Goal: Transaction & Acquisition: Purchase product/service

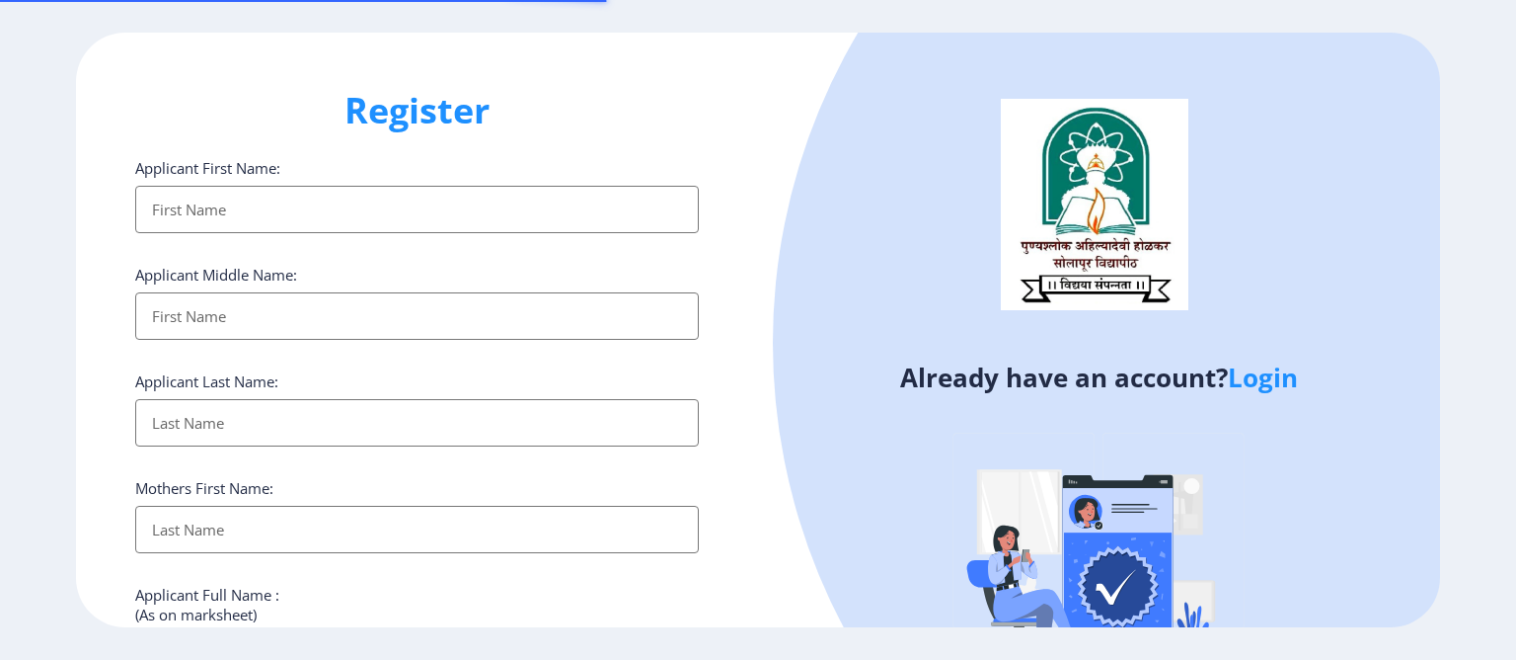
select select
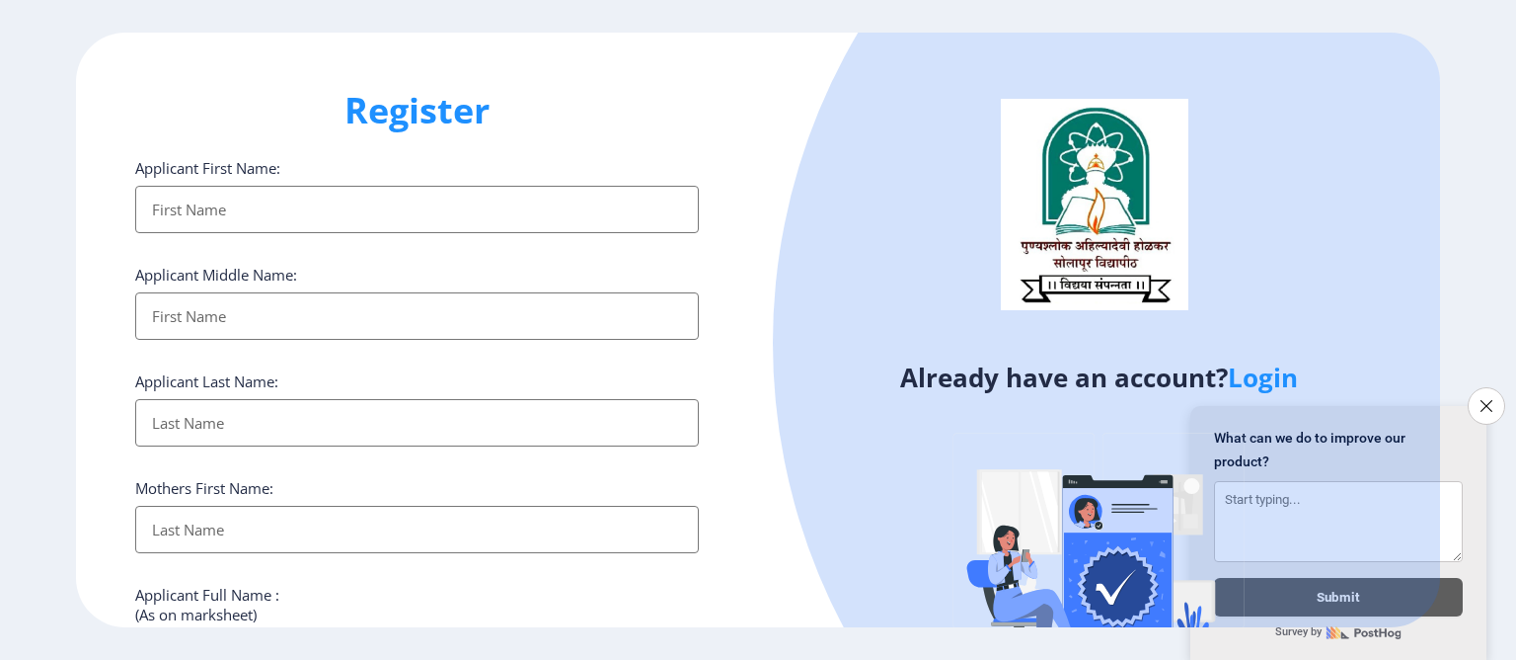
click at [384, 198] on input "Applicant First Name:" at bounding box center [417, 209] width 564 height 47
click at [1489, 399] on icon "Close survey" at bounding box center [1486, 405] width 13 height 13
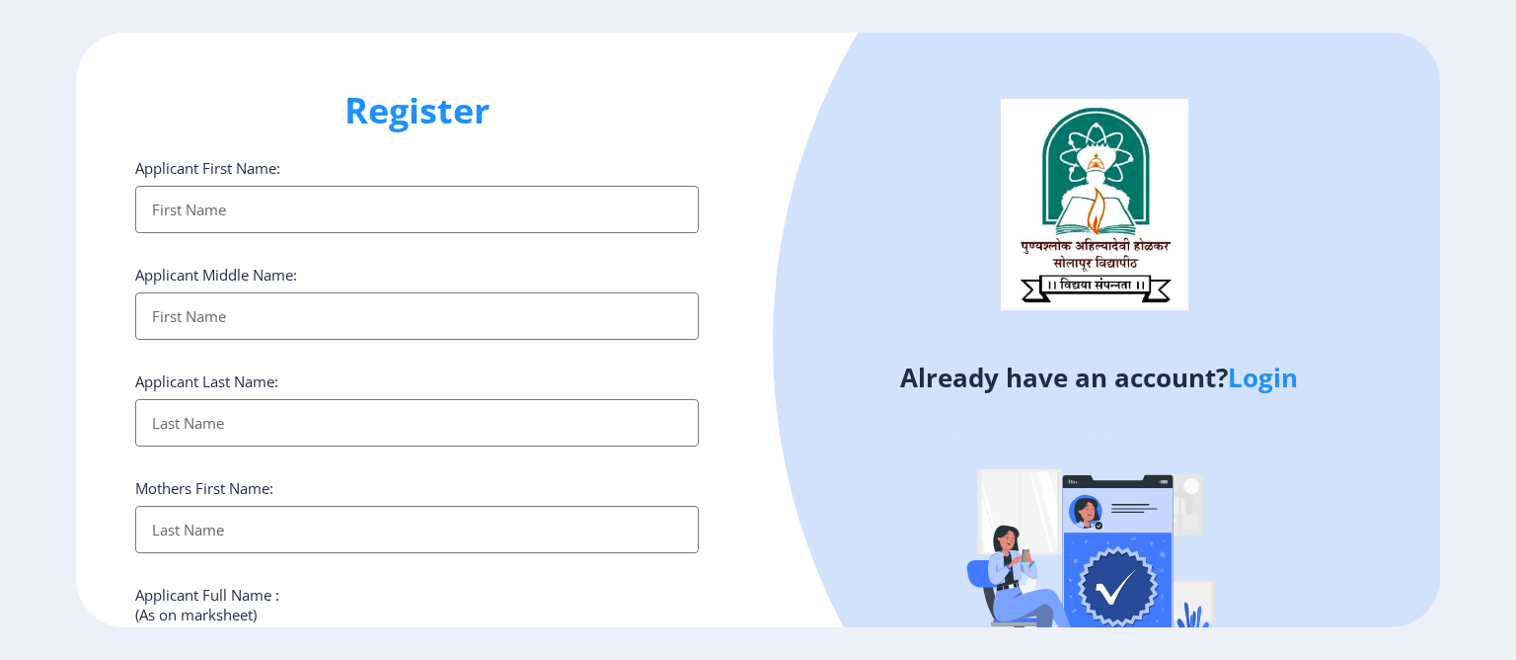
click at [348, 210] on input "Applicant First Name:" at bounding box center [417, 209] width 564 height 47
click at [0, 162] on ngx-register "Register Applicant First Name: Applicant Middle Name: Applicant Last Name: Moth…" at bounding box center [758, 329] width 1516 height 593
click at [197, 194] on input "Applicant First Name:" at bounding box center [417, 209] width 564 height 47
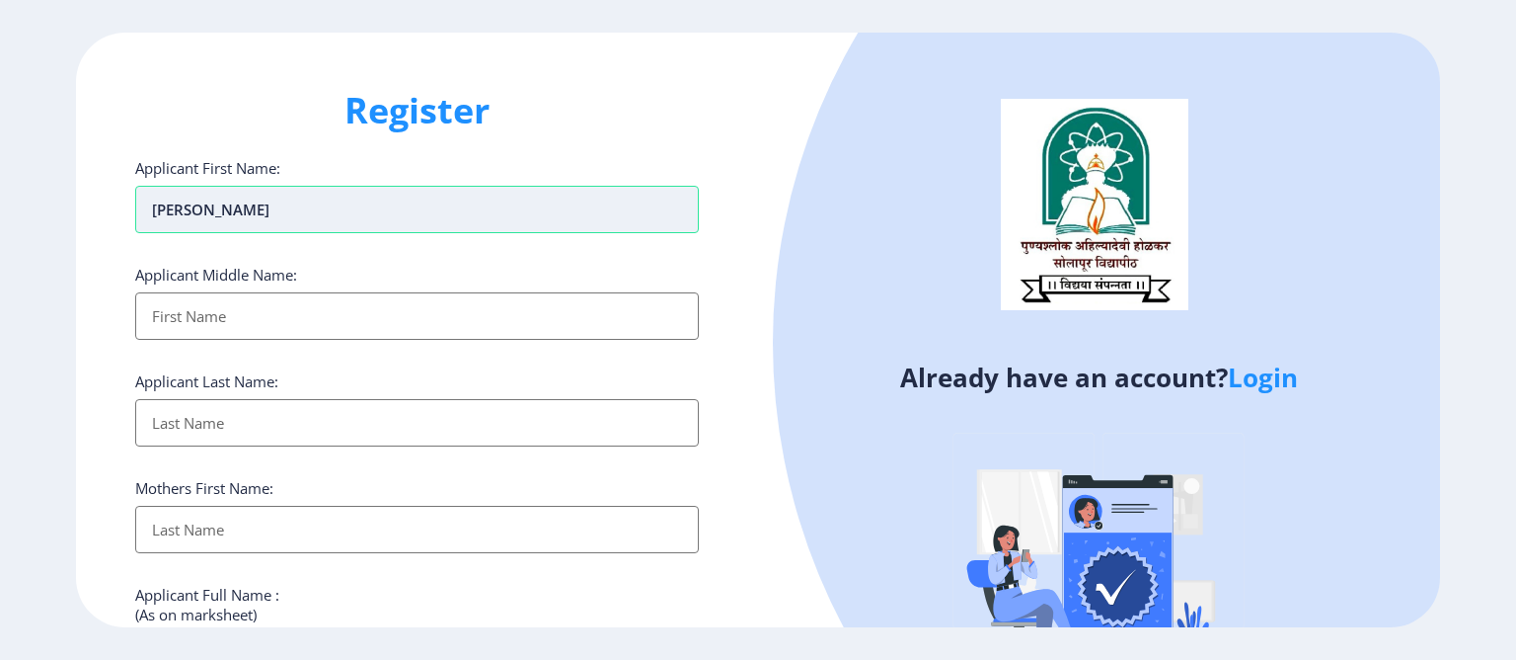
type input "[PERSON_NAME]"
type input "Shivaraya"
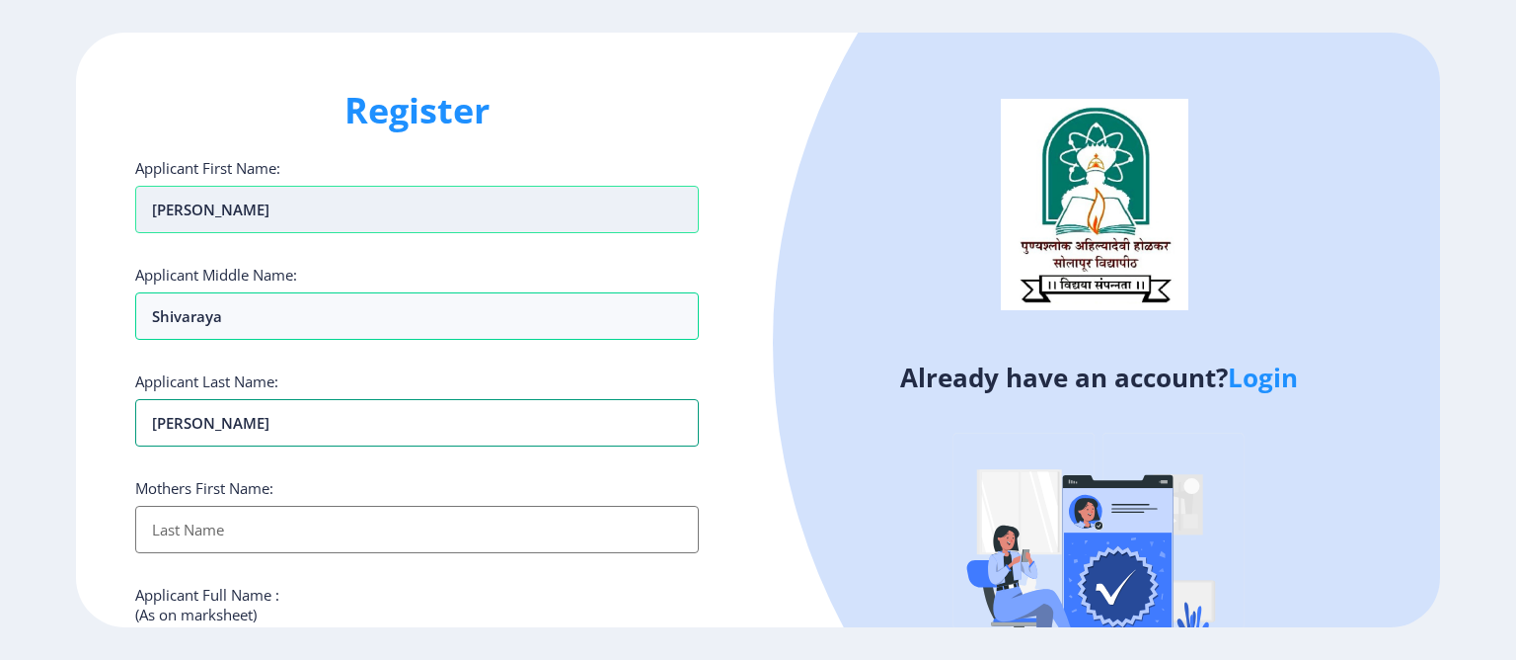
type input "Waghamare"
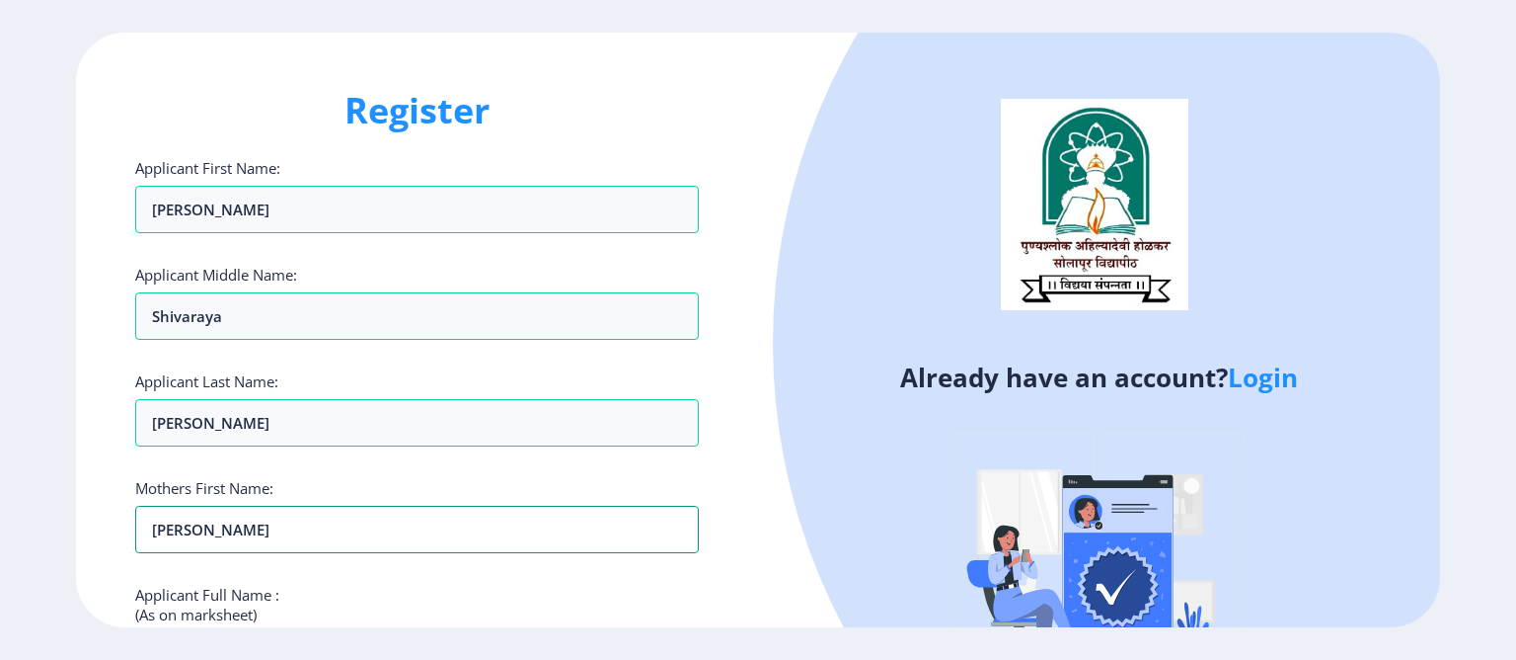
type input "Prabhavati"
click at [18, 380] on ngx-register "Register Applicant First Name: Ambadas Applicant Middle Name: Shivaraya Applica…" at bounding box center [758, 329] width 1516 height 593
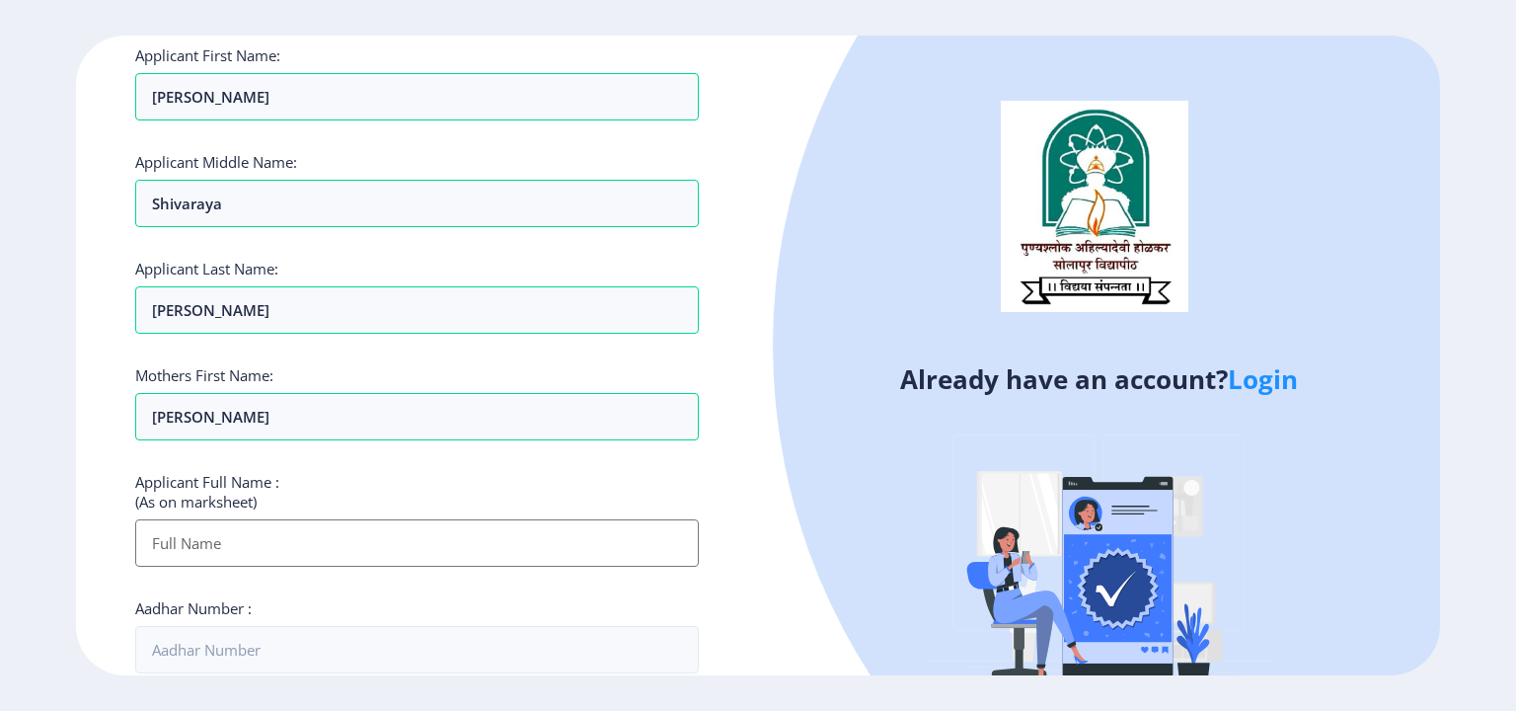
scroll to position [296, 0]
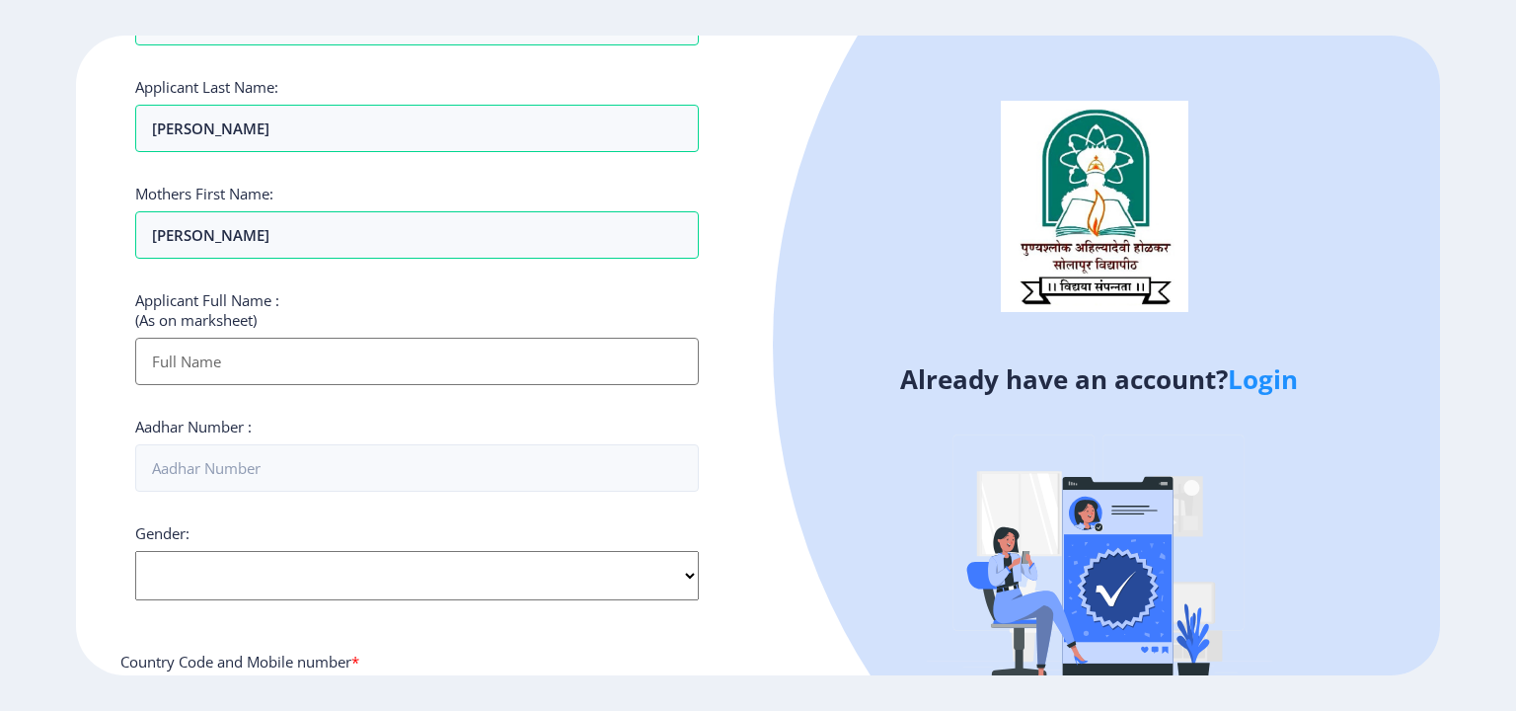
click at [211, 358] on input "Applicant First Name:" at bounding box center [417, 361] width 564 height 47
click at [194, 123] on input "Waghamare" at bounding box center [417, 128] width 564 height 47
type input "[PERSON_NAME]"
click at [81, 243] on div "Register Applicant First Name: Ambadas Applicant Middle Name: Shivaraya Applica…" at bounding box center [417, 356] width 682 height 640
click at [213, 369] on input "Applicant First Name:" at bounding box center [417, 361] width 564 height 47
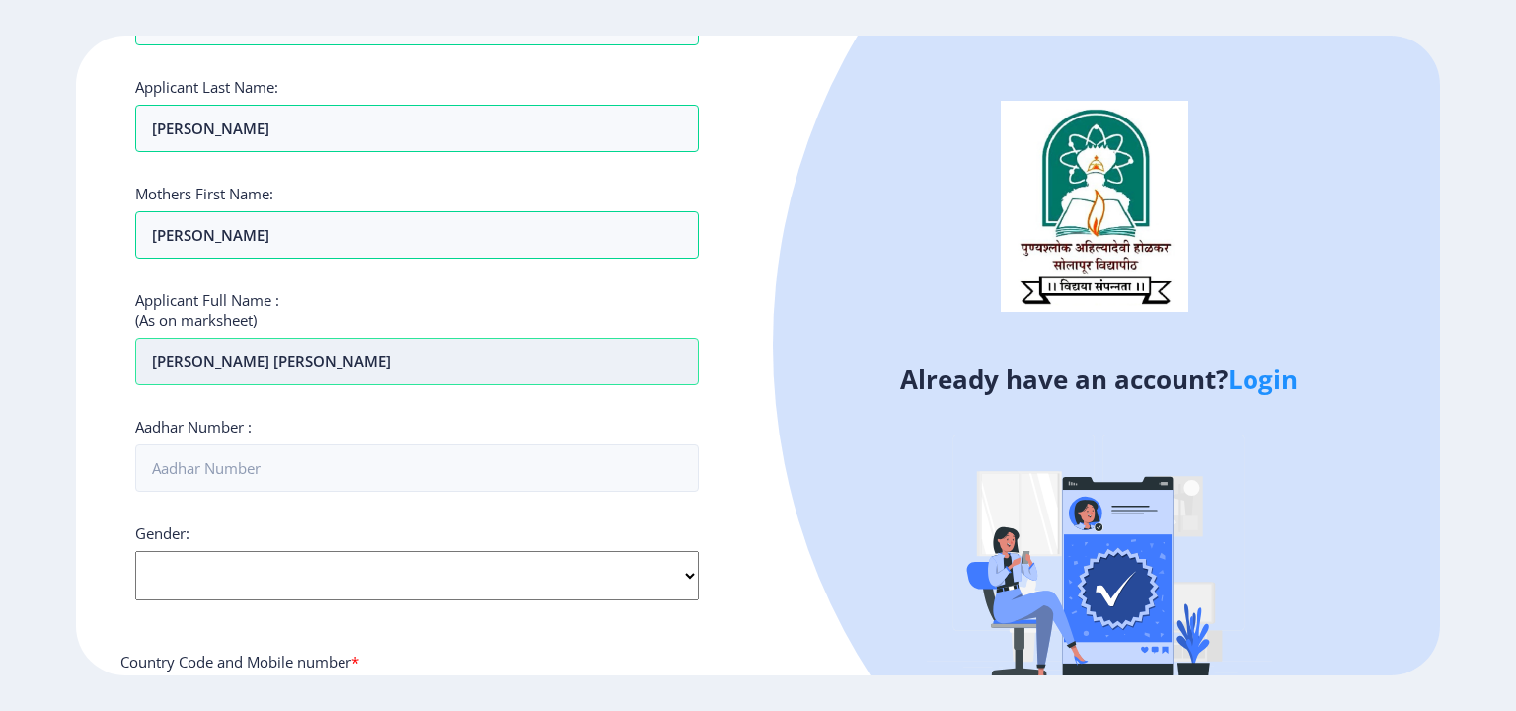
type input "[PERSON_NAME] [PERSON_NAME]"
type input "999345712403"
click at [323, 582] on select "Select Gender Male Female Other" at bounding box center [417, 575] width 564 height 49
select select "[DEMOGRAPHIC_DATA]"
click at [135, 551] on select "Select Gender Male Female Other" at bounding box center [417, 575] width 564 height 49
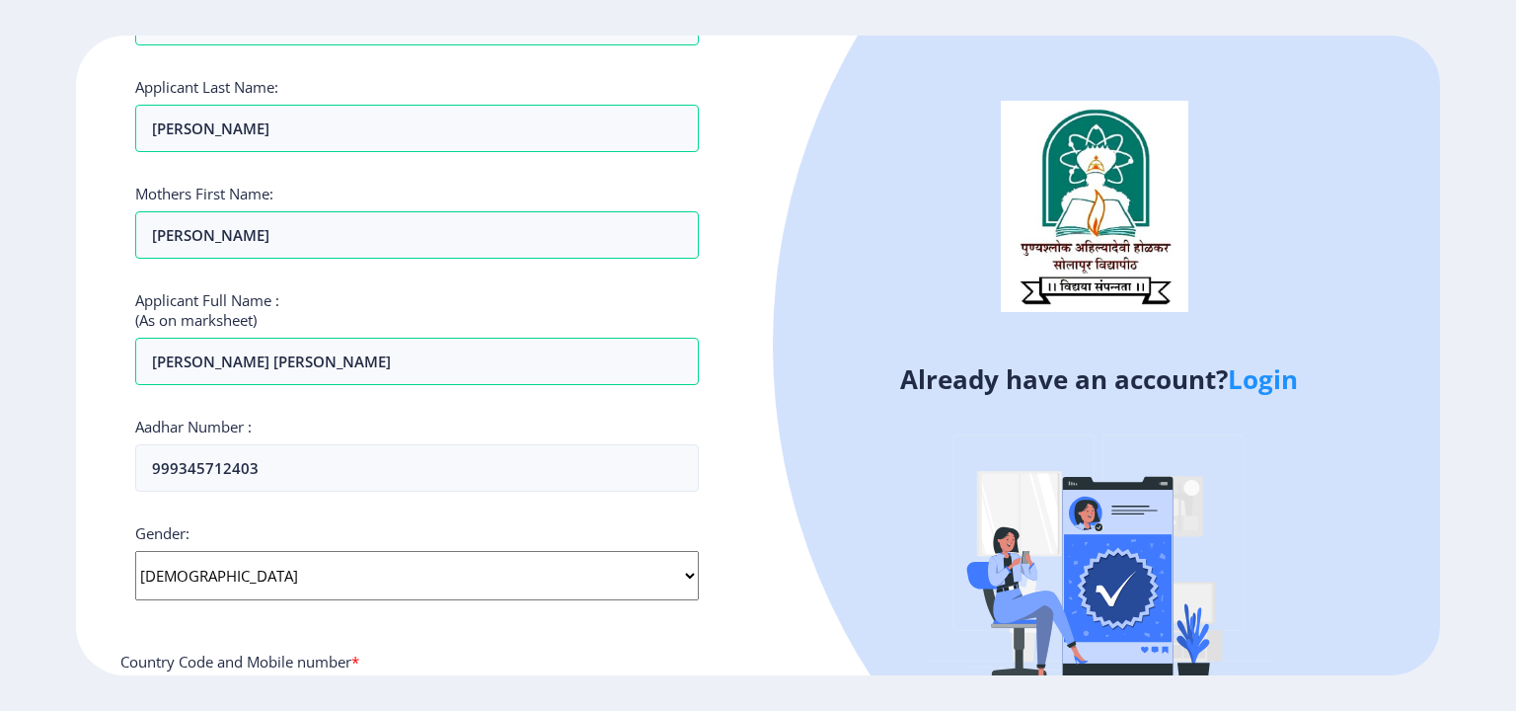
click at [72, 571] on ngx-register "Register Applicant First Name: Ambadas Applicant Middle Name: Shivaraya Applica…" at bounding box center [758, 356] width 1516 height 640
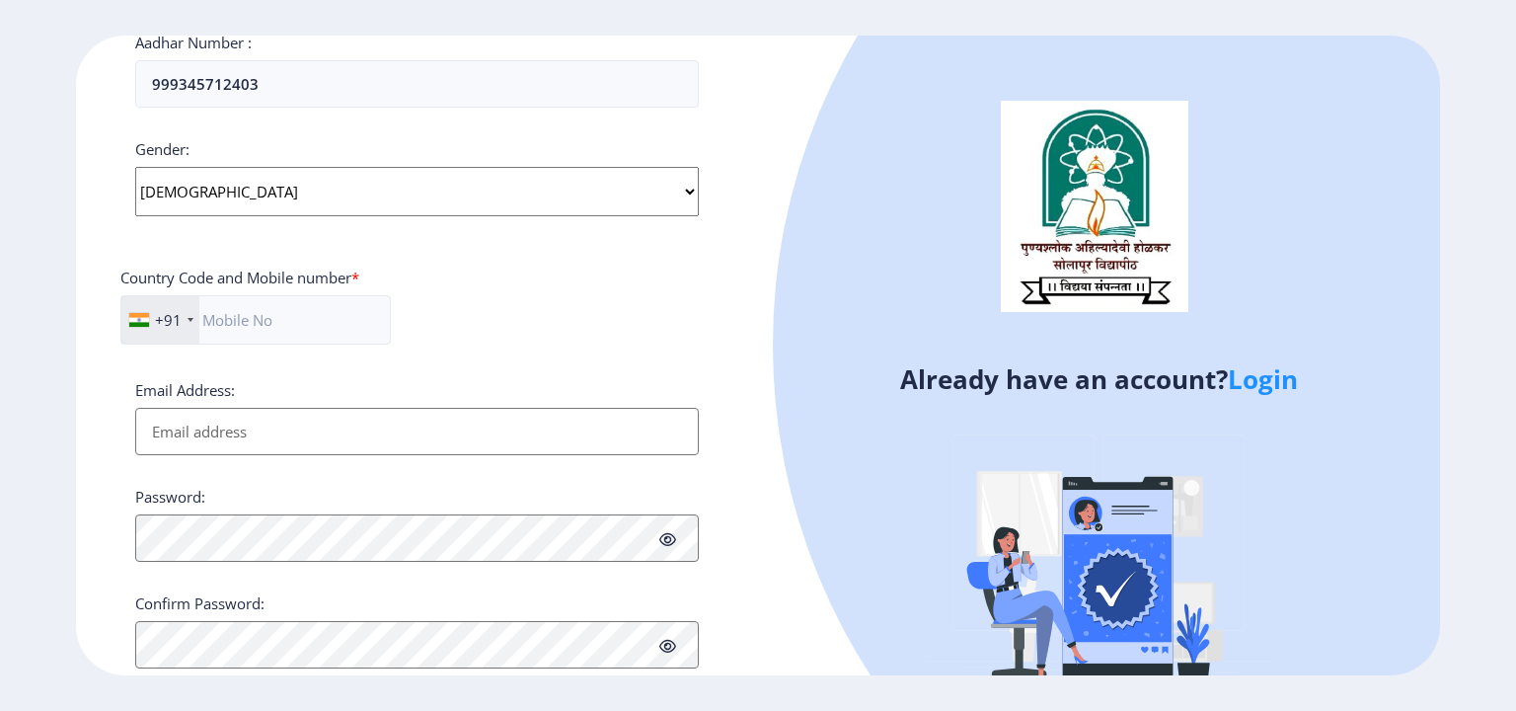
scroll to position [691, 0]
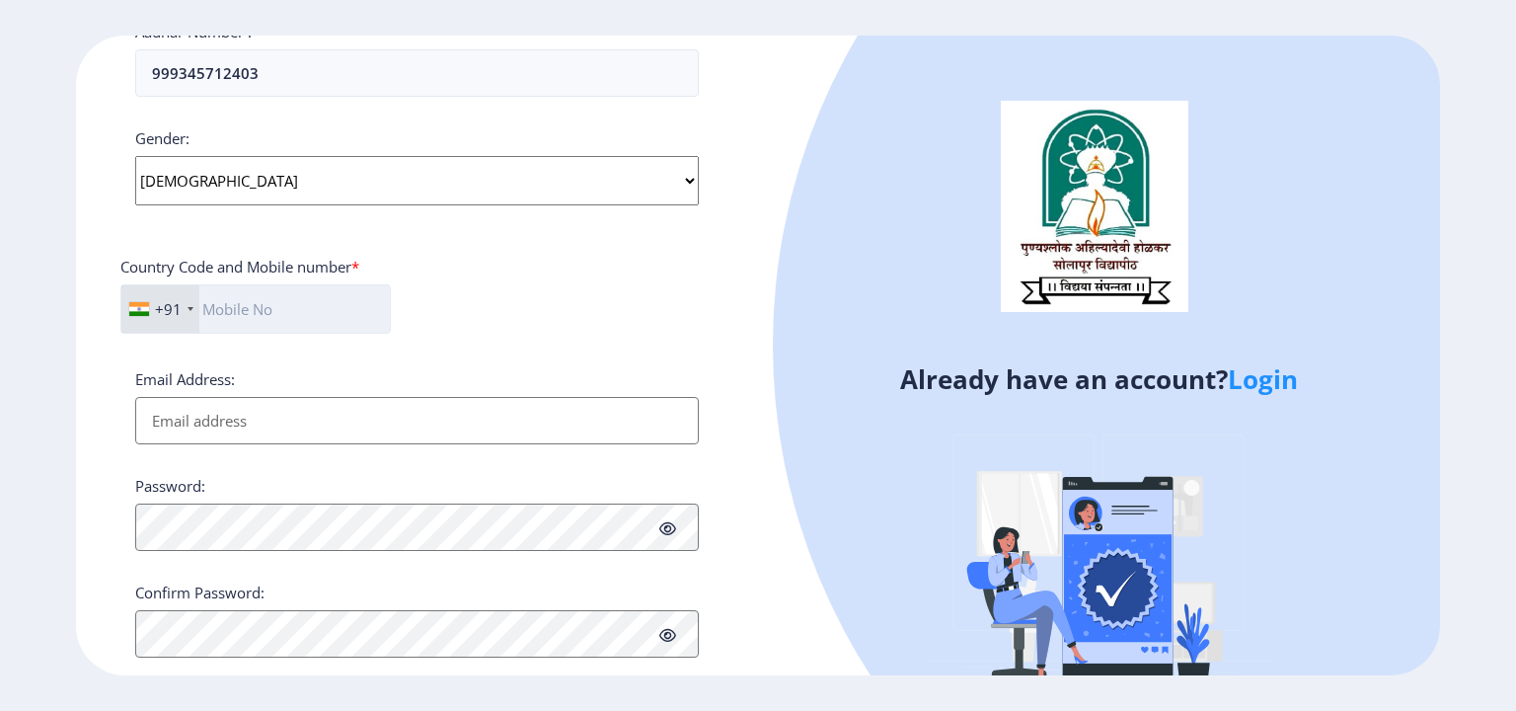
click at [250, 295] on input "text" at bounding box center [255, 308] width 271 height 49
type input "9960221895"
type input "[EMAIL_ADDRESS][DOMAIN_NAME]"
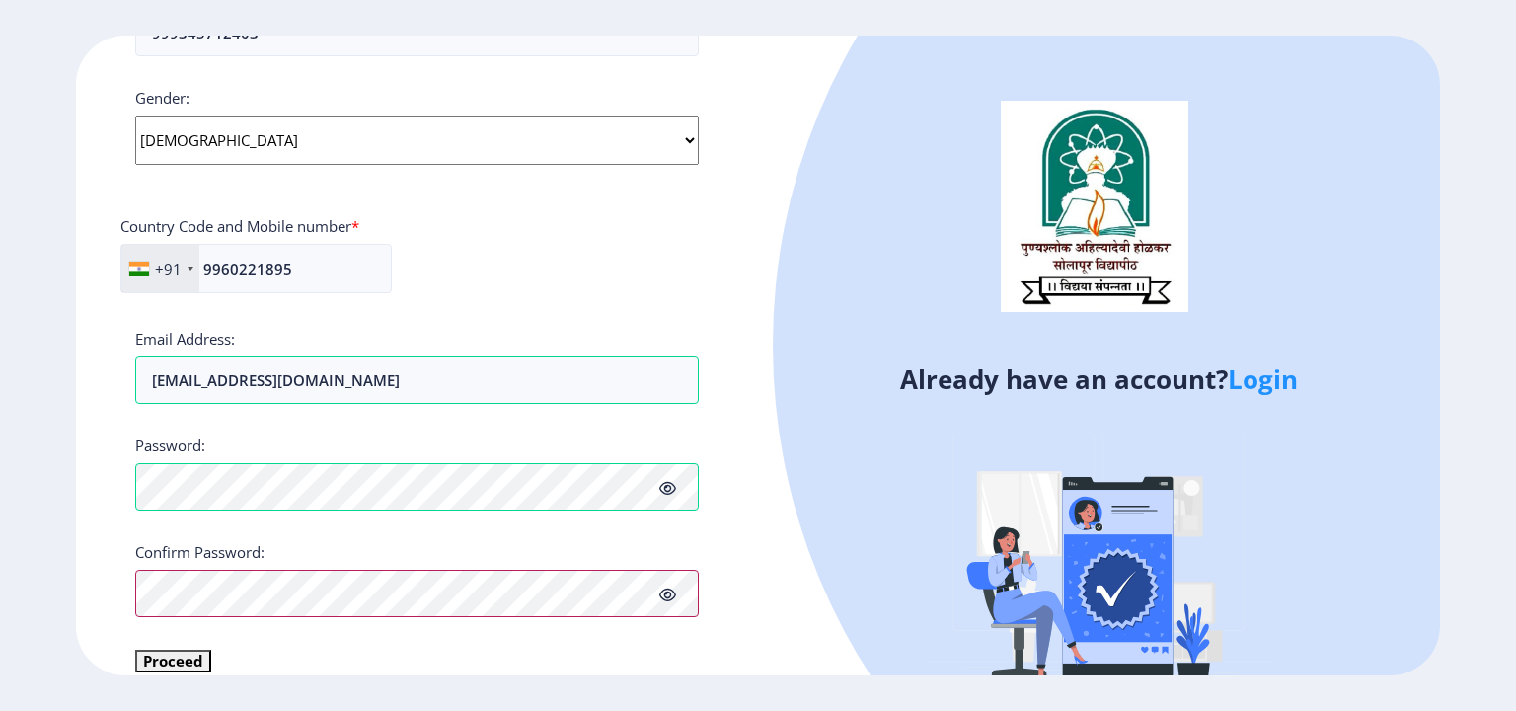
scroll to position [754, 0]
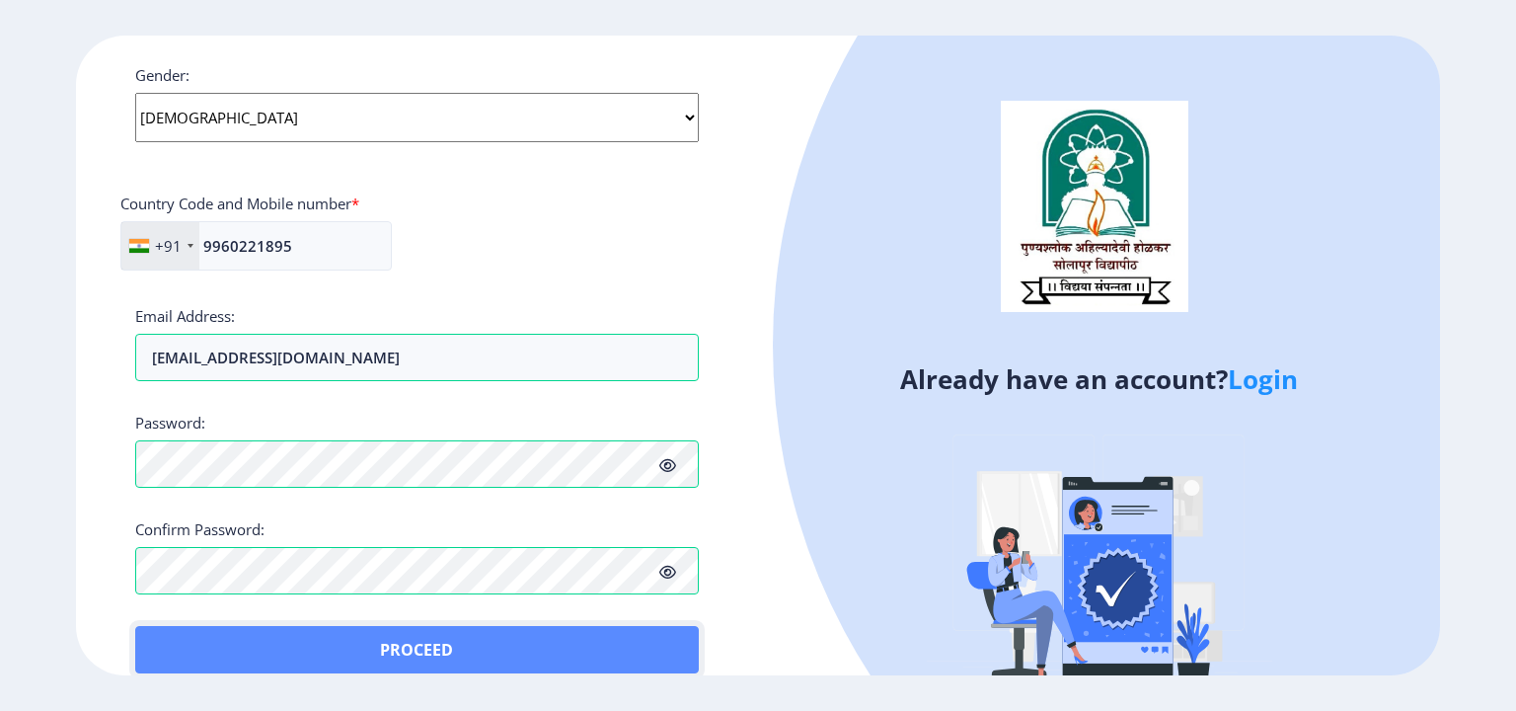
click at [177, 630] on button "Proceed" at bounding box center [417, 649] width 564 height 47
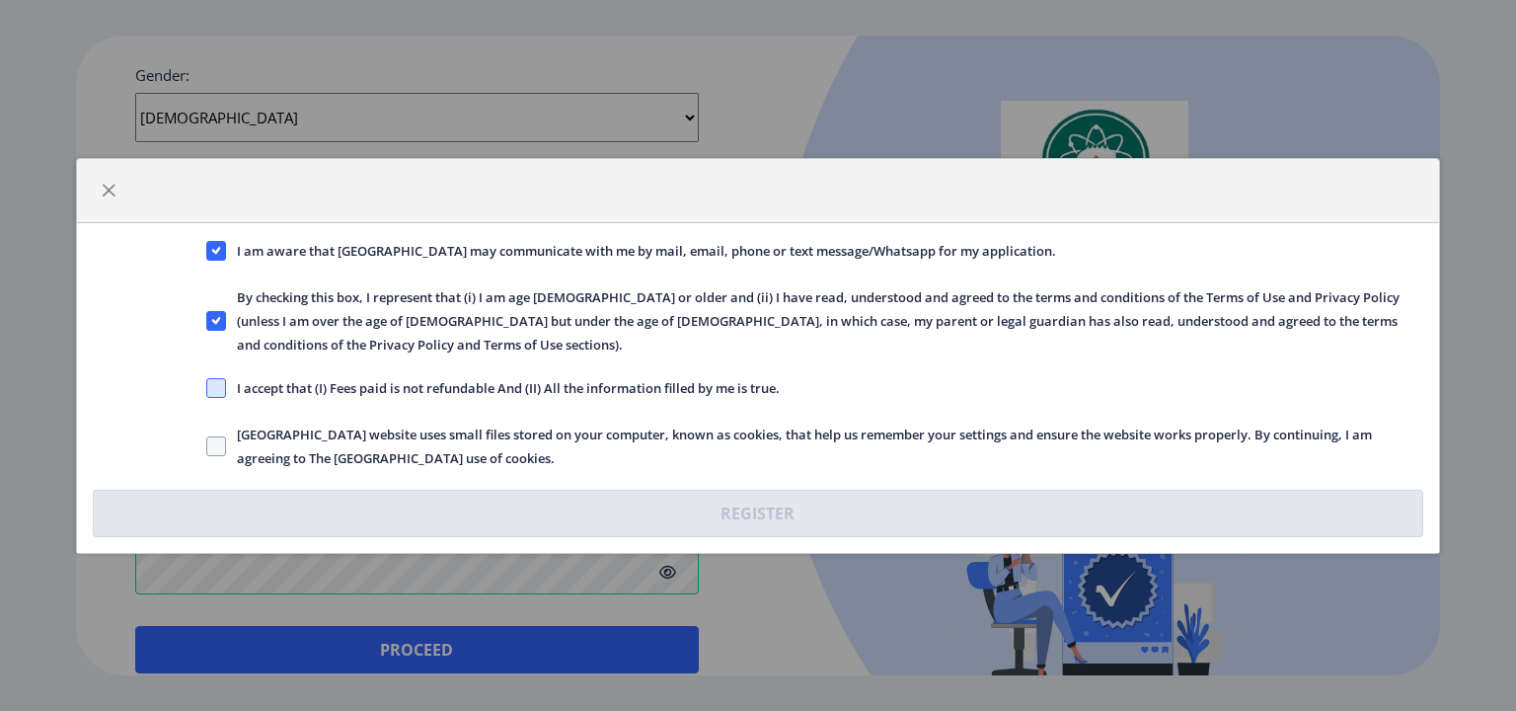
click at [217, 378] on span at bounding box center [216, 388] width 20 height 20
click at [207, 387] on input "I accept that (I) Fees paid is not refundable And (II) All the information fill…" at bounding box center [206, 387] width 1 height 1
checkbox input "true"
click at [217, 436] on span at bounding box center [216, 446] width 20 height 20
click at [207, 445] on input "Solapur University website uses small files stored on your computer, known as c…" at bounding box center [206, 445] width 1 height 1
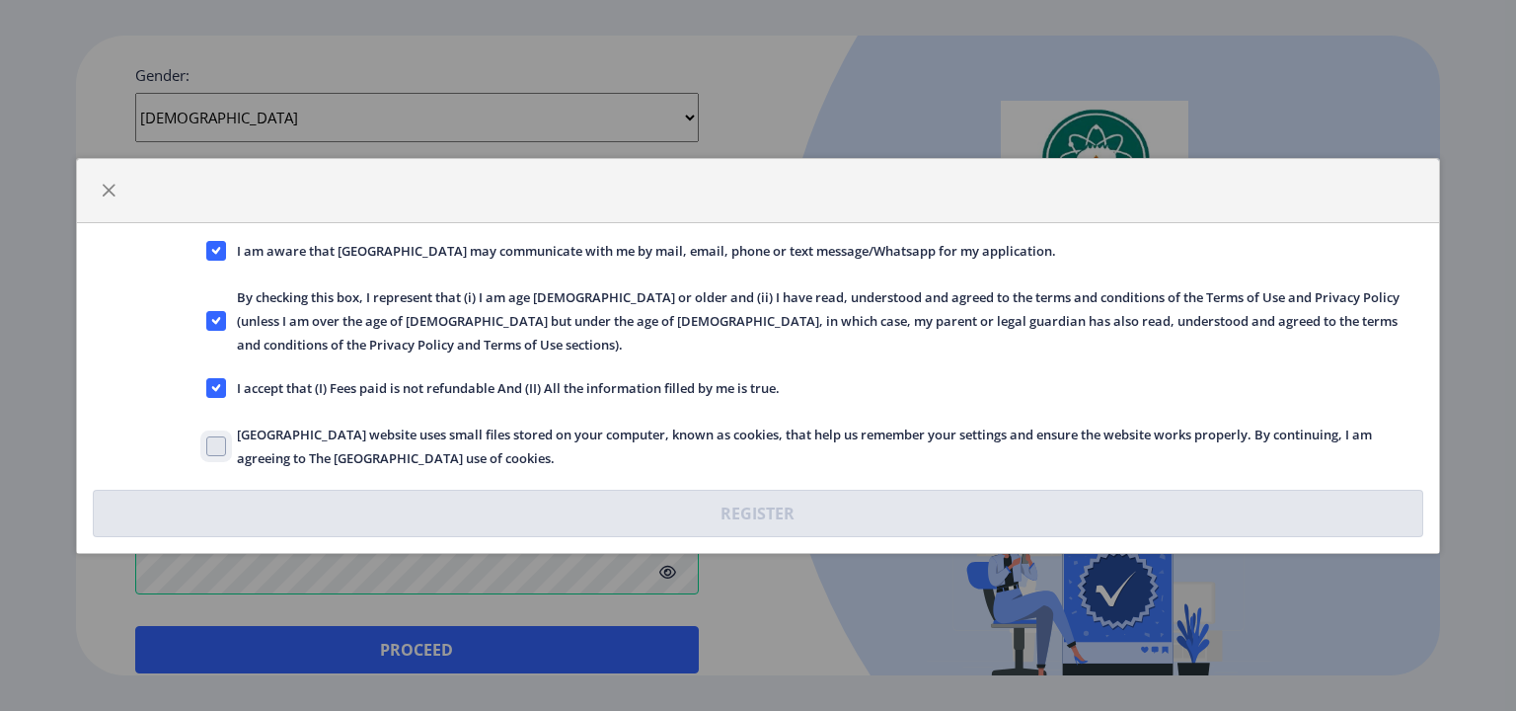
checkbox input "true"
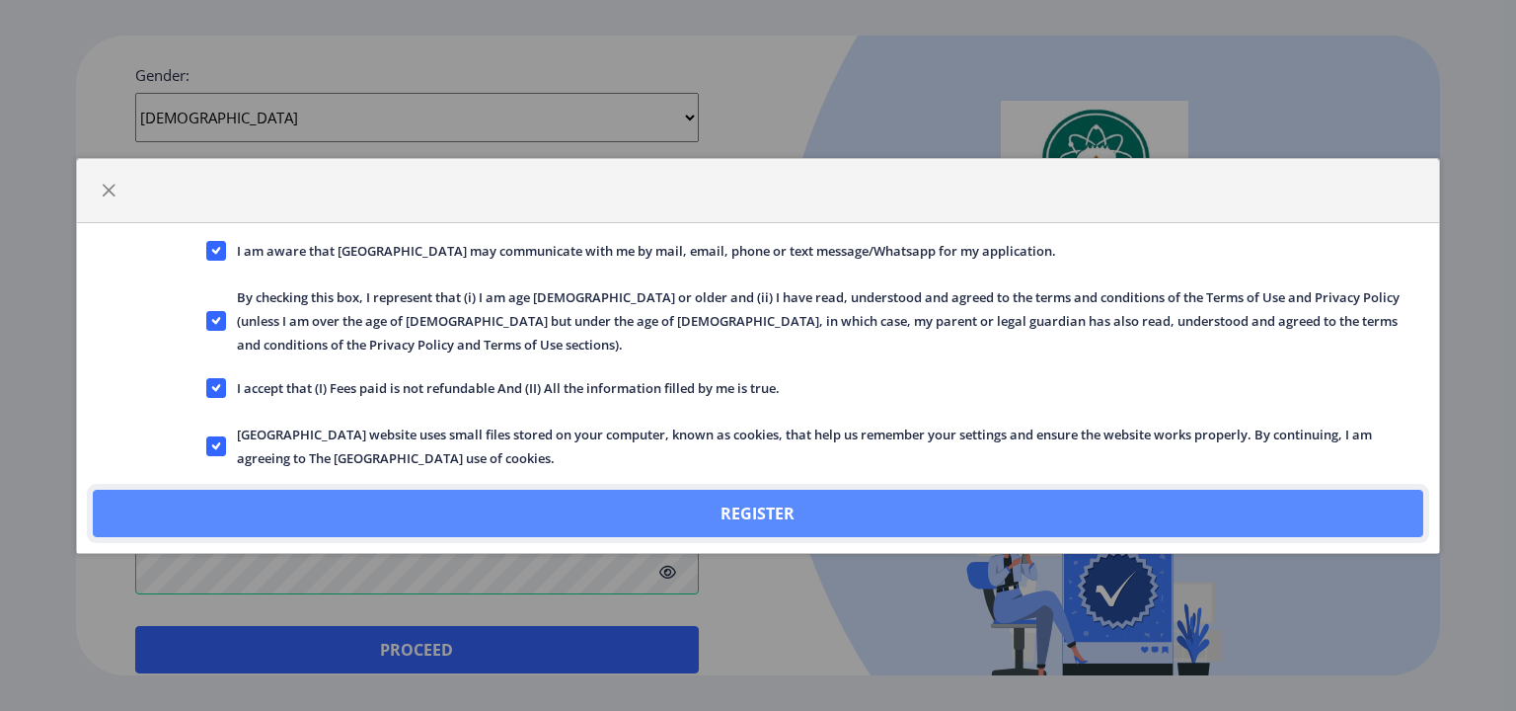
click at [750, 508] on button "Register" at bounding box center [758, 513] width 1331 height 47
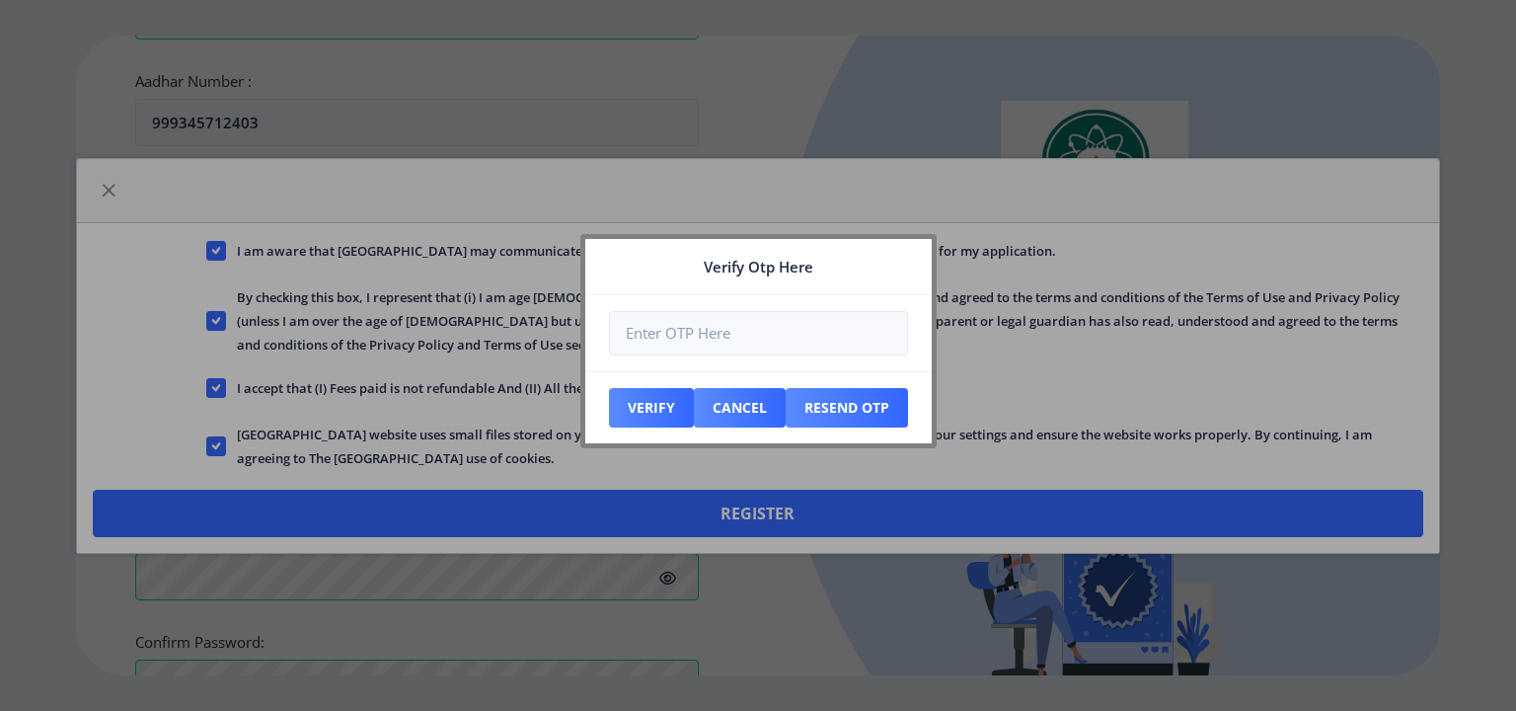
scroll to position [867, 0]
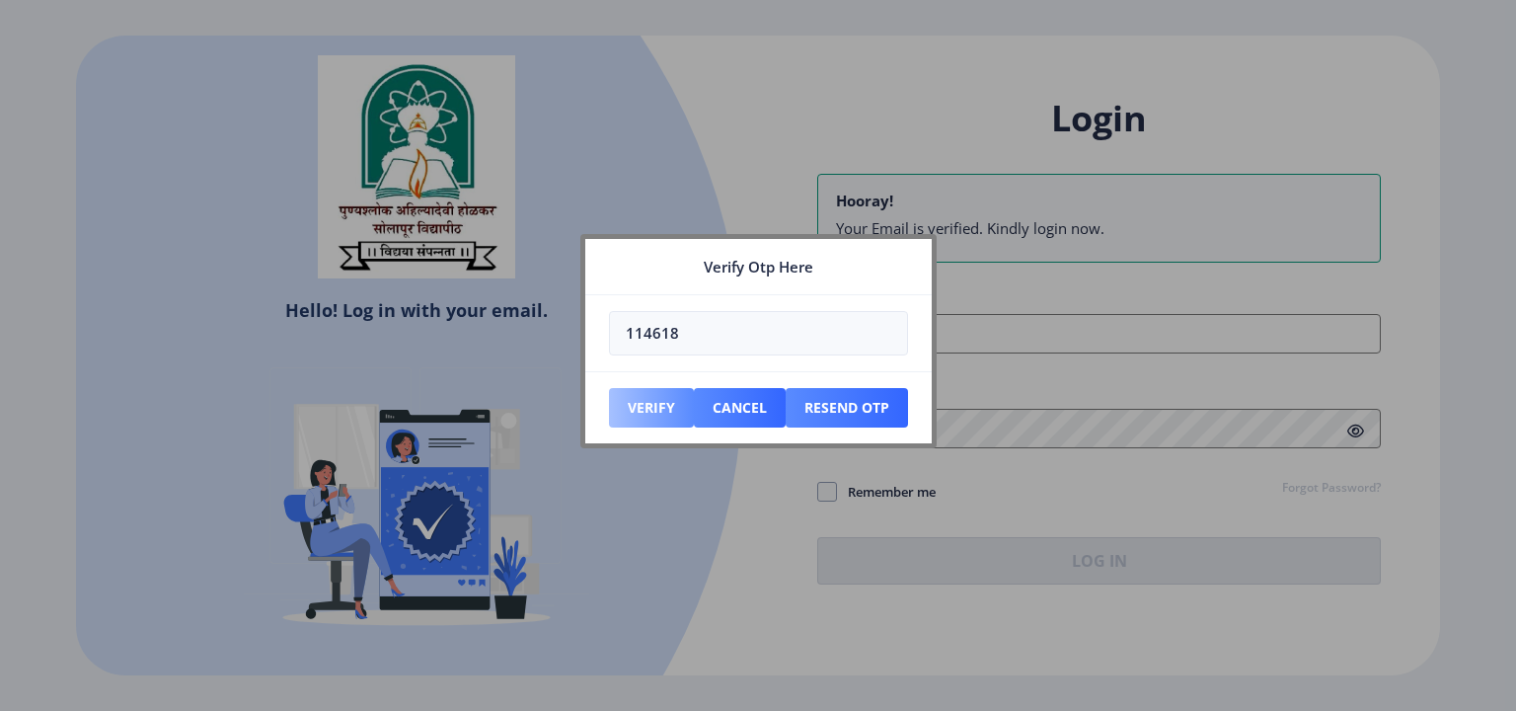
type input "114618"
click at [675, 412] on button "Verify" at bounding box center [651, 407] width 85 height 39
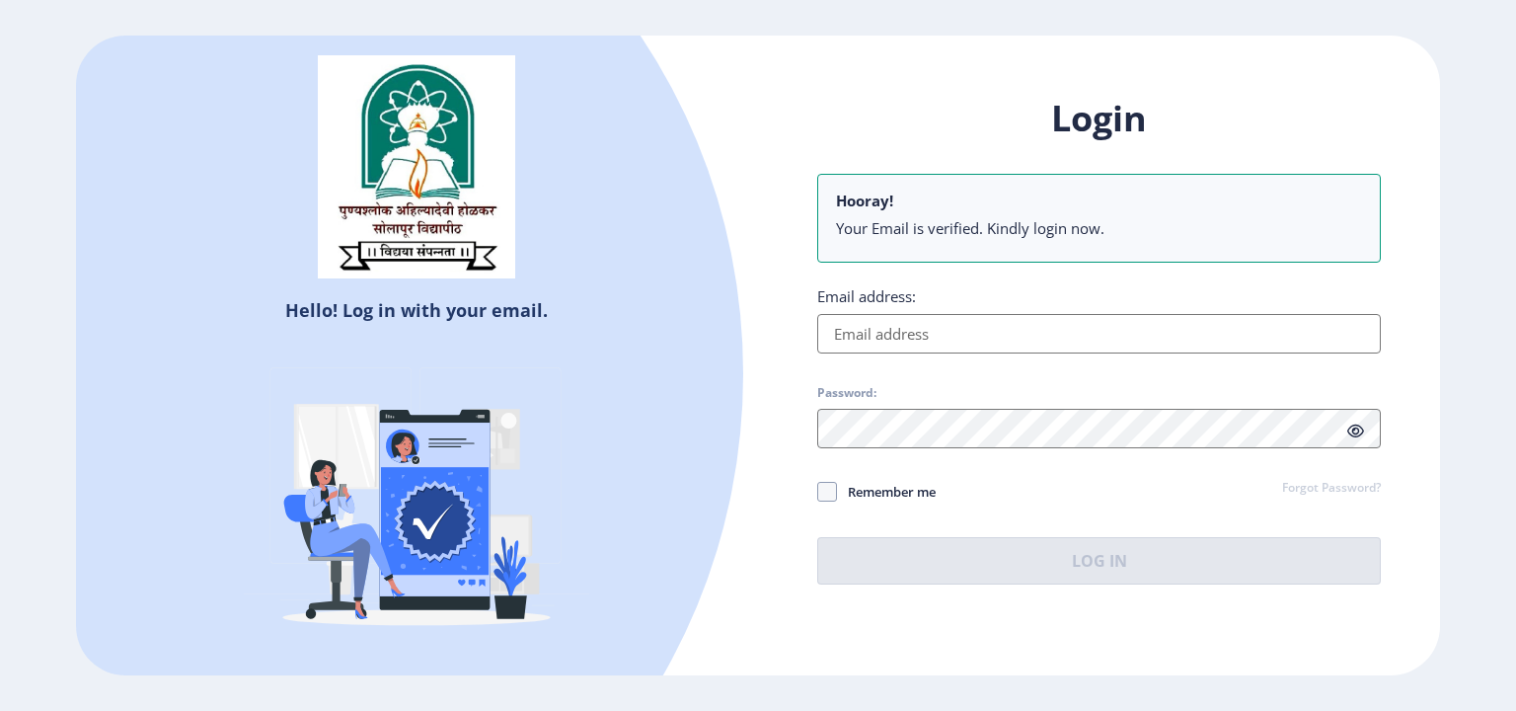
type input "[EMAIL_ADDRESS][DOMAIN_NAME]"
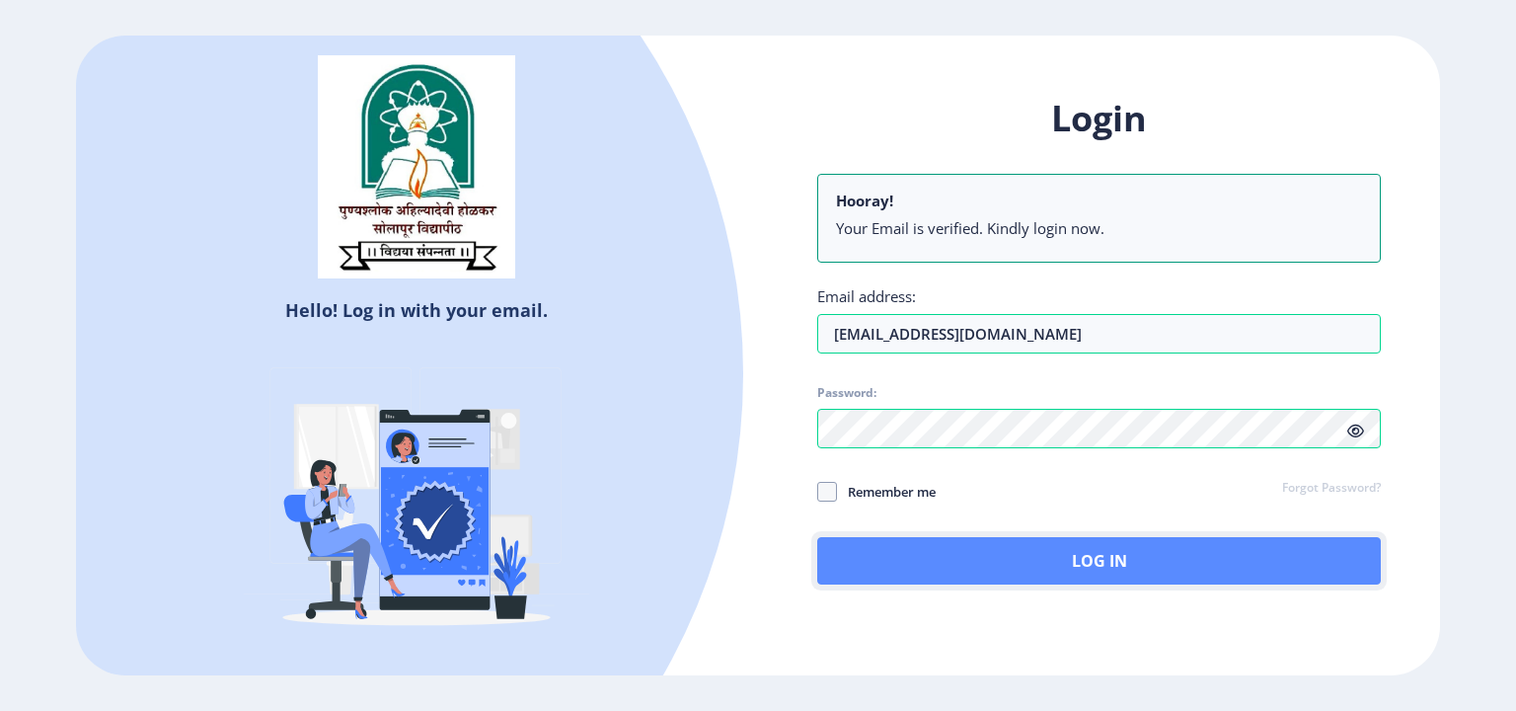
click at [1091, 562] on button "Log In" at bounding box center [1099, 560] width 564 height 47
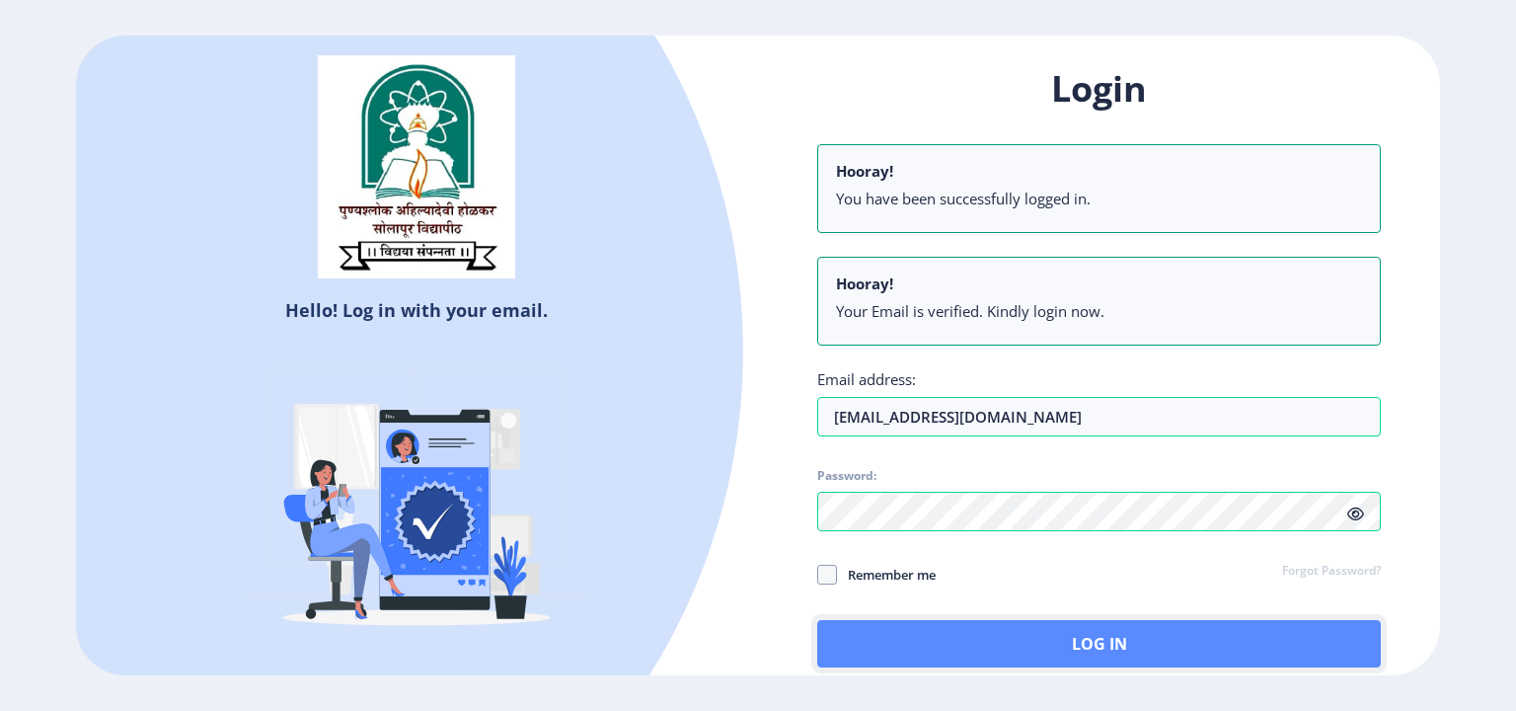
click at [1063, 637] on button "Log In" at bounding box center [1099, 643] width 564 height 47
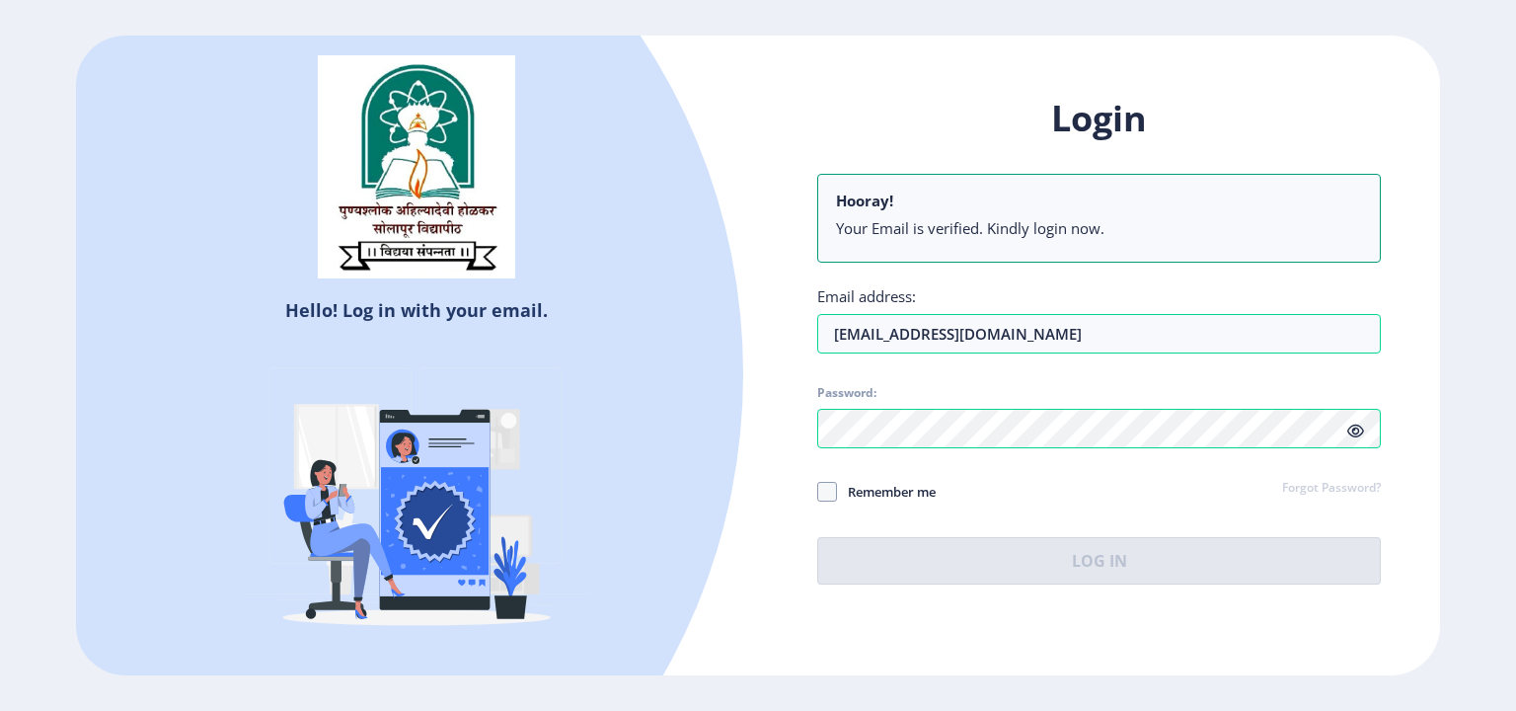
click at [1351, 434] on icon at bounding box center [1356, 431] width 17 height 15
click at [833, 495] on span at bounding box center [827, 492] width 20 height 20
click at [818, 492] on input "Remember me" at bounding box center [817, 491] width 1 height 1
checkbox input "true"
click at [948, 224] on li "Your Email is verified. Kindly login now." at bounding box center [1099, 228] width 526 height 20
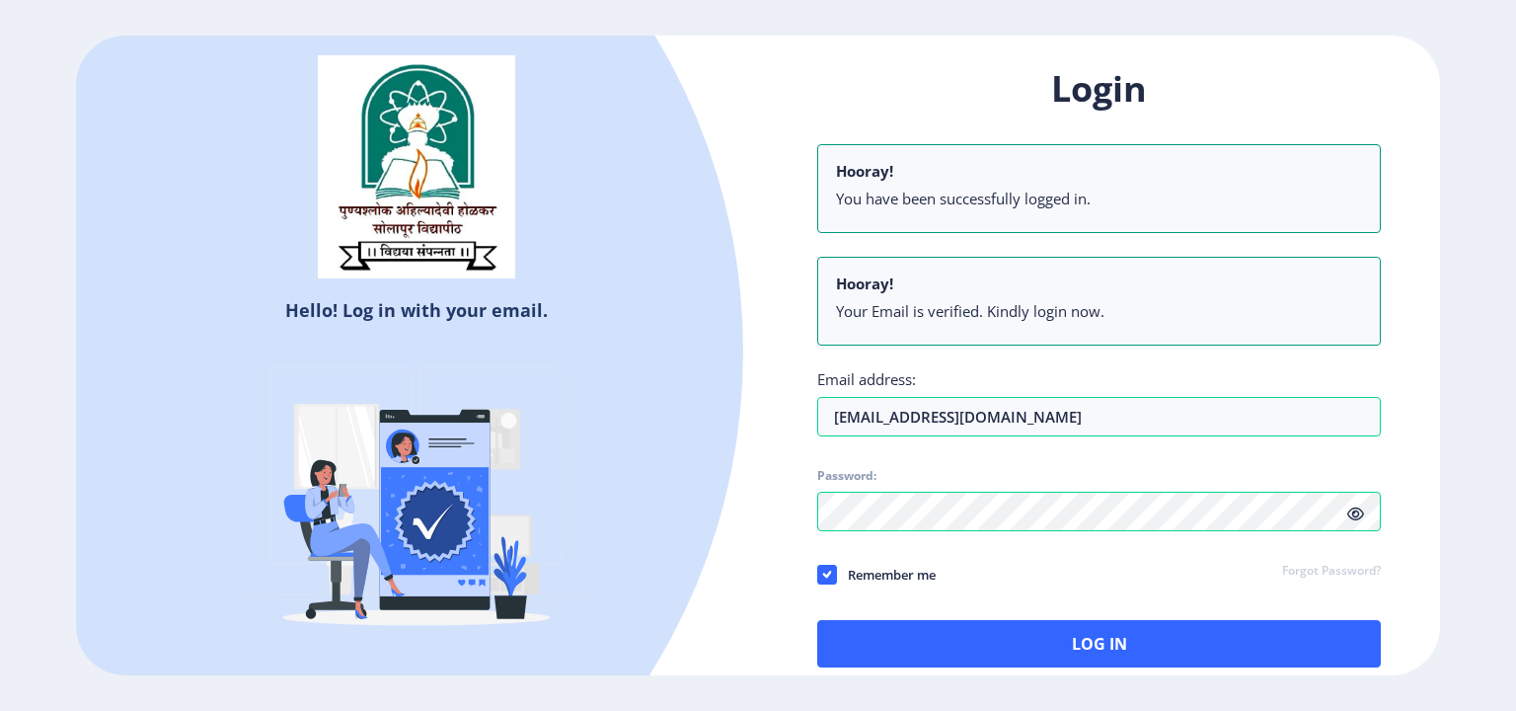
click at [967, 237] on div "Login Hooray! You have been successfully logged in. Hooray! Your Email is verif…" at bounding box center [1099, 366] width 564 height 602
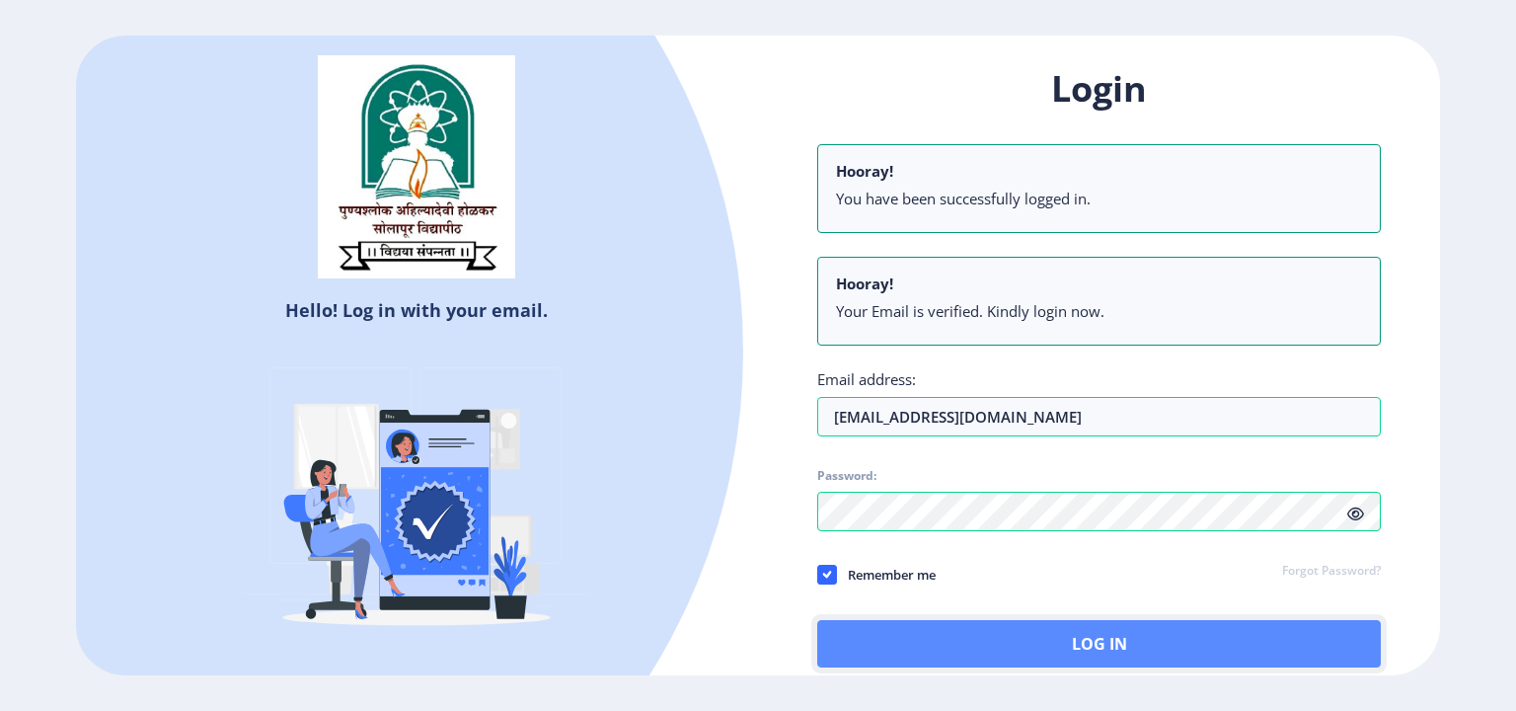
click at [1015, 642] on button "Log In" at bounding box center [1099, 643] width 564 height 47
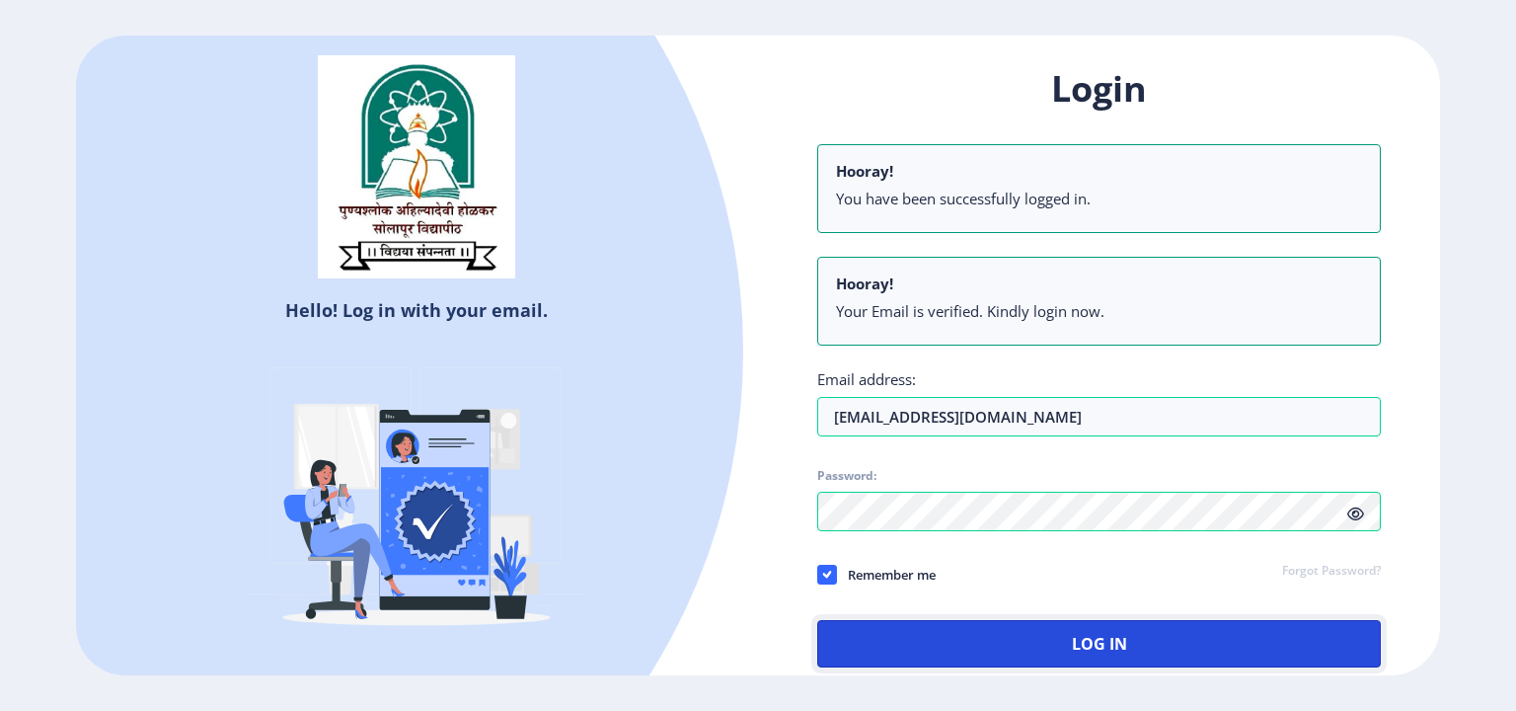
click at [1067, 641] on button "Log In" at bounding box center [1099, 643] width 564 height 47
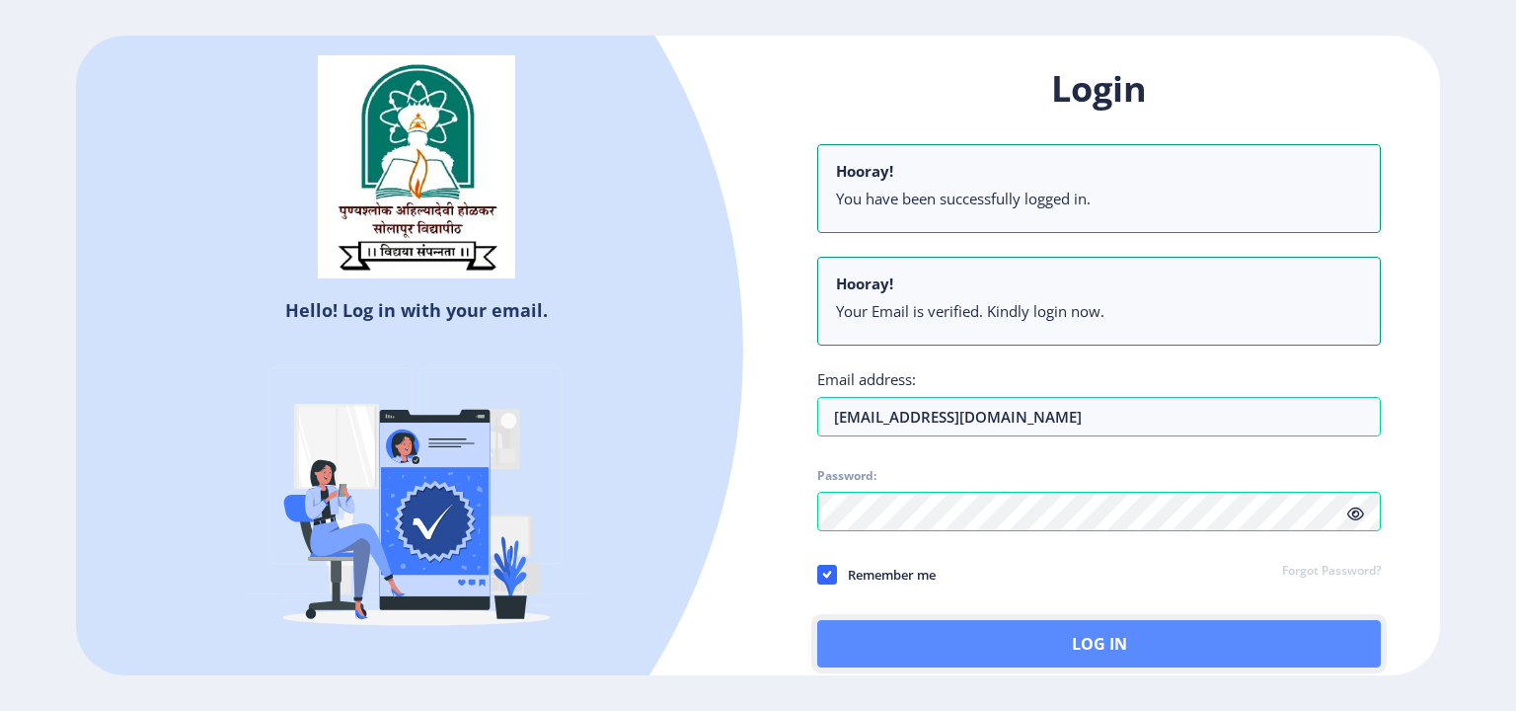
click at [1068, 648] on button "Log In" at bounding box center [1099, 643] width 564 height 47
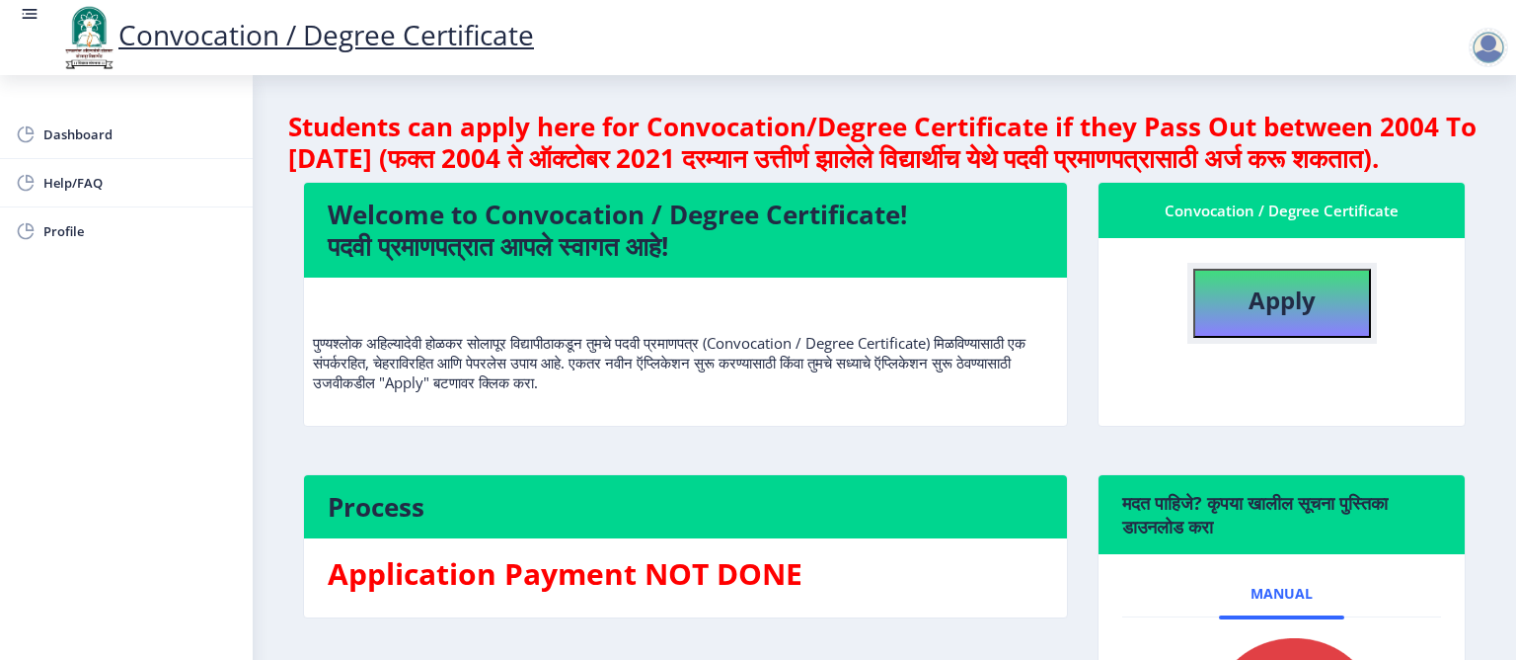
click at [1262, 316] on b "Apply" at bounding box center [1282, 299] width 67 height 33
select select
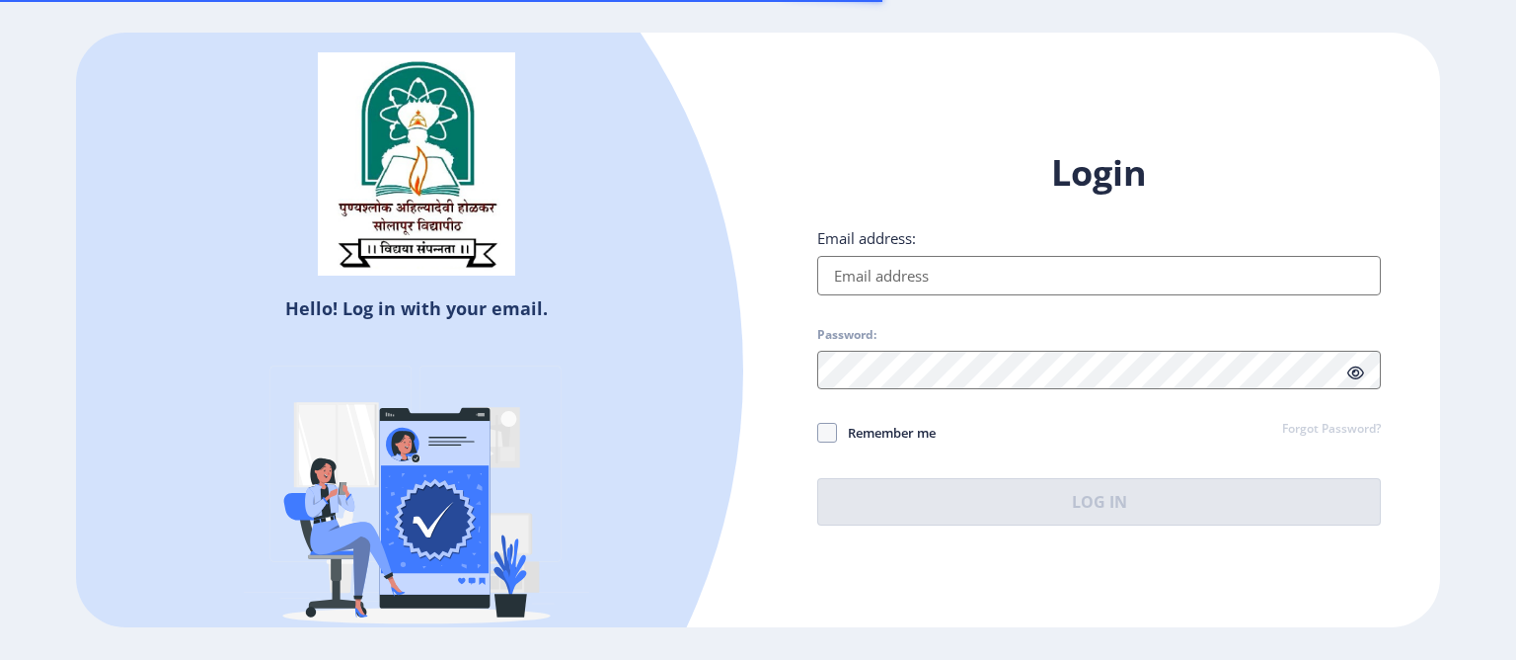
type input "[EMAIL_ADDRESS][DOMAIN_NAME]"
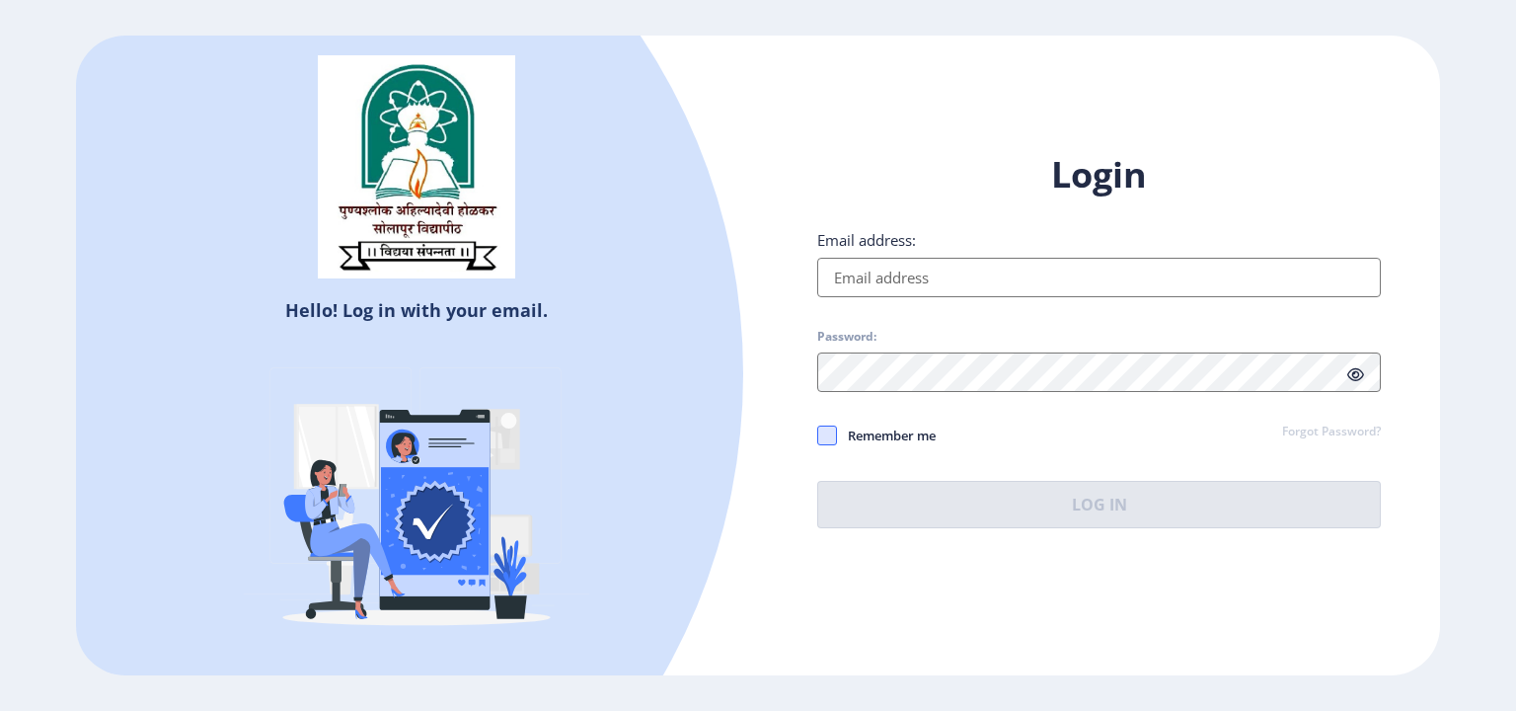
type input "[EMAIL_ADDRESS][DOMAIN_NAME]"
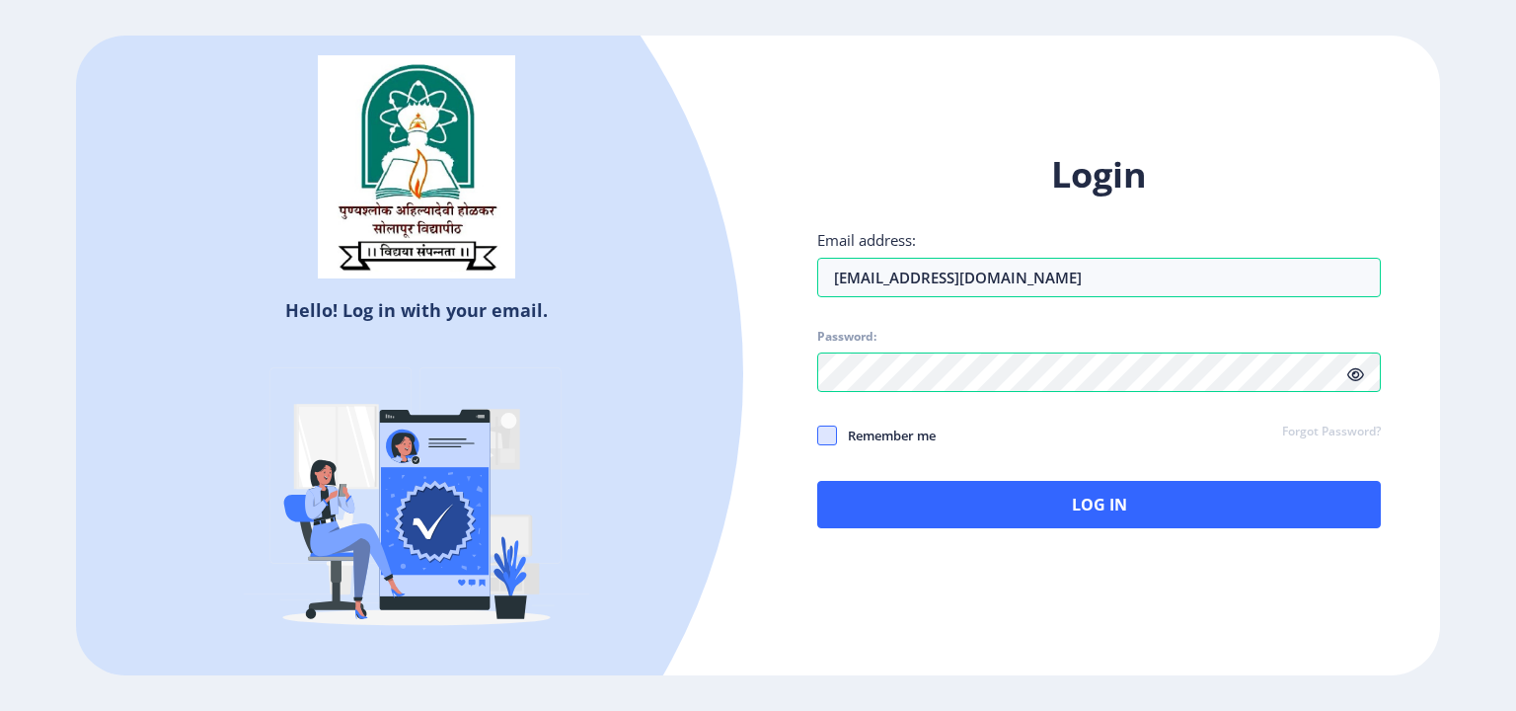
click at [821, 435] on span at bounding box center [827, 436] width 20 height 20
click at [818, 435] on input "Remember me" at bounding box center [817, 434] width 1 height 1
checkbox input "true"
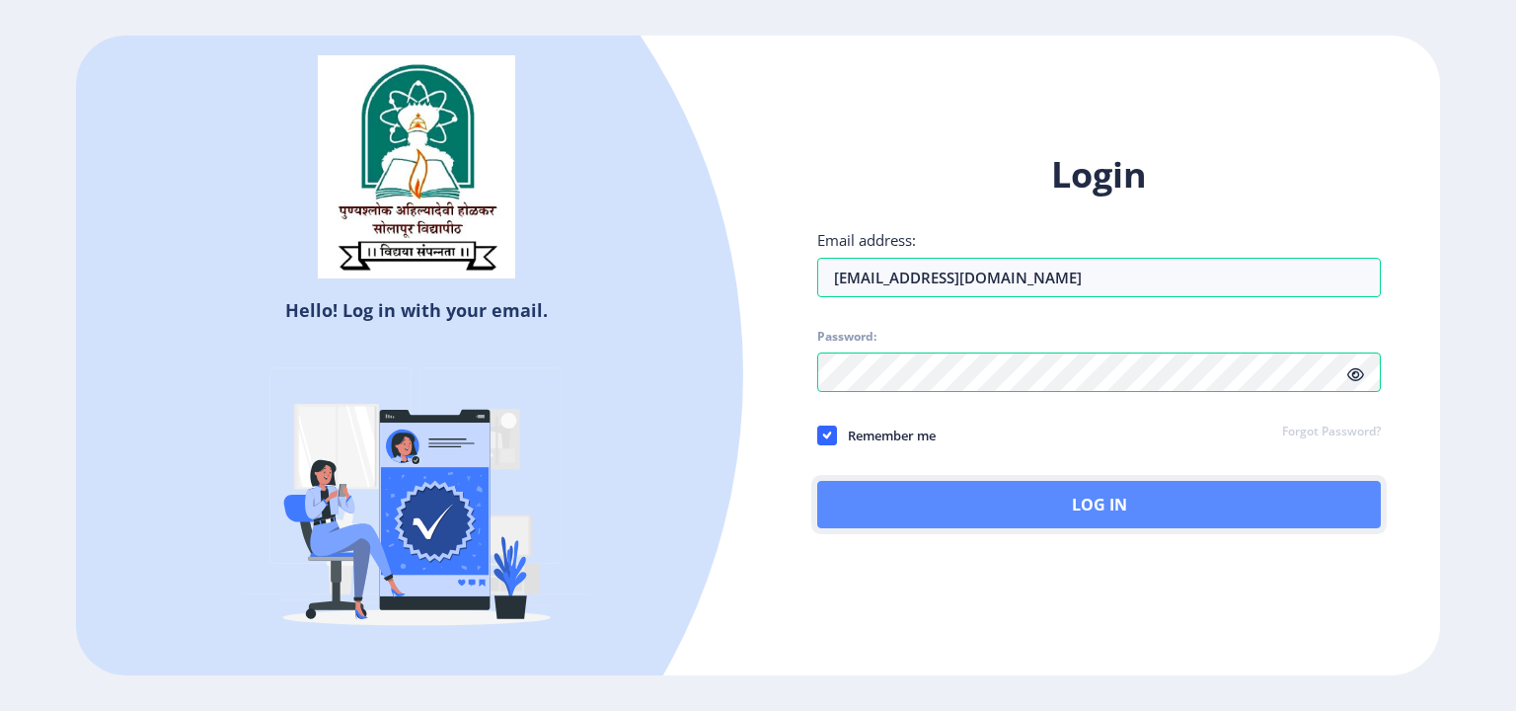
click at [990, 509] on button "Log In" at bounding box center [1099, 504] width 564 height 47
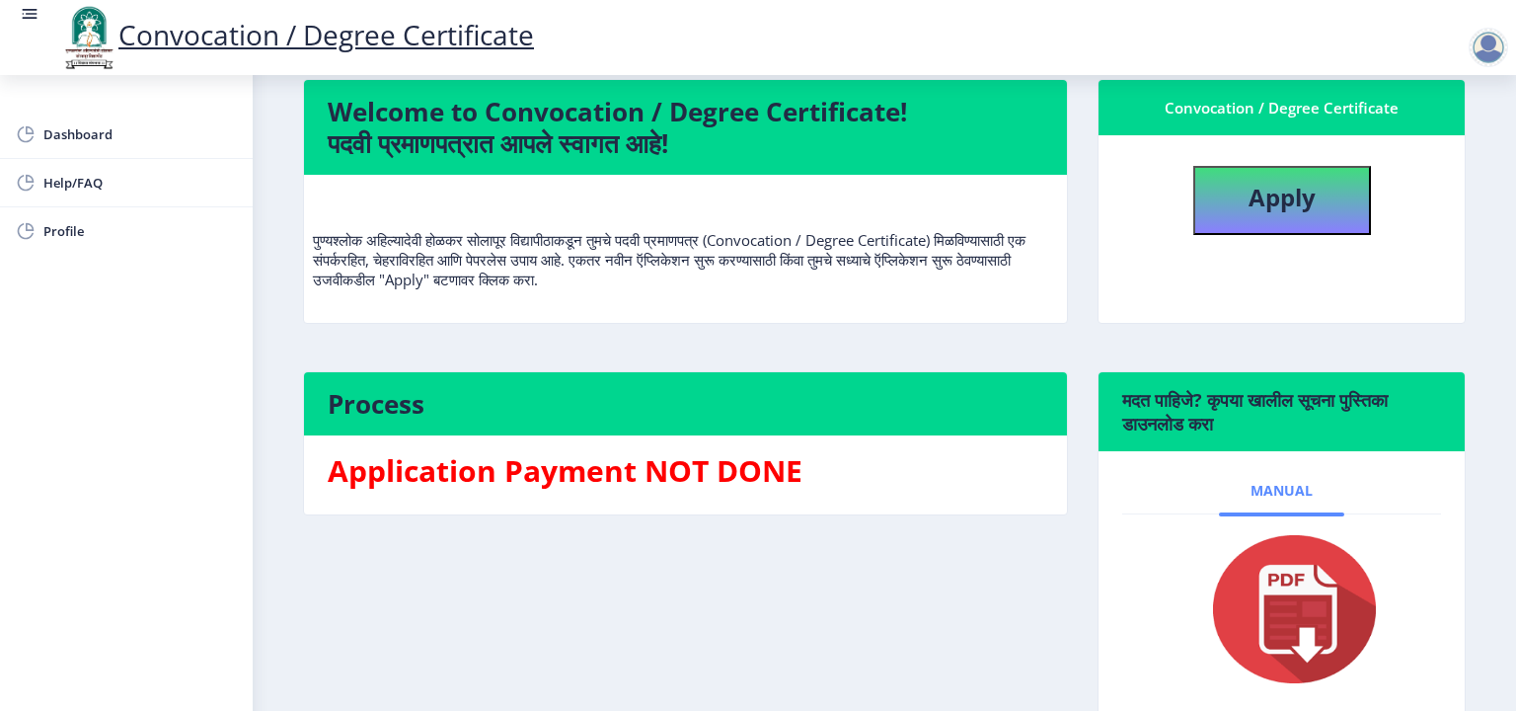
scroll to position [99, 0]
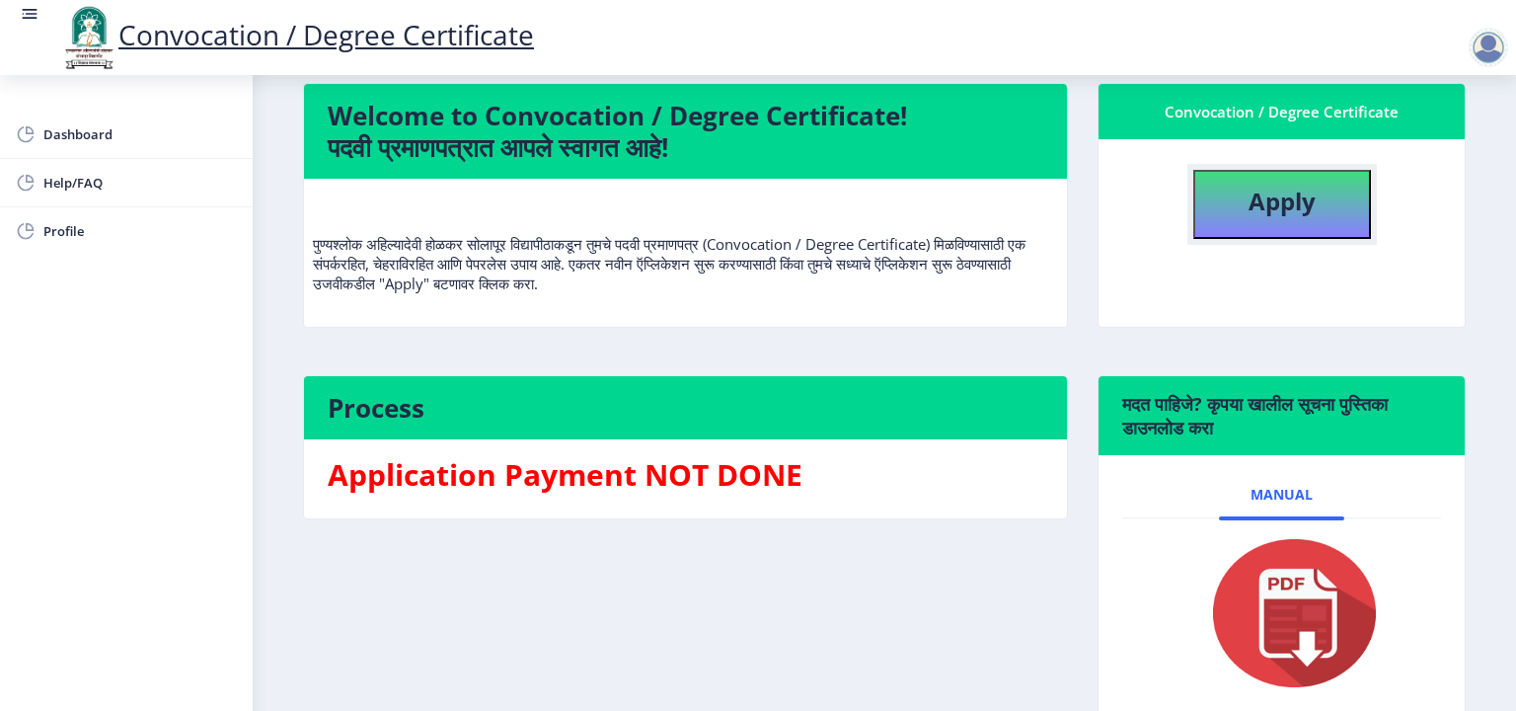
click at [1280, 217] on b "Apply" at bounding box center [1282, 201] width 67 height 33
select select
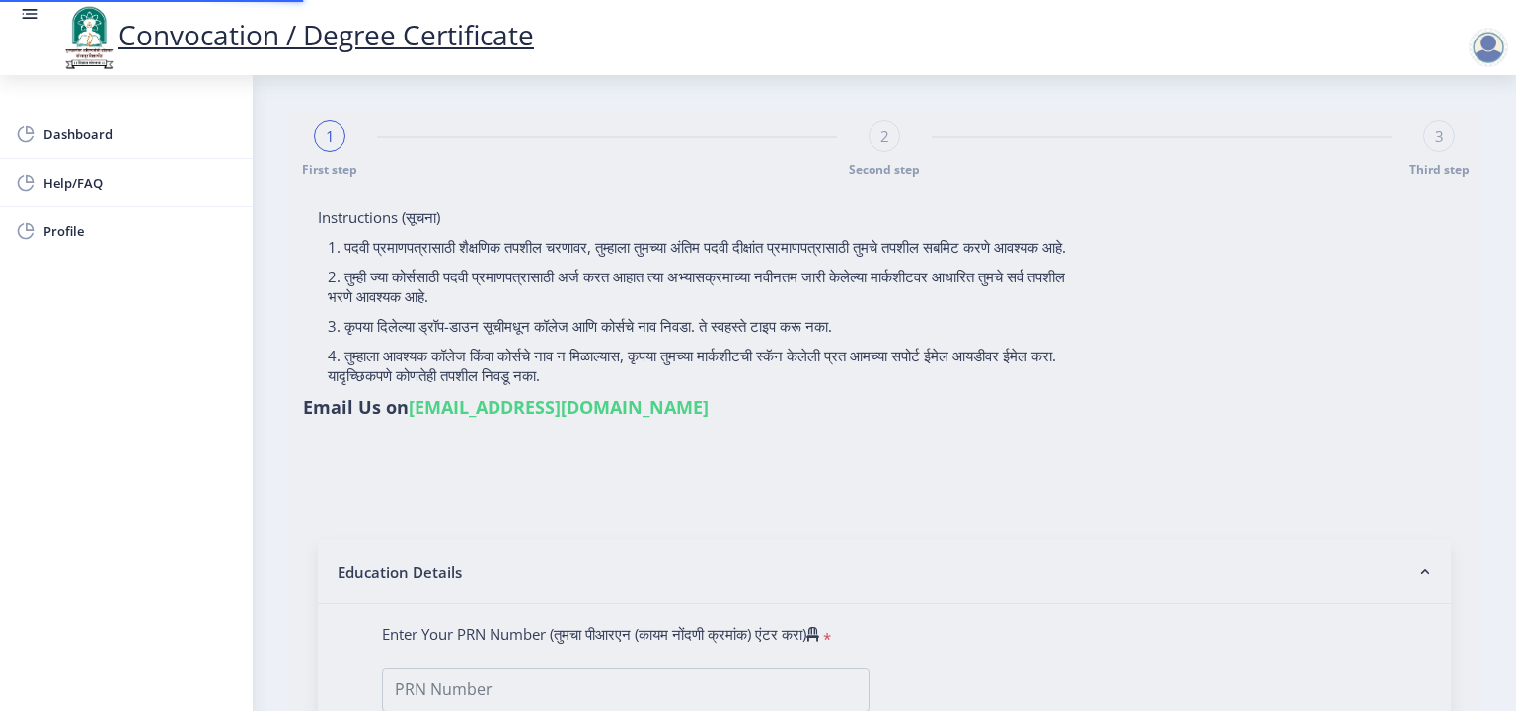
type input "[PERSON_NAME] [PERSON_NAME]"
type input "Prabhavati"
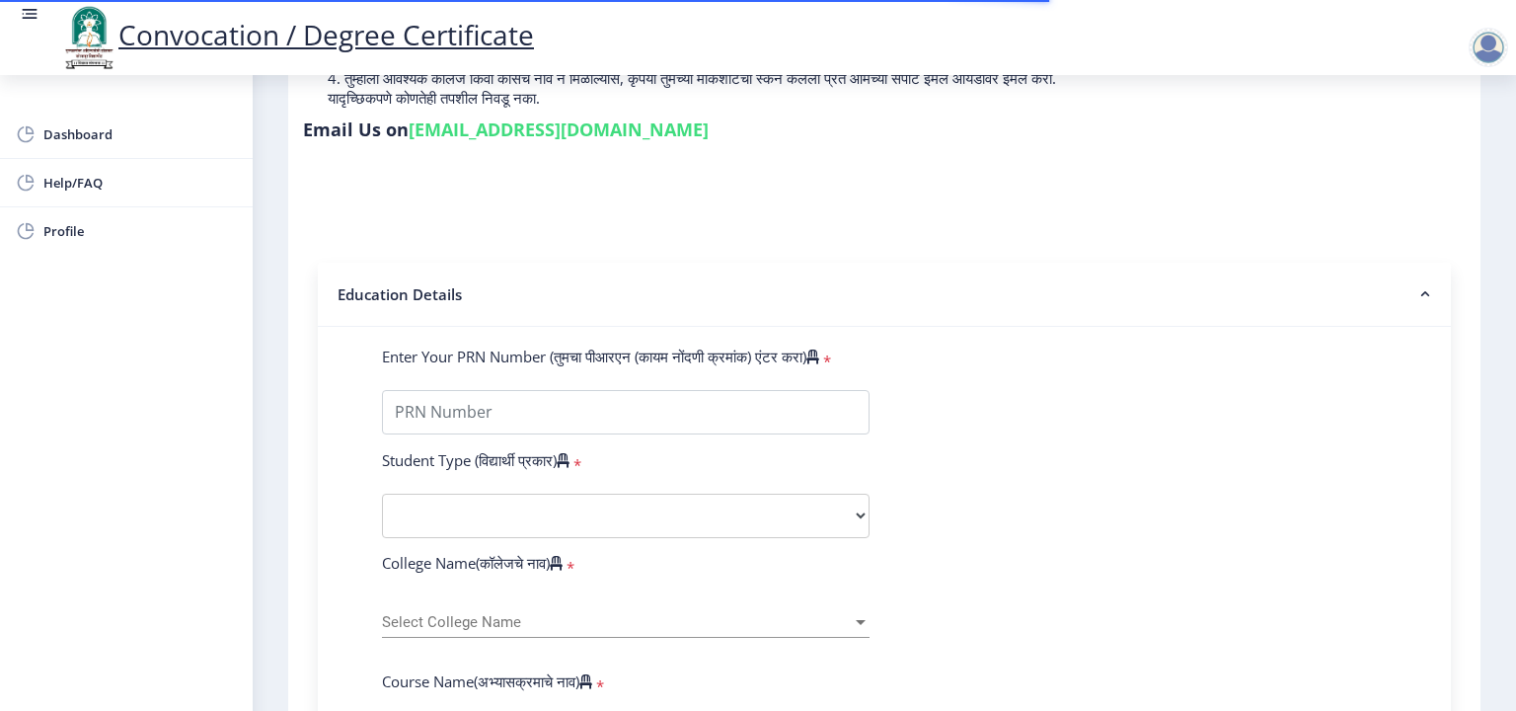
scroll to position [296, 0]
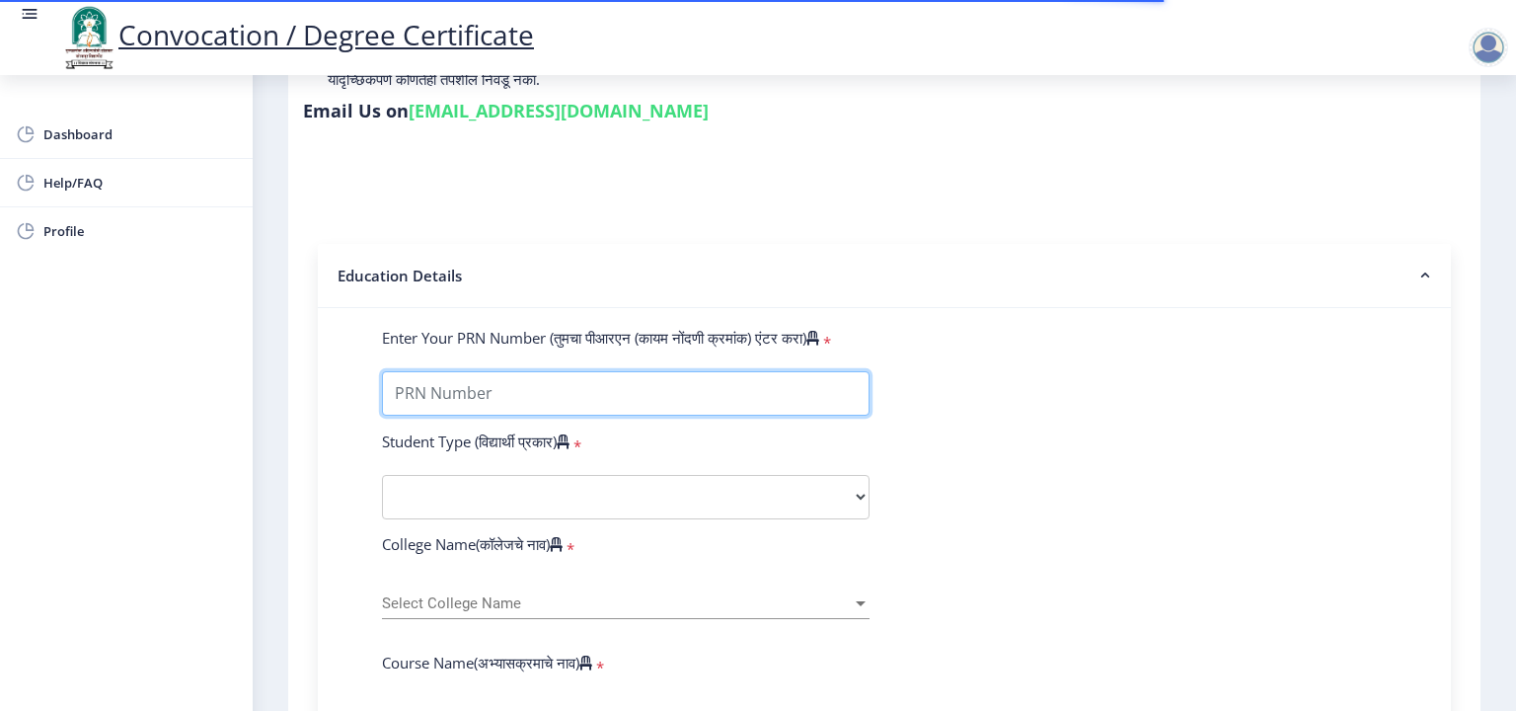
click at [604, 371] on input "Enter Your PRN Number (तुमचा पीआरएन (कायम नोंदणी क्रमांक) एंटर करा)" at bounding box center [626, 393] width 488 height 44
type input "0700013605"
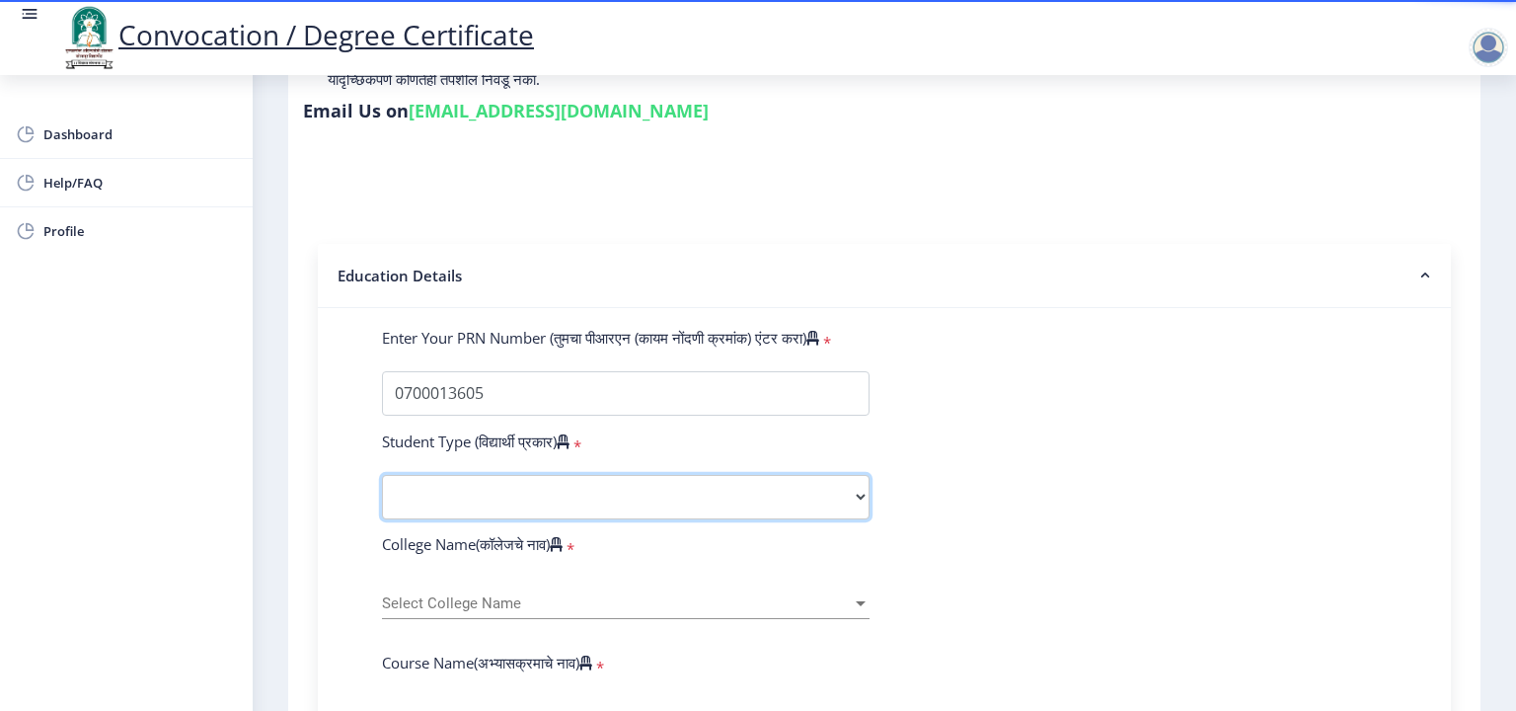
click at [720, 483] on select "Select Student Type Regular External" at bounding box center [626, 497] width 488 height 44
select select "Regular"
click at [382, 475] on select "Select Student Type Regular External" at bounding box center [626, 497] width 488 height 44
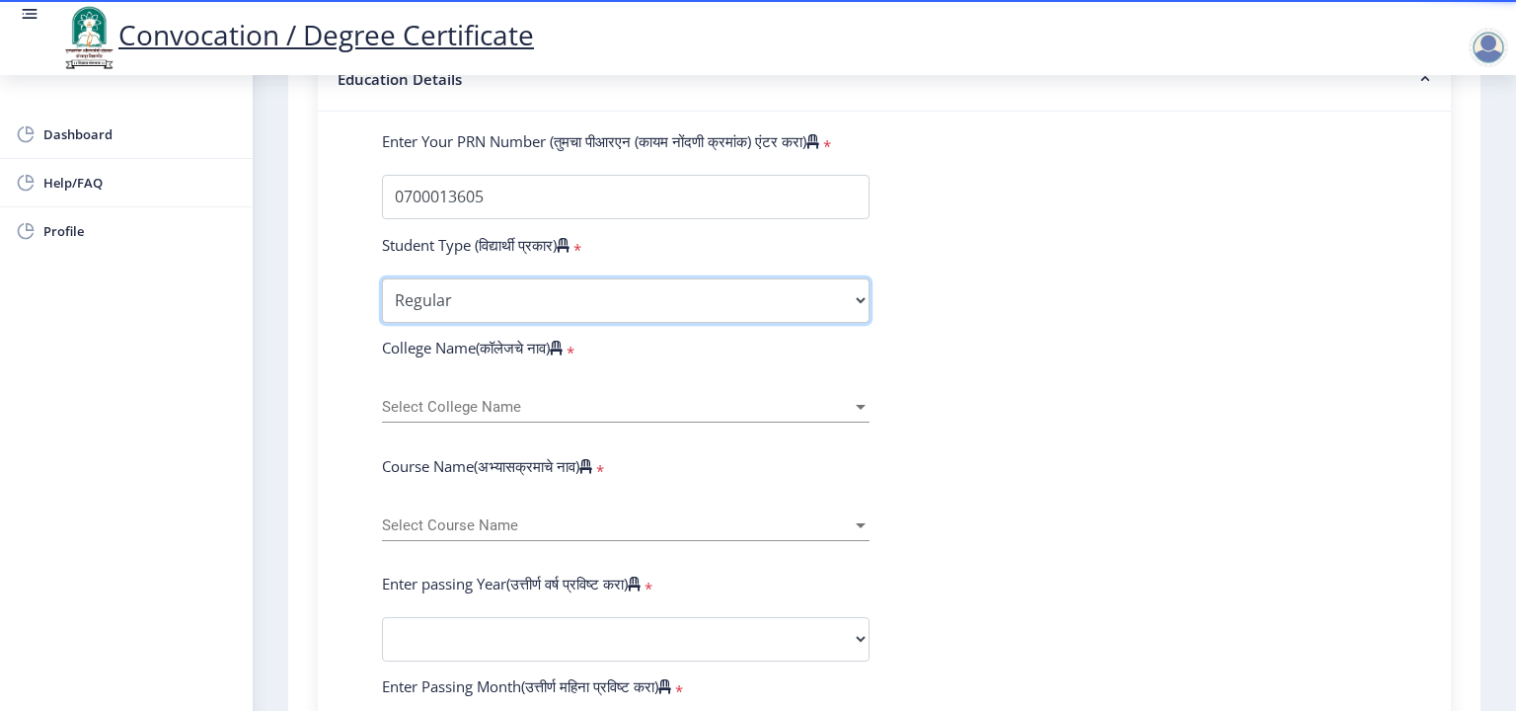
scroll to position [494, 0]
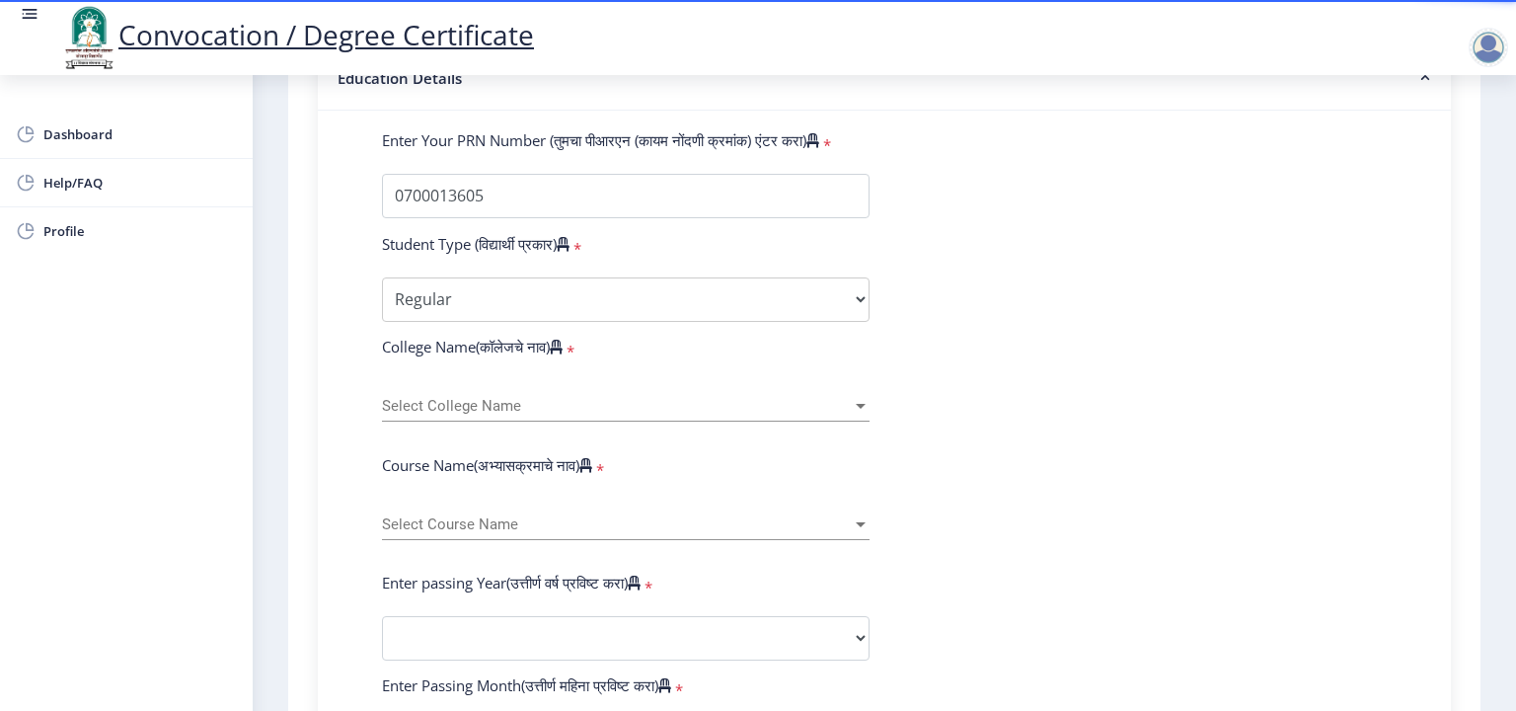
click at [1030, 525] on form "Enter Your PRN Number (तुमचा पीआरएन (कायम नोंदणी क्रमांक) एंटर करा) * Student T…" at bounding box center [884, 653] width 1035 height 1047
click at [493, 398] on span "Select College Name" at bounding box center [617, 406] width 470 height 17
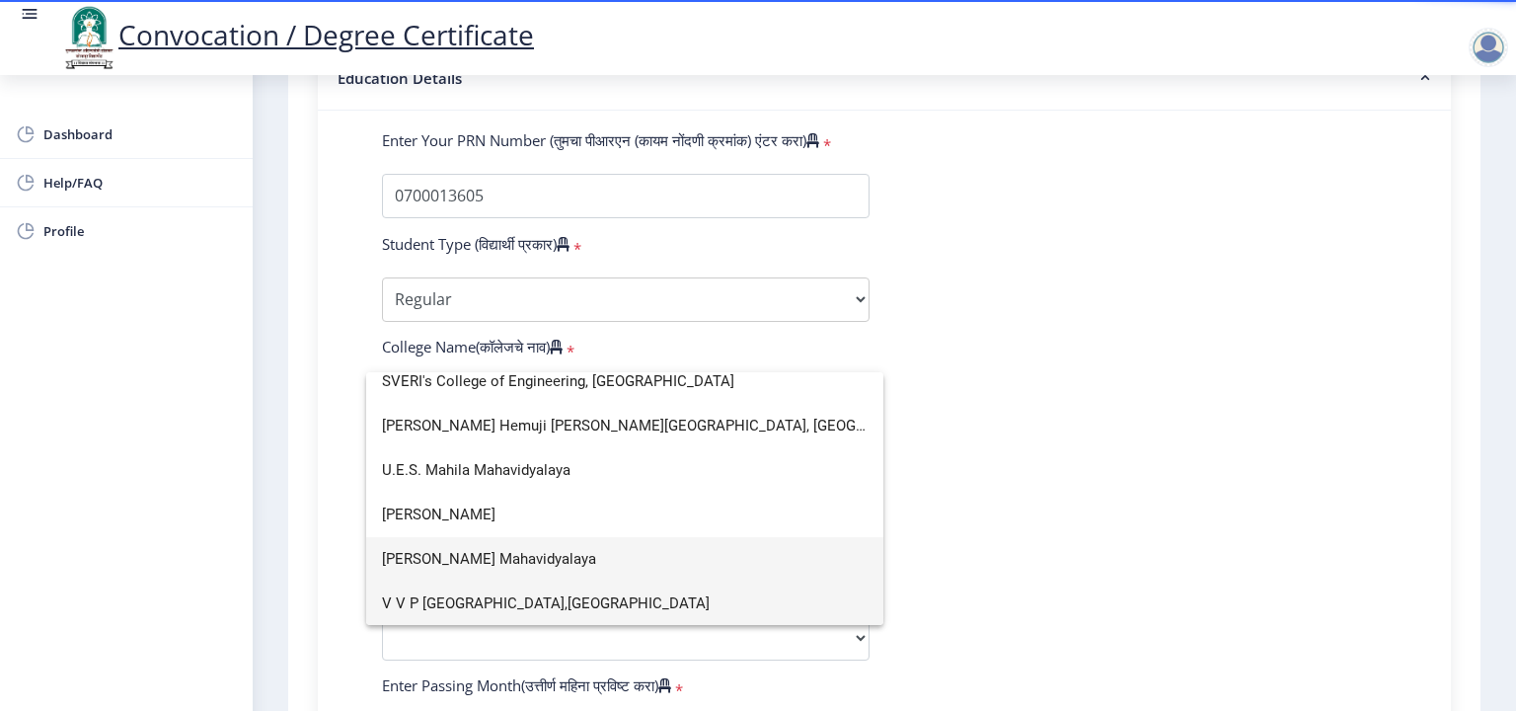
scroll to position [2822, 0]
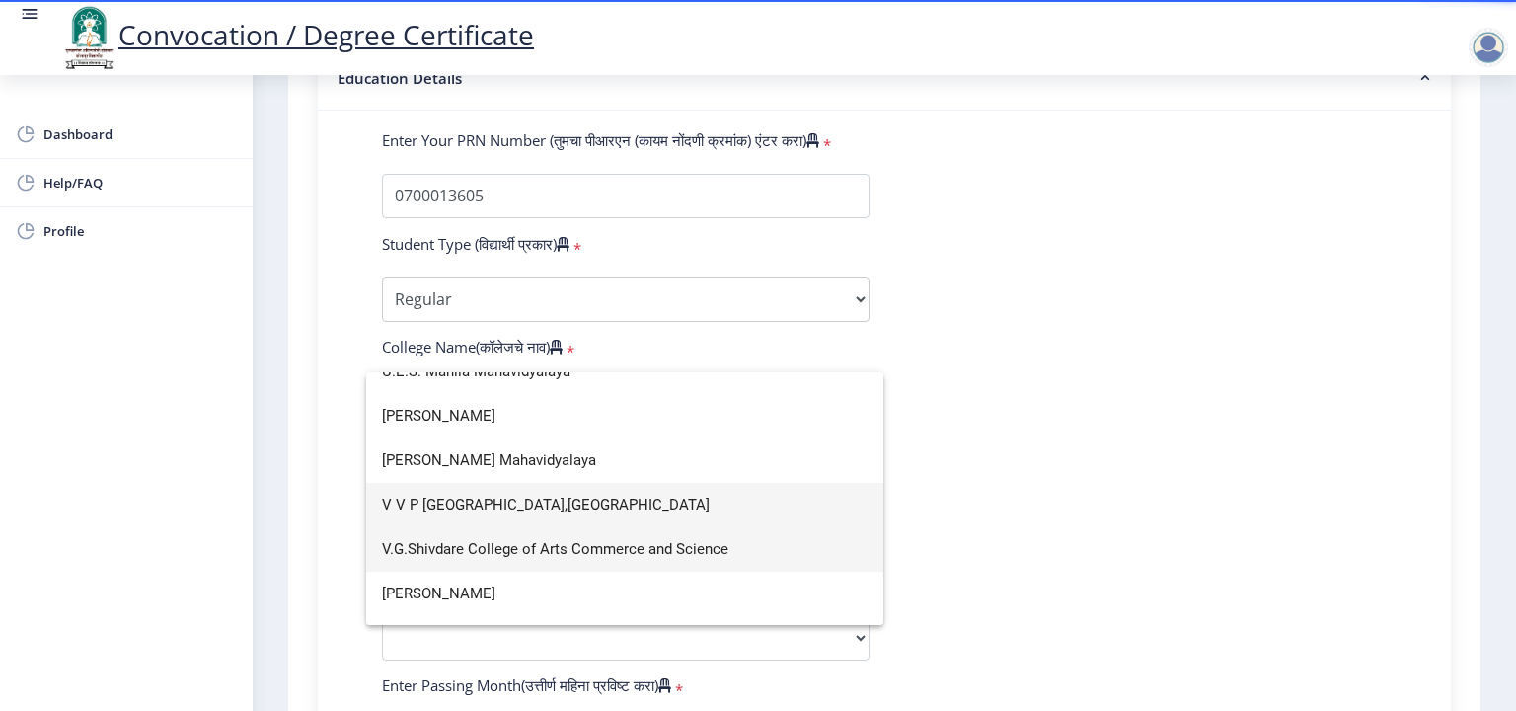
type input "v"
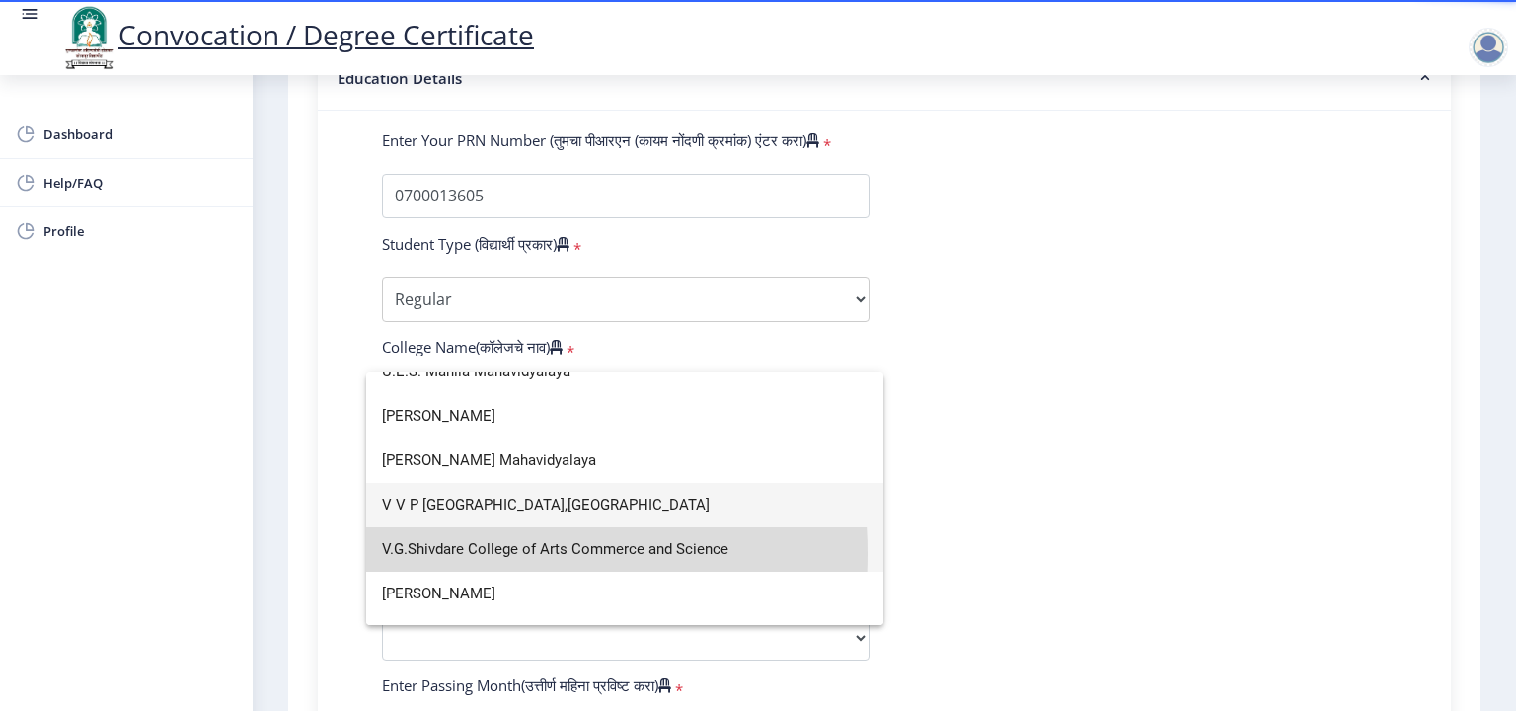
click at [462, 553] on span "V.G.Shivdare College of Arts Commerce and Science" at bounding box center [625, 549] width 486 height 44
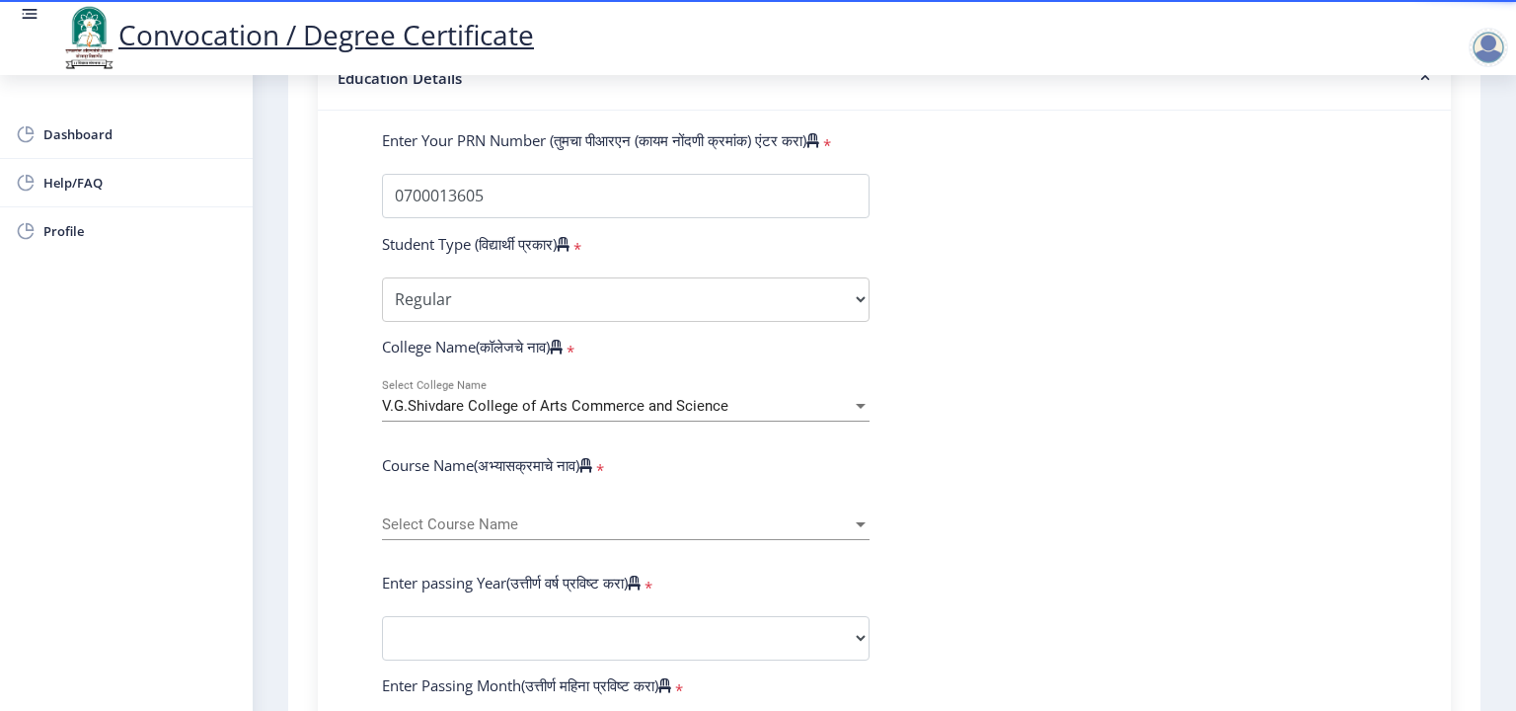
click at [298, 528] on div "Instructions (सूचना) 1. पदवी प्रमाणपत्रासाठी शैक्षणिक तपशील चरणावर, तुम्हाला तु…" at bounding box center [884, 521] width 1173 height 1654
click at [440, 518] on span "Select Course Name" at bounding box center [617, 524] width 470 height 17
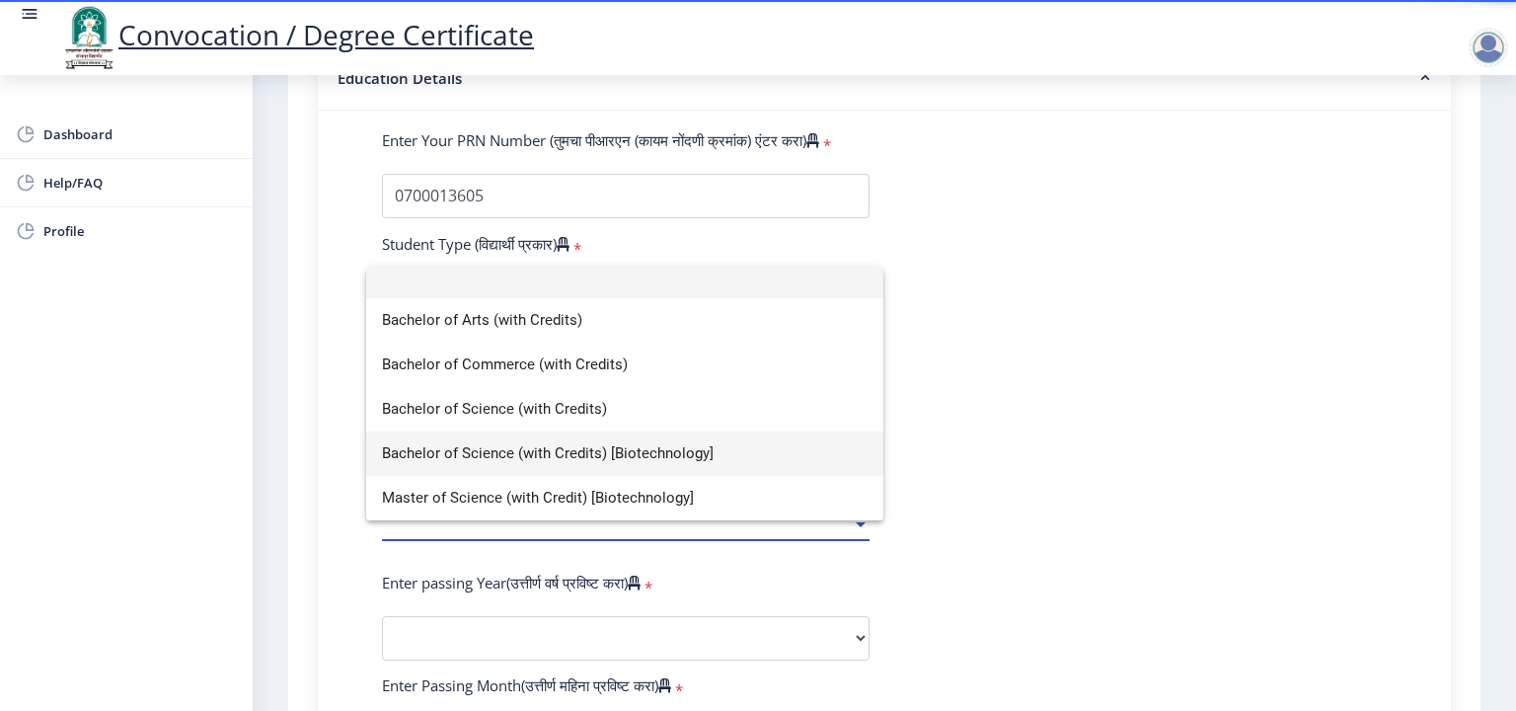
scroll to position [0, 0]
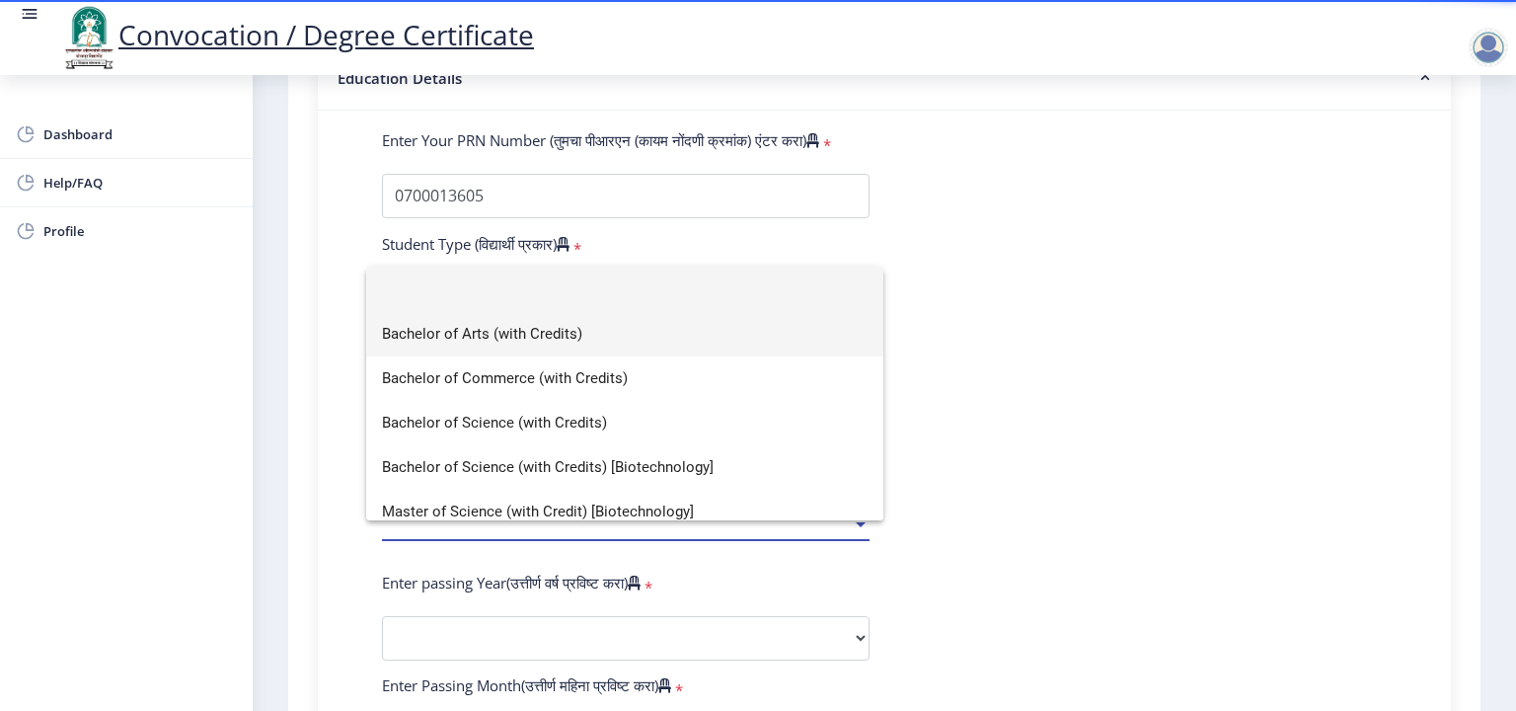
click at [491, 337] on span "Bachelor of Arts (with Credits)" at bounding box center [625, 334] width 486 height 44
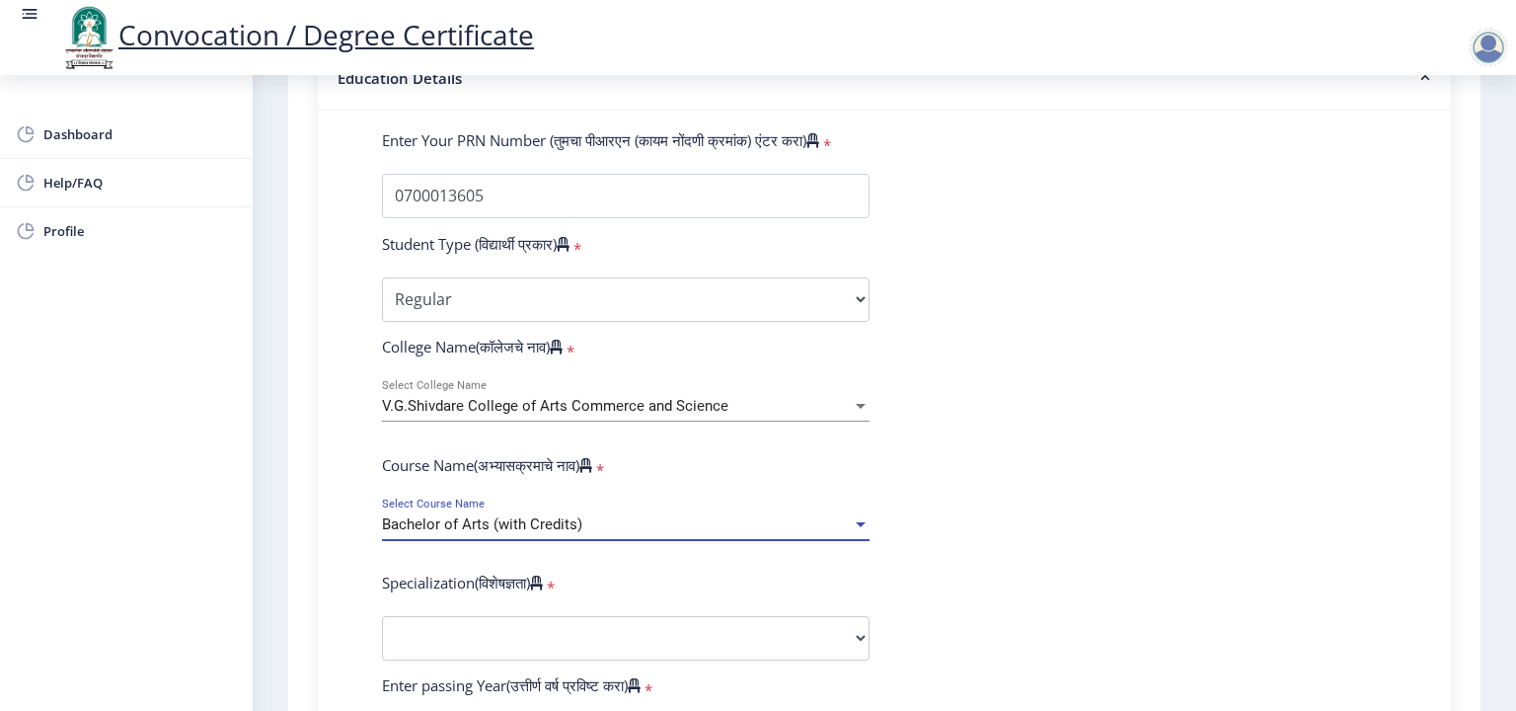
click at [531, 515] on span "Bachelor of Arts (with Credits)" at bounding box center [482, 524] width 200 height 18
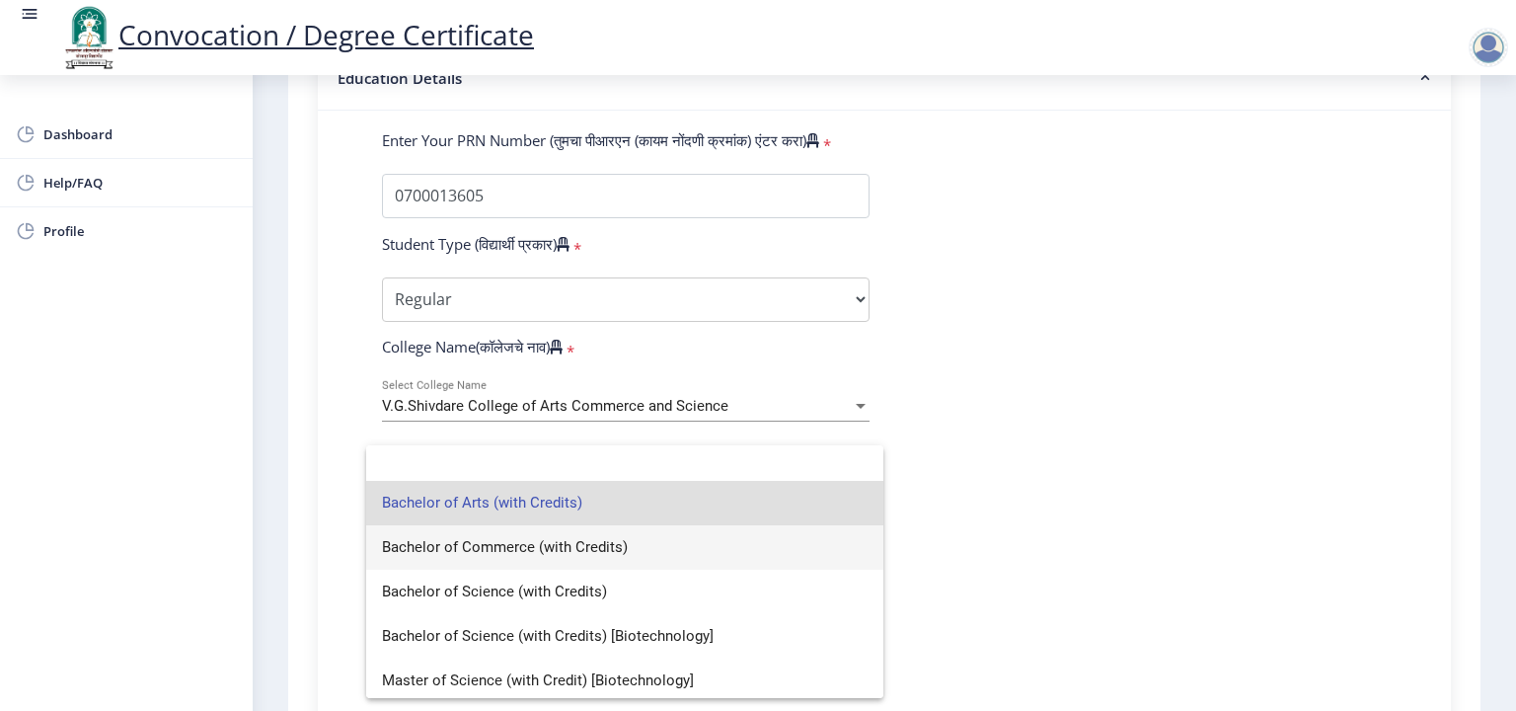
scroll to position [14, 0]
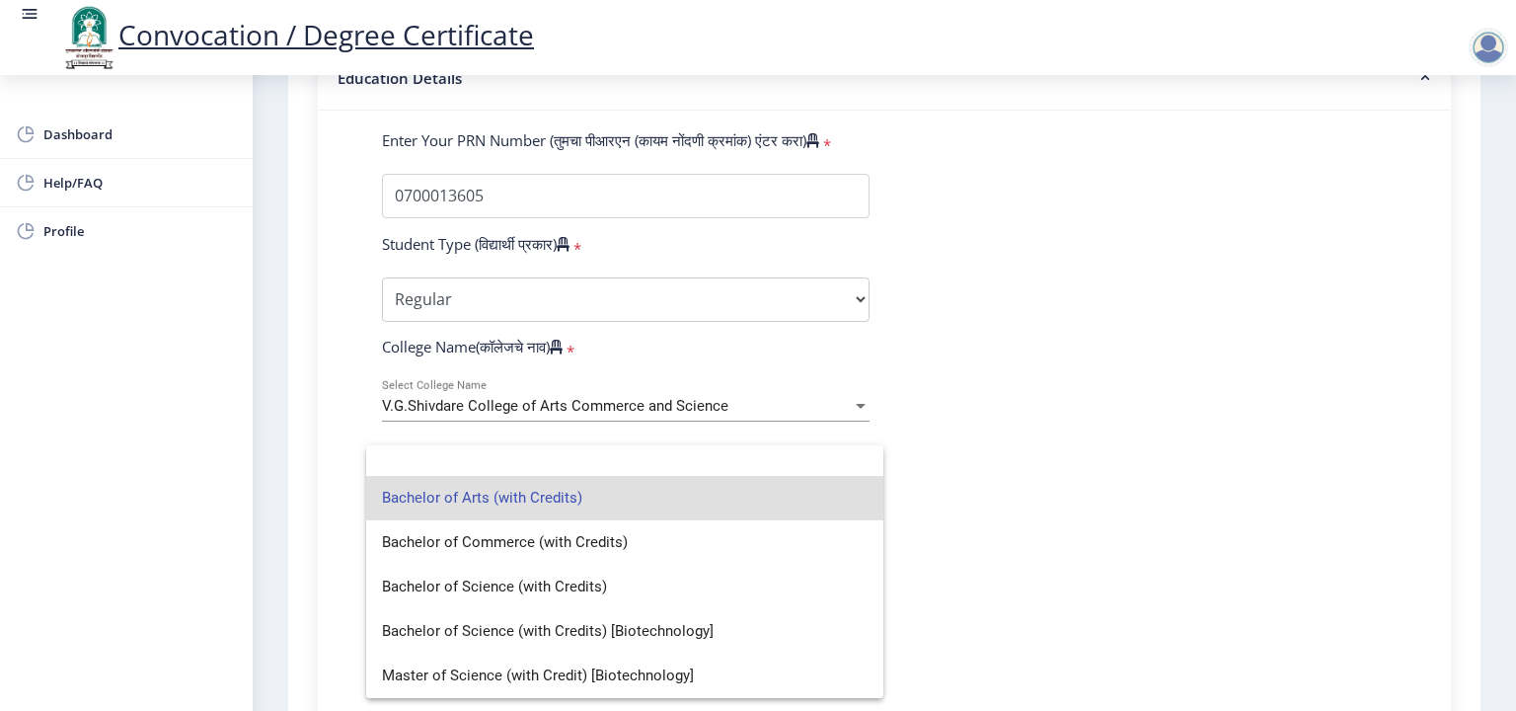
click at [176, 520] on div at bounding box center [758, 355] width 1516 height 711
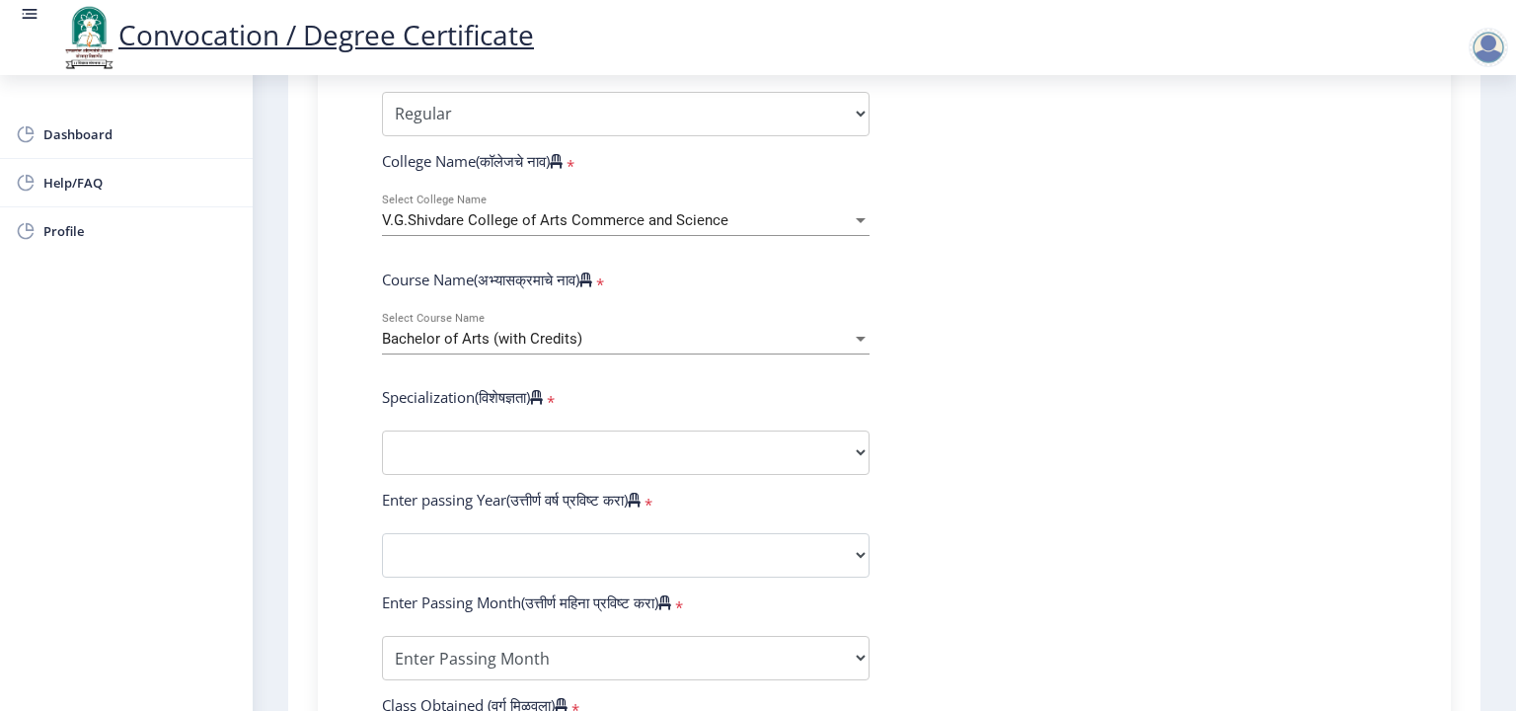
scroll to position [691, 0]
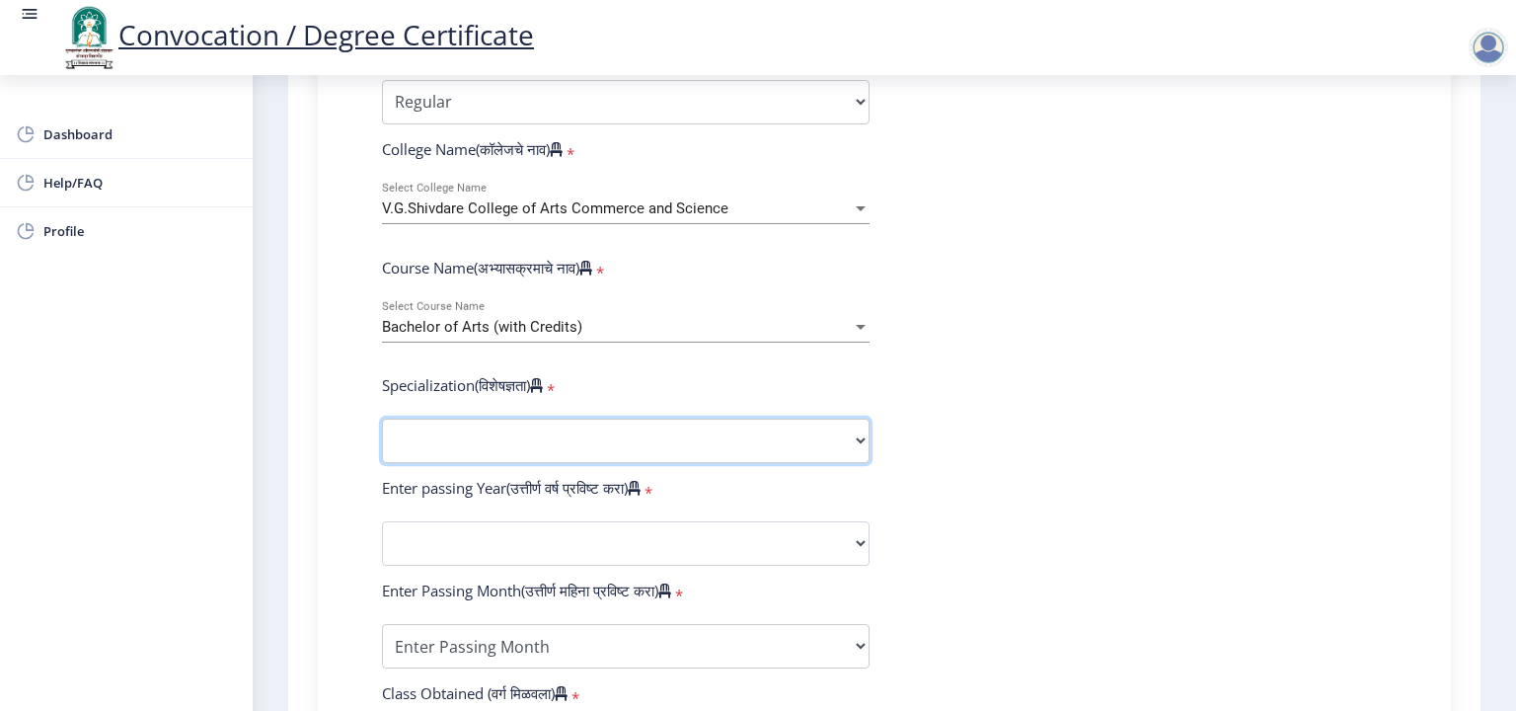
click at [458, 429] on select "Specialization English Geography Hindi Marathi Music Sanskrit Urdu Ancient Indi…" at bounding box center [626, 441] width 488 height 44
select select "Marathi"
click at [382, 419] on select "Specialization English Geography Hindi Marathi Music Sanskrit Urdu Ancient Indi…" at bounding box center [626, 441] width 488 height 44
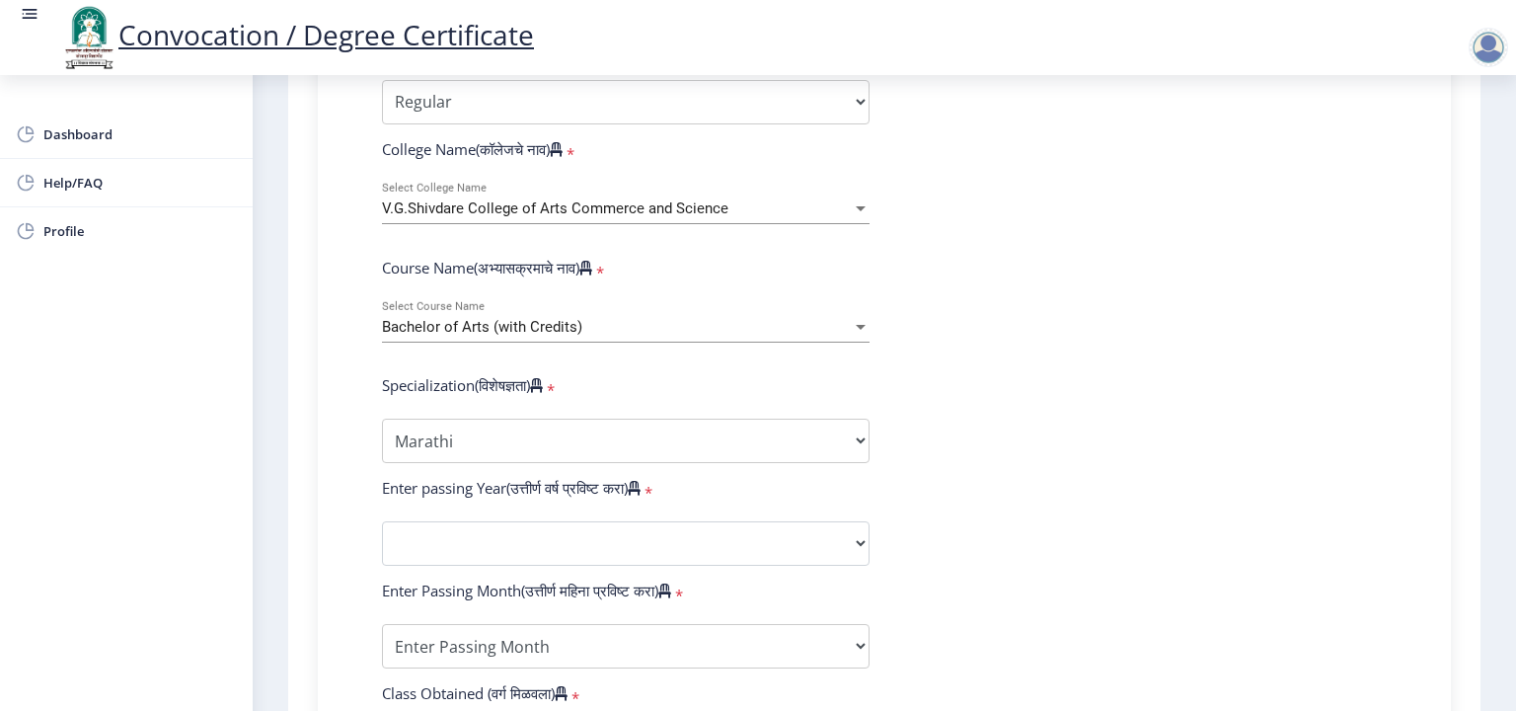
click at [321, 345] on div "Enter Your PRN Number (तुमचा पीआरएन (कायम नोंदणी क्रमांक) एंटर करा) * Student T…" at bounding box center [884, 515] width 1133 height 1204
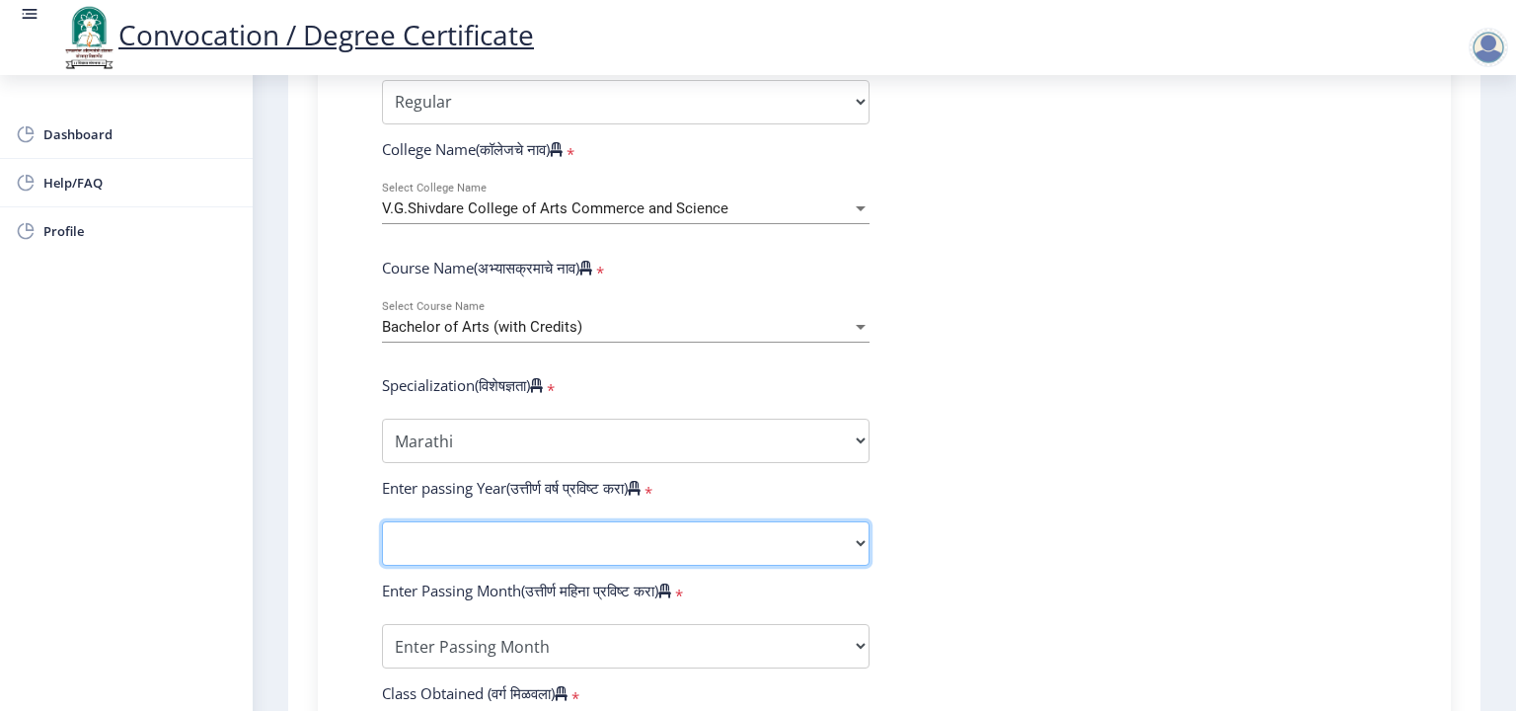
click at [448, 535] on select "2025 2024 2023 2022 2021 2020 2019 2018 2017 2016 2015 2014 2013 2012 2011 2010…" at bounding box center [626, 543] width 488 height 44
select select "2009"
click at [382, 521] on select "2025 2024 2023 2022 2021 2020 2019 2018 2017 2016 2015 2014 2013 2012 2011 2010…" at bounding box center [626, 543] width 488 height 44
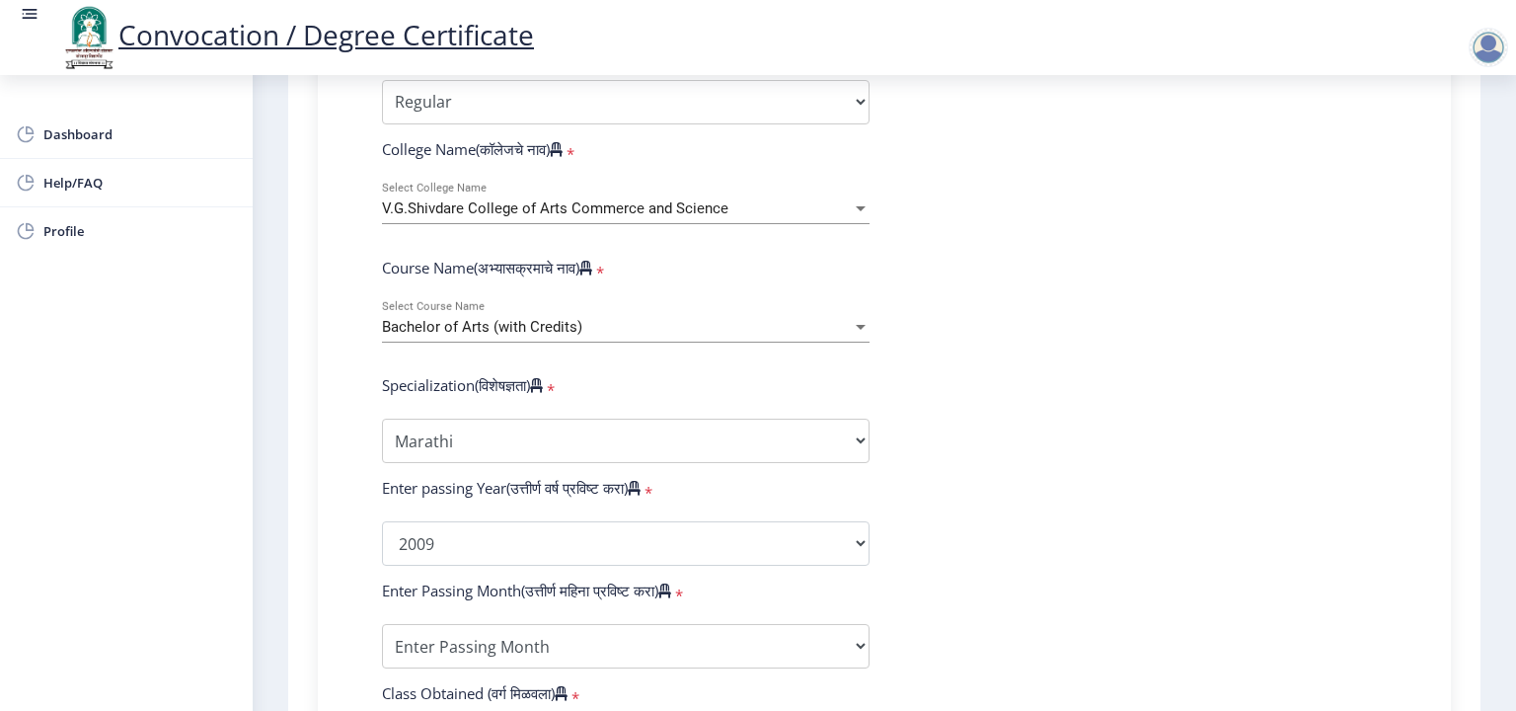
click at [295, 473] on div "1 First step 2 Second step 3 Third step Instructions (सूचना) 1. पदवी प्रमाणपत्र…" at bounding box center [884, 340] width 1193 height 1843
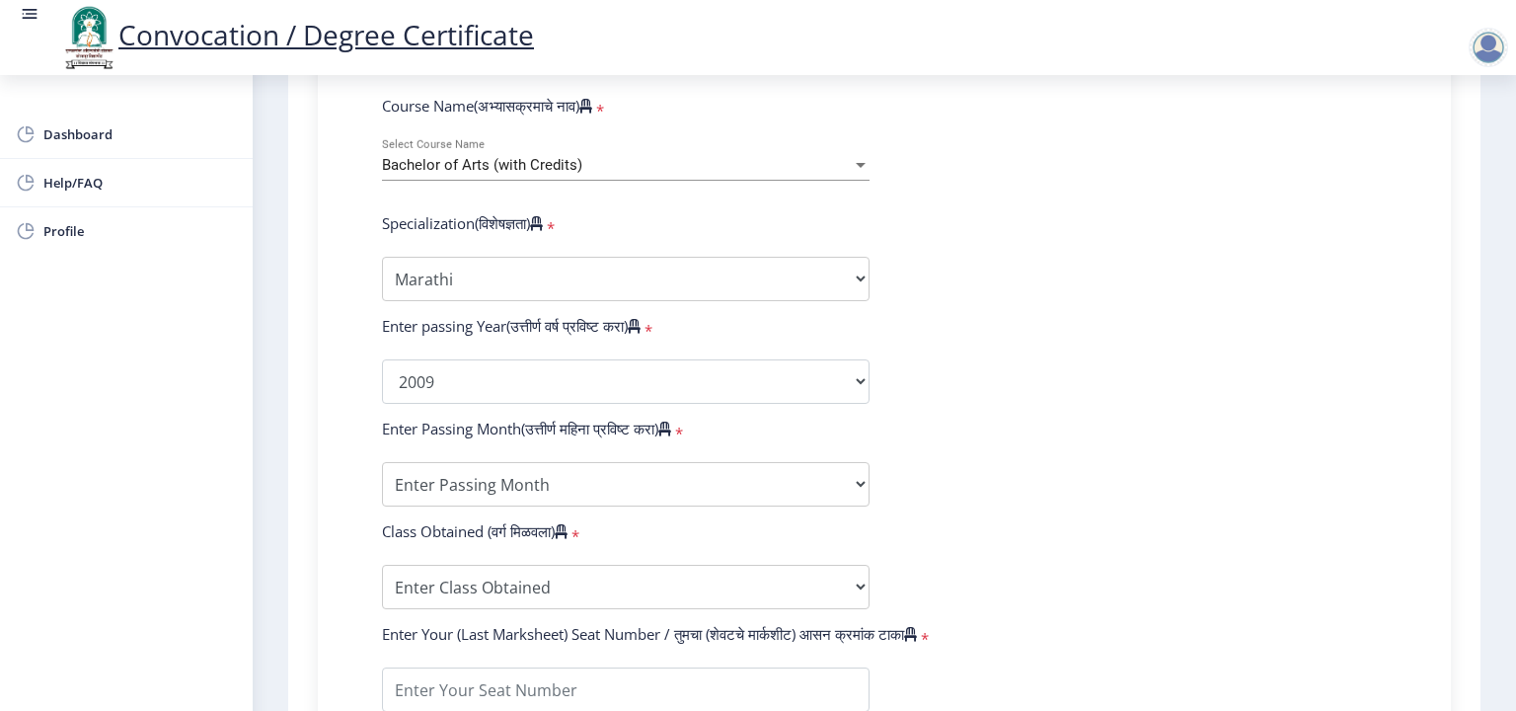
scroll to position [889, 0]
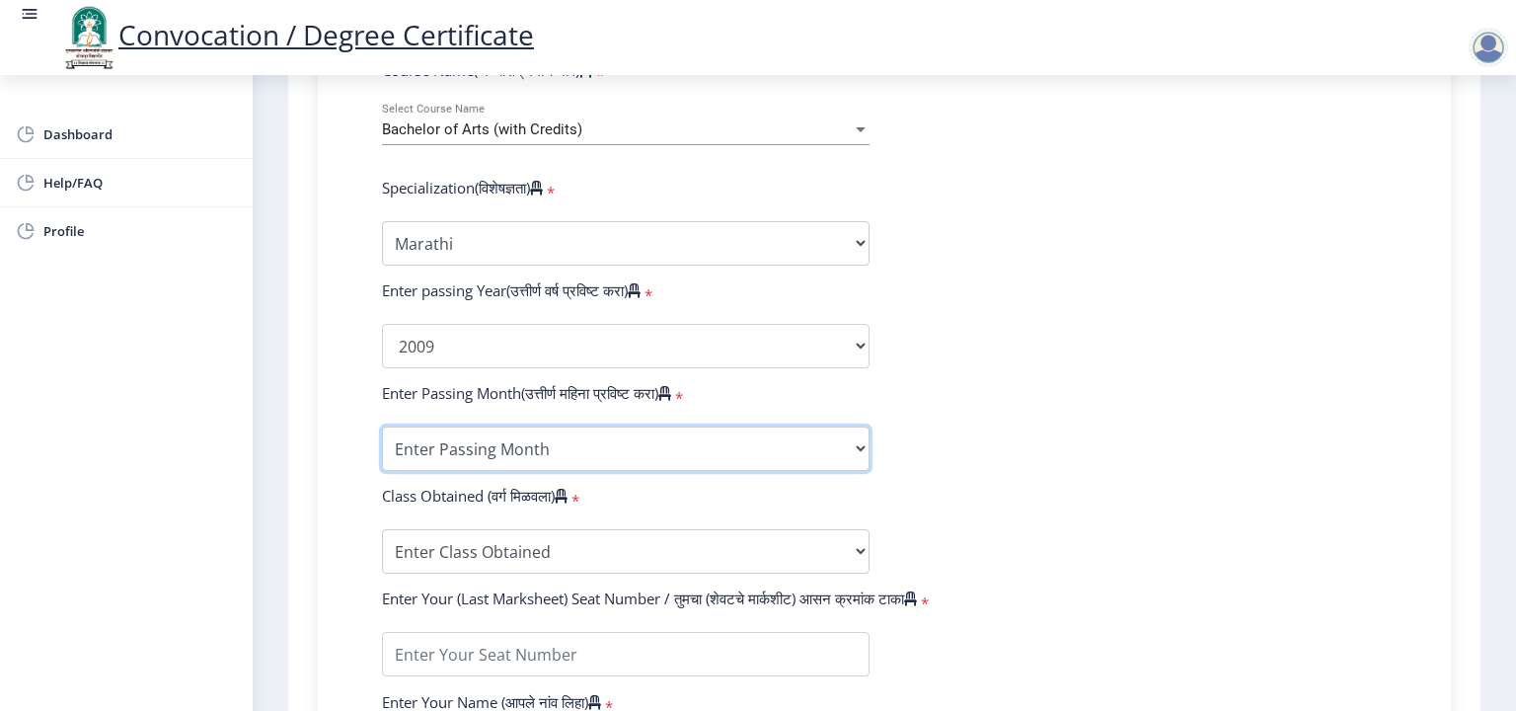
click at [456, 435] on select "Enter Passing Month March April May October November December" at bounding box center [626, 449] width 488 height 44
click at [382, 427] on select "Enter Passing Month March April May October November December" at bounding box center [626, 449] width 488 height 44
click at [442, 443] on select "Enter Passing Month March April May October November December" at bounding box center [626, 449] width 488 height 44
select select "March"
click at [382, 427] on select "Enter Passing Month March April May October November December" at bounding box center [626, 449] width 488 height 44
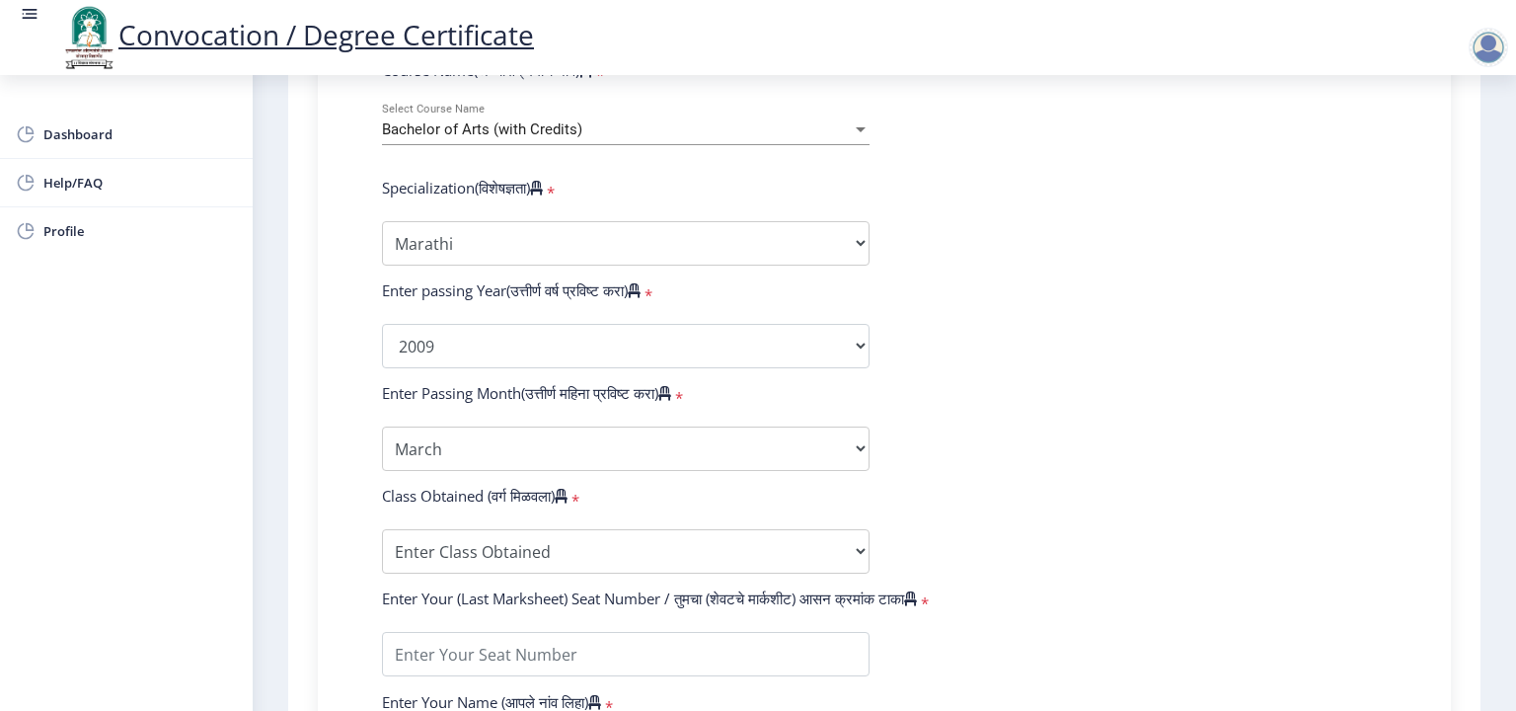
click at [352, 493] on div "Enter Your PRN Number (तुमचा पीआरएन (कायम नोंदणी क्रमांक) एंटर करा) * Student T…" at bounding box center [884, 309] width 1064 height 1149
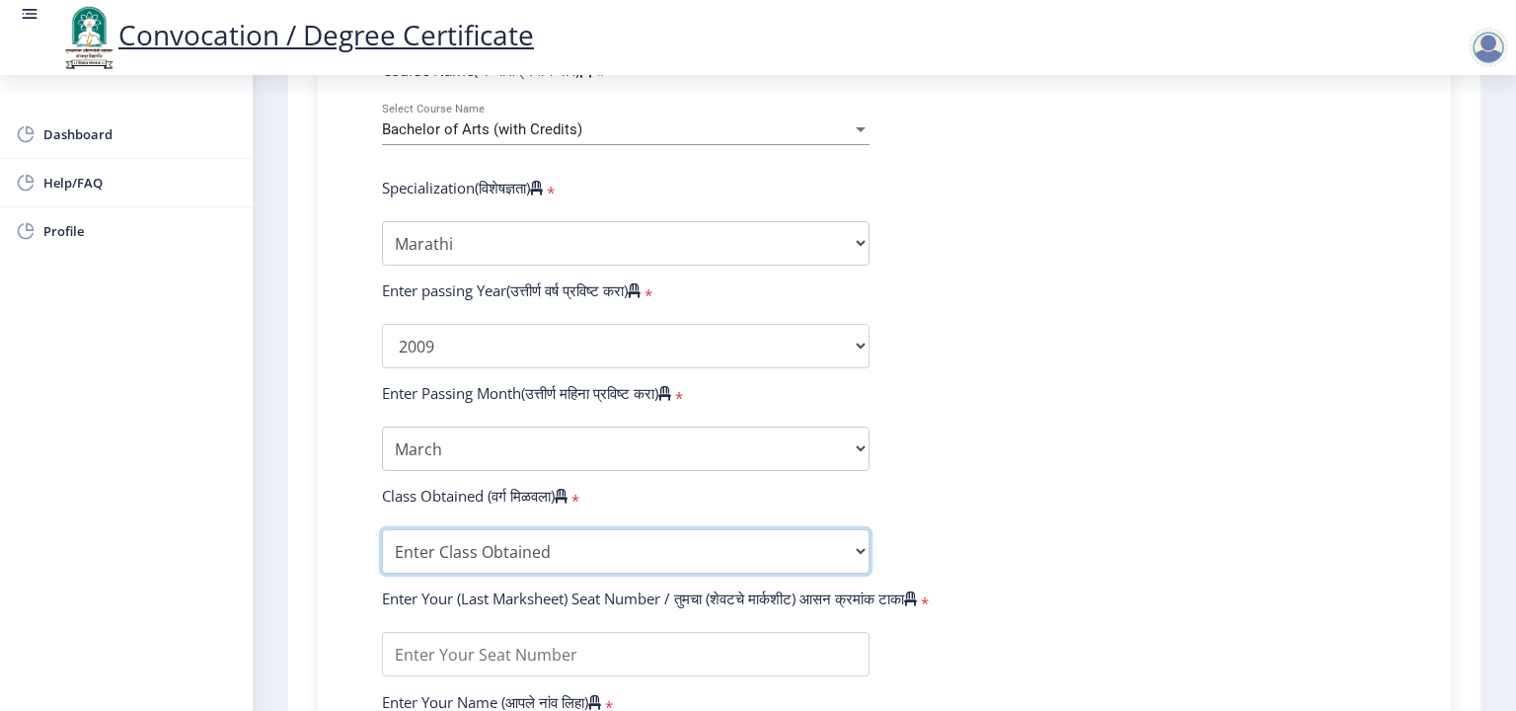
click at [441, 539] on select "Enter Class Obtained FIRST CLASS WITH DISTINCTION FIRST CLASS HIGHER SECOND CLA…" at bounding box center [626, 551] width 488 height 44
select select "SECOND CLASS"
click at [382, 529] on select "Enter Class Obtained FIRST CLASS WITH DISTINCTION FIRST CLASS HIGHER SECOND CLA…" at bounding box center [626, 551] width 488 height 44
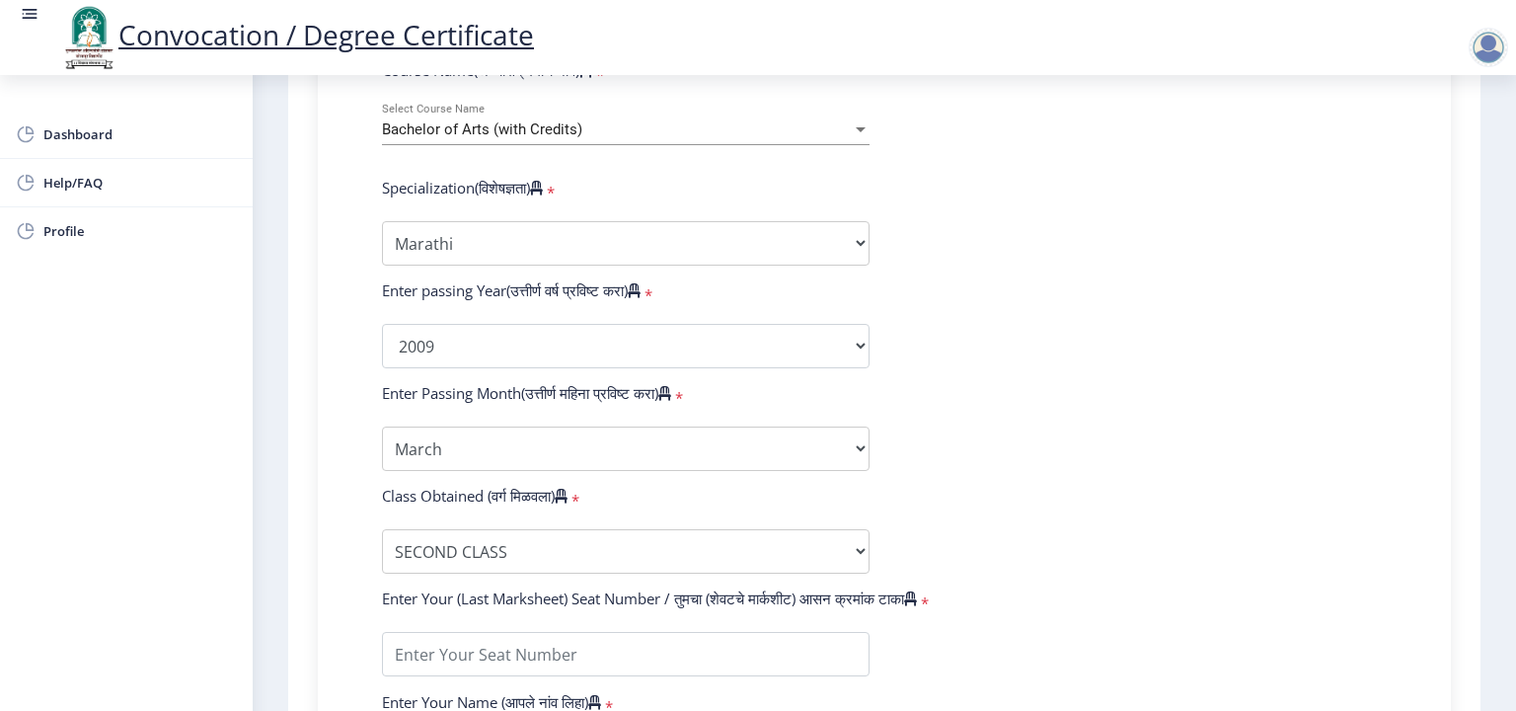
click at [301, 382] on div "Instructions (सूचना) 1. पदवी प्रमाणपत्रासाठी शैक्षणिक तपशील चरणावर, तुम्हाला तु…" at bounding box center [884, 177] width 1173 height 1756
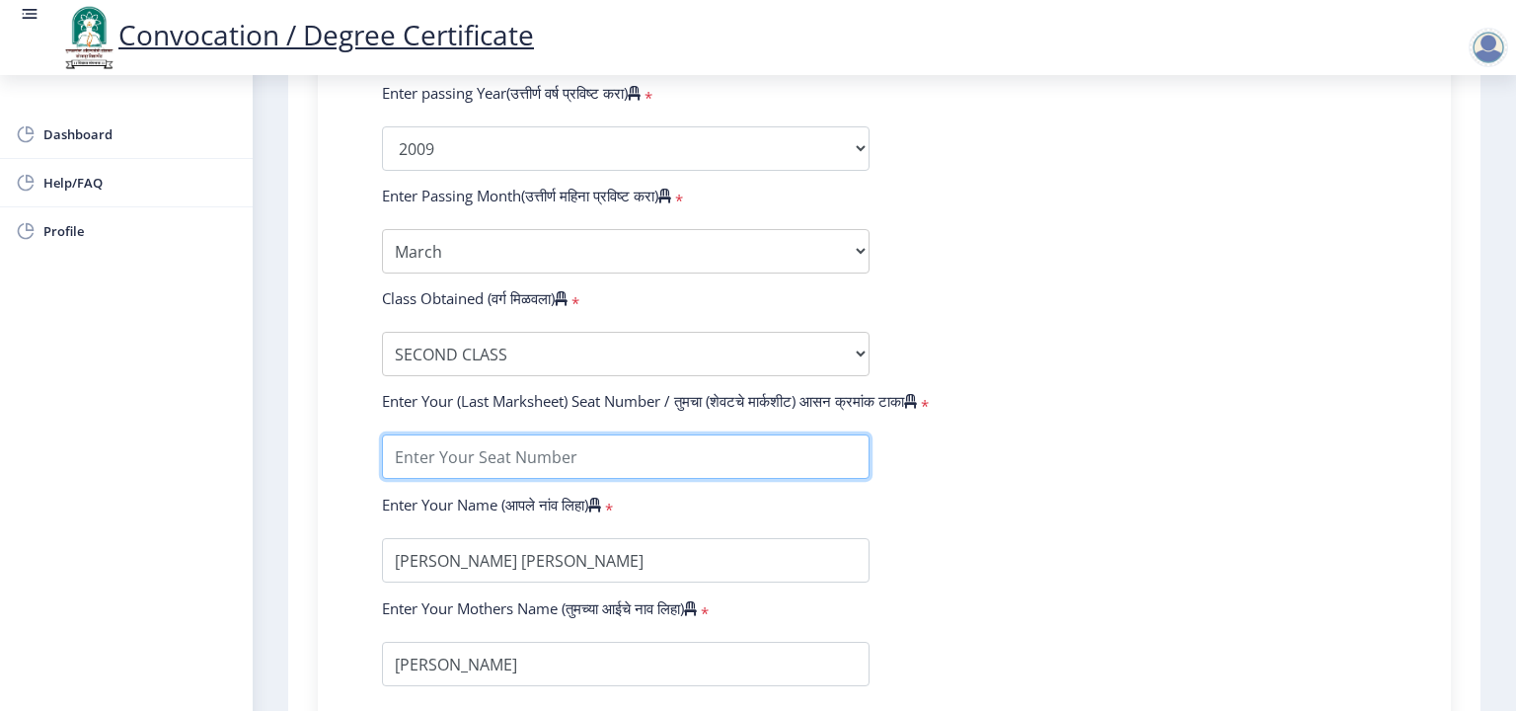
click at [438, 451] on input "textarea" at bounding box center [626, 456] width 488 height 44
type input "36380"
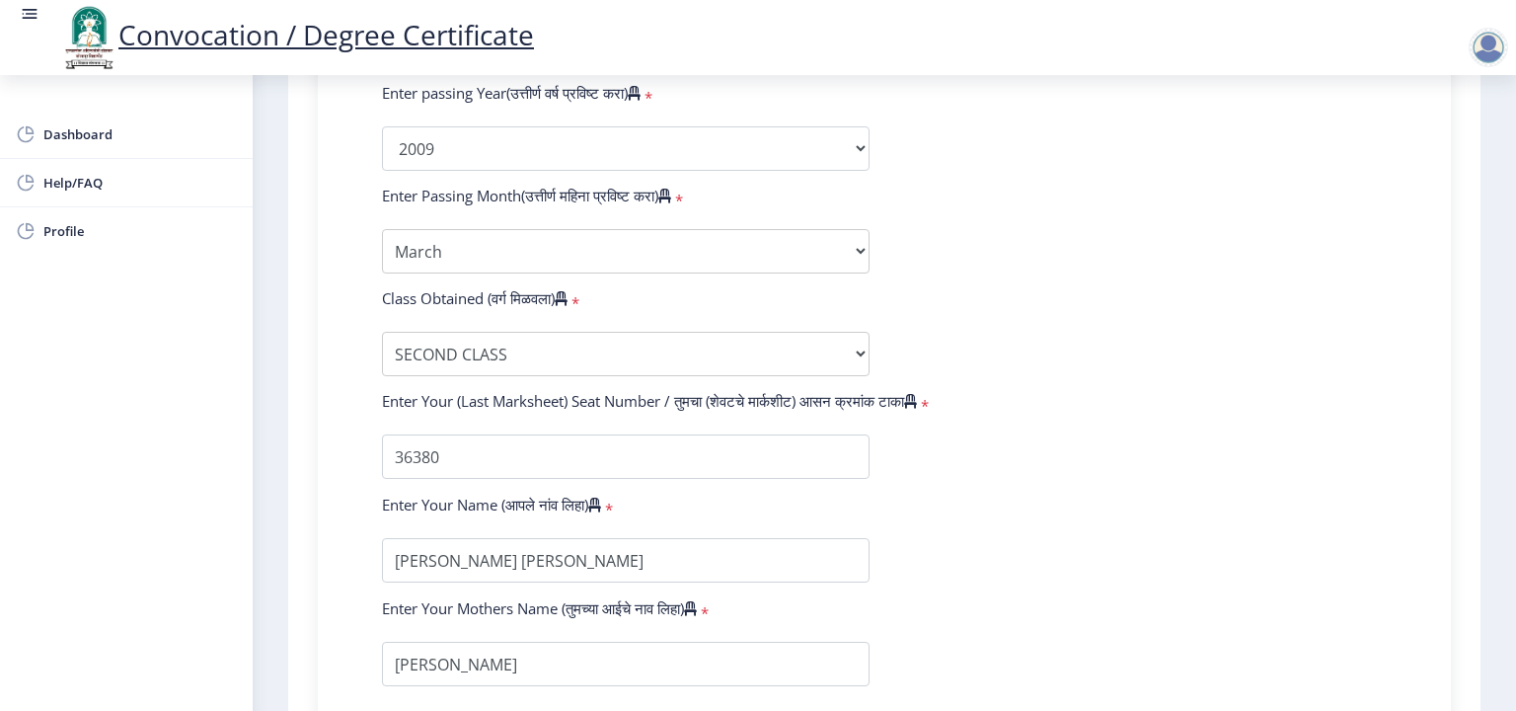
click at [994, 513] on form "Enter Your PRN Number (तुमचा पीआरएन (कायम नोंदणी क्रमांक) एंटर करा) * Student T…" at bounding box center [884, 112] width 1035 height 1149
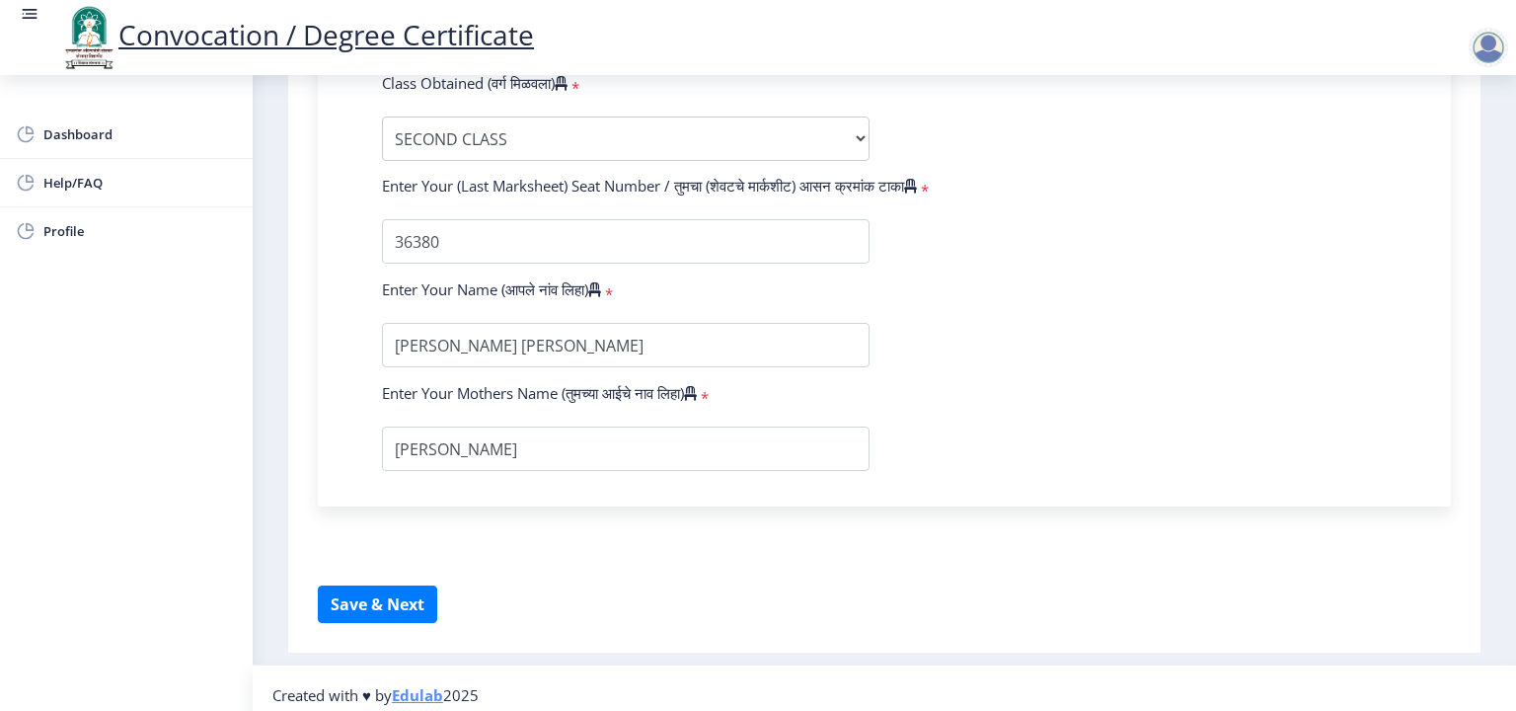
scroll to position [1302, 0]
click at [364, 606] on button "Save & Next" at bounding box center [377, 603] width 119 height 38
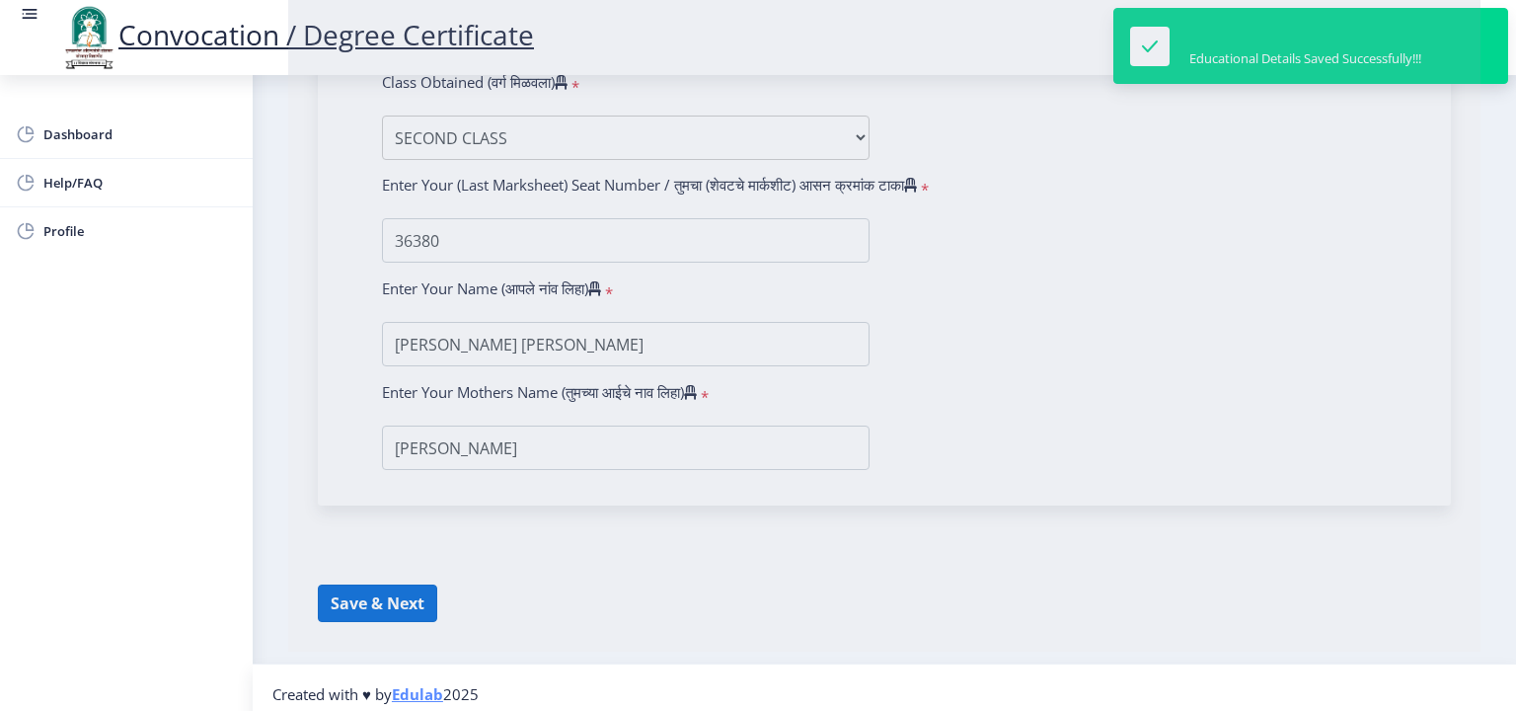
select select
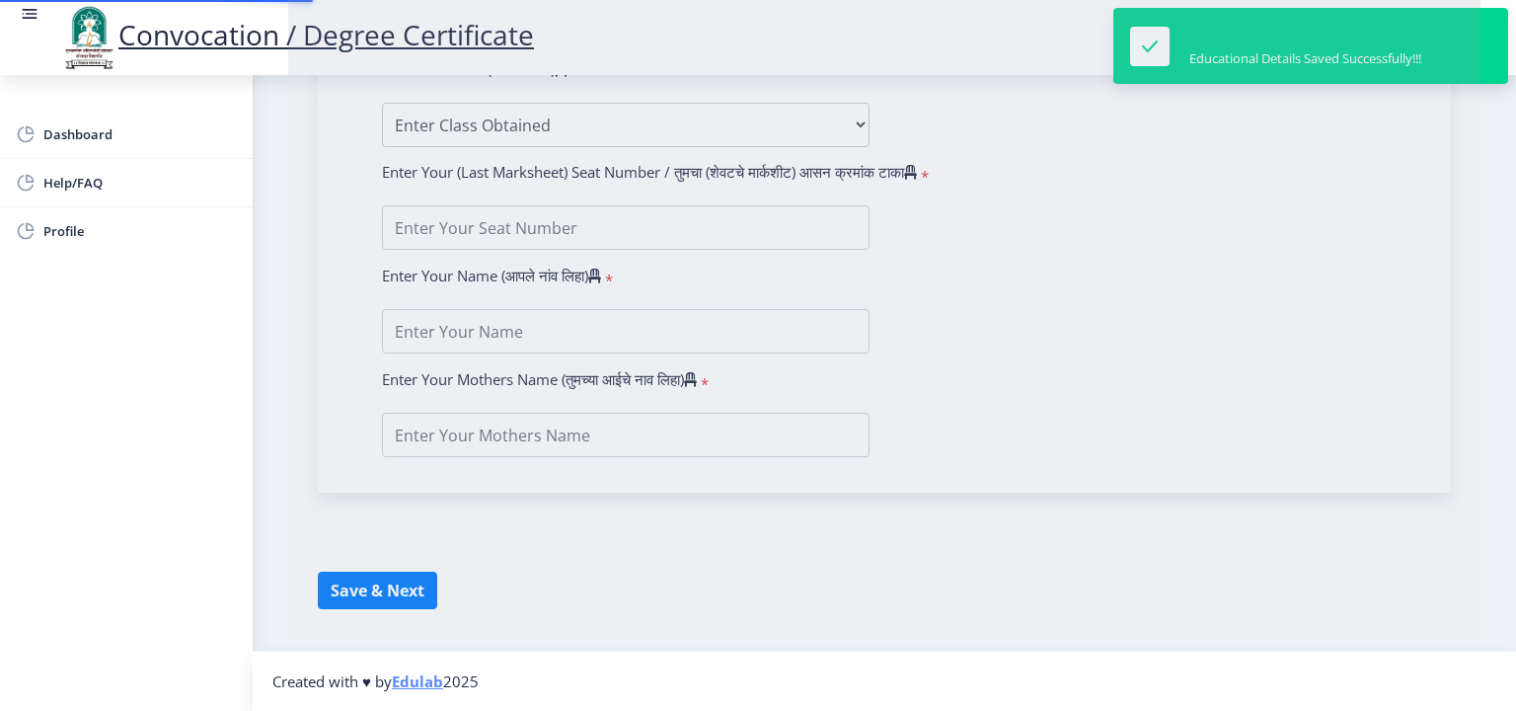
type input "Ambadas Shivaraya Waghamare"
type input "Prabhavati"
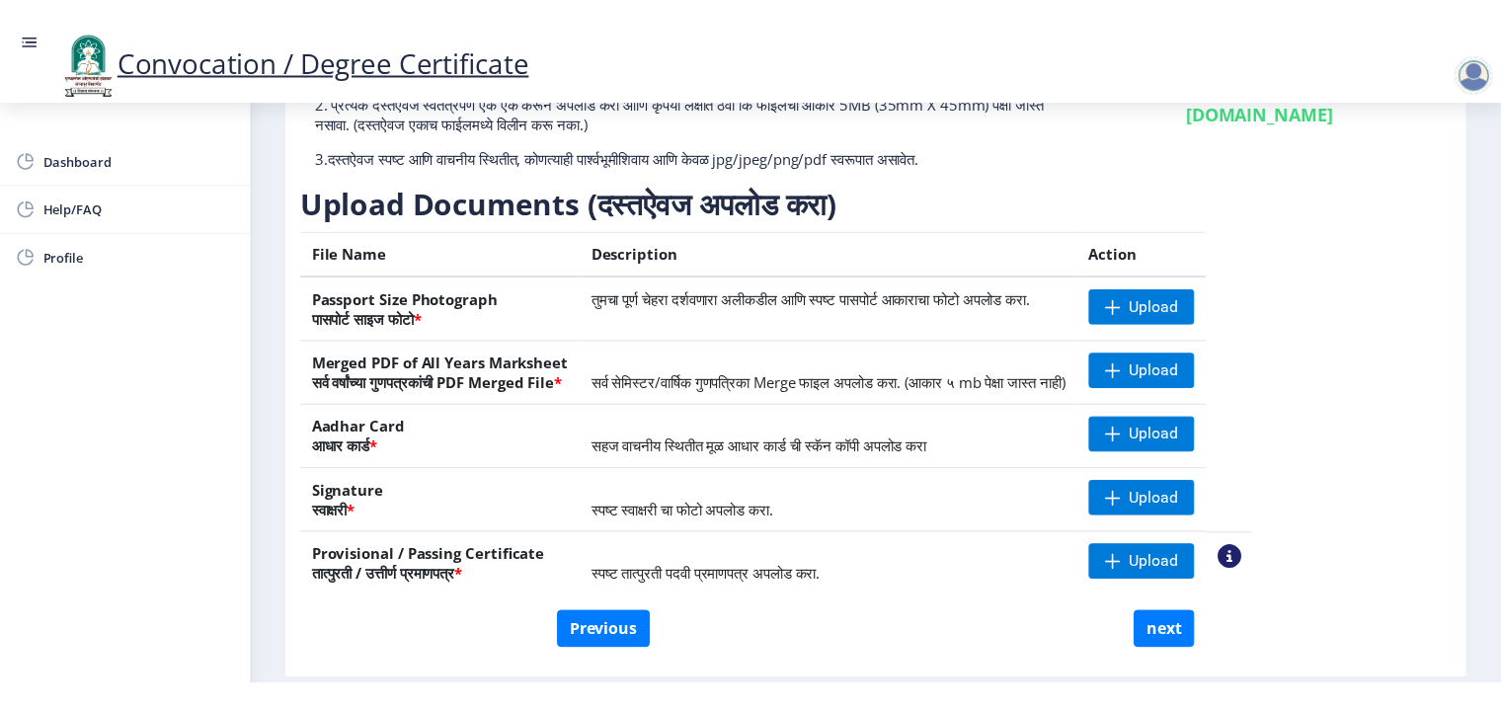
scroll to position [178, 0]
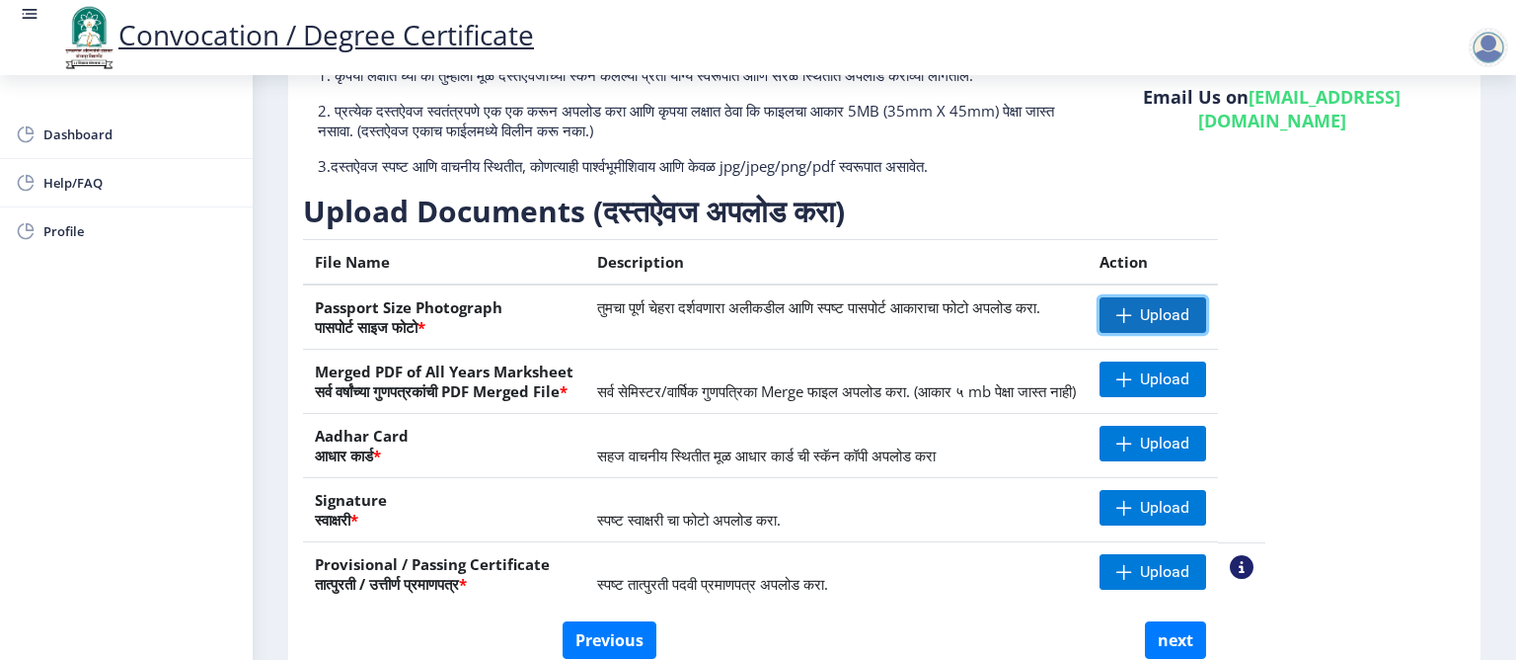
click at [1190, 313] on span "Upload" at bounding box center [1164, 315] width 49 height 20
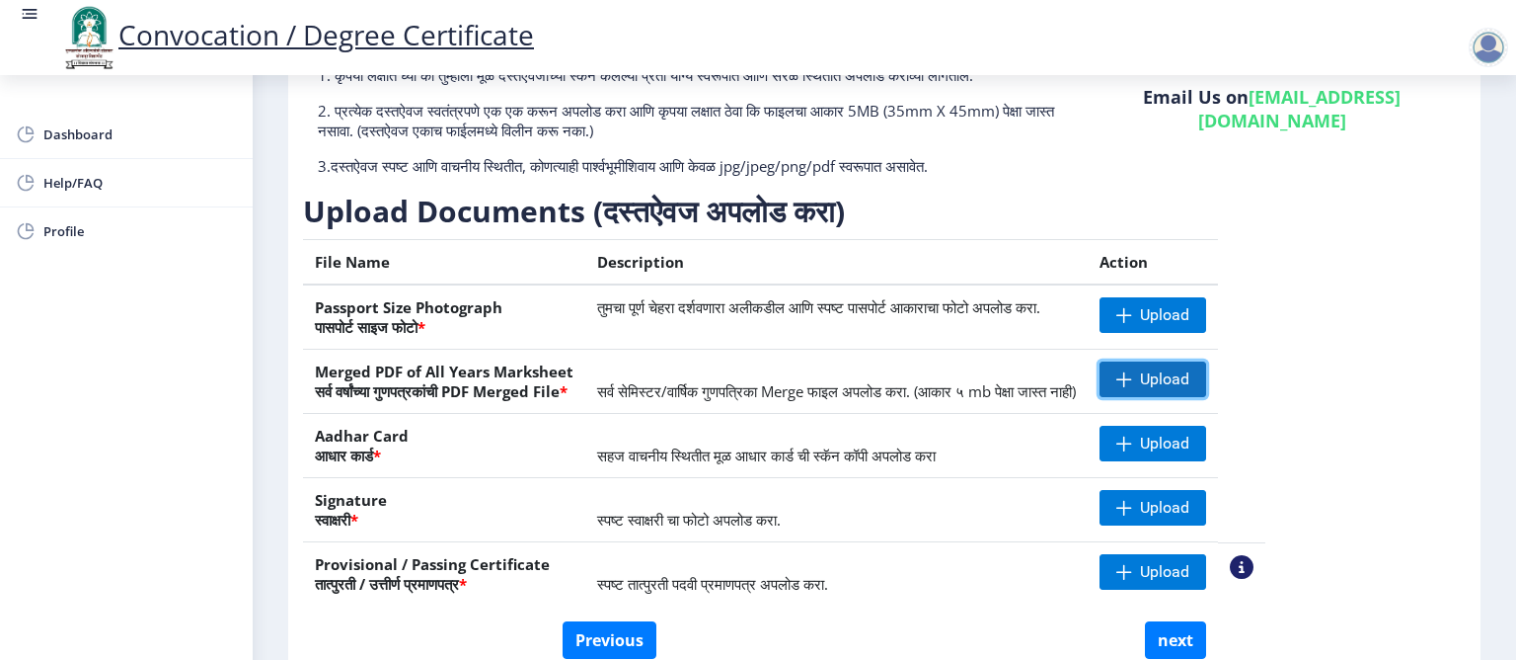
click at [1132, 373] on span at bounding box center [1125, 379] width 16 height 16
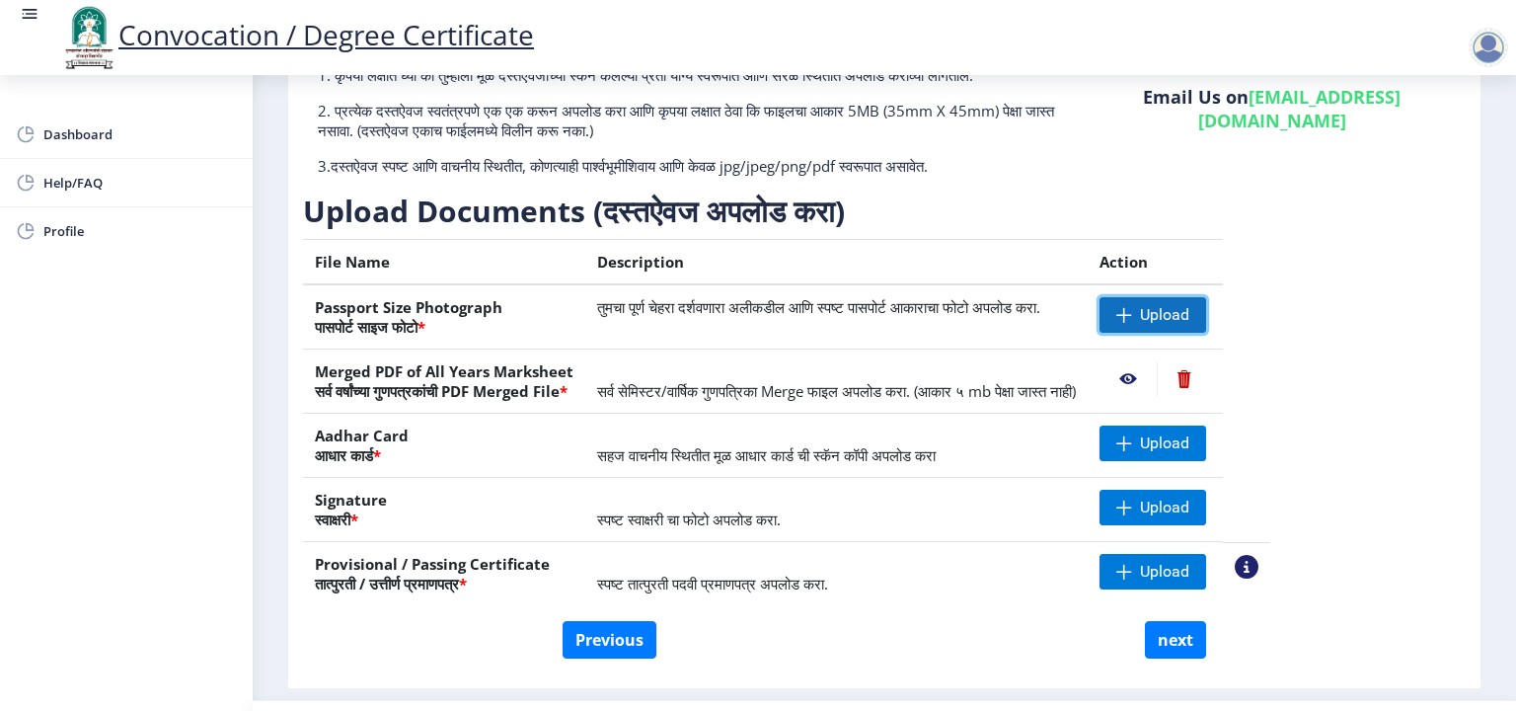
click at [1190, 307] on span "Upload" at bounding box center [1164, 315] width 49 height 20
click at [1190, 444] on span "Upload" at bounding box center [1164, 443] width 49 height 20
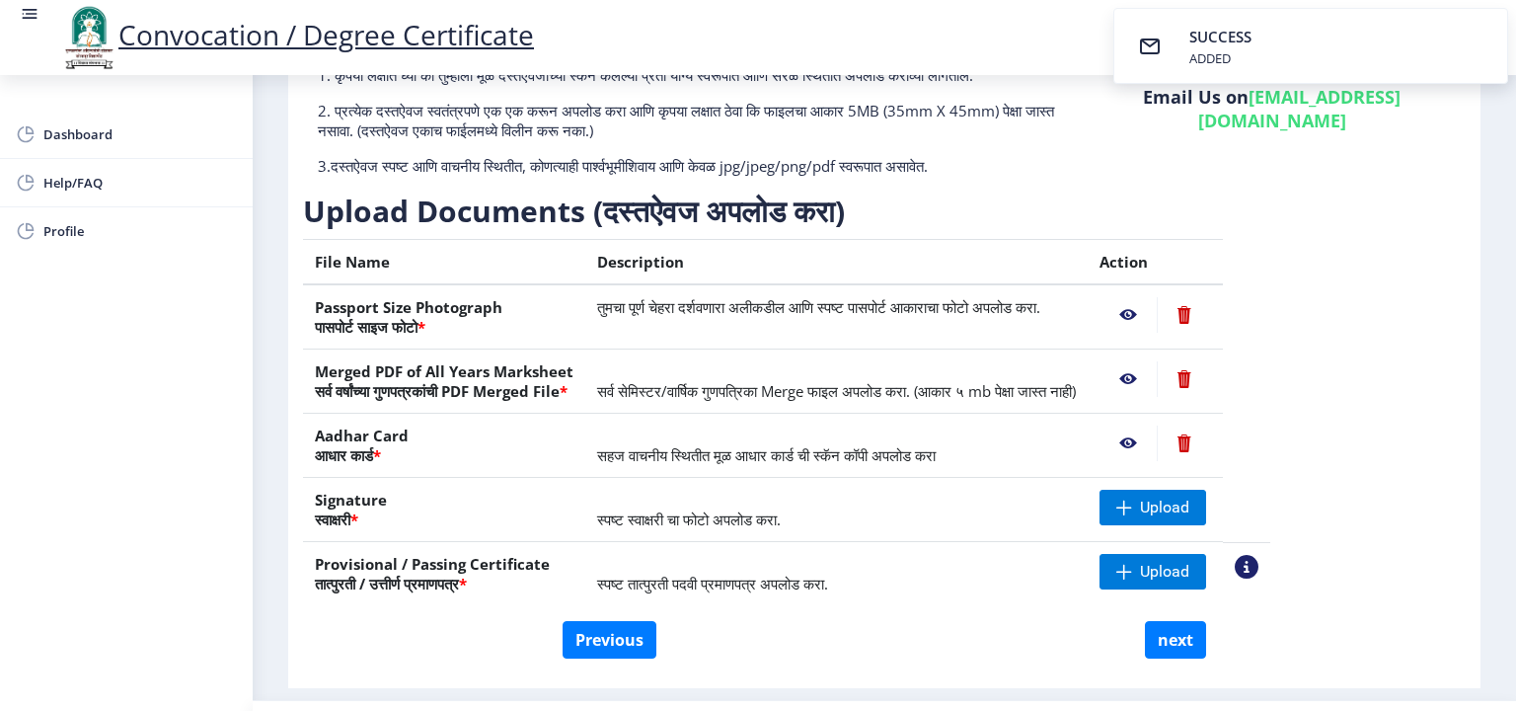
click at [1157, 439] on nb-action at bounding box center [1128, 444] width 57 height 36
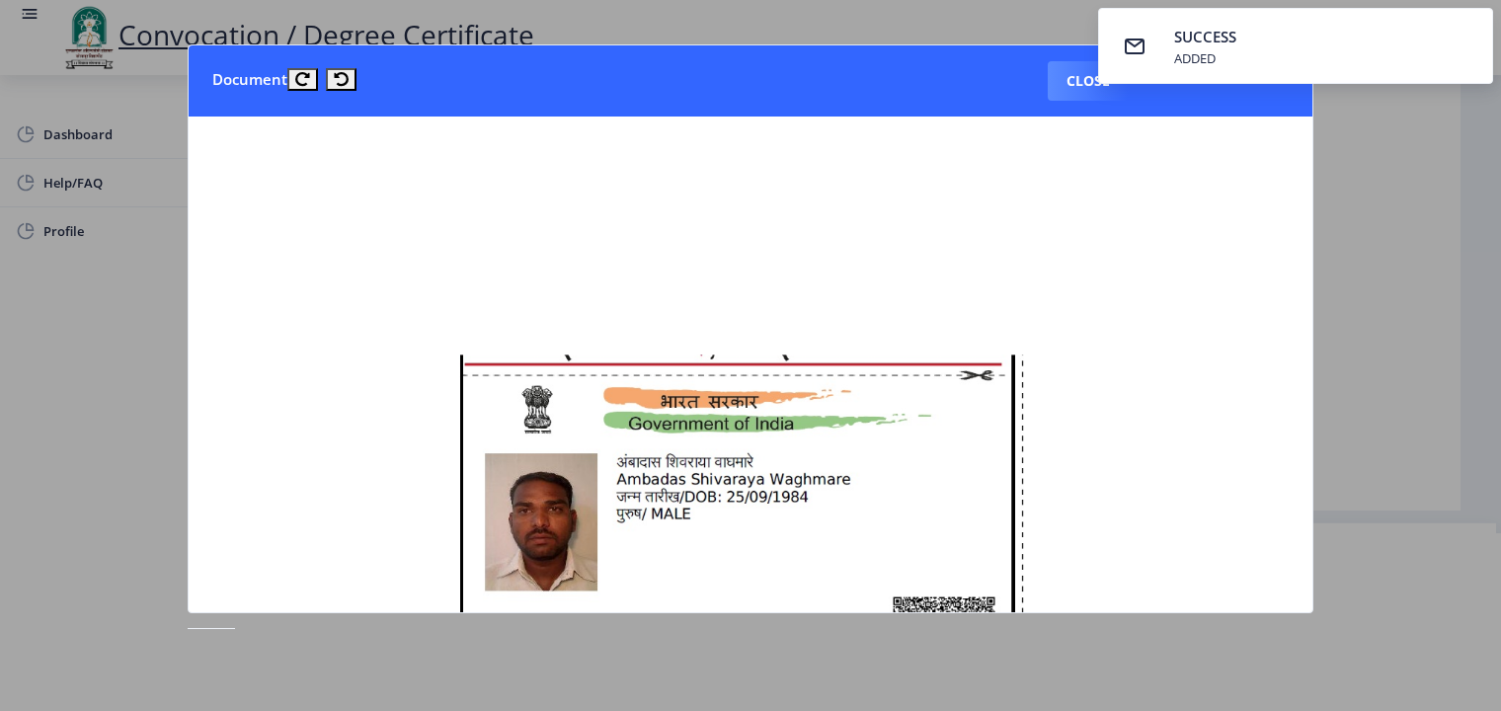
scroll to position [0, 0]
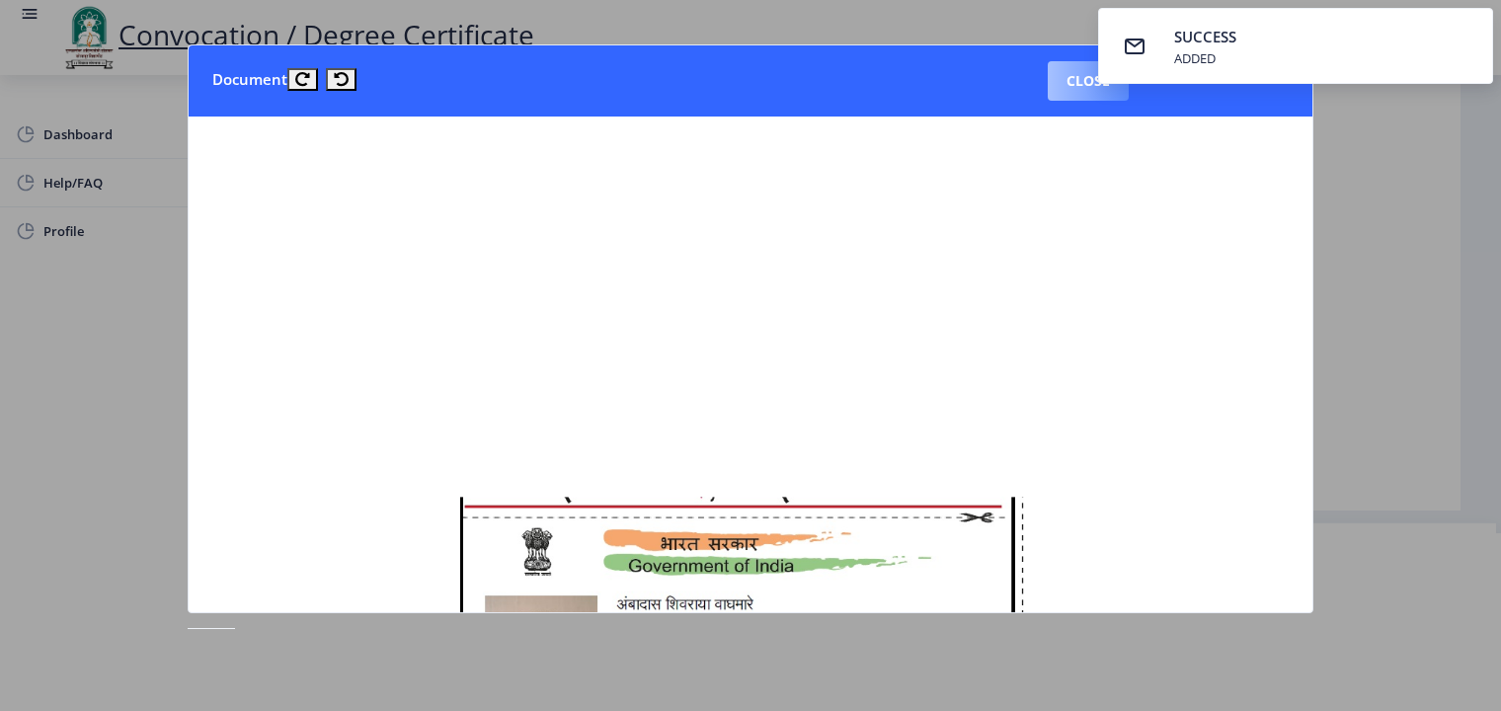
click at [1073, 85] on button "Close" at bounding box center [1088, 80] width 81 height 39
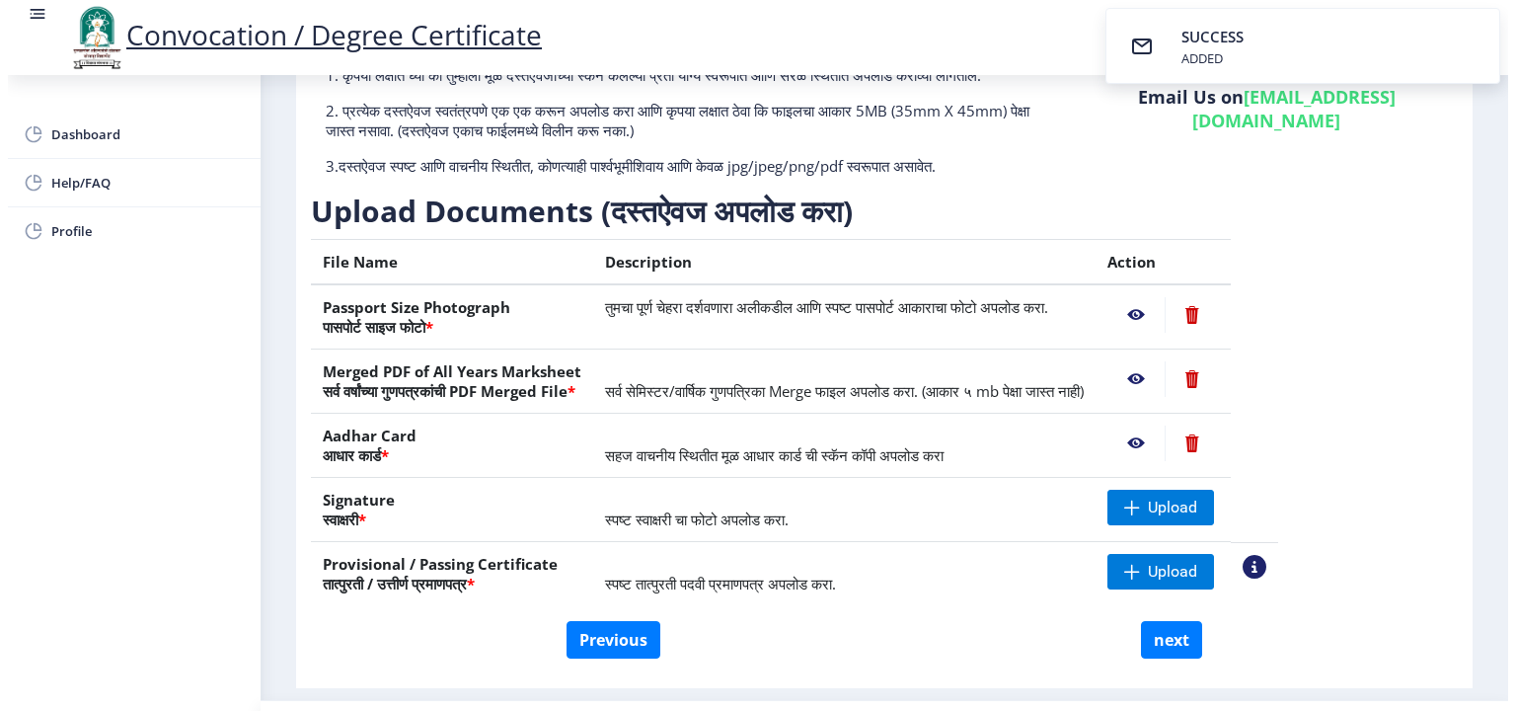
scroll to position [32, 0]
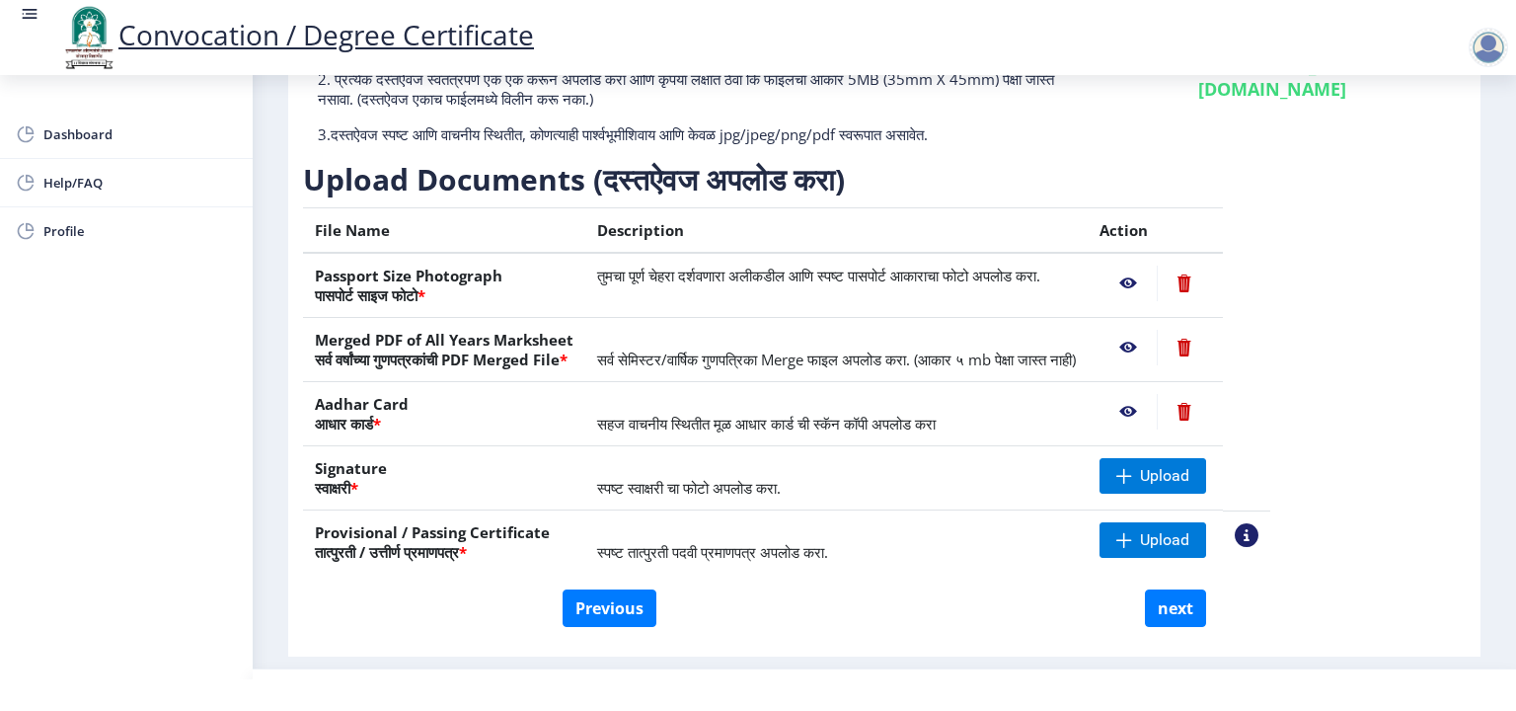
click at [1211, 346] on nb-action at bounding box center [1184, 348] width 54 height 36
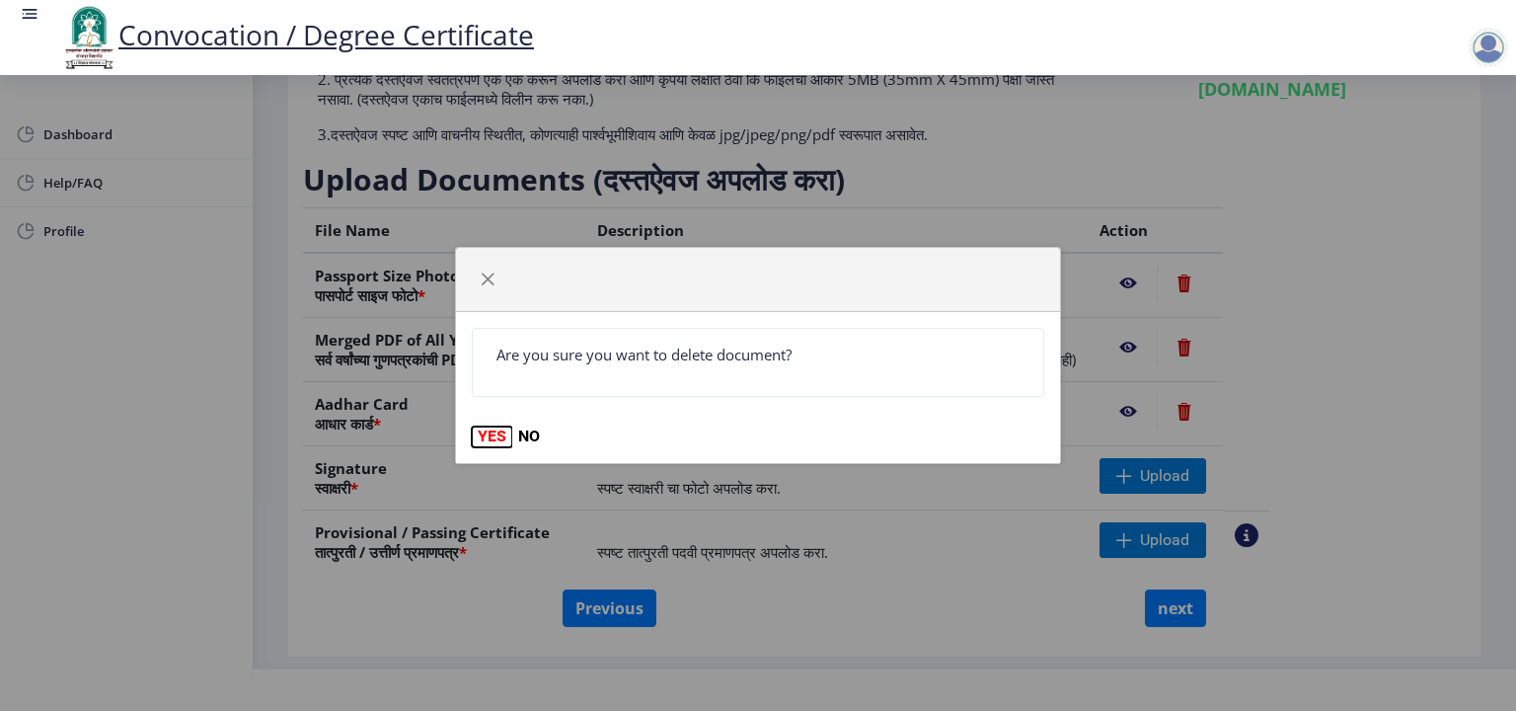
click at [486, 434] on button "YES" at bounding box center [492, 437] width 40 height 20
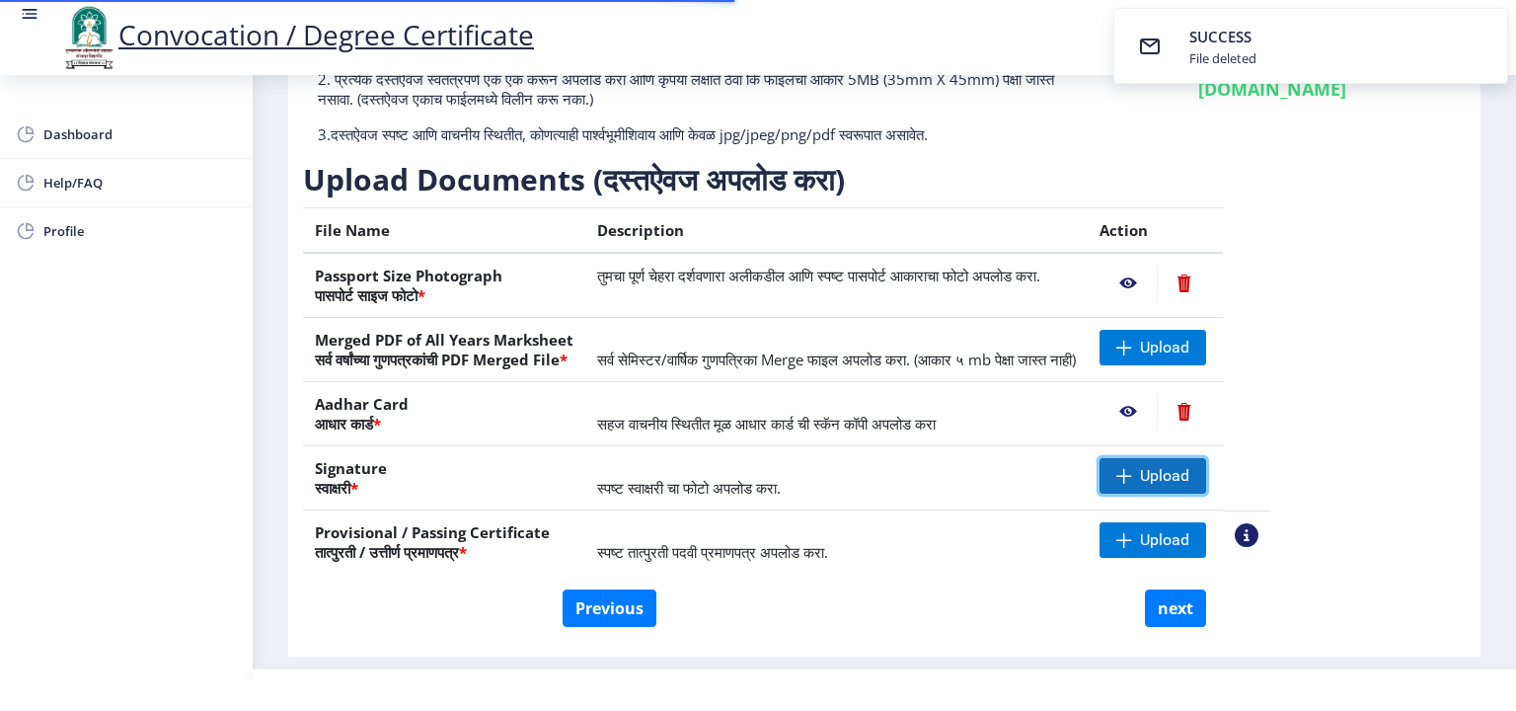
click at [1190, 475] on span "Upload" at bounding box center [1164, 476] width 49 height 20
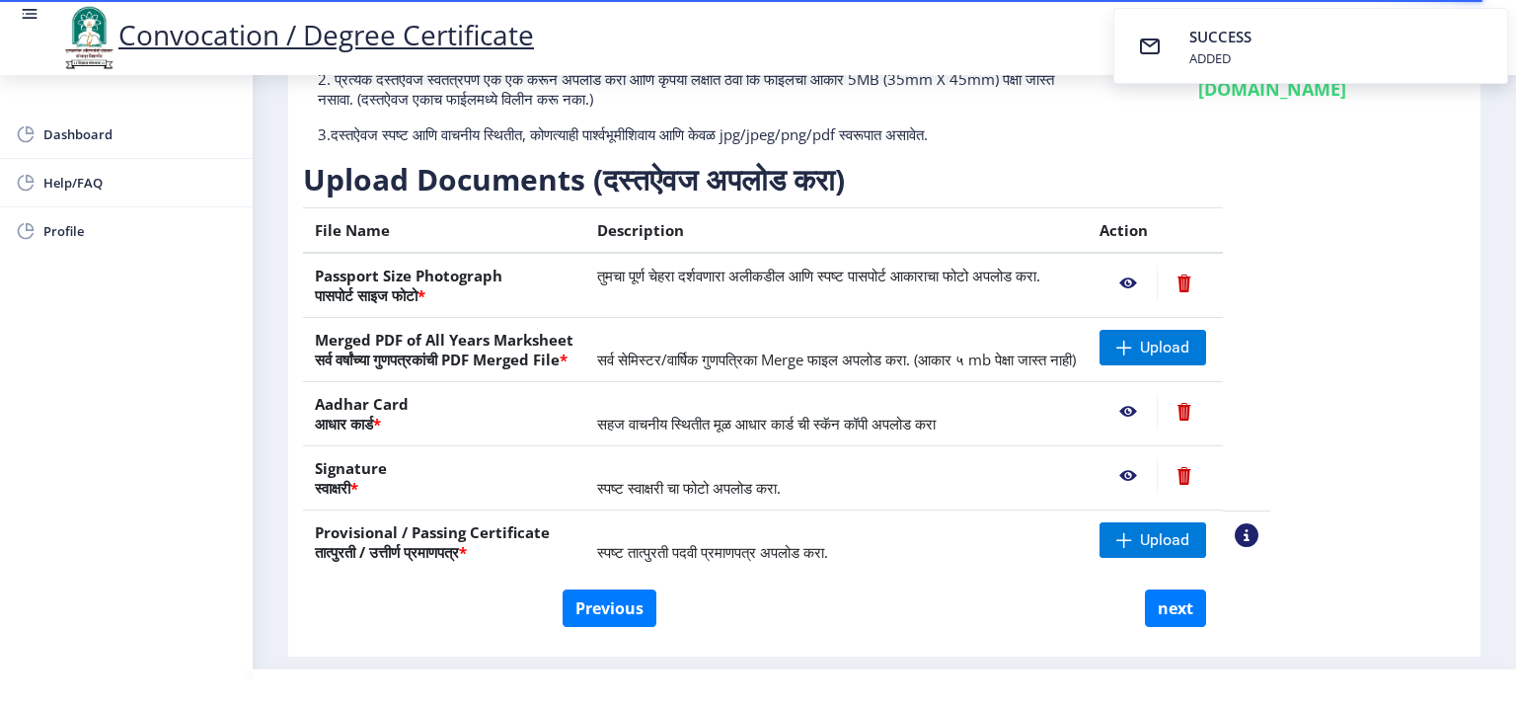
click at [1418, 424] on div "Instructions (सूचना) 1. कृपया लक्षात घ्या की तुम्हाला मूळ दस्तऐवजांच्या स्कॅन क…" at bounding box center [884, 293] width 1163 height 591
click at [1132, 352] on span at bounding box center [1125, 348] width 16 height 16
click at [1157, 346] on nb-action at bounding box center [1128, 348] width 57 height 36
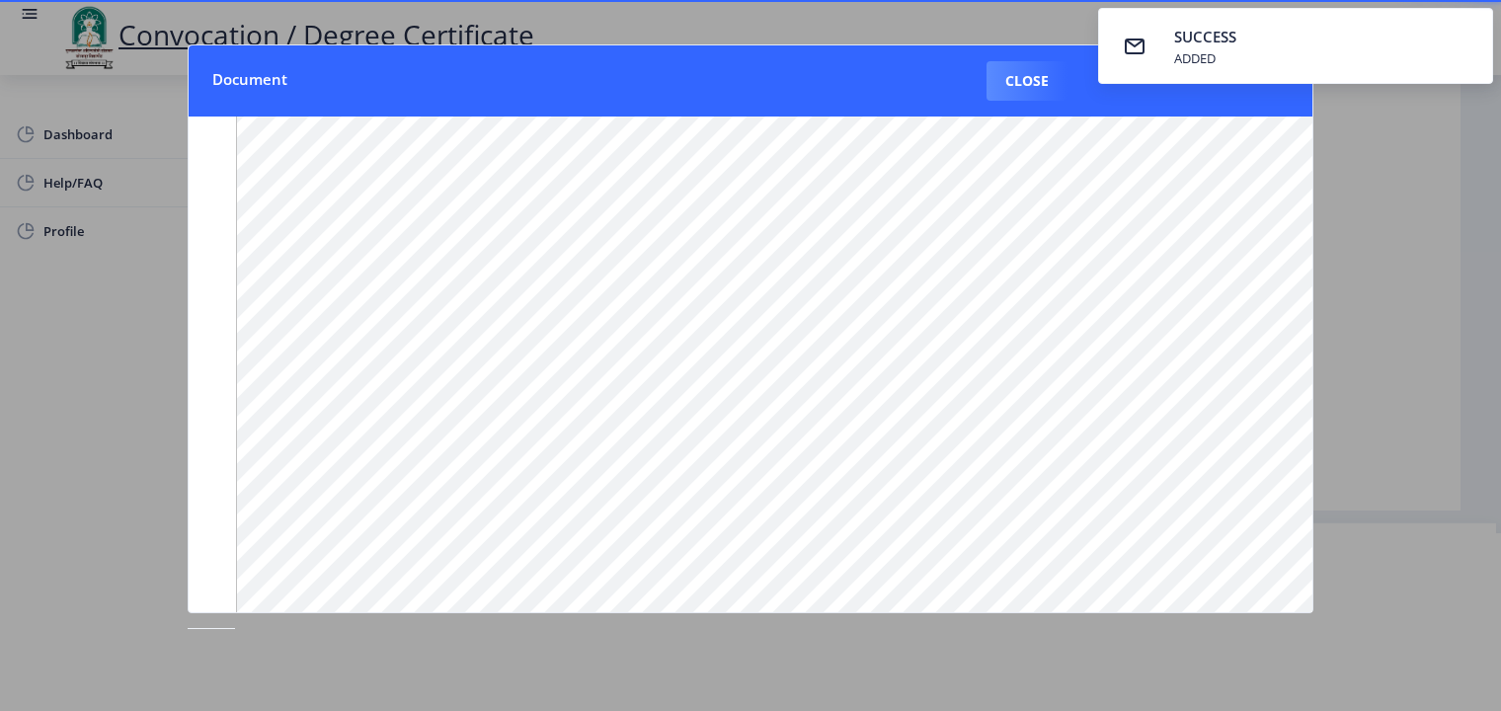
scroll to position [235, 0]
click at [1460, 301] on div at bounding box center [750, 355] width 1501 height 711
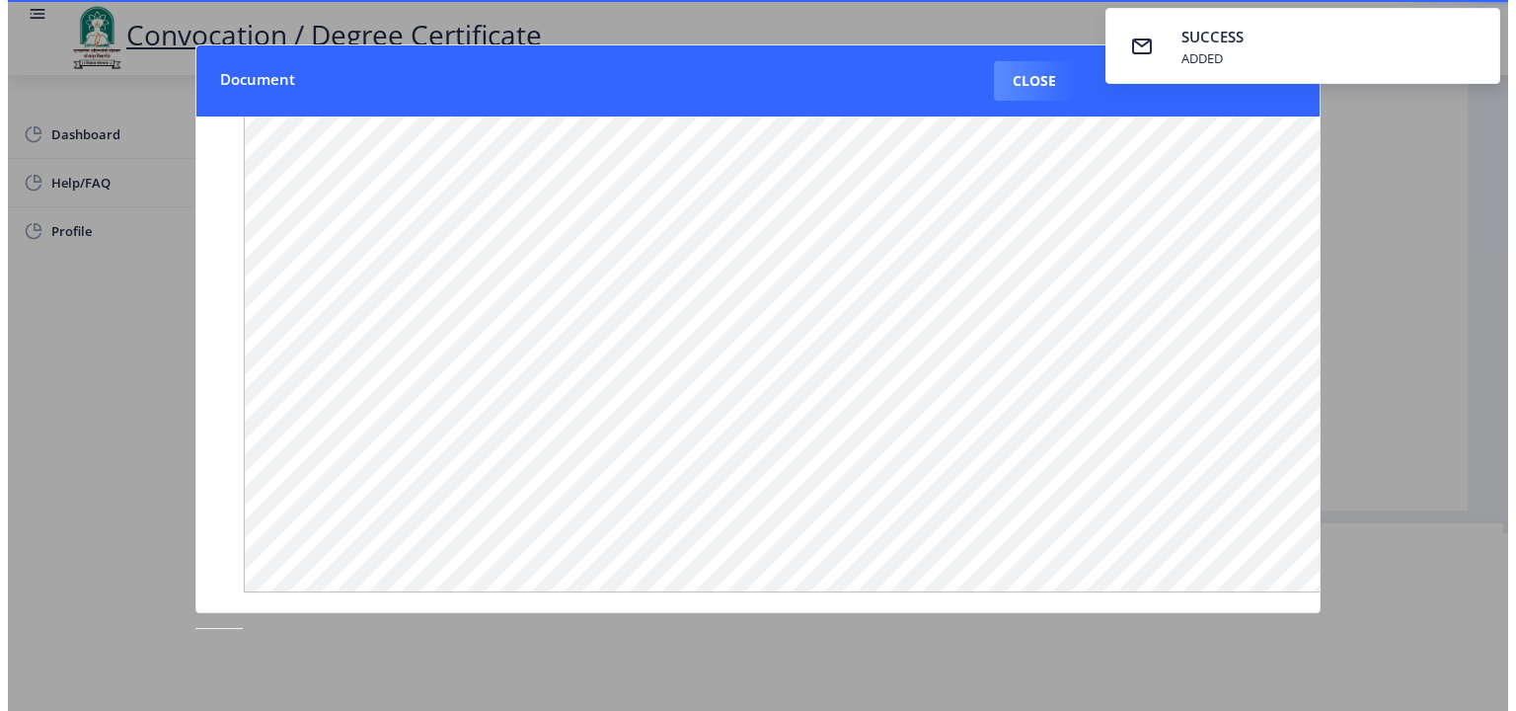
scroll to position [32, 0]
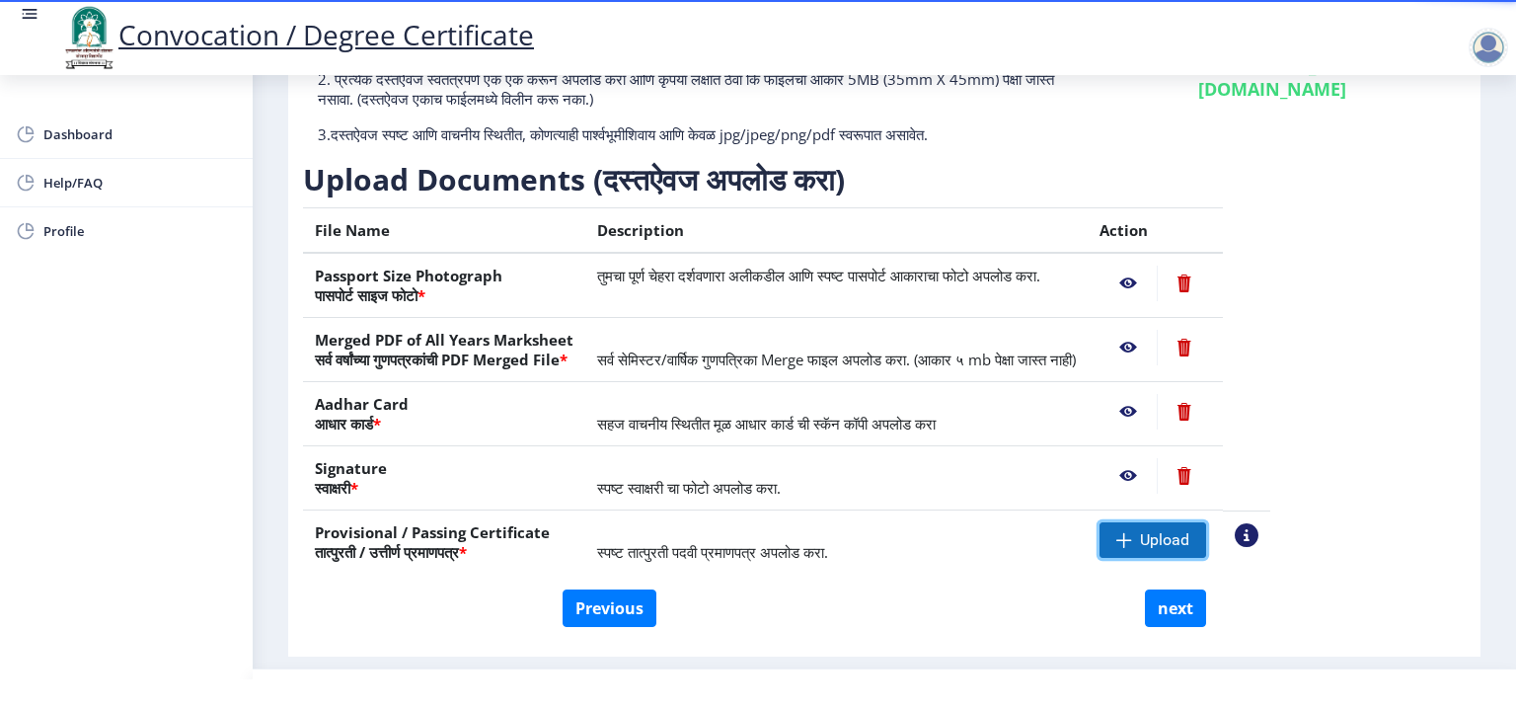
click at [1132, 538] on span at bounding box center [1125, 540] width 16 height 16
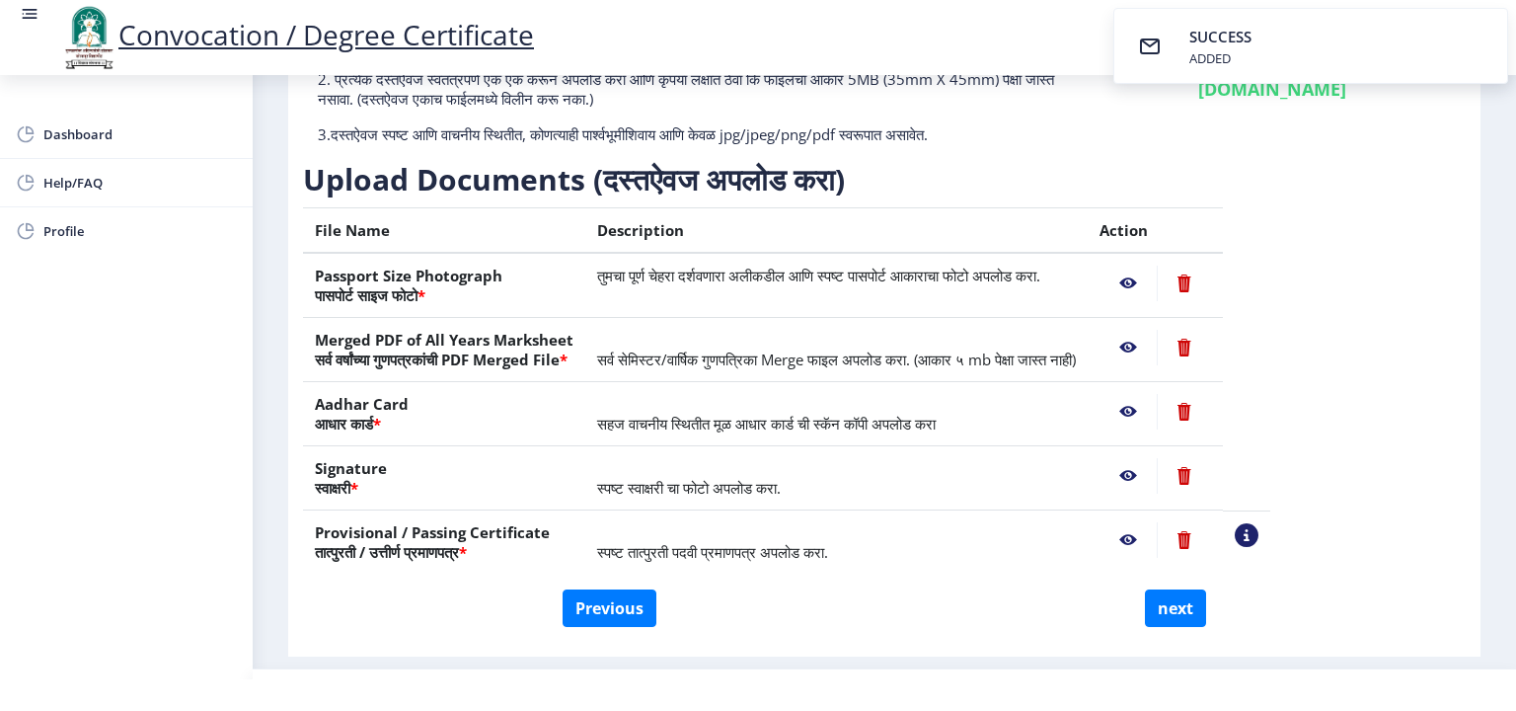
click at [1259, 530] on nb-action at bounding box center [1247, 535] width 24 height 24
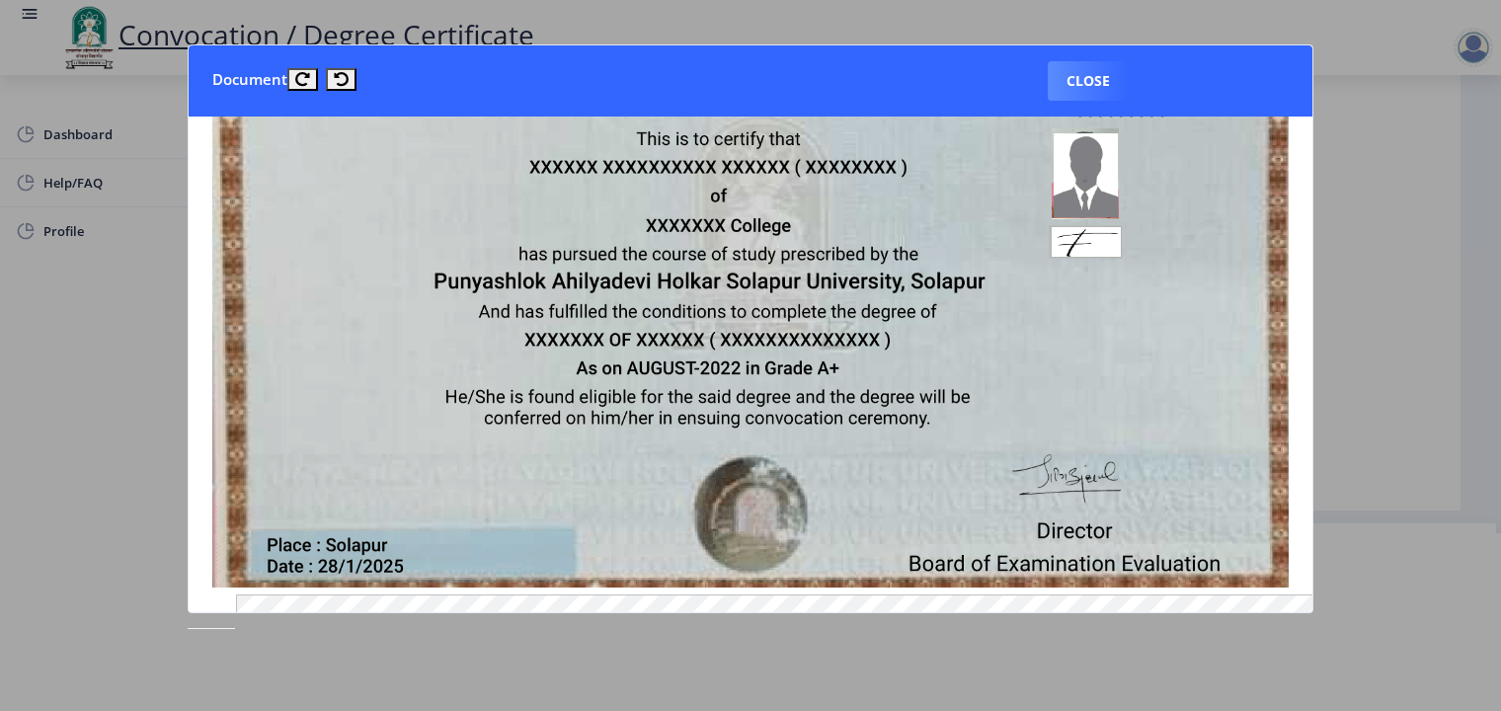
scroll to position [0, 0]
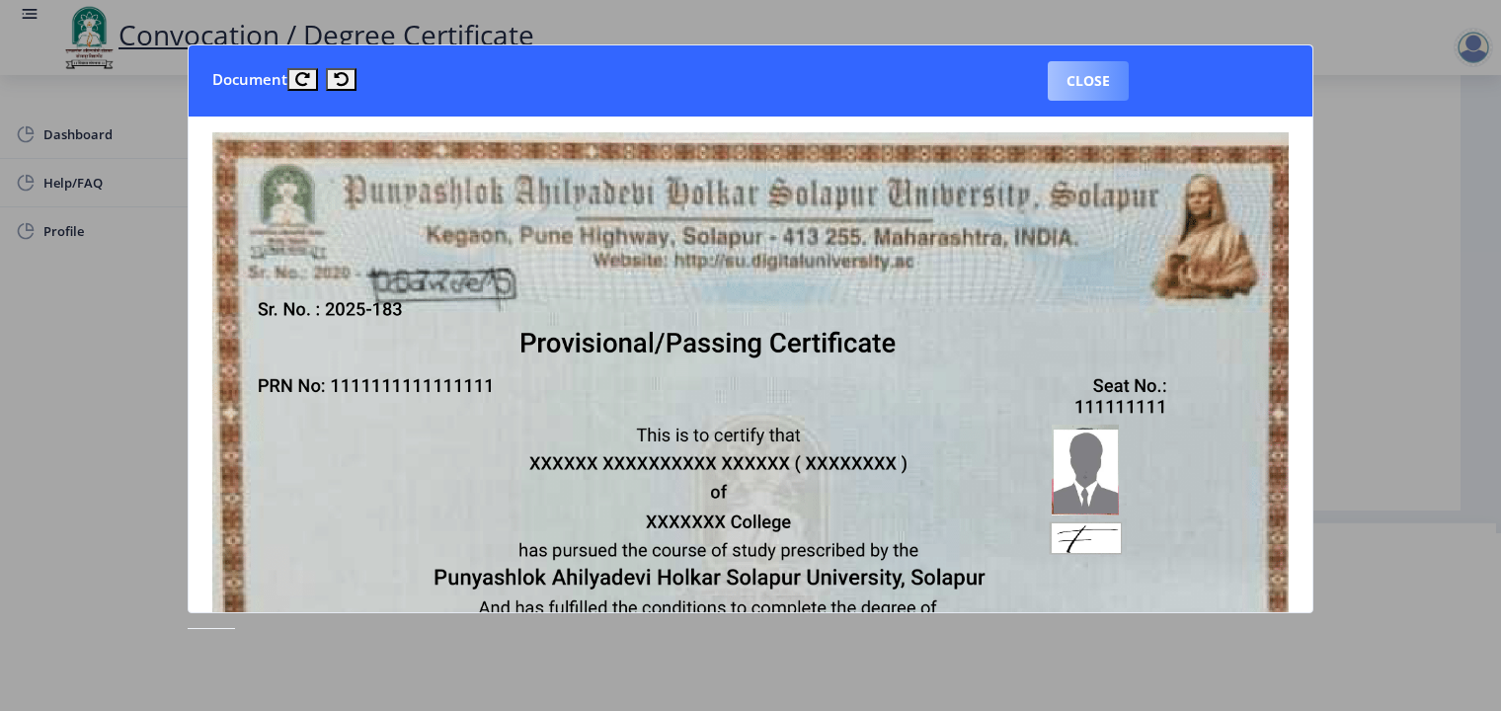
click at [1095, 91] on button "Close" at bounding box center [1088, 80] width 81 height 39
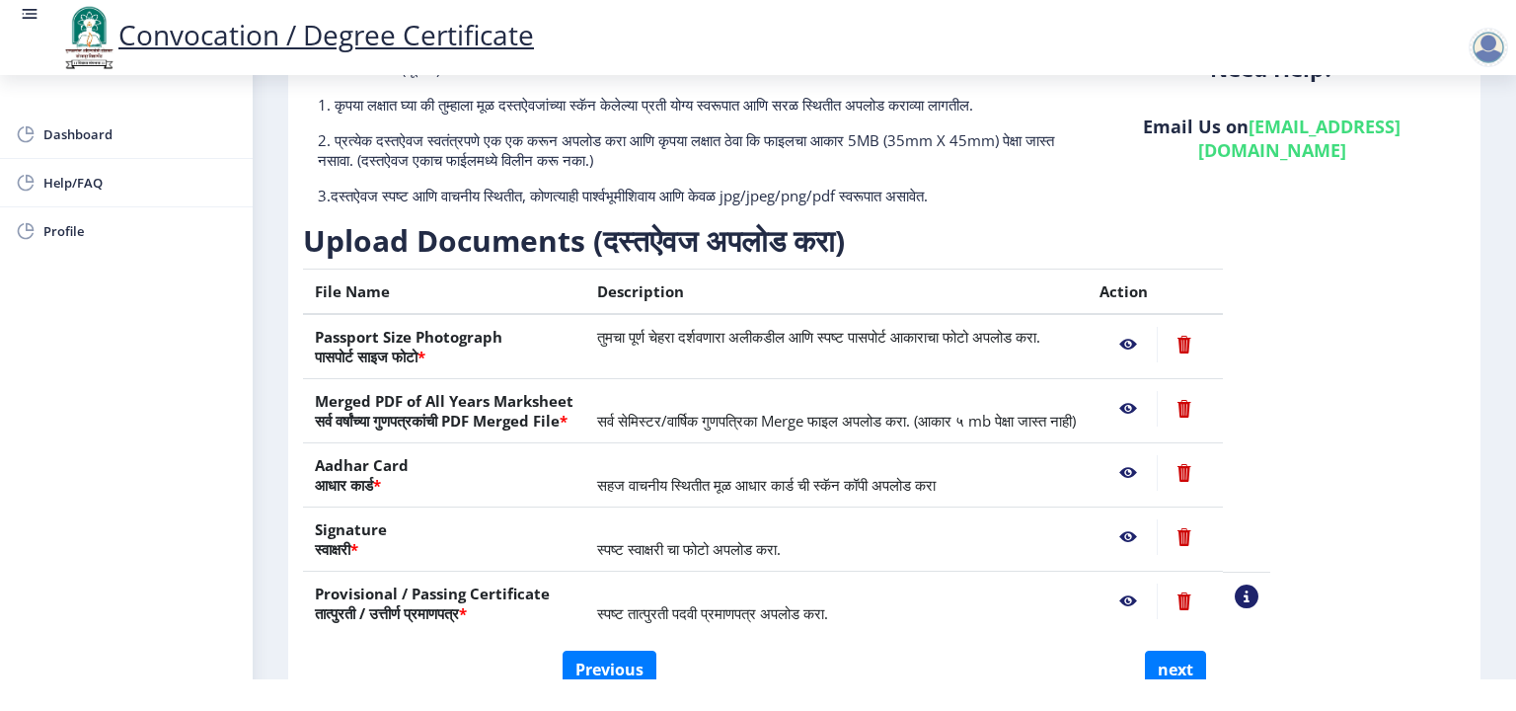
scroll to position [225, 0]
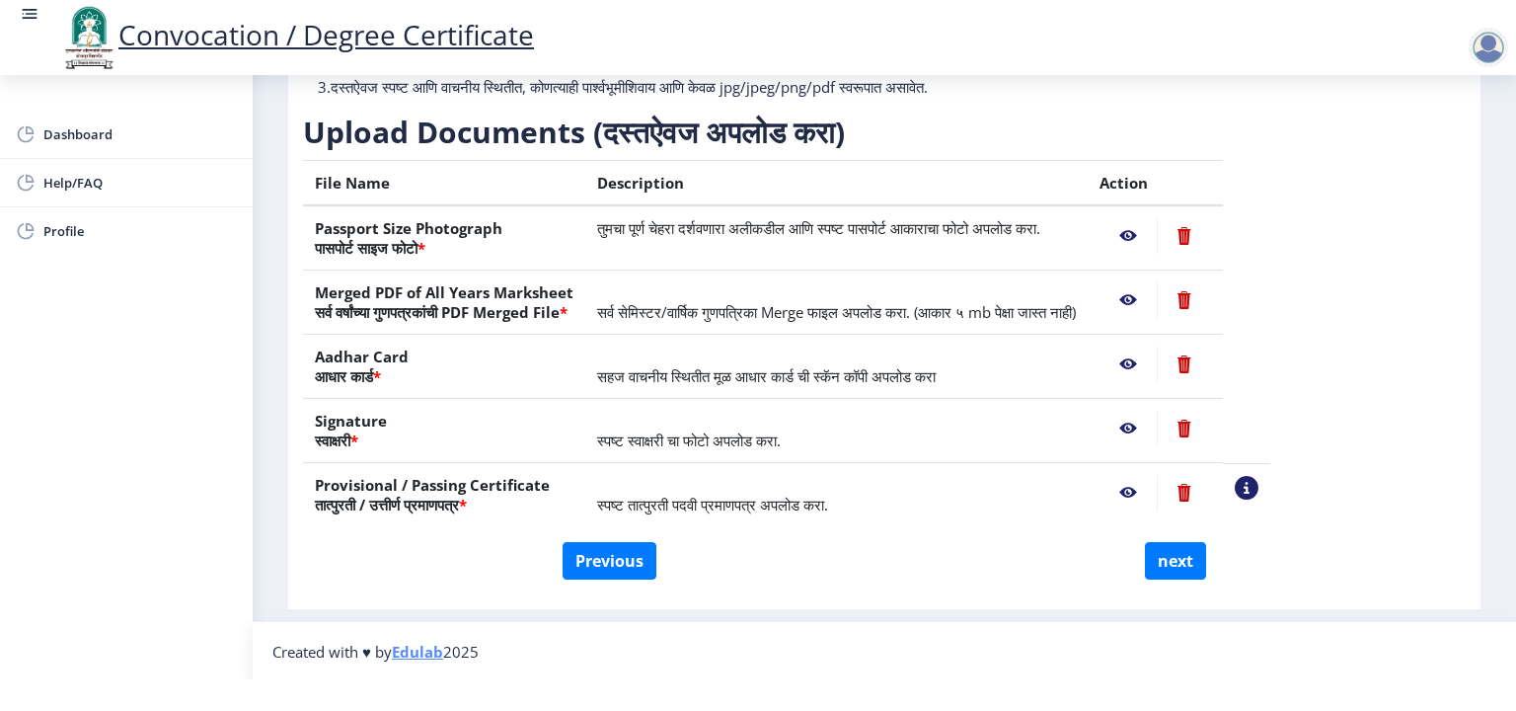
click at [1157, 236] on nb-action at bounding box center [1128, 236] width 57 height 36
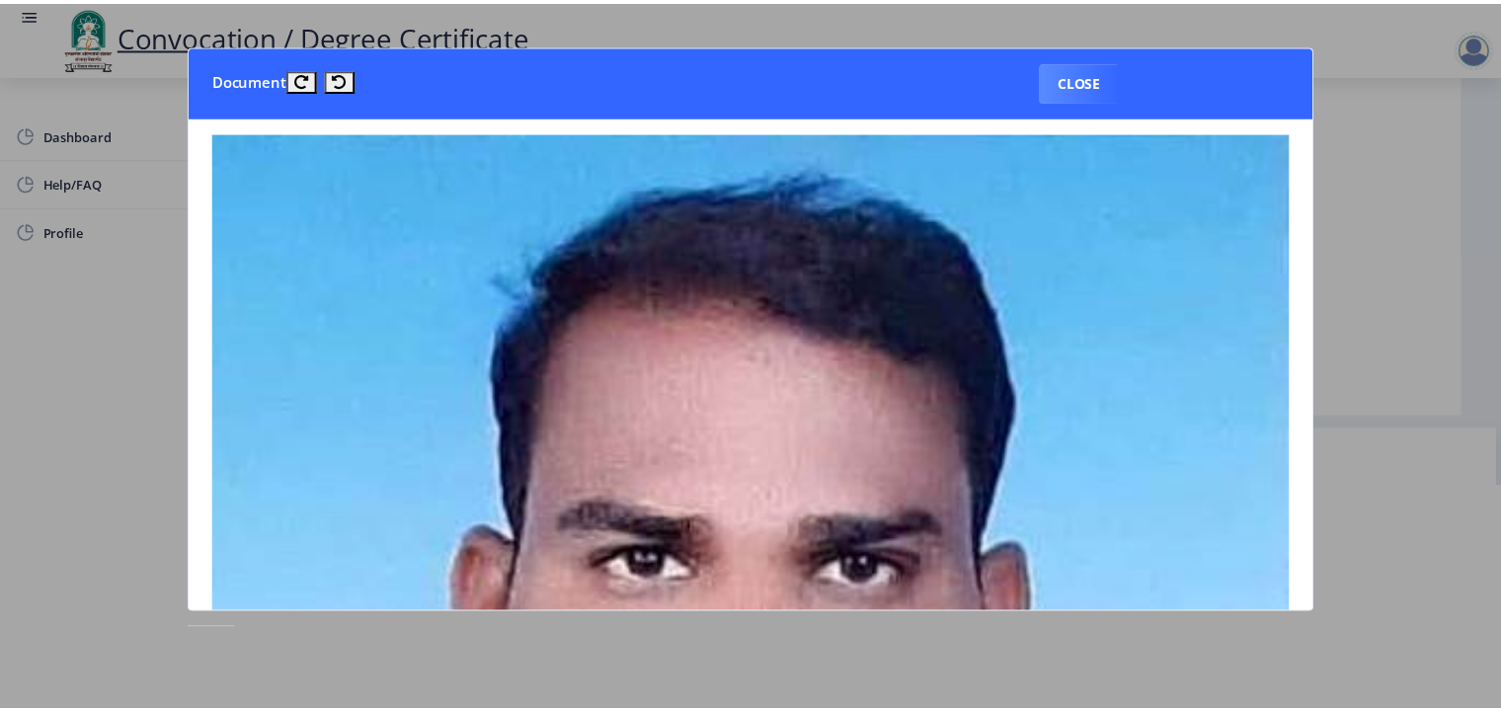
scroll to position [0, 0]
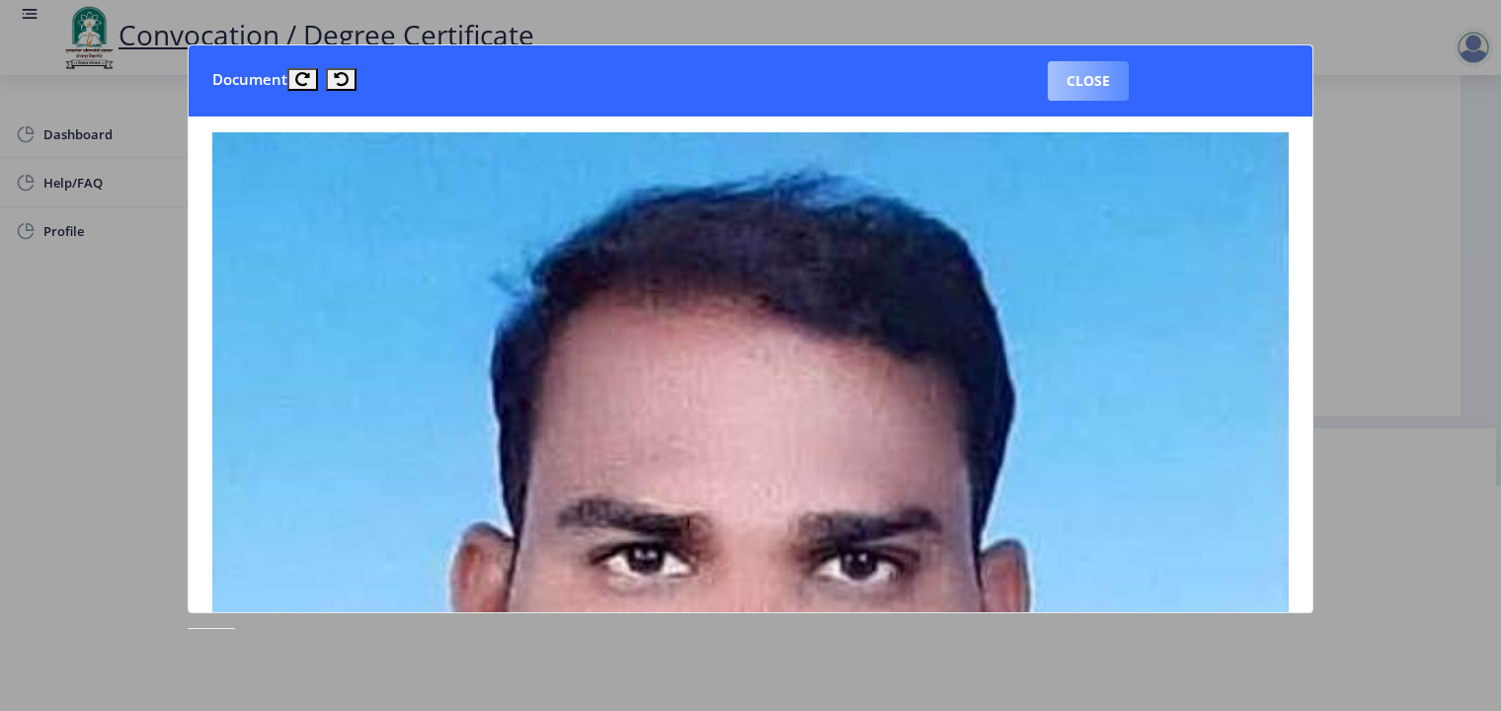
click at [1084, 72] on button "Close" at bounding box center [1088, 80] width 81 height 39
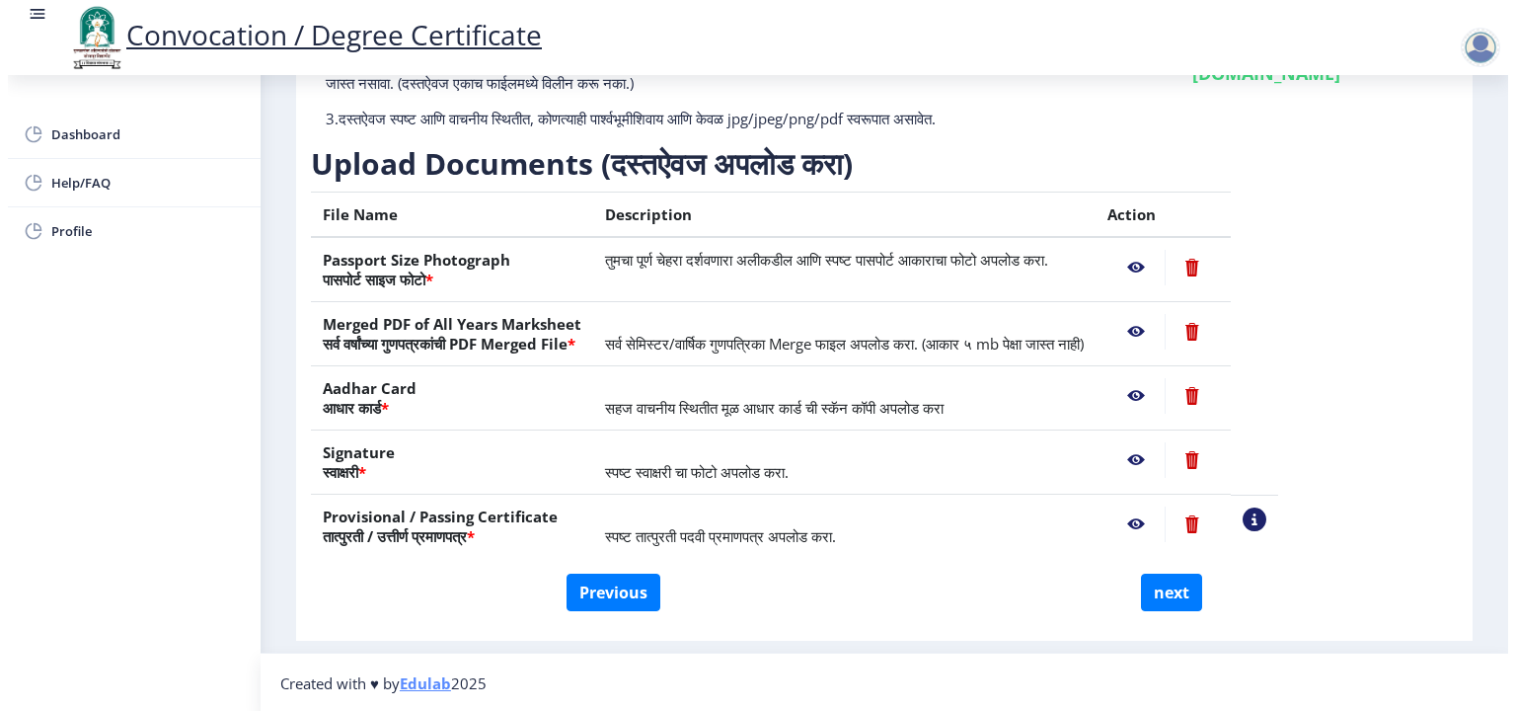
scroll to position [32, 0]
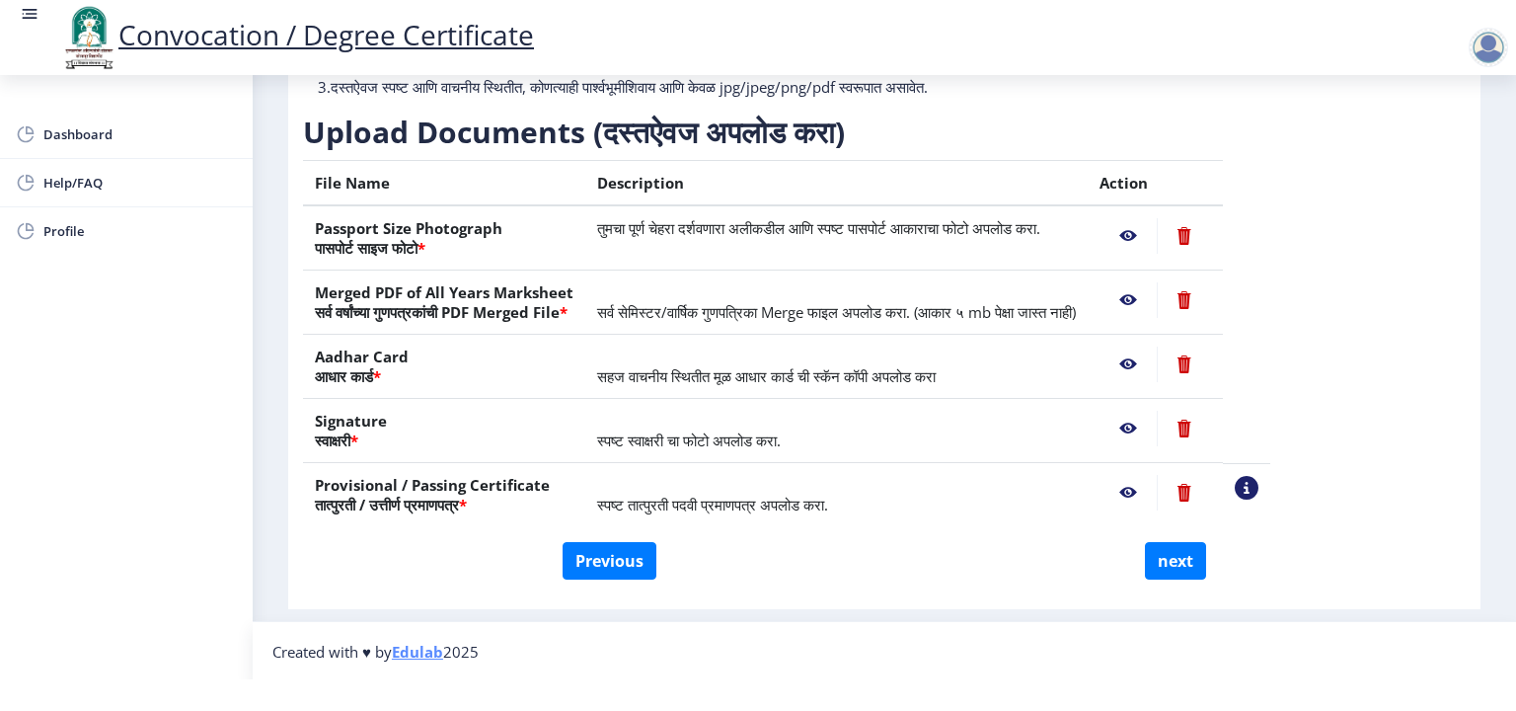
click at [1157, 298] on nb-action at bounding box center [1128, 300] width 57 height 36
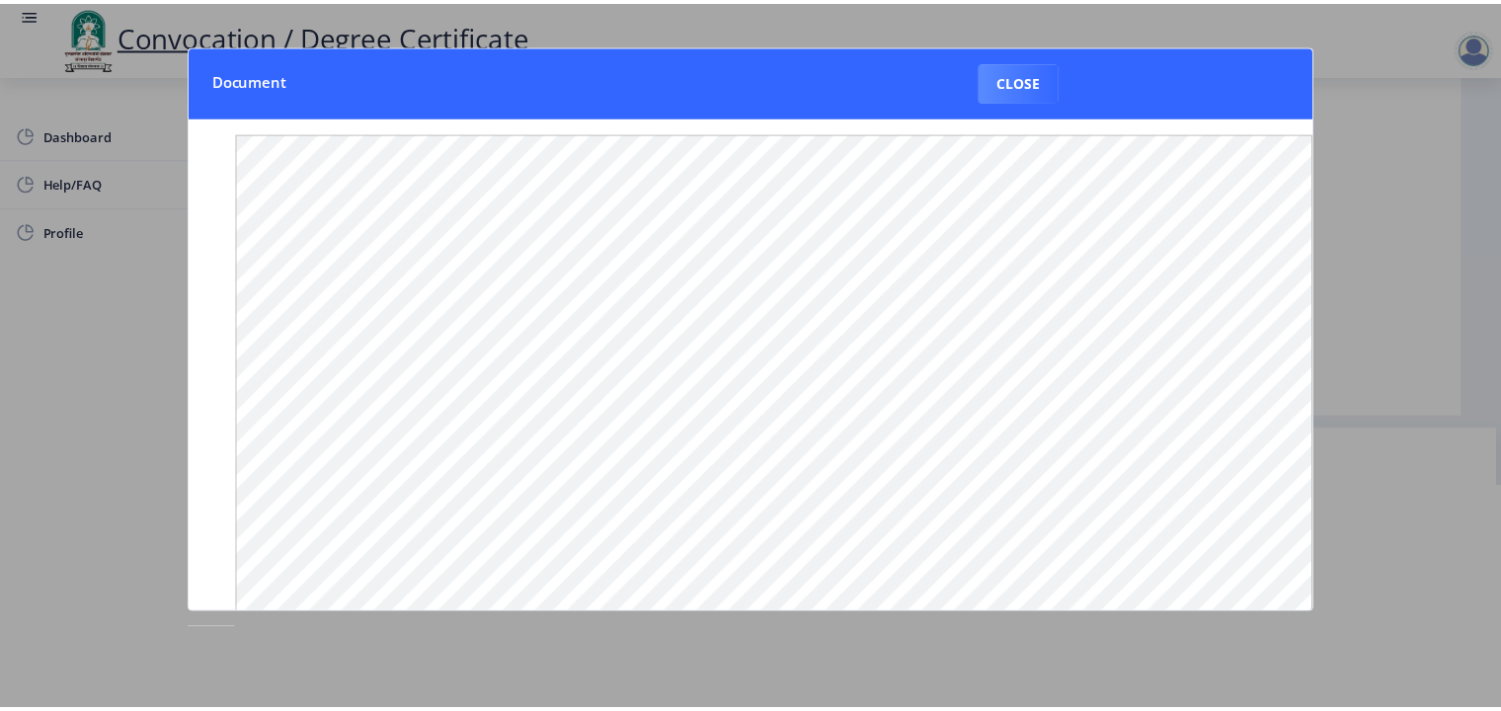
scroll to position [0, 0]
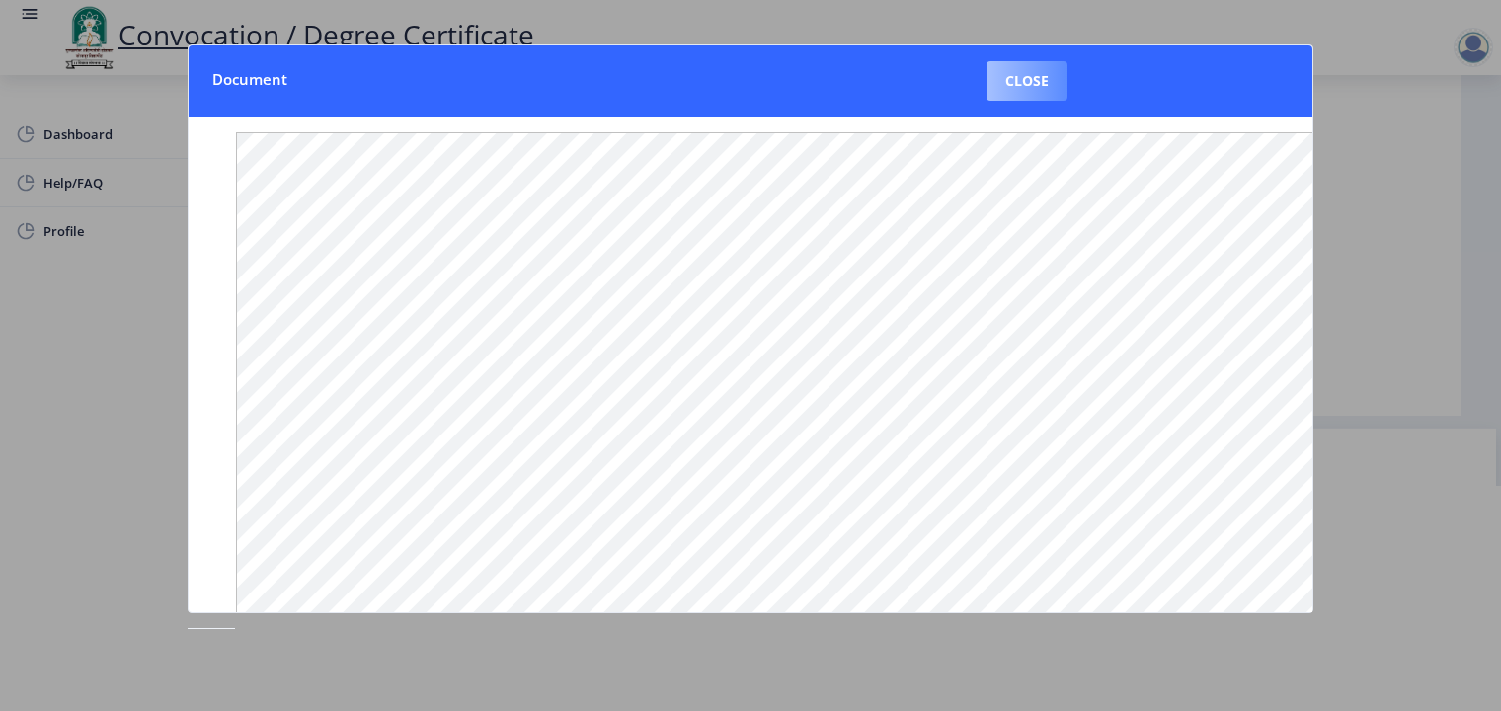
click at [1031, 84] on button "Close" at bounding box center [1026, 80] width 81 height 39
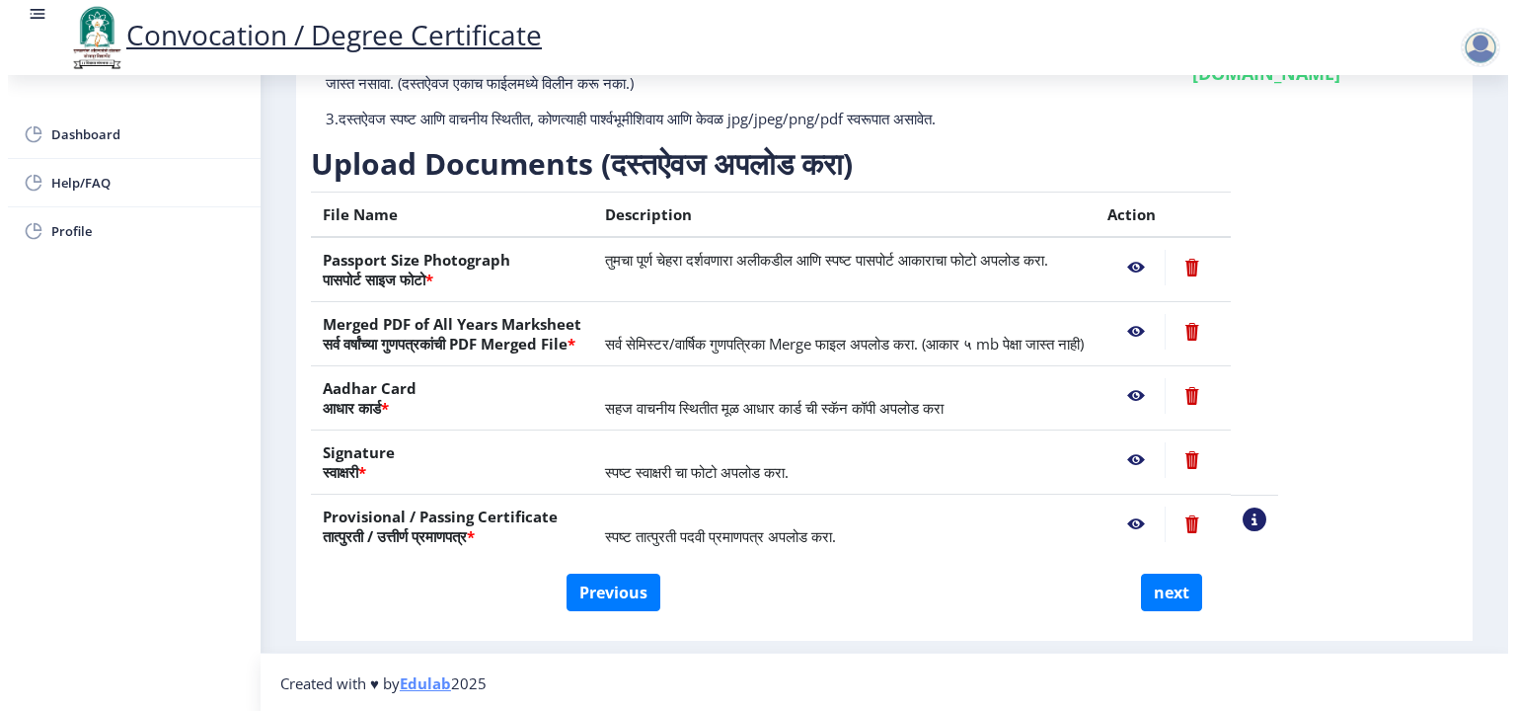
scroll to position [32, 0]
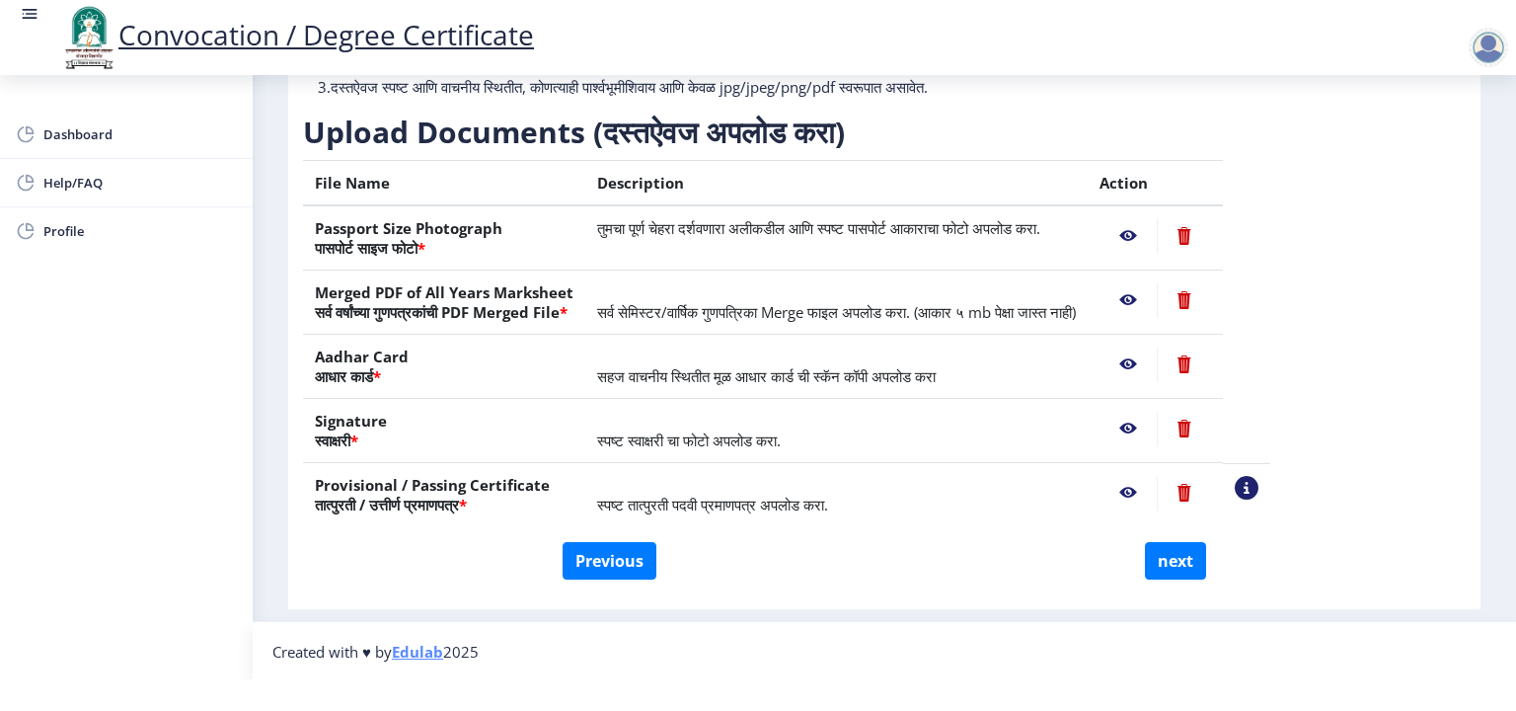
click at [1157, 366] on nb-action at bounding box center [1128, 365] width 57 height 36
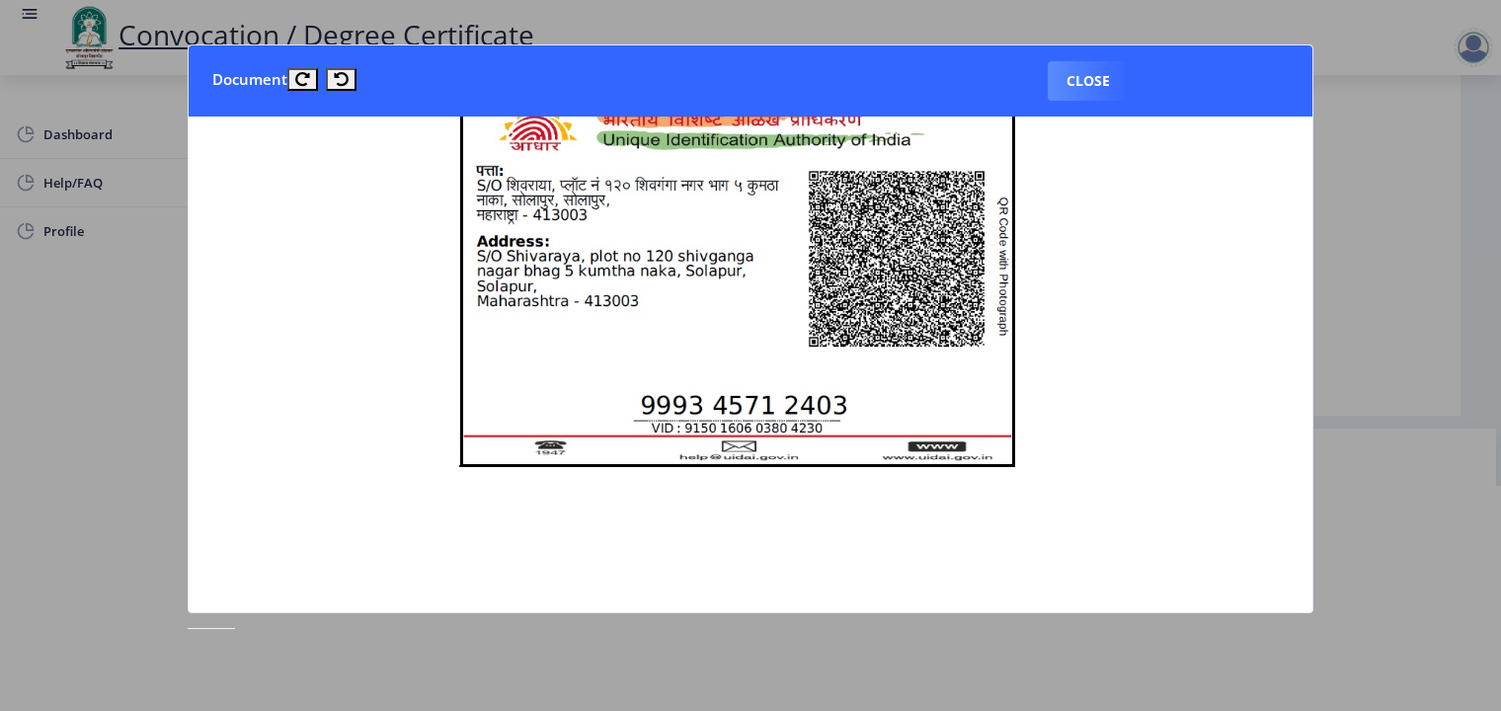
scroll to position [889, 0]
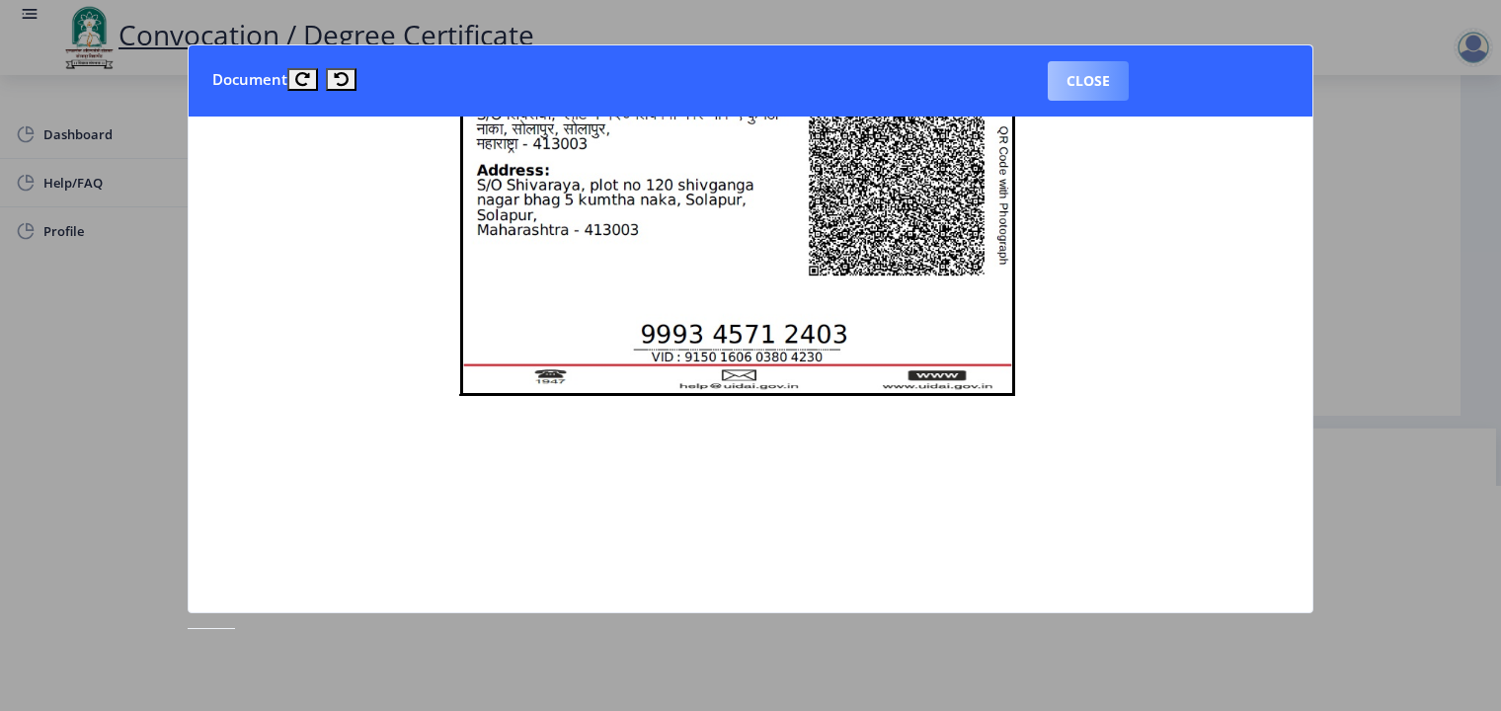
drag, startPoint x: 1054, startPoint y: 81, endPoint x: 1076, endPoint y: 117, distance: 42.5
click at [1055, 81] on button "Close" at bounding box center [1088, 80] width 81 height 39
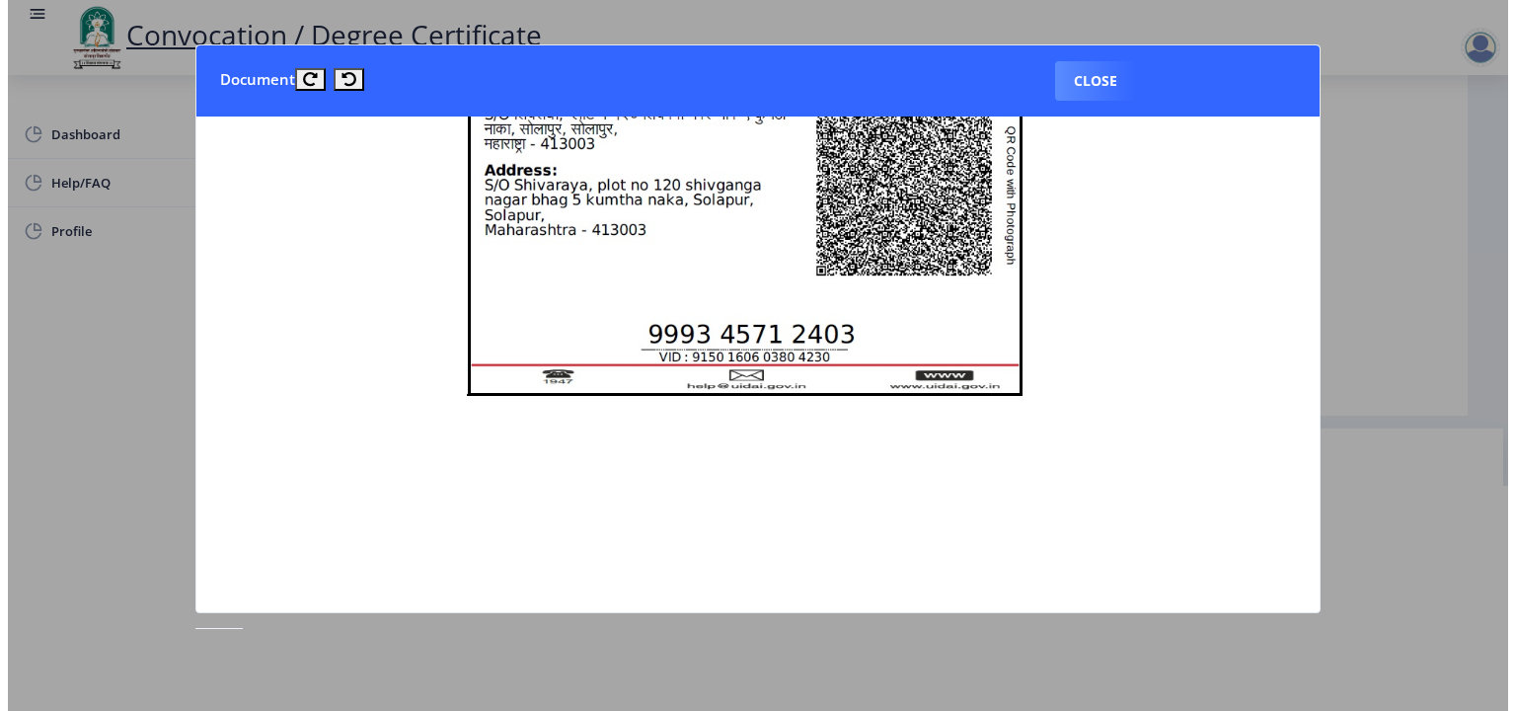
scroll to position [32, 0]
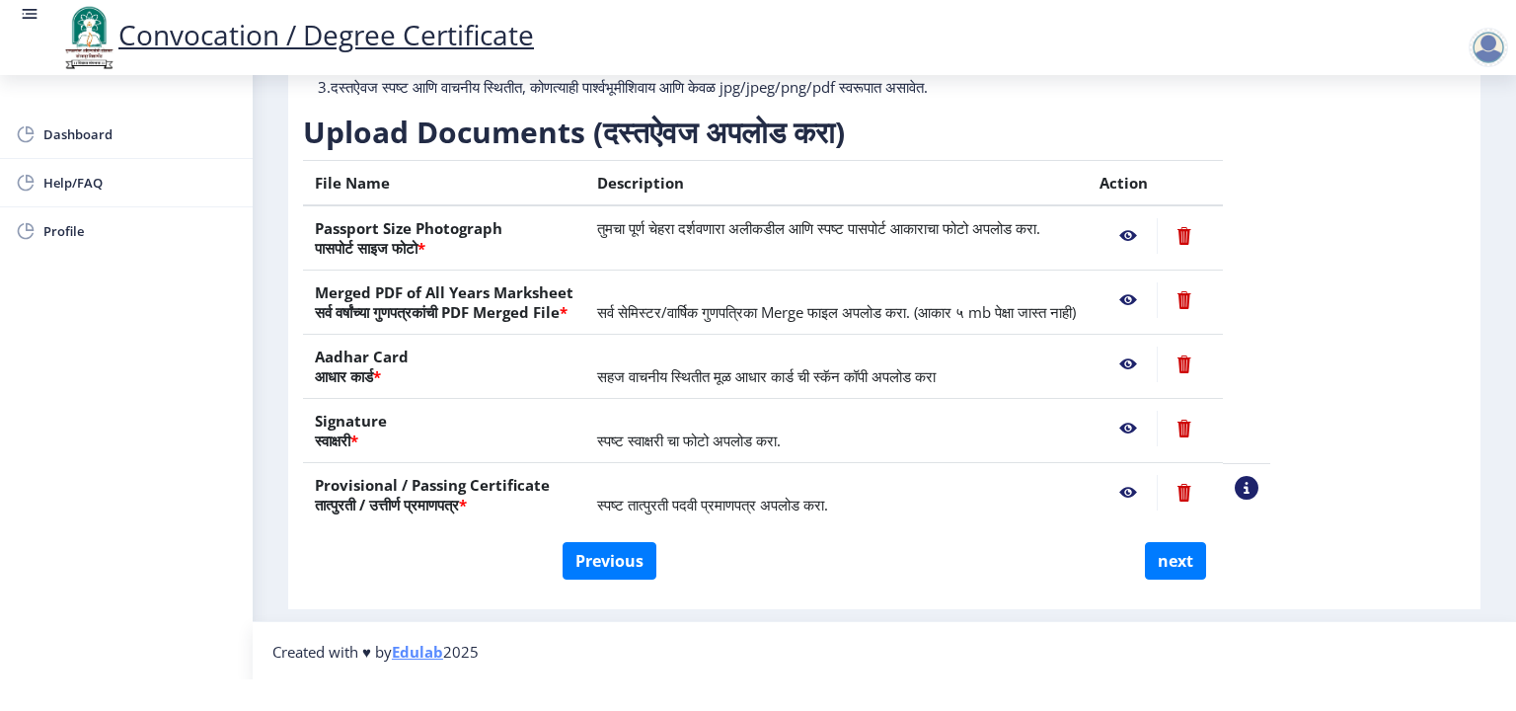
click at [1157, 424] on nb-action at bounding box center [1128, 429] width 57 height 36
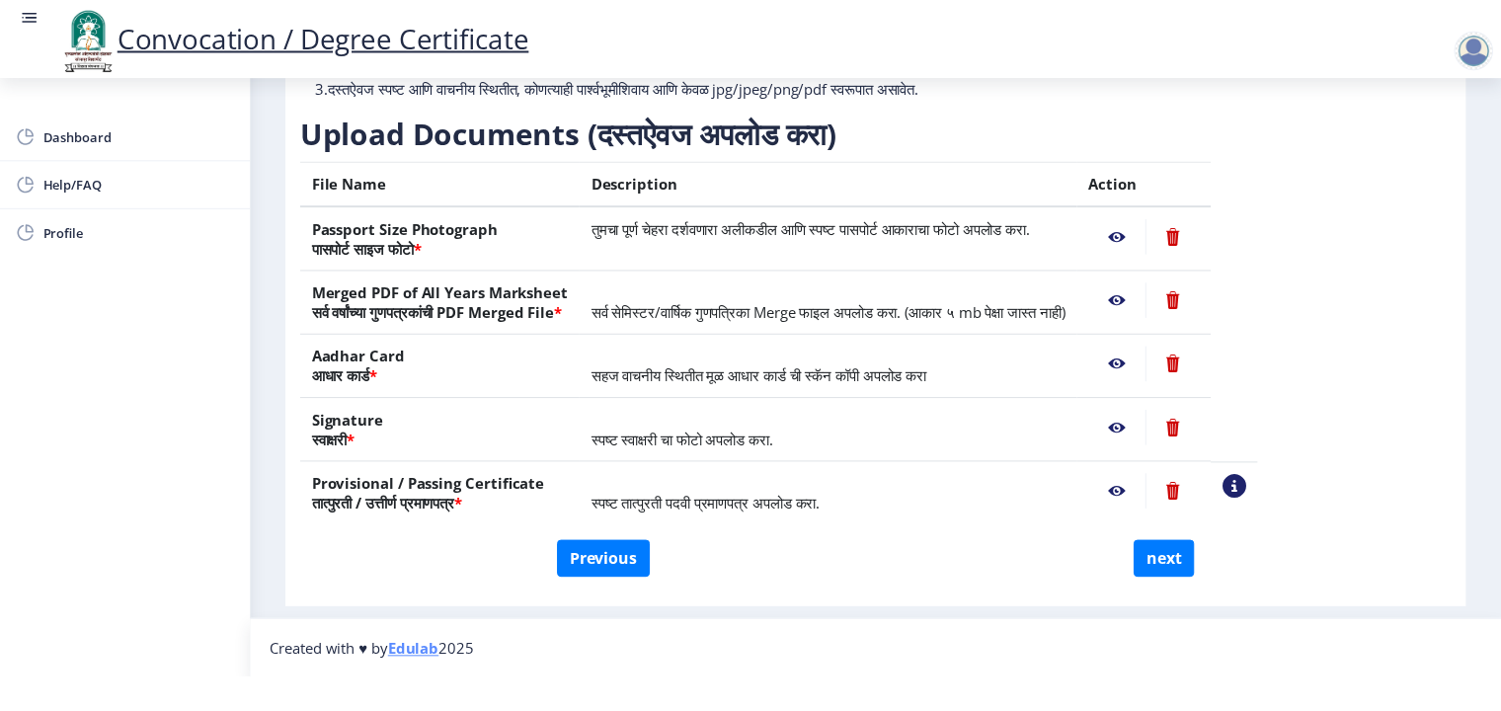
scroll to position [0, 0]
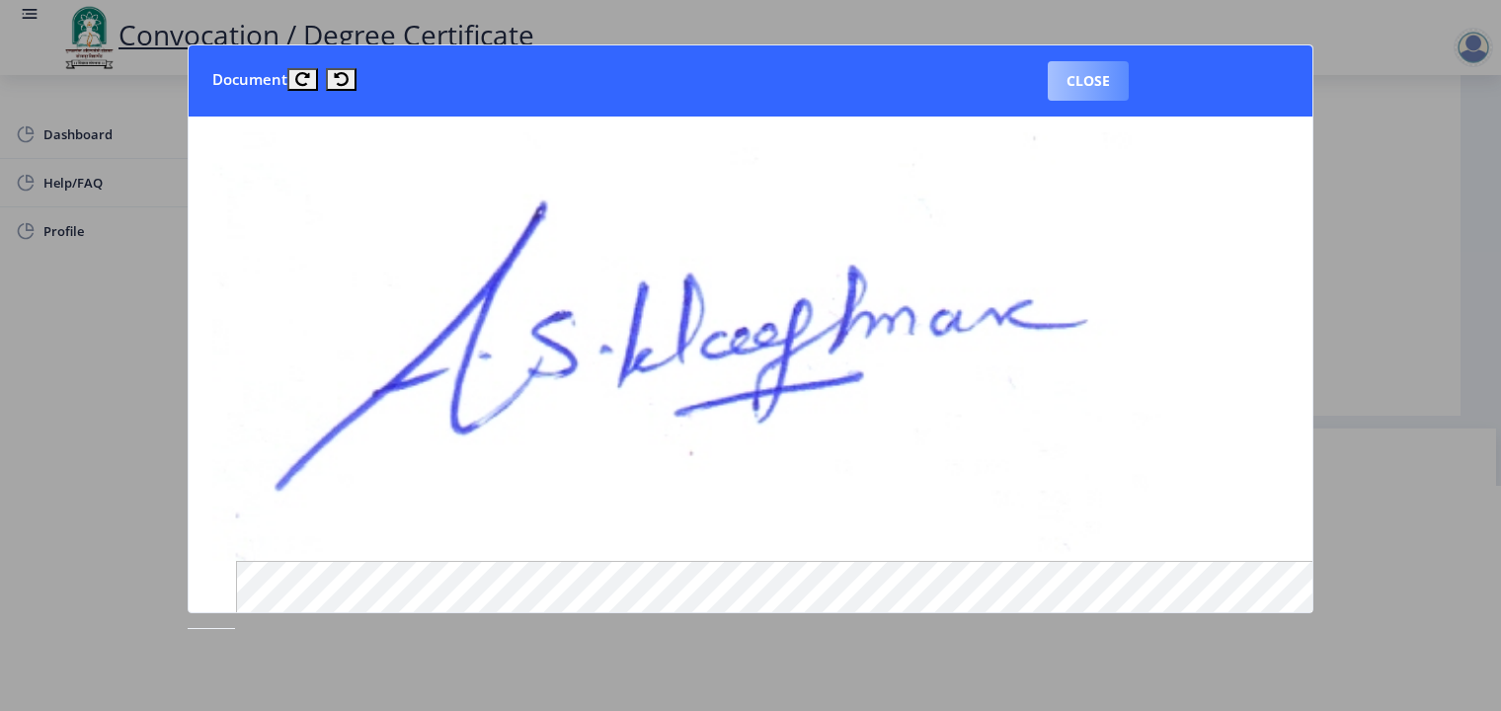
click at [1087, 69] on button "Close" at bounding box center [1088, 80] width 81 height 39
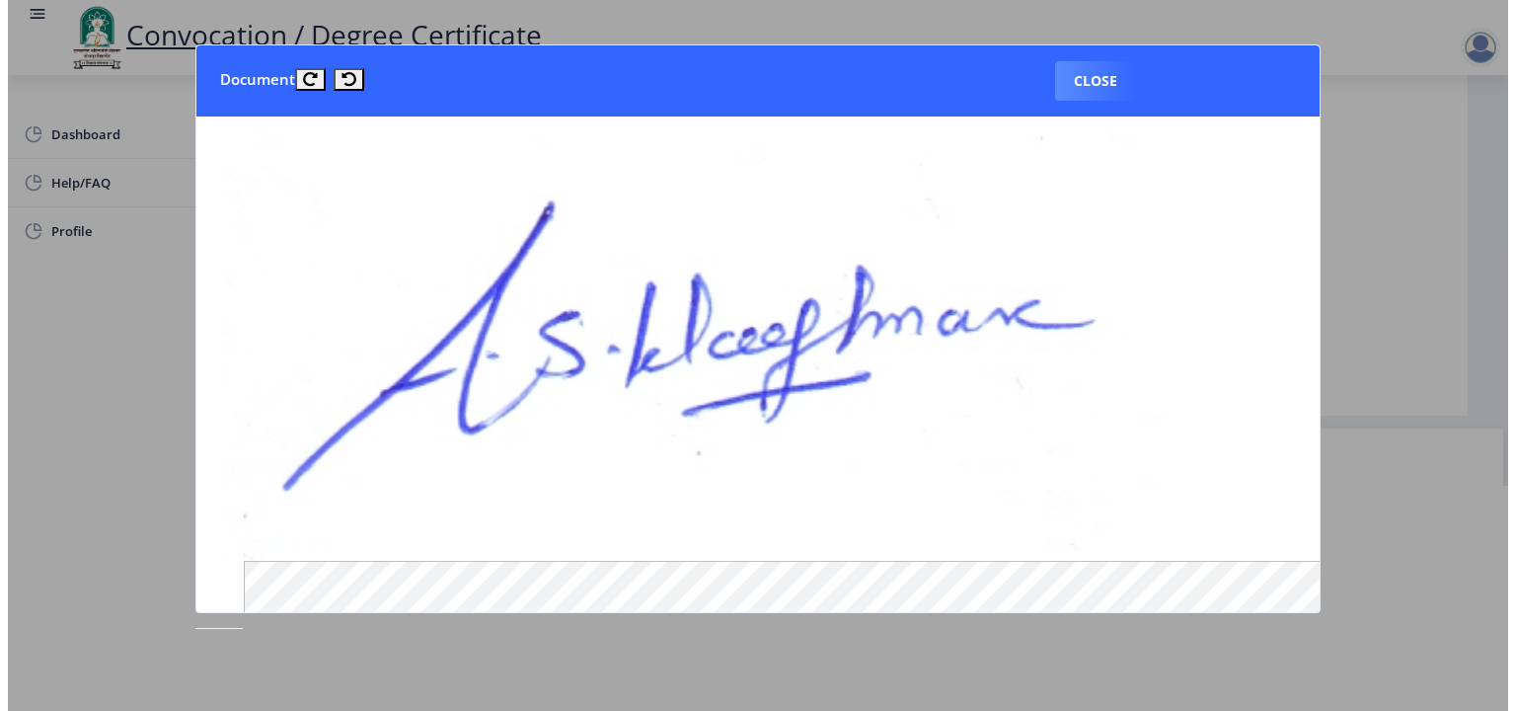
scroll to position [32, 0]
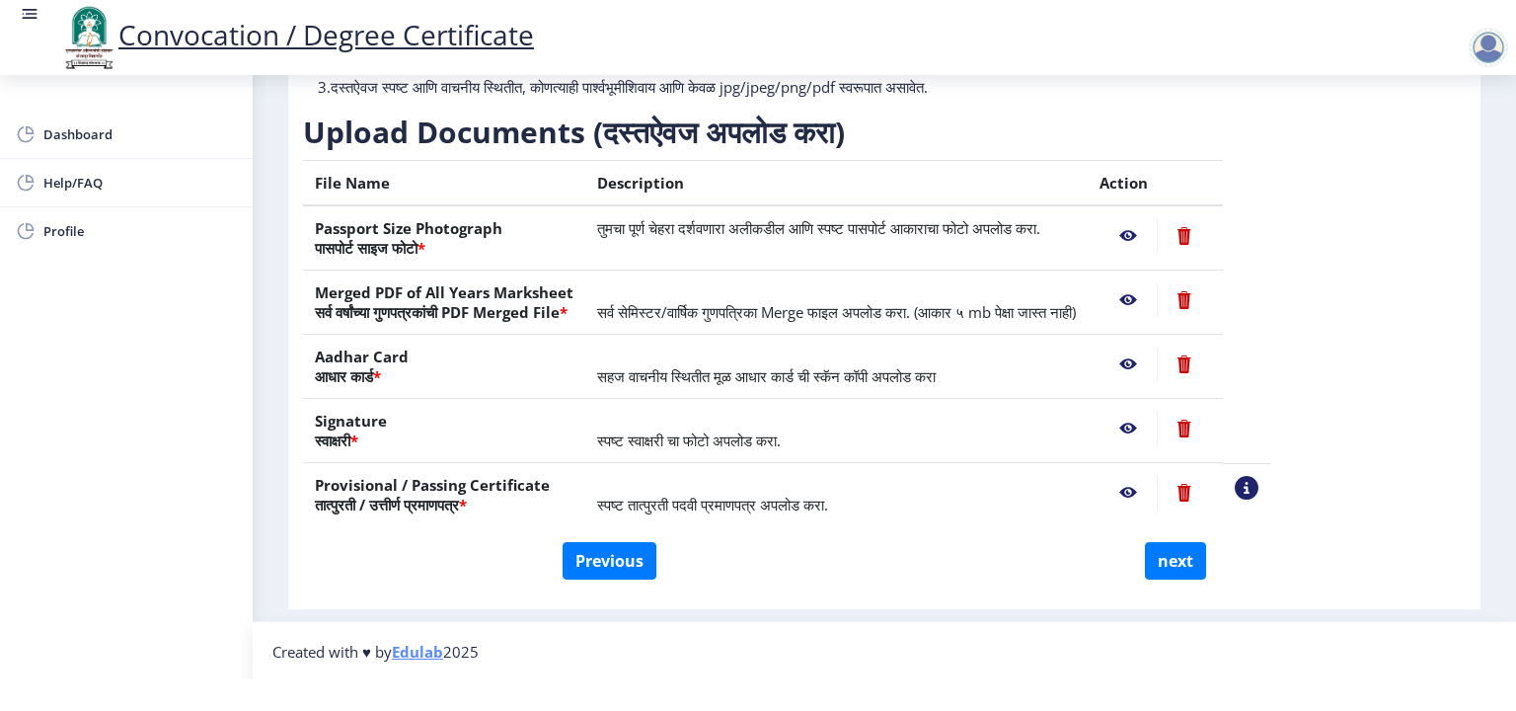
click at [1157, 492] on nb-action at bounding box center [1128, 493] width 57 height 36
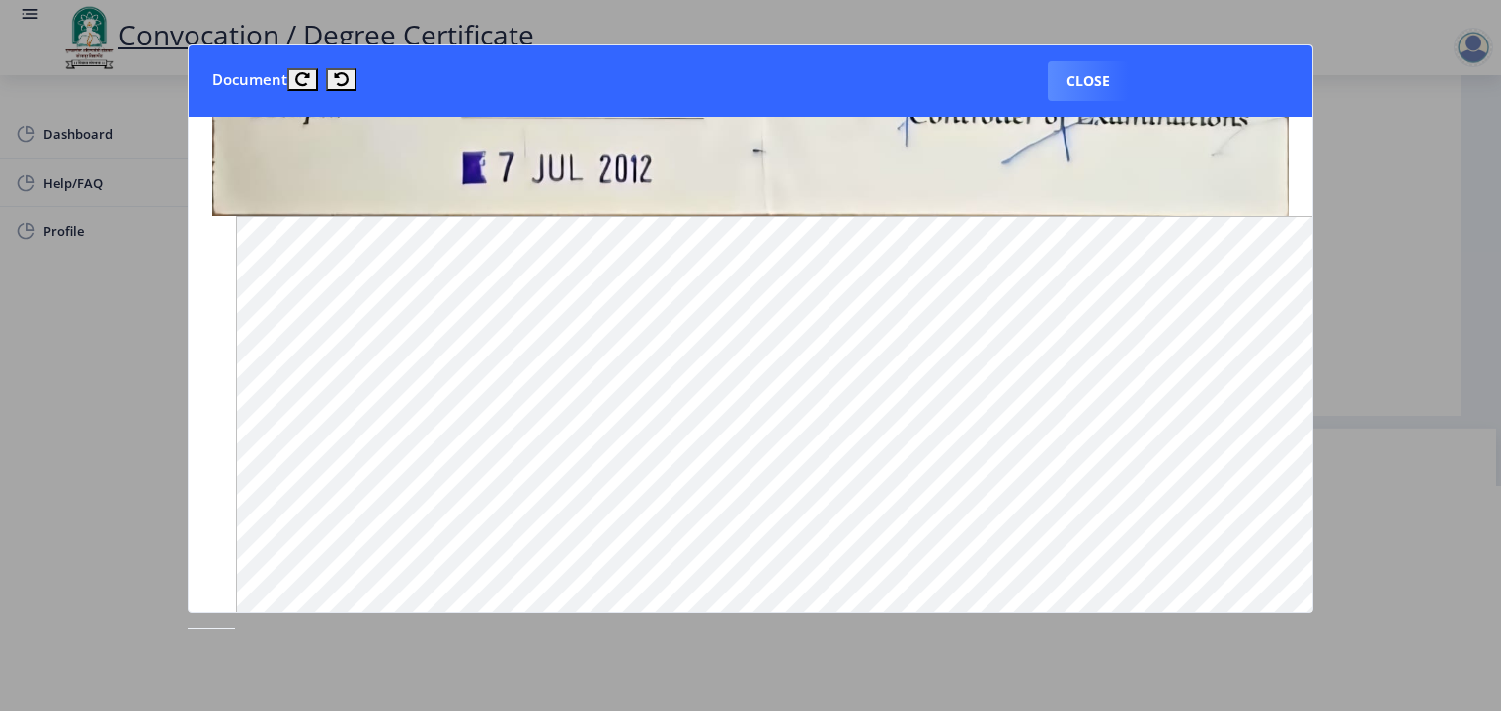
scroll to position [790, 0]
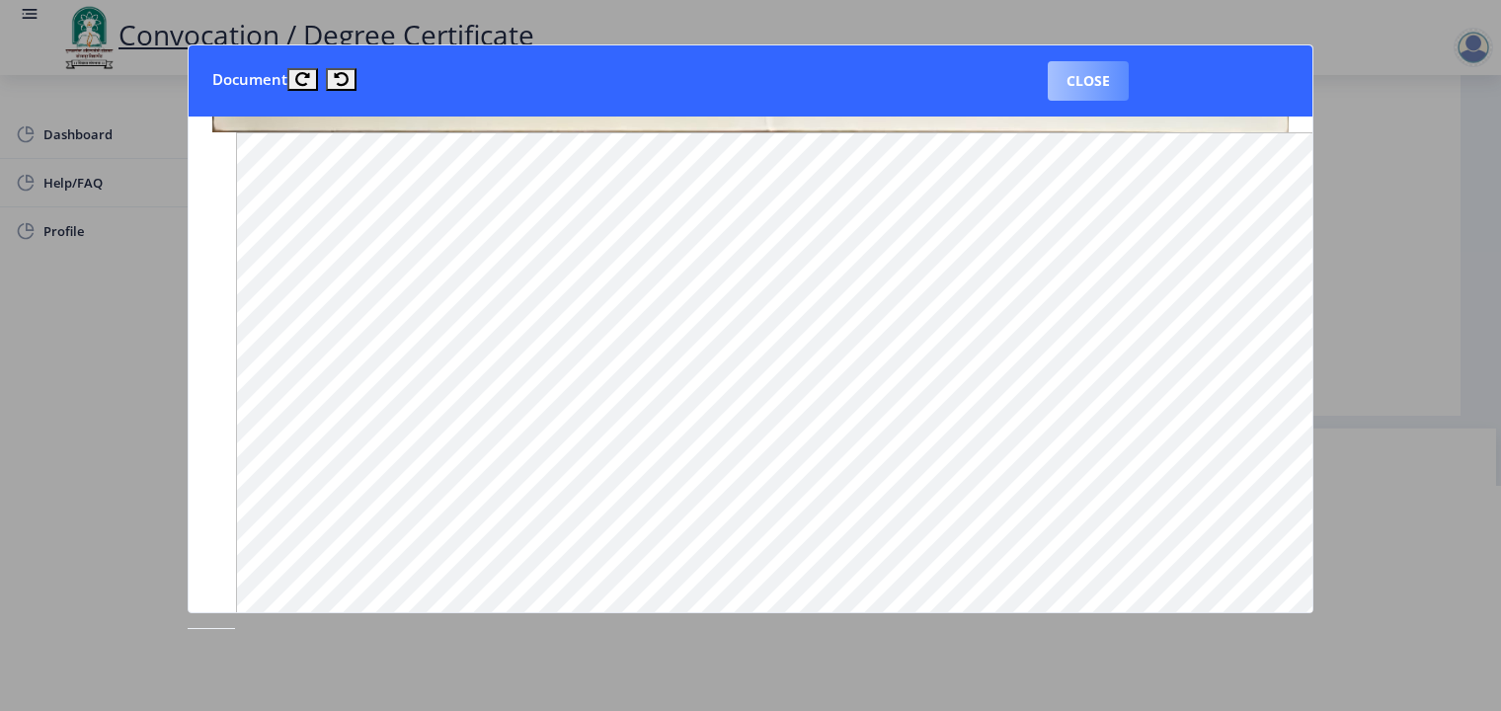
click at [1094, 80] on button "Close" at bounding box center [1088, 80] width 81 height 39
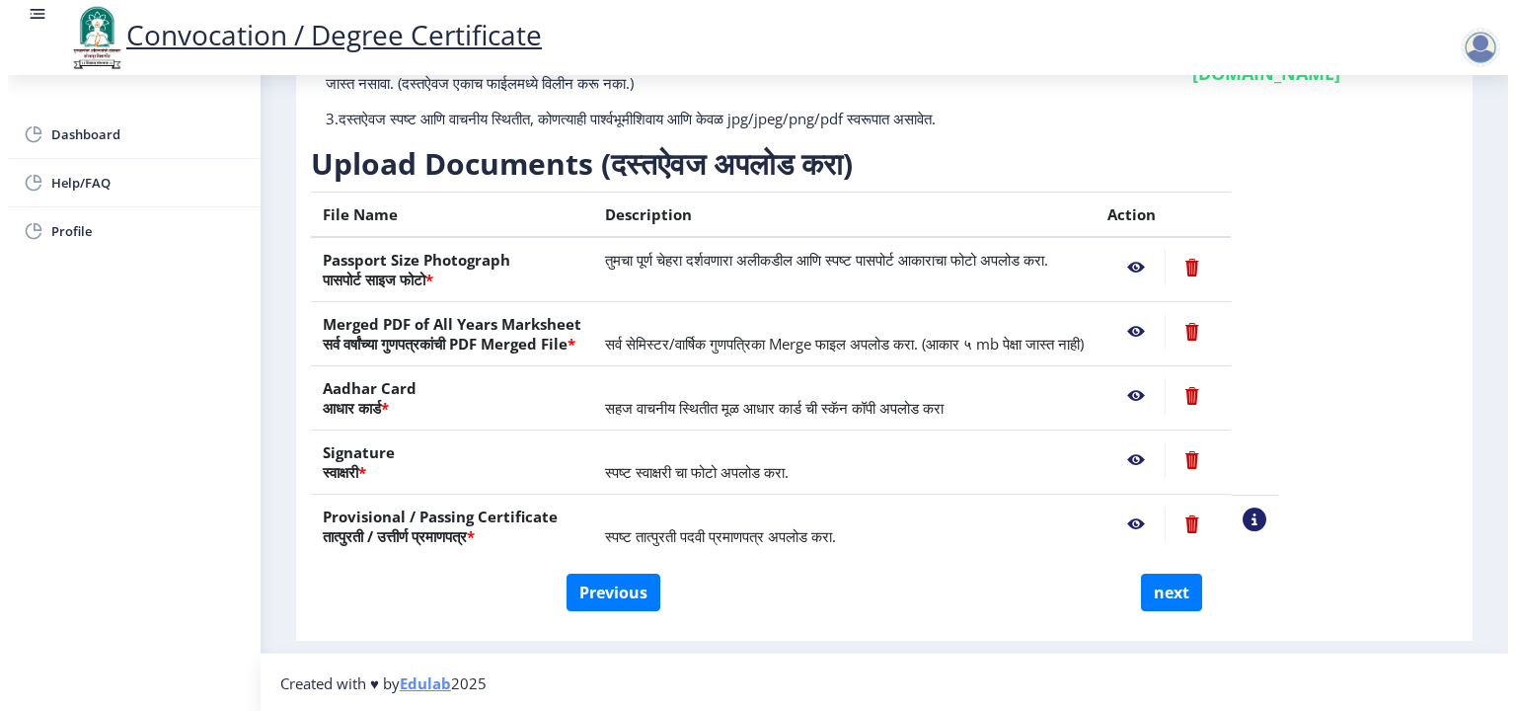
scroll to position [32, 0]
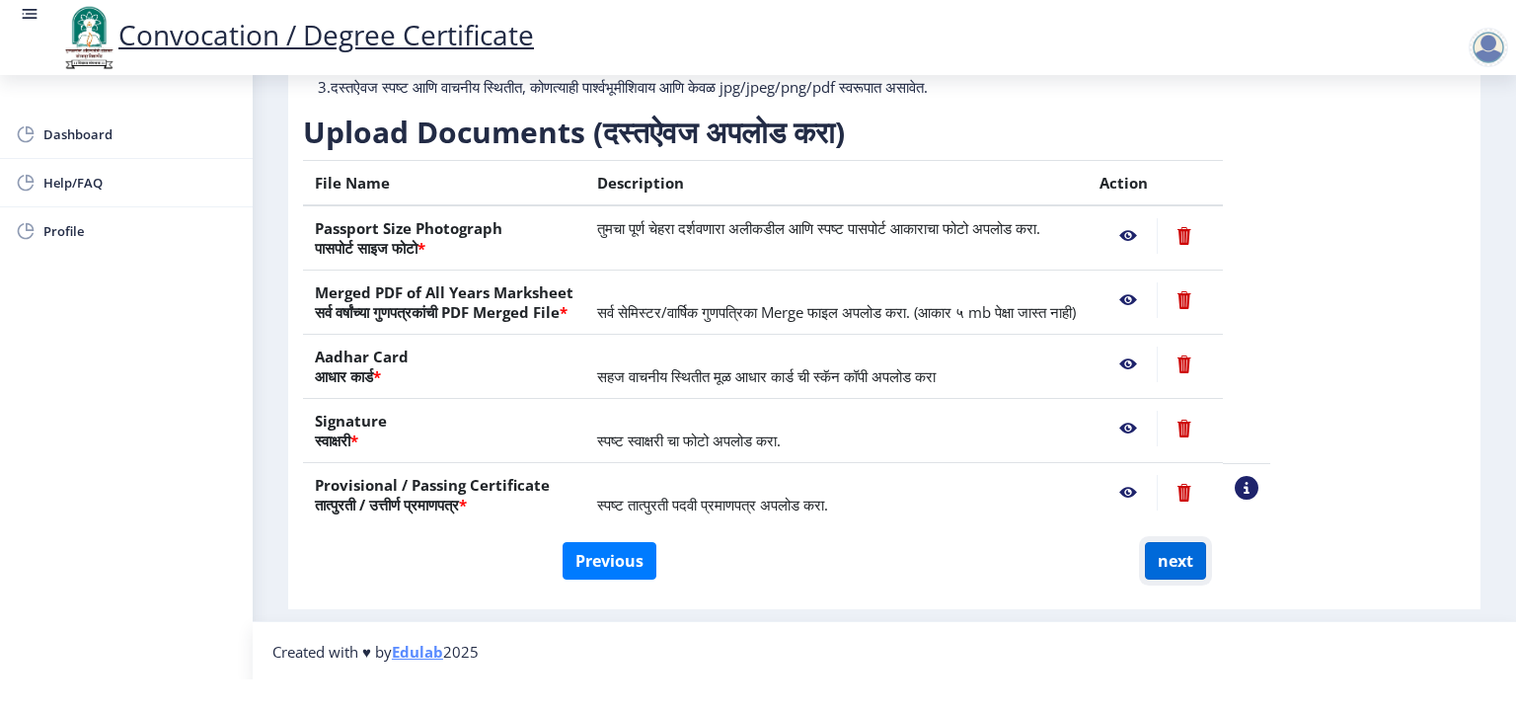
click at [1177, 554] on button "next" at bounding box center [1175, 561] width 61 height 38
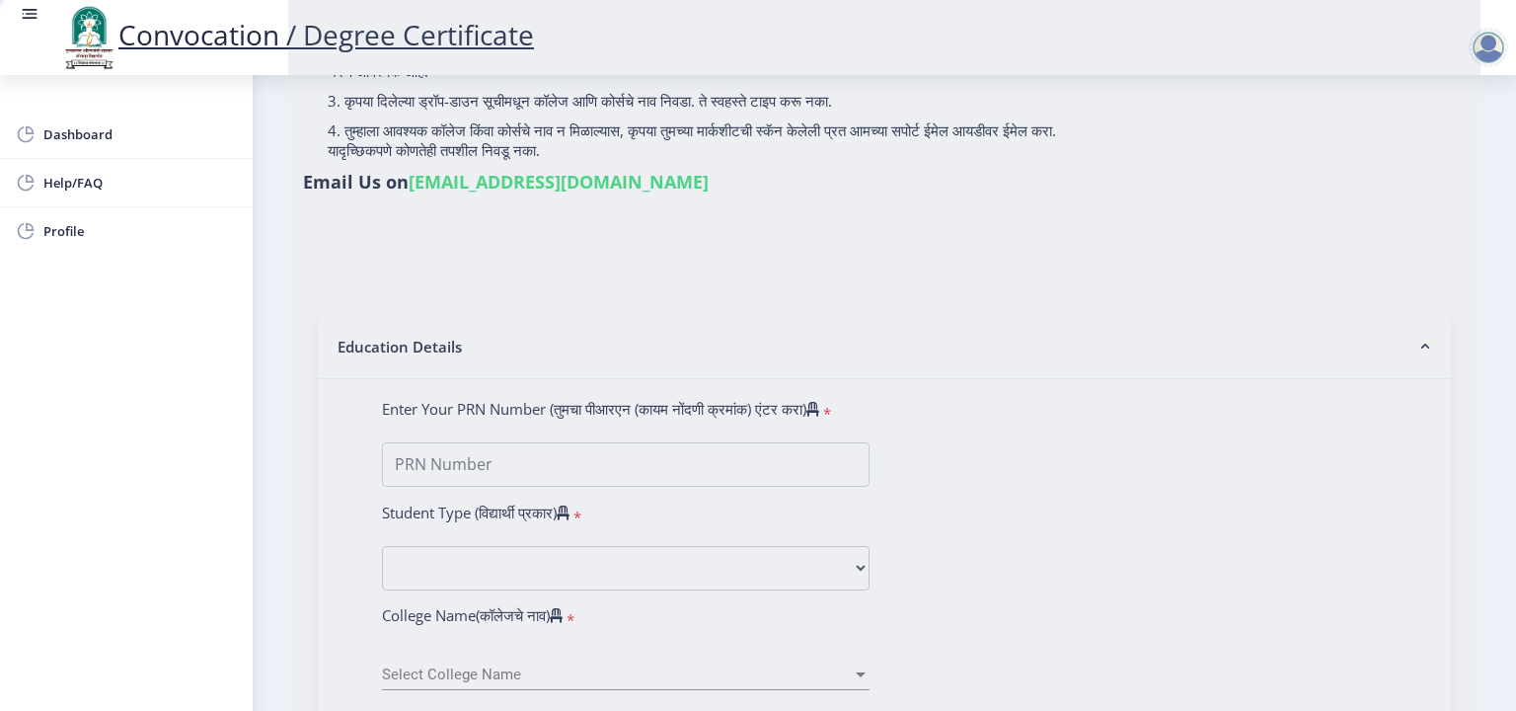
select select
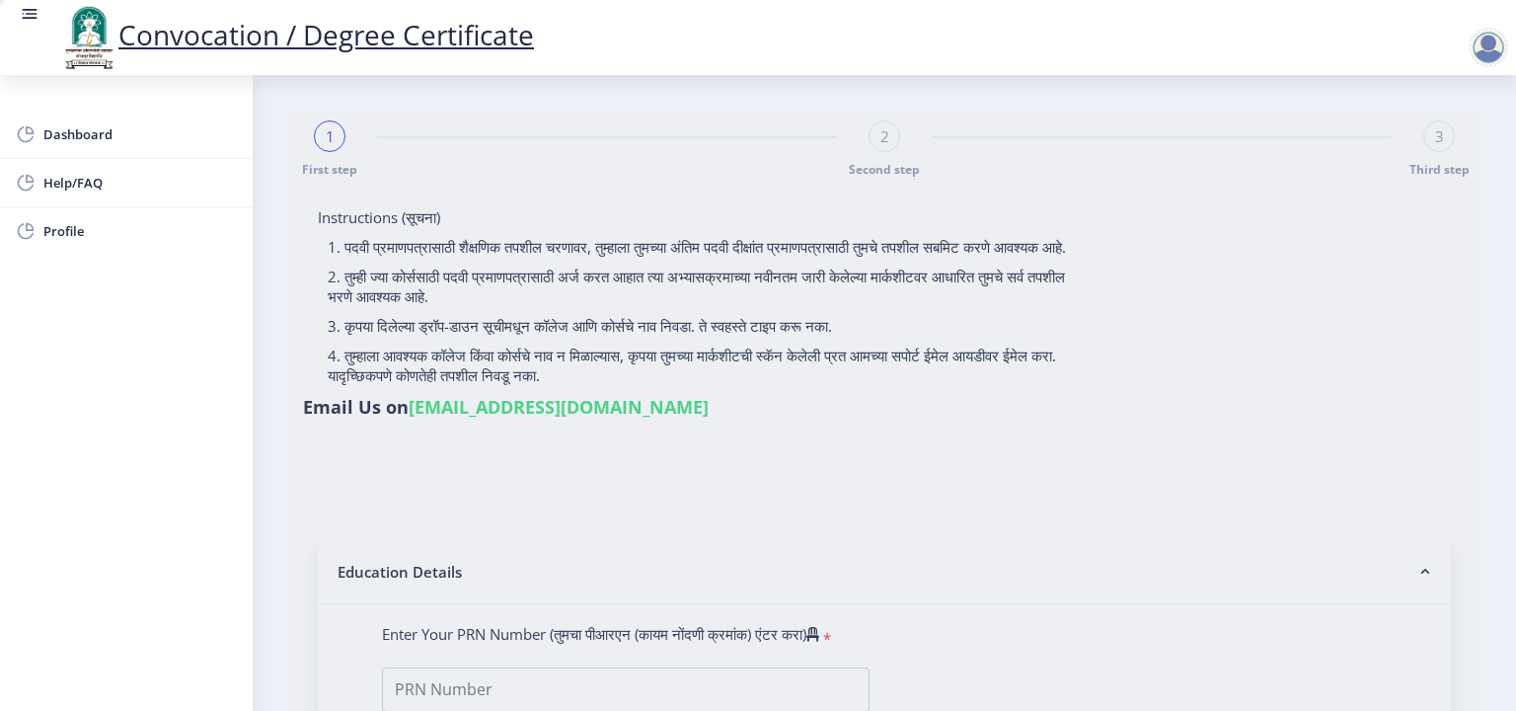
select select
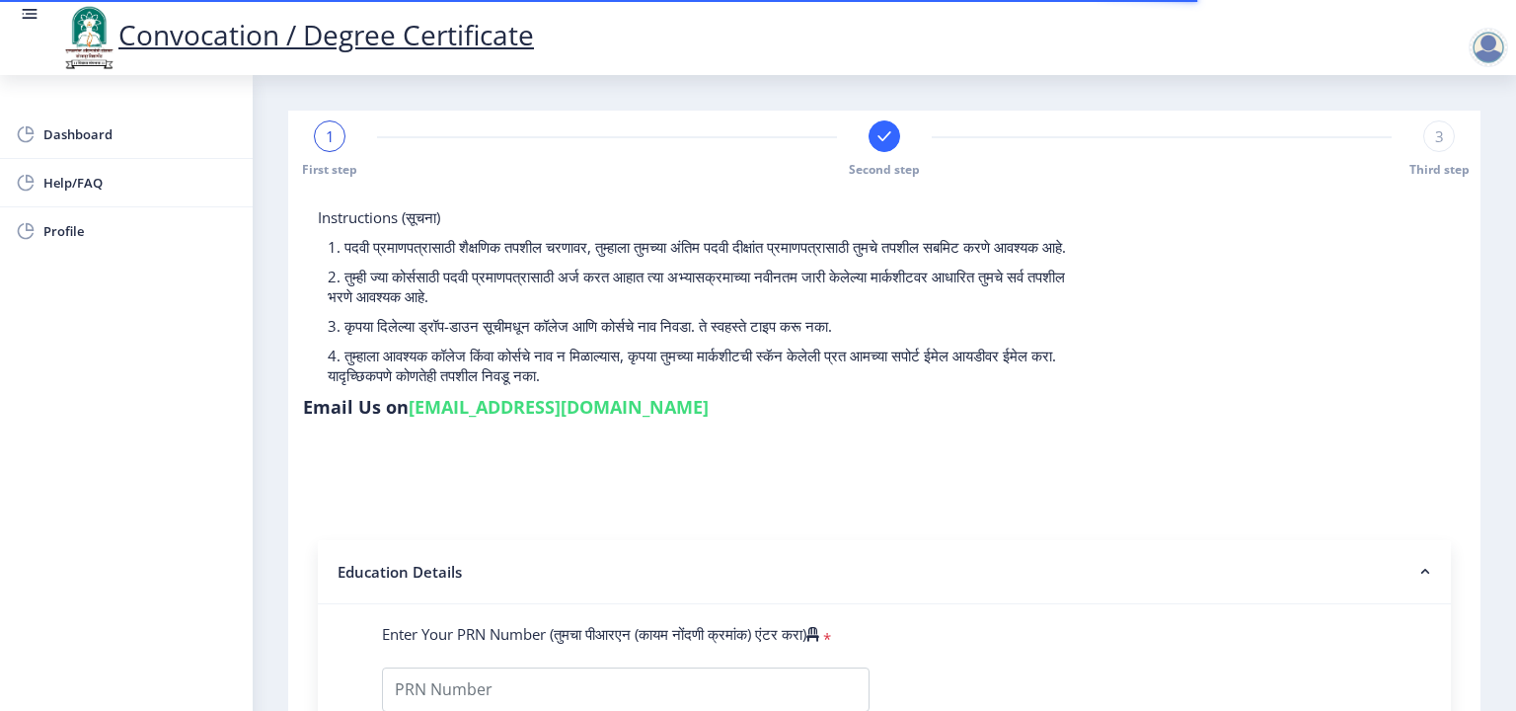
type input "Ambadas Shivaraya Waghamare"
type input "Prabhavati"
type input "0700013605"
select select "Regular"
select select "2009"
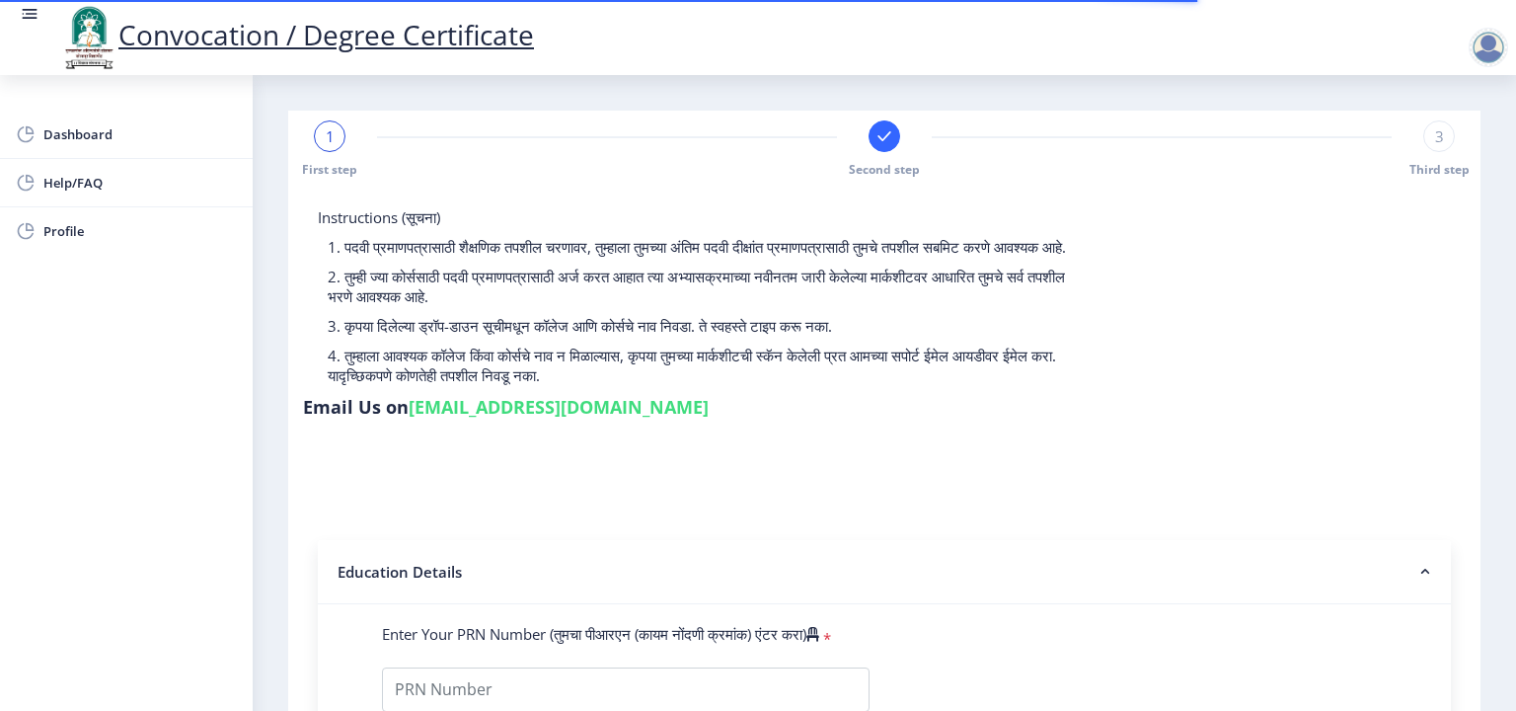
select select "March"
select select "SECOND CLASS"
type input "36380"
select select
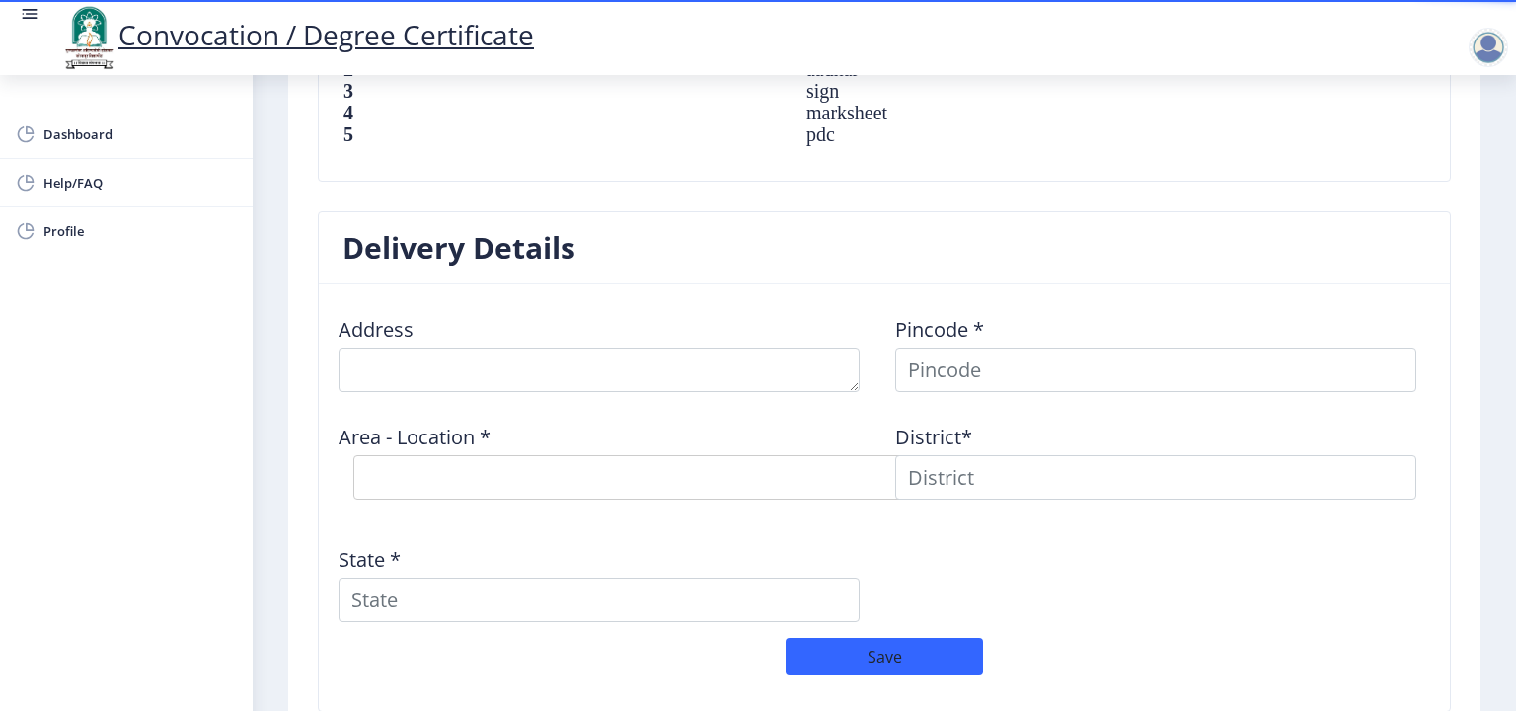
scroll to position [1481, 0]
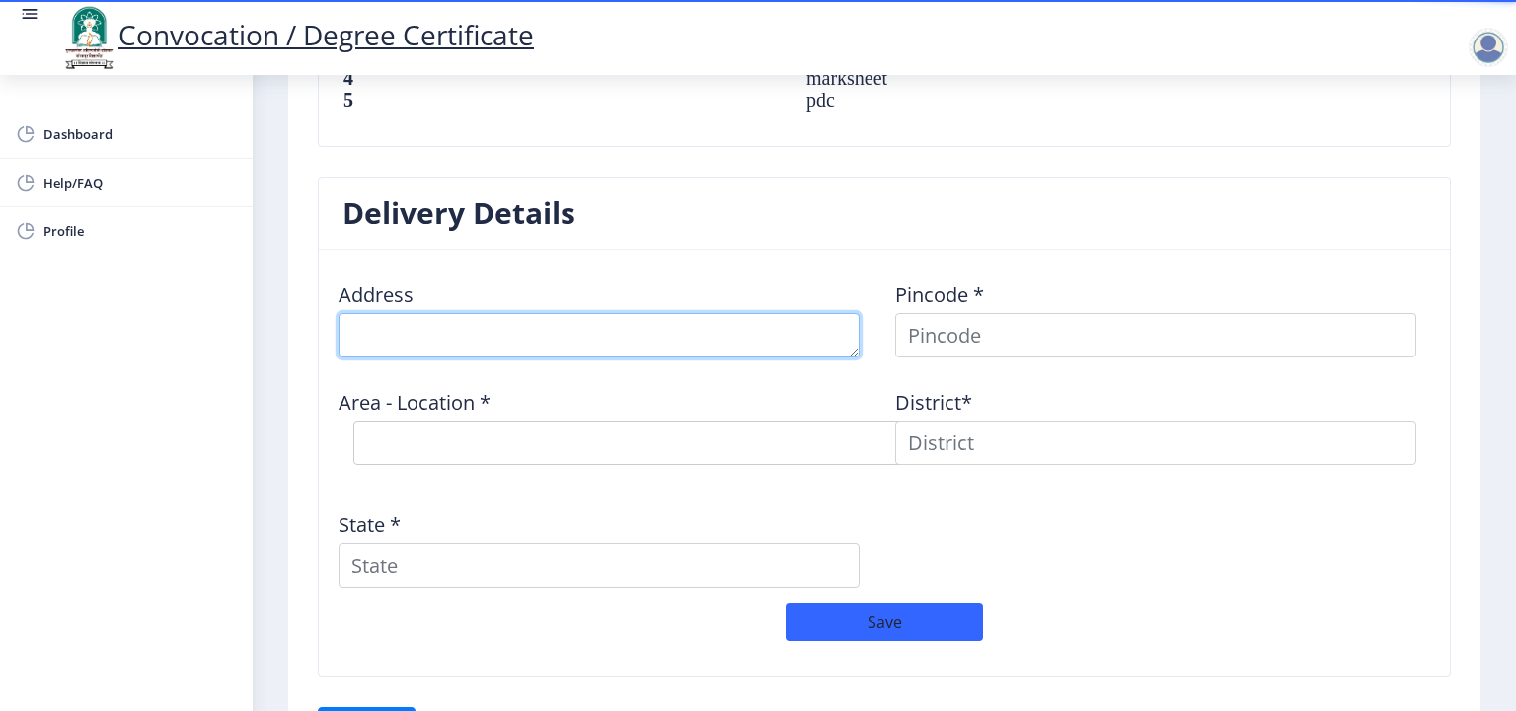
click at [549, 345] on textarea at bounding box center [599, 335] width 521 height 44
type textarea "p"
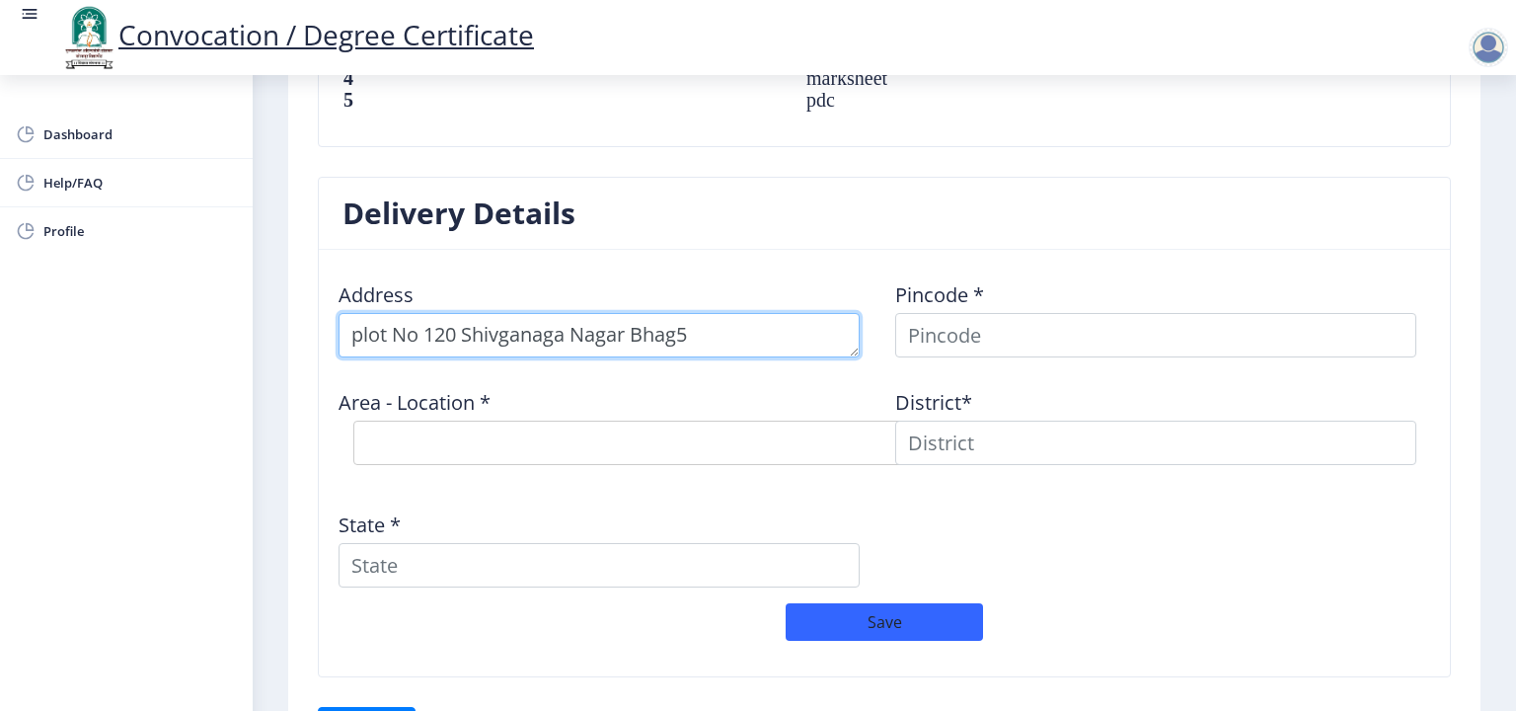
click at [500, 331] on textarea at bounding box center [599, 335] width 521 height 44
click at [552, 332] on textarea at bounding box center [599, 335] width 521 height 44
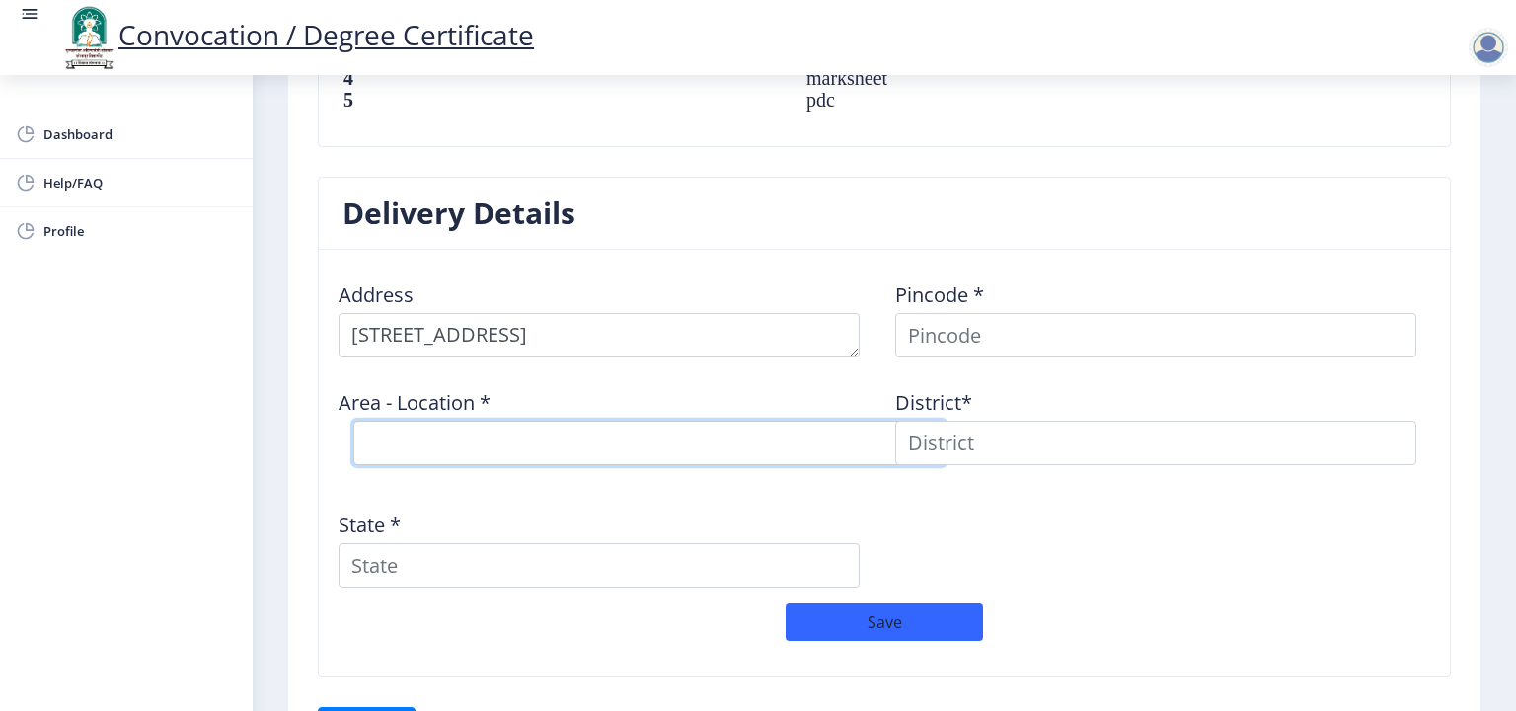
click at [555, 421] on select "Select Area Location" at bounding box center [649, 443] width 592 height 44
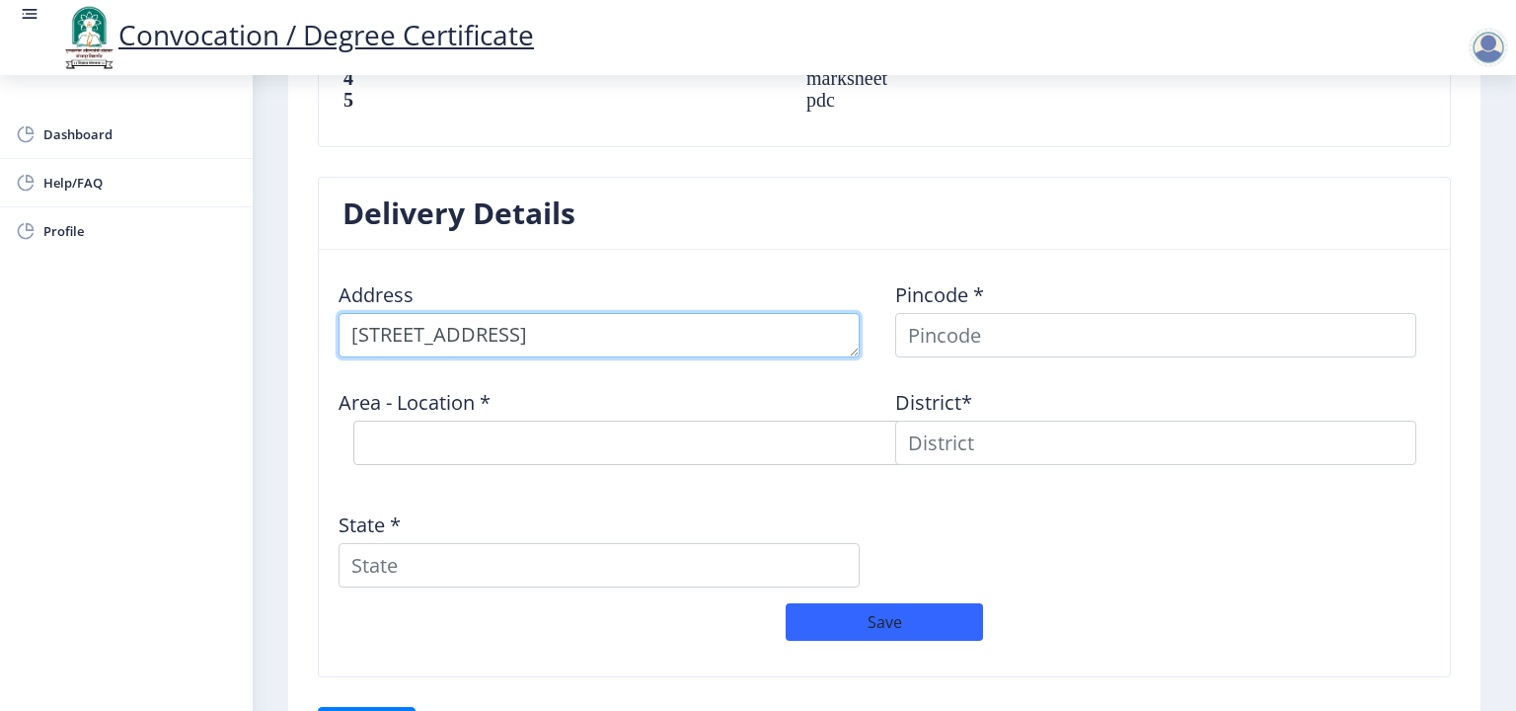
click at [502, 334] on textarea at bounding box center [599, 335] width 521 height 44
click at [715, 321] on textarea at bounding box center [599, 335] width 521 height 44
click at [664, 330] on textarea at bounding box center [599, 335] width 521 height 44
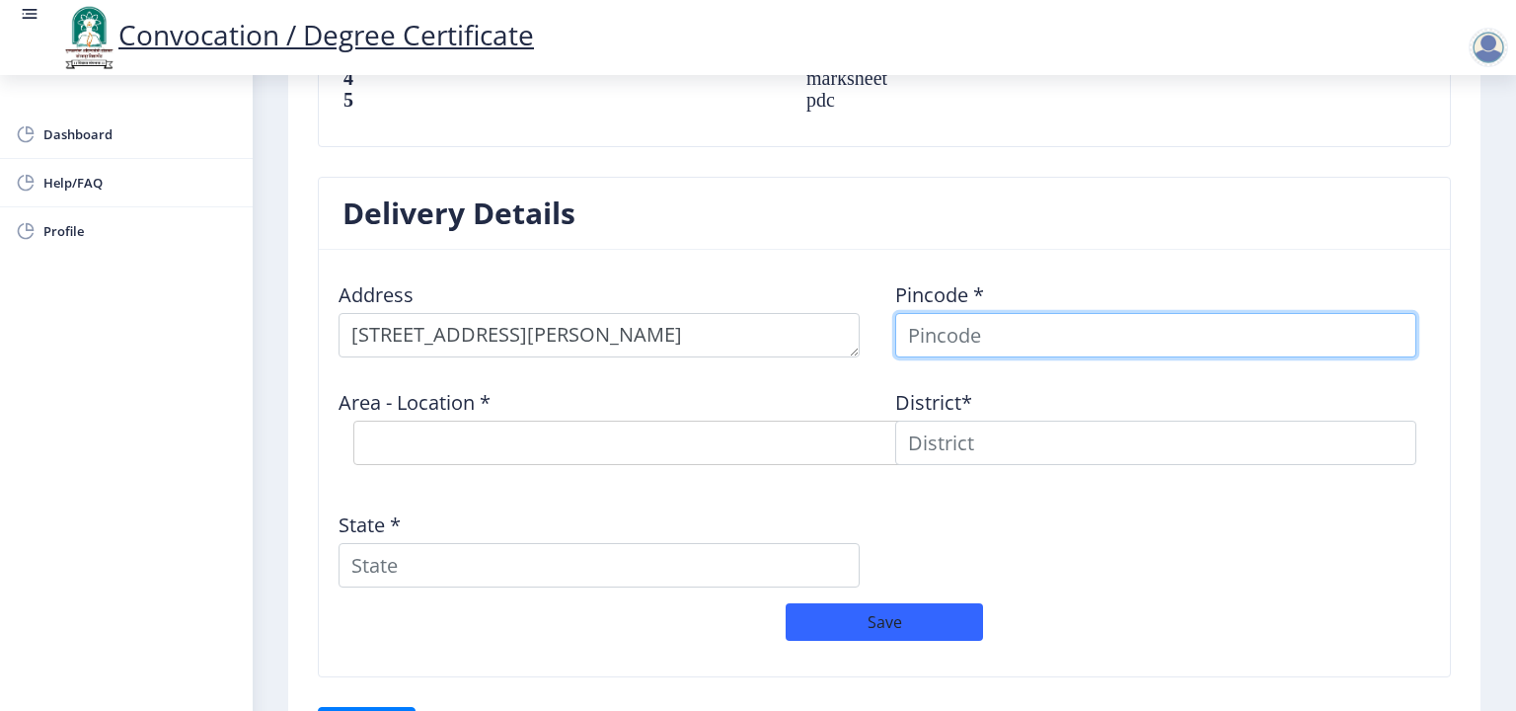
click at [909, 331] on input at bounding box center [1155, 335] width 521 height 44
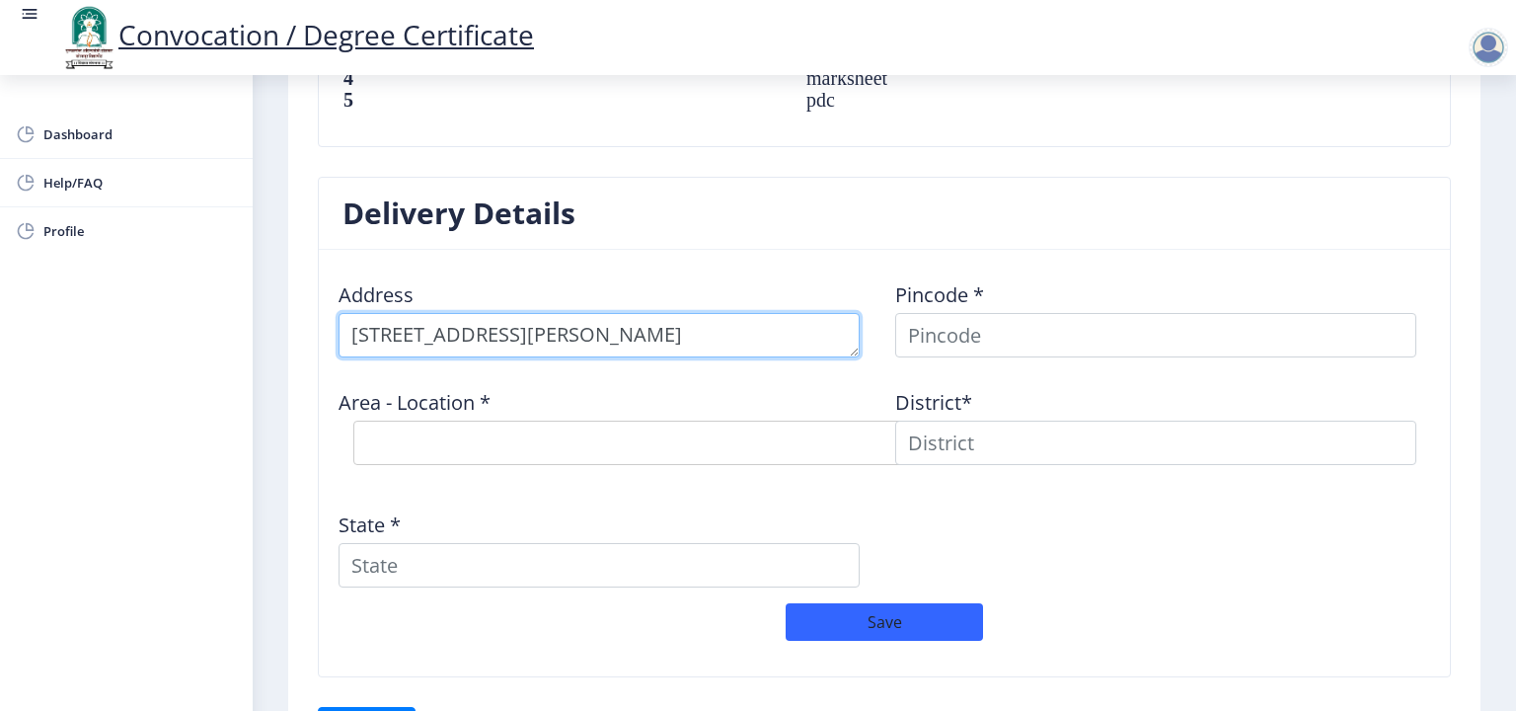
click at [747, 327] on textarea at bounding box center [599, 335] width 521 height 44
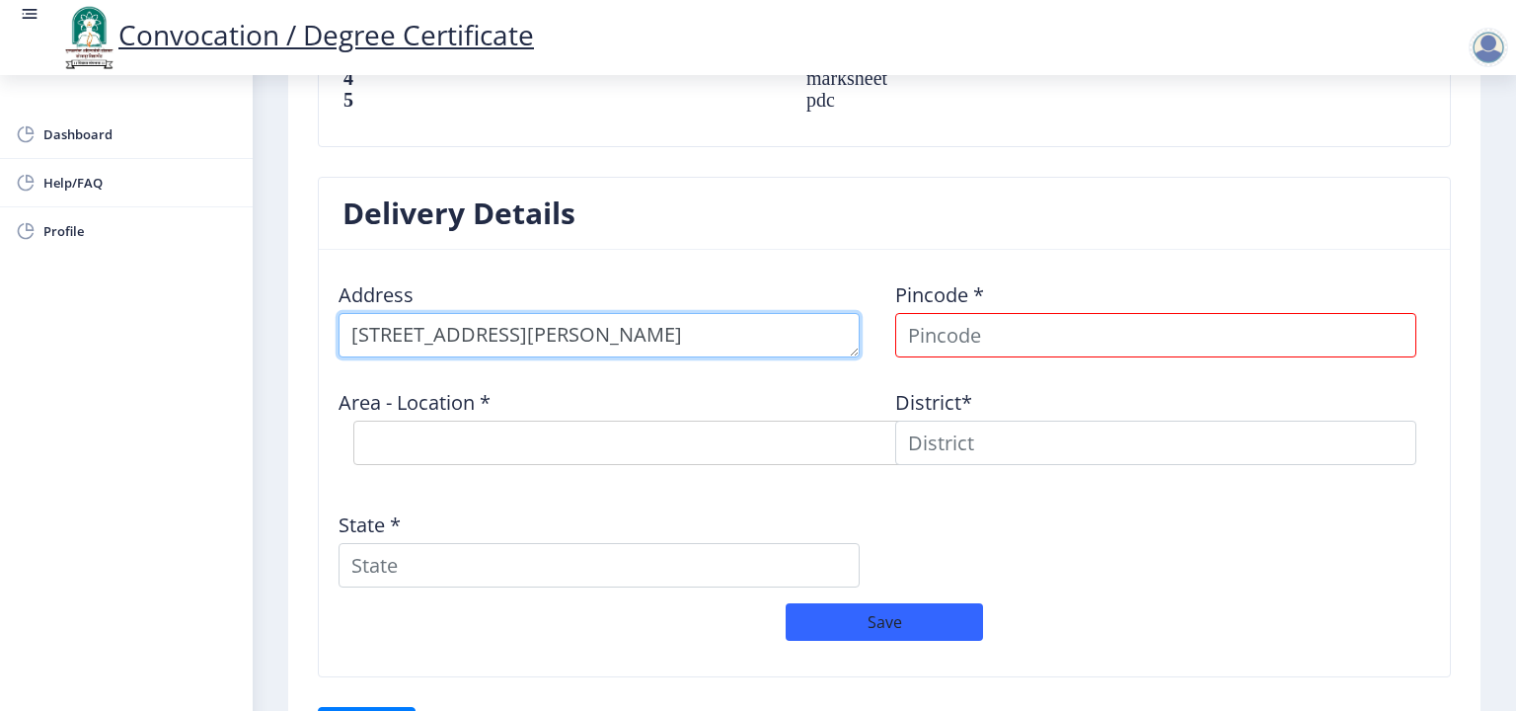
click at [689, 342] on textarea at bounding box center [599, 335] width 521 height 44
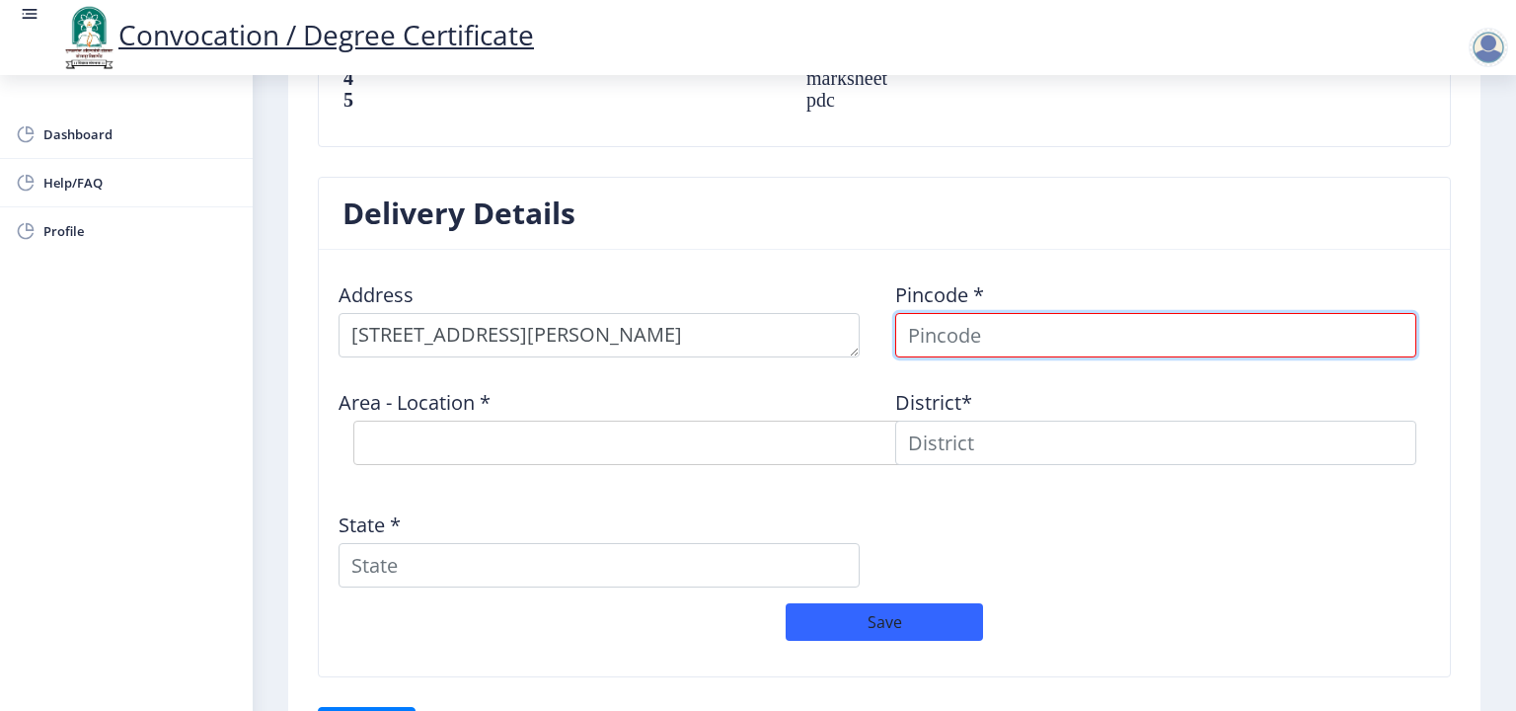
click at [947, 324] on input at bounding box center [1155, 335] width 521 height 44
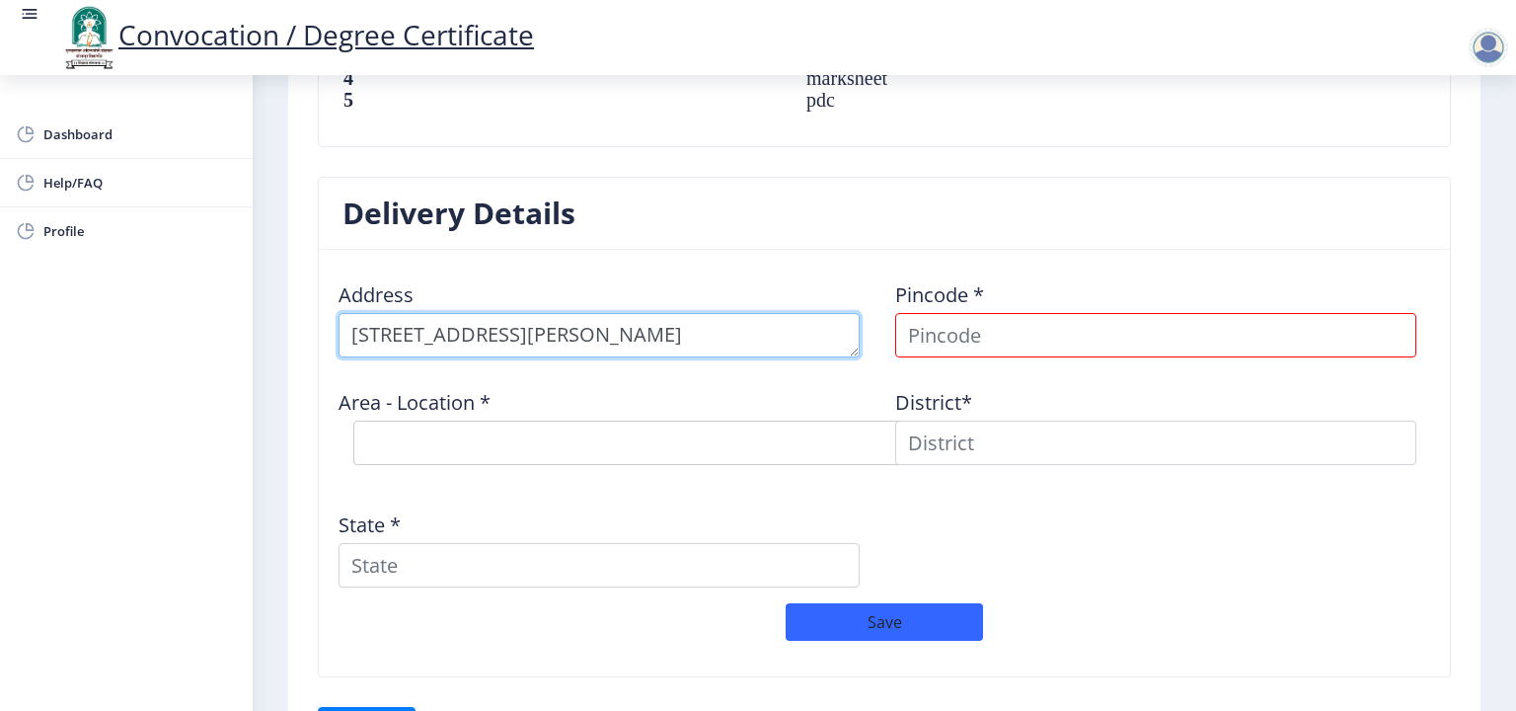
drag, startPoint x: 457, startPoint y: 338, endPoint x: 505, endPoint y: 338, distance: 47.4
click at [458, 338] on textarea at bounding box center [599, 335] width 521 height 44
drag, startPoint x: 363, startPoint y: 329, endPoint x: 331, endPoint y: 319, distance: 34.0
click at [331, 319] on div "Address" at bounding box center [606, 312] width 557 height 92
type textarea "Plot No 120, Shivganga Nagar Bhag-5, Kumtha Naka"
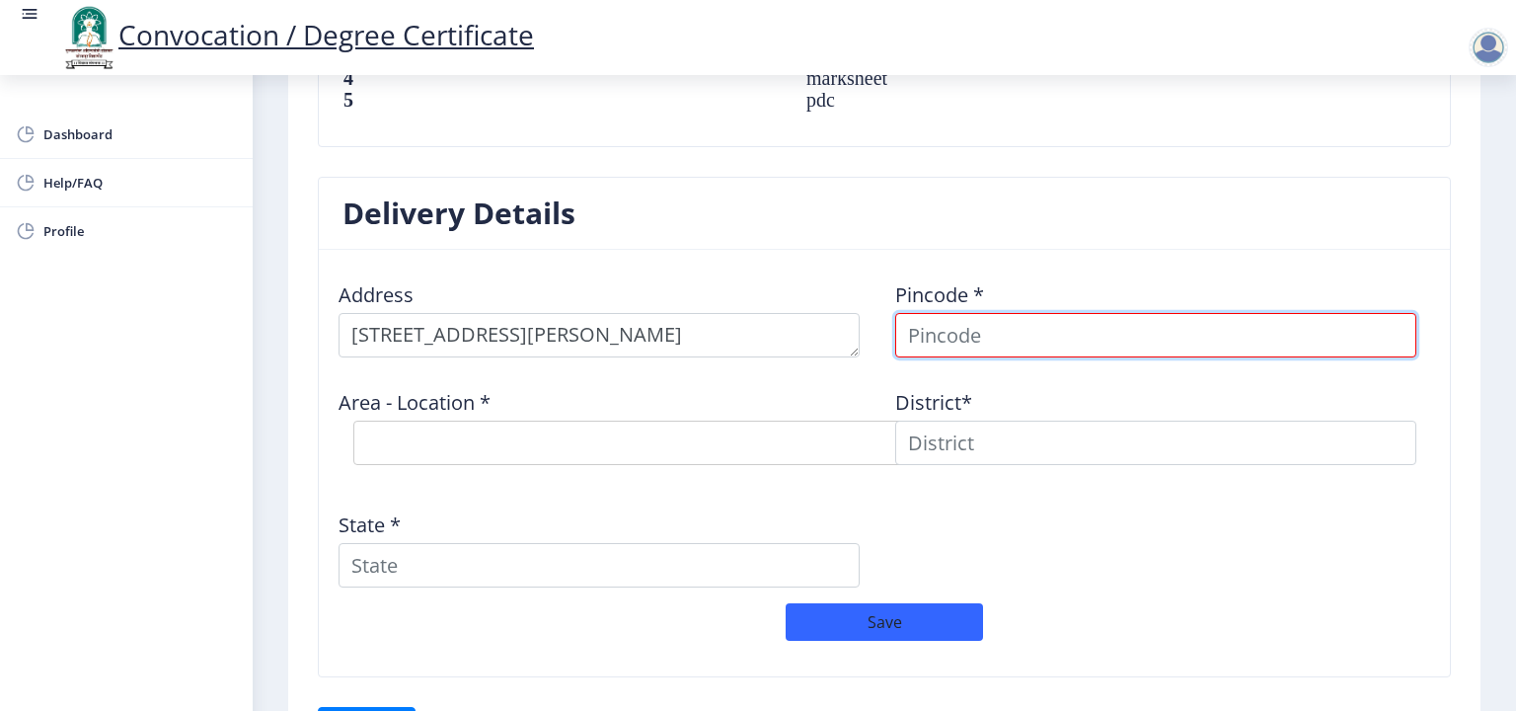
click at [979, 318] on input at bounding box center [1155, 335] width 521 height 44
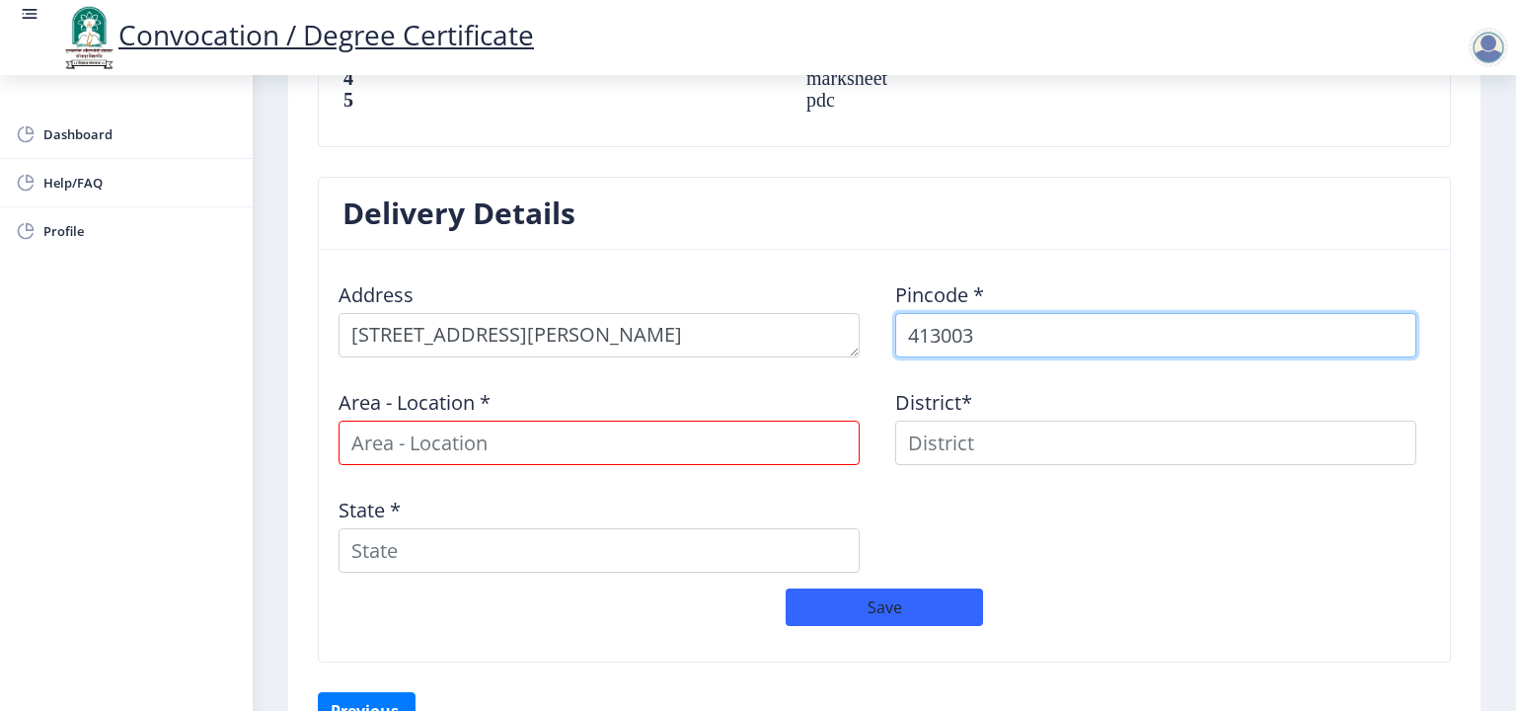
type input "413003"
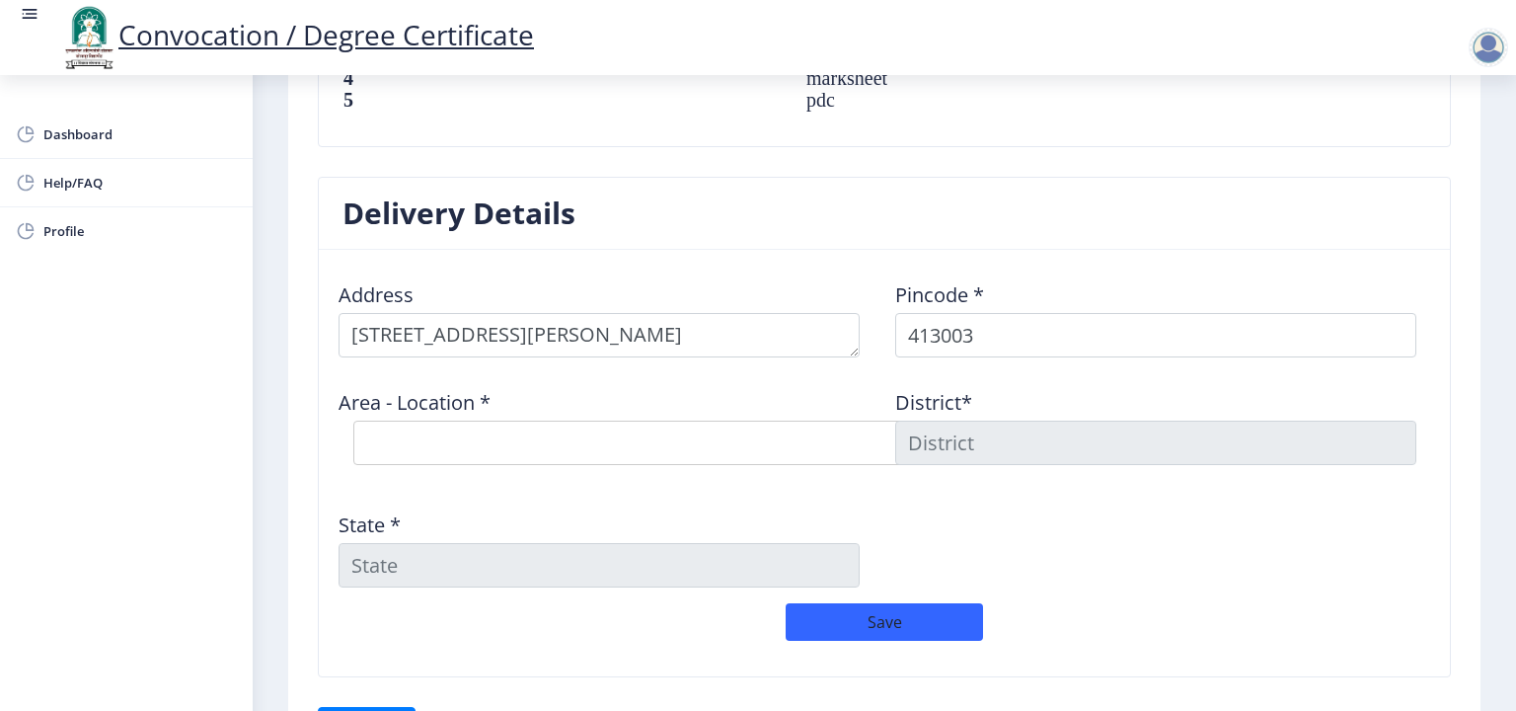
click at [600, 503] on div "State *" at bounding box center [606, 542] width 557 height 92
click at [556, 467] on div "Area - Location * Select Area Location Gurunanak Nagar S.O Medical College S.O …" at bounding box center [606, 426] width 557 height 107
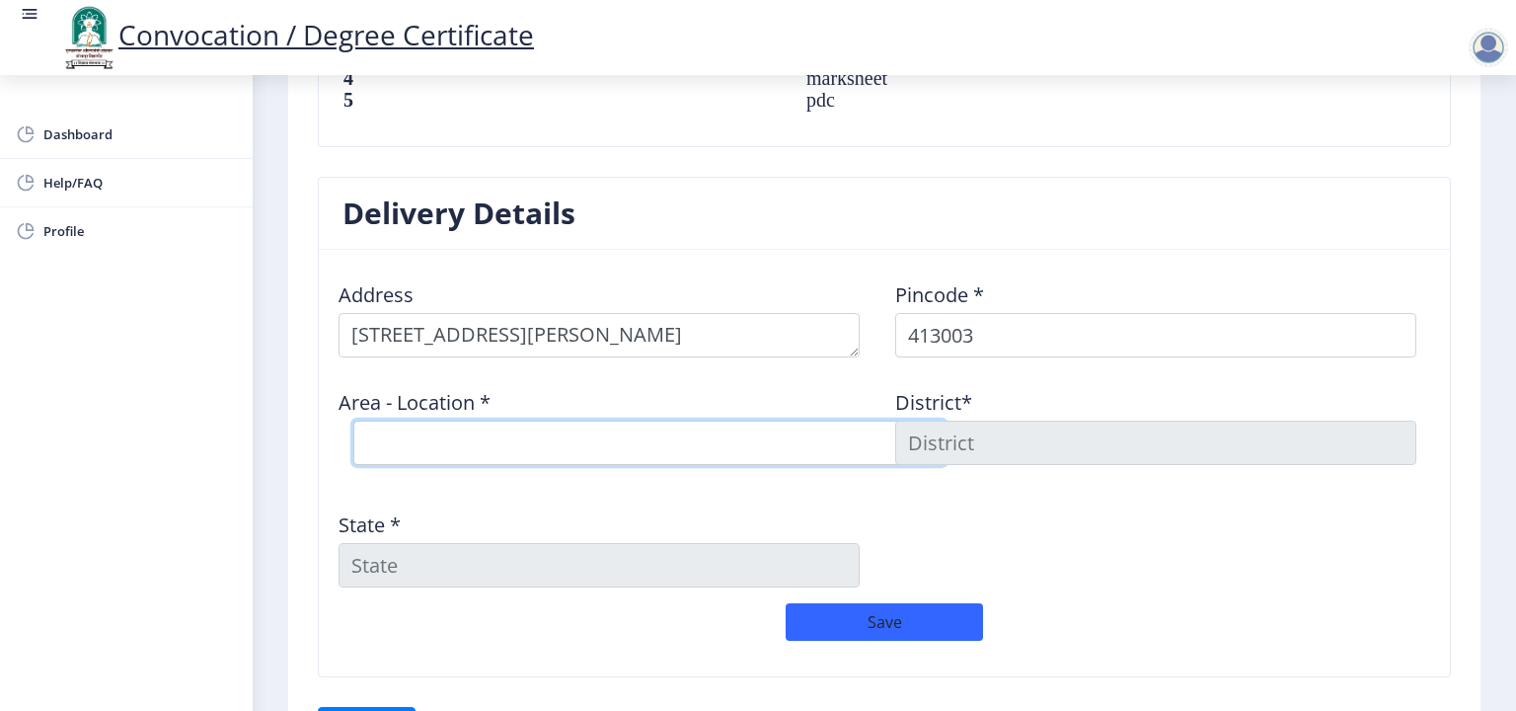
click at [556, 456] on select "Select Area Location Gurunanak Nagar S.O Medical College S.O (Solapur) Sadar Ba…" at bounding box center [649, 443] width 592 height 44
select select "1: Object"
click at [353, 421] on select "Select Area Location Gurunanak Nagar S.O Medical College S.O (Solapur) Sadar Ba…" at bounding box center [649, 443] width 592 height 44
type input "SOLAPUR"
type input "Maharashtra"
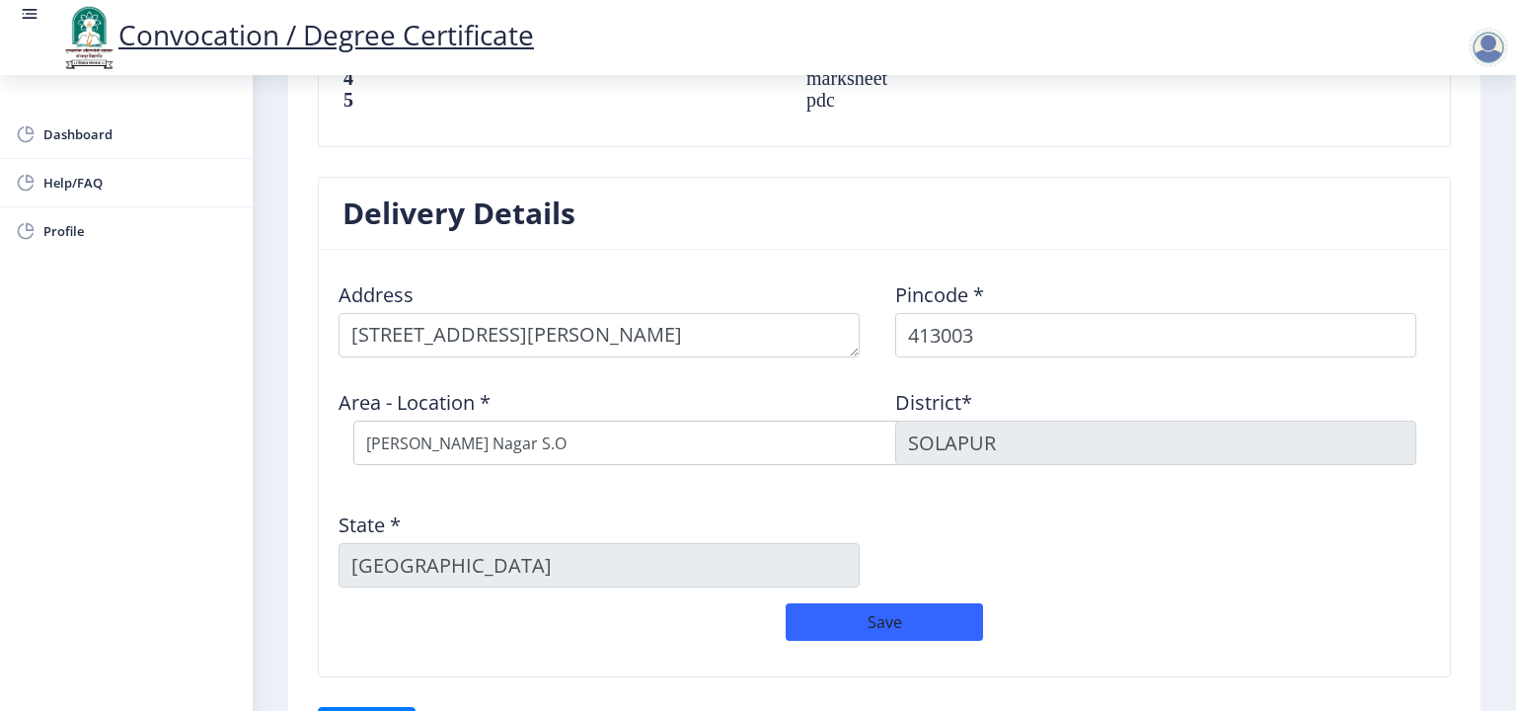
click at [947, 432] on input "SOLAPUR" at bounding box center [1155, 443] width 521 height 44
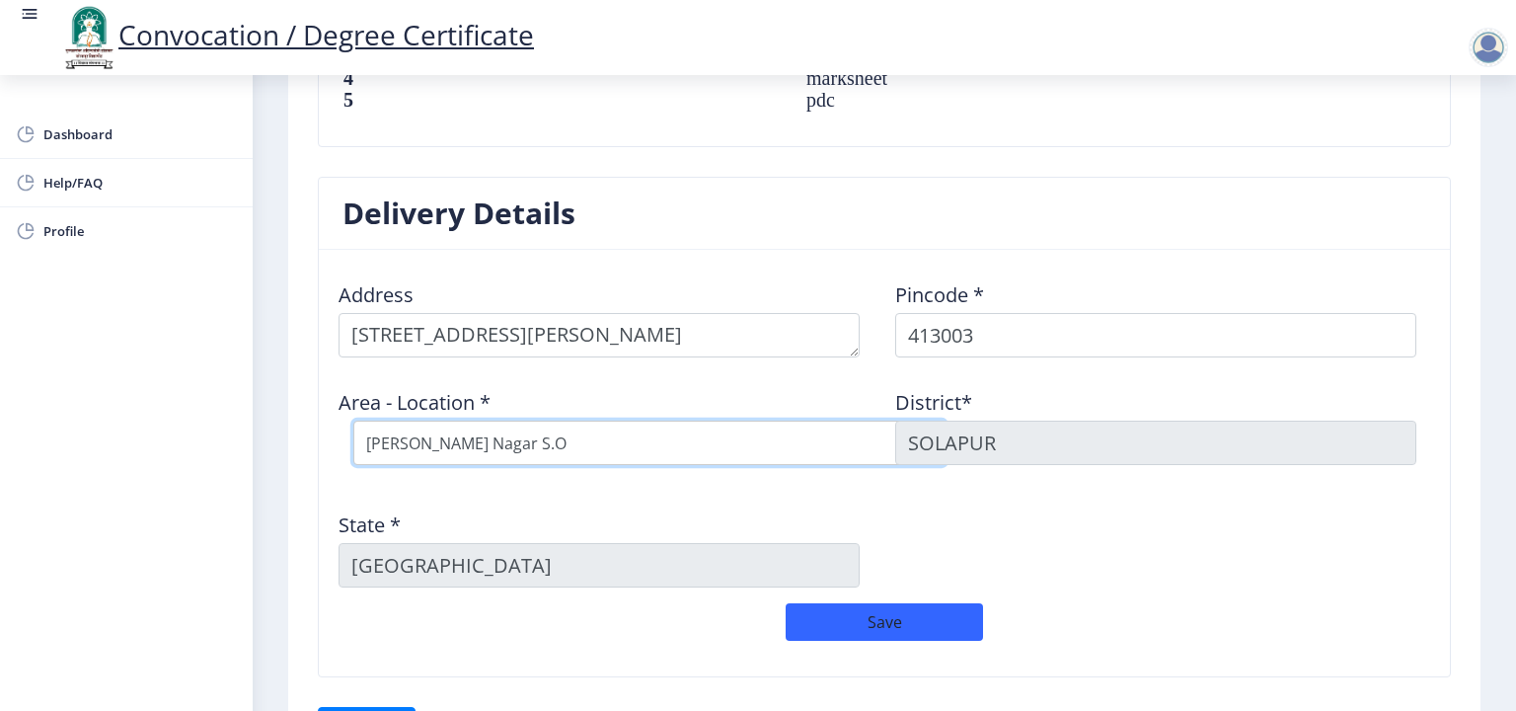
click at [700, 440] on select "Select Area Location Gurunanak Nagar S.O Medical College S.O (Solapur) Sadar Ba…" at bounding box center [649, 443] width 592 height 44
click at [353, 421] on select "Select Area Location Gurunanak Nagar S.O Medical College S.O (Solapur) Sadar Ba…" at bounding box center [649, 443] width 592 height 44
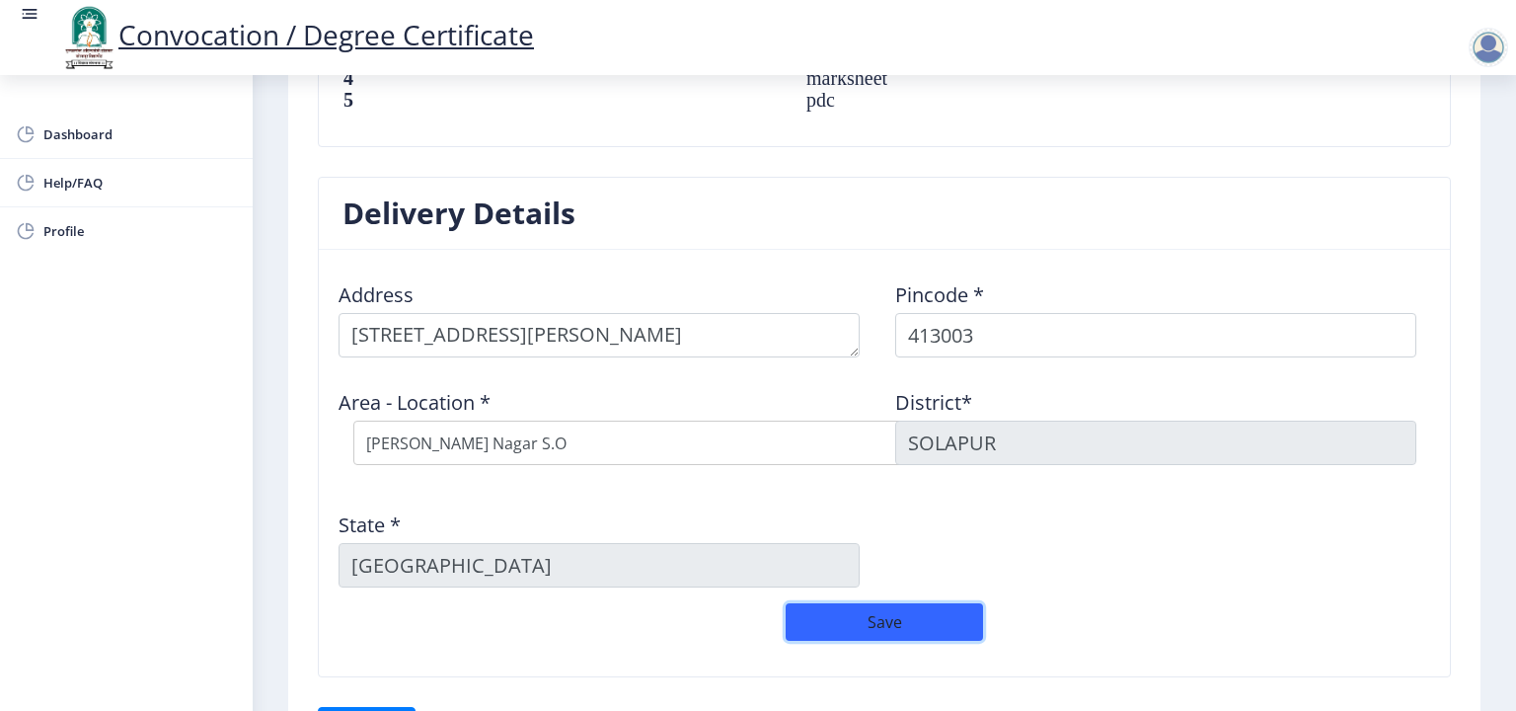
click at [865, 627] on button "Save" at bounding box center [884, 622] width 197 height 38
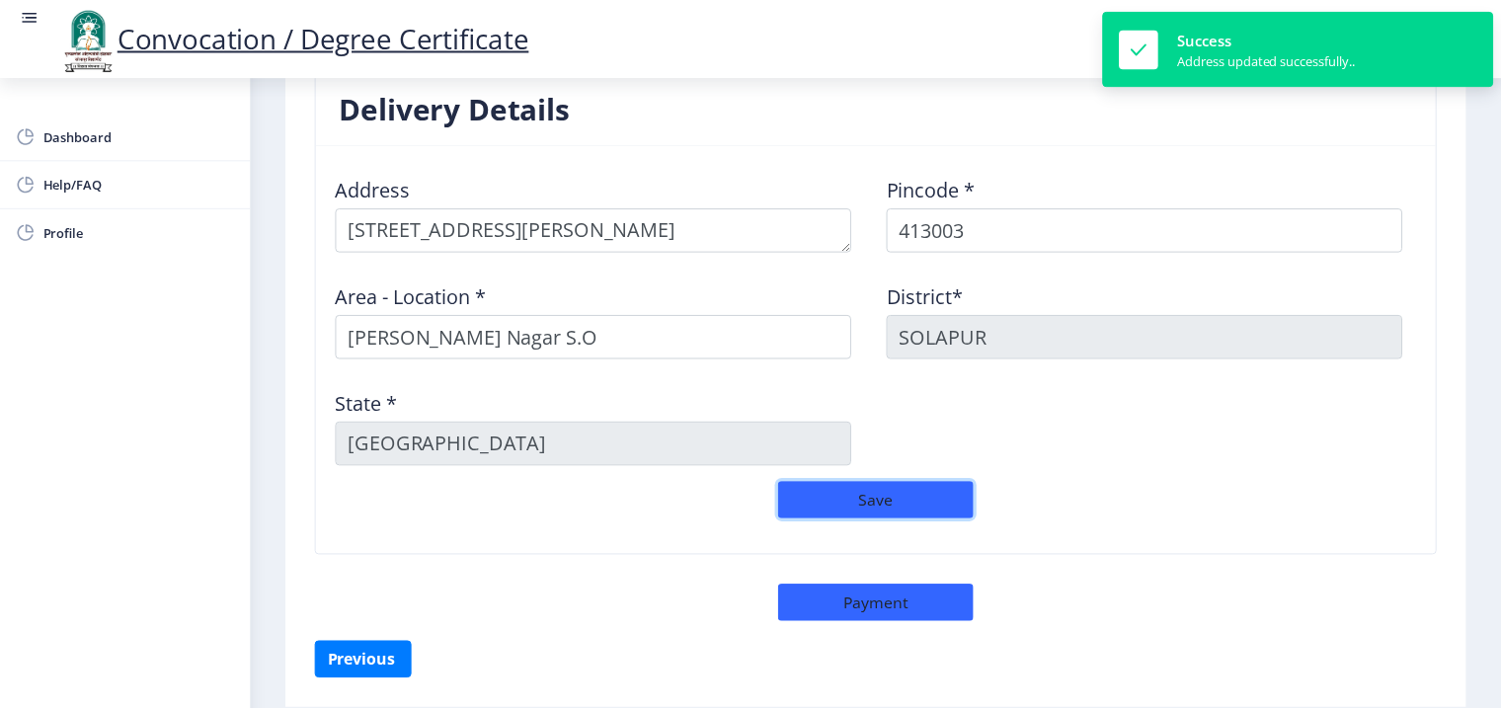
scroll to position [1653, 0]
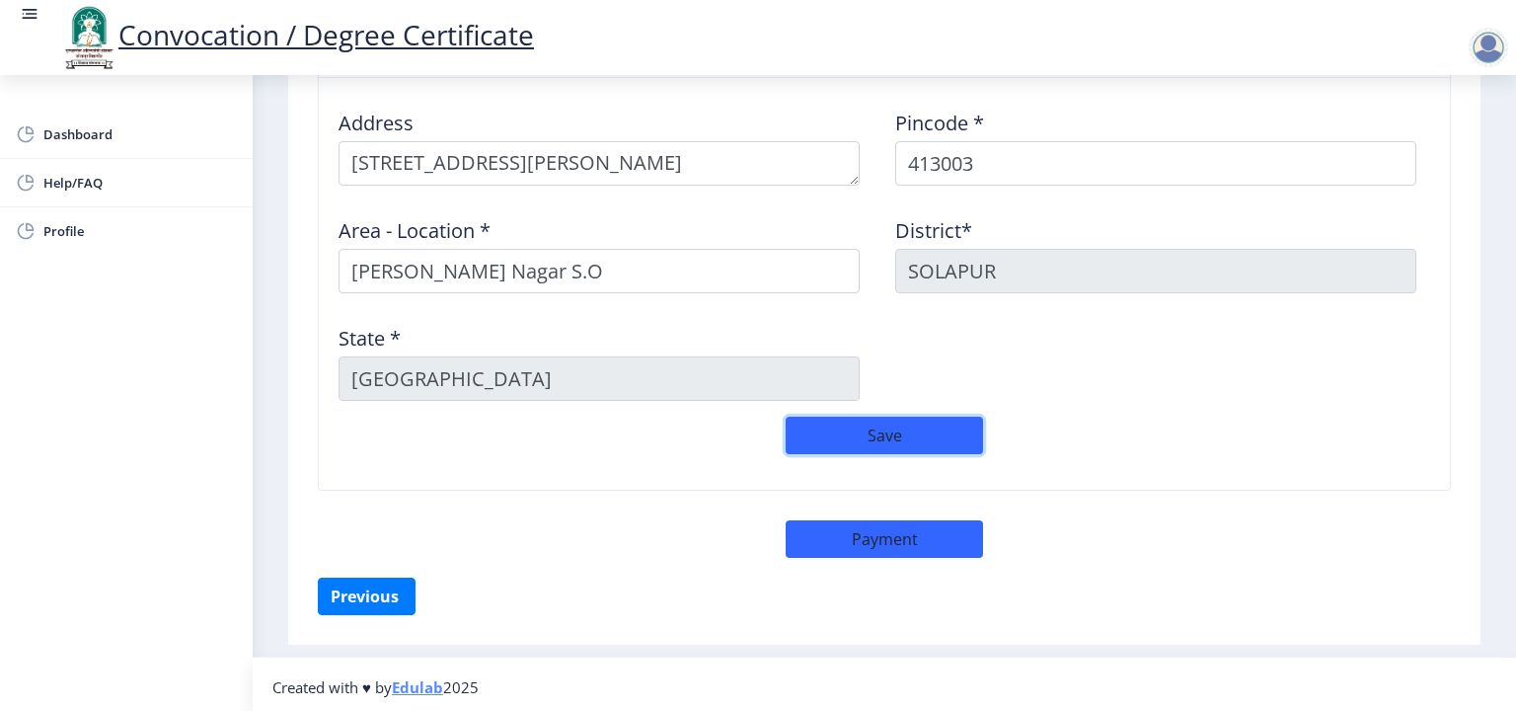
click at [888, 431] on button "Save" at bounding box center [884, 436] width 197 height 38
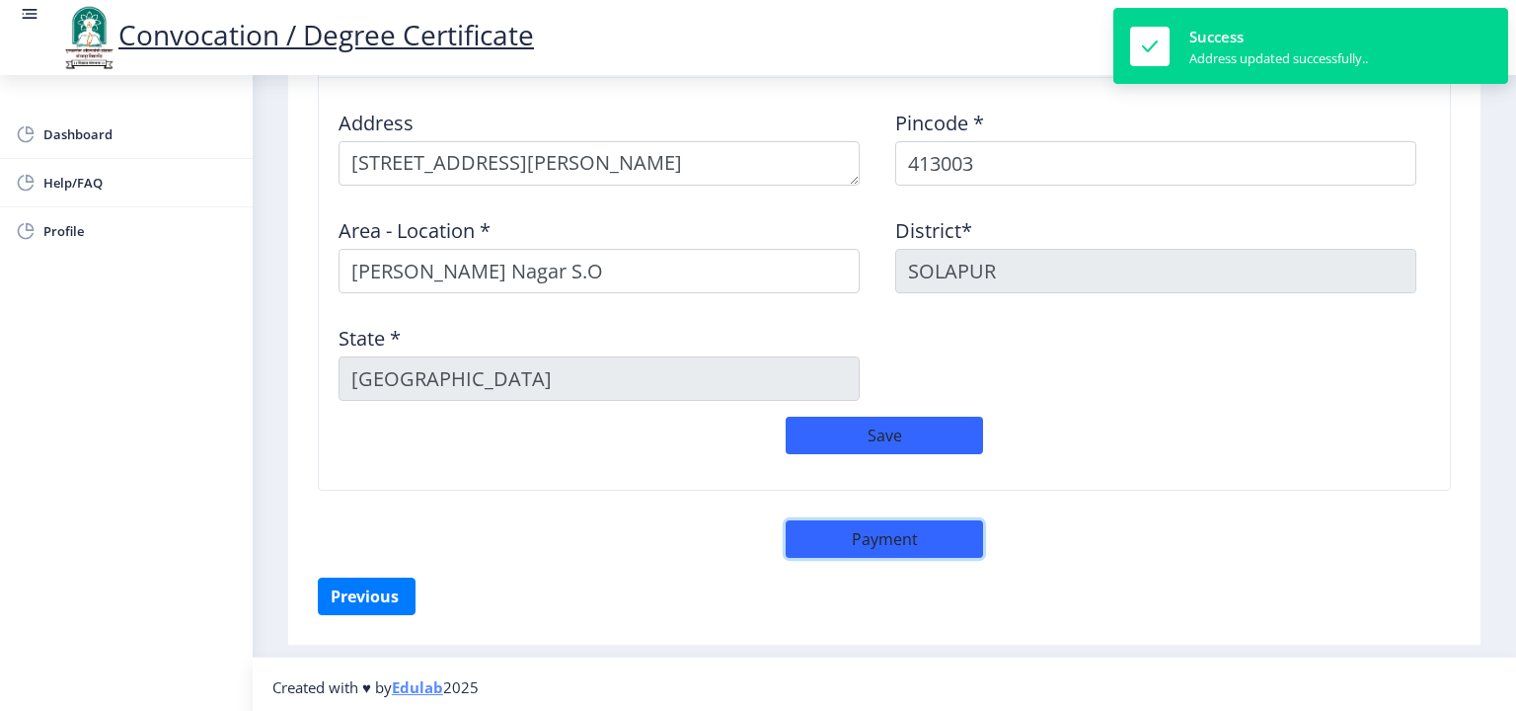
click at [894, 526] on button "Payment" at bounding box center [884, 539] width 197 height 38
select select "sealed"
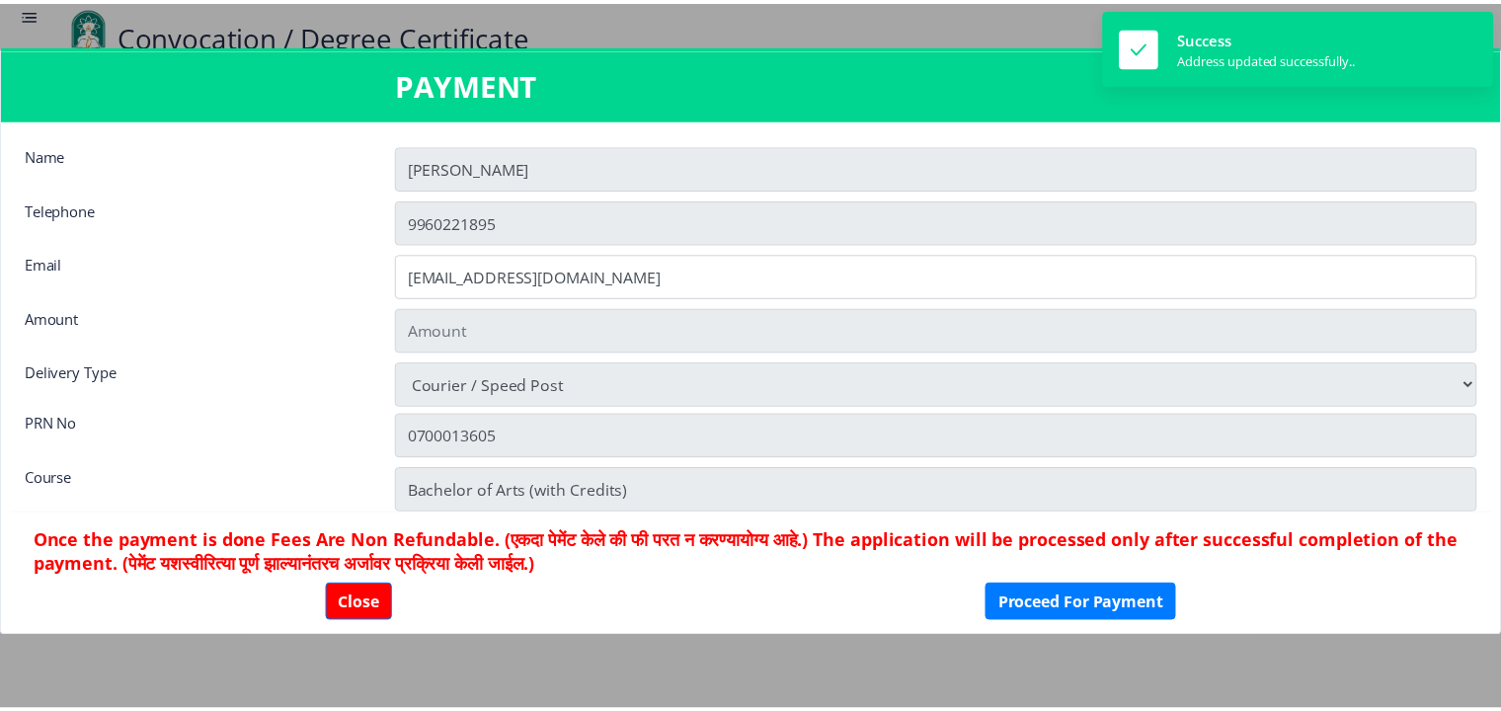
scroll to position [1652, 0]
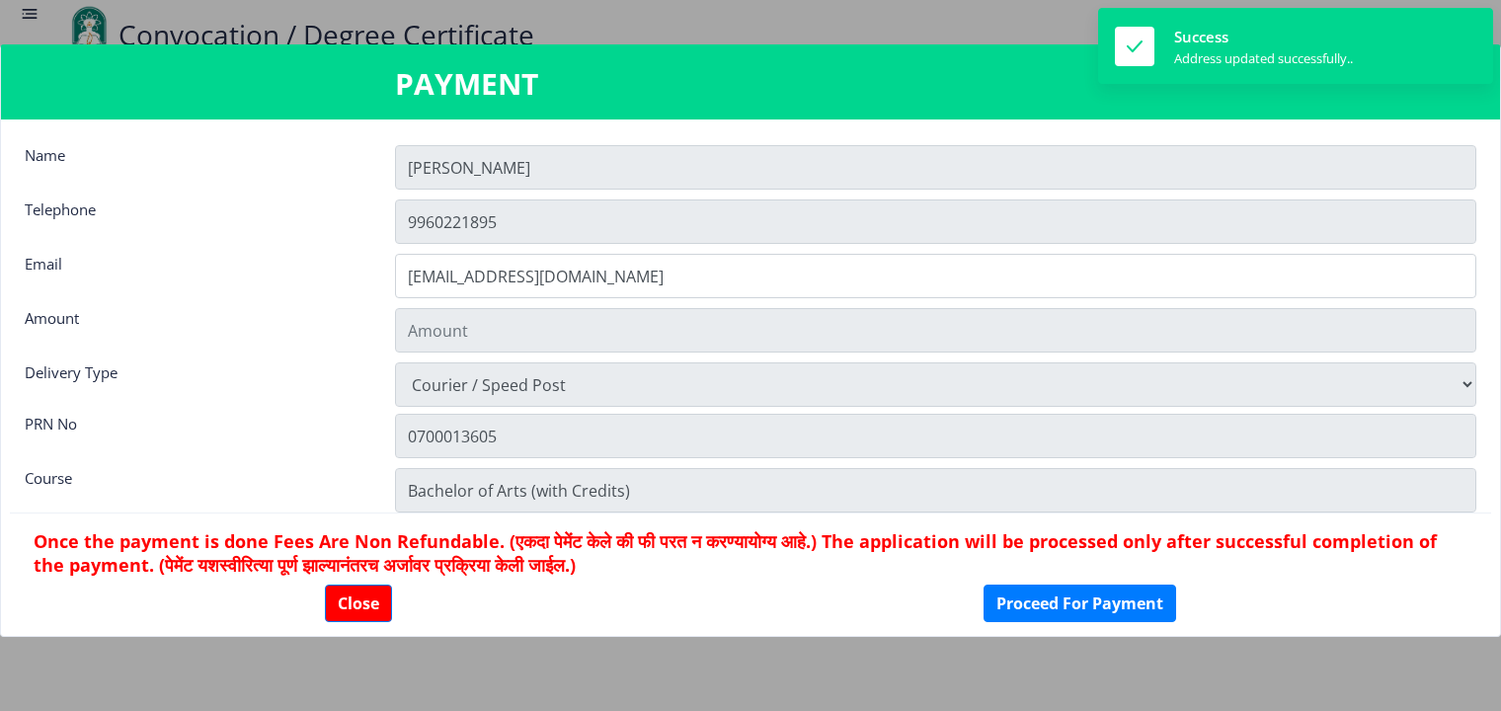
type input "1885"
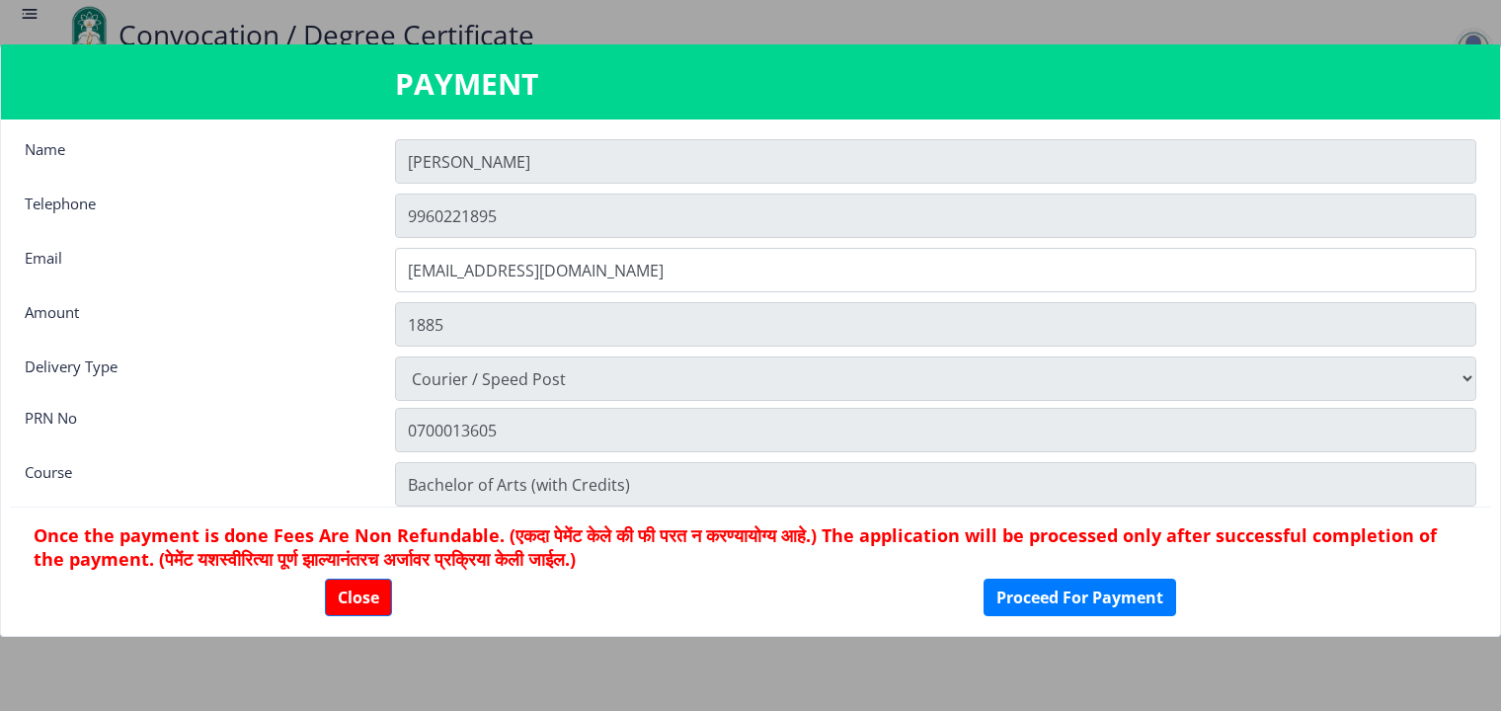
scroll to position [0, 0]
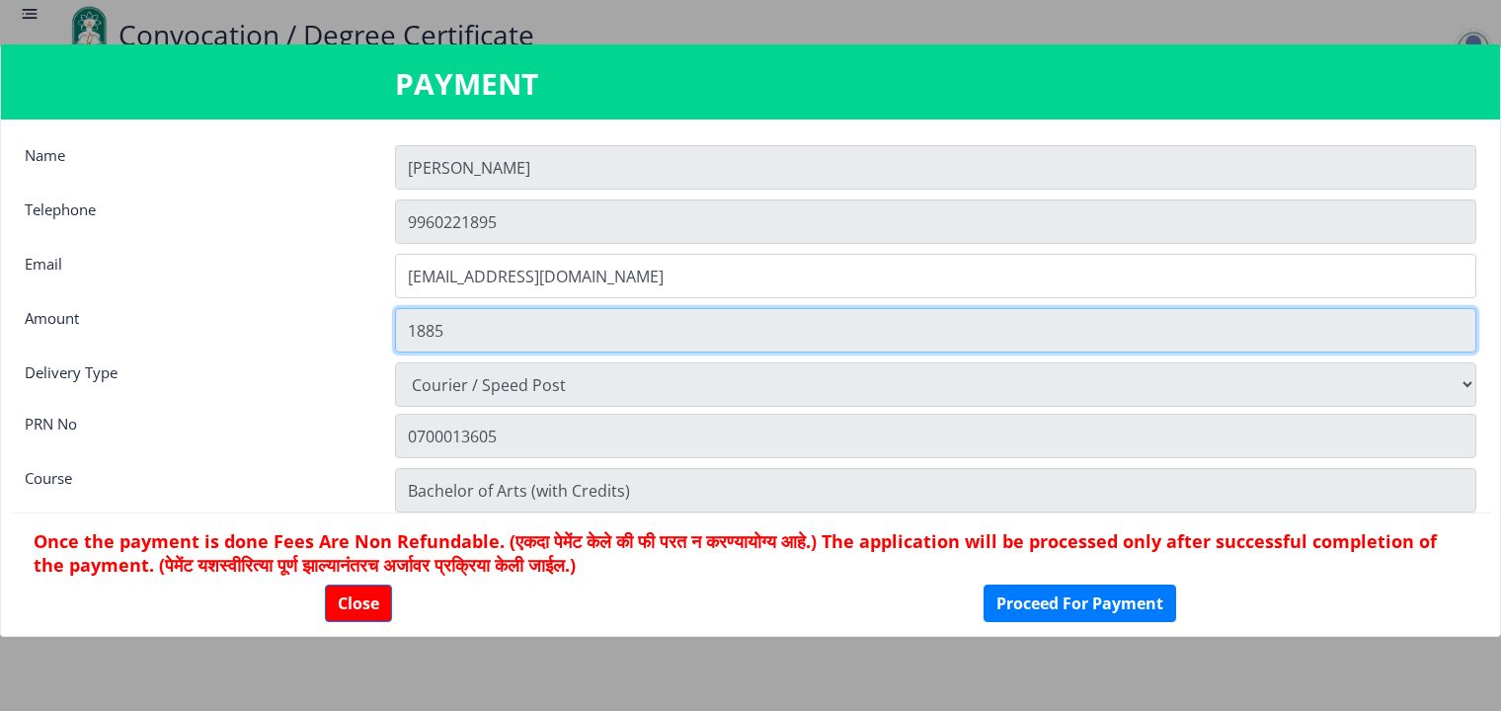
drag, startPoint x: 408, startPoint y: 335, endPoint x: 447, endPoint y: 333, distance: 39.5
click at [447, 333] on input "1885" at bounding box center [935, 330] width 1081 height 44
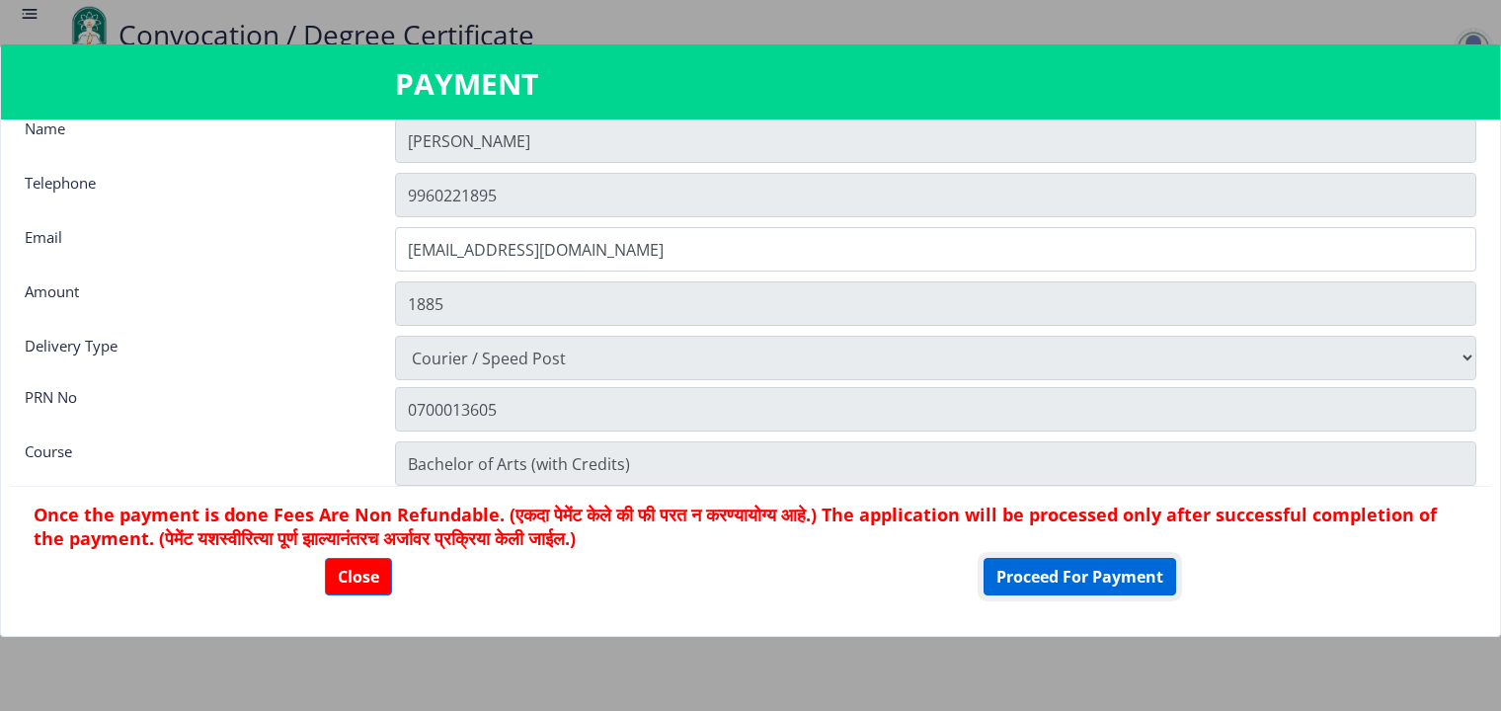
click at [983, 574] on button "Proceed For Payment" at bounding box center [1079, 577] width 193 height 38
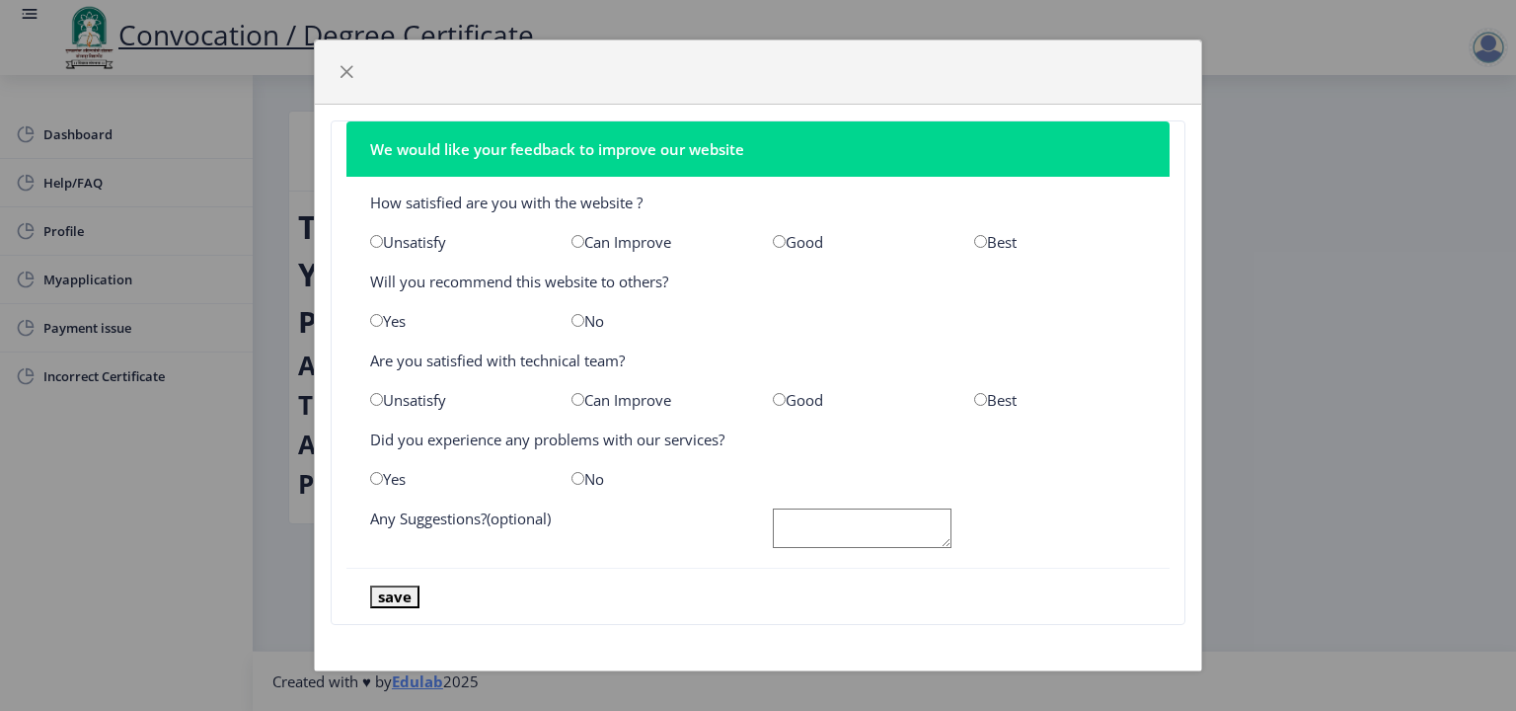
click at [779, 242] on input "radio" at bounding box center [779, 241] width 13 height 13
radio input "true"
click at [787, 394] on div "Good" at bounding box center [858, 400] width 201 height 20
click at [380, 323] on input "radio" at bounding box center [376, 320] width 13 height 13
radio input "true"
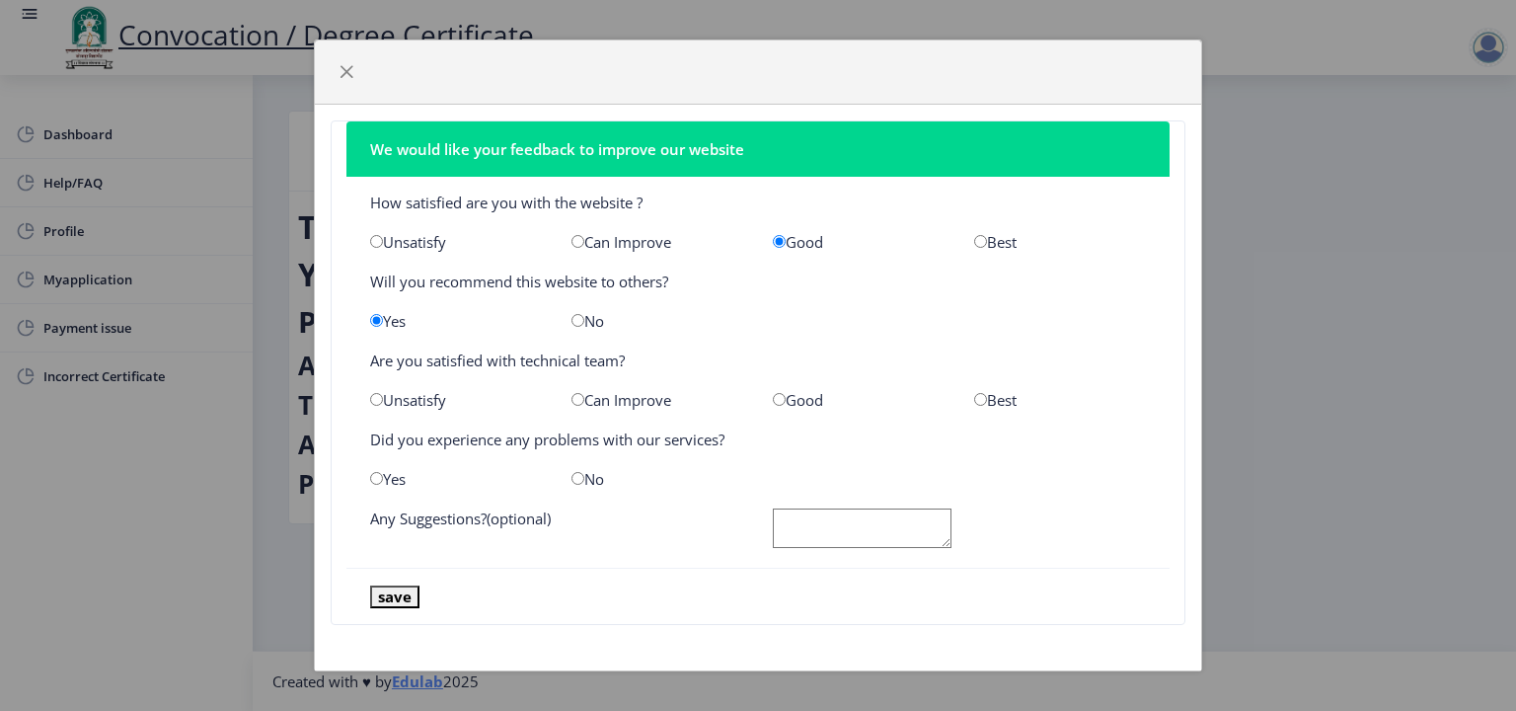
click at [774, 405] on input "radio" at bounding box center [779, 399] width 13 height 13
radio input "true"
click at [395, 485] on div "Yes" at bounding box center [455, 479] width 201 height 20
click at [377, 476] on input "radio" at bounding box center [376, 478] width 13 height 13
radio input "true"
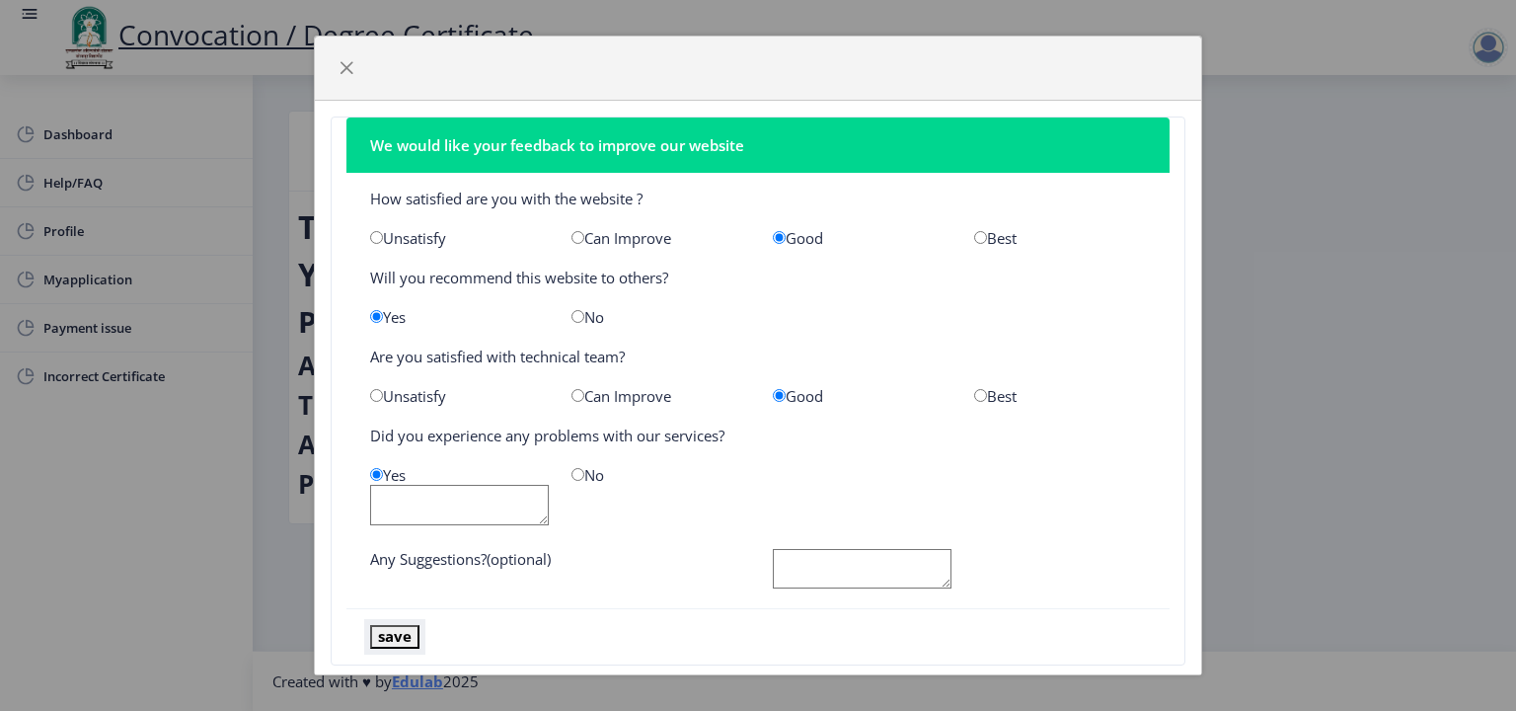
click at [404, 629] on button "save" at bounding box center [394, 636] width 49 height 23
click at [349, 71] on span "button" at bounding box center [347, 68] width 16 height 16
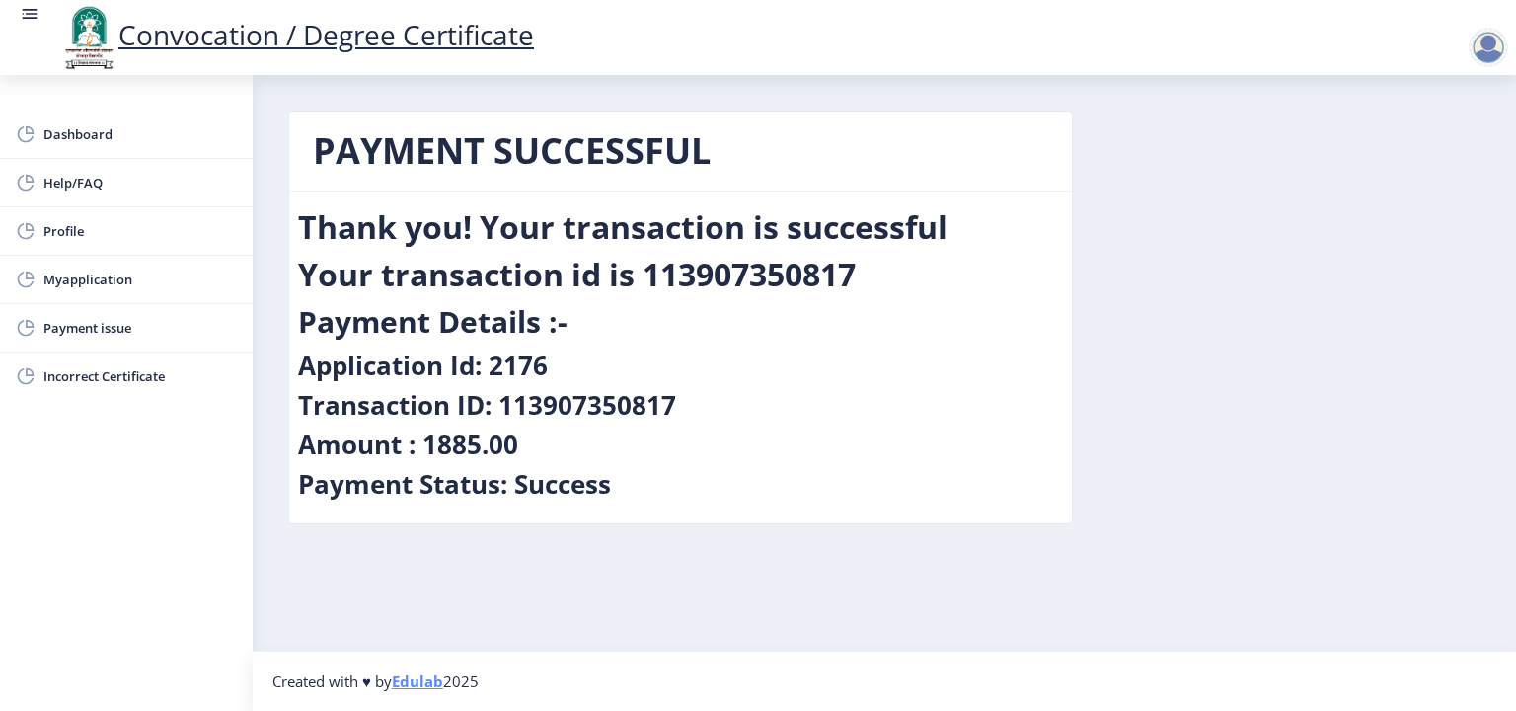
drag, startPoint x: 296, startPoint y: 214, endPoint x: 683, endPoint y: 483, distance: 471.1
click at [683, 483] on nb-card-body "Thank you! Your transaction is successful Your transaction id is 113907350817 P…" at bounding box center [680, 358] width 783 height 332
copy nb-card-body "Thank you! Your transaction is successful Your transaction id is 113907350817 P…"
click at [741, 345] on div "Payment Details :-" at bounding box center [680, 325] width 765 height 47
click at [760, 358] on div "Application Id: 2176" at bounding box center [680, 368] width 765 height 39
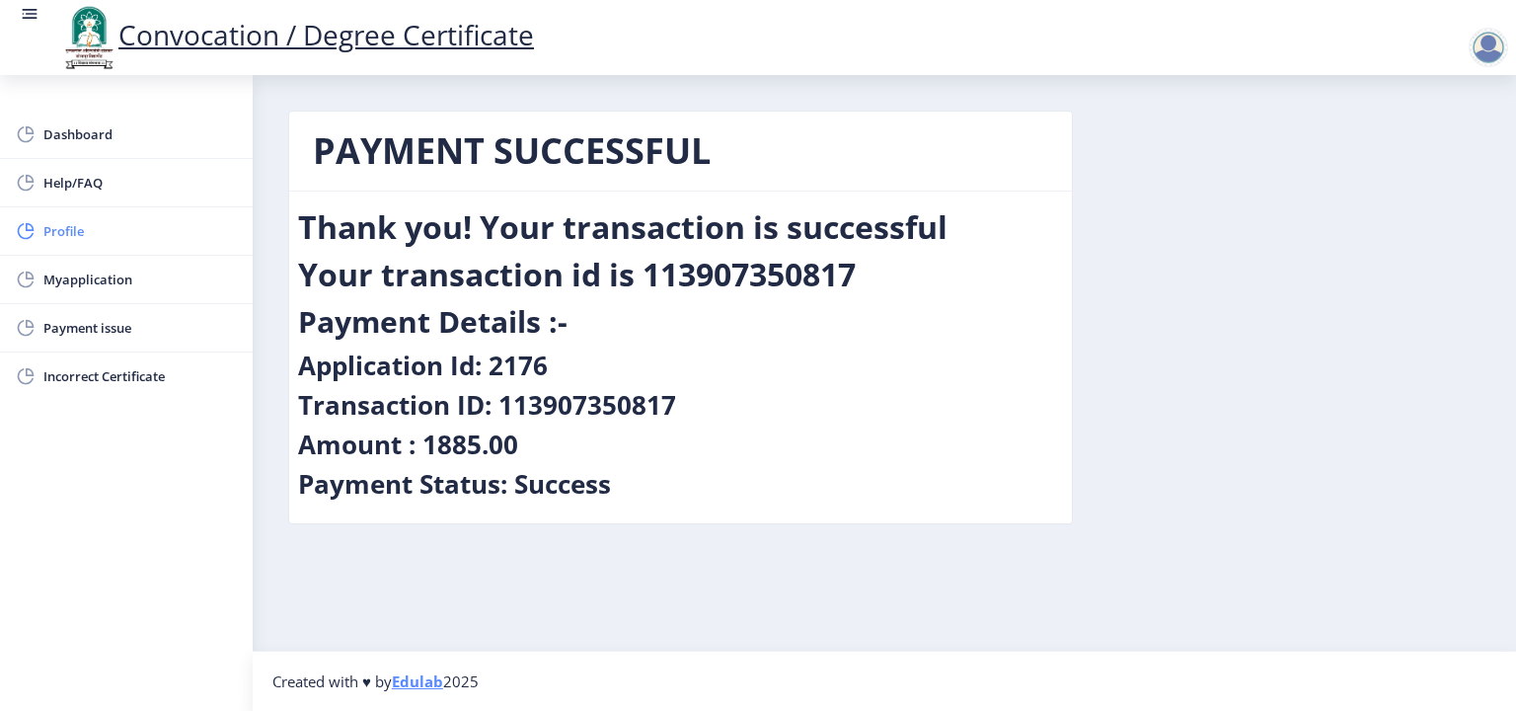
click at [62, 235] on span "Profile" at bounding box center [140, 231] width 194 height 24
select select
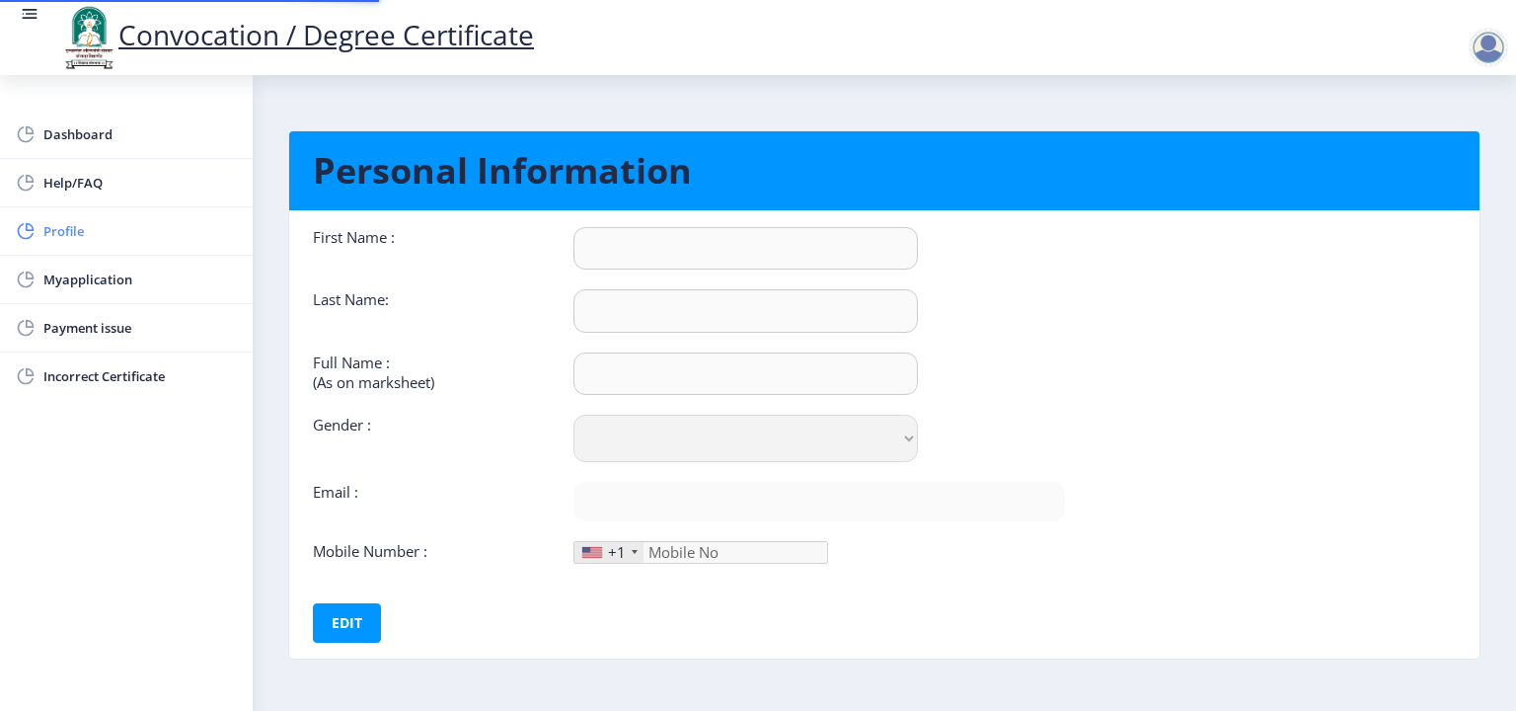
type input "[PERSON_NAME]"
type input "[PERSON_NAME] [PERSON_NAME]"
select select "[DEMOGRAPHIC_DATA]"
type input "[EMAIL_ADDRESS][DOMAIN_NAME]"
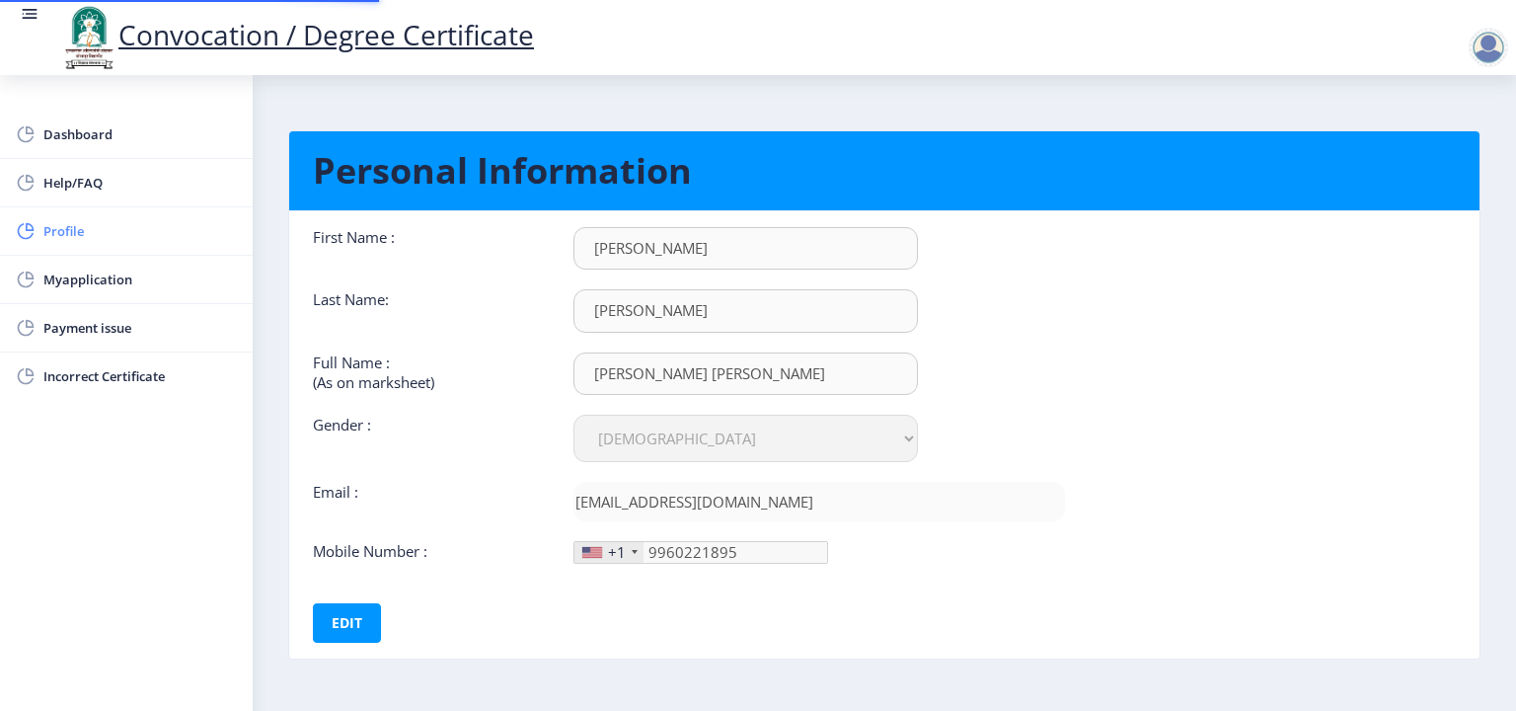
type input "996-022-18"
click at [612, 552] on div "+1" at bounding box center [617, 552] width 18 height 20
click at [633, 550] on div at bounding box center [635, 552] width 6 height 4
click at [66, 227] on span "Profile" at bounding box center [140, 231] width 194 height 24
click at [70, 143] on span "Dashboard" at bounding box center [140, 134] width 194 height 24
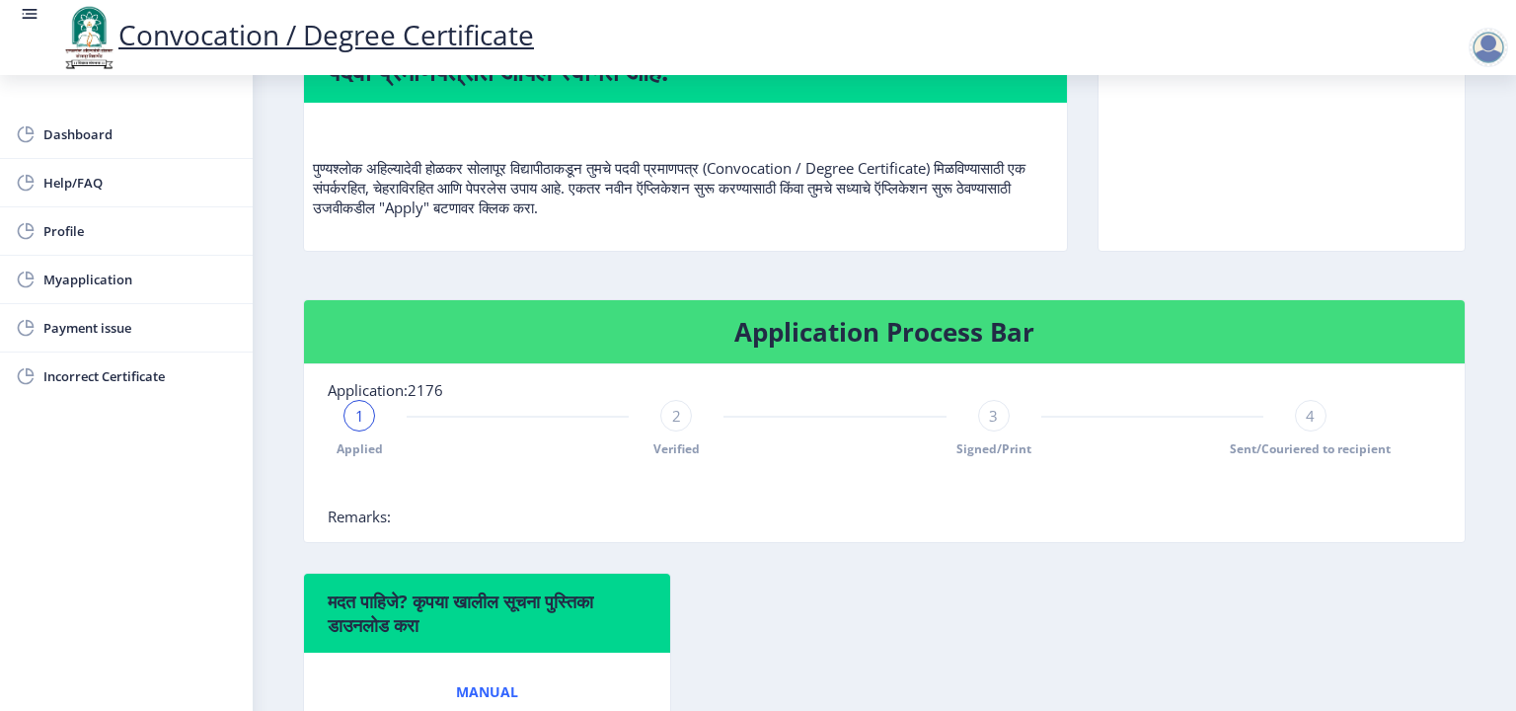
scroll to position [122, 0]
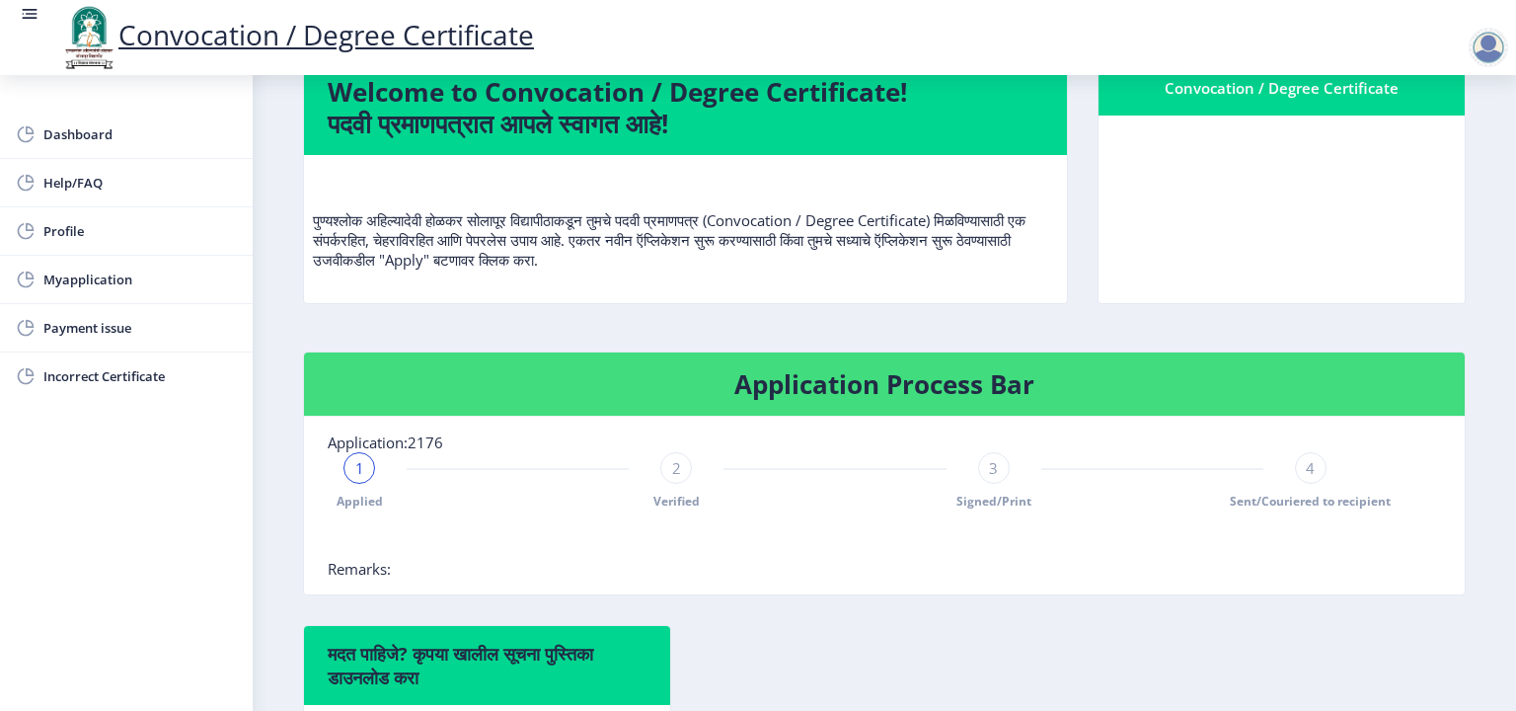
click at [1277, 100] on div "Convocation / Degree Certificate" at bounding box center [1282, 88] width 319 height 24
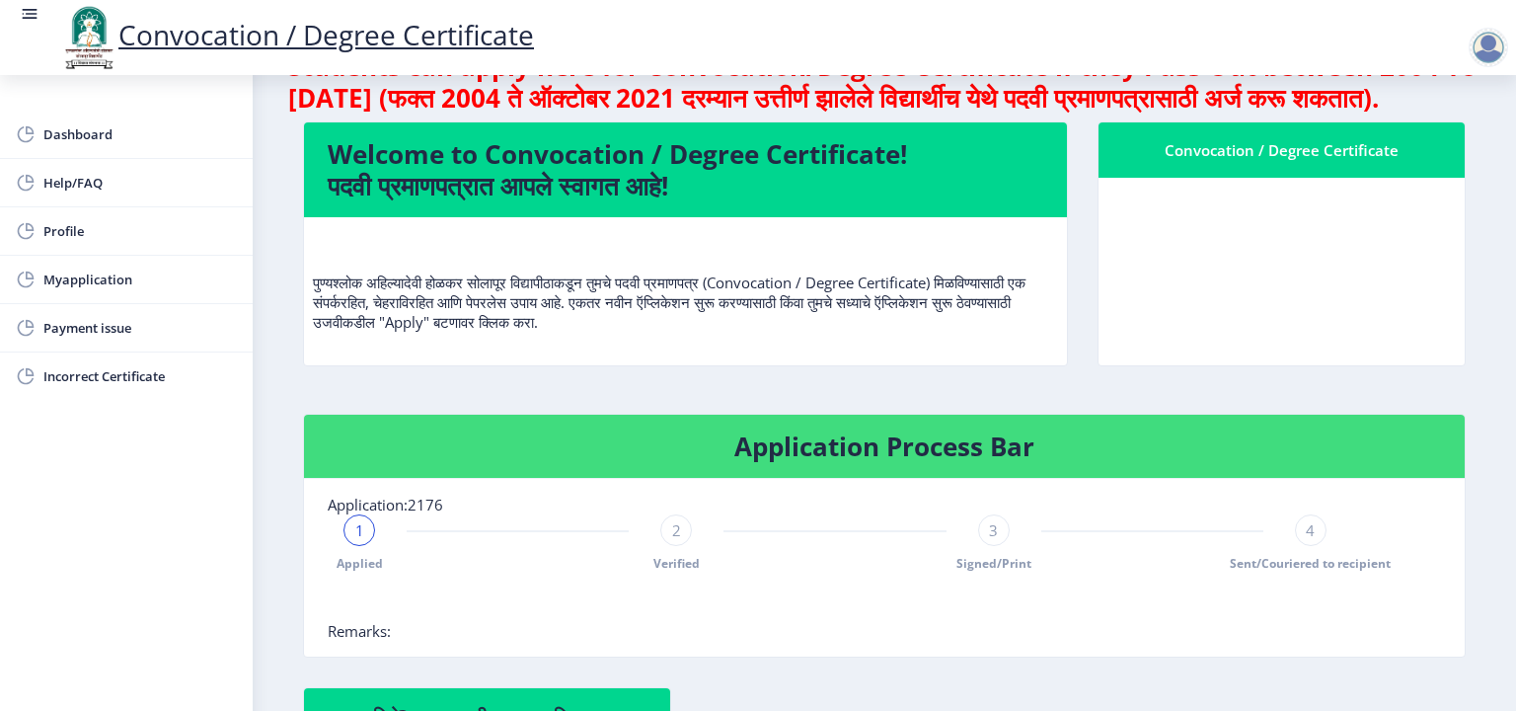
scroll to position [0, 0]
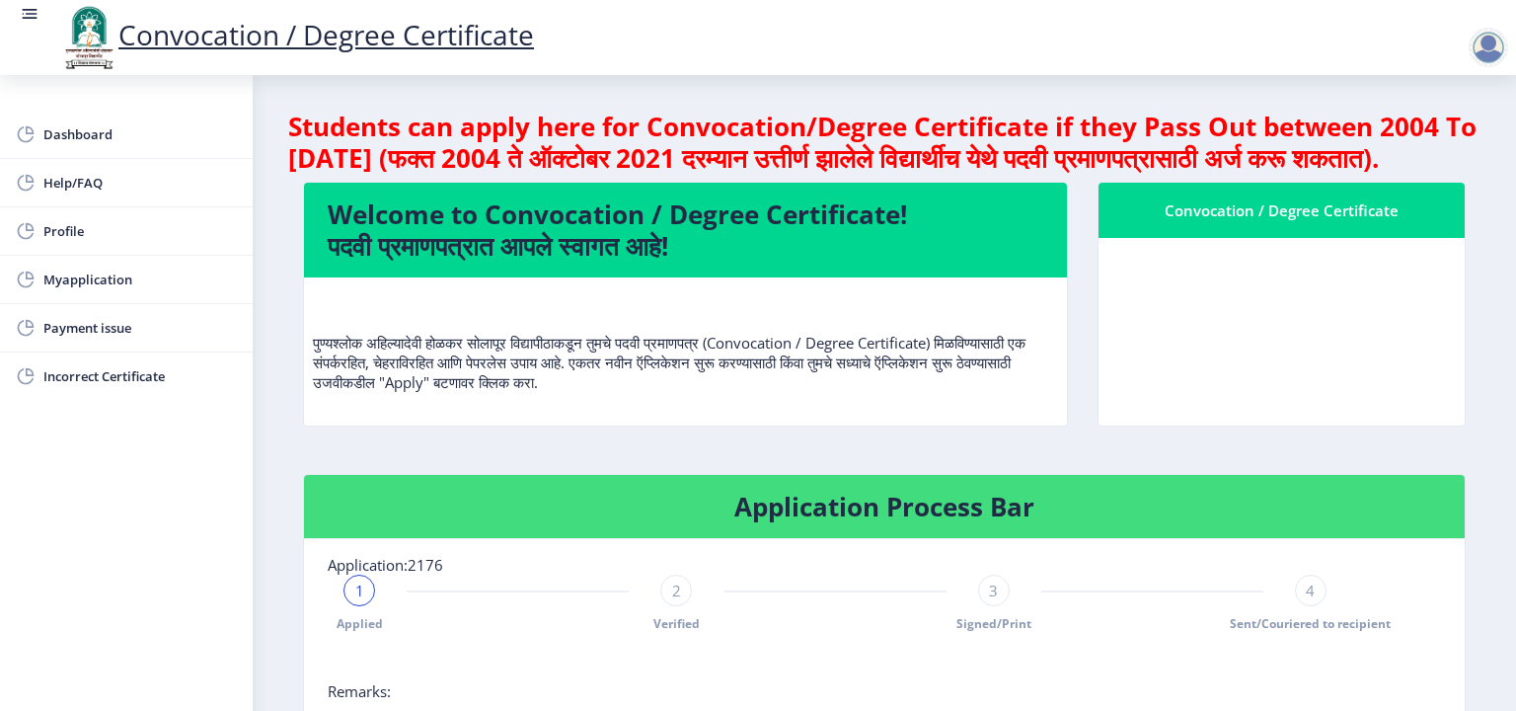
click at [1221, 238] on nb-card-header "Convocation / Degree Certificate" at bounding box center [1282, 210] width 366 height 55
click at [64, 138] on span "Dashboard" at bounding box center [140, 134] width 194 height 24
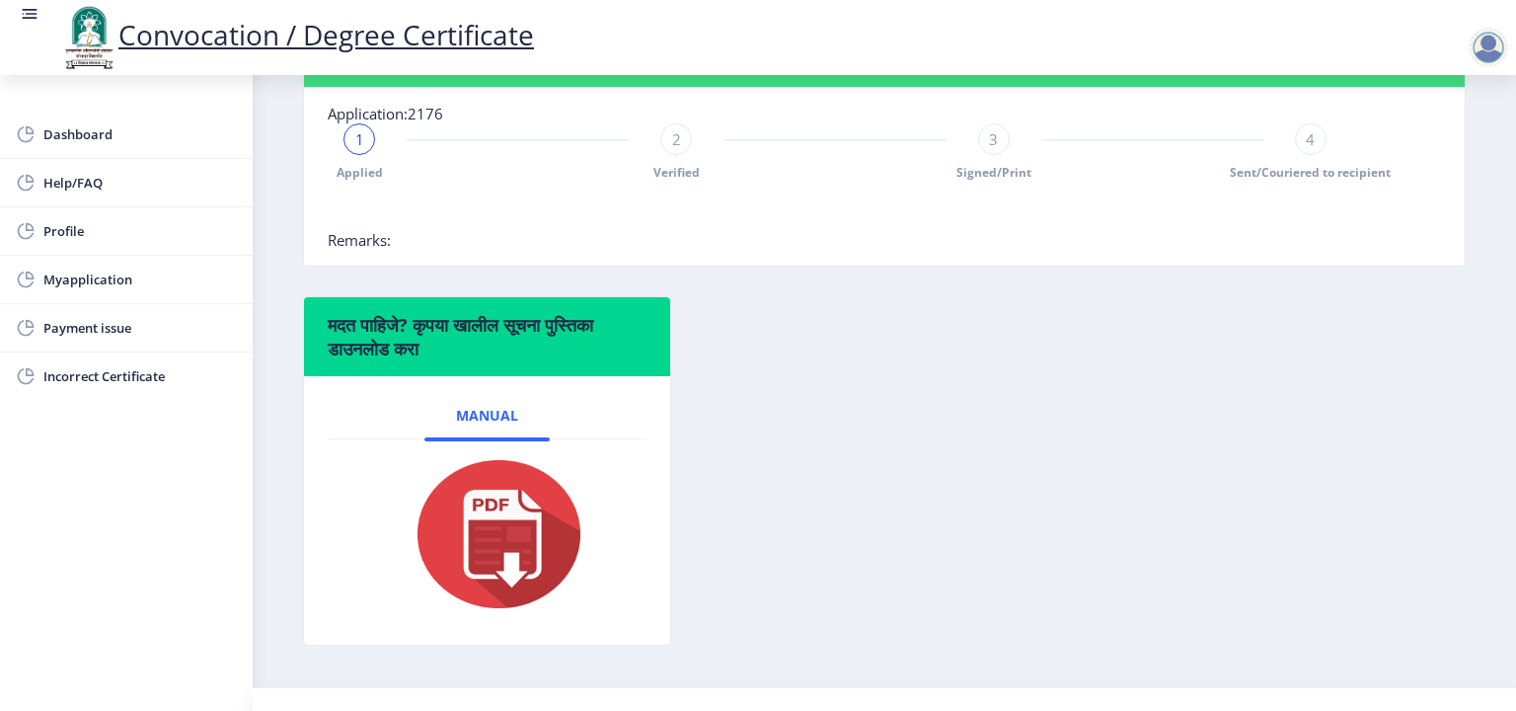
scroll to position [320, 0]
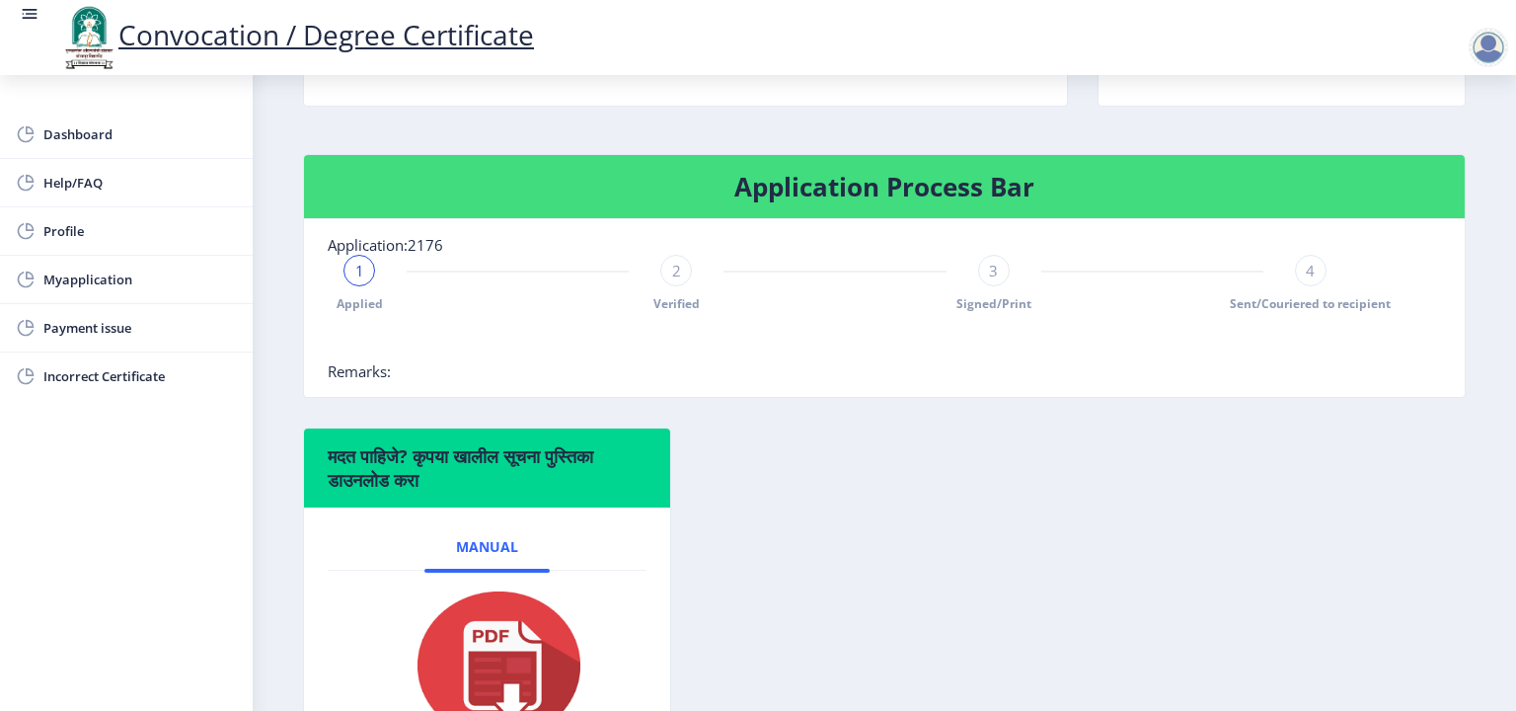
click at [361, 280] on span "1" at bounding box center [359, 271] width 9 height 20
click at [667, 286] on div "2" at bounding box center [676, 271] width 32 height 32
click at [991, 280] on span "3" at bounding box center [993, 271] width 9 height 20
click at [1288, 293] on div "Applied Verified 3 Signed/Print 4 Sent/Couriered to recipient" at bounding box center [835, 283] width 1015 height 57
click at [1306, 280] on span "4" at bounding box center [1310, 271] width 9 height 20
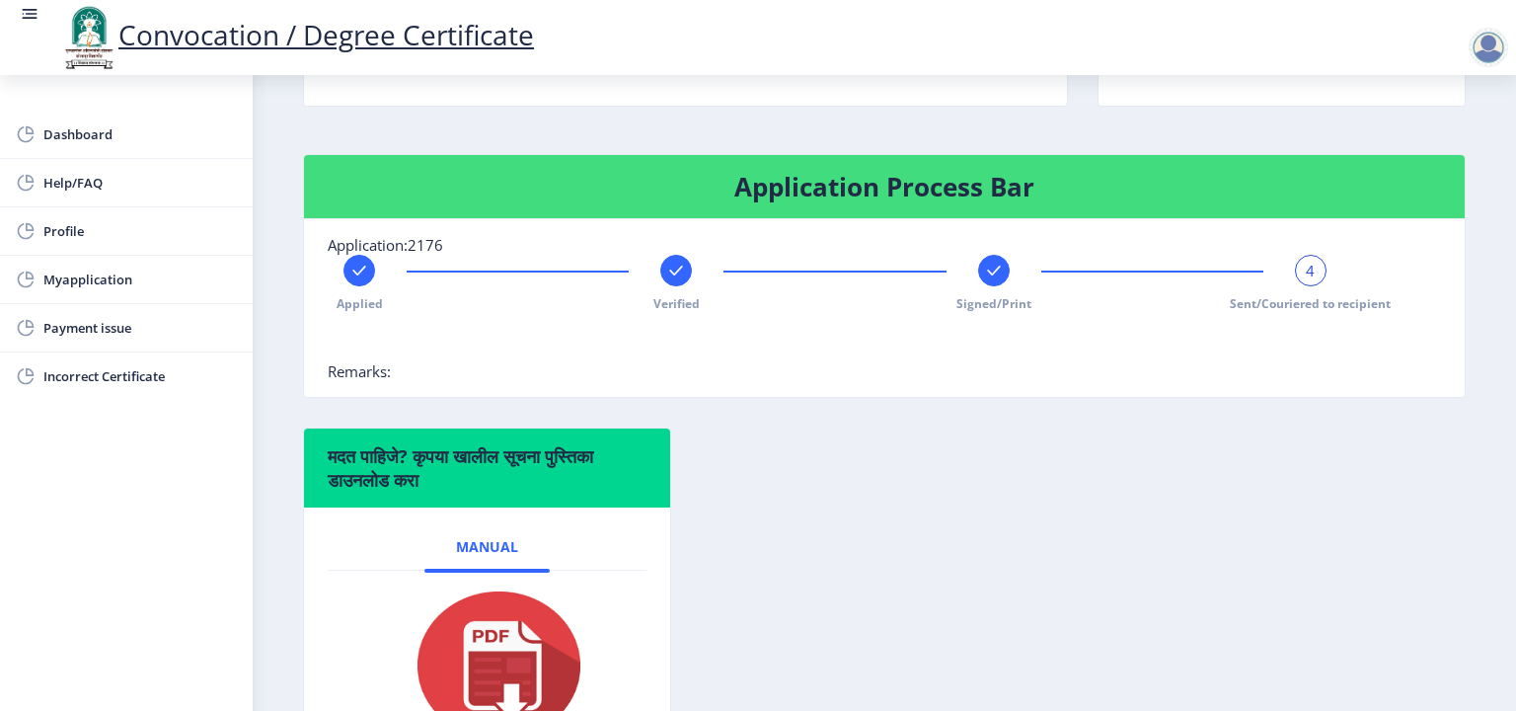
click at [1307, 312] on span "Sent/Couriered to recipient" at bounding box center [1310, 303] width 161 height 17
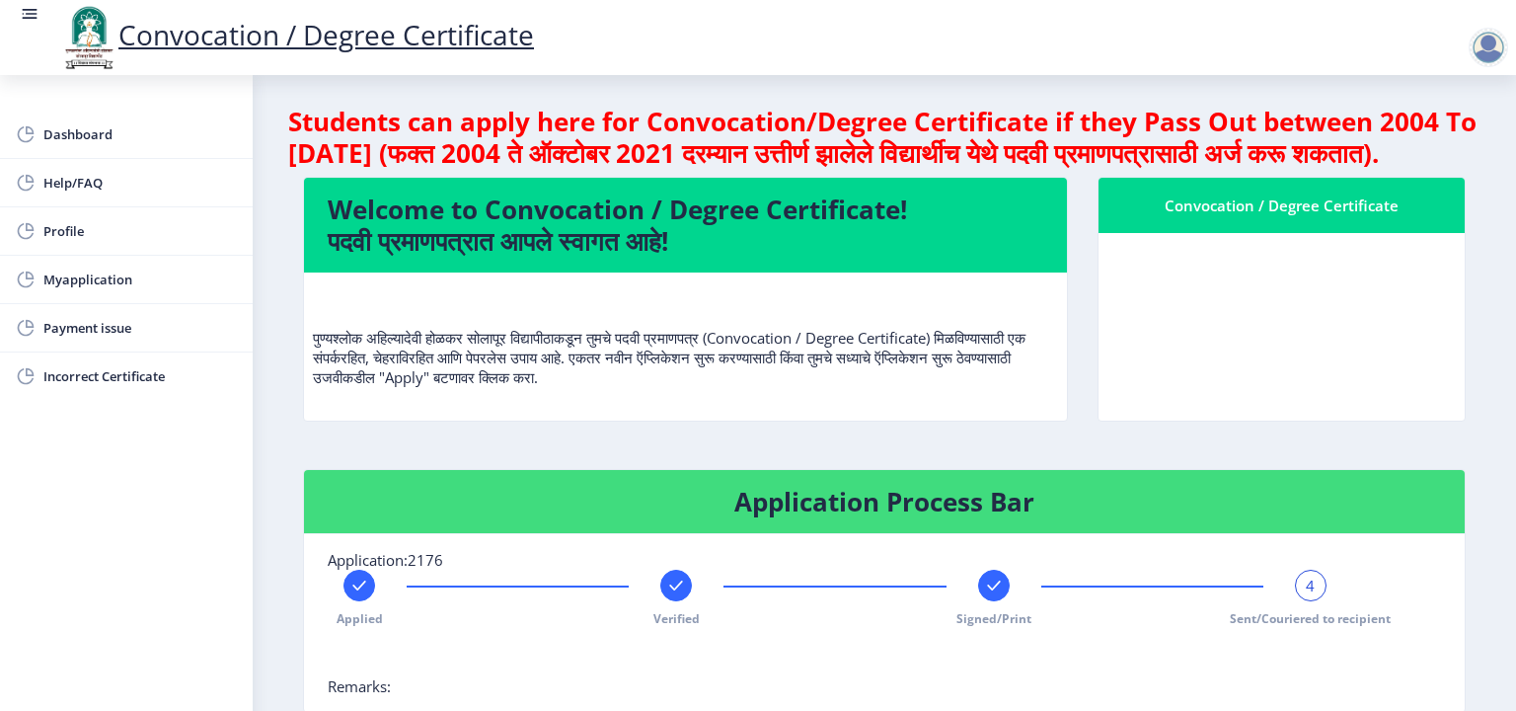
scroll to position [0, 0]
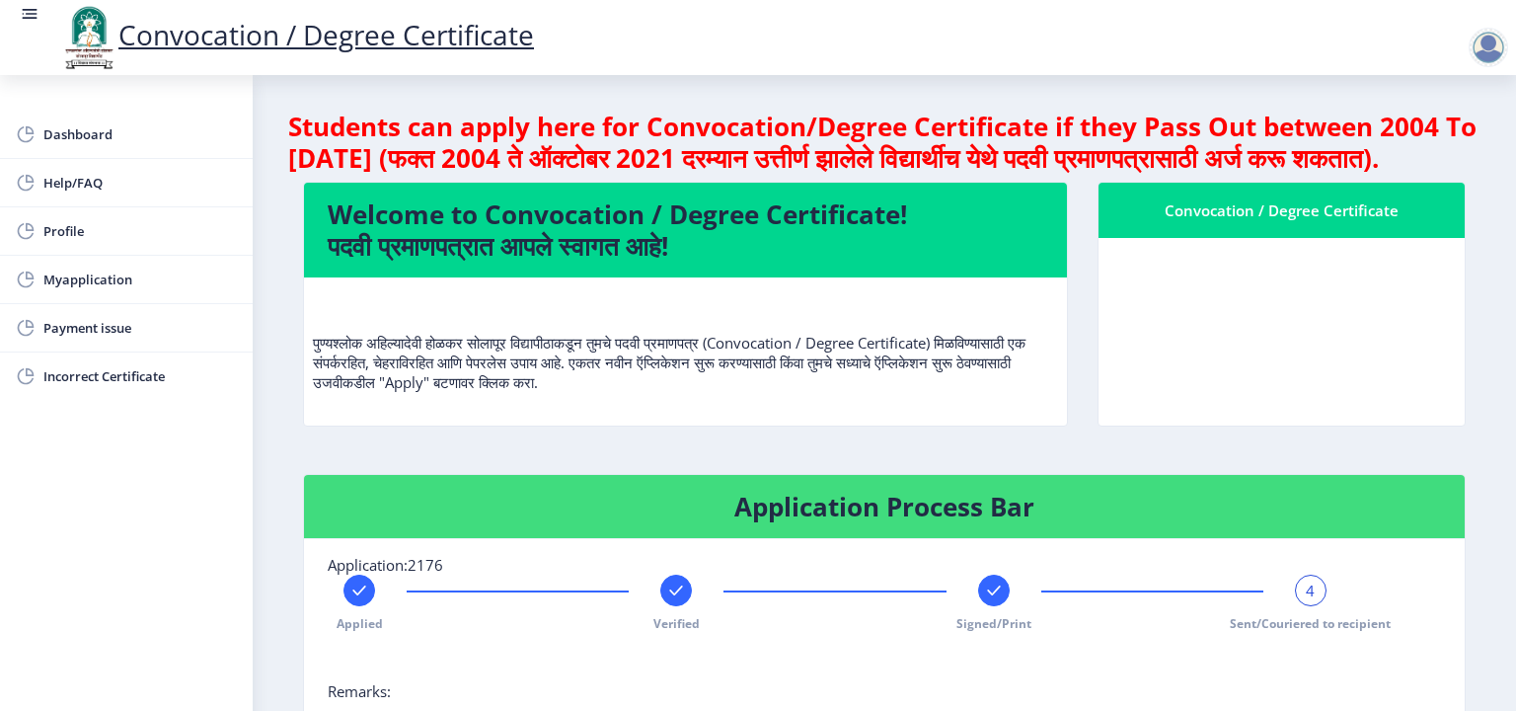
click at [1487, 52] on div at bounding box center [1488, 47] width 39 height 39
click at [89, 141] on span "Dashboard" at bounding box center [140, 134] width 194 height 24
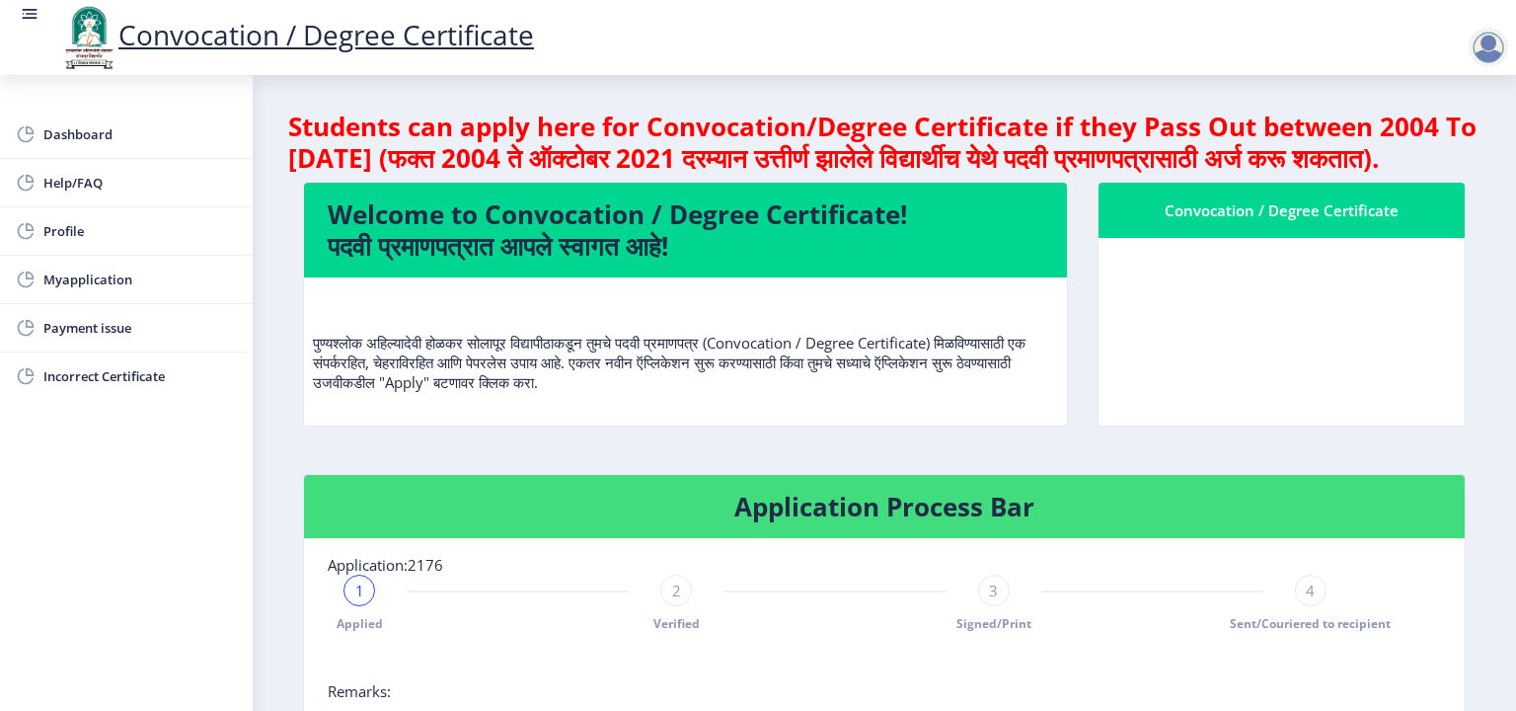
click at [1497, 43] on div at bounding box center [1488, 47] width 39 height 39
click at [1435, 148] on span "Log out" at bounding box center [1437, 154] width 126 height 24
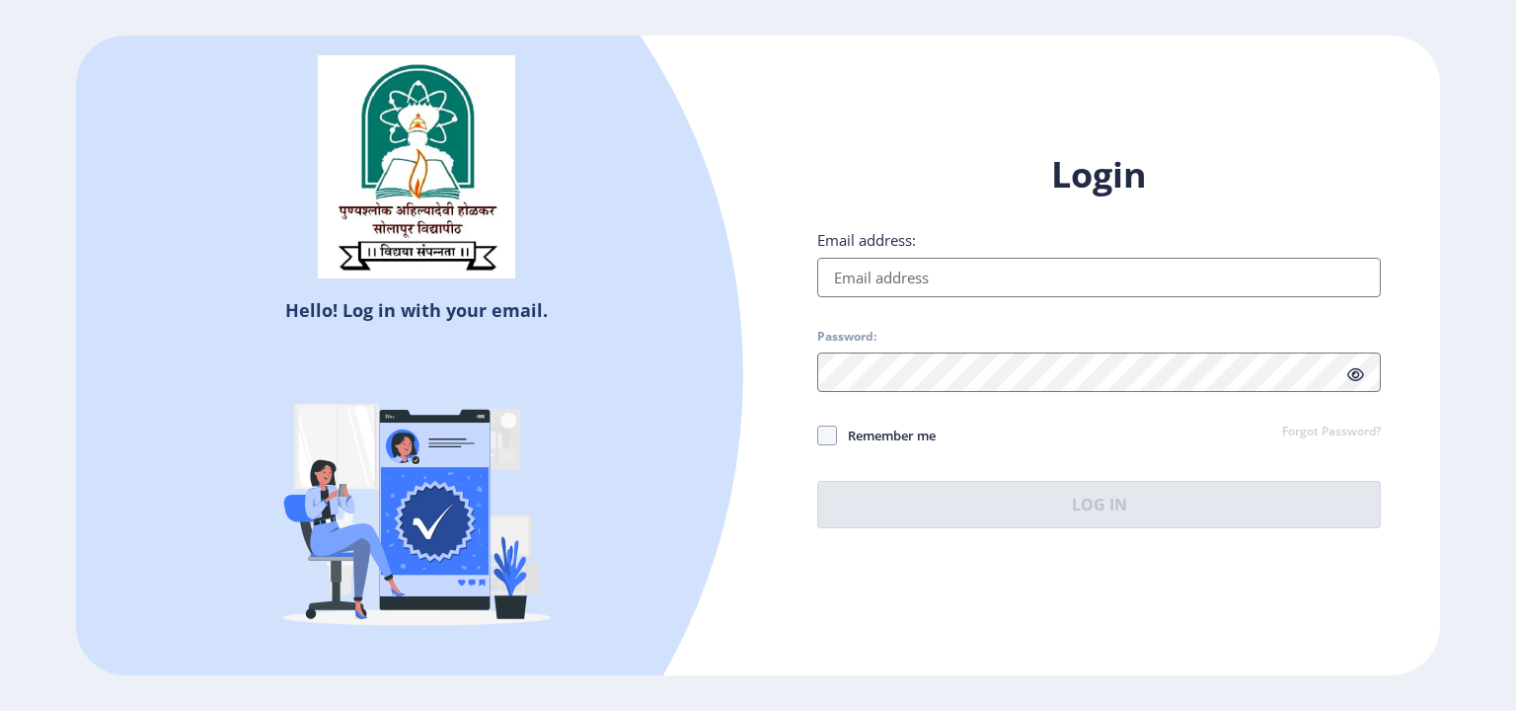
type input "[EMAIL_ADDRESS][DOMAIN_NAME]"
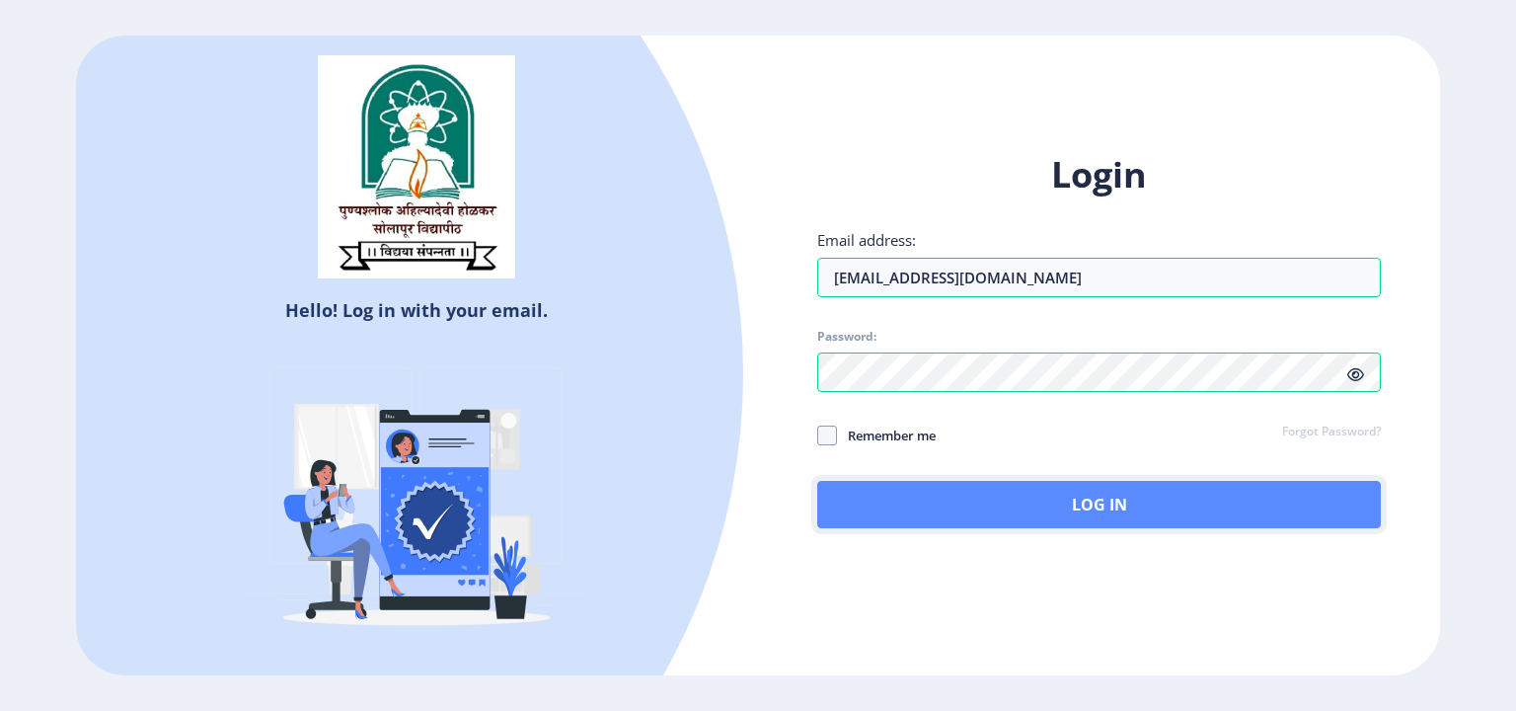
click at [968, 503] on button "Log In" at bounding box center [1099, 504] width 564 height 47
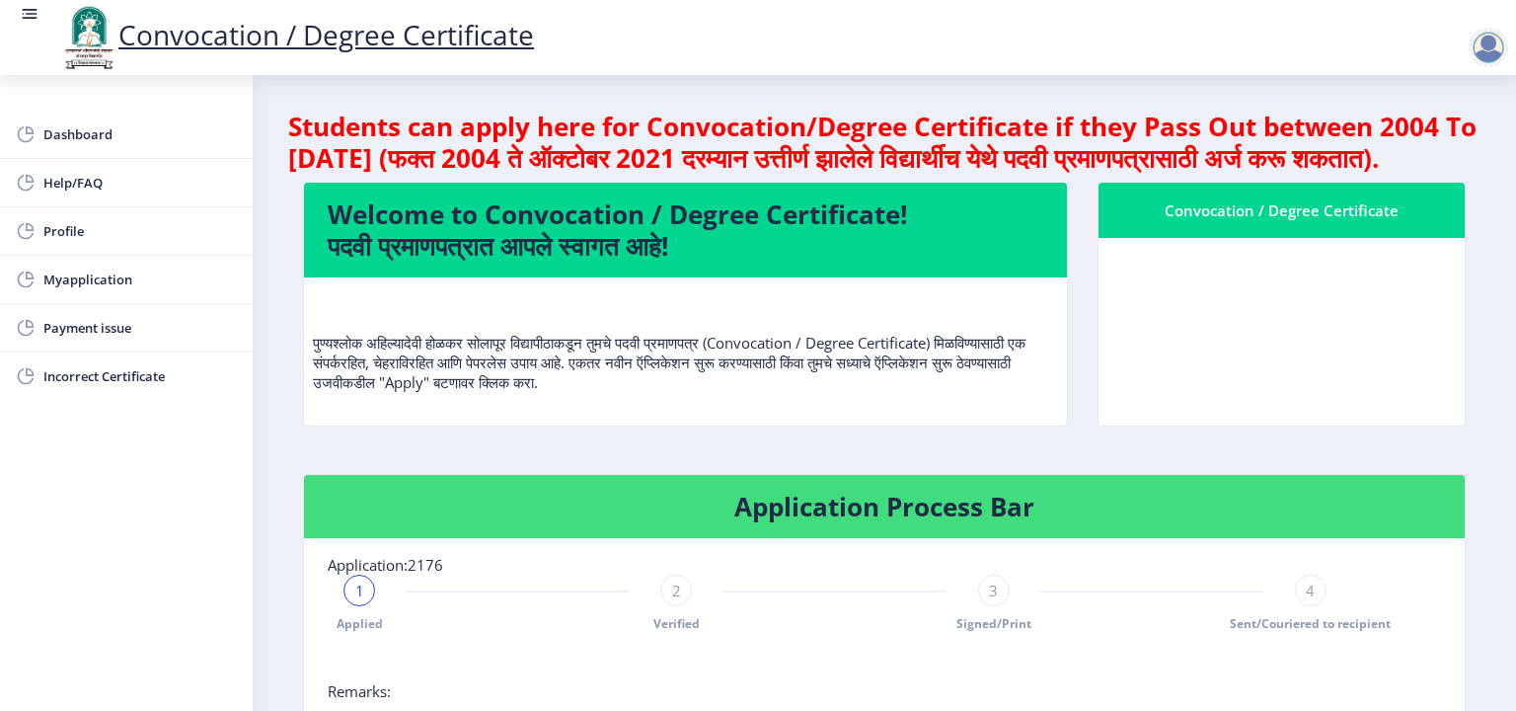
click at [1210, 222] on div "Convocation / Degree Certificate" at bounding box center [1282, 210] width 319 height 24
click at [1216, 222] on div "Convocation / Degree Certificate" at bounding box center [1282, 210] width 319 height 24
click at [1368, 222] on div "Convocation / Degree Certificate" at bounding box center [1282, 210] width 319 height 24
click at [1374, 222] on div "Convocation / Degree Certificate" at bounding box center [1282, 210] width 319 height 24
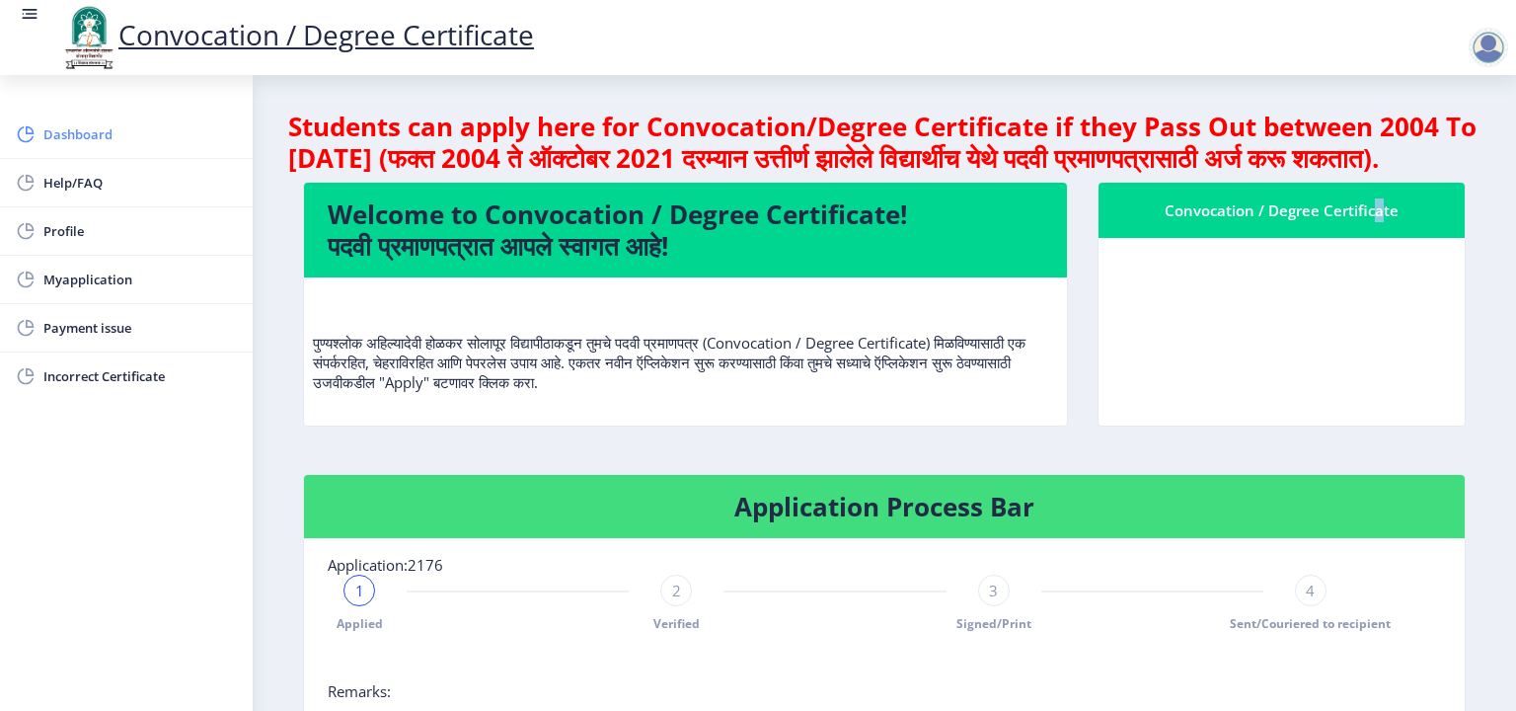
click at [72, 138] on span "Dashboard" at bounding box center [140, 134] width 194 height 24
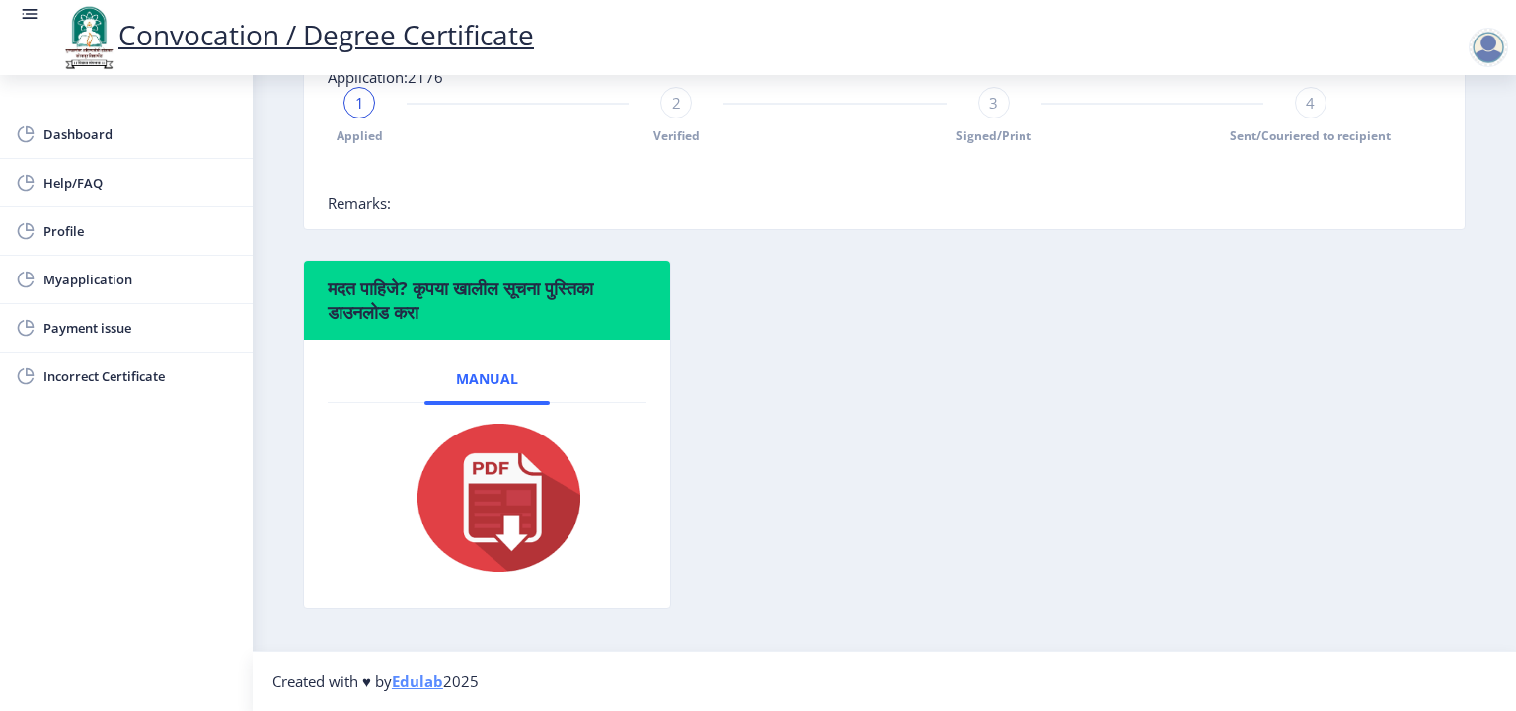
scroll to position [517, 0]
click at [479, 305] on h6 "मदत पाहिजे? कृपया खालील सूचना पुस्तिका डाउनलोड करा" at bounding box center [487, 299] width 319 height 47
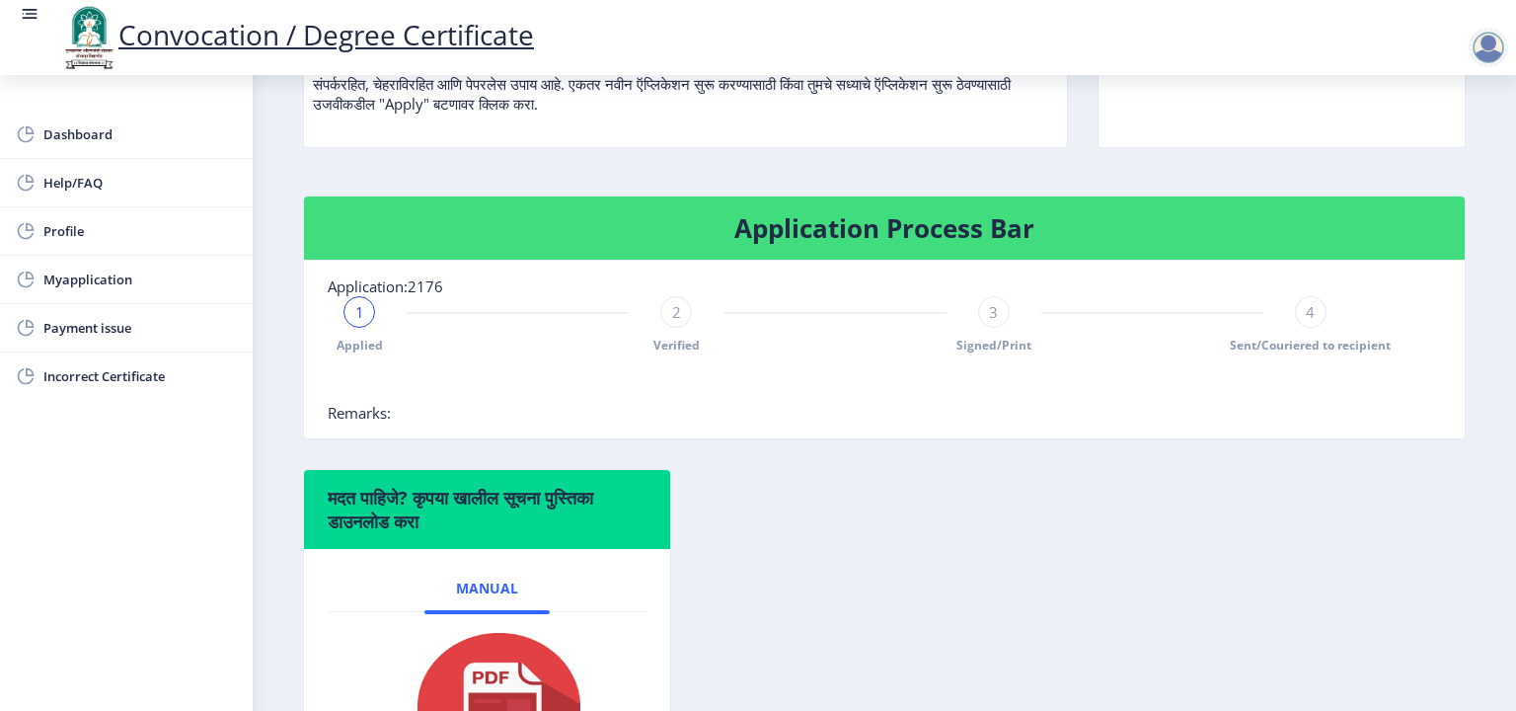
scroll to position [122, 0]
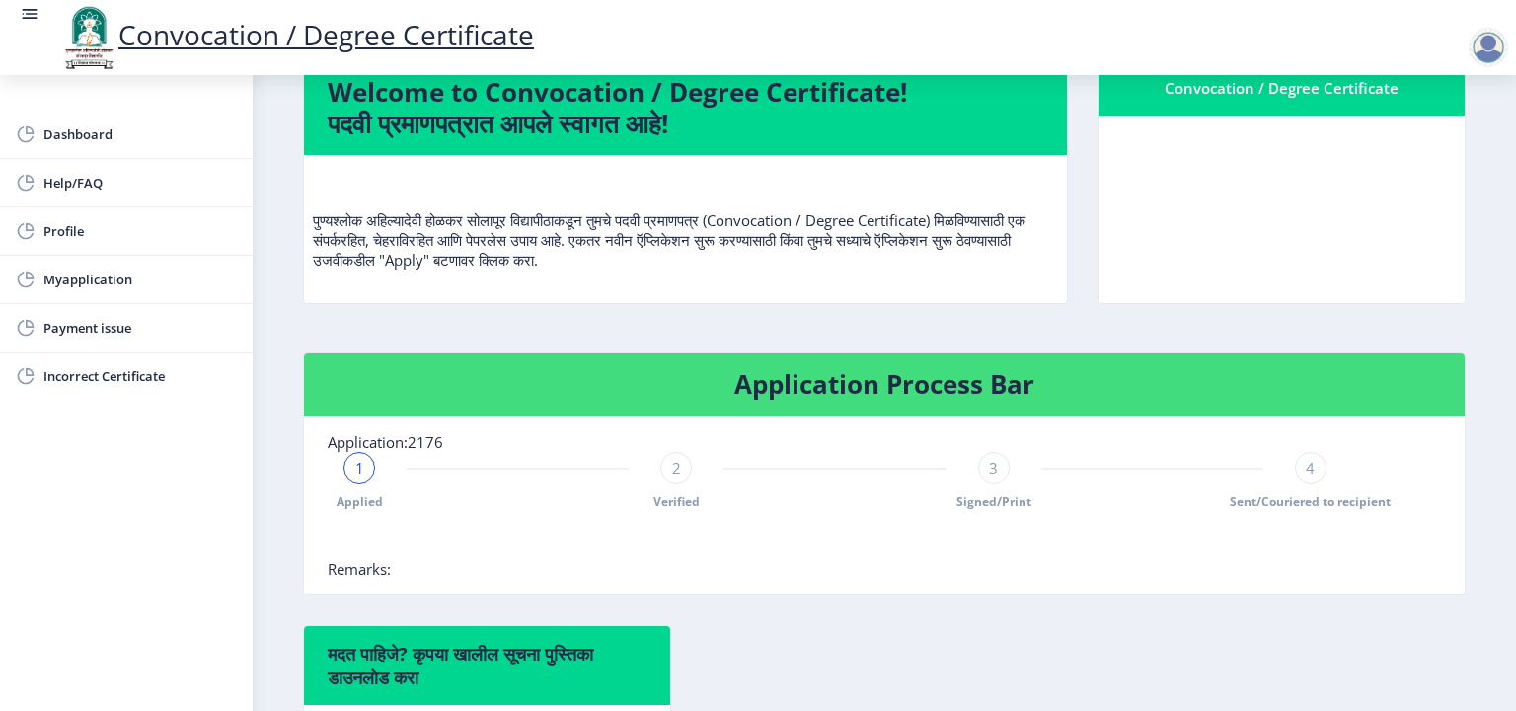
click at [1306, 478] on span "4" at bounding box center [1310, 468] width 9 height 20
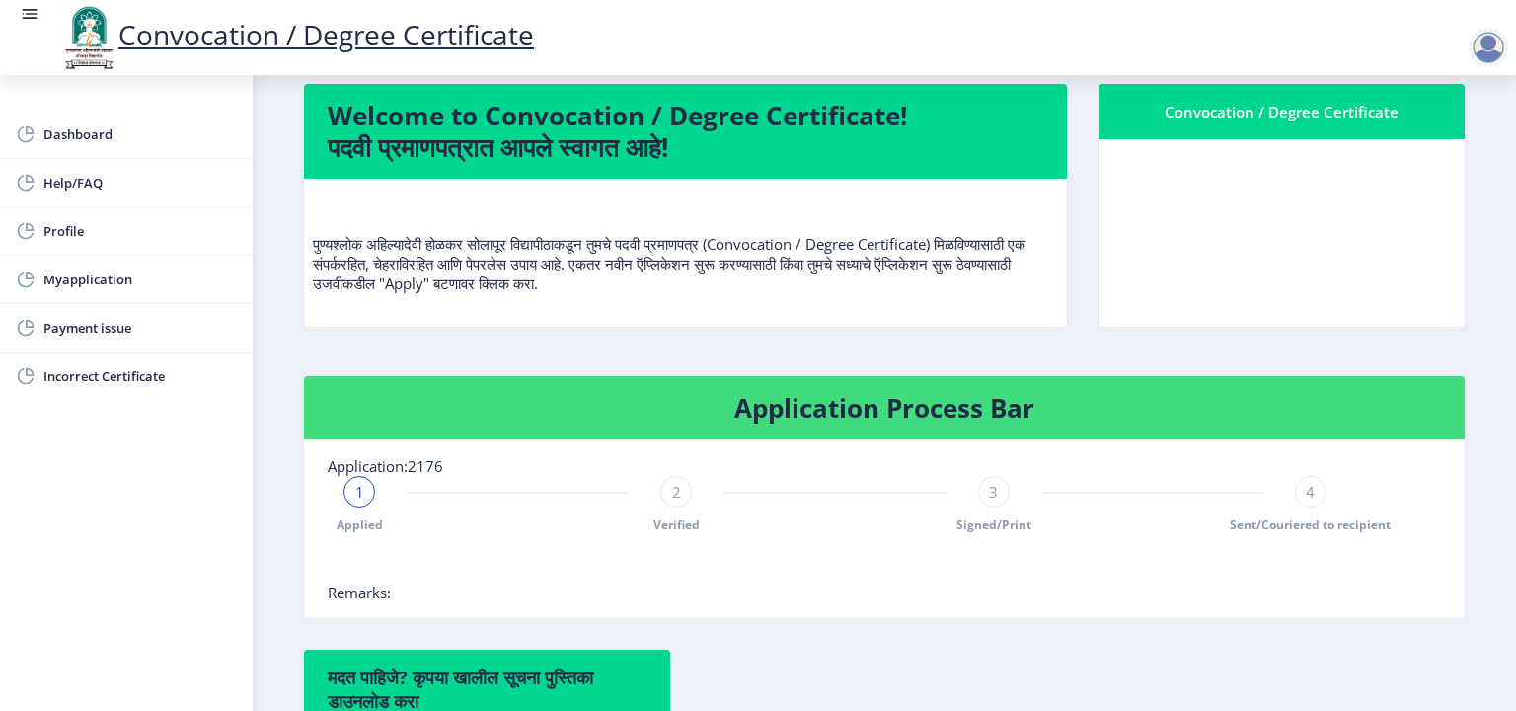
scroll to position [0, 0]
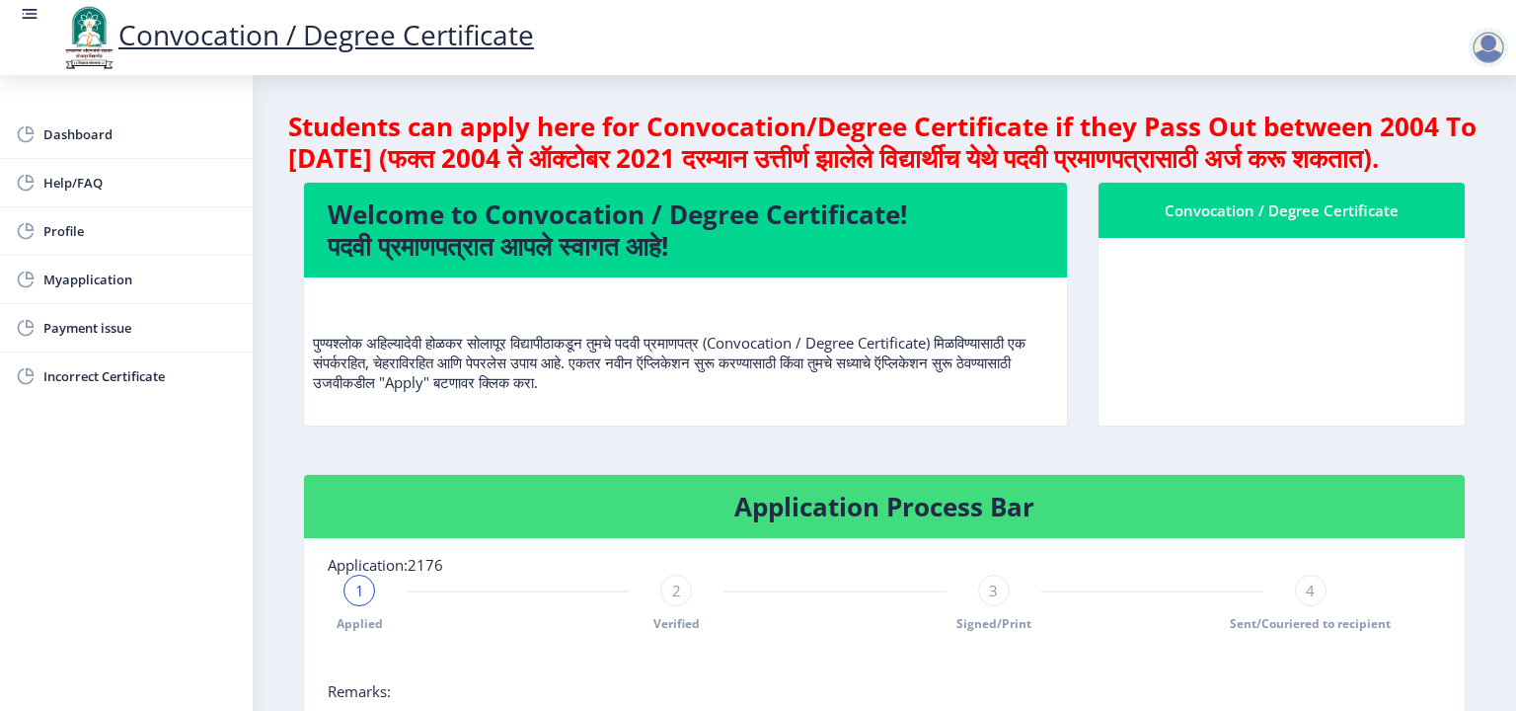
click at [1240, 238] on nb-card-header "Convocation / Degree Certificate" at bounding box center [1282, 210] width 366 height 55
click at [1236, 222] on div "Convocation / Degree Certificate" at bounding box center [1282, 210] width 319 height 24
click at [1143, 222] on div "Convocation / Degree Certificate" at bounding box center [1282, 210] width 319 height 24
click at [76, 142] on span "Dashboard" at bounding box center [140, 134] width 194 height 24
click at [58, 231] on span "Profile" at bounding box center [140, 231] width 194 height 24
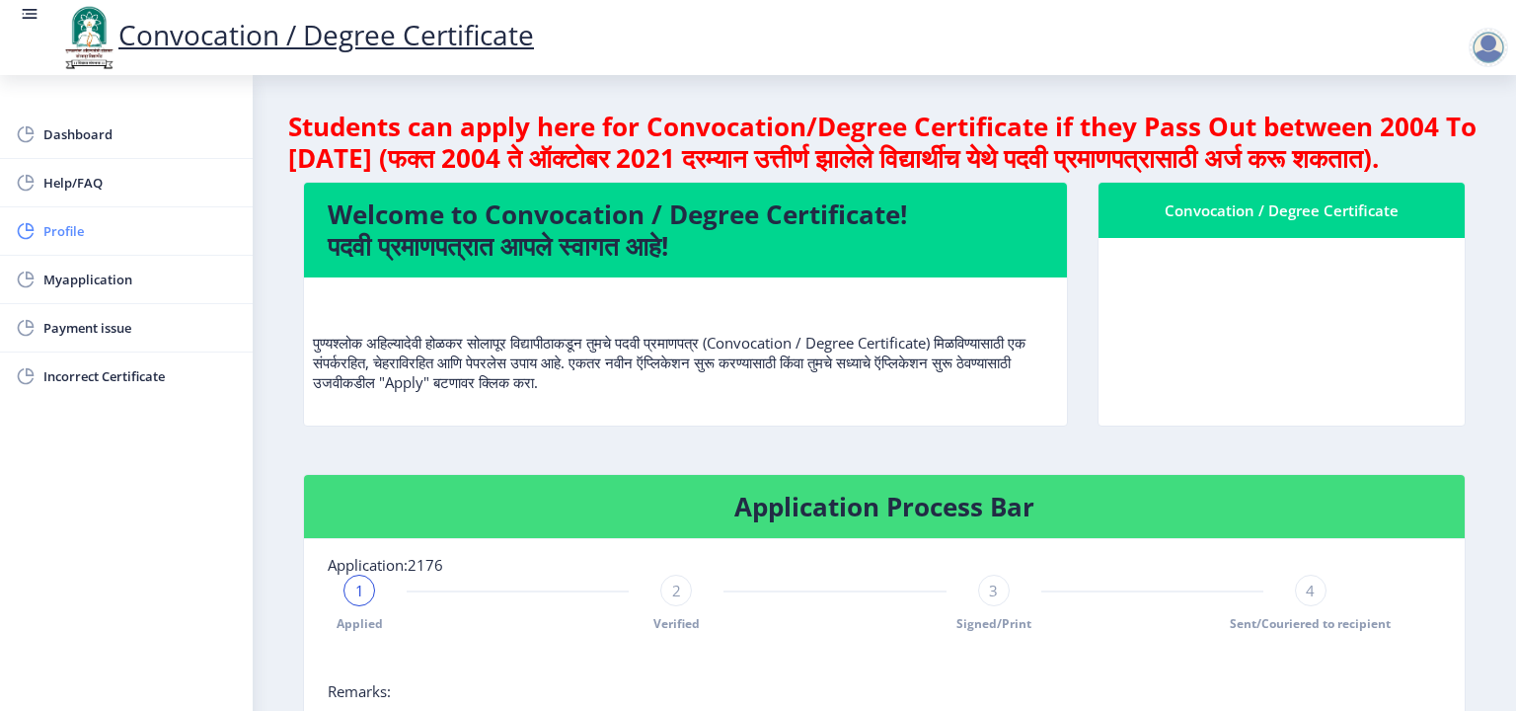
select select
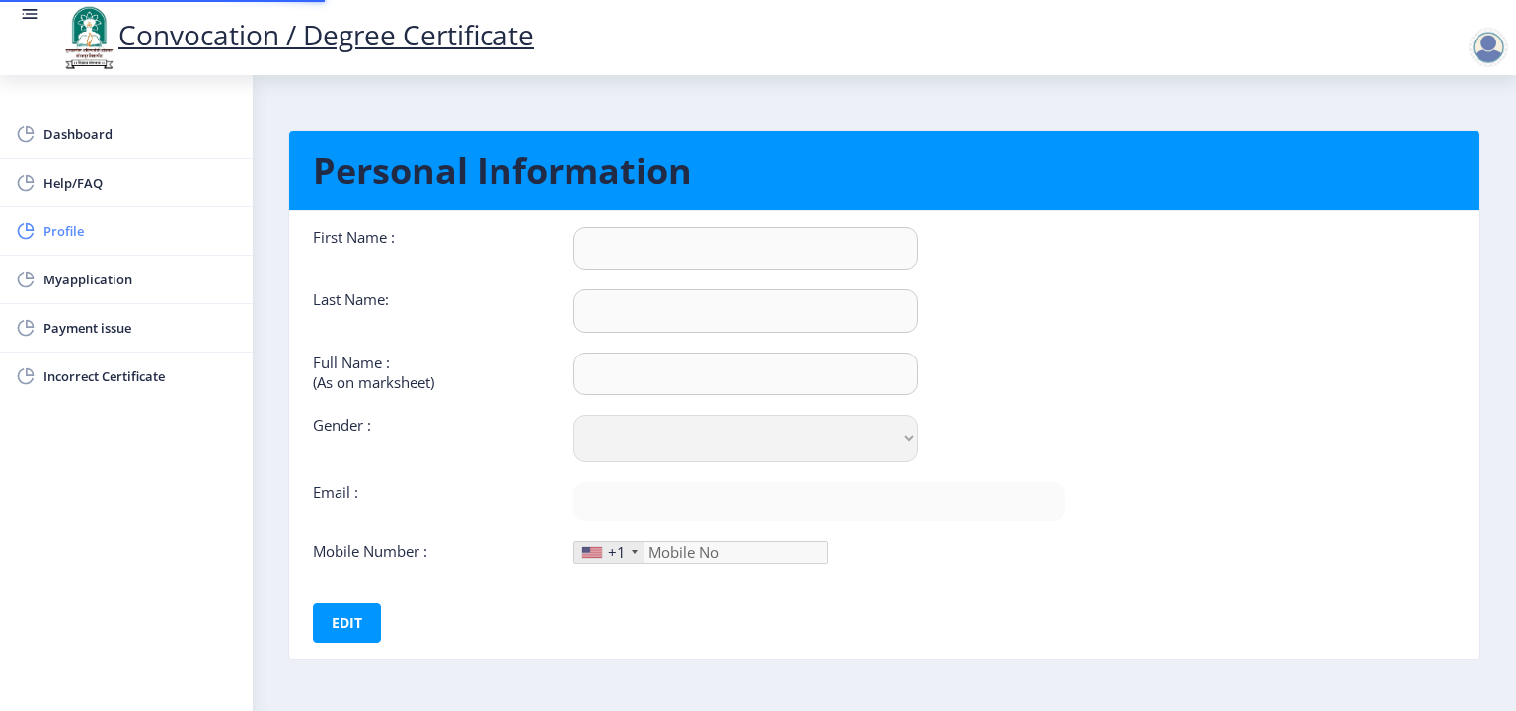
type input "[PERSON_NAME]"
type input "[PERSON_NAME] [PERSON_NAME]"
select select "[DEMOGRAPHIC_DATA]"
type input "[EMAIL_ADDRESS][DOMAIN_NAME]"
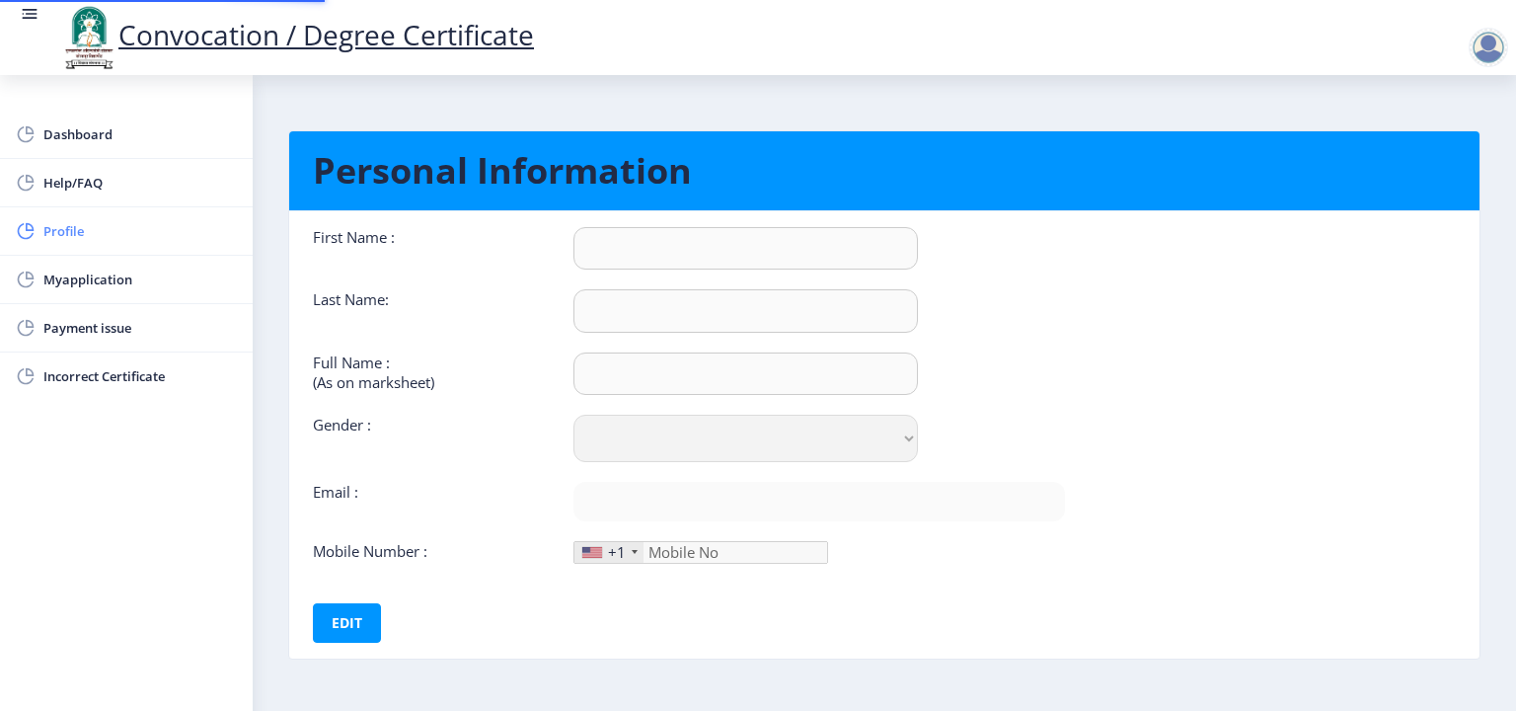
type input "9960221895"
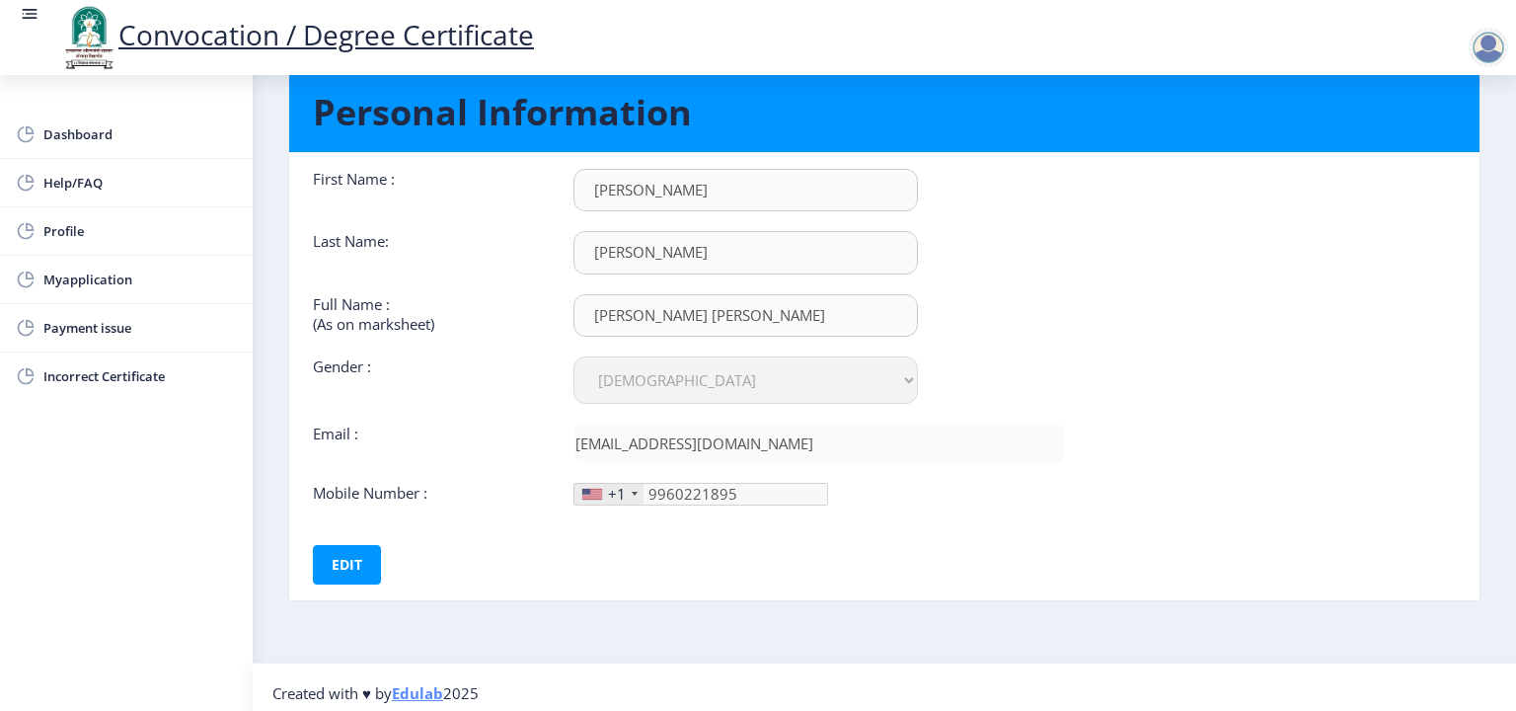
scroll to position [66, 0]
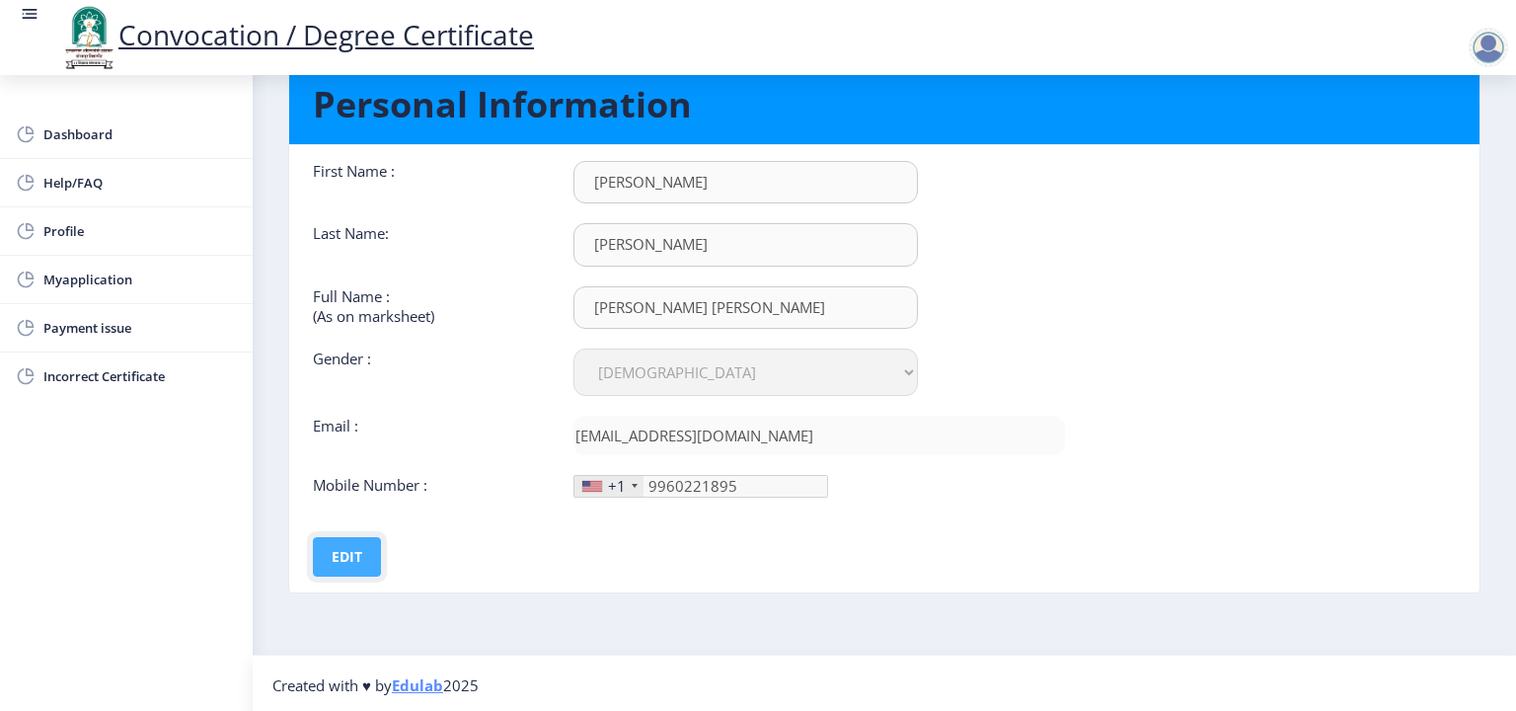
click at [356, 554] on button "Edit" at bounding box center [347, 556] width 68 height 39
click at [609, 483] on div "+1" at bounding box center [617, 486] width 18 height 20
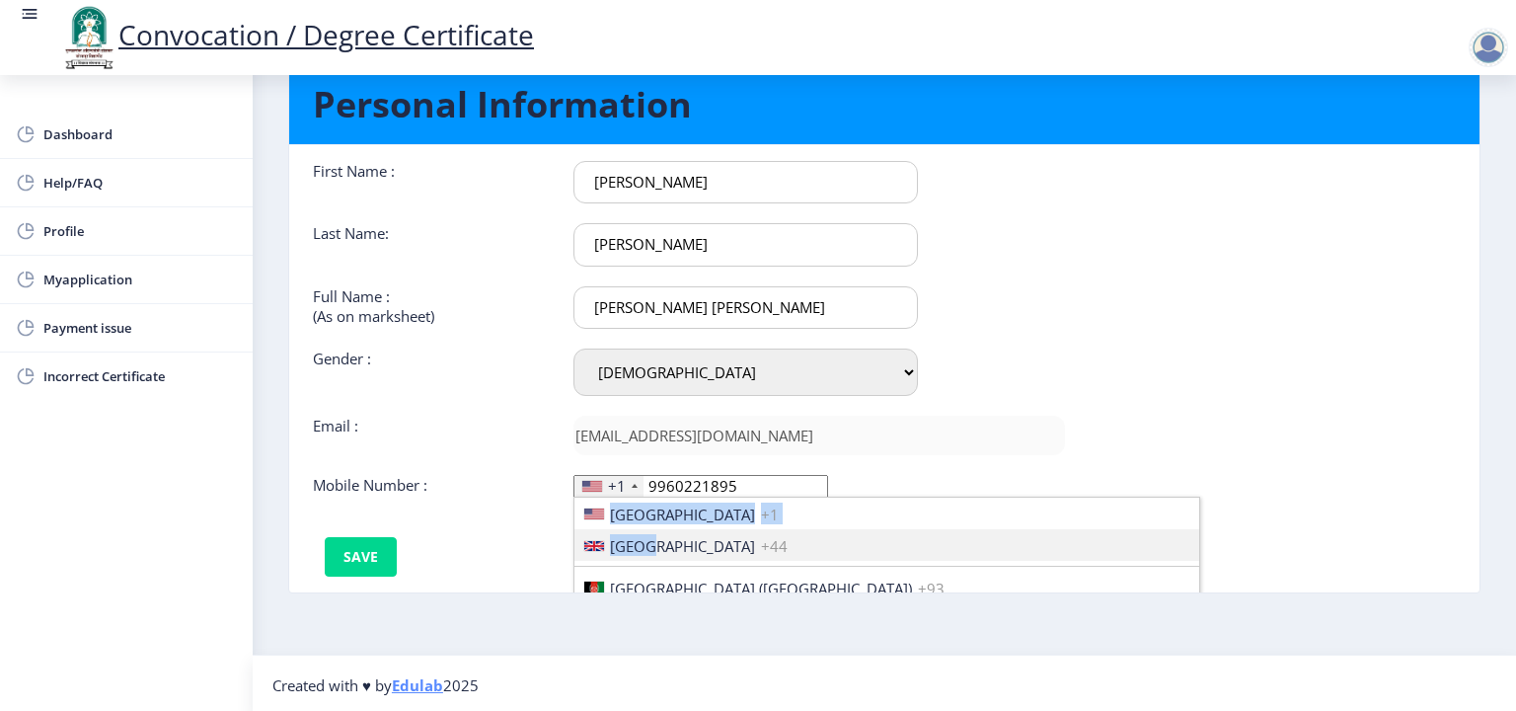
drag, startPoint x: 632, startPoint y: 483, endPoint x: 651, endPoint y: 533, distance: 53.7
click at [645, 498] on div "+1 United States +1 United Kingdom +44 Afghanistan (‫افغانستان‬‎) +93 Albania (…" at bounding box center [609, 486] width 71 height 23
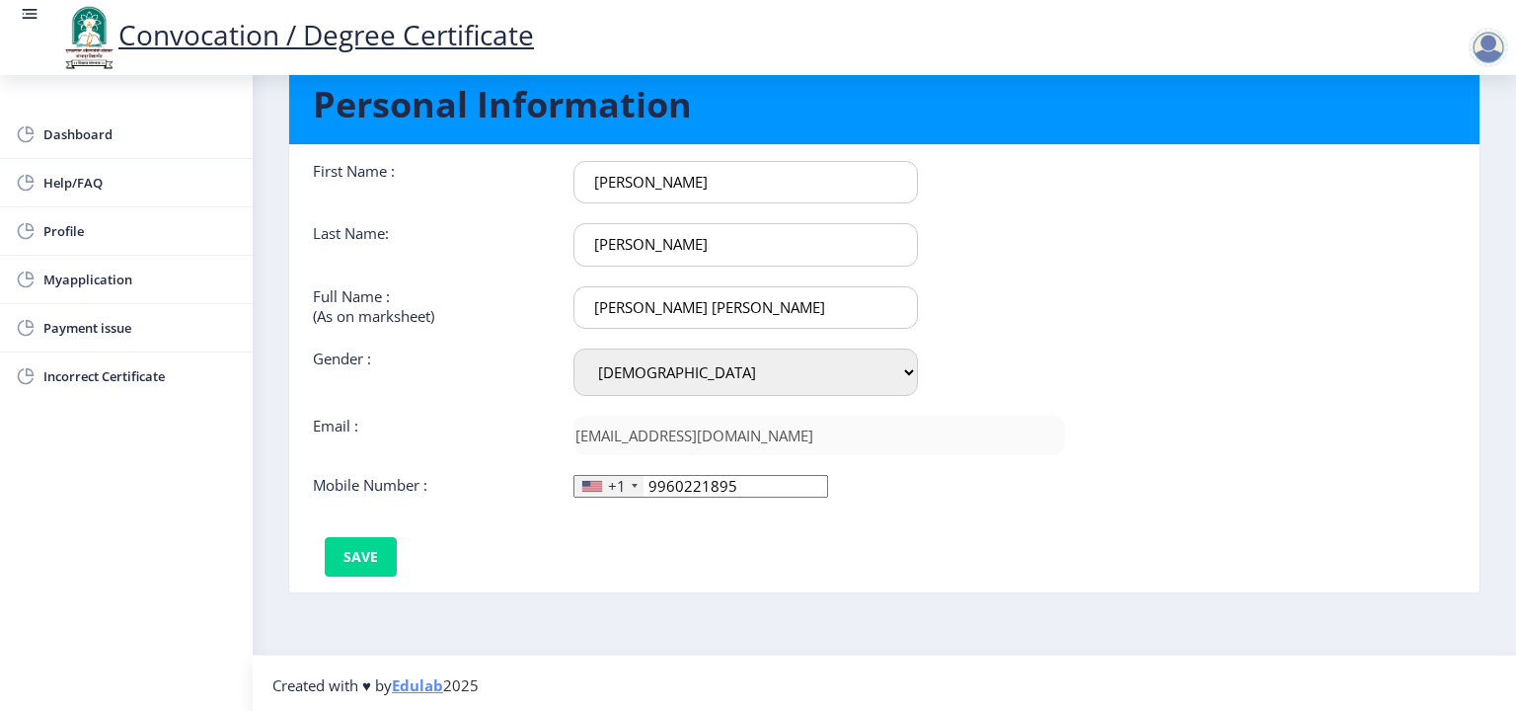
click at [629, 483] on div "+1" at bounding box center [609, 486] width 69 height 21
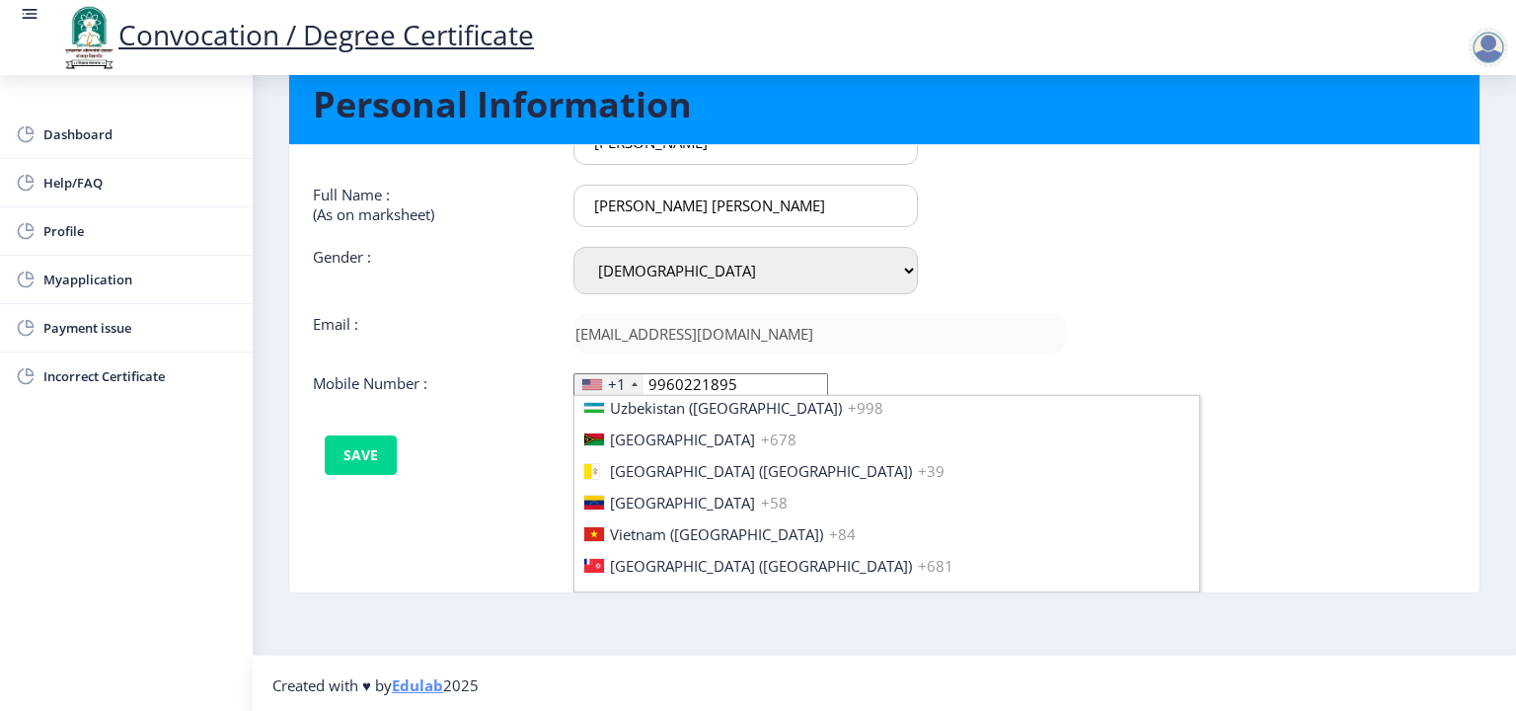
scroll to position [3022, 0]
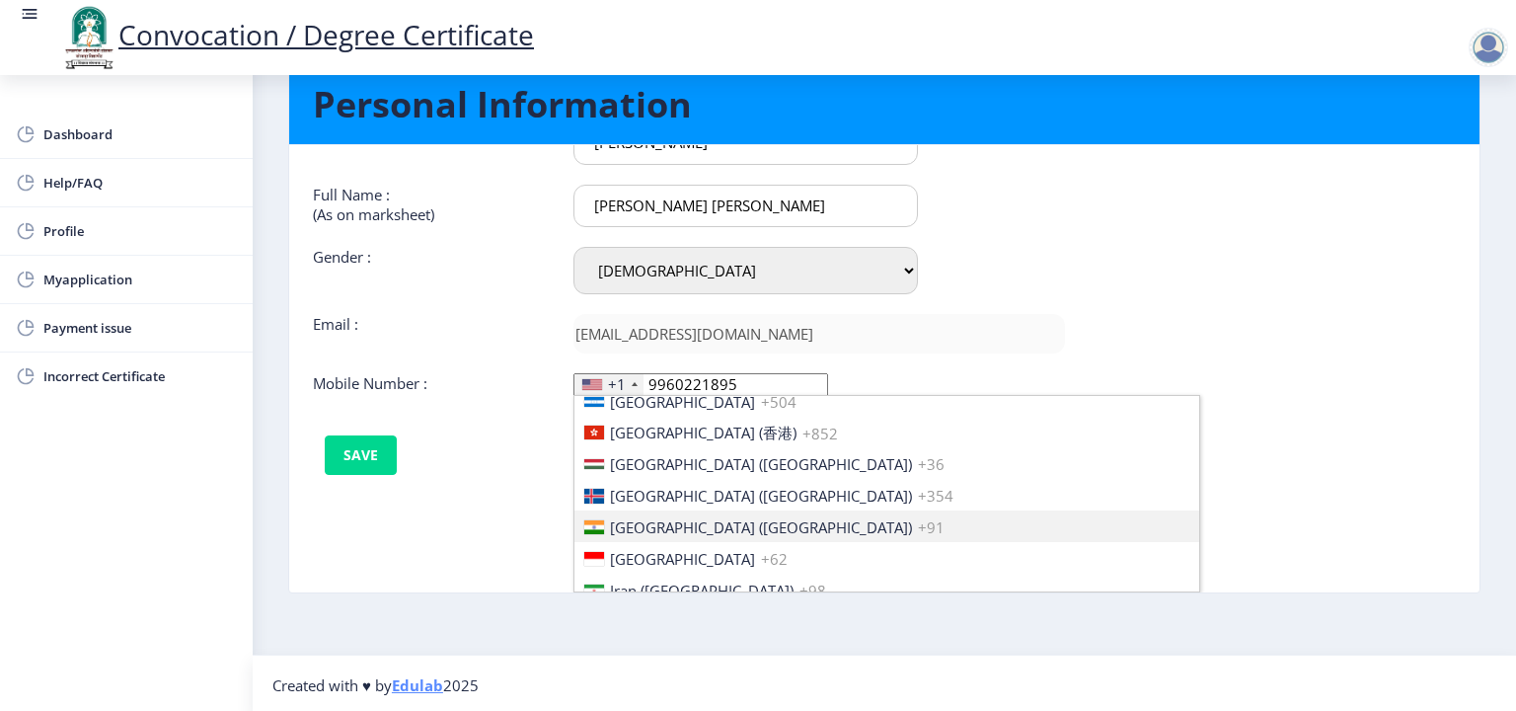
click at [660, 519] on span "[GEOGRAPHIC_DATA] ([GEOGRAPHIC_DATA])" at bounding box center [761, 527] width 302 height 20
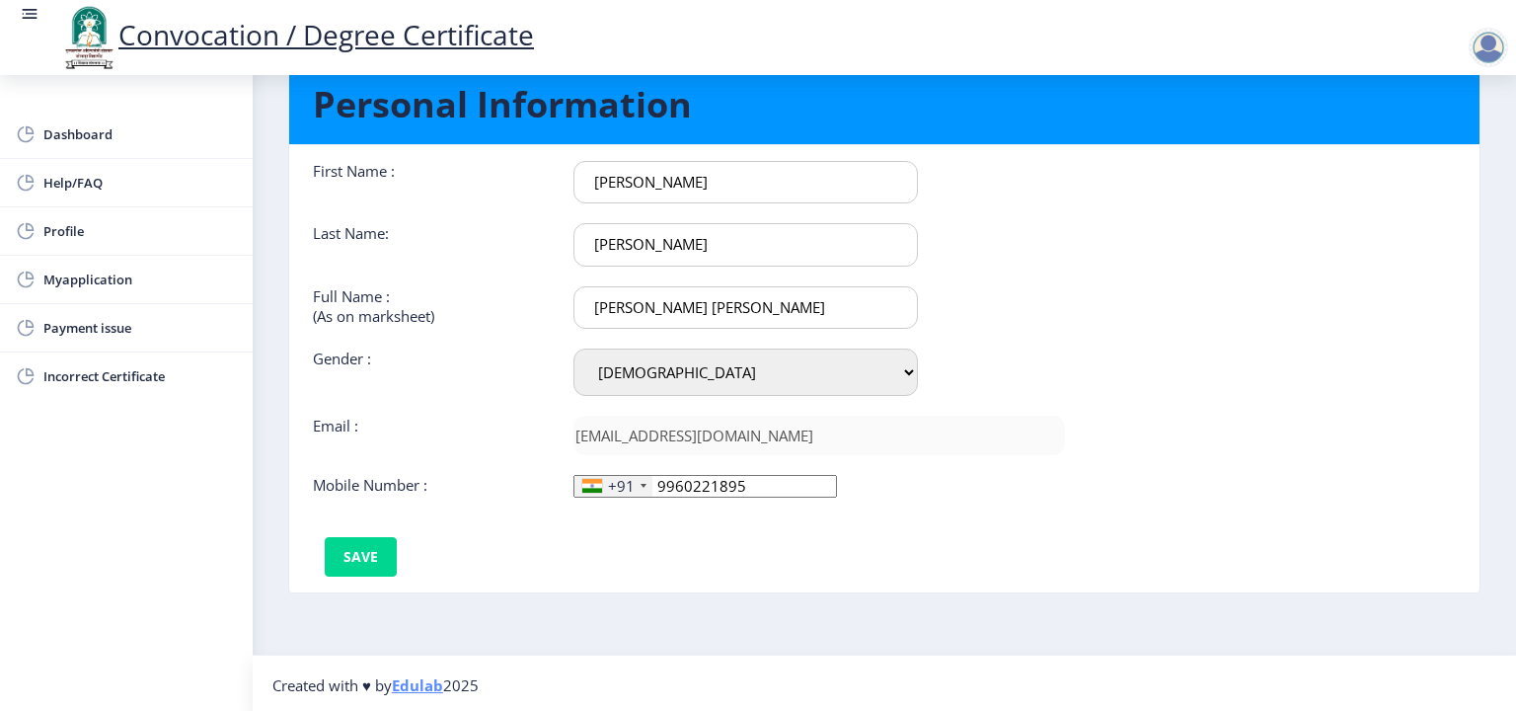
scroll to position [0, 0]
click at [365, 553] on button "Save" at bounding box center [361, 556] width 72 height 39
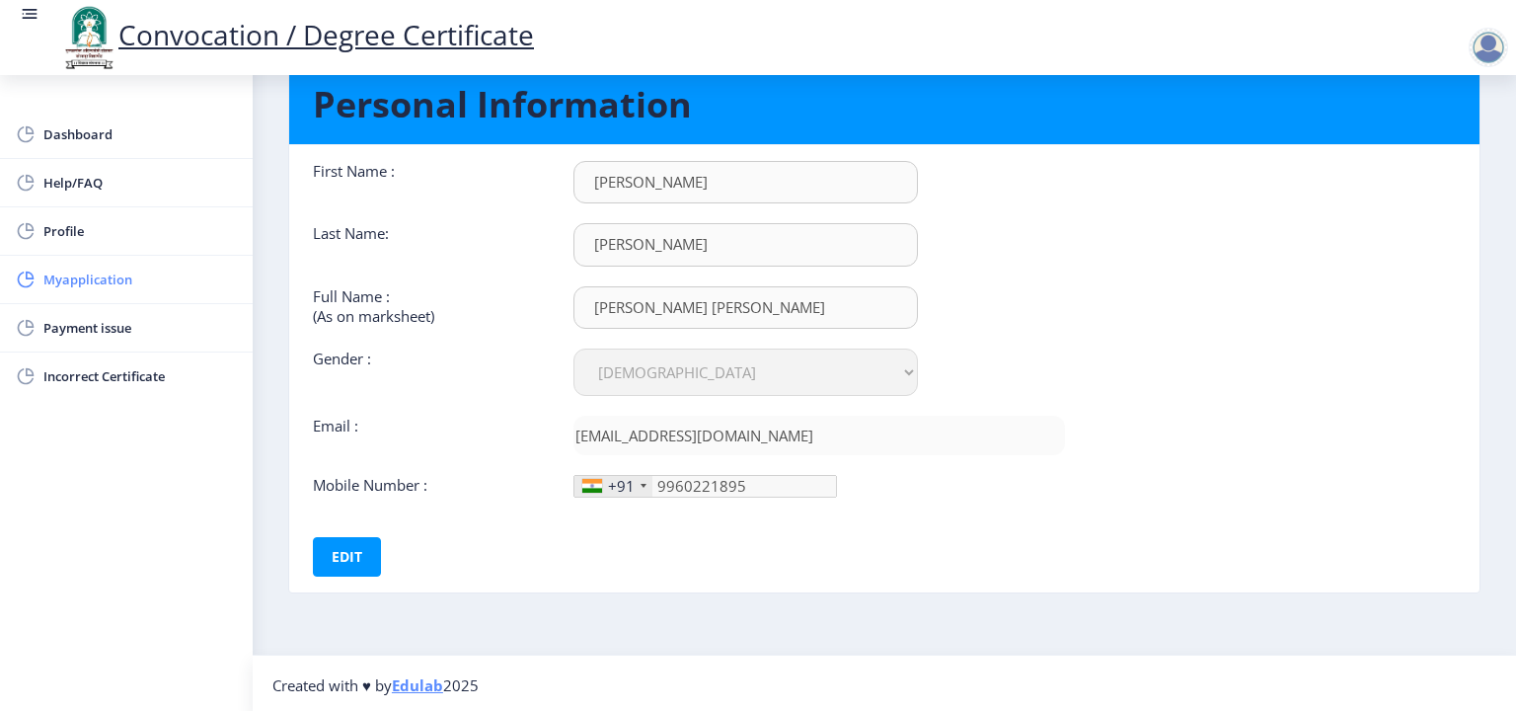
click at [77, 280] on span "Myapplication" at bounding box center [140, 280] width 194 height 24
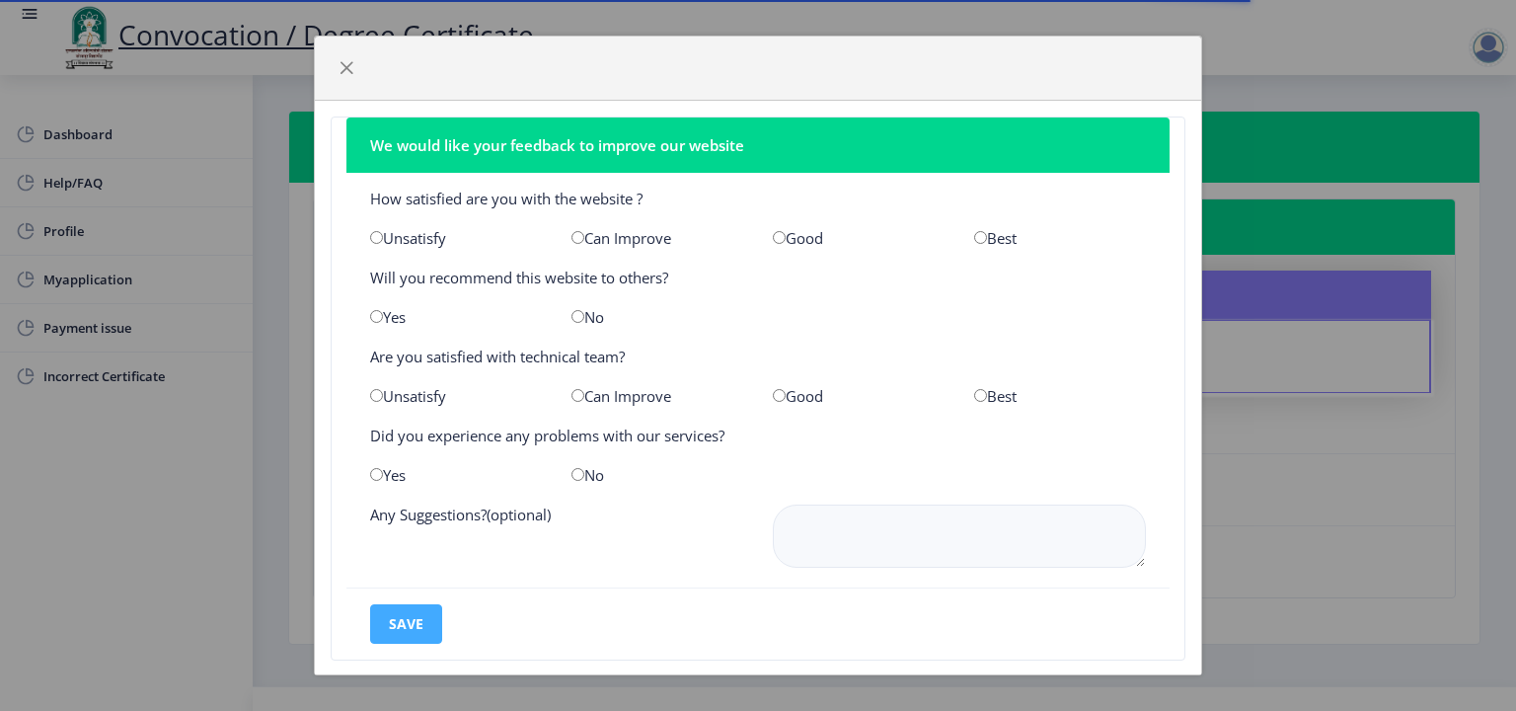
click at [419, 641] on nb-card-footer "save" at bounding box center [758, 623] width 823 height 72
click at [419, 624] on button "save" at bounding box center [406, 623] width 72 height 39
click at [419, 610] on button "save" at bounding box center [406, 623] width 72 height 39
click at [974, 238] on input "radio" at bounding box center [980, 237] width 13 height 13
radio input "true"
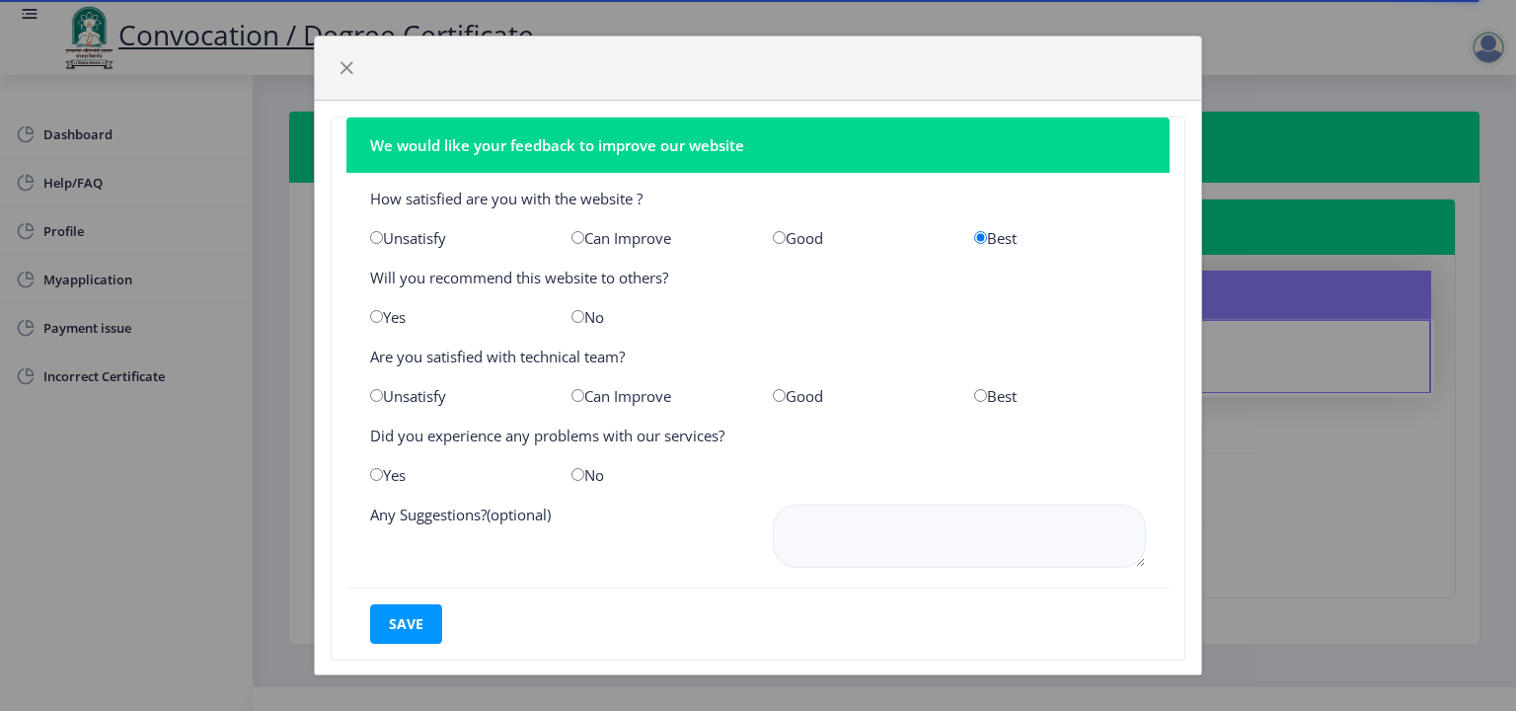
click at [977, 395] on div "Best" at bounding box center [1060, 396] width 201 height 20
click at [974, 396] on input "radio" at bounding box center [980, 395] width 13 height 13
radio input "true"
click at [377, 317] on input "radio" at bounding box center [376, 316] width 13 height 13
radio input "true"
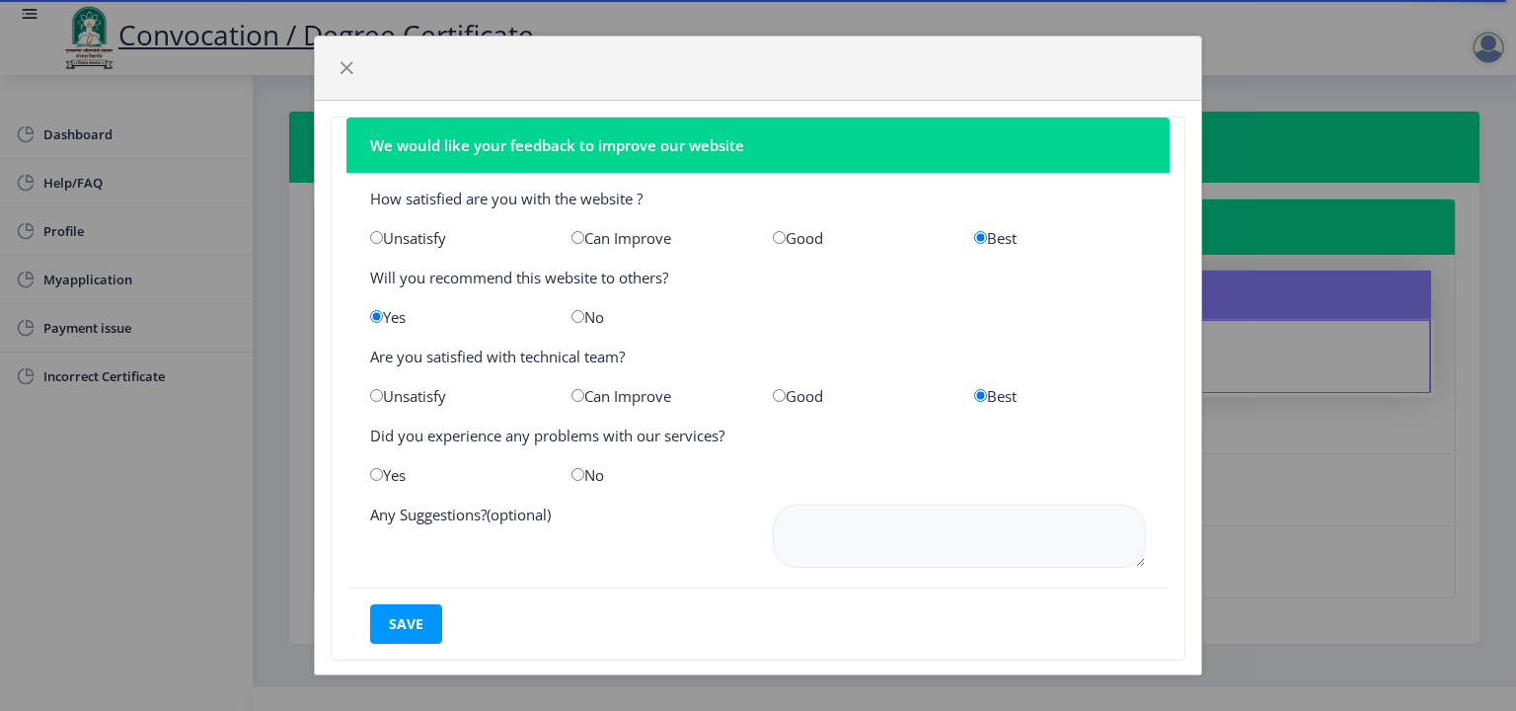
click at [574, 473] on input "radio" at bounding box center [578, 474] width 13 height 13
radio input "true"
click at [410, 620] on button "save" at bounding box center [406, 623] width 72 height 39
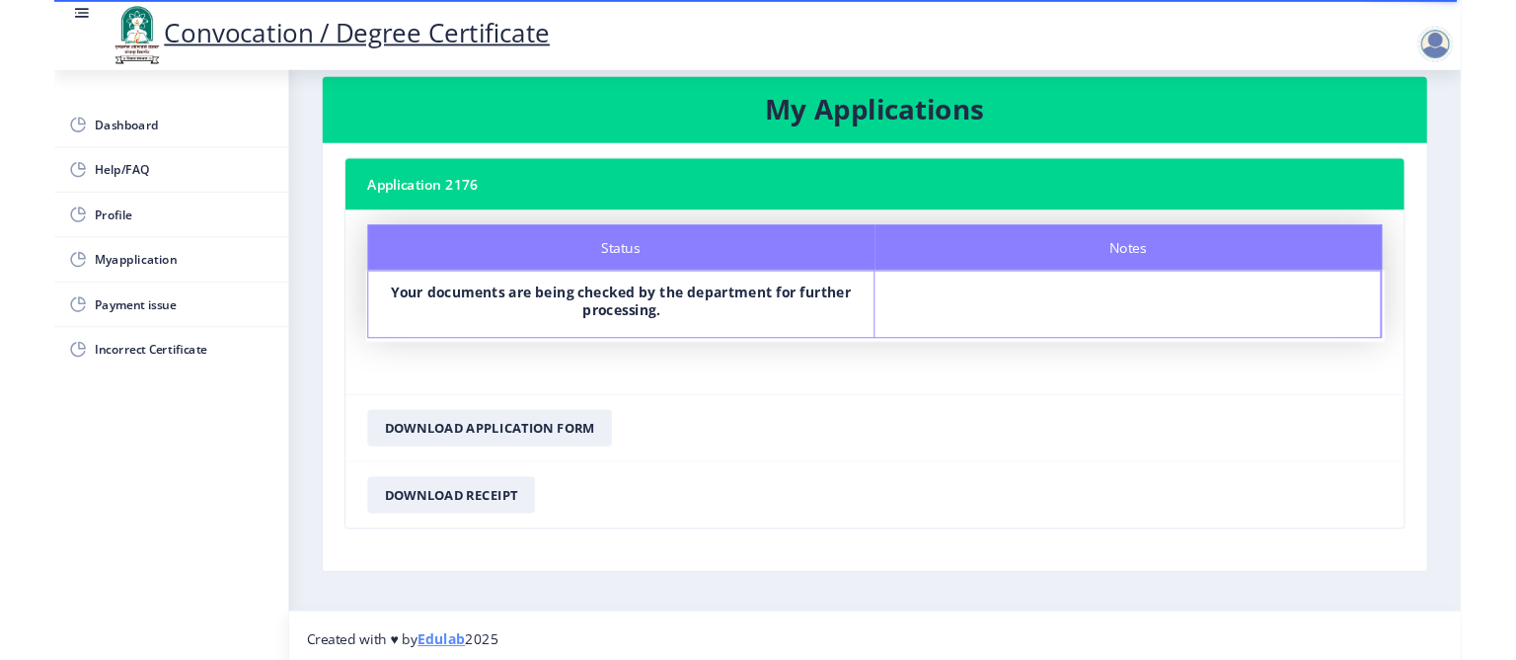
scroll to position [33, 0]
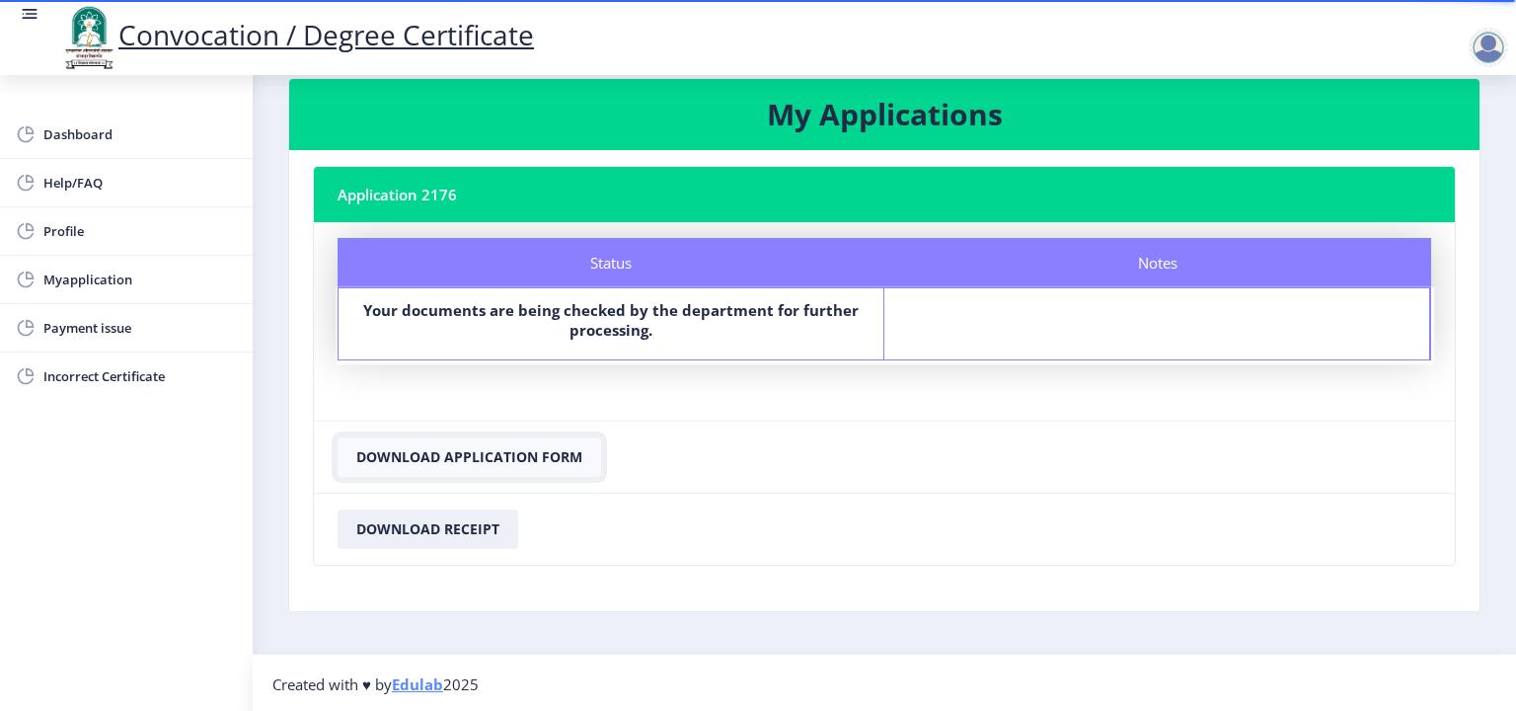
click at [427, 455] on button "Download Application Form" at bounding box center [470, 456] width 264 height 39
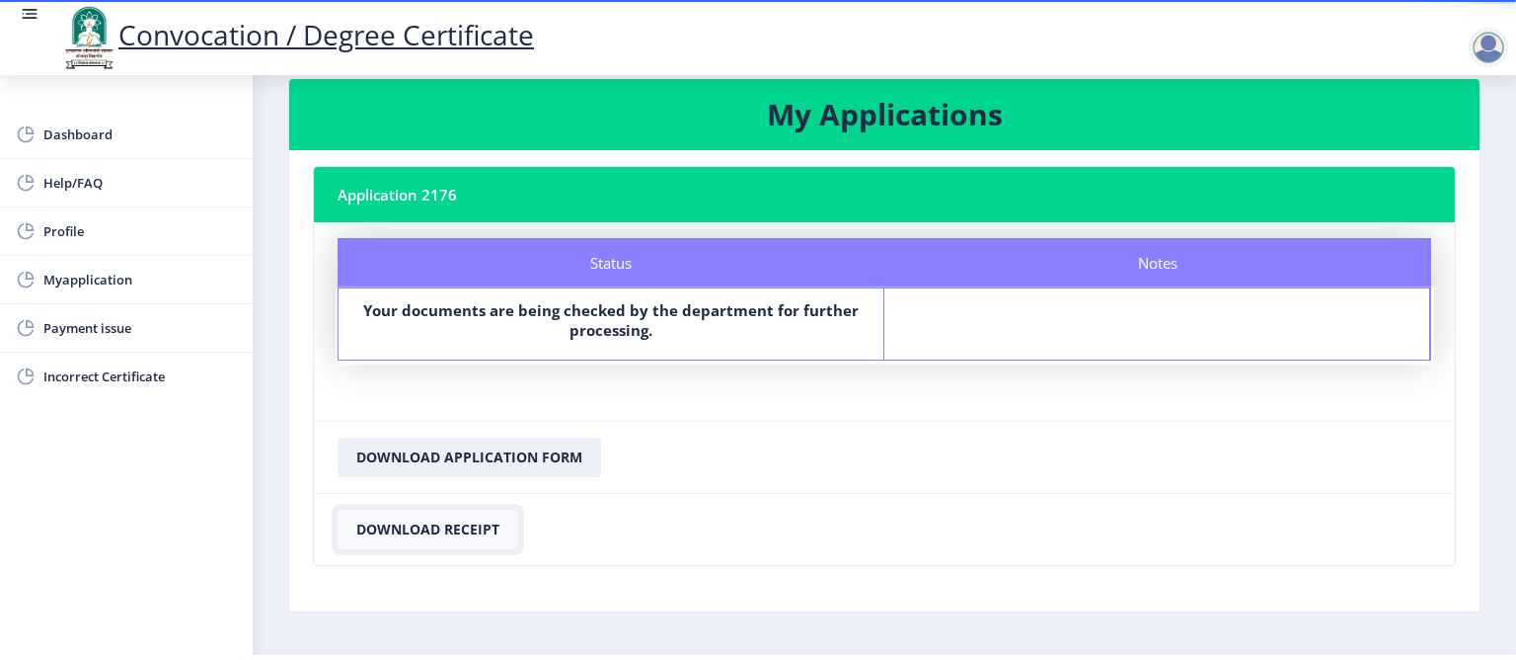
click at [415, 518] on button "Download Receipt" at bounding box center [428, 528] width 181 height 39
click at [64, 143] on span "Dashboard" at bounding box center [140, 134] width 194 height 24
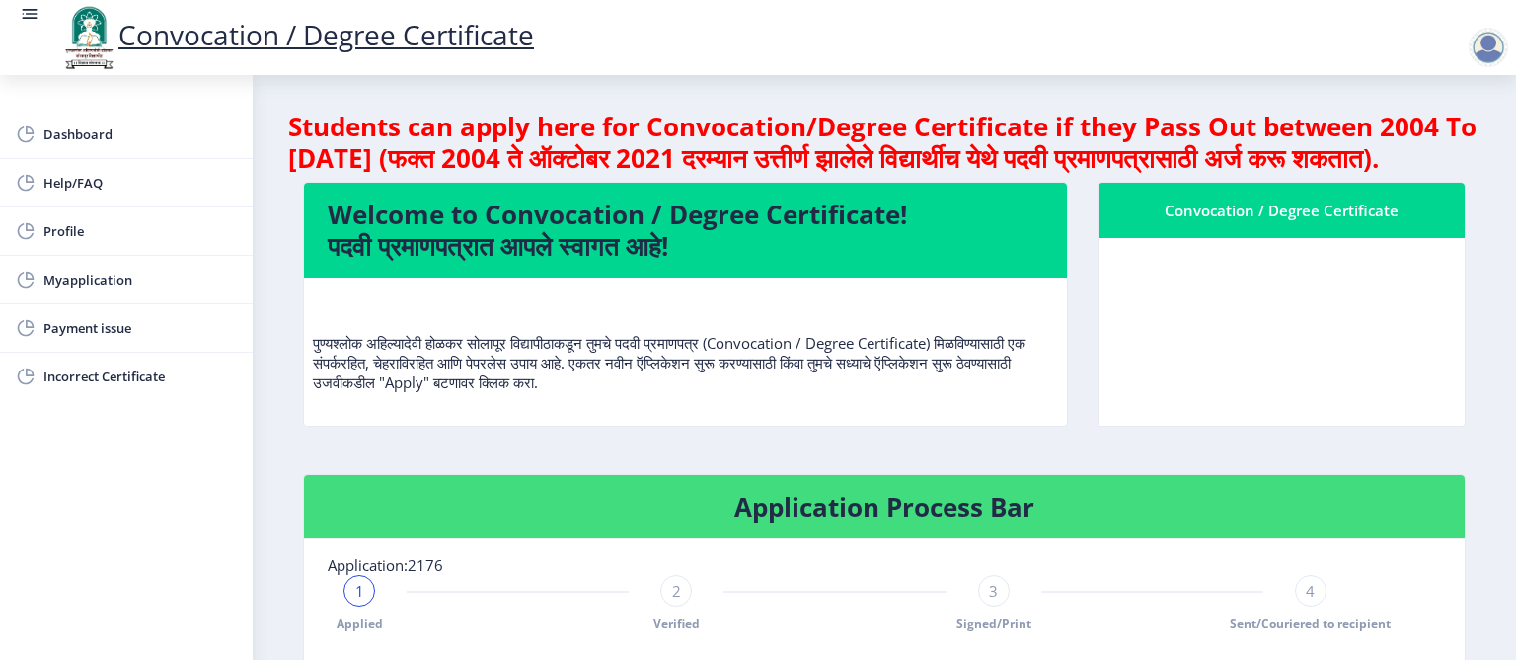
click at [1197, 225] on nb-card-header "Convocation / Degree Certificate" at bounding box center [1282, 210] width 366 height 55
click at [1197, 222] on div "Convocation / Degree Certificate" at bounding box center [1282, 210] width 319 height 24
click at [1203, 222] on div "Convocation / Degree Certificate" at bounding box center [1282, 210] width 319 height 24
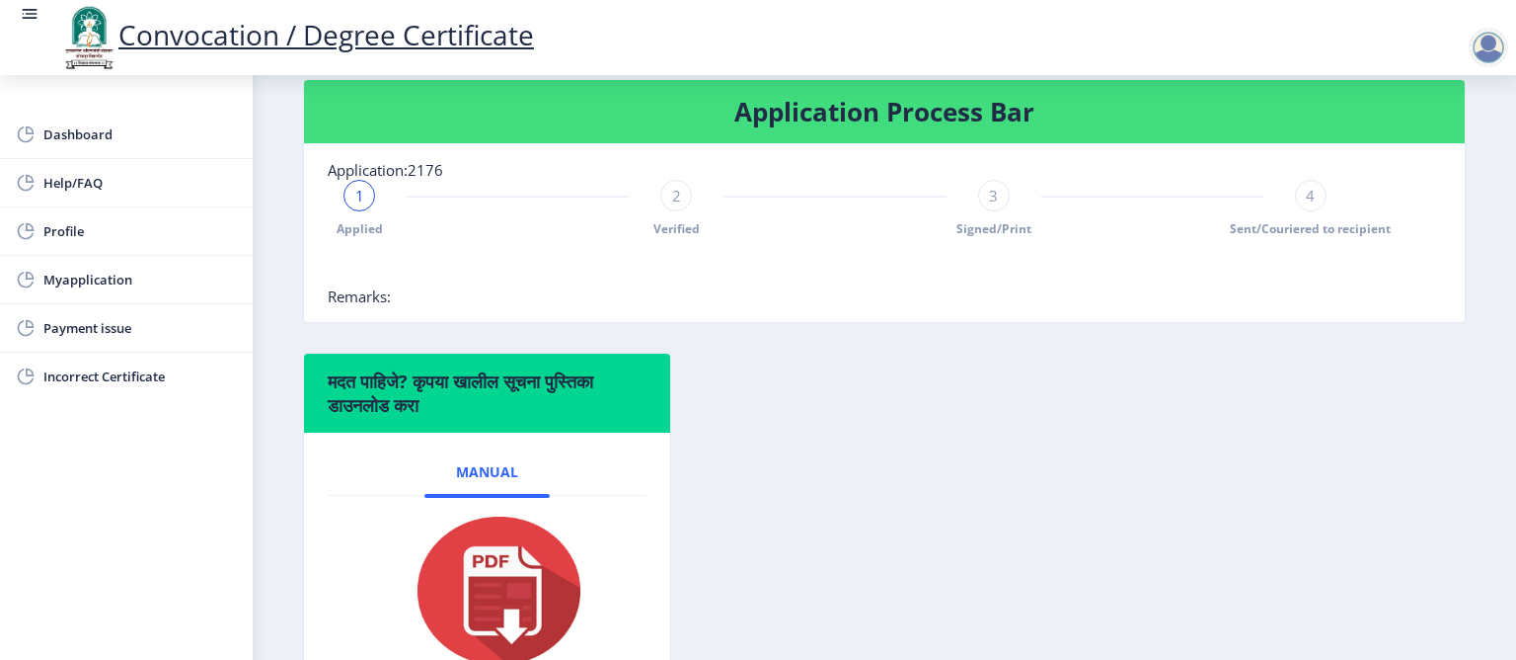
scroll to position [569, 0]
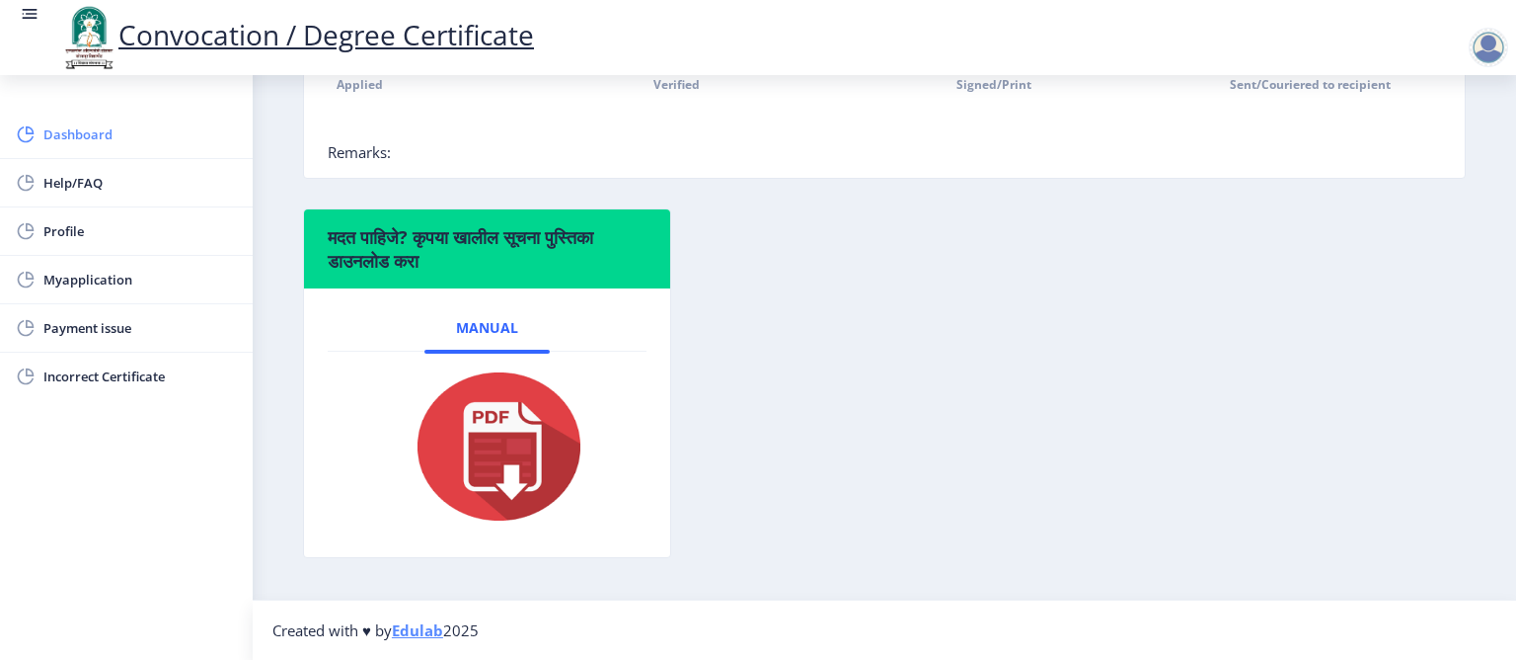
click at [68, 143] on span "Dashboard" at bounding box center [140, 134] width 194 height 24
click at [71, 230] on span "Profile" at bounding box center [140, 231] width 194 height 24
select select
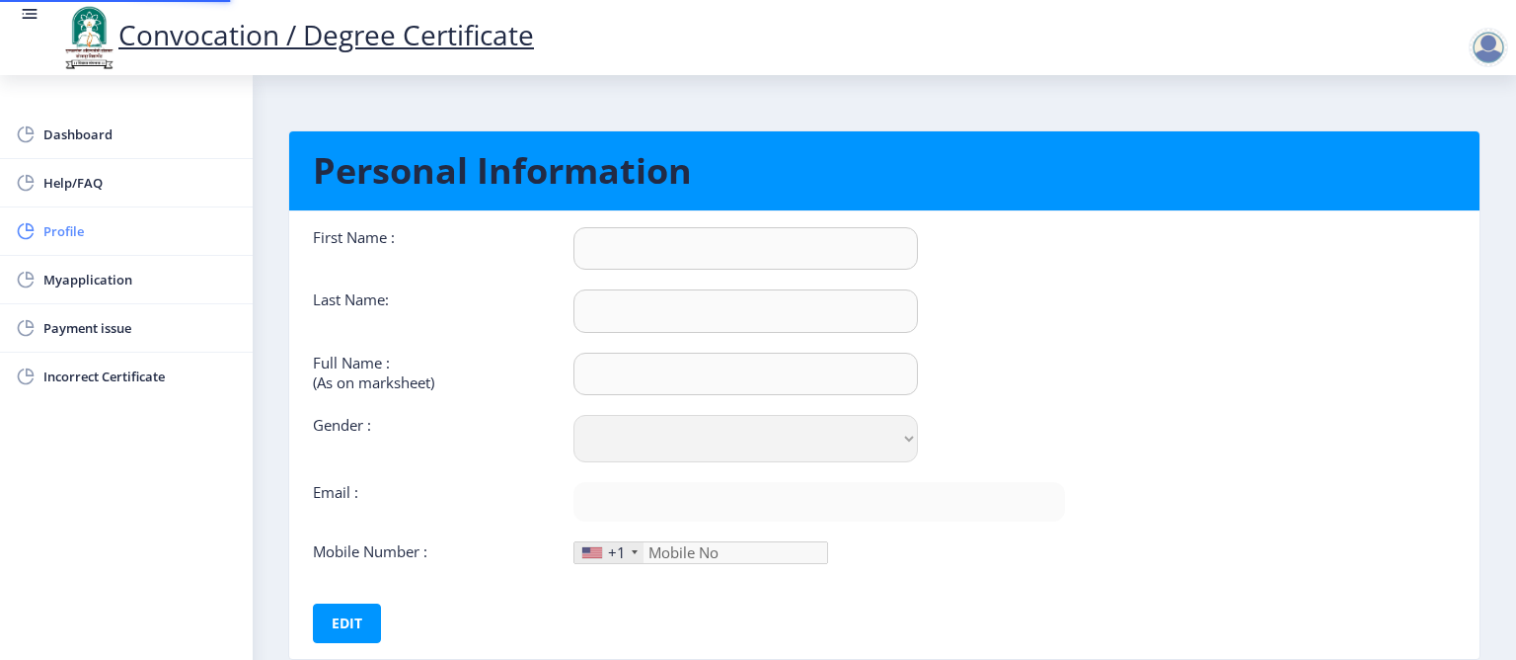
type input "Ambadas"
type input "Waghmare"
type input "Ambadas Shivaraya Waghamare"
select select "Male"
type input "ambadas230@gmail.com"
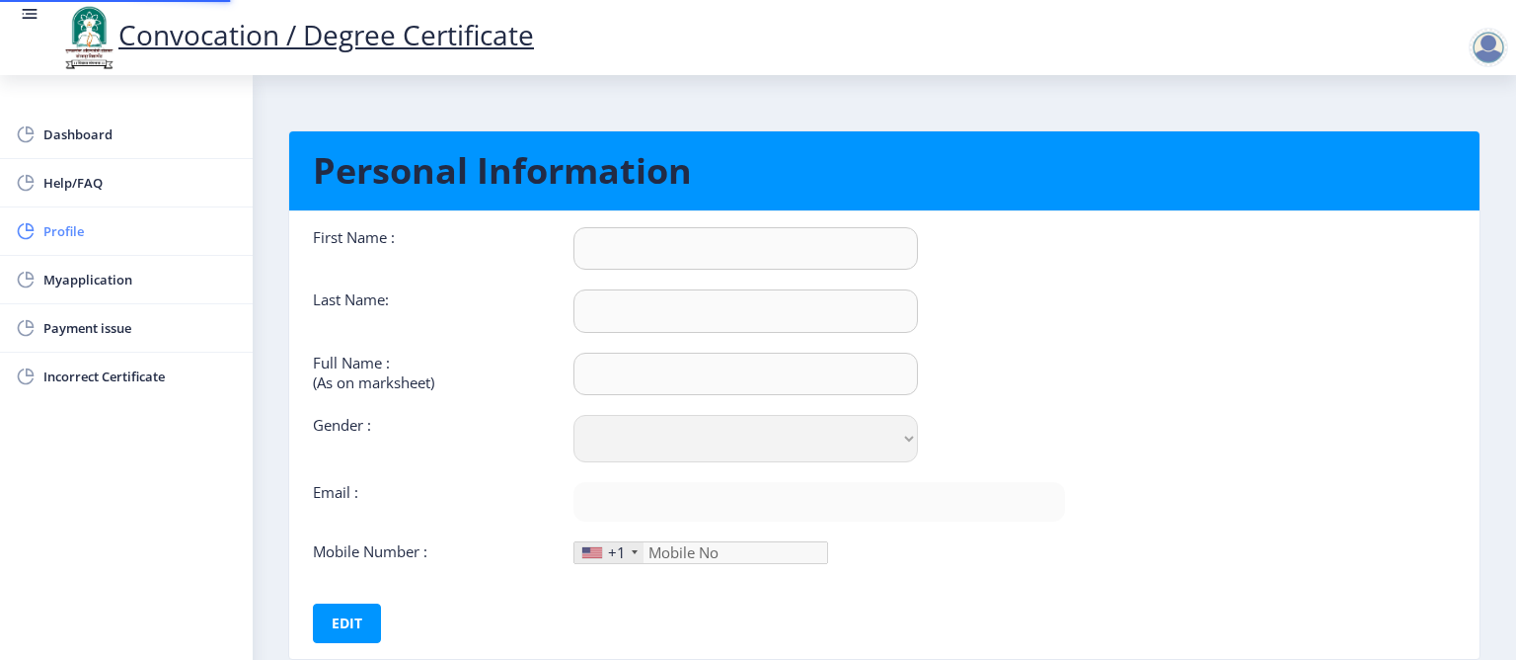
type input "9960221895"
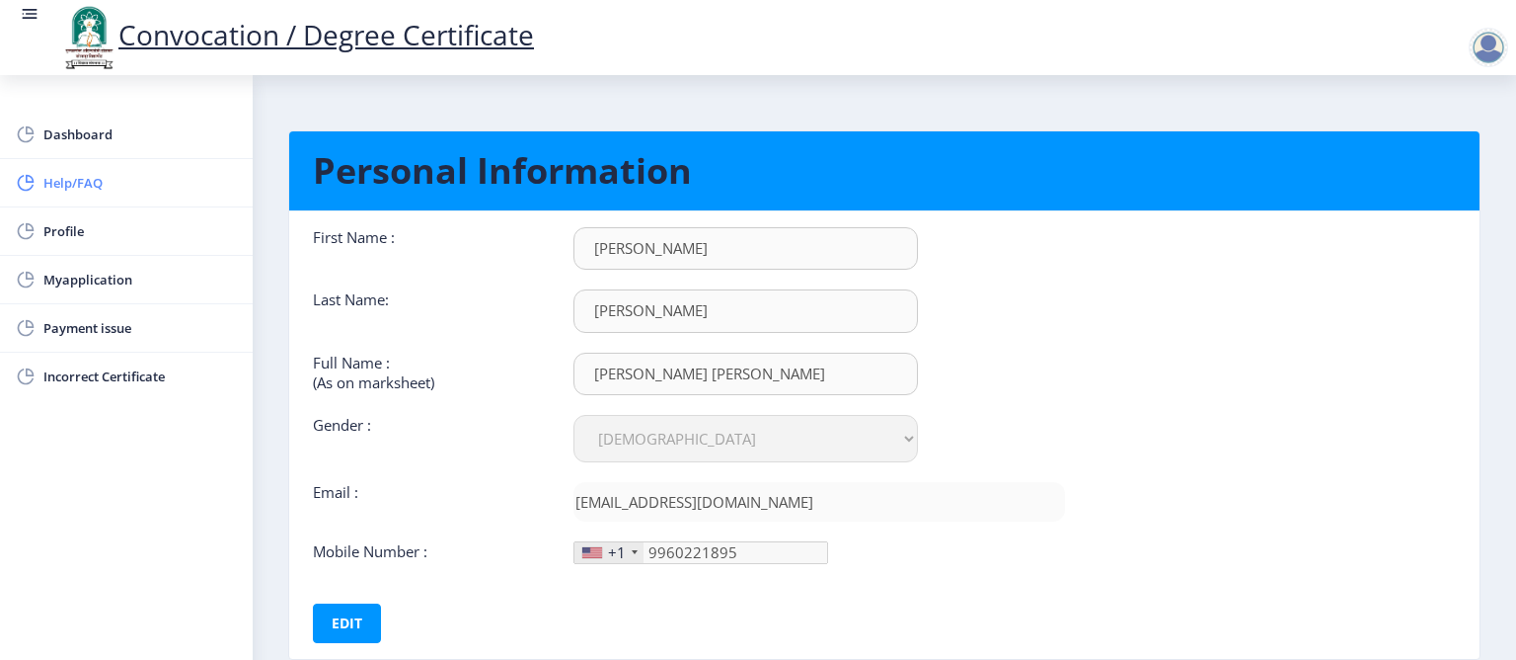
click at [74, 188] on span "Help/FAQ" at bounding box center [140, 183] width 194 height 24
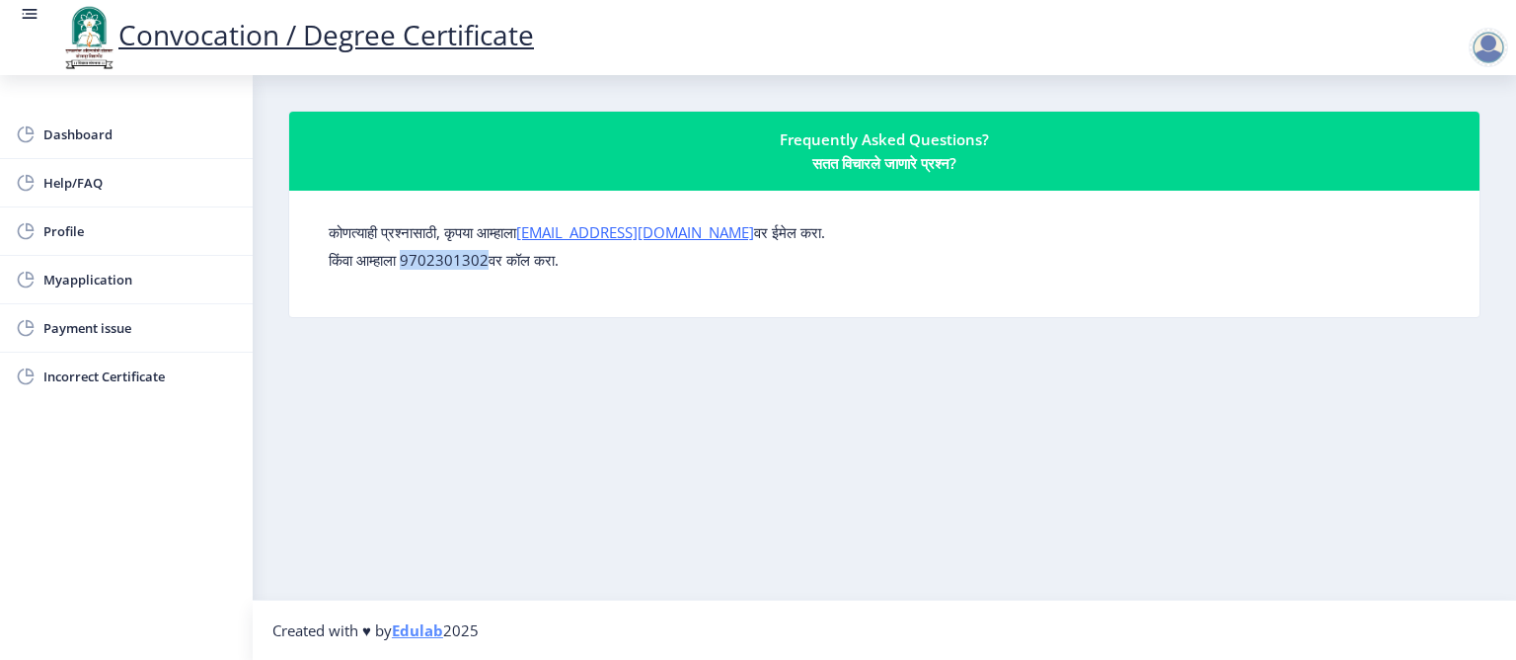
drag, startPoint x: 413, startPoint y: 263, endPoint x: 502, endPoint y: 259, distance: 88.9
click at [502, 259] on p "किंवा आम्हाला 9702301302वर कॉल करा." at bounding box center [885, 260] width 1112 height 20
click at [522, 340] on nb-layout-column "Frequently Asked Questions? सतत विचारले जाणारे प्रश्न? कोणत्याही प्रश्नासाठी, क…" at bounding box center [885, 337] width 1264 height 524
click at [1491, 48] on div at bounding box center [1488, 47] width 39 height 39
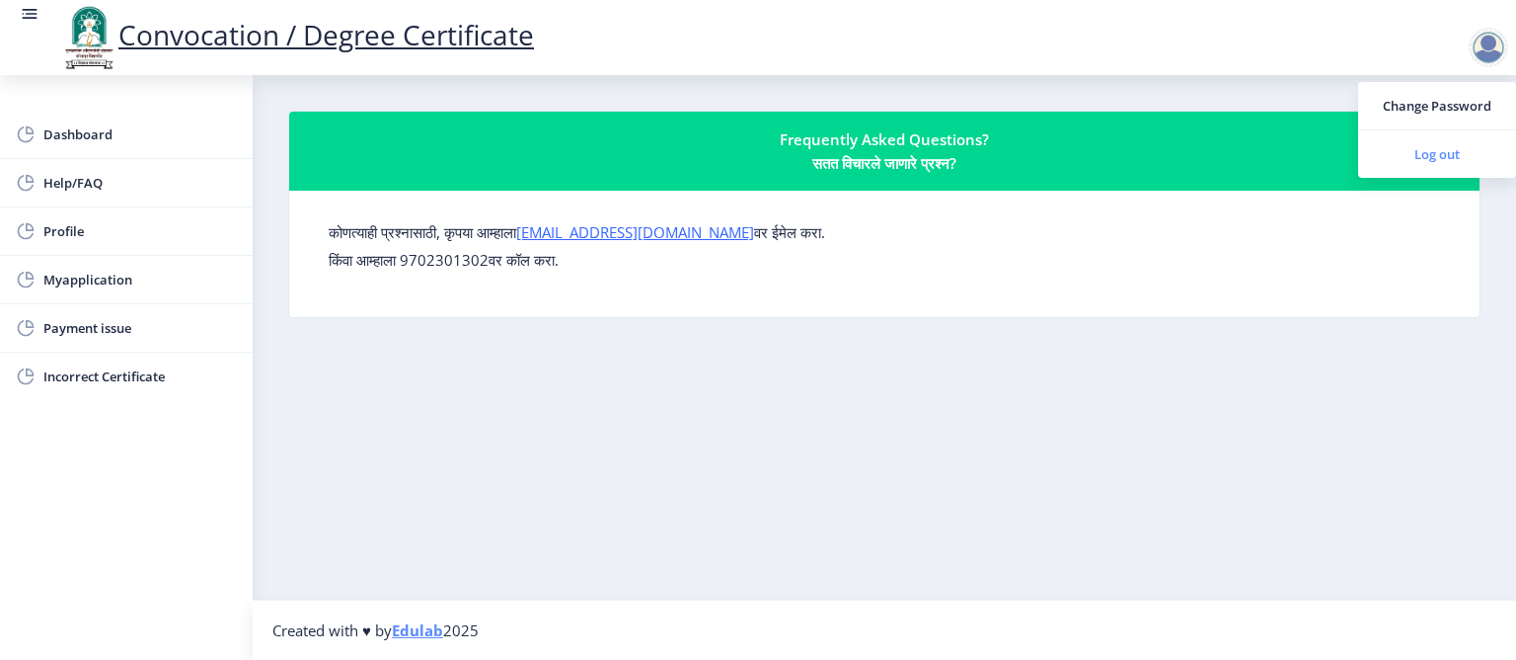
click at [1445, 156] on span "Log out" at bounding box center [1437, 154] width 126 height 24
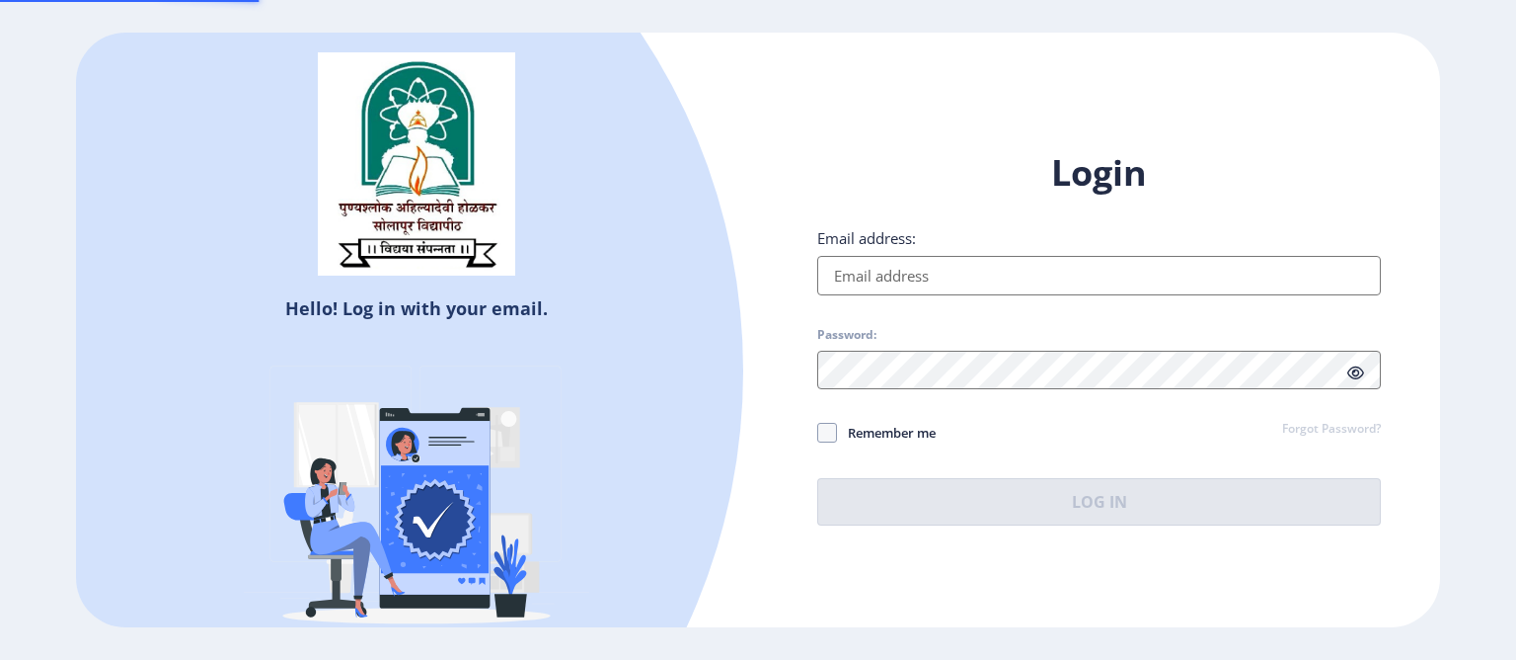
type input "ambadas230@gmail.com"
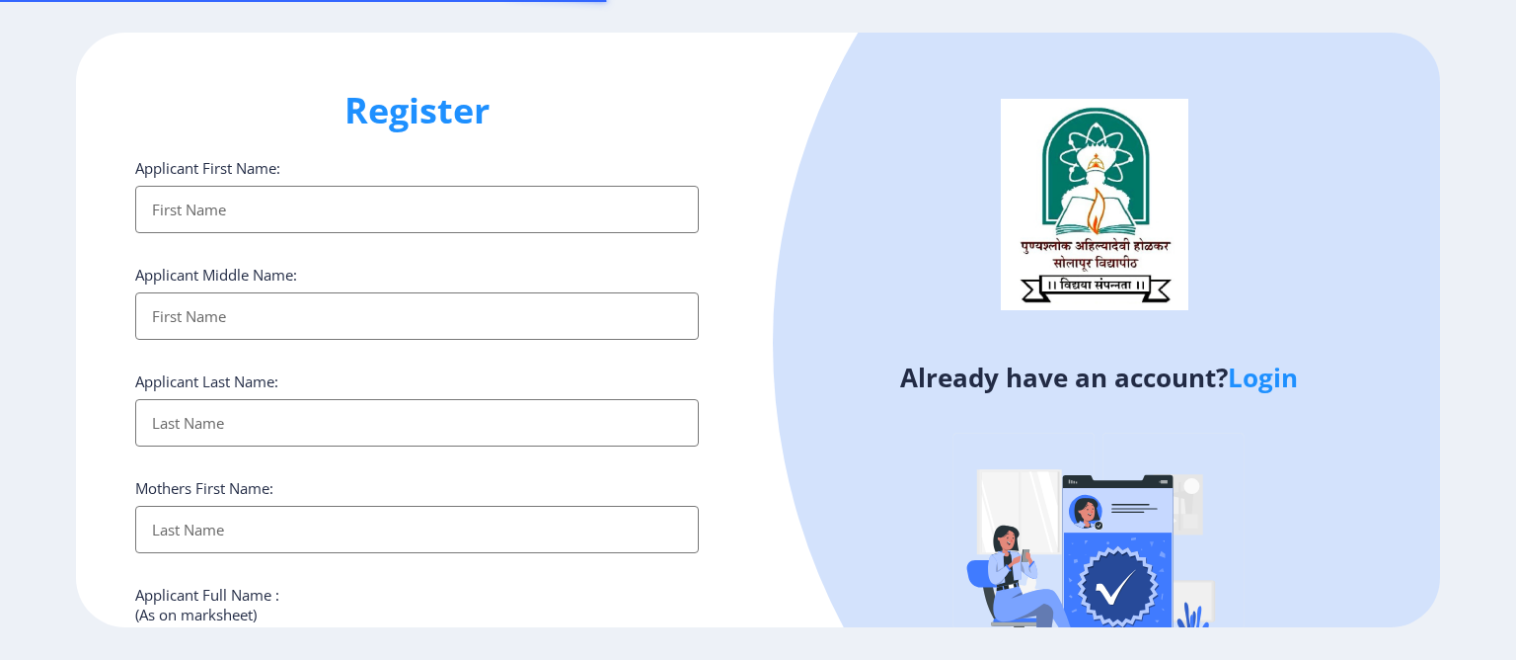
select select
click at [420, 202] on input "Applicant First Name:" at bounding box center [417, 209] width 564 height 47
type input "[PERSON_NAME]"
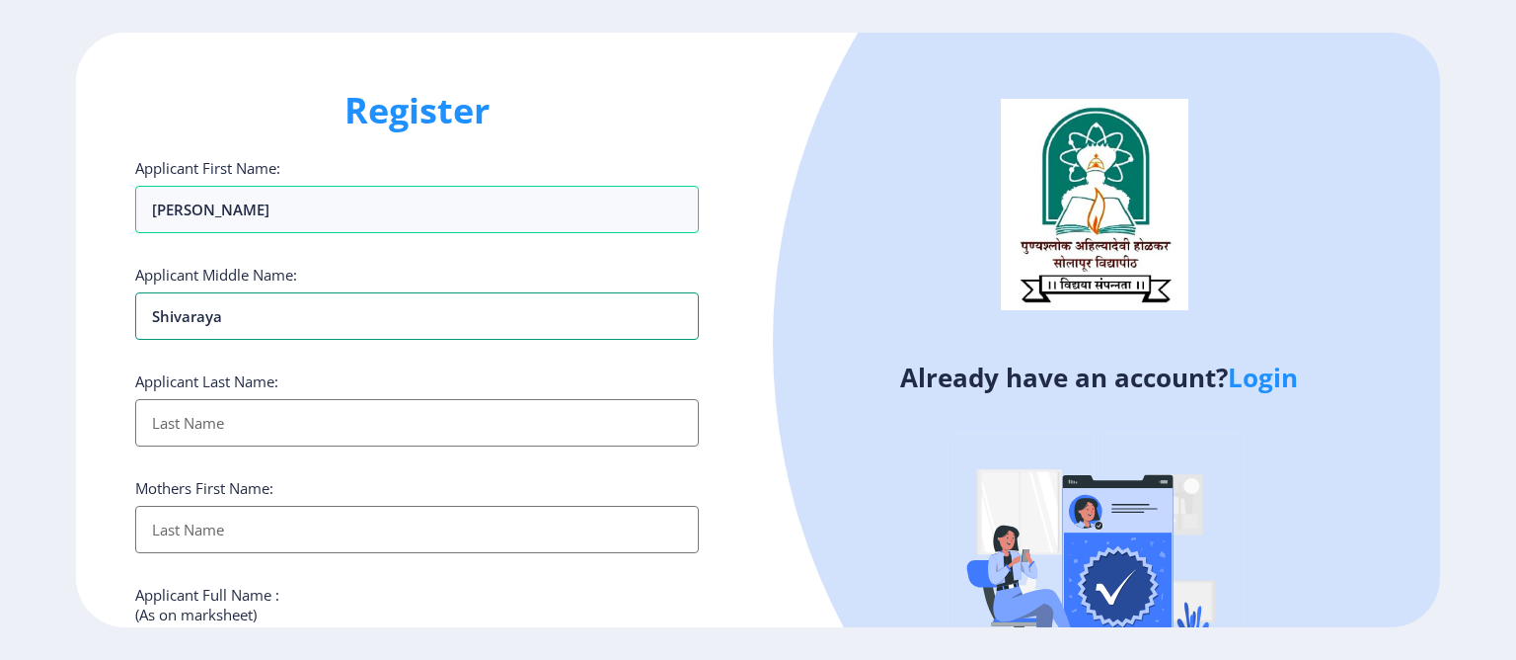
type input "shivaraya"
click at [187, 417] on input "Applicant First Name:" at bounding box center [417, 422] width 564 height 47
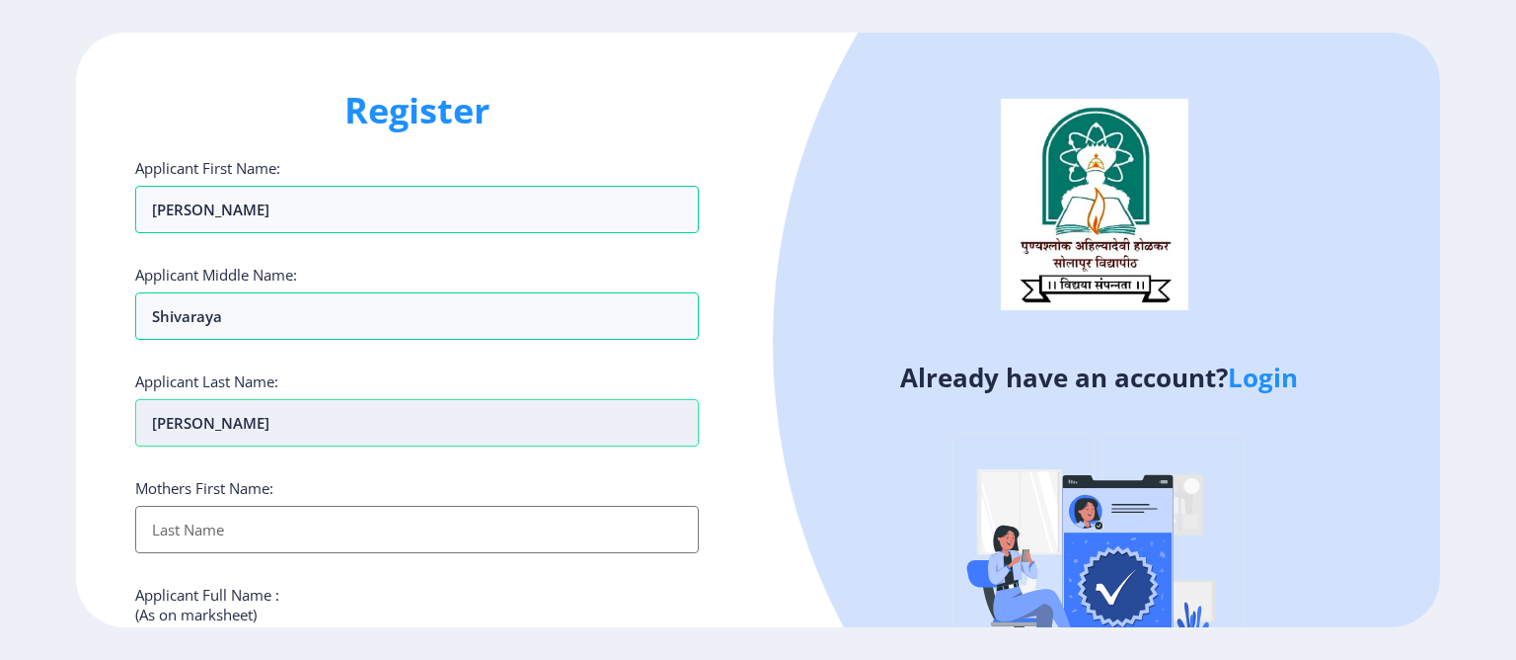
type input "[PERSON_NAME]"
click at [213, 536] on input "Applicant First Name:" at bounding box center [417, 528] width 564 height 47
click at [225, 522] on input "Applicant First Name:" at bounding box center [417, 528] width 564 height 47
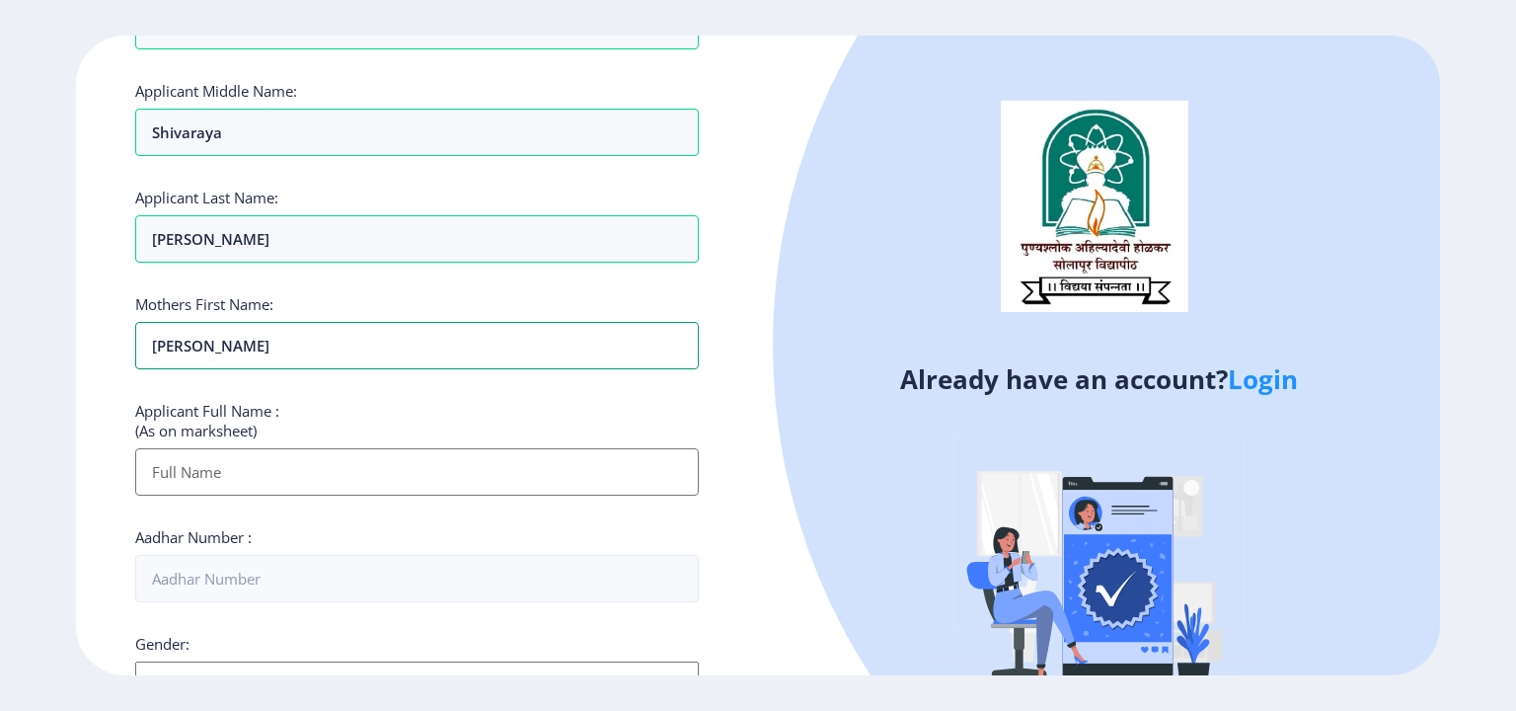
scroll to position [197, 0]
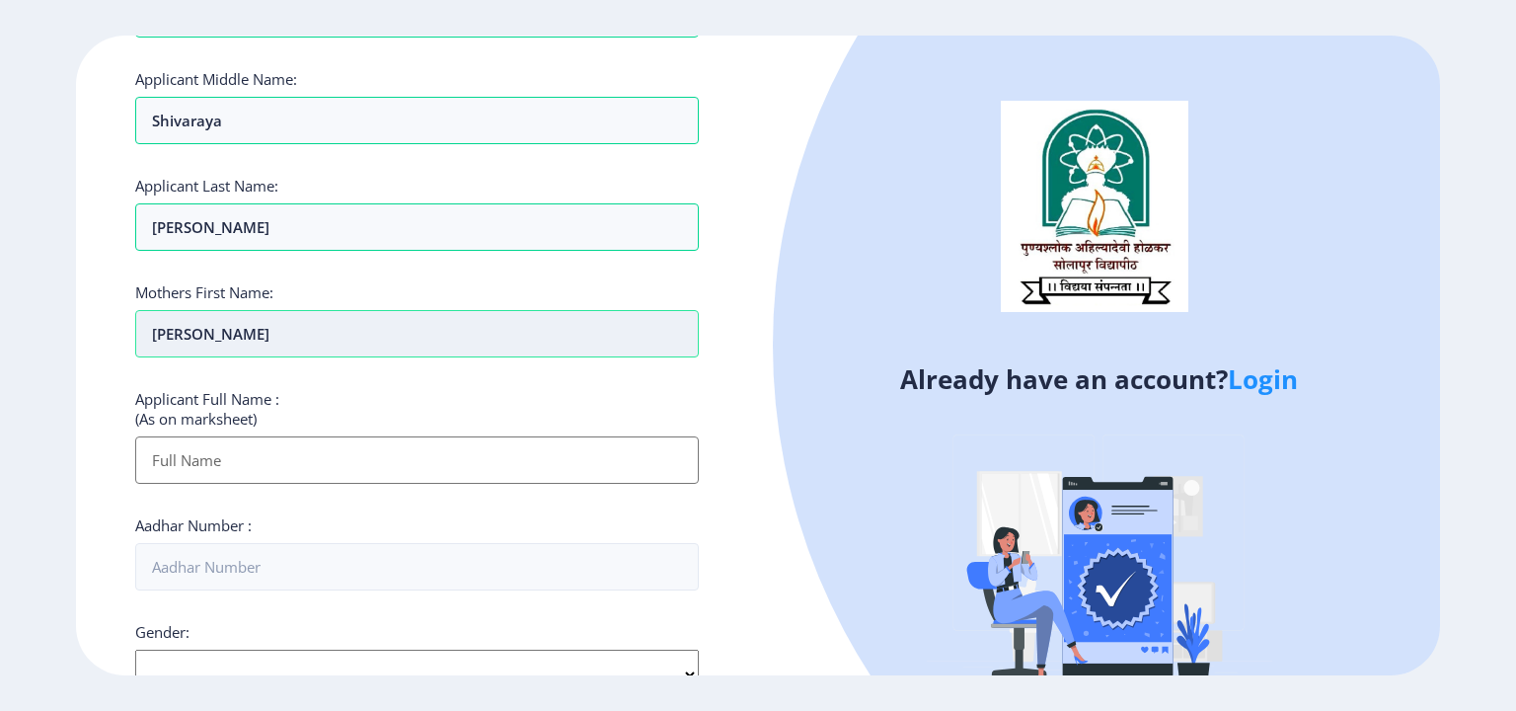
click at [194, 333] on input "[PERSON_NAME]" at bounding box center [417, 333] width 564 height 47
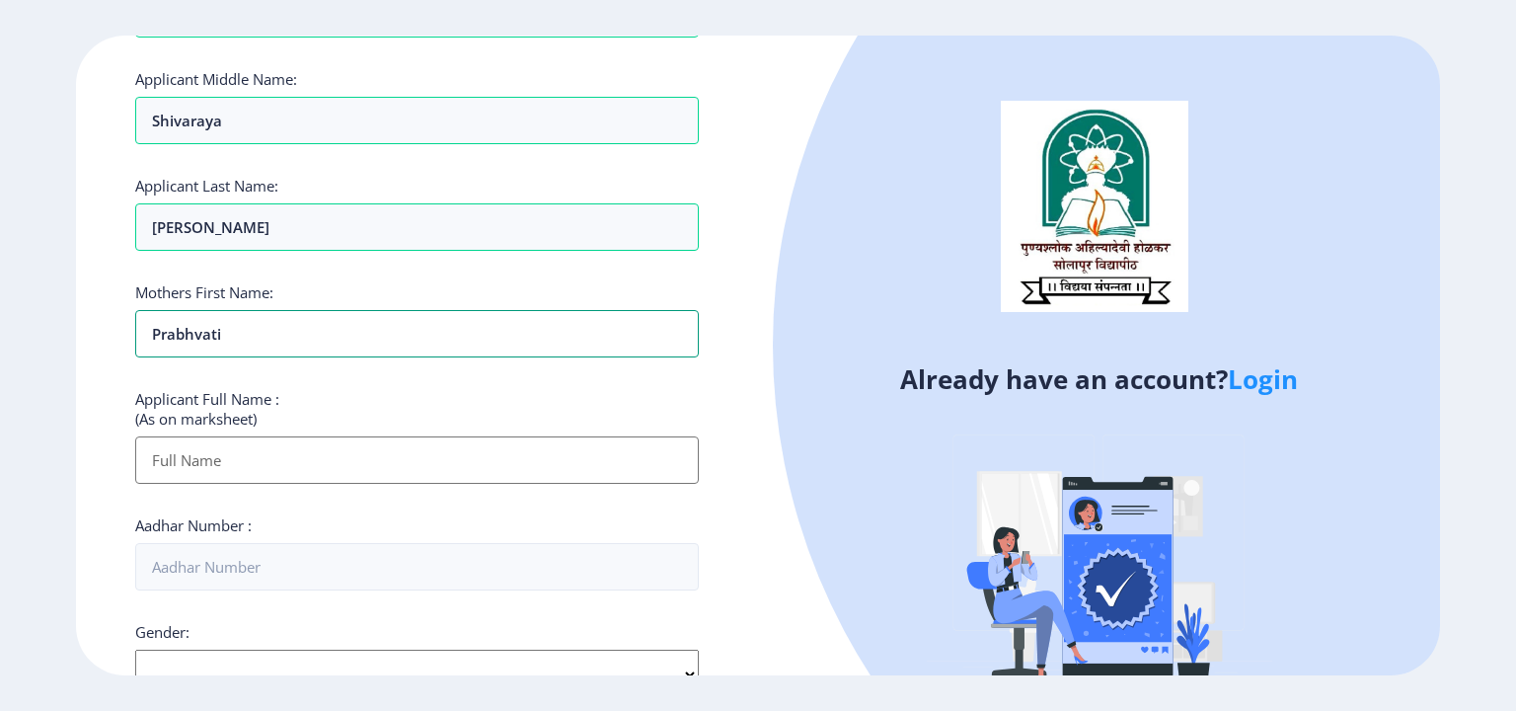
type input "[PERSON_NAME]"
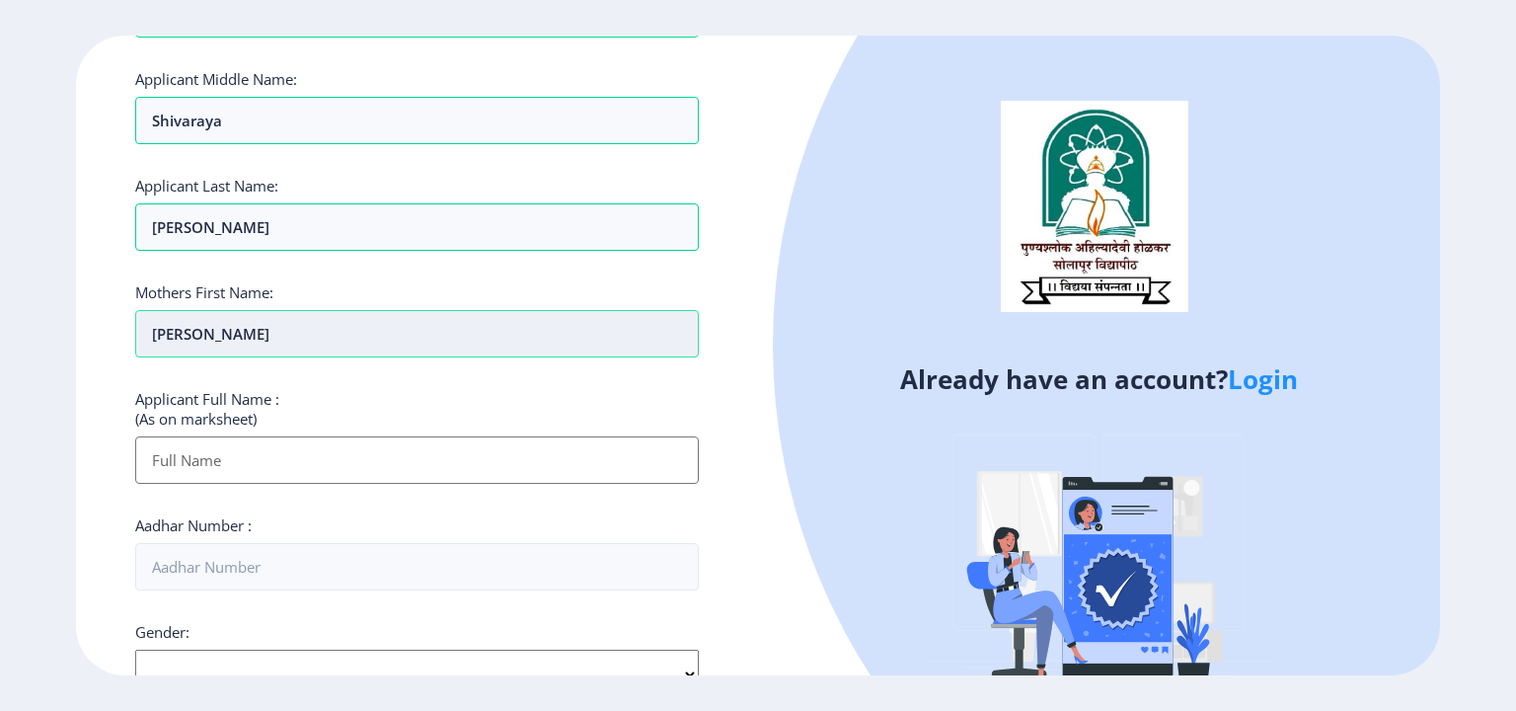
drag, startPoint x: 276, startPoint y: 330, endPoint x: 201, endPoint y: 335, distance: 75.2
click at [201, 335] on input "[PERSON_NAME]" at bounding box center [417, 333] width 564 height 47
click at [16, 500] on ngx-register "Register Applicant First Name: [PERSON_NAME] Applicant Middle Name: shivaraya A…" at bounding box center [758, 356] width 1516 height 640
click at [219, 462] on input "Applicant First Name:" at bounding box center [417, 459] width 564 height 47
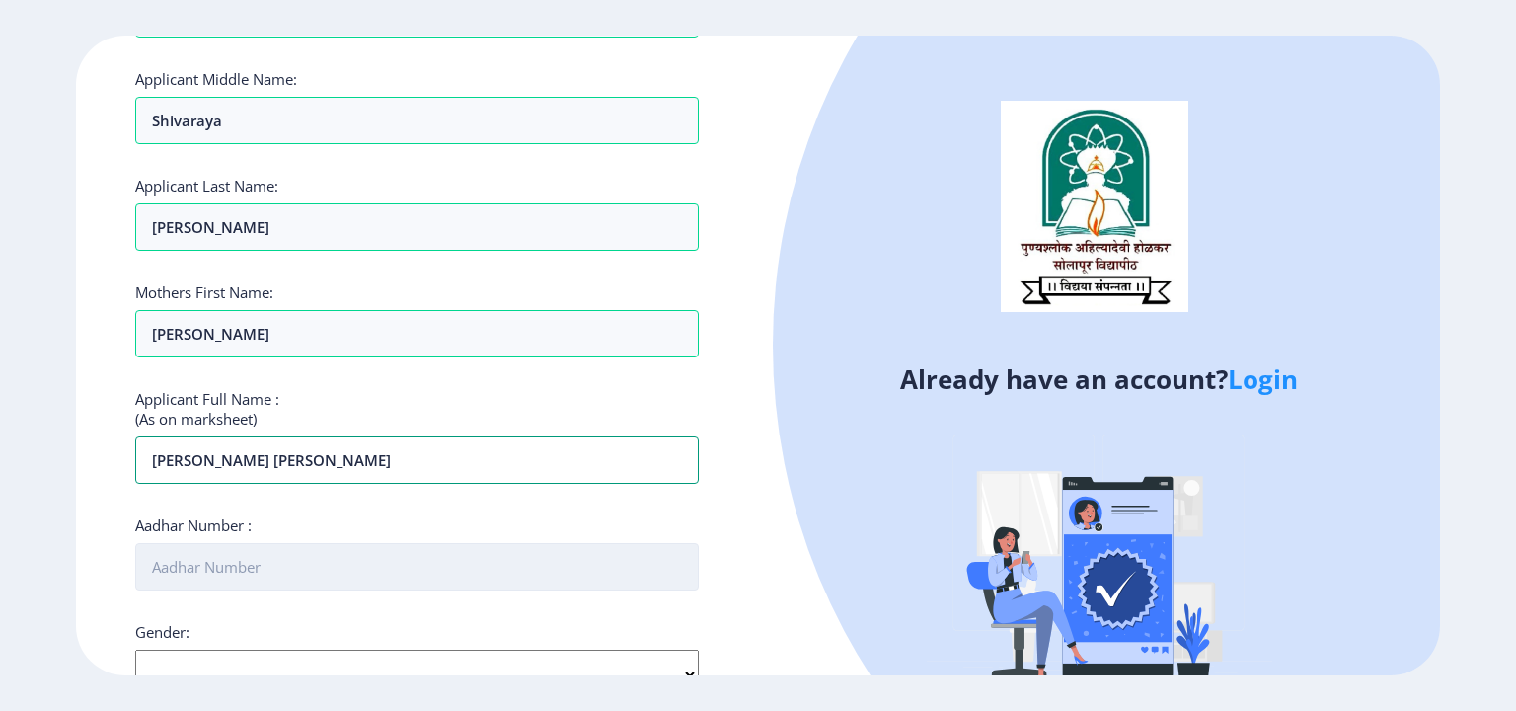
type input "[PERSON_NAME] [PERSON_NAME]"
click at [278, 572] on input "Aadhar Number :" at bounding box center [417, 566] width 564 height 47
type input "8"
type input "999345712403"
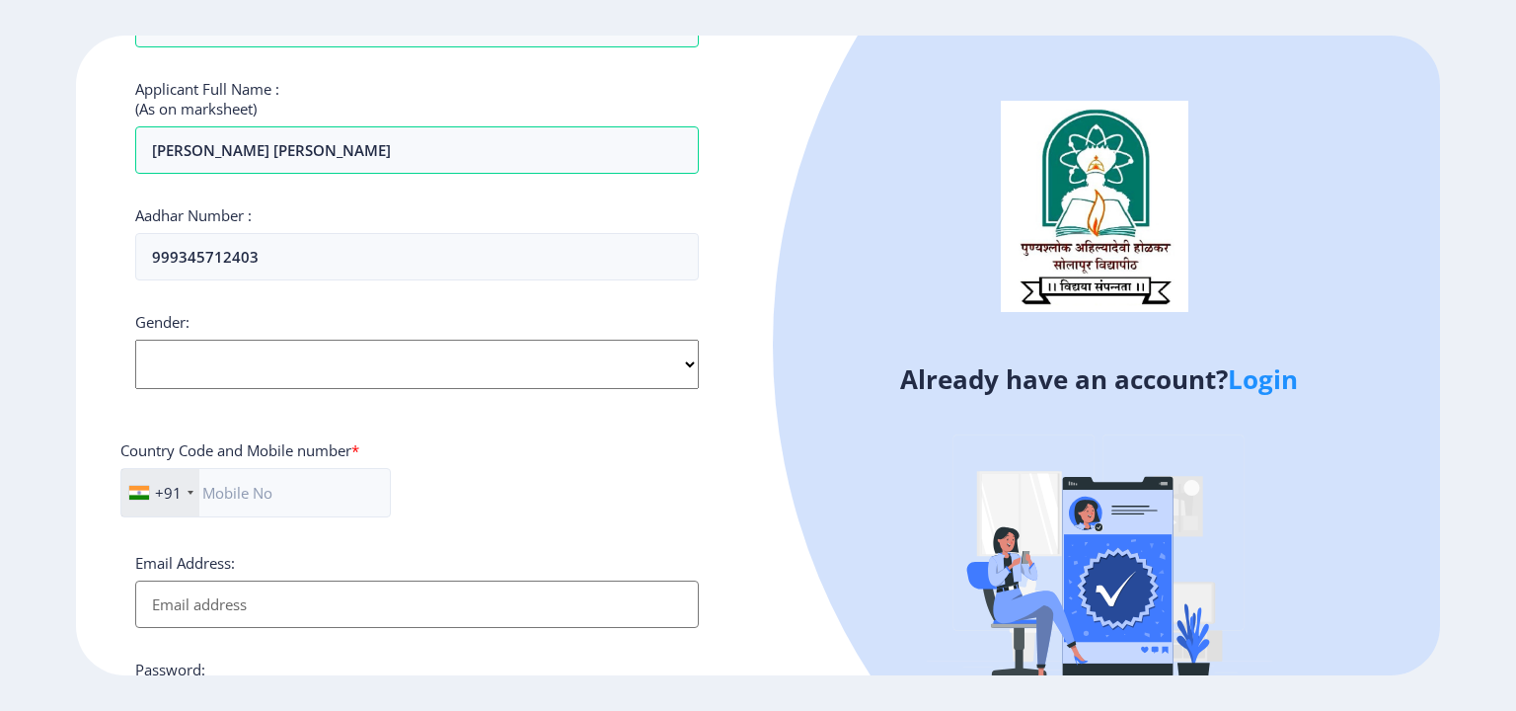
scroll to position [514, 0]
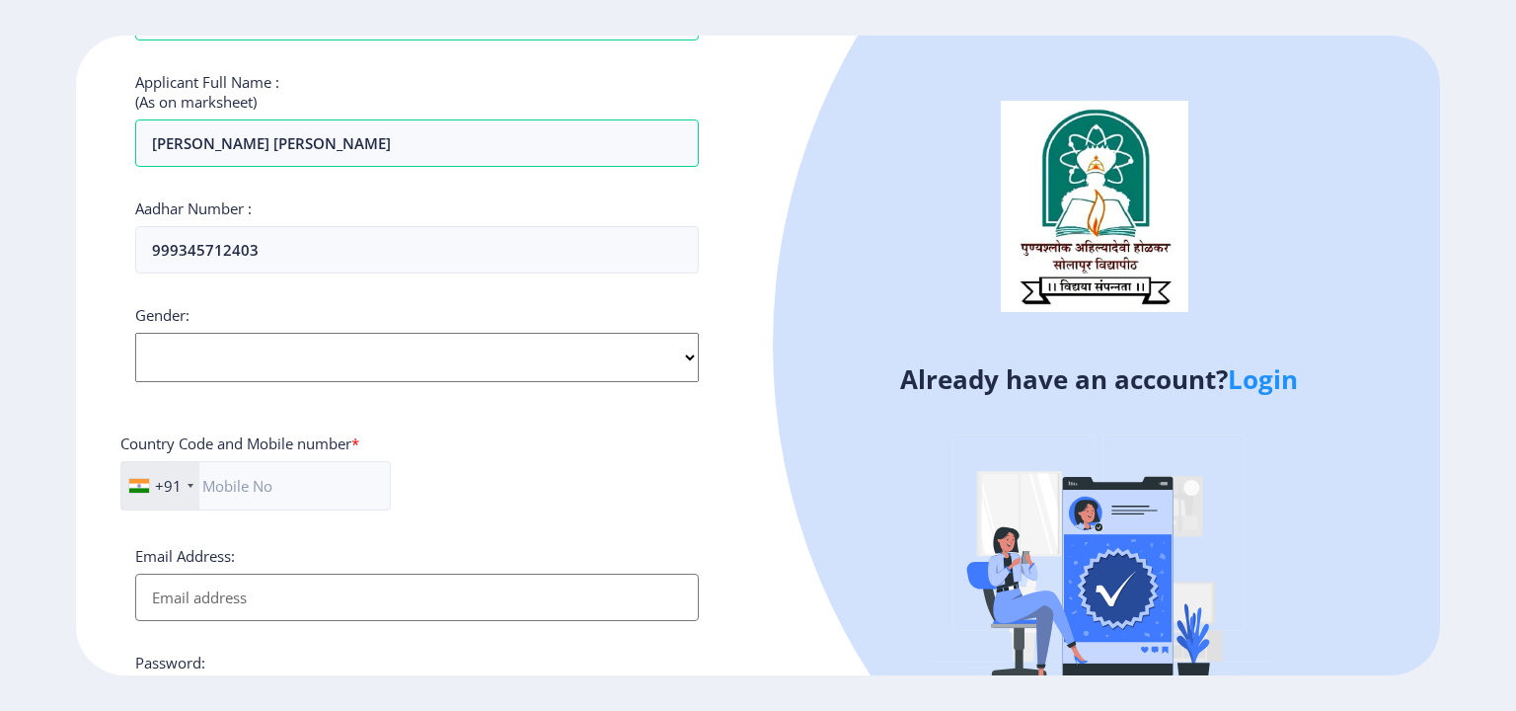
click at [265, 368] on select "Select Gender [DEMOGRAPHIC_DATA] [DEMOGRAPHIC_DATA] Other" at bounding box center [417, 357] width 564 height 49
select select "[DEMOGRAPHIC_DATA]"
click at [135, 333] on select "Select Gender [DEMOGRAPHIC_DATA] [DEMOGRAPHIC_DATA] Other" at bounding box center [417, 357] width 564 height 49
click at [223, 490] on input "text" at bounding box center [255, 485] width 271 height 49
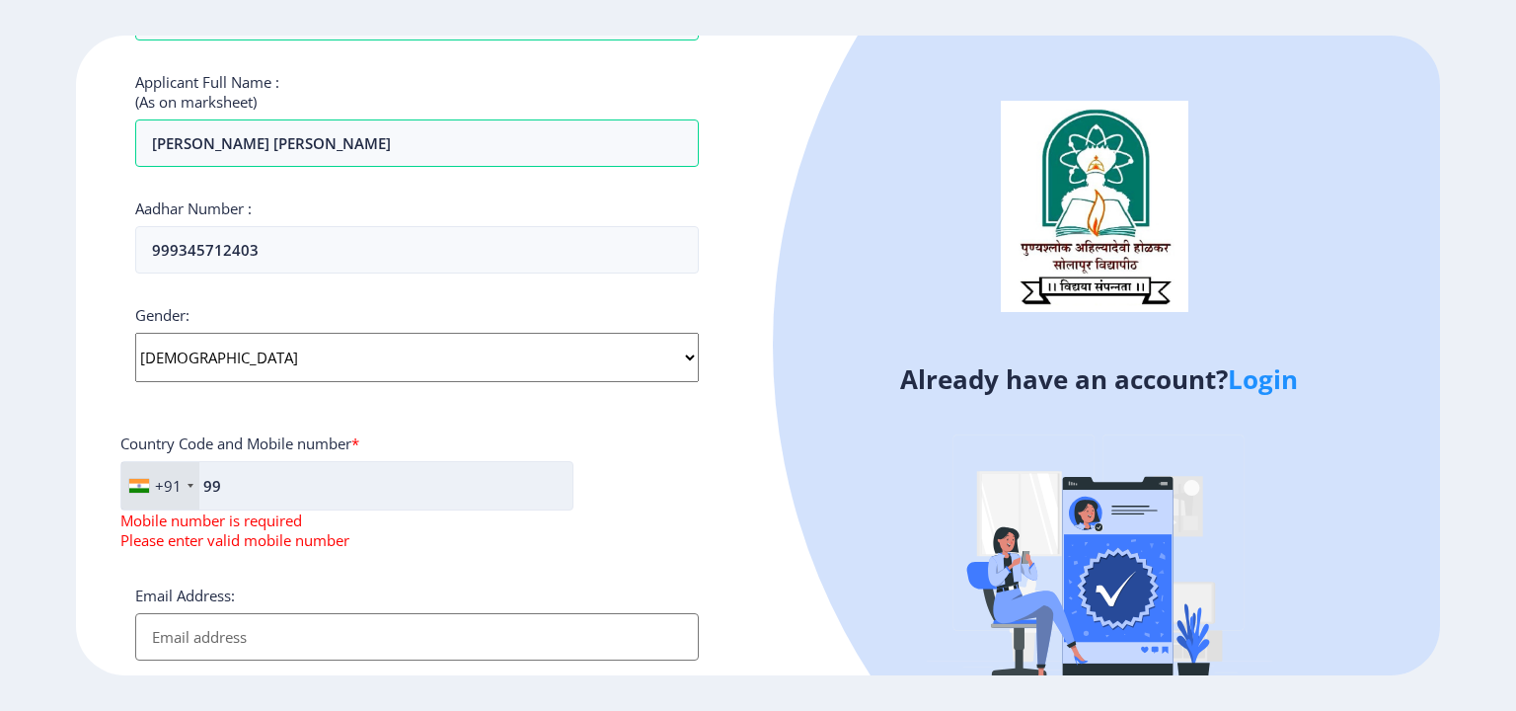
type input "9"
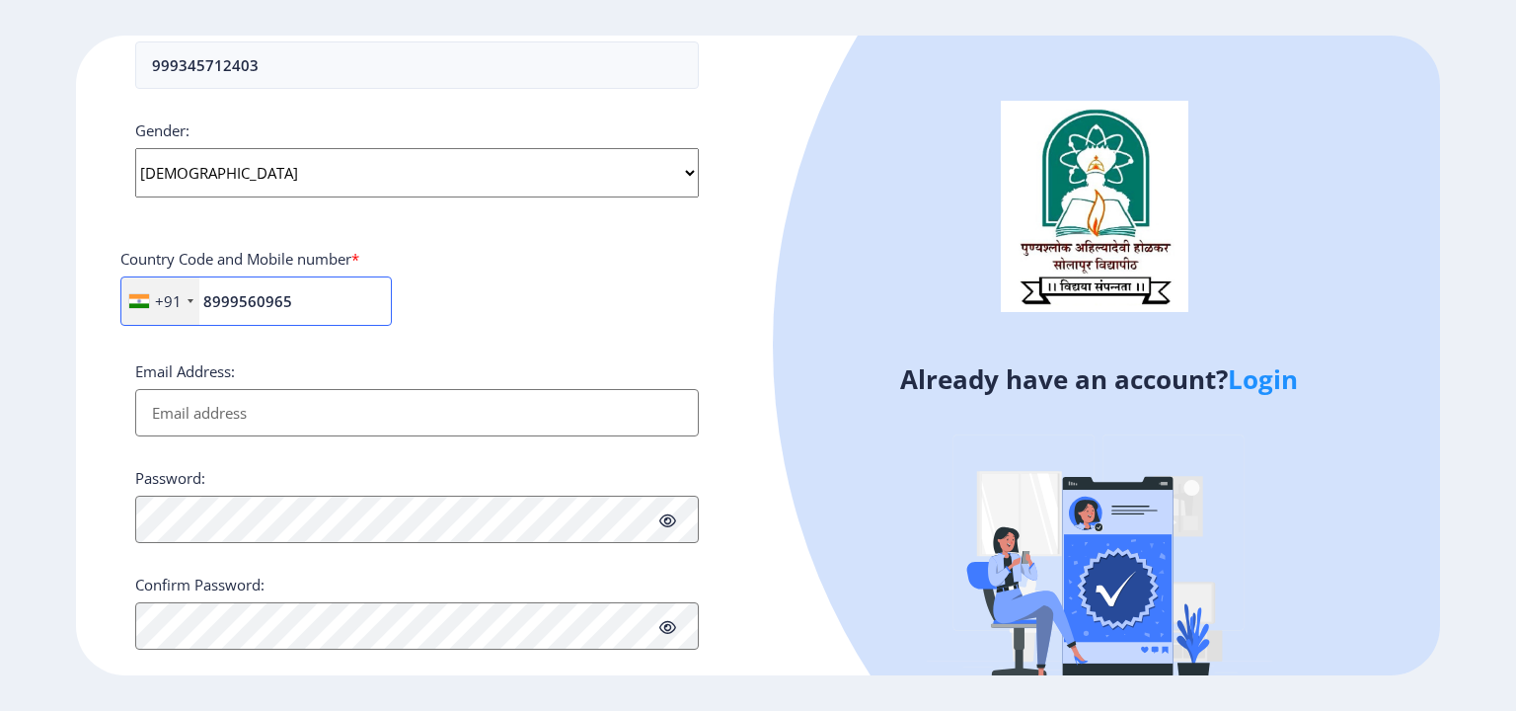
scroll to position [712, 0]
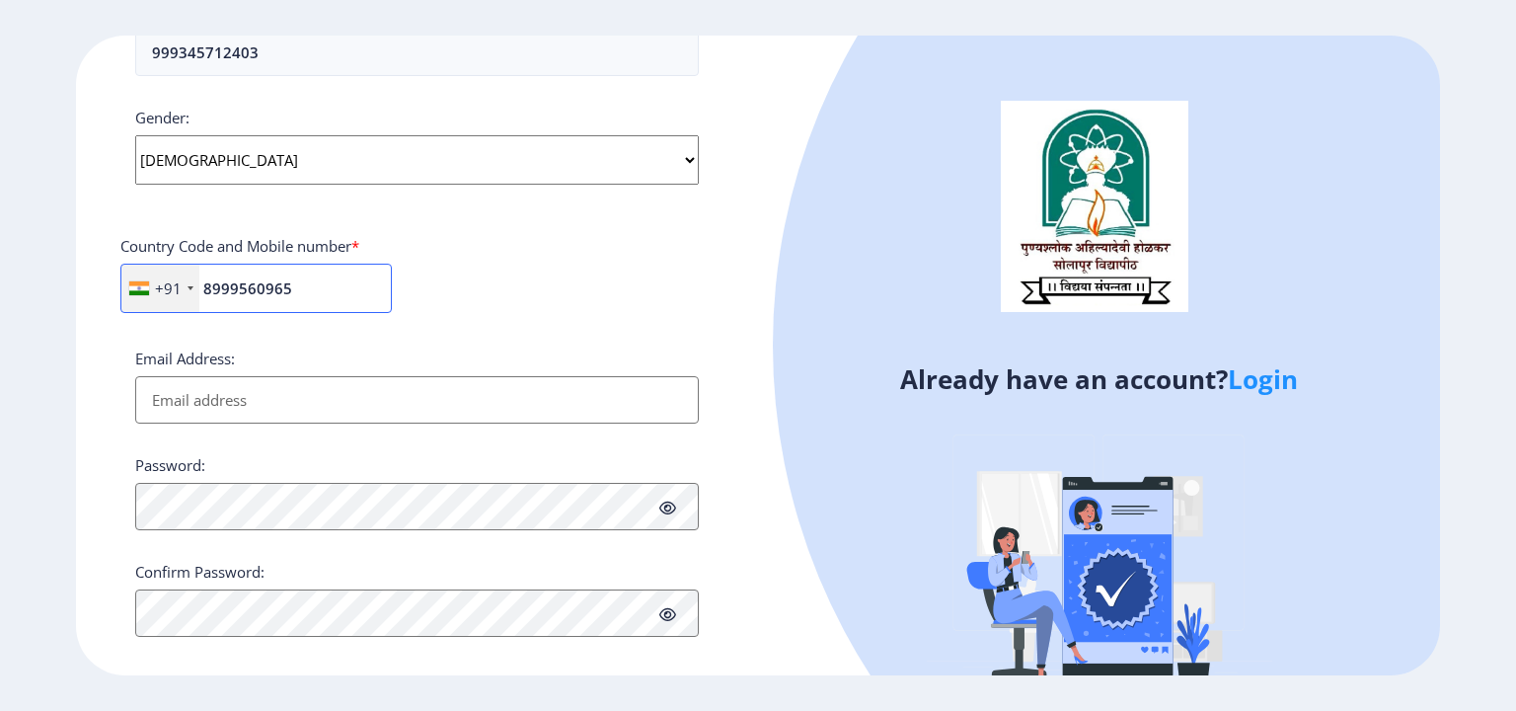
type input "8999560965"
click at [234, 402] on input "Email Address:" at bounding box center [417, 399] width 564 height 47
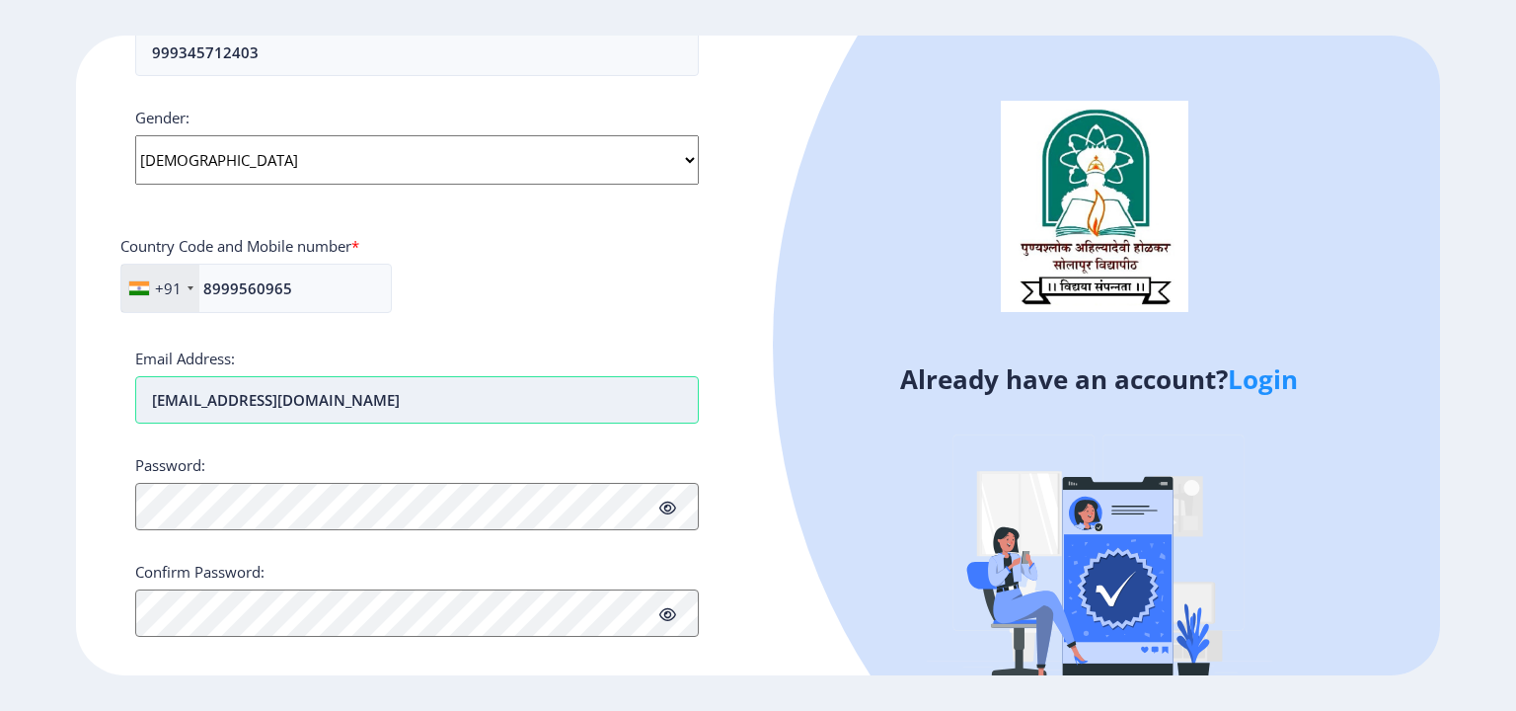
type input "[EMAIL_ADDRESS][DOMAIN_NAME]"
click at [671, 503] on icon at bounding box center [668, 508] width 17 height 15
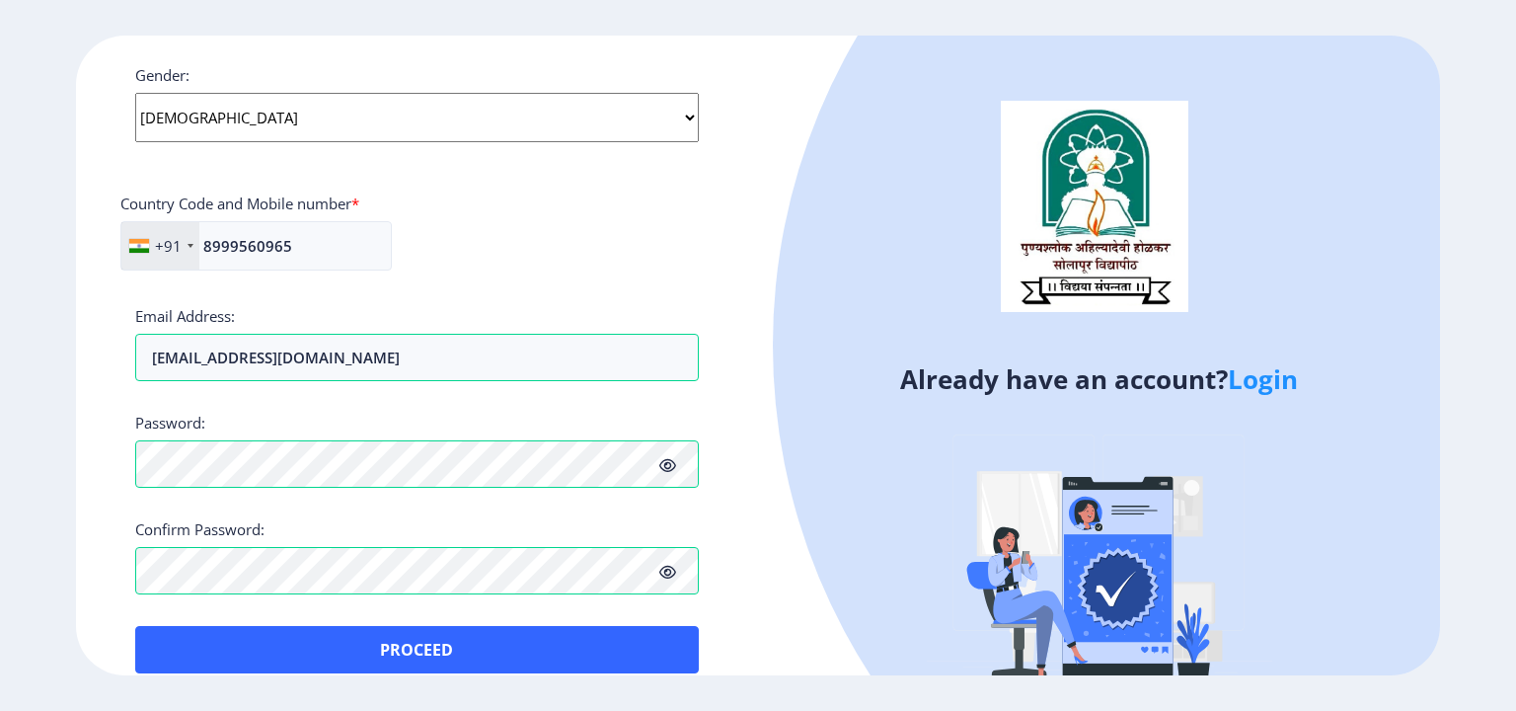
scroll to position [778, 0]
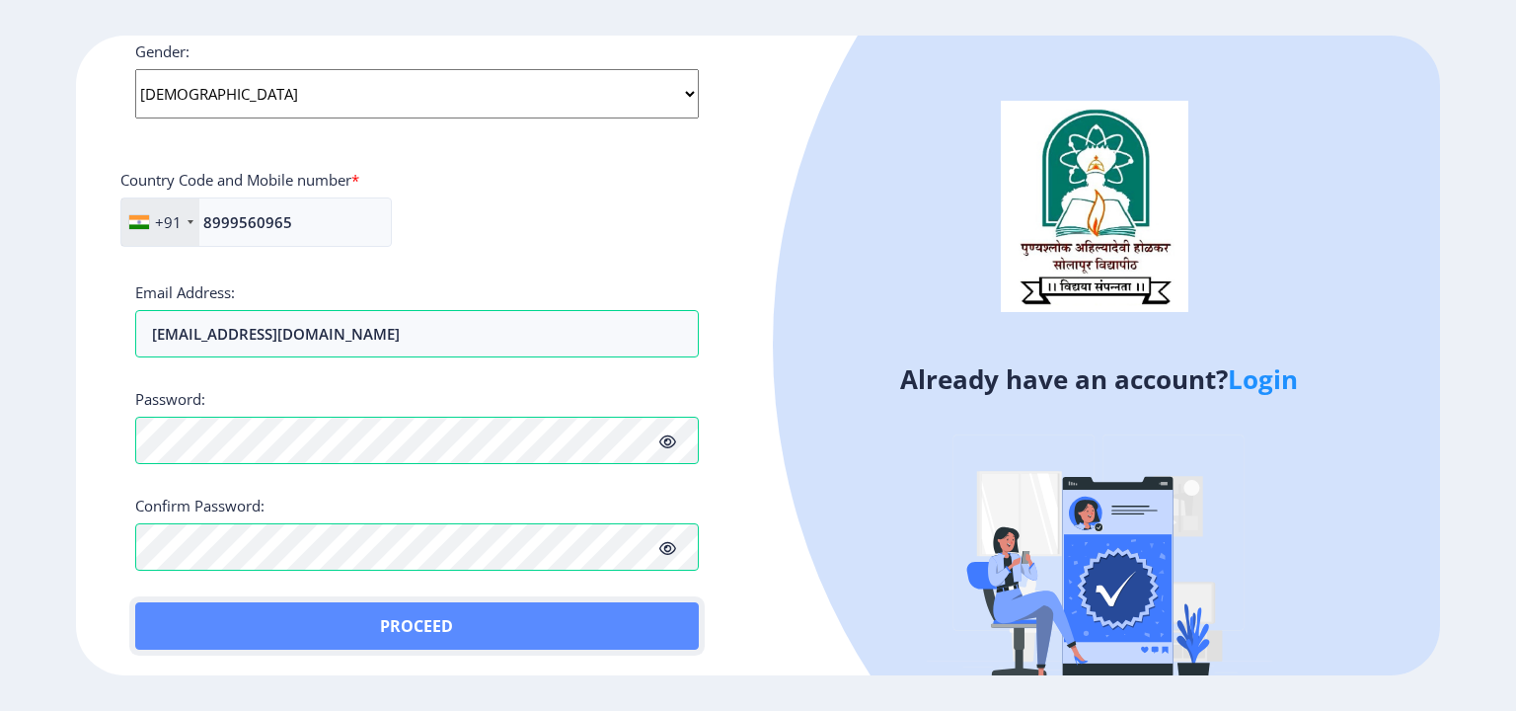
click at [411, 621] on button "Proceed" at bounding box center [417, 625] width 564 height 47
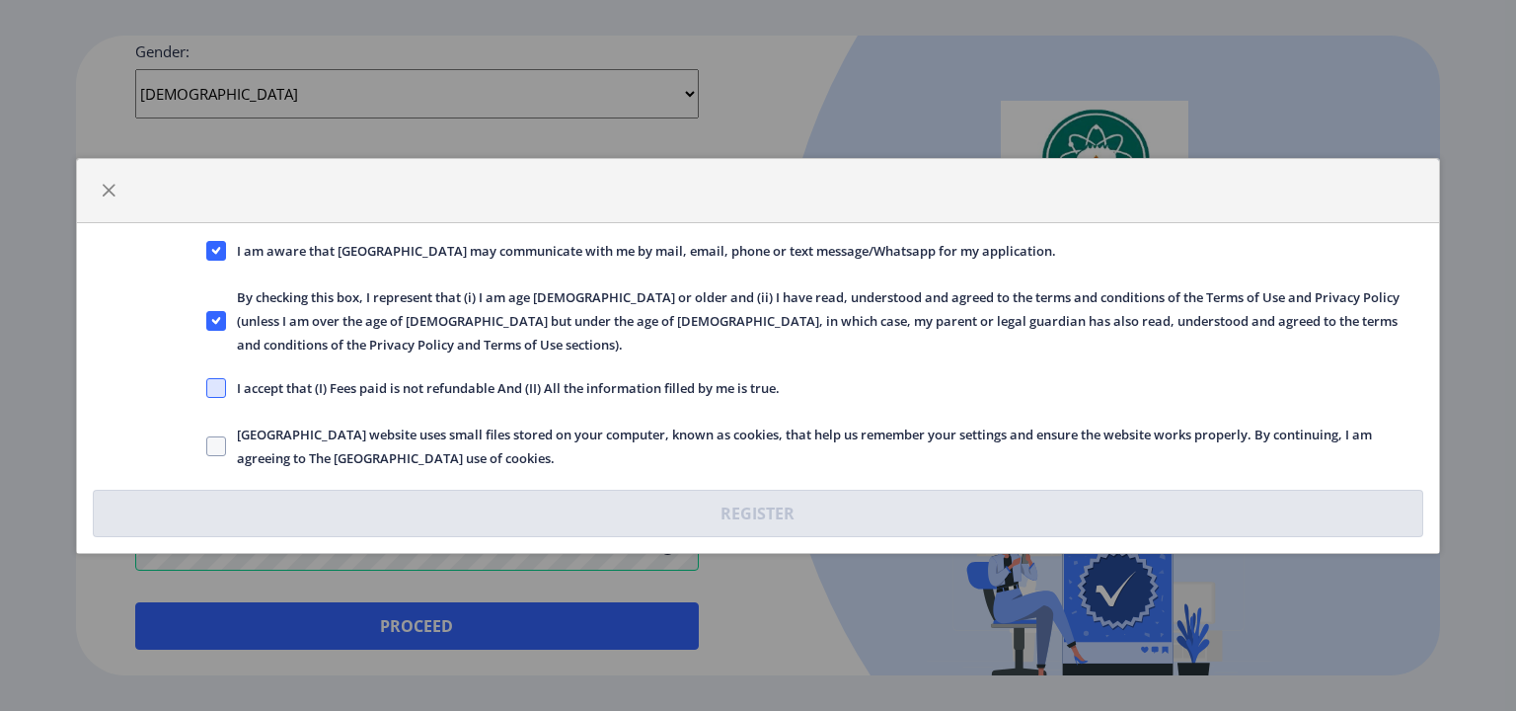
click at [211, 378] on span at bounding box center [216, 388] width 20 height 20
click at [207, 387] on input "I accept that (I) Fees paid is not refundable And (II) All the information fill…" at bounding box center [206, 387] width 1 height 1
checkbox input "true"
click at [217, 436] on span at bounding box center [216, 446] width 20 height 20
click at [207, 445] on input "[GEOGRAPHIC_DATA] website uses small files stored on your computer, known as co…" at bounding box center [206, 445] width 1 height 1
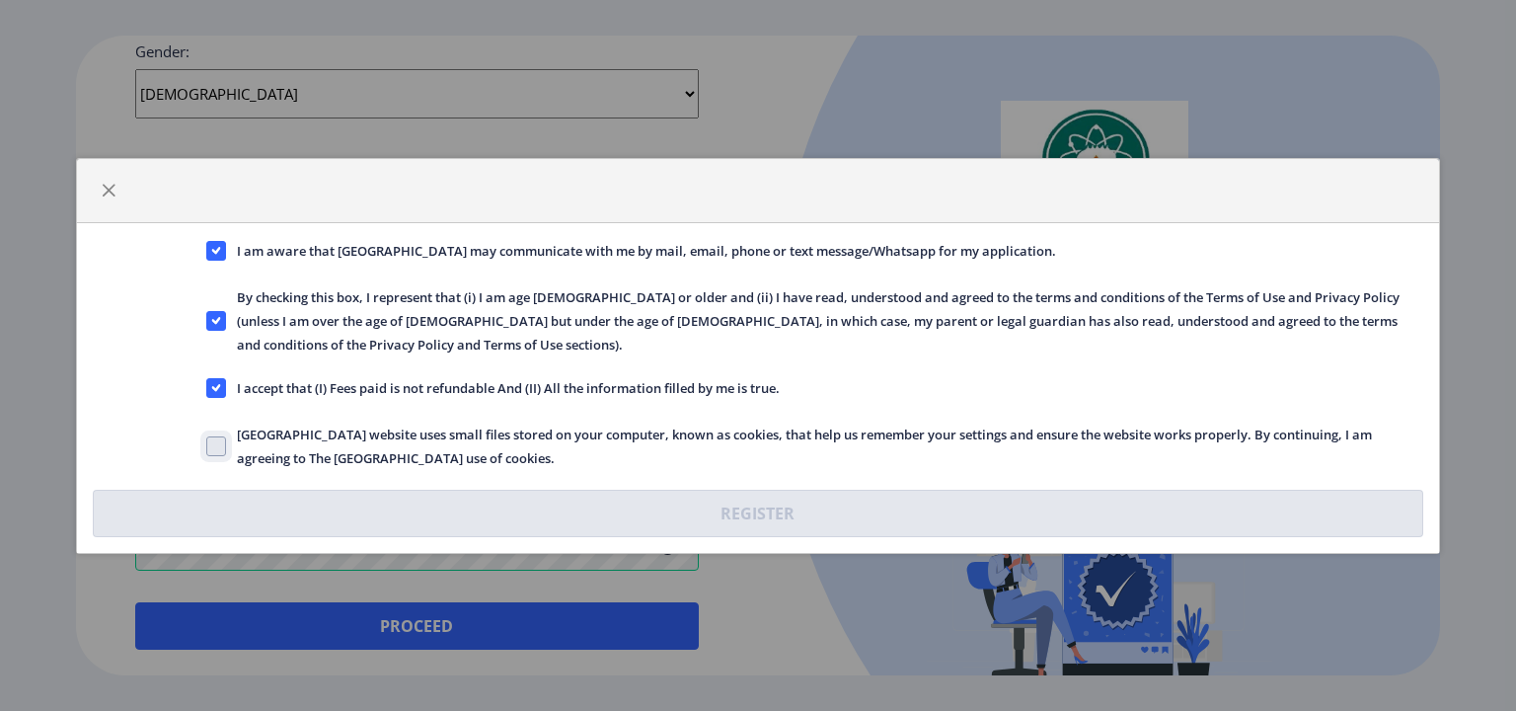
checkbox input "true"
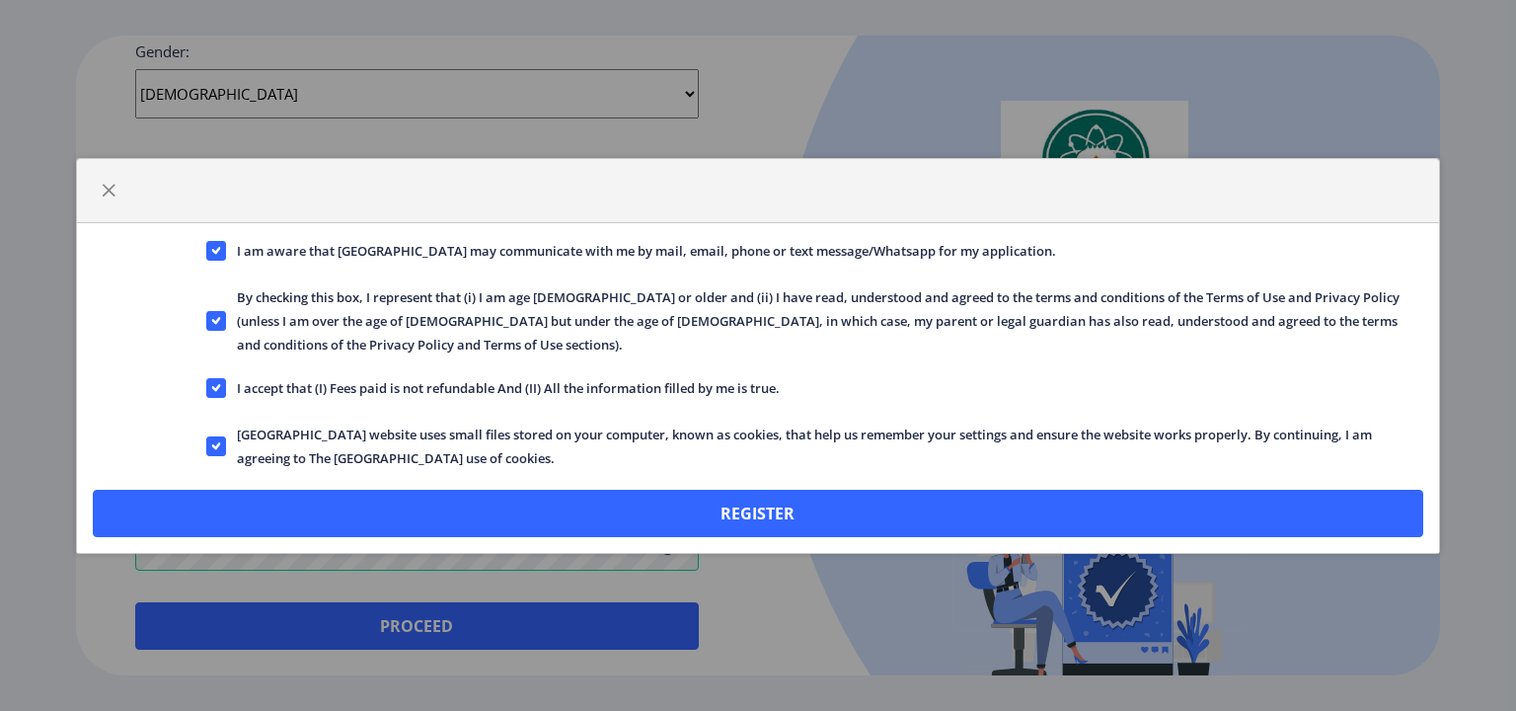
click at [361, 619] on div "I am aware that [GEOGRAPHIC_DATA] may communicate with me by mail, email, phone…" at bounding box center [758, 355] width 1516 height 711
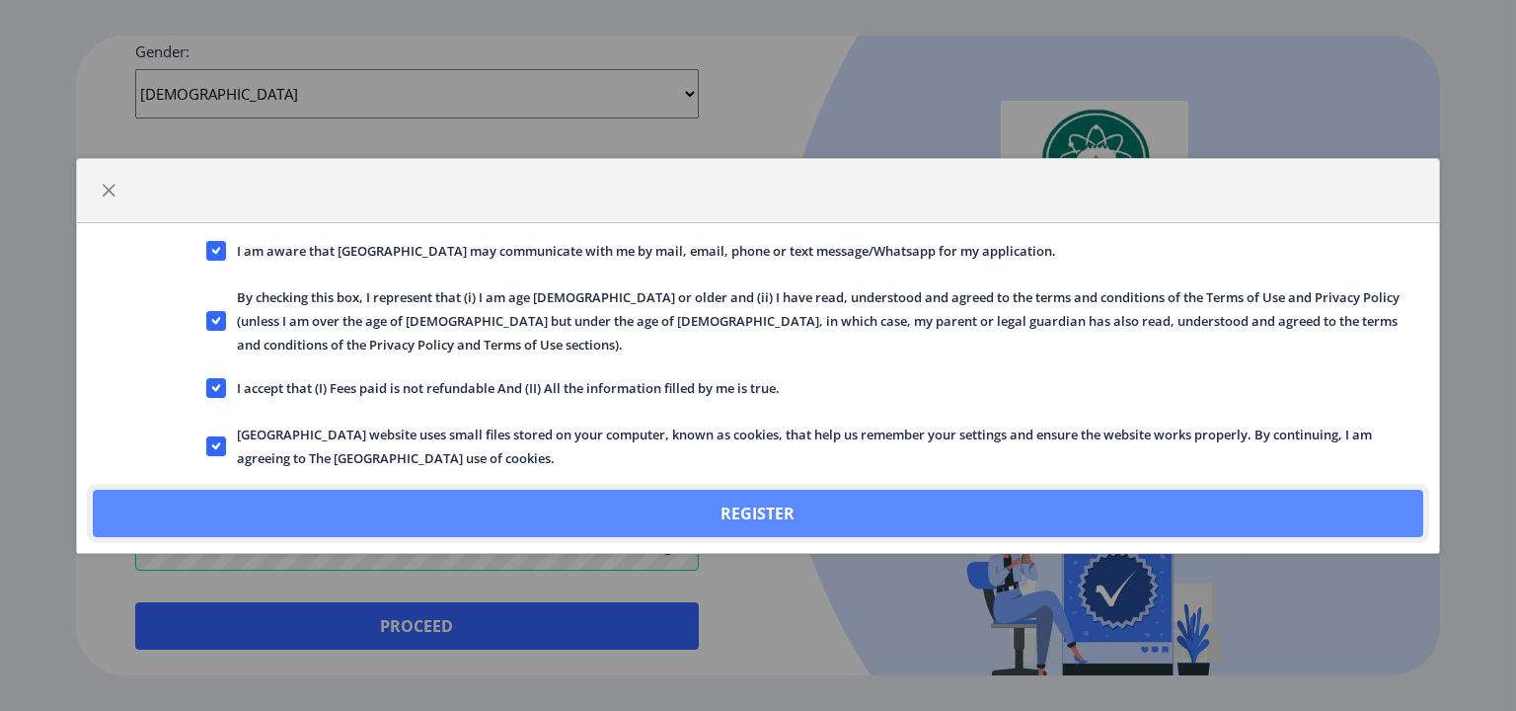
click at [717, 500] on button "Register" at bounding box center [758, 513] width 1331 height 47
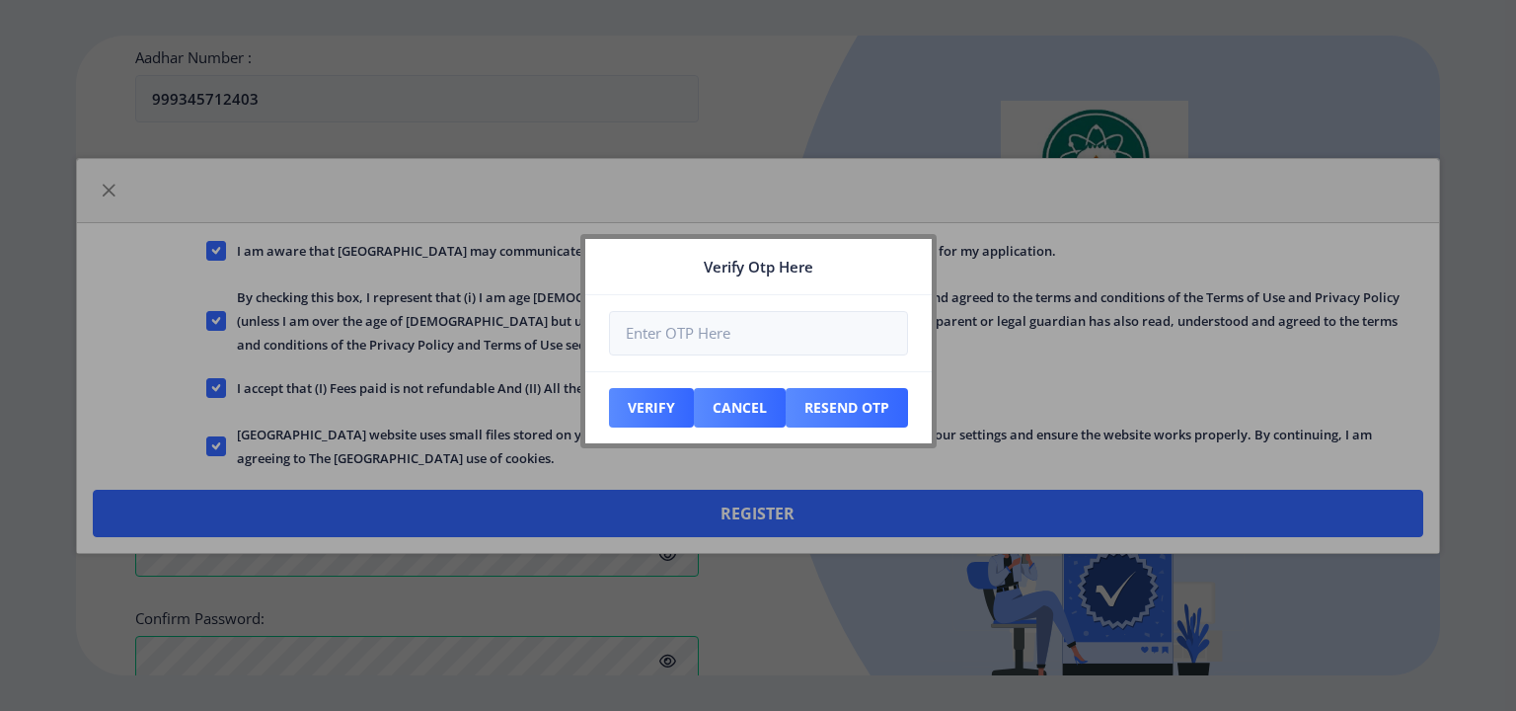
scroll to position [891, 0]
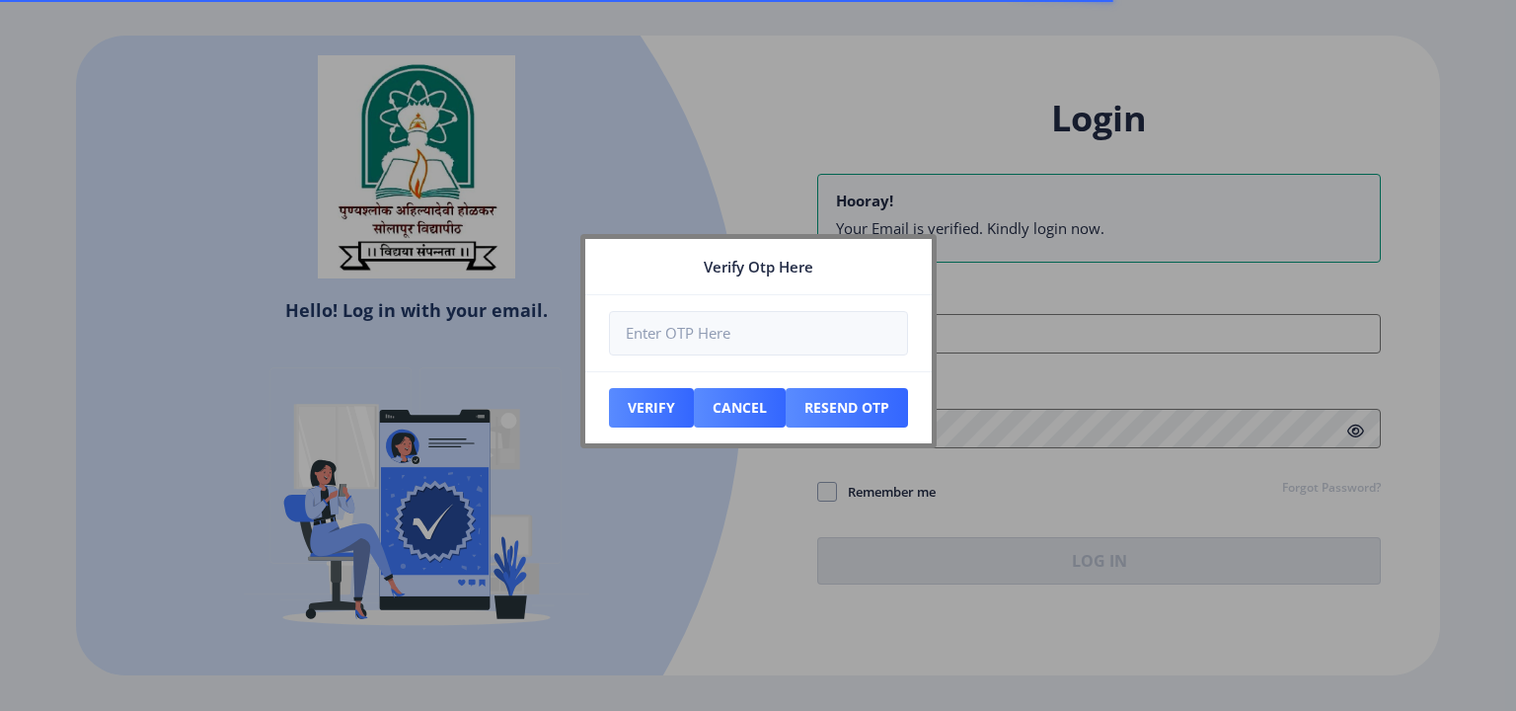
type input "[EMAIL_ADDRESS][DOMAIN_NAME]"
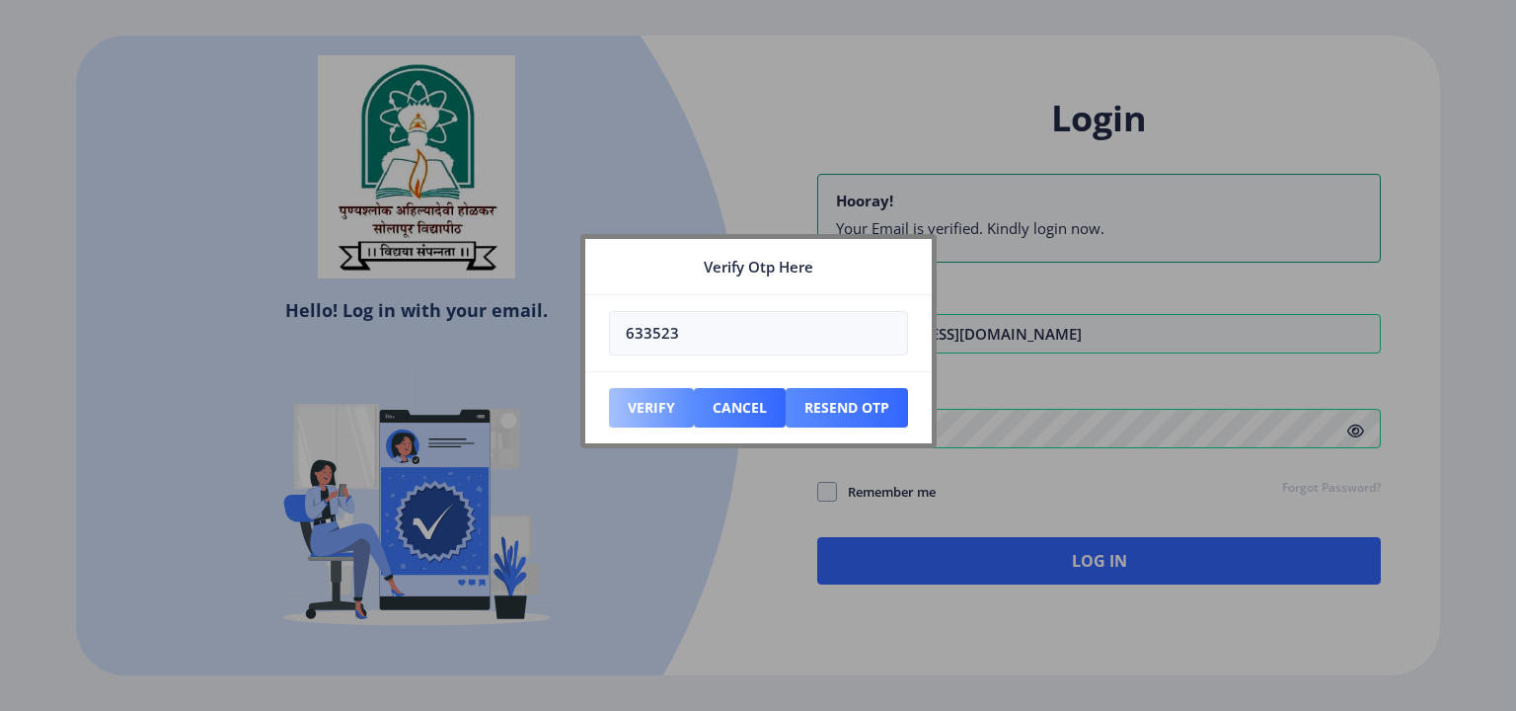
type input "633523"
click at [635, 400] on button "Verify" at bounding box center [651, 407] width 85 height 39
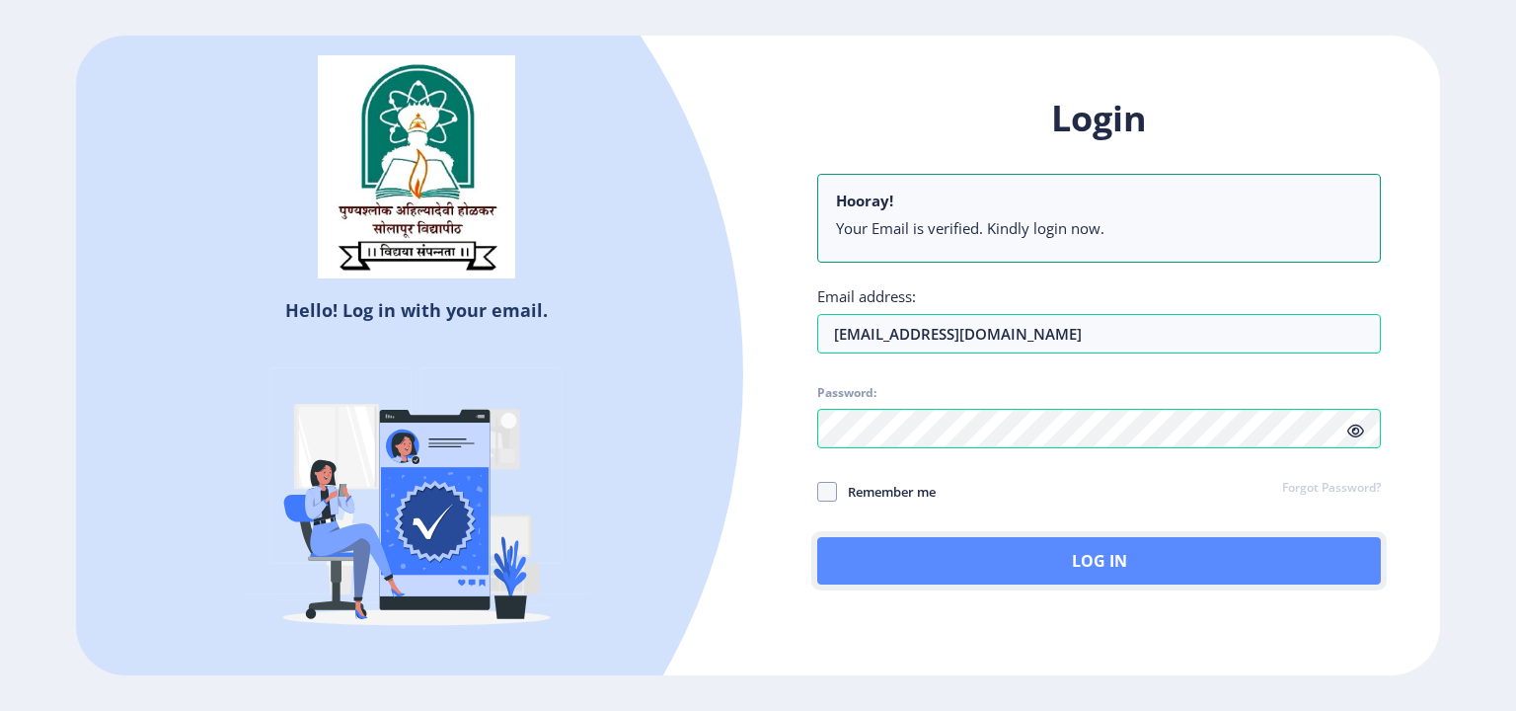
click at [1075, 560] on button "Log In" at bounding box center [1099, 560] width 564 height 47
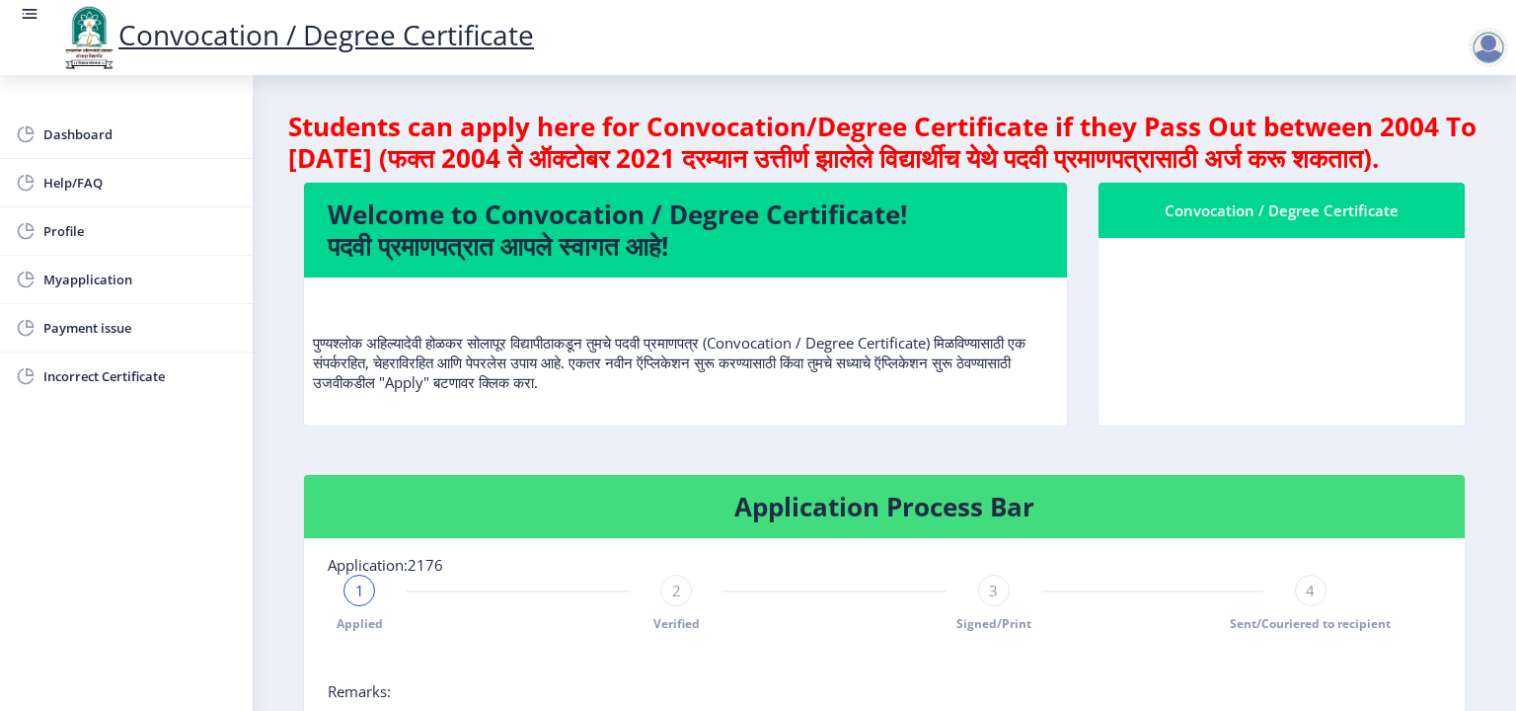
click at [1489, 47] on div at bounding box center [1488, 47] width 39 height 39
click at [96, 139] on span "Dashboard" at bounding box center [140, 134] width 194 height 24
click at [1279, 238] on nb-card-header "Convocation / Degree Certificate" at bounding box center [1282, 210] width 366 height 55
click at [1492, 50] on div at bounding box center [1488, 47] width 39 height 39
click at [1431, 152] on span "Log out" at bounding box center [1437, 154] width 126 height 24
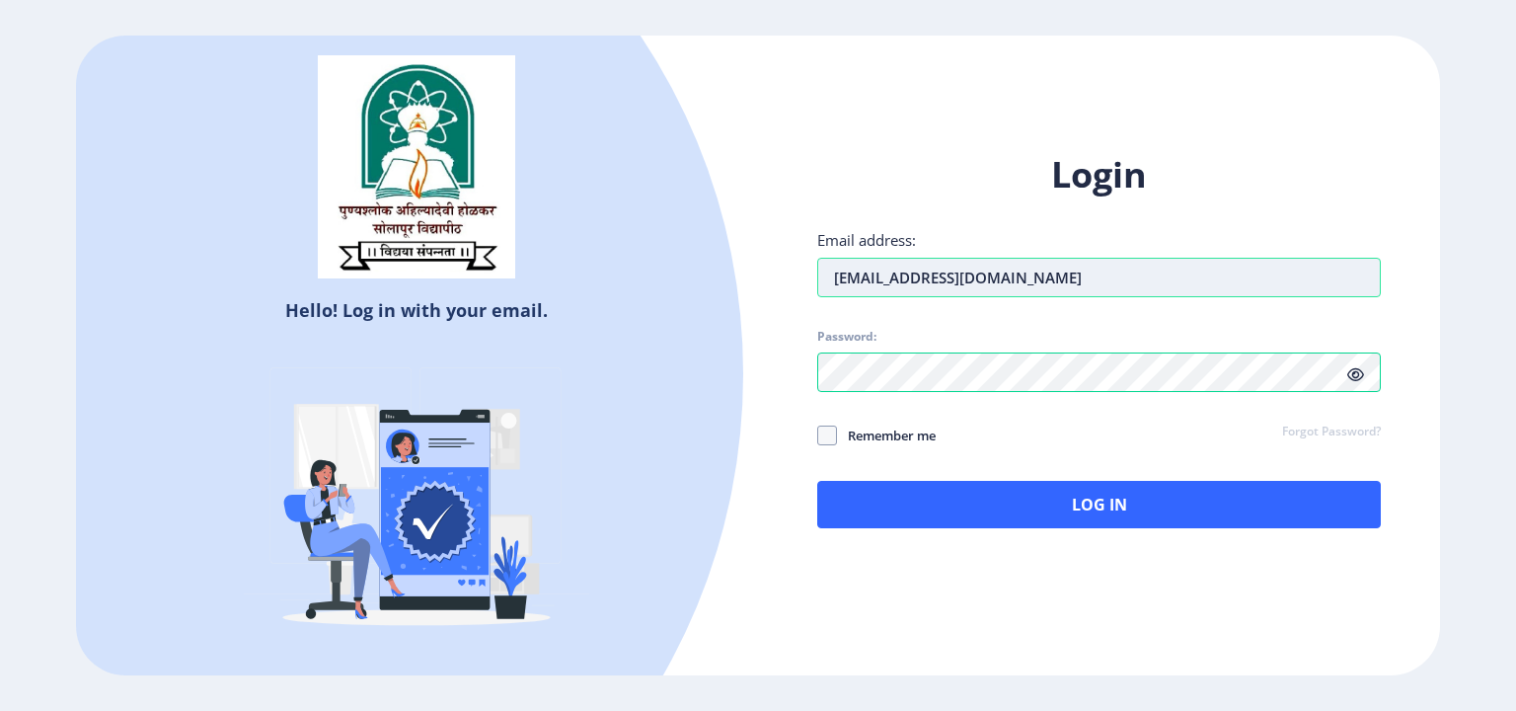
click at [1056, 284] on input "ambadas230@gmail.com" at bounding box center [1099, 277] width 564 height 39
type input "[EMAIL_ADDRESS][DOMAIN_NAME]"
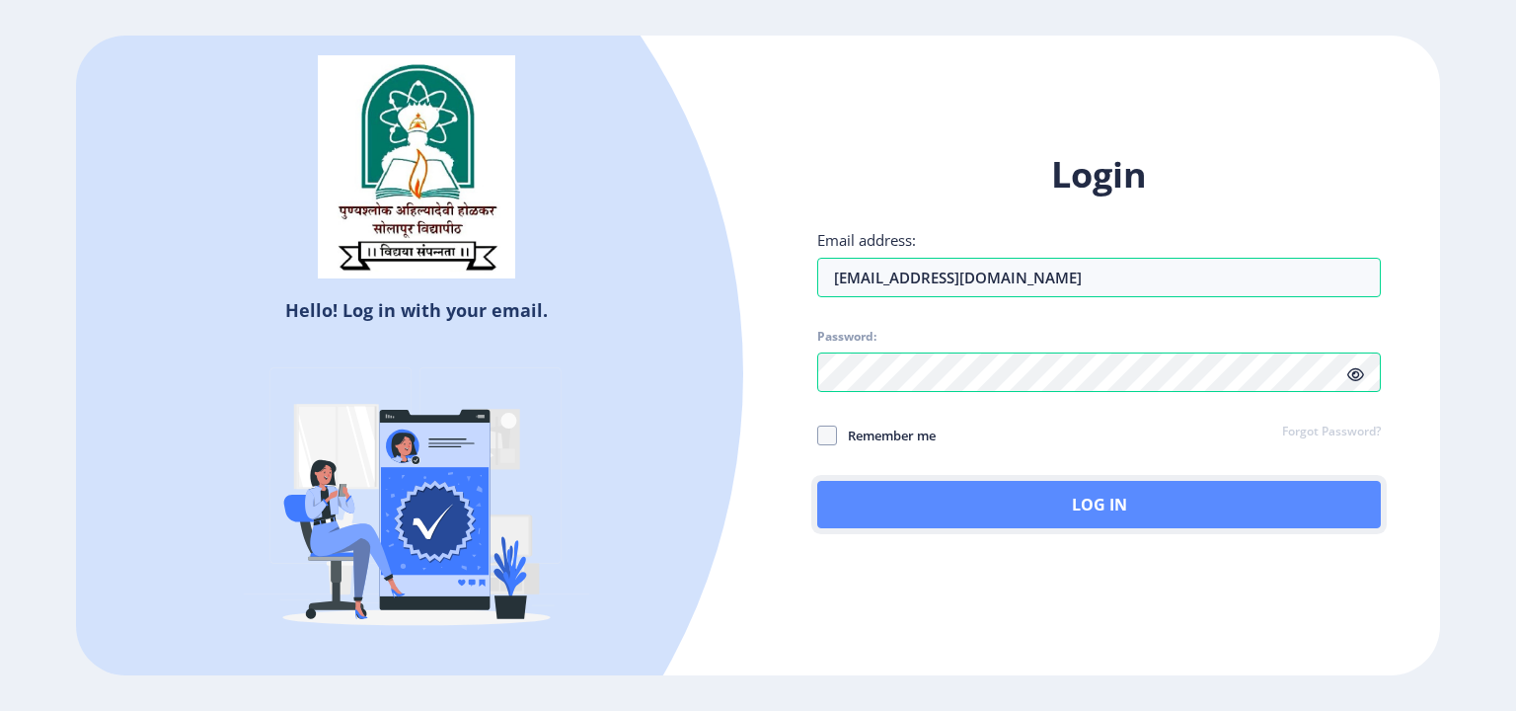
click at [1047, 493] on button "Log In" at bounding box center [1099, 504] width 564 height 47
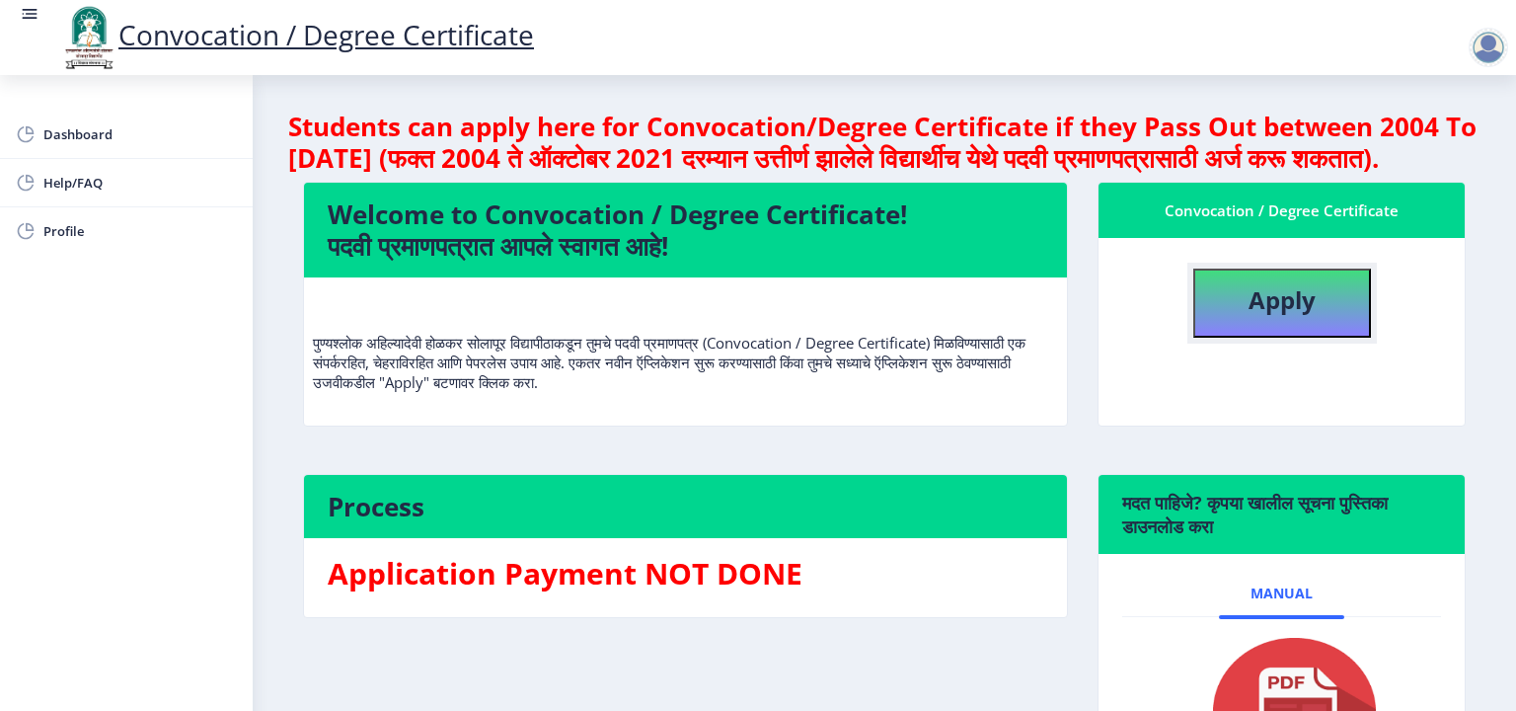
click at [1255, 316] on b "Apply" at bounding box center [1282, 299] width 67 height 33
select select
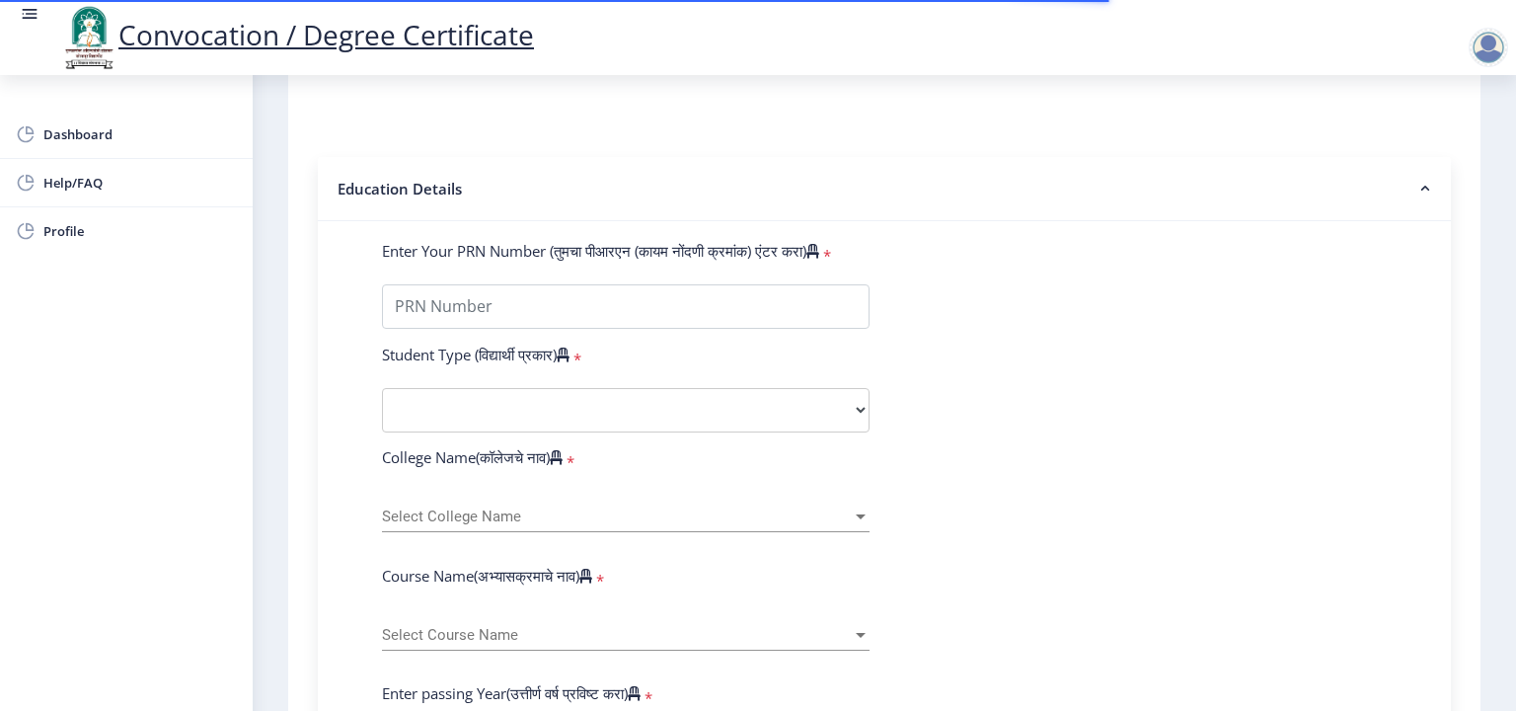
scroll to position [395, 0]
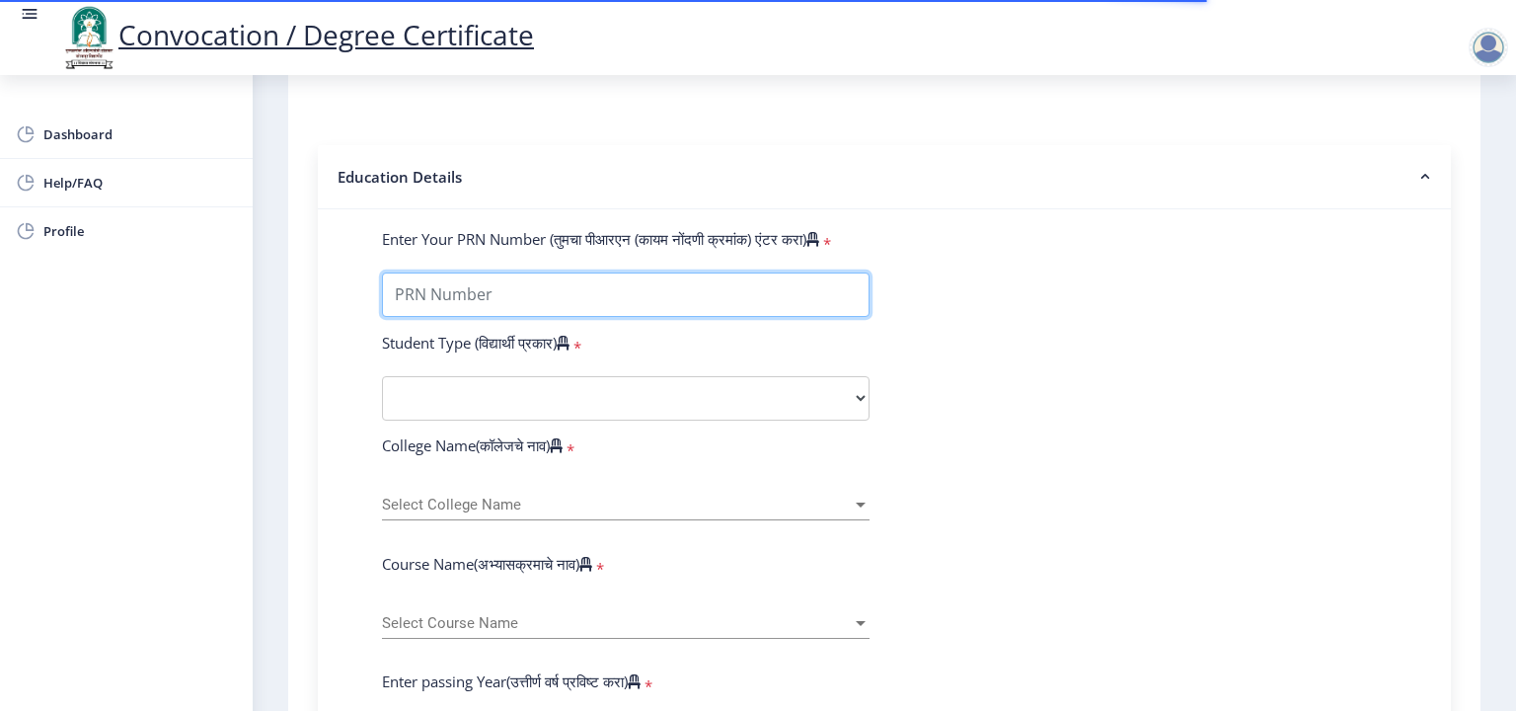
click at [710, 281] on input "Enter Your PRN Number (तुमचा पीआरएन (कायम नोंदणी क्रमांक) एंटर करा)" at bounding box center [626, 294] width 488 height 44
type input "2010032500430084"
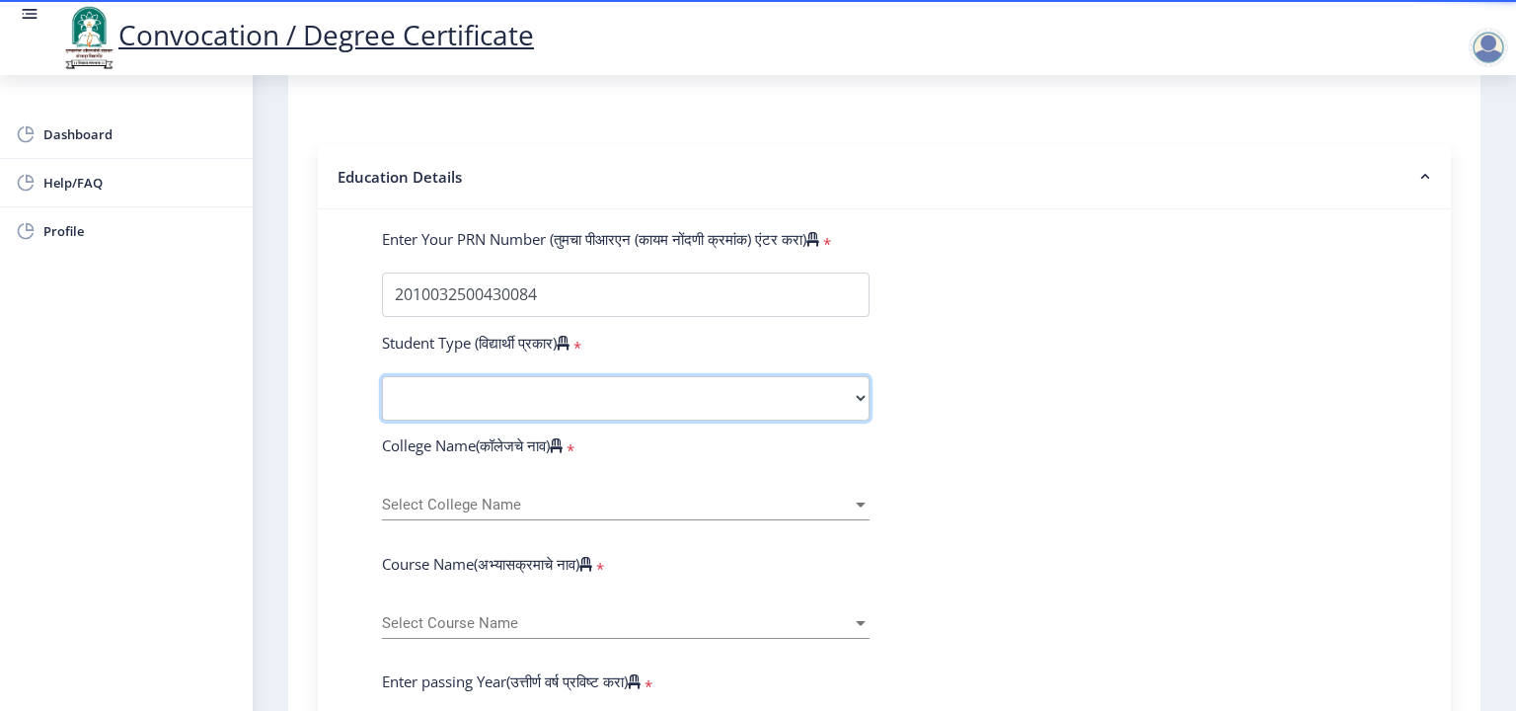
click at [539, 377] on select "Select Student Type Regular External" at bounding box center [626, 398] width 488 height 44
select select "Regular"
click at [382, 376] on select "Select Student Type Regular External" at bounding box center [626, 398] width 488 height 44
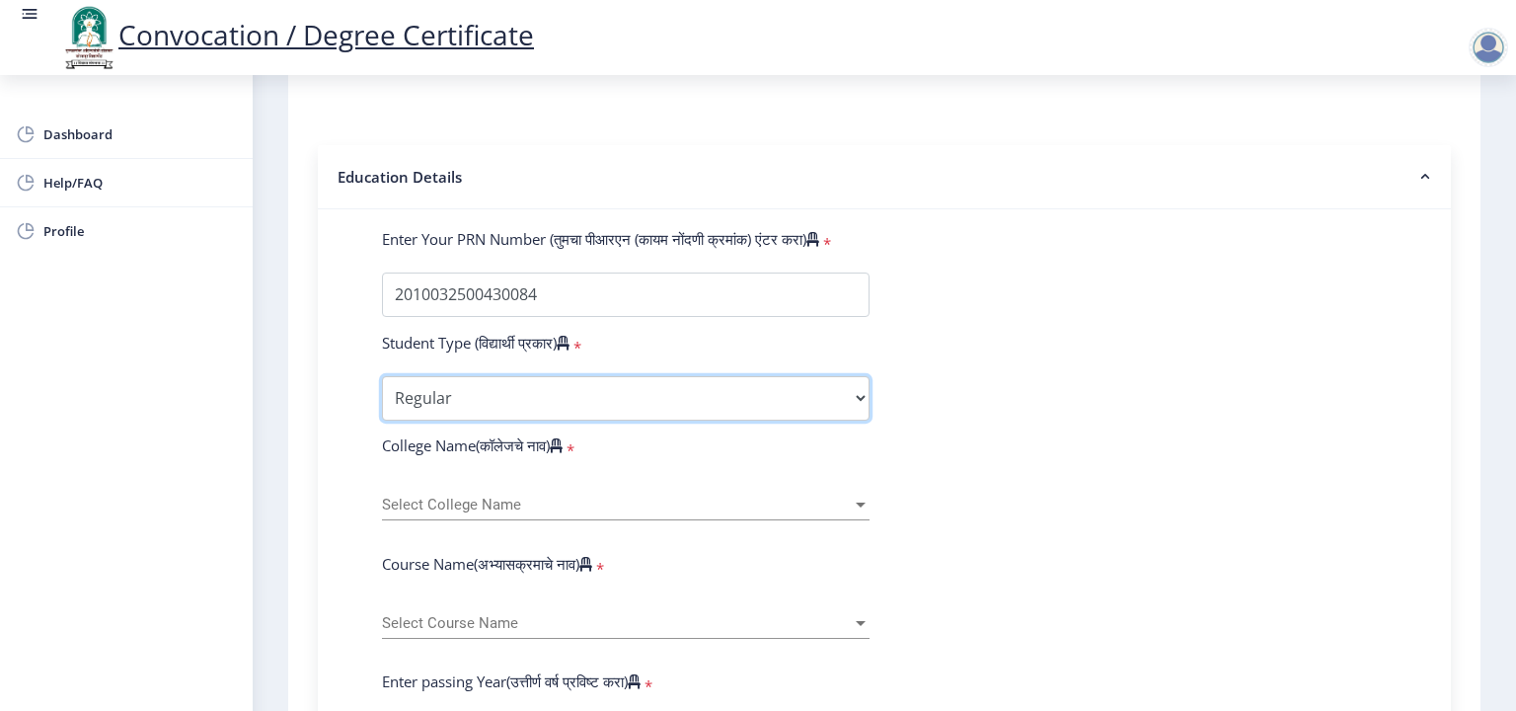
scroll to position [494, 0]
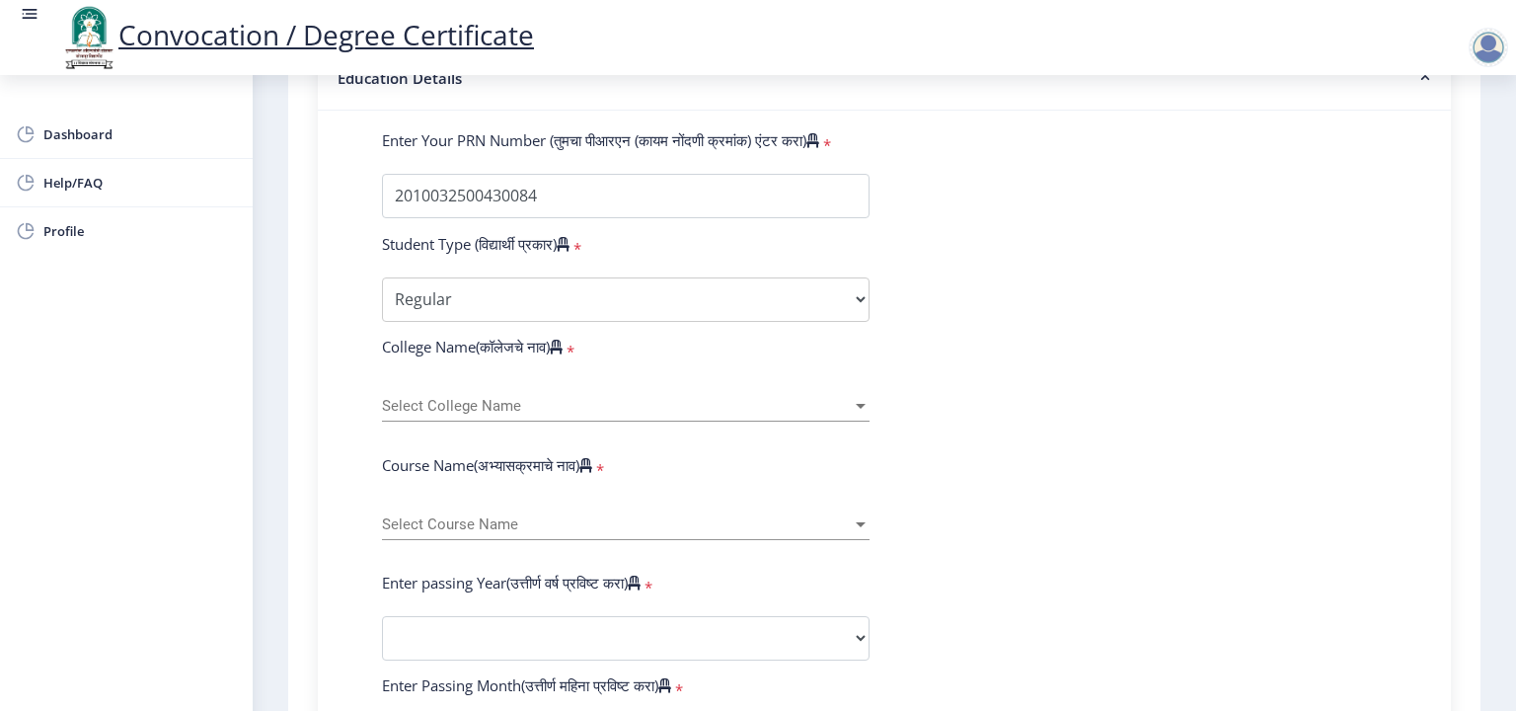
click at [475, 398] on span "Select College Name" at bounding box center [617, 406] width 470 height 17
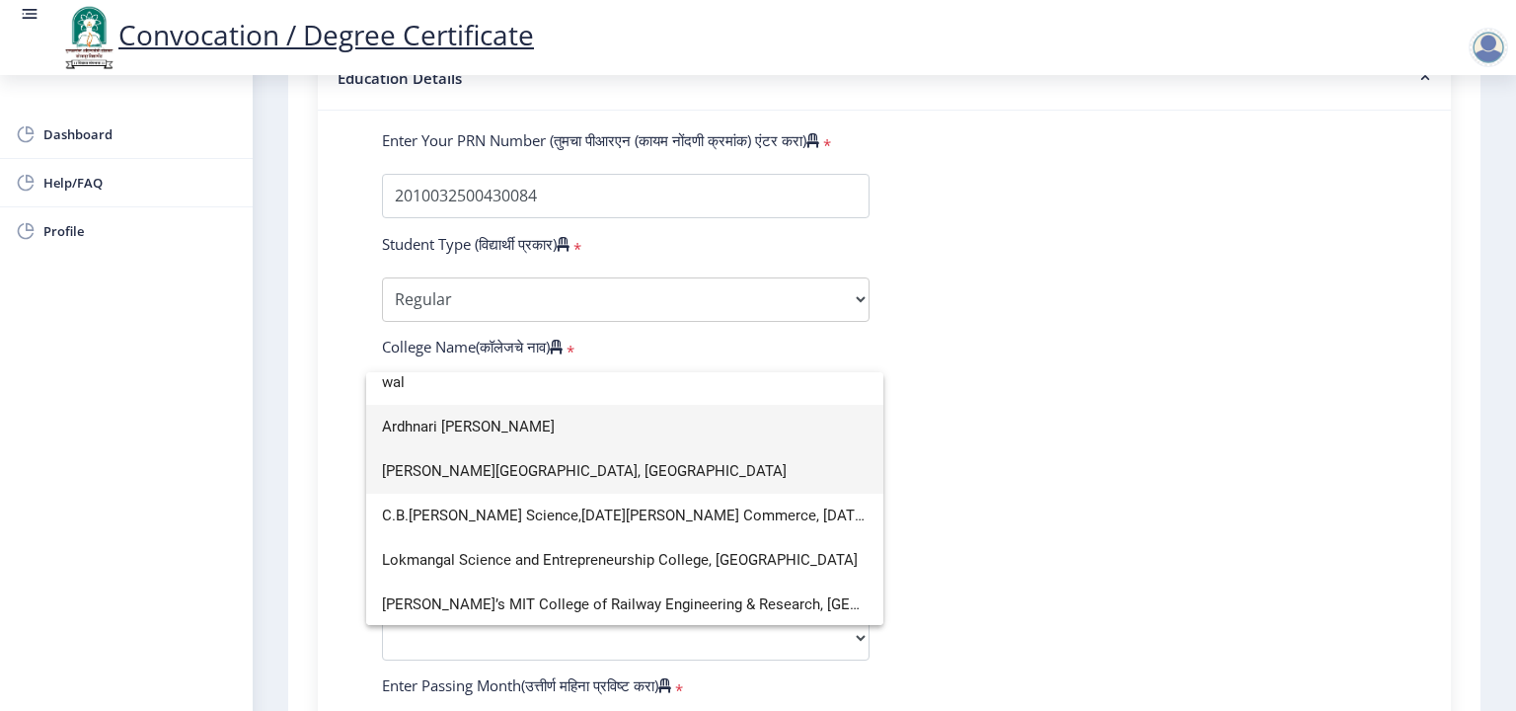
scroll to position [0, 0]
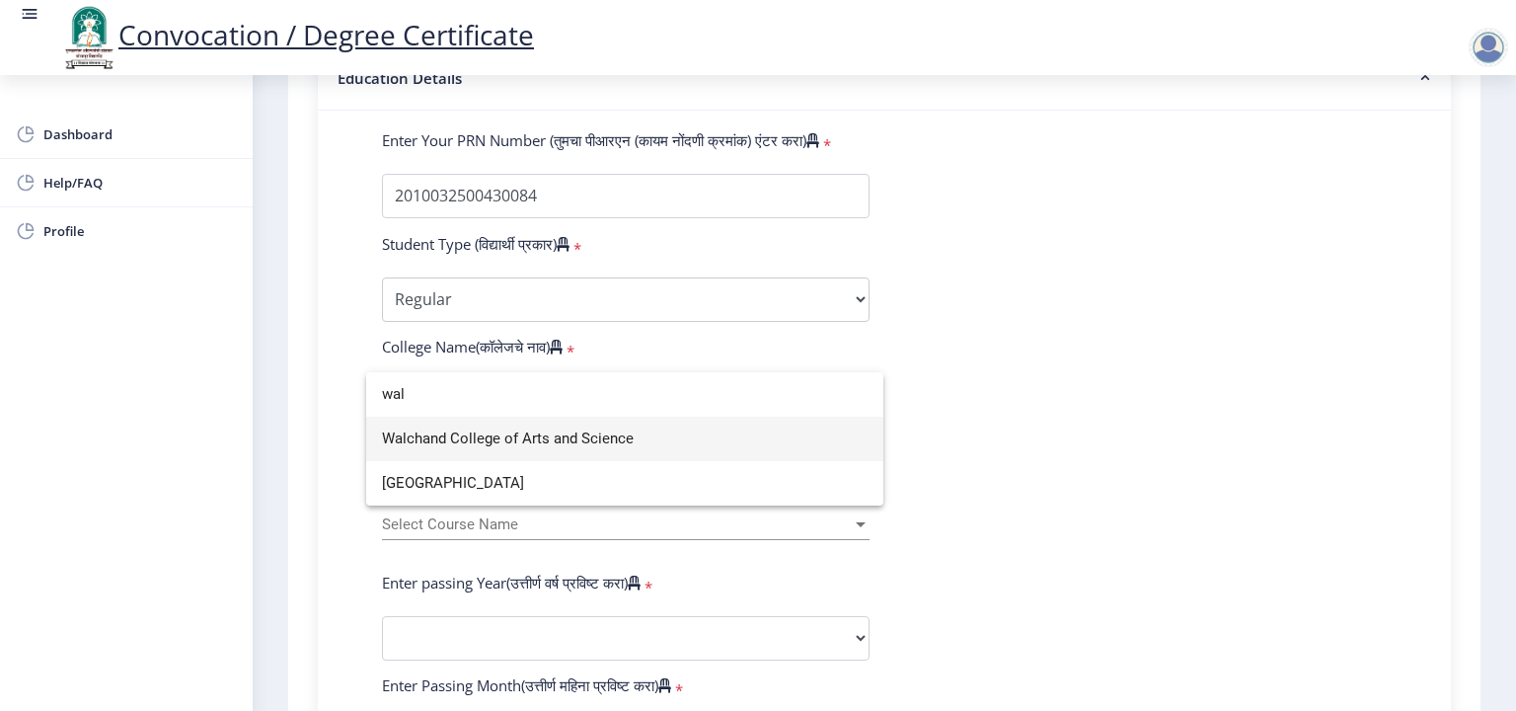
type input "wal"
click at [547, 447] on span "Walchand College of Arts and Science" at bounding box center [625, 439] width 486 height 44
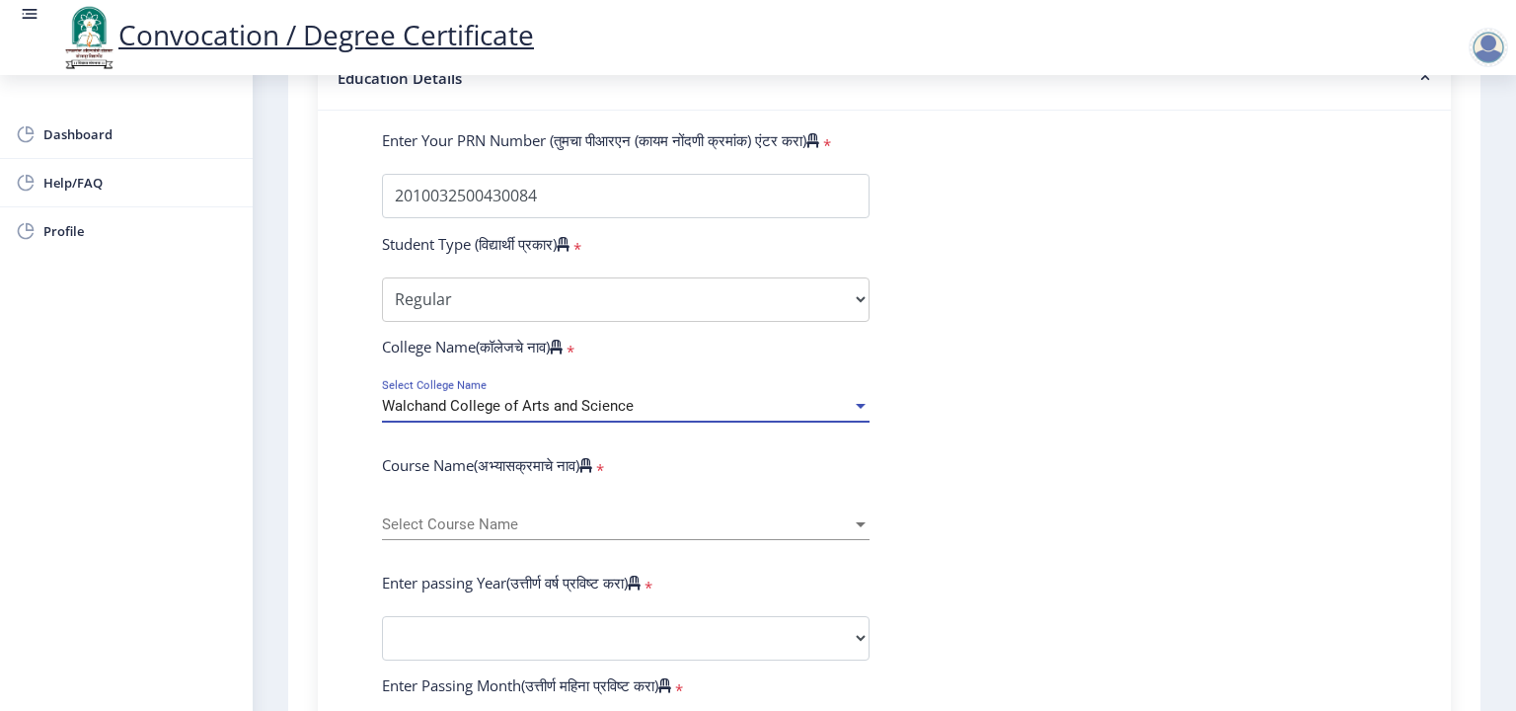
click at [346, 442] on div "Enter Your PRN Number (तुमचा पीआरएन (कायम नोंदणी क्रमांक) एंटर करा) * Student T…" at bounding box center [885, 653] width 1094 height 1047
click at [426, 501] on div "Select Course Name Select Course Name" at bounding box center [626, 519] width 488 height 41
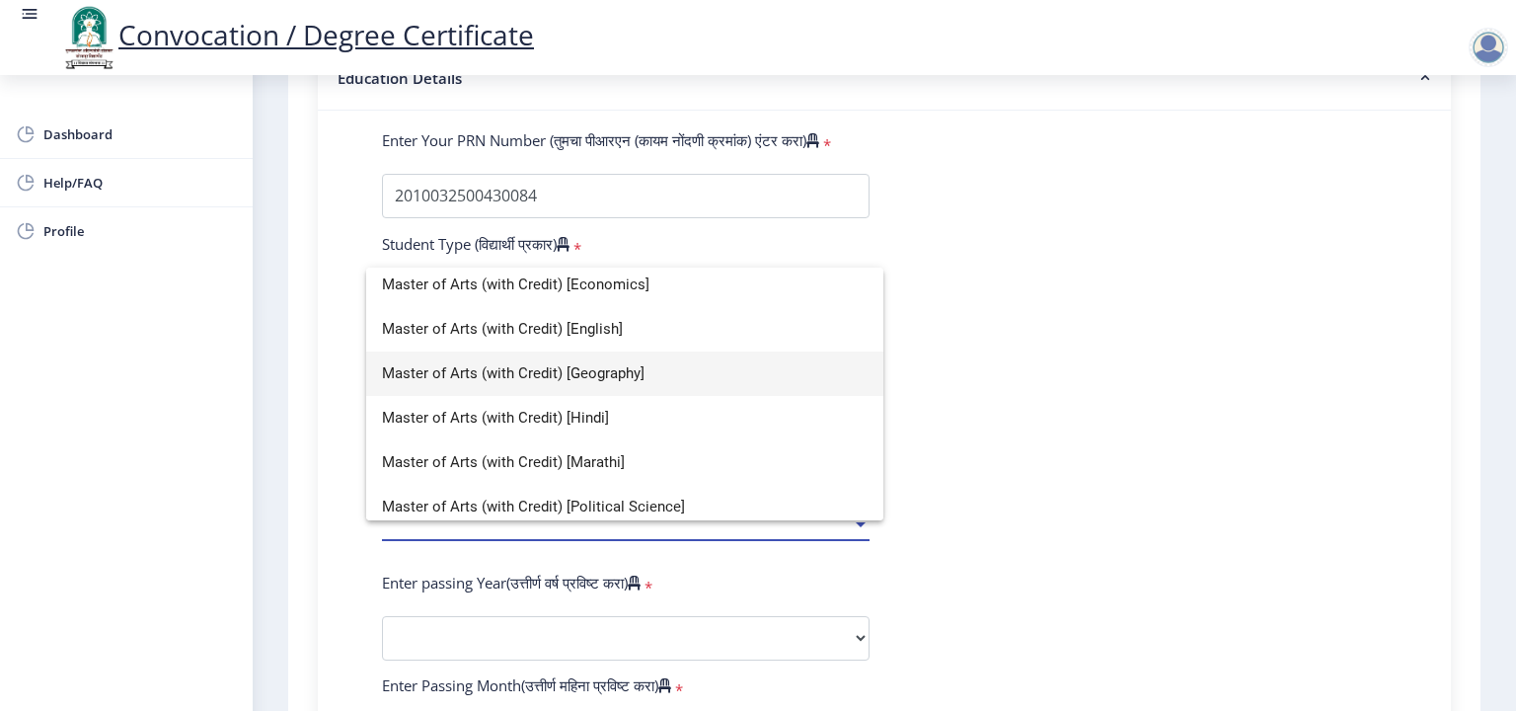
scroll to position [395, 0]
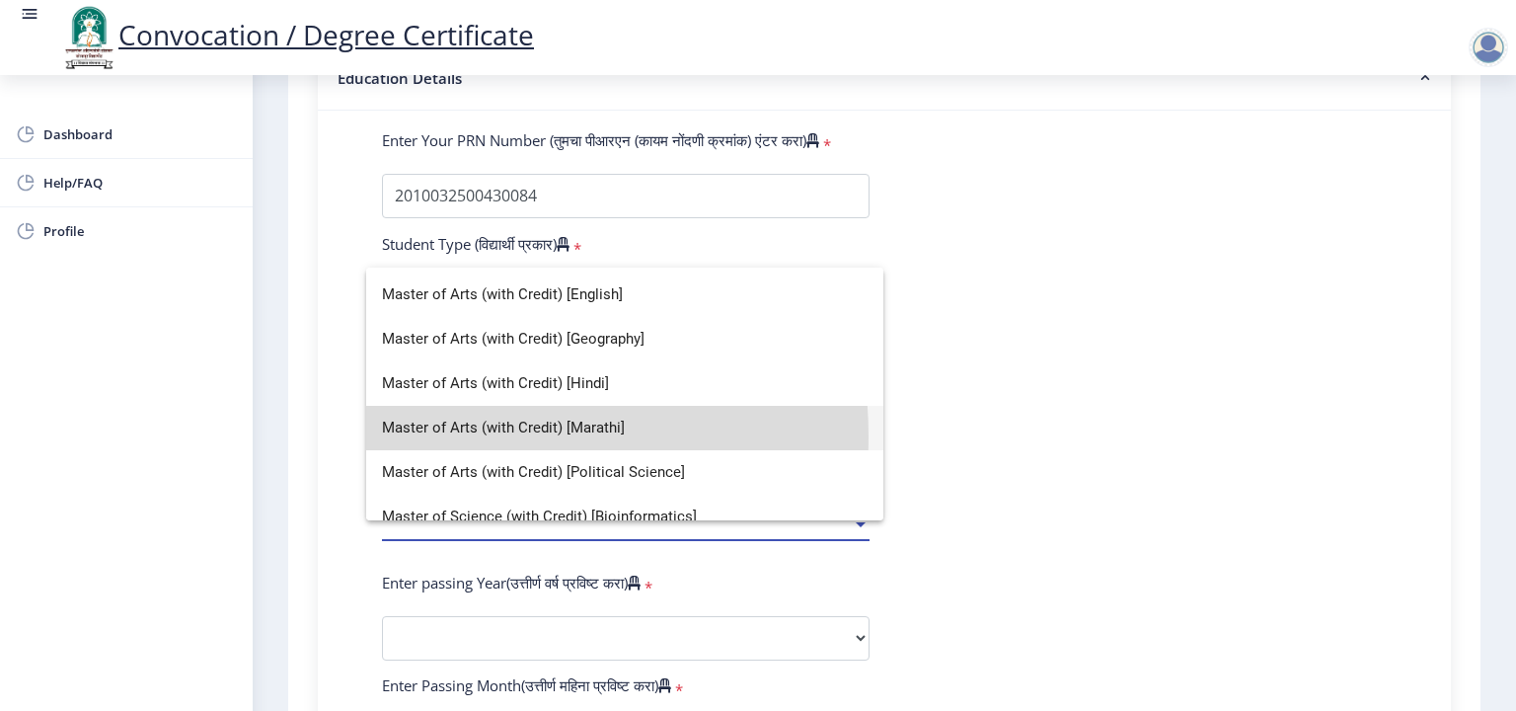
click at [442, 436] on span "Master of Arts (with Credit) [Marathi]" at bounding box center [625, 428] width 486 height 44
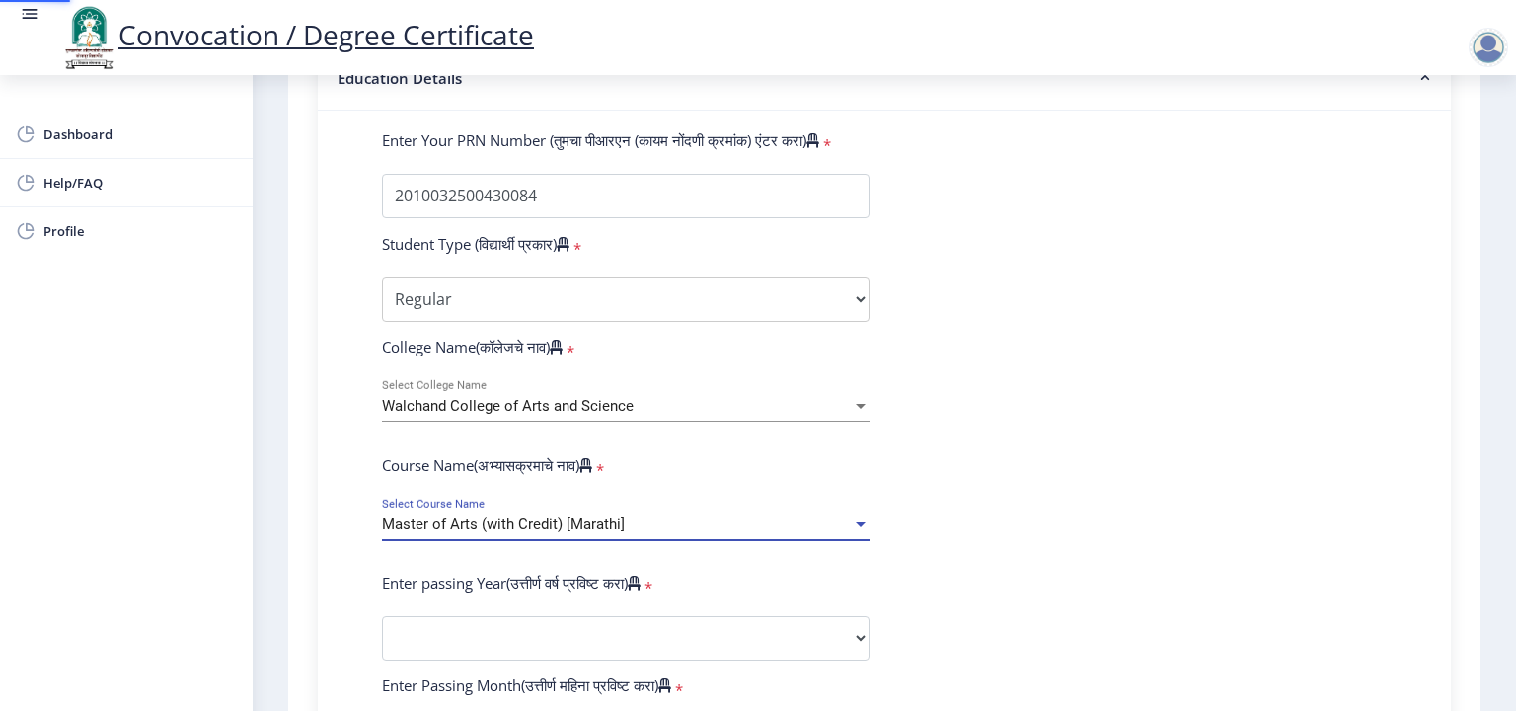
click at [295, 468] on div "1 First step 2 Second step 3 Third step Instructions (सूचना) 1. पदवी प्रमाणपत्र…" at bounding box center [884, 487] width 1193 height 1741
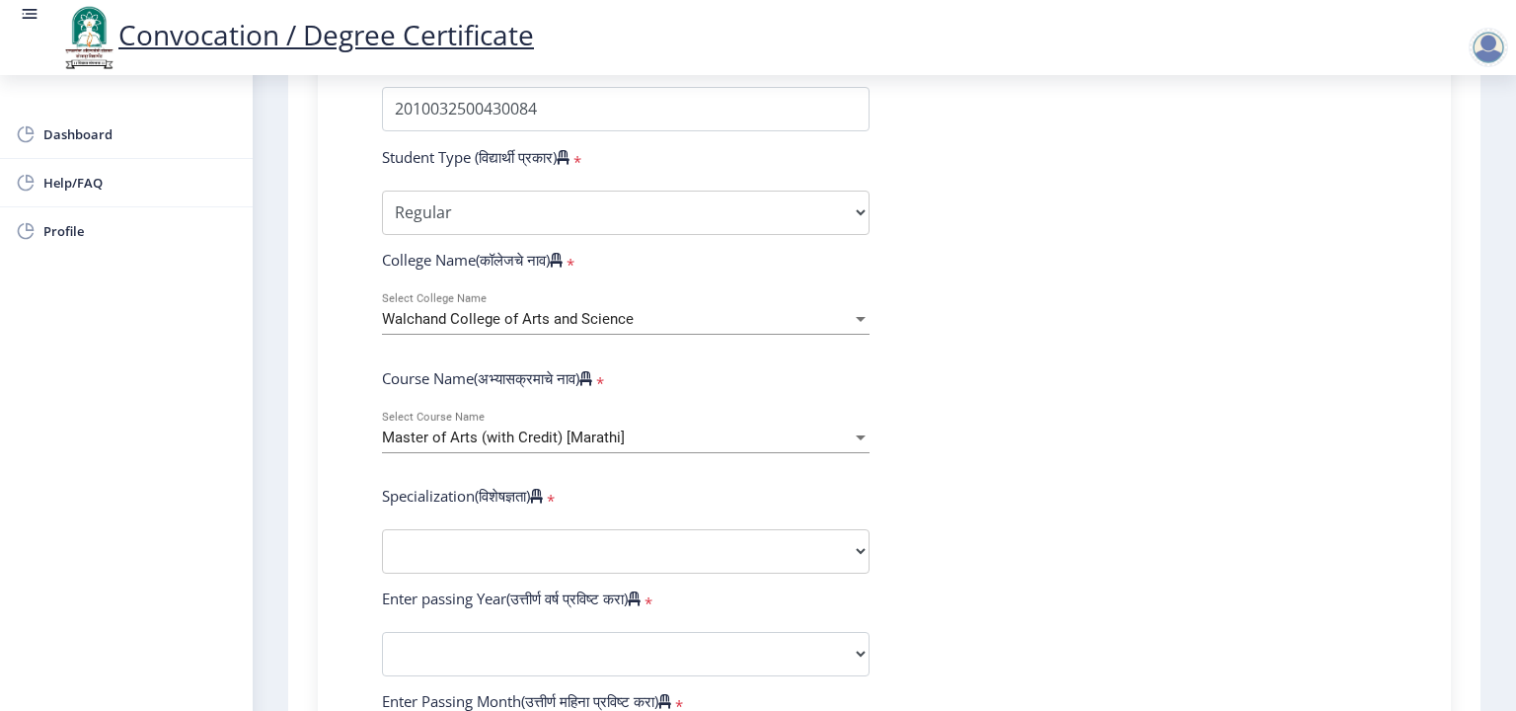
scroll to position [691, 0]
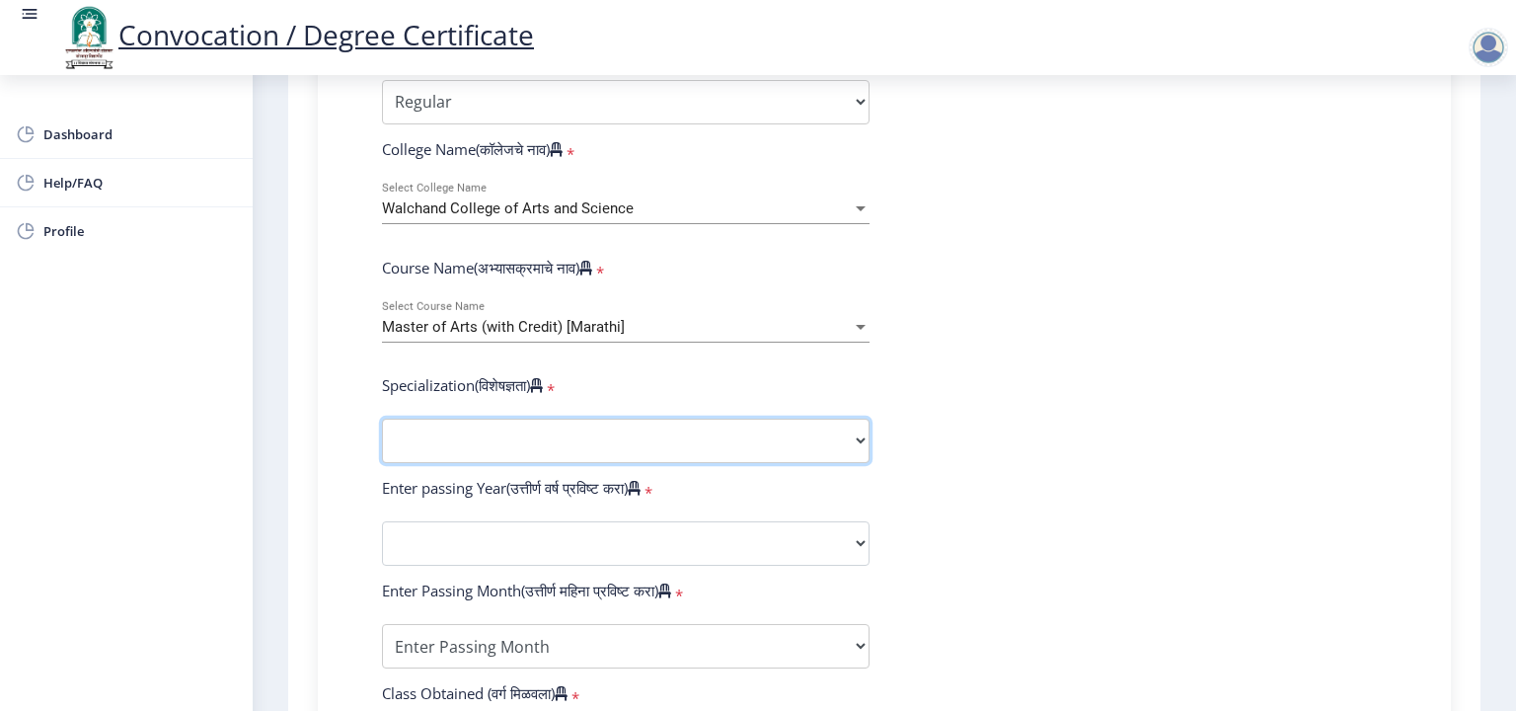
click at [466, 431] on select "Specialization English Hindi Marathi Urdu Ancient Indian History Culture & Arch…" at bounding box center [626, 441] width 488 height 44
select select "Marathi"
click at [382, 419] on select "Specialization English Hindi Marathi Urdu Ancient Indian History Culture & Arch…" at bounding box center [626, 441] width 488 height 44
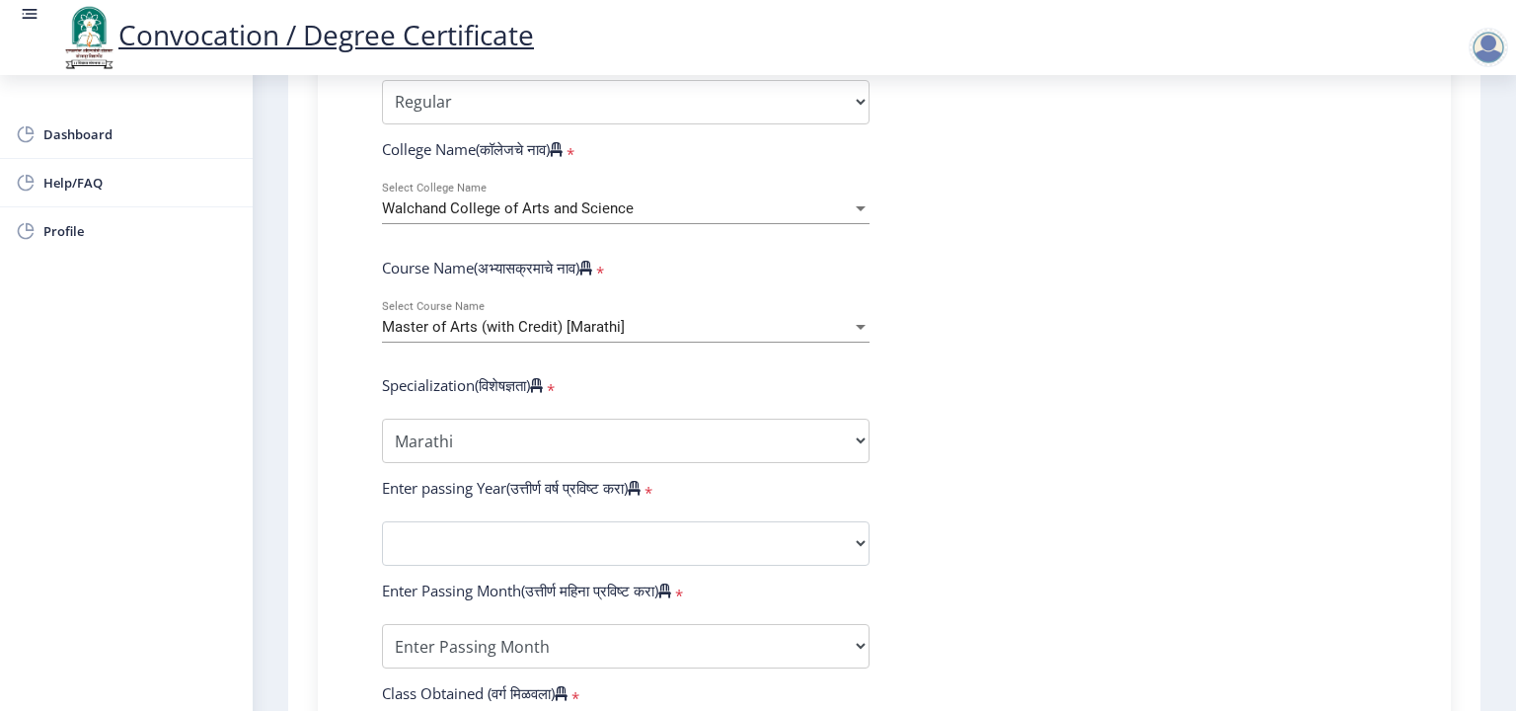
click at [289, 304] on div "1 First step 2 Second step 3 Third step Instructions (सूचना) 1. पदवी प्रमाणपत्र…" at bounding box center [884, 340] width 1193 height 1843
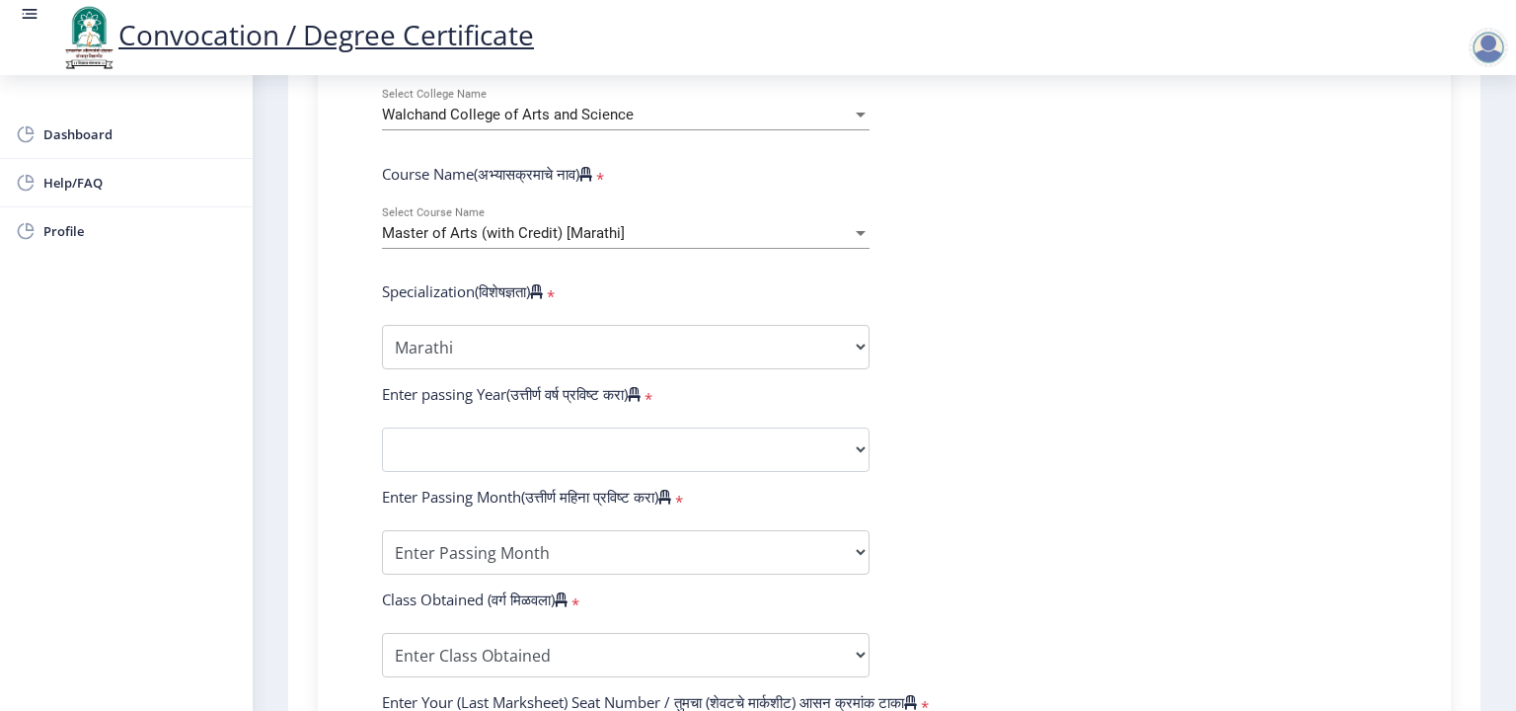
scroll to position [790, 0]
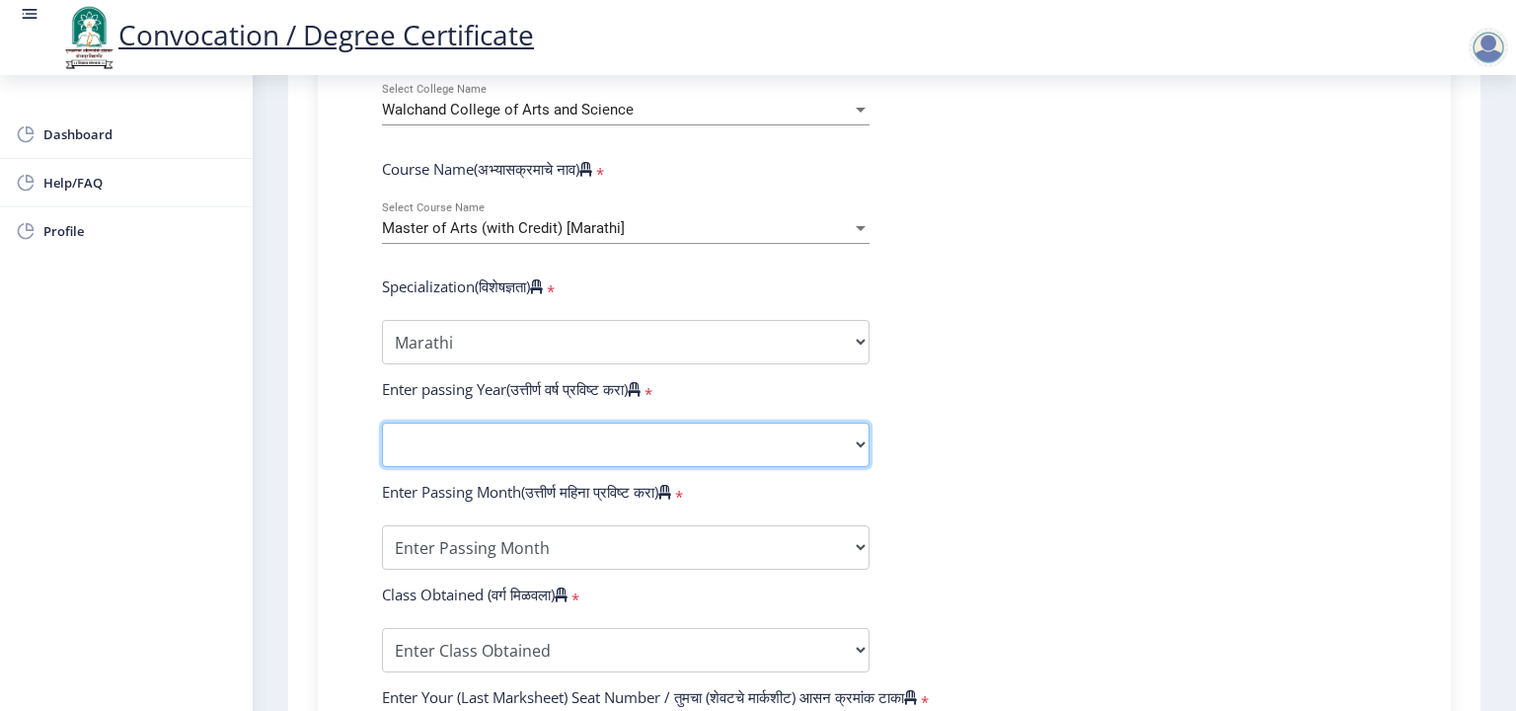
click at [430, 427] on select "2025 2024 2023 2022 2021 2020 2019 2018 2017 2016 2015 2014 2013 2012 2011 2010…" at bounding box center [626, 445] width 488 height 44
click at [382, 423] on select "2025 2024 2023 2022 2021 2020 2019 2018 2017 2016 2015 2014 2013 2012 2011 2010…" at bounding box center [626, 445] width 488 height 44
click at [453, 432] on select "2025 2024 2023 2022 2021 2020 2019 2018 2017 2016 2015 2014 2013 2012 2011 2010…" at bounding box center [626, 445] width 488 height 44
select select "2012"
click at [382, 423] on select "2025 2024 2023 2022 2021 2020 2019 2018 2017 2016 2015 2014 2013 2012 2011 2010…" at bounding box center [626, 445] width 488 height 44
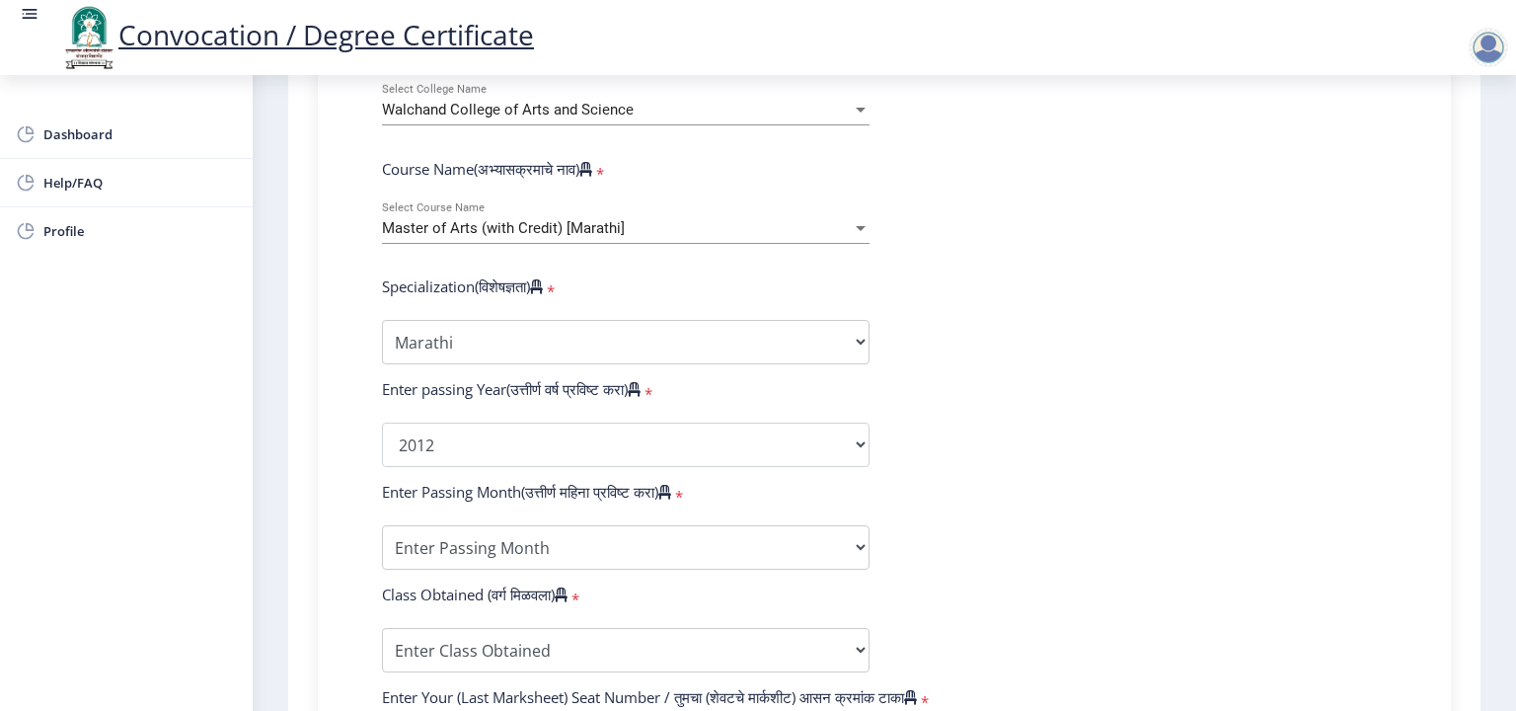
click at [334, 352] on div "Enter Your PRN Number (तुमचा पीआरएन (कायम नोंदणी क्रमांक) एंटर करा) * Student T…" at bounding box center [884, 416] width 1133 height 1204
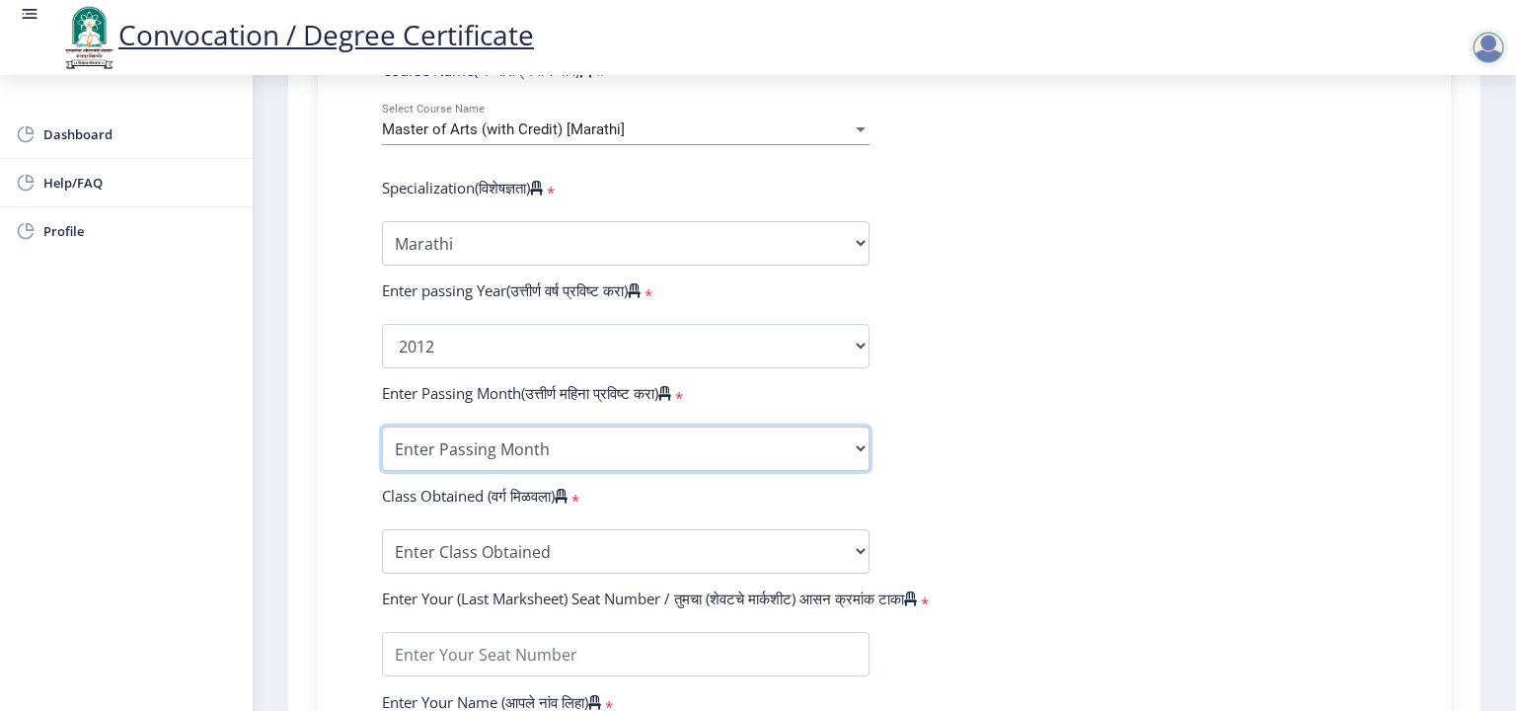
click at [448, 427] on select "Enter Passing Month March April May October November December" at bounding box center [626, 449] width 488 height 44
select select "March"
click at [382, 427] on select "Enter Passing Month March April May October November December" at bounding box center [626, 449] width 488 height 44
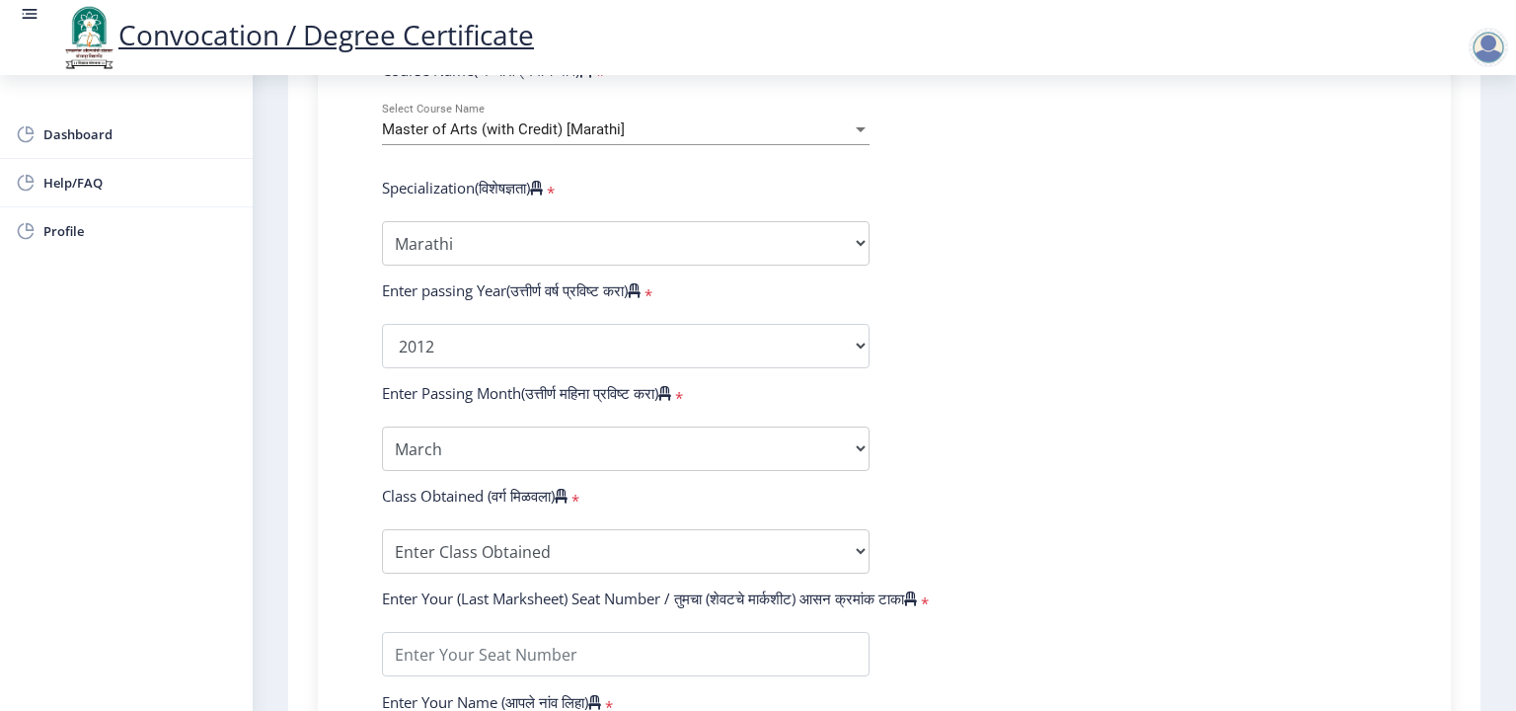
click at [354, 485] on div "Enter Your PRN Number (तुमचा पीआरएन (कायम नोंदणी क्रमांक) एंटर करा) * Student T…" at bounding box center [884, 309] width 1064 height 1149
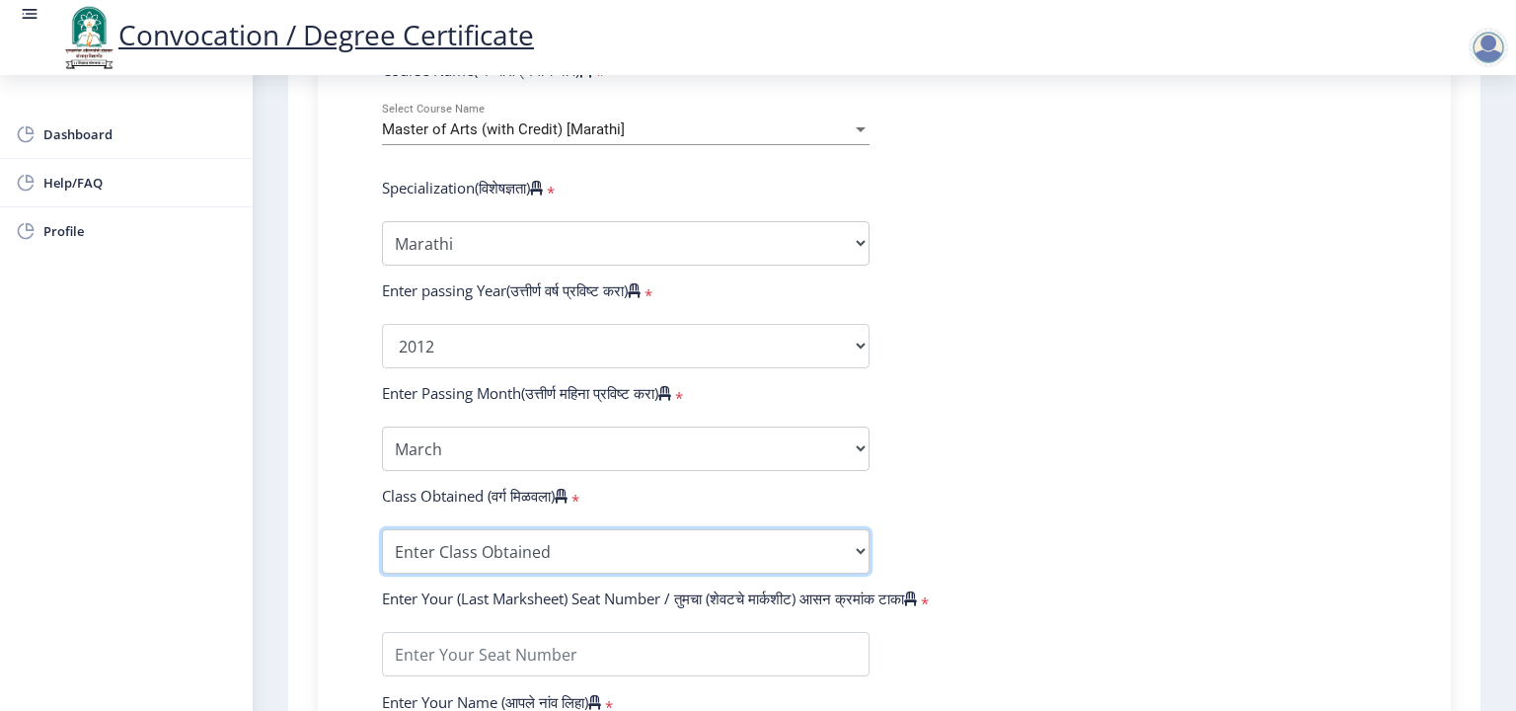
click at [411, 540] on select "Enter Class Obtained FIRST CLASS WITH DISTINCTION FIRST CLASS HIGHER SECOND CLA…" at bounding box center [626, 551] width 488 height 44
select select "HIGHER SECOND CLASS"
click at [382, 529] on select "Enter Class Obtained FIRST CLASS WITH DISTINCTION FIRST CLASS HIGHER SECOND CLA…" at bounding box center [626, 551] width 488 height 44
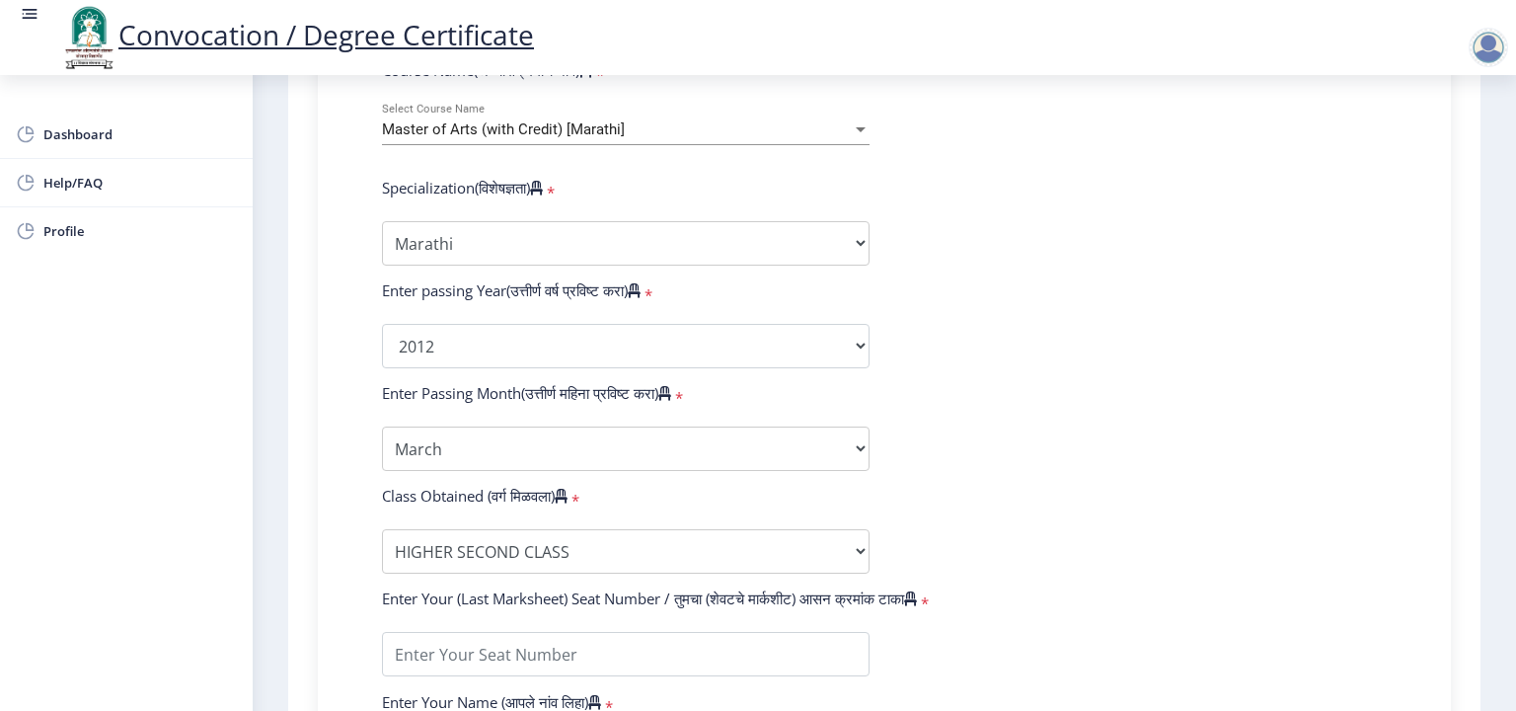
click at [296, 334] on div "1 First step 2 Second step 3 Third step Instructions (सूचना) 1. पदवी प्रमाणपत्र…" at bounding box center [884, 143] width 1193 height 1843
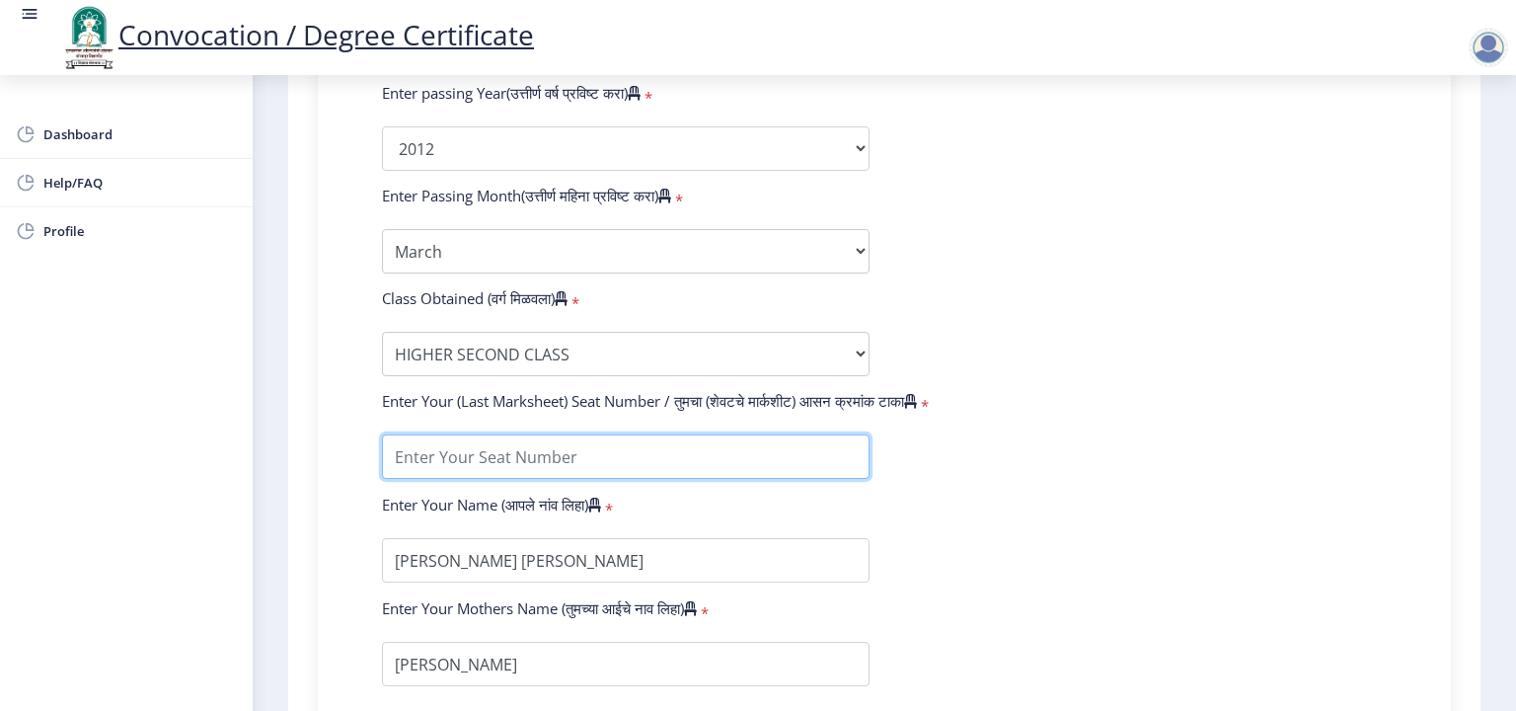
click at [434, 455] on input "textarea" at bounding box center [626, 456] width 488 height 44
type input "019543"
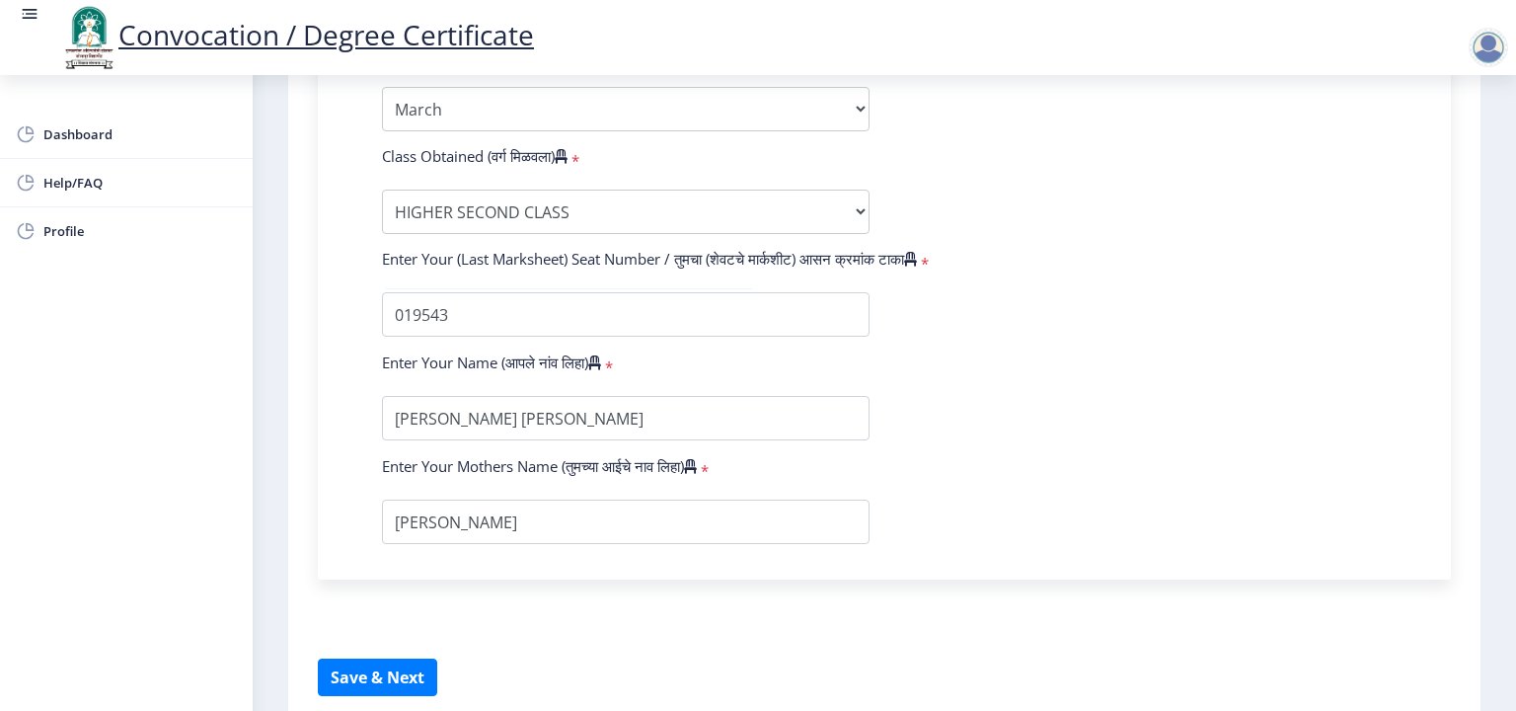
scroll to position [1283, 0]
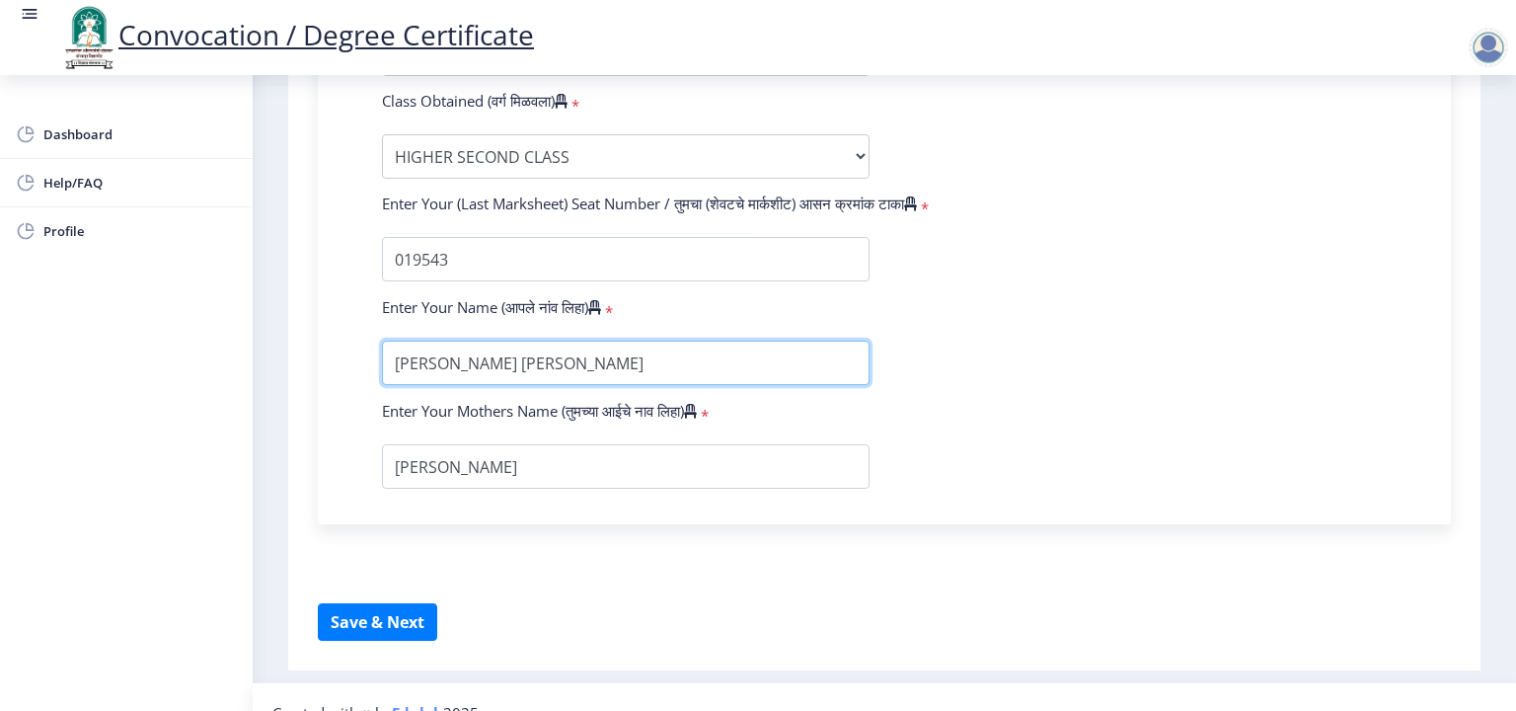
click at [461, 356] on input "textarea" at bounding box center [626, 363] width 488 height 44
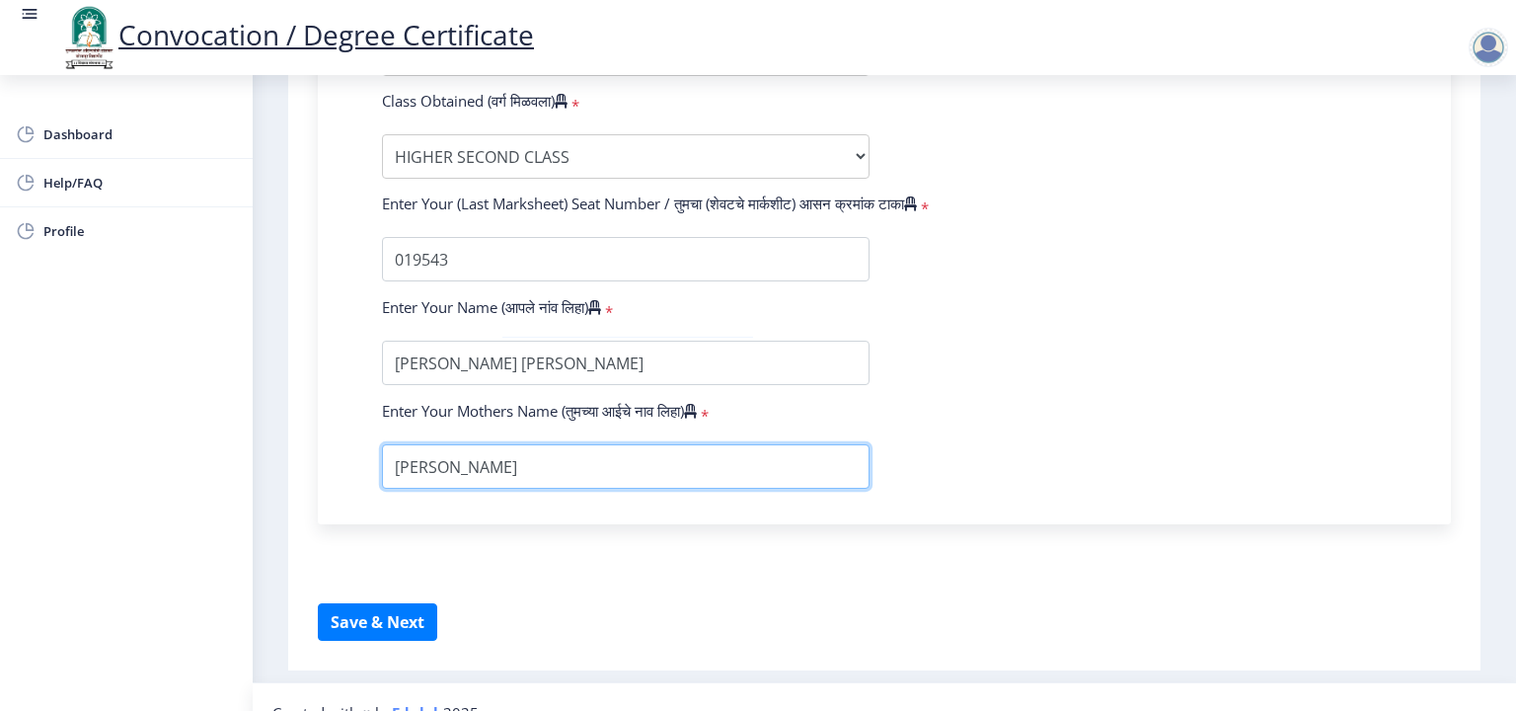
click at [431, 444] on input "textarea" at bounding box center [626, 466] width 488 height 44
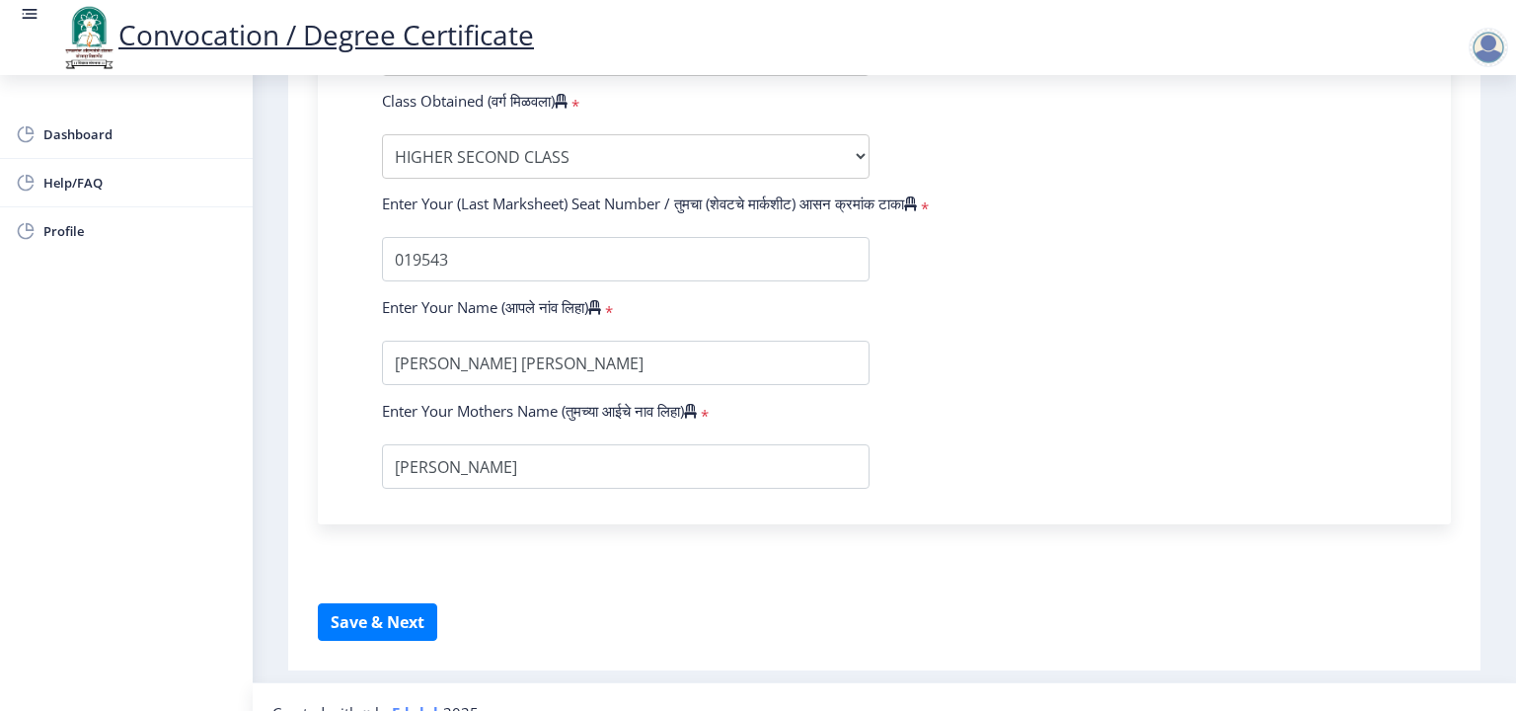
click at [366, 607] on button "Save & Next" at bounding box center [377, 622] width 119 height 38
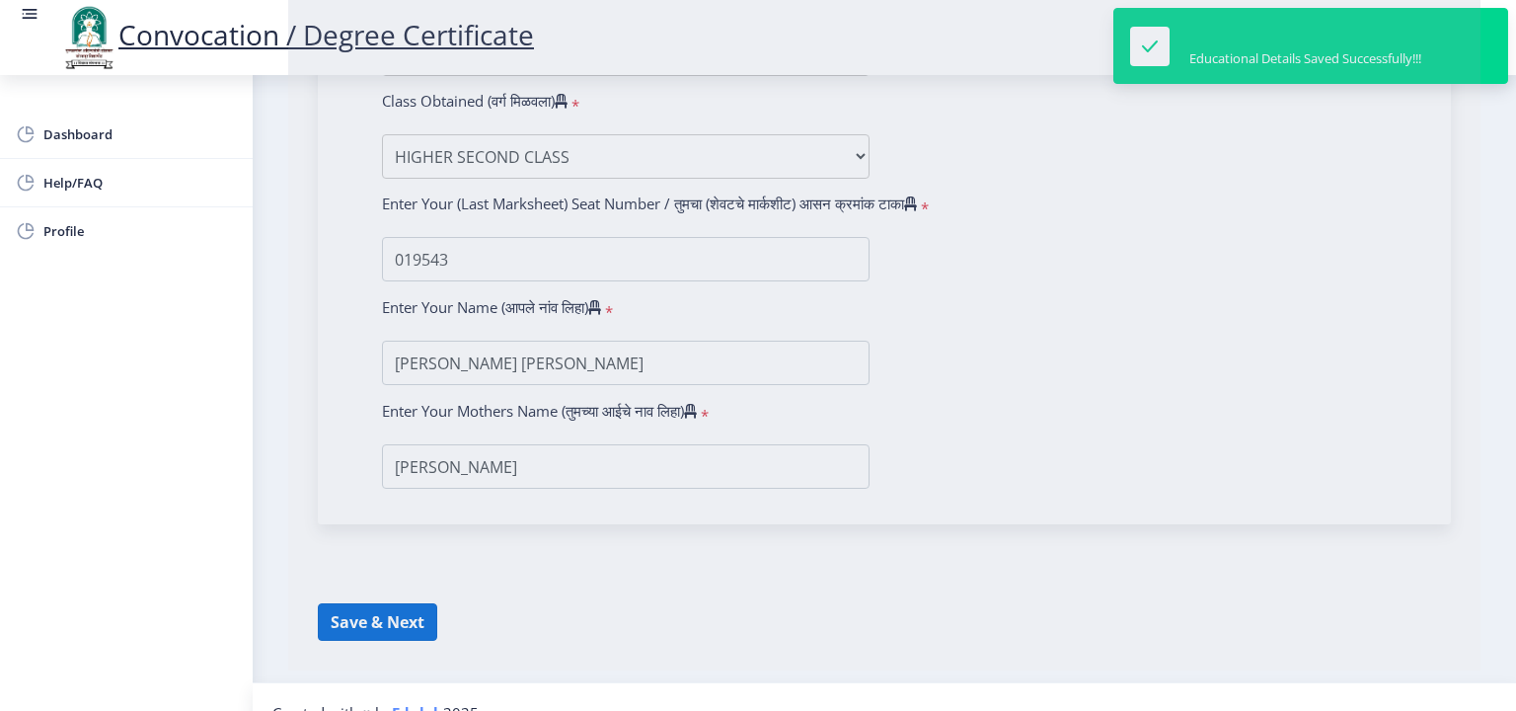
select select
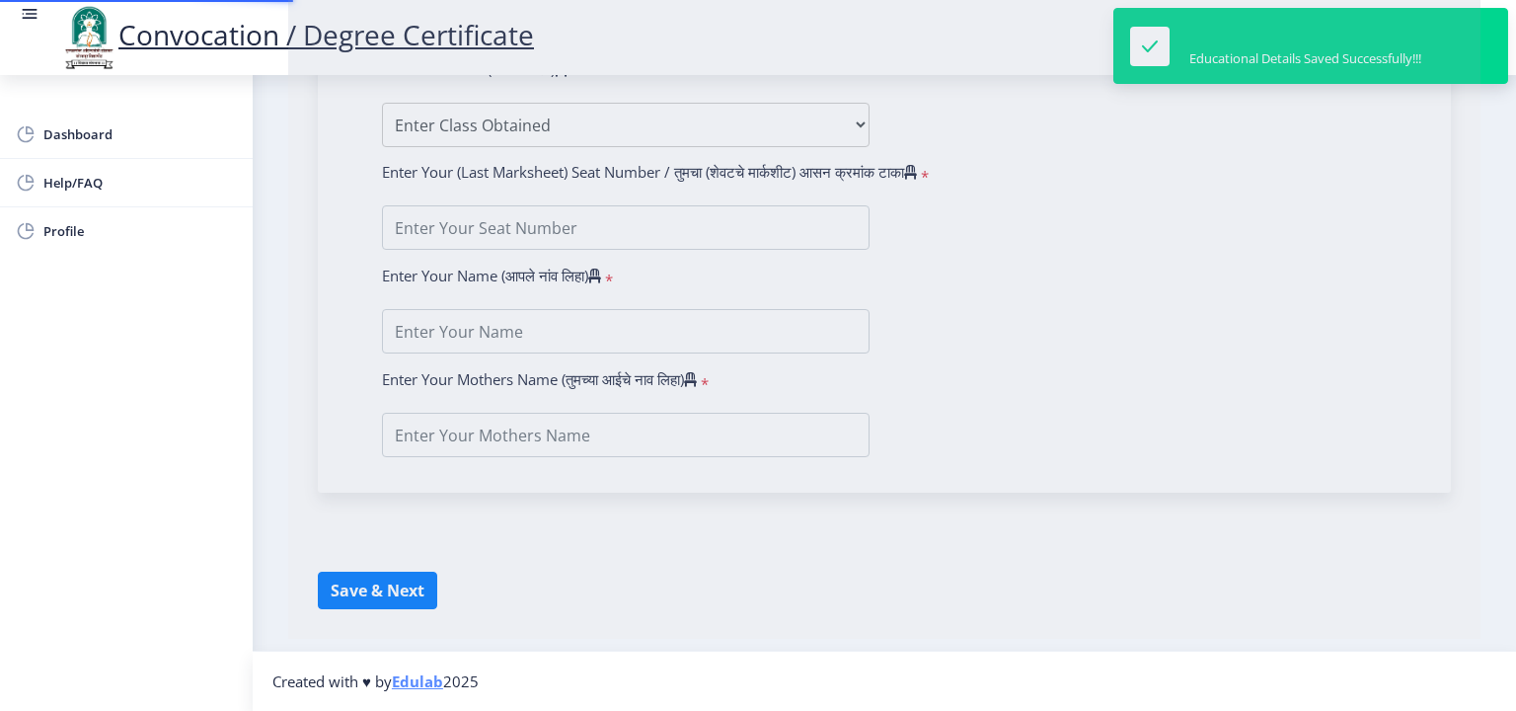
type input "Ambadas Shivraya Waghmare"
type input "Prabhavati"
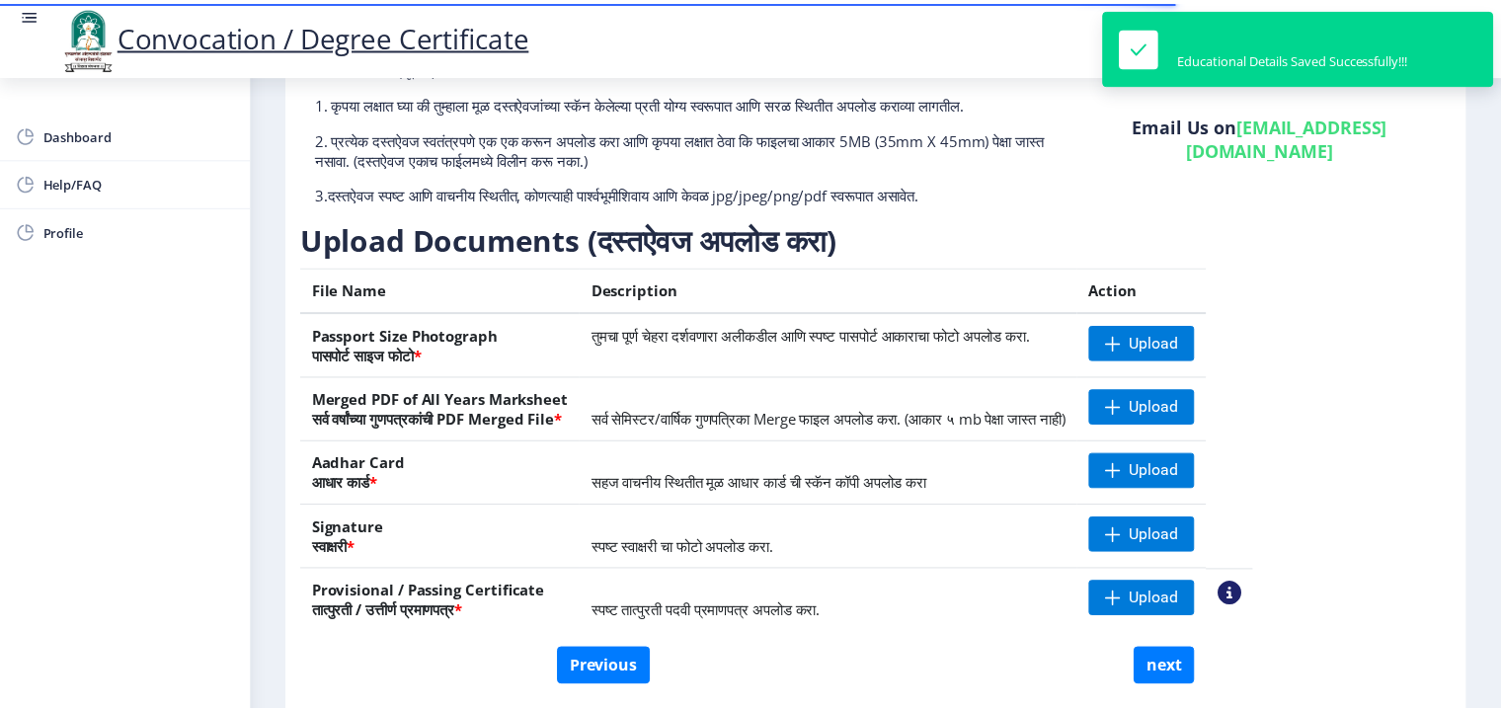
scroll to position [197, 0]
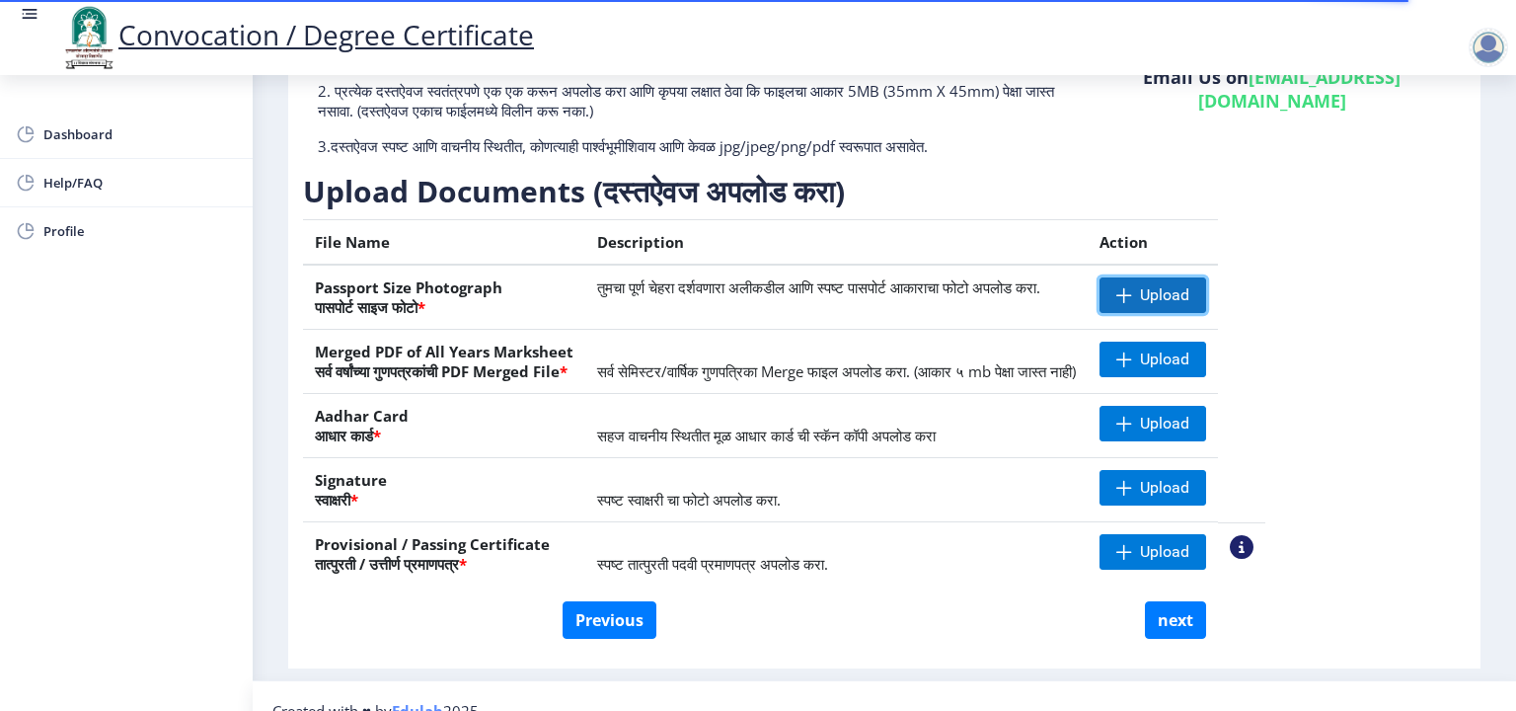
click at [1132, 292] on span at bounding box center [1125, 295] width 16 height 16
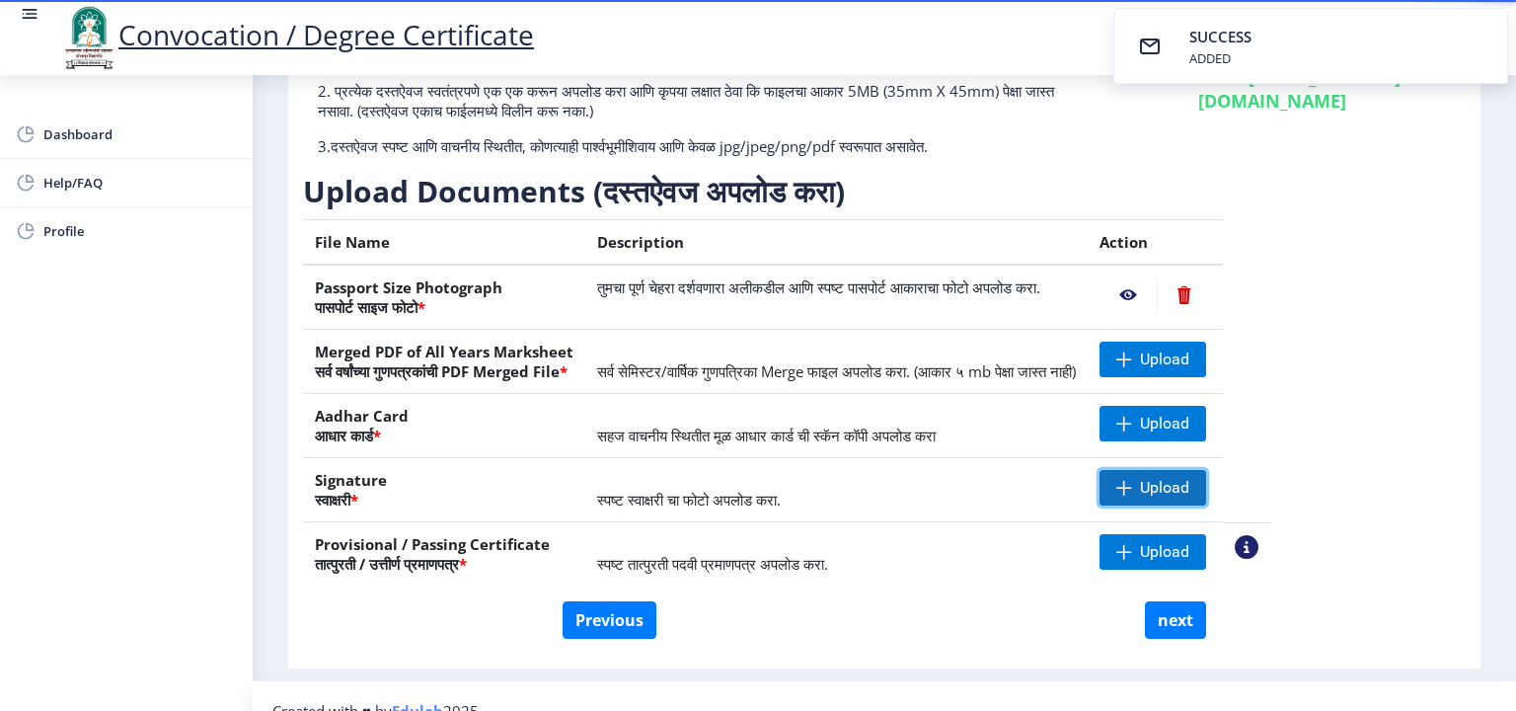
click at [1195, 484] on span "Upload" at bounding box center [1153, 488] width 107 height 36
click at [1190, 424] on span "Upload" at bounding box center [1164, 424] width 49 height 20
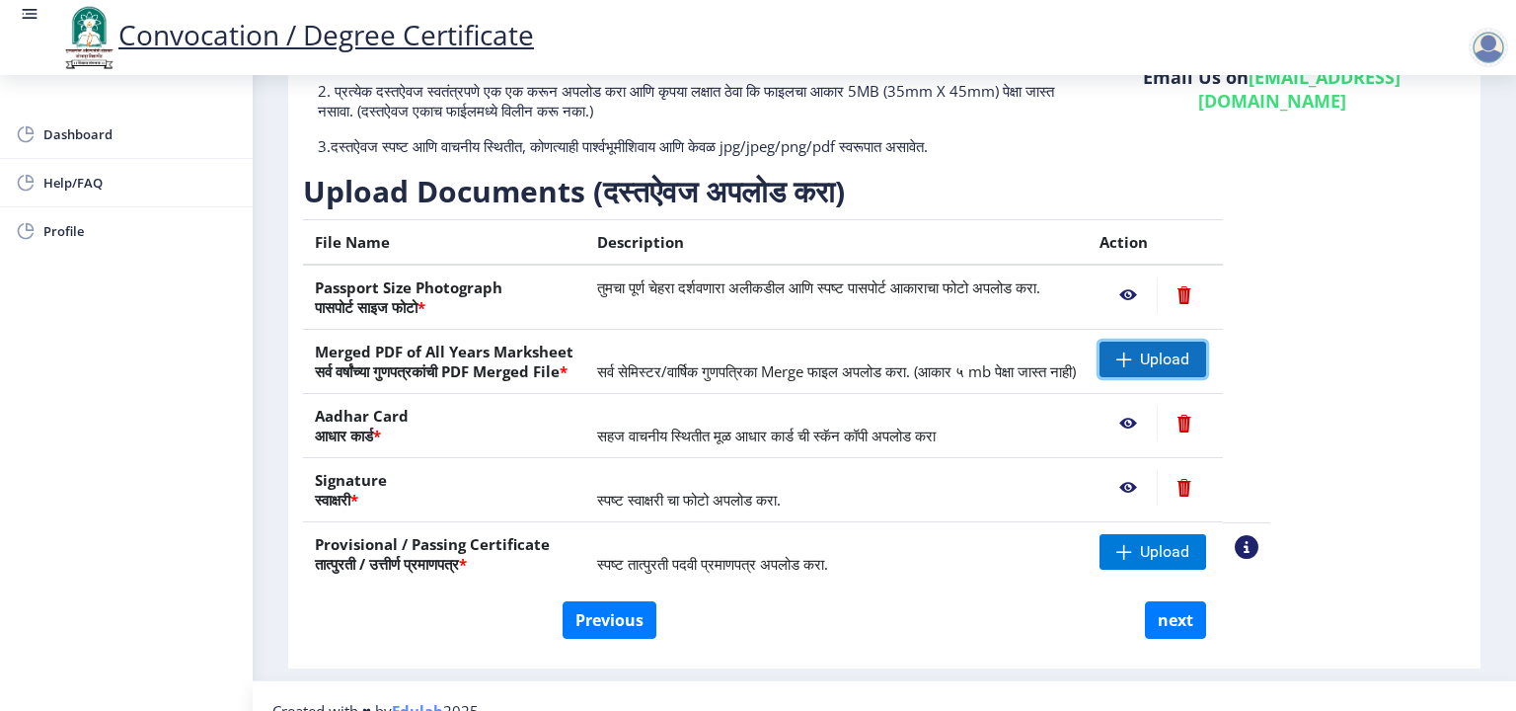
click at [1132, 356] on span at bounding box center [1125, 359] width 16 height 16
click at [1176, 547] on span "Upload" at bounding box center [1153, 552] width 107 height 36
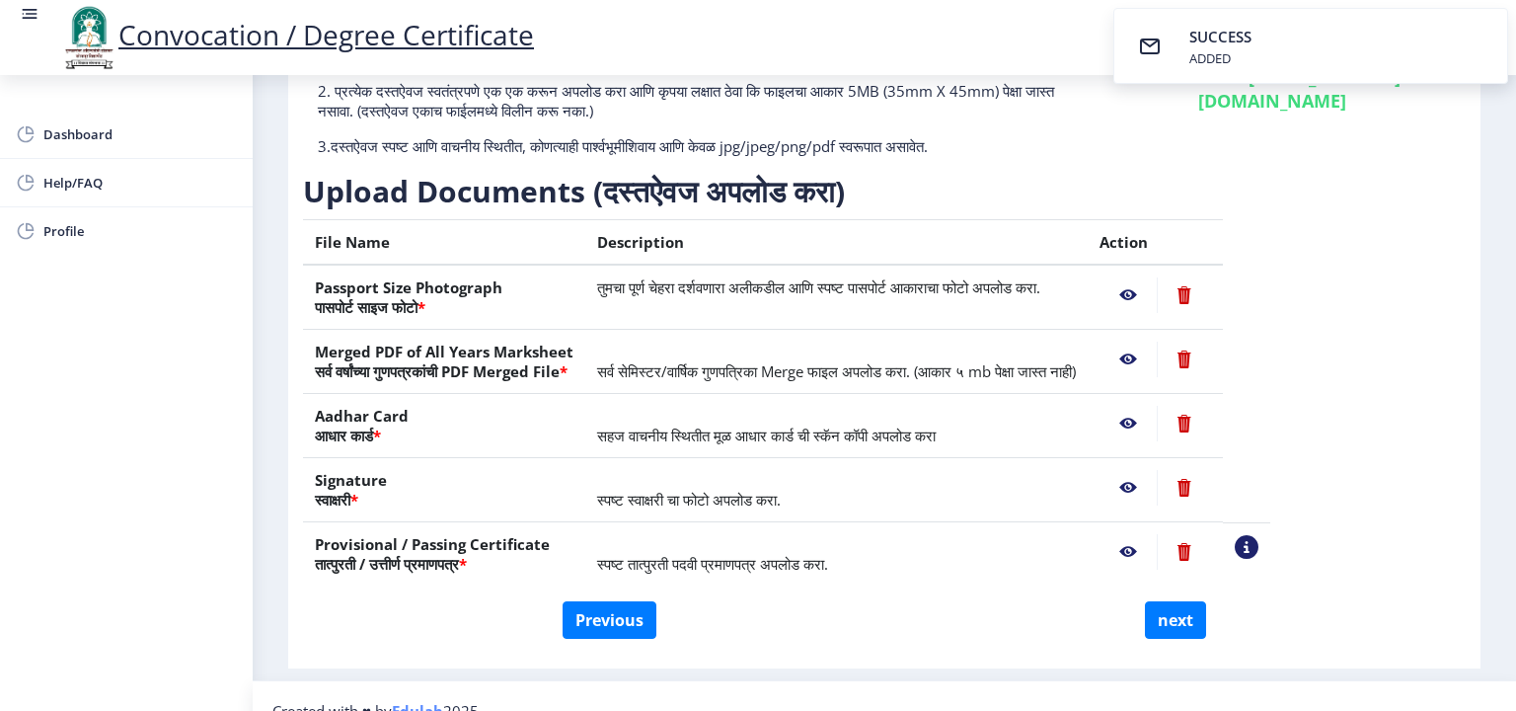
click at [1157, 301] on nb-action at bounding box center [1128, 295] width 57 height 36
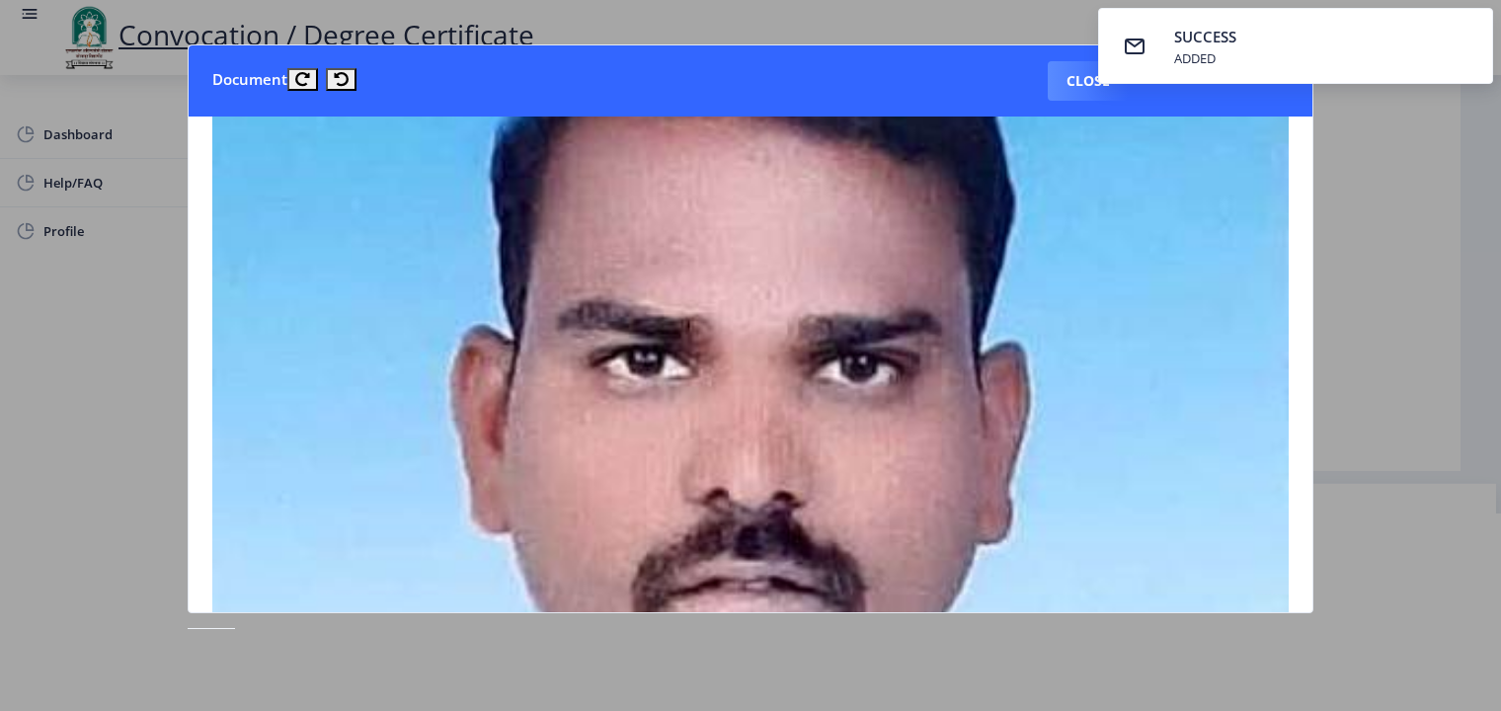
click at [1364, 147] on div at bounding box center [750, 355] width 1501 height 711
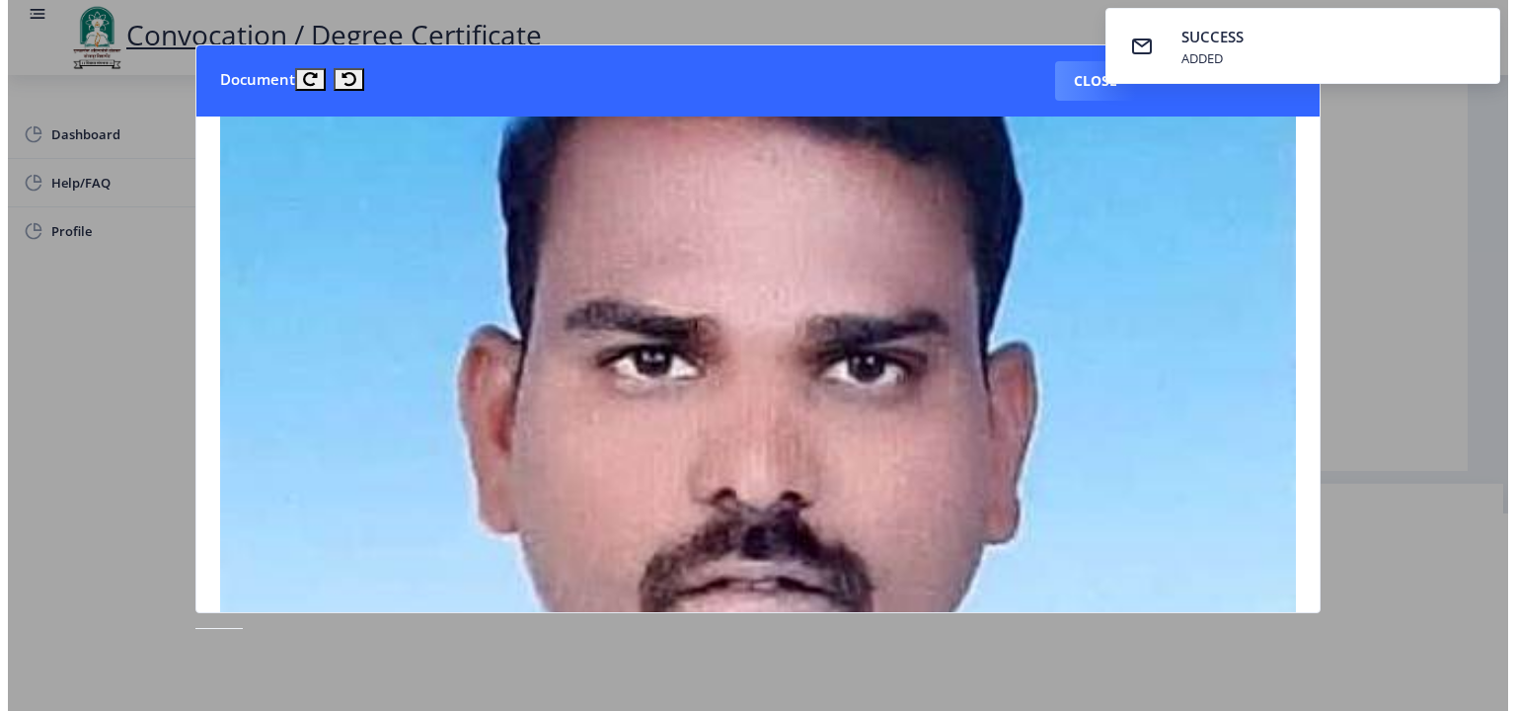
scroll to position [32, 0]
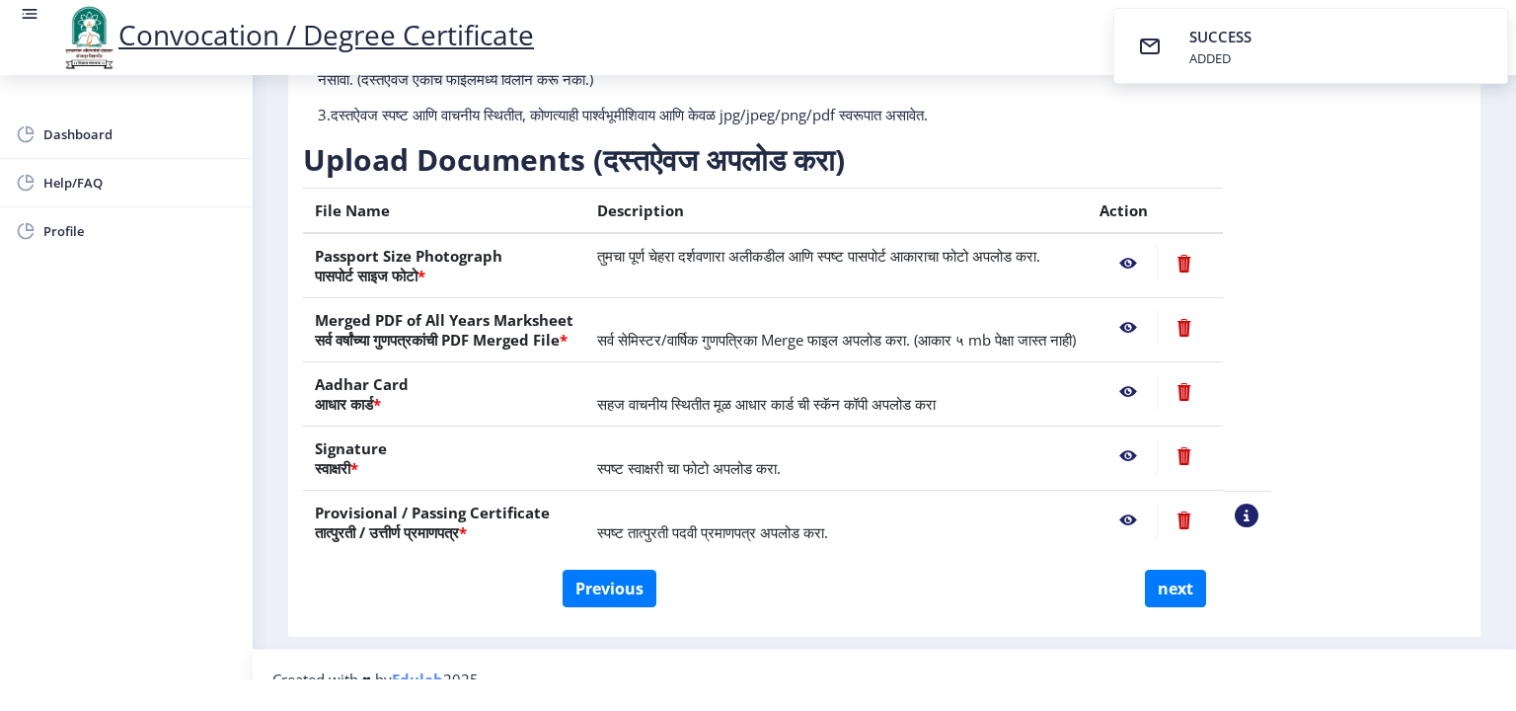
click at [1157, 329] on nb-action at bounding box center [1128, 328] width 57 height 36
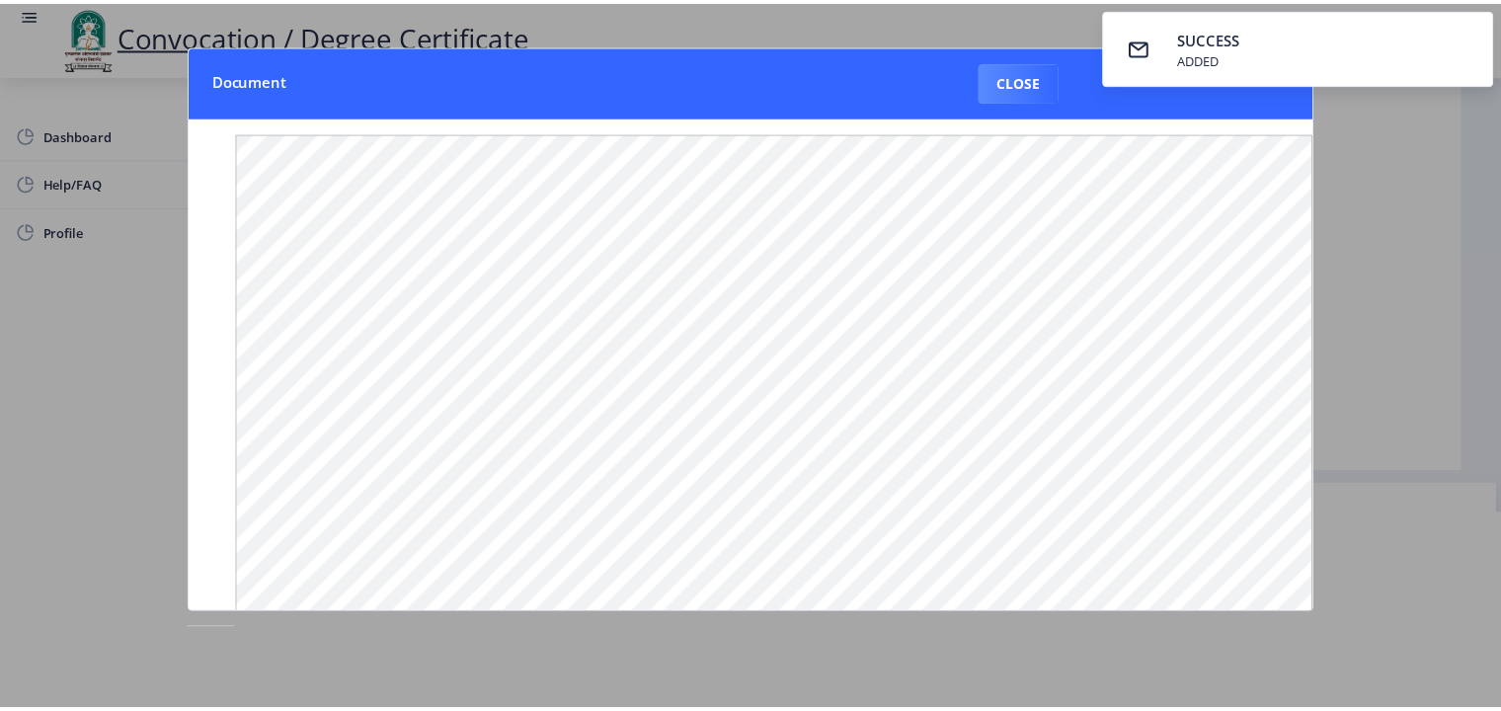
scroll to position [0, 0]
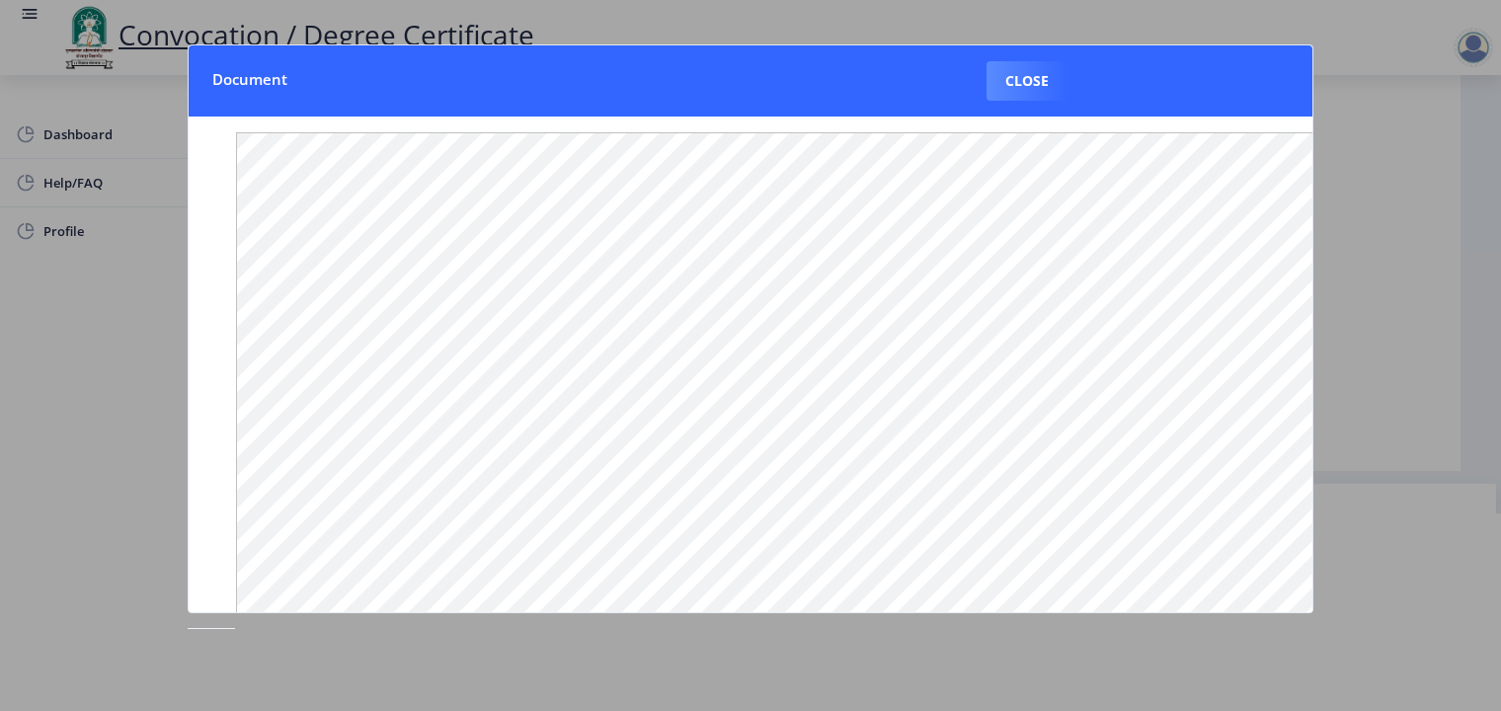
click at [1427, 264] on div at bounding box center [750, 355] width 1501 height 711
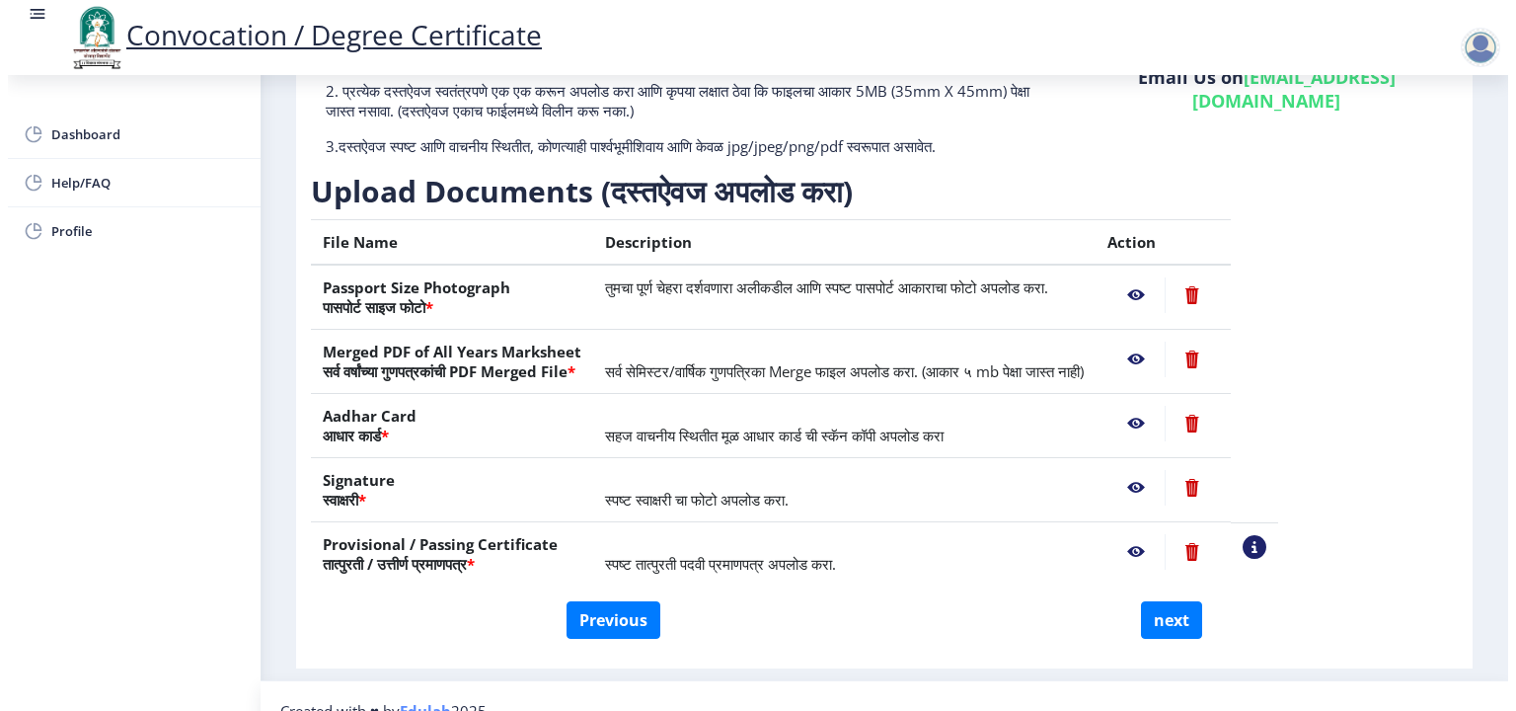
scroll to position [32, 0]
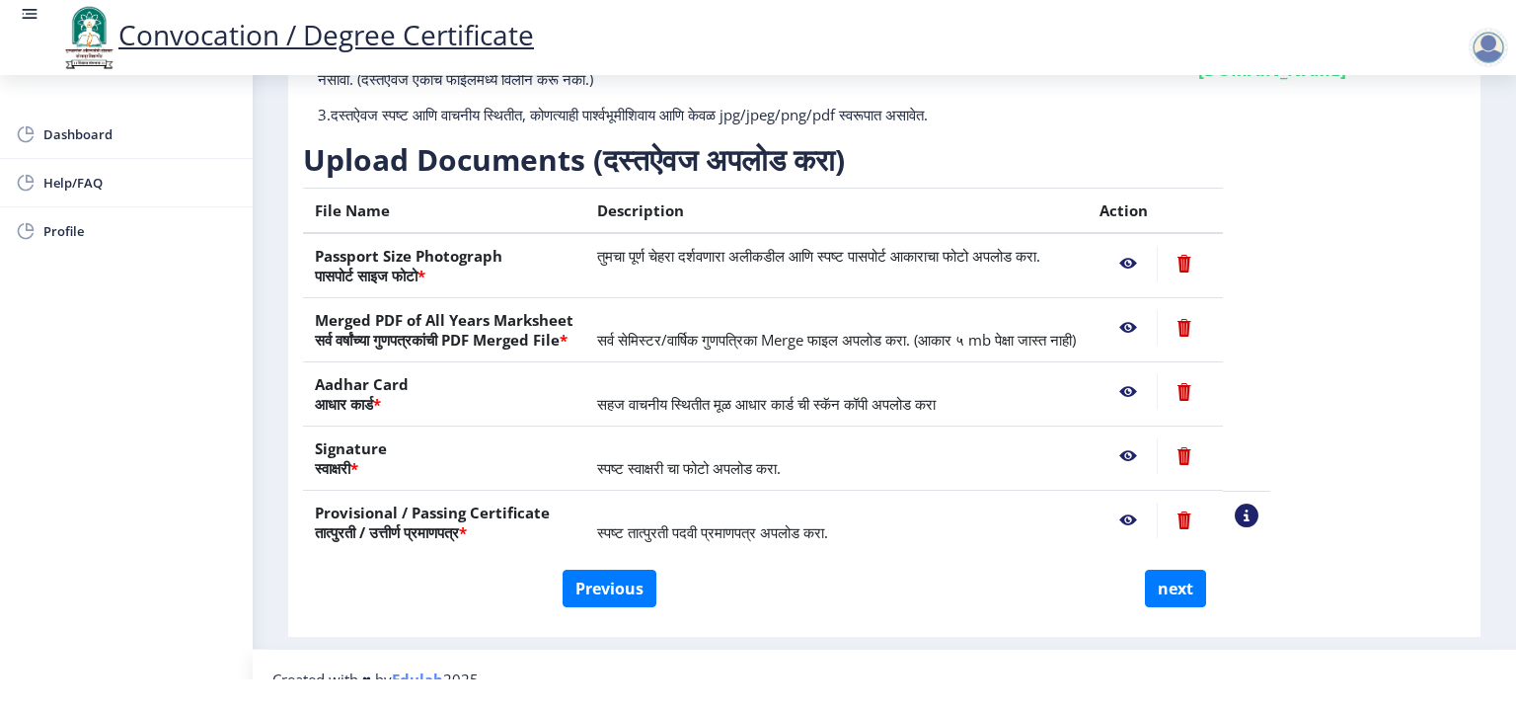
click at [1157, 391] on nb-action at bounding box center [1128, 392] width 57 height 36
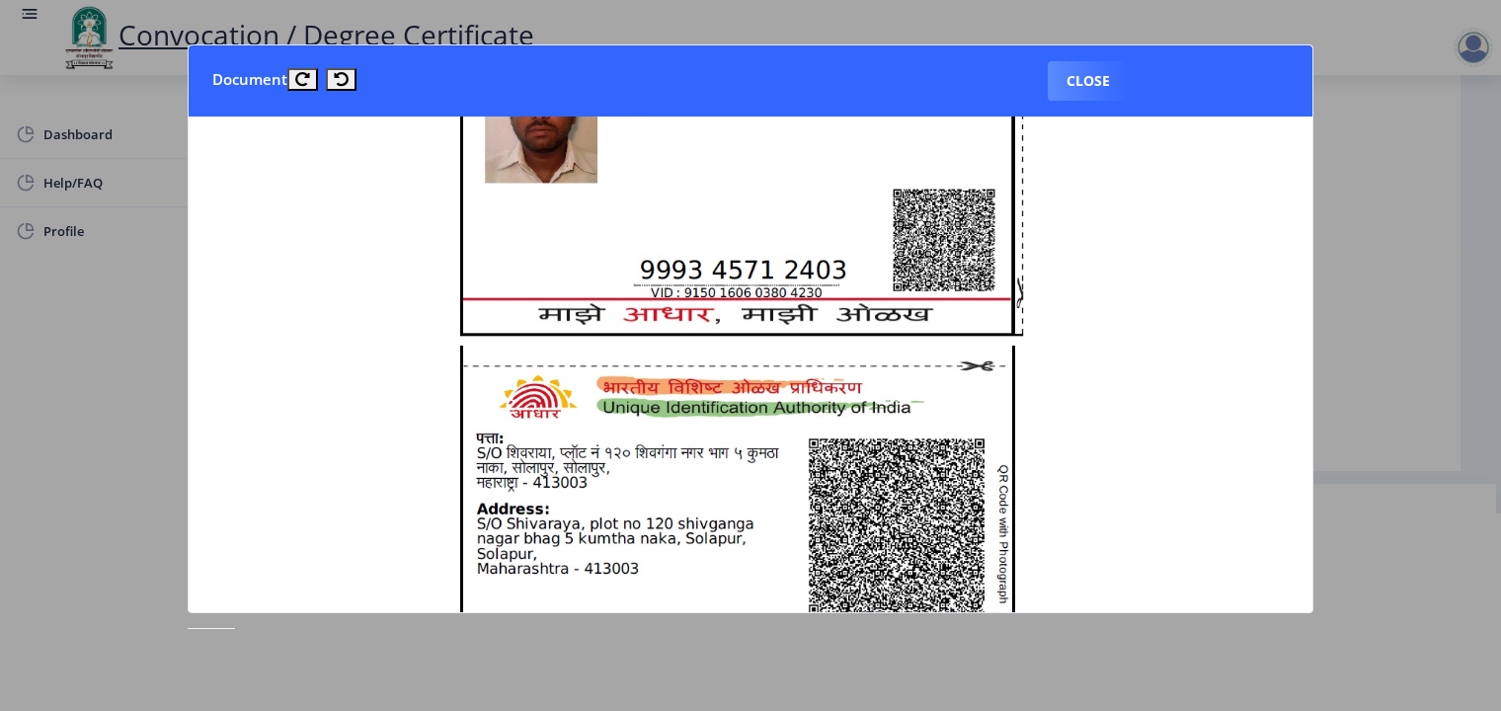
scroll to position [592, 0]
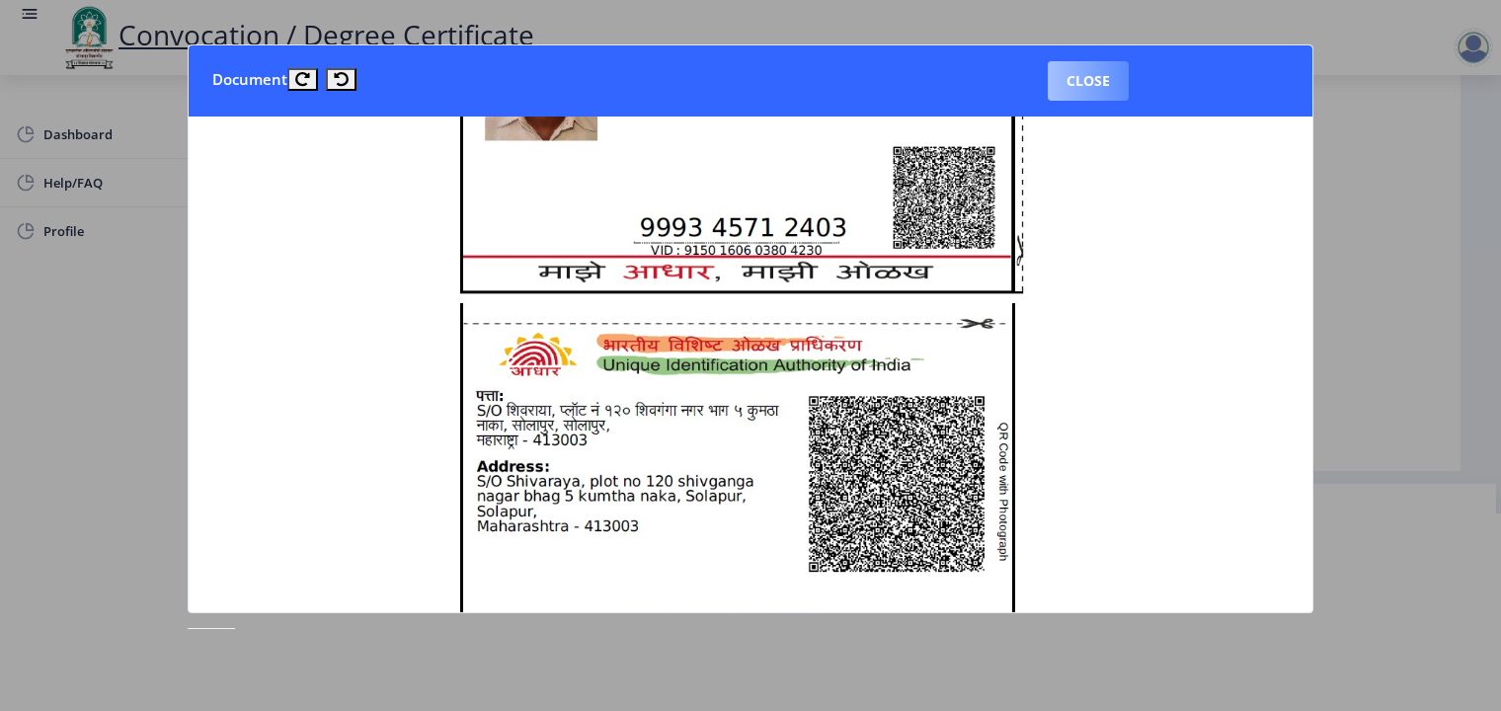
click at [1092, 84] on button "Close" at bounding box center [1088, 80] width 81 height 39
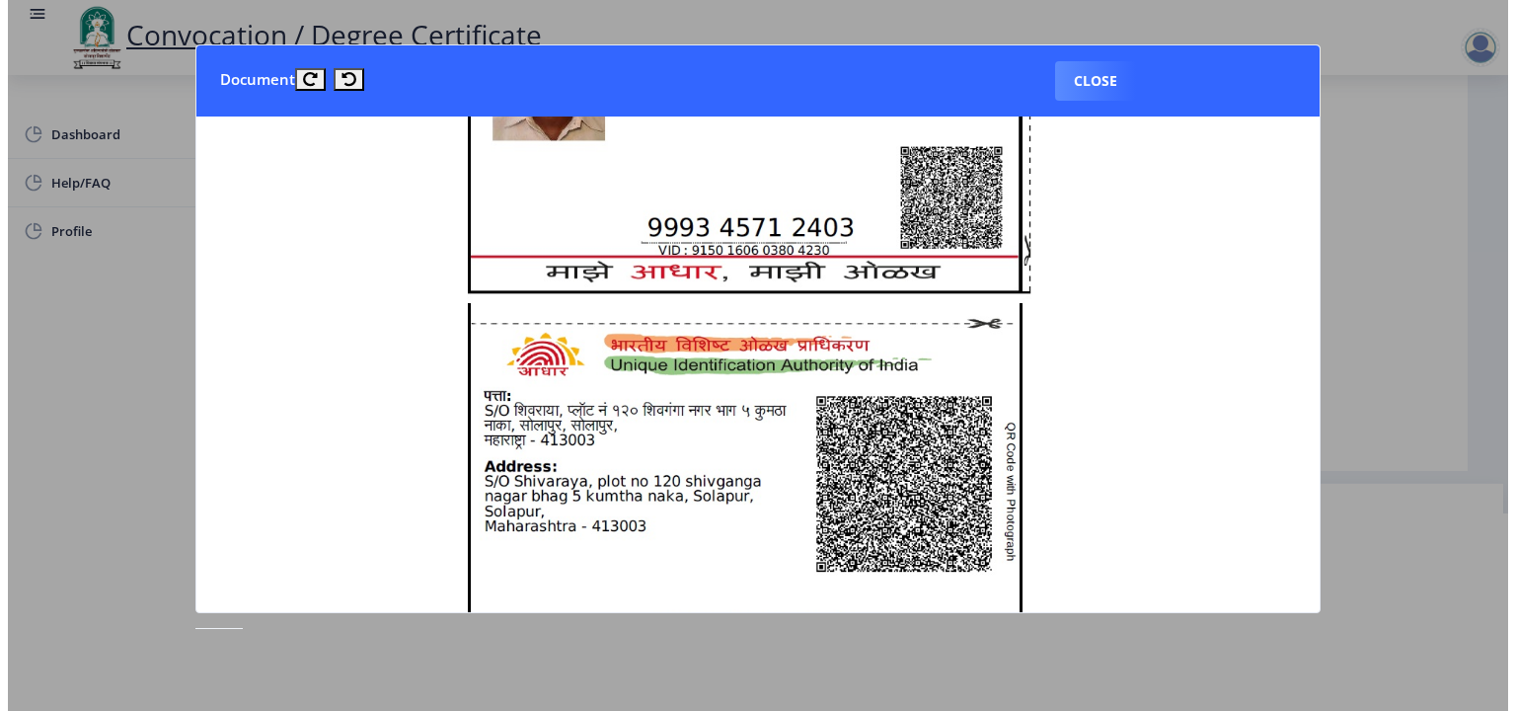
scroll to position [32, 0]
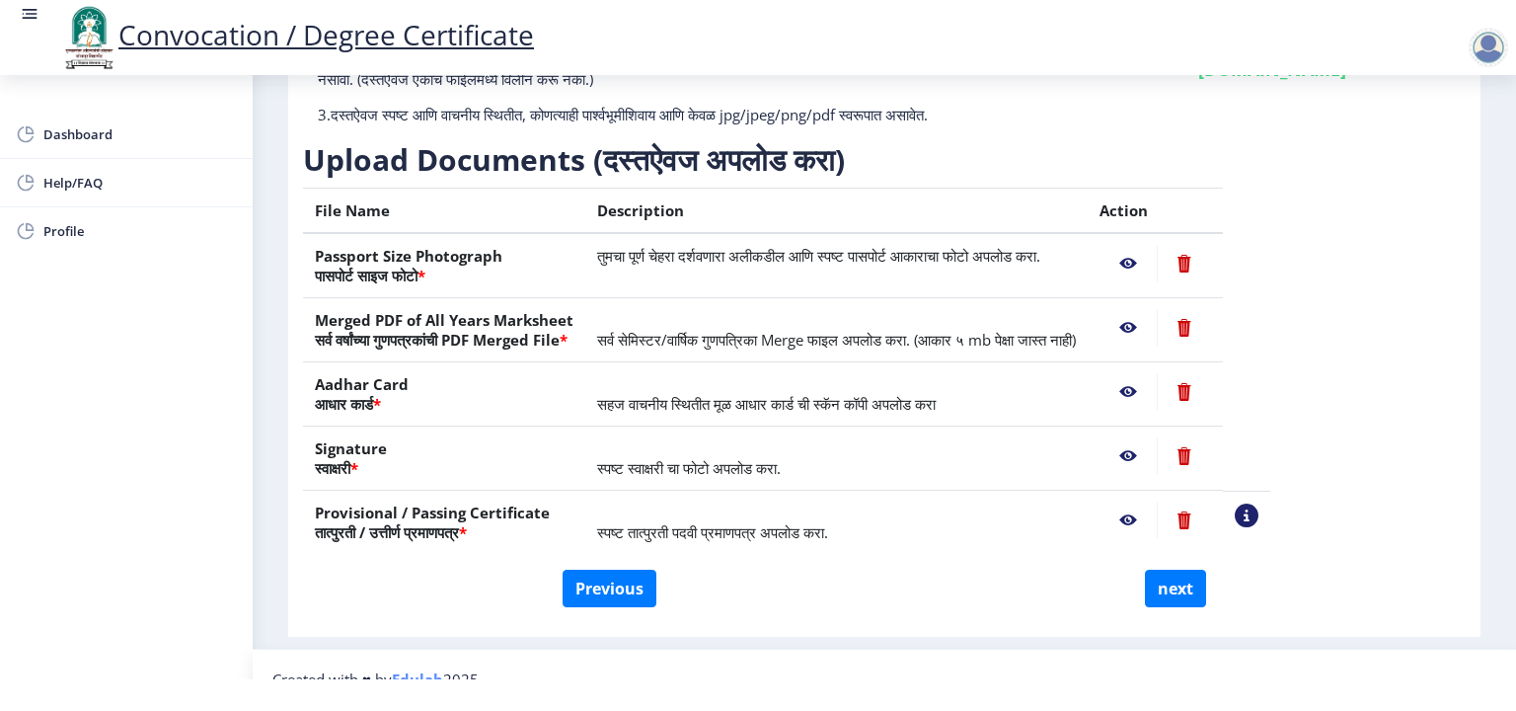
click at [1157, 446] on nb-action at bounding box center [1128, 456] width 57 height 36
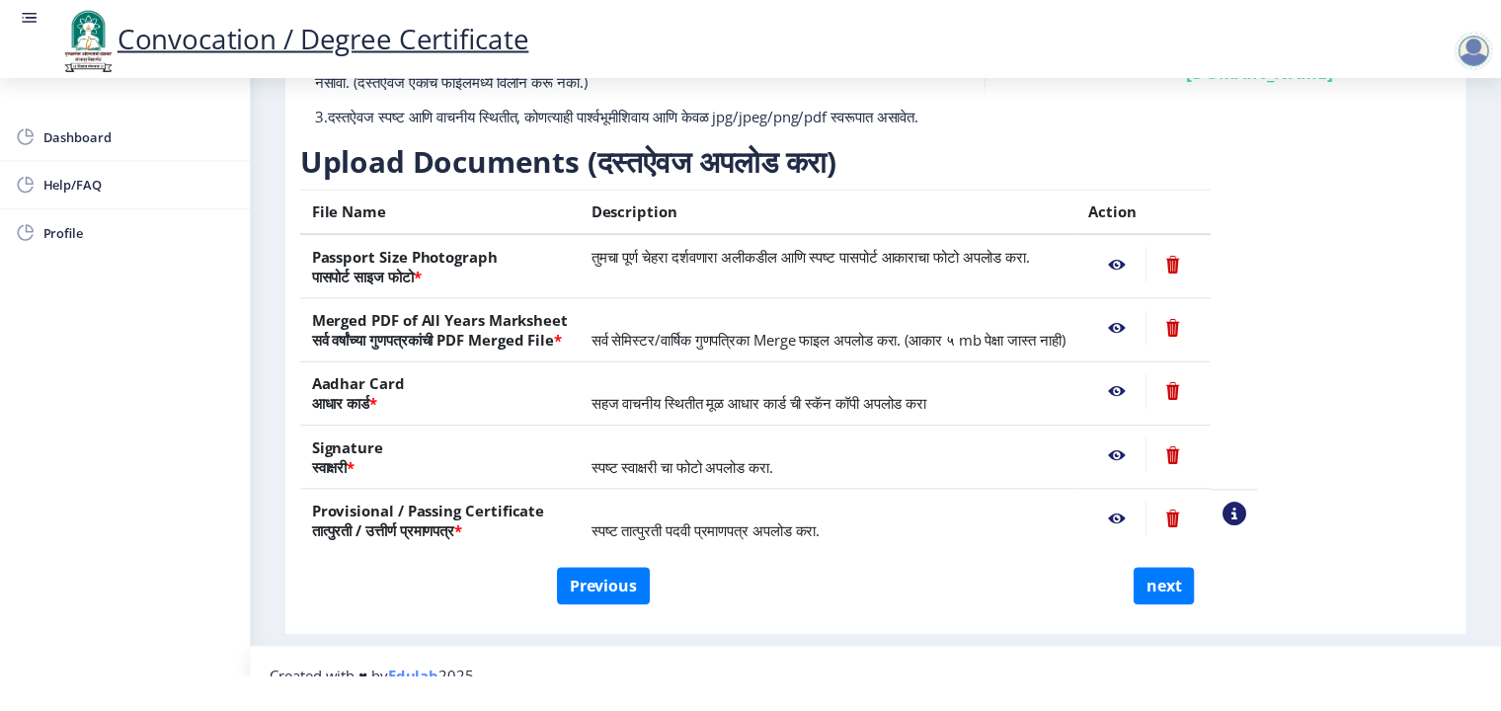
scroll to position [0, 0]
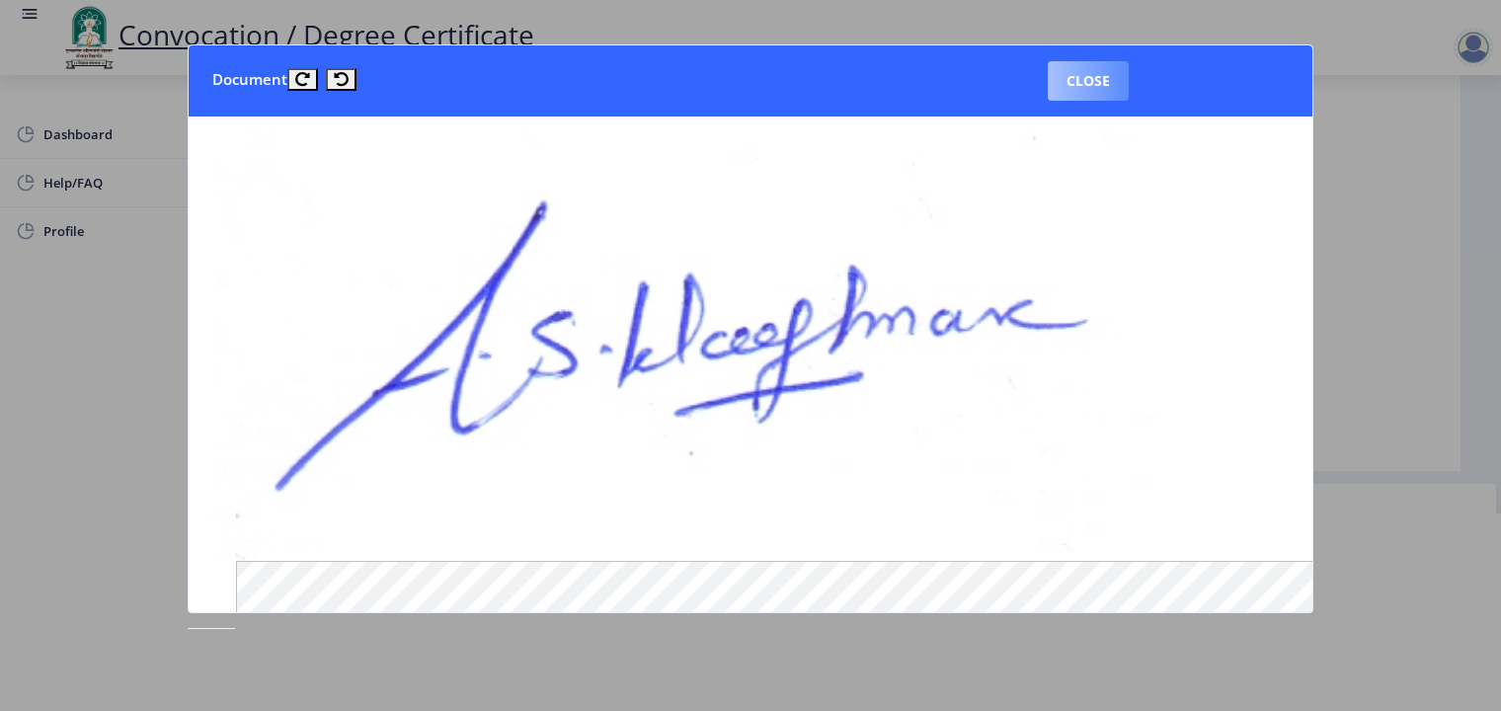
click at [1109, 92] on button "Close" at bounding box center [1088, 80] width 81 height 39
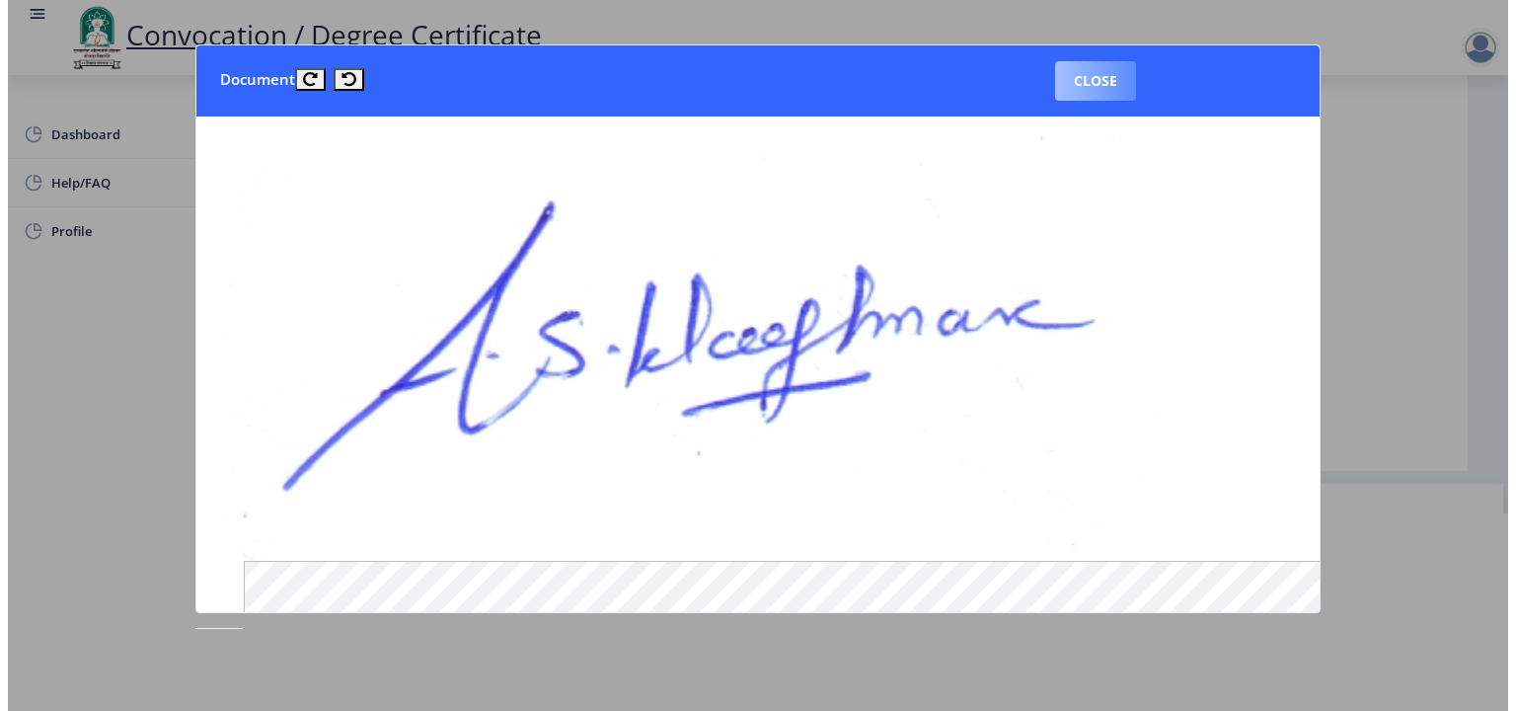
scroll to position [32, 0]
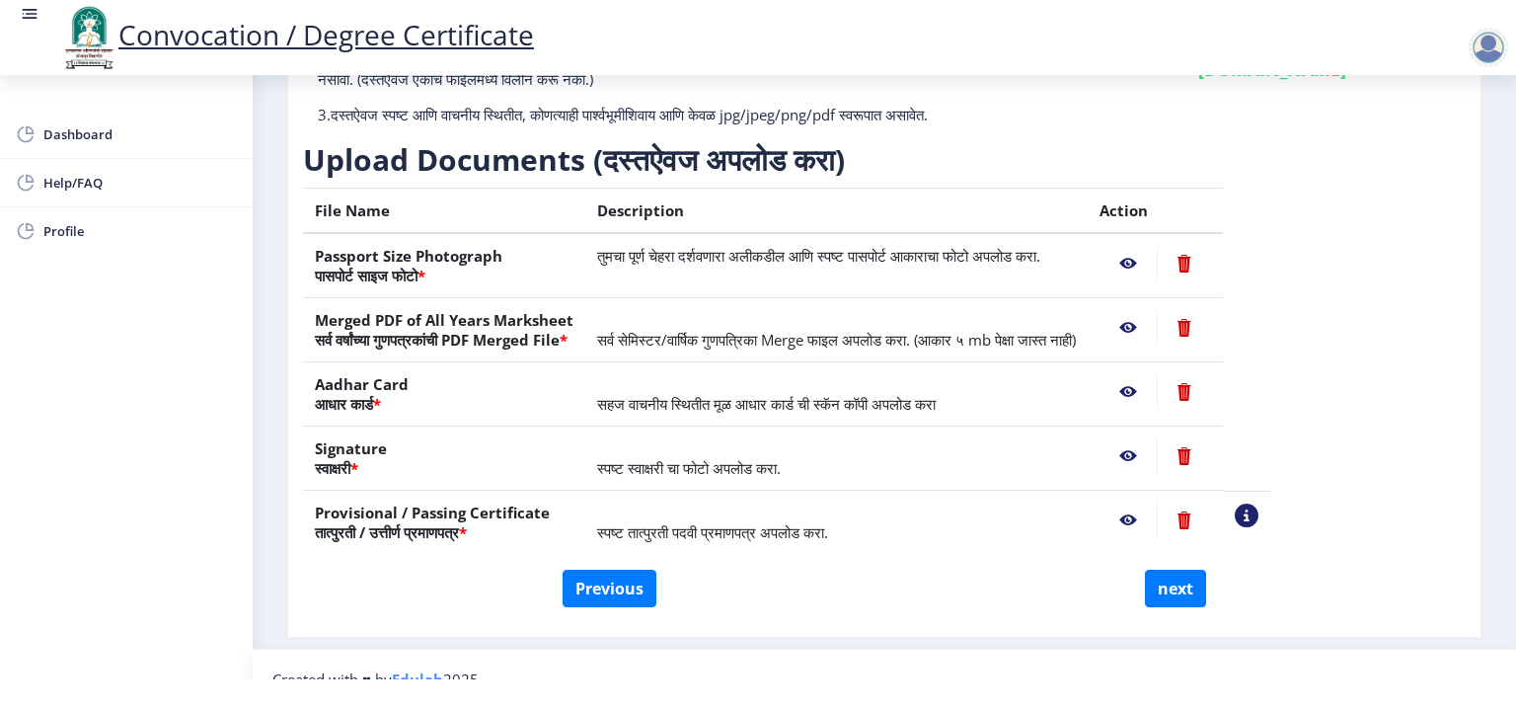
click at [1157, 516] on nb-action at bounding box center [1128, 521] width 57 height 36
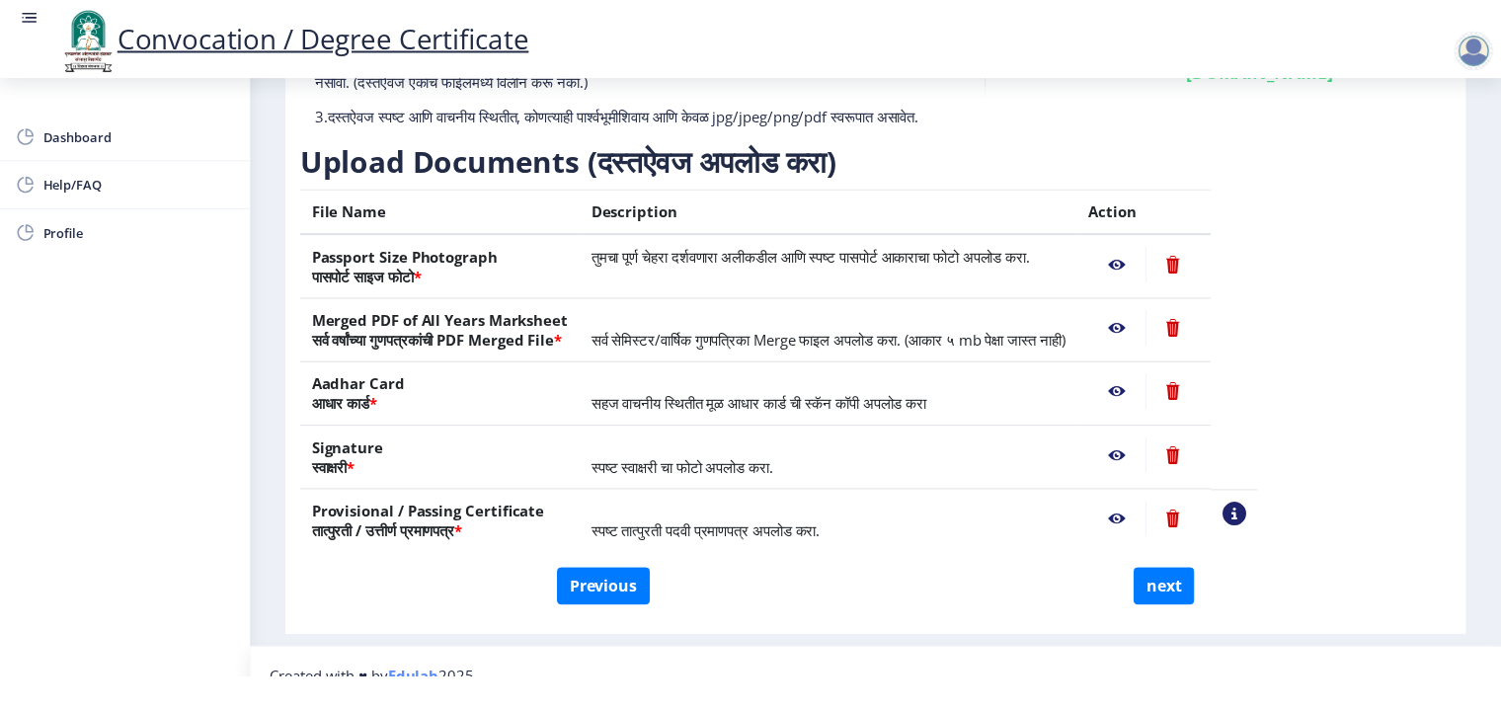
scroll to position [0, 0]
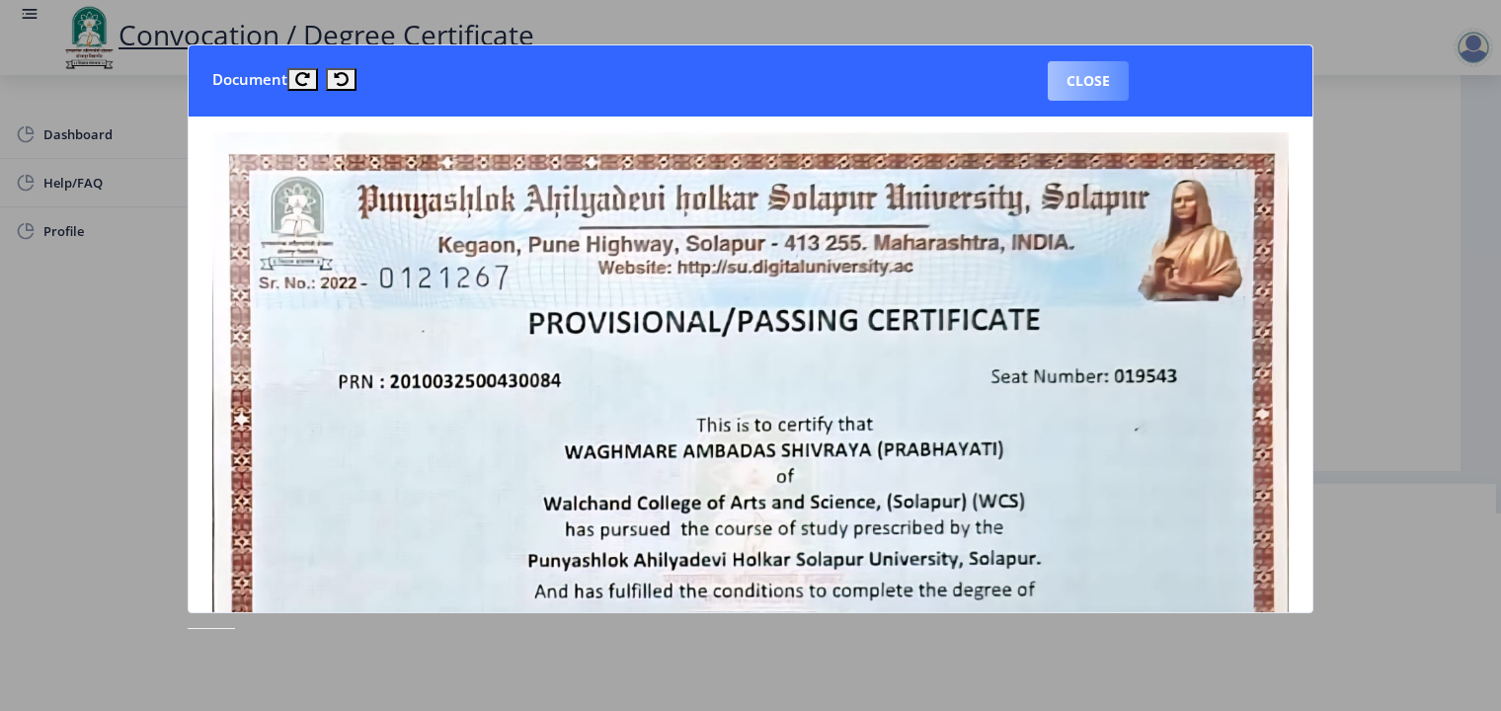
click at [1103, 93] on button "Close" at bounding box center [1088, 80] width 81 height 39
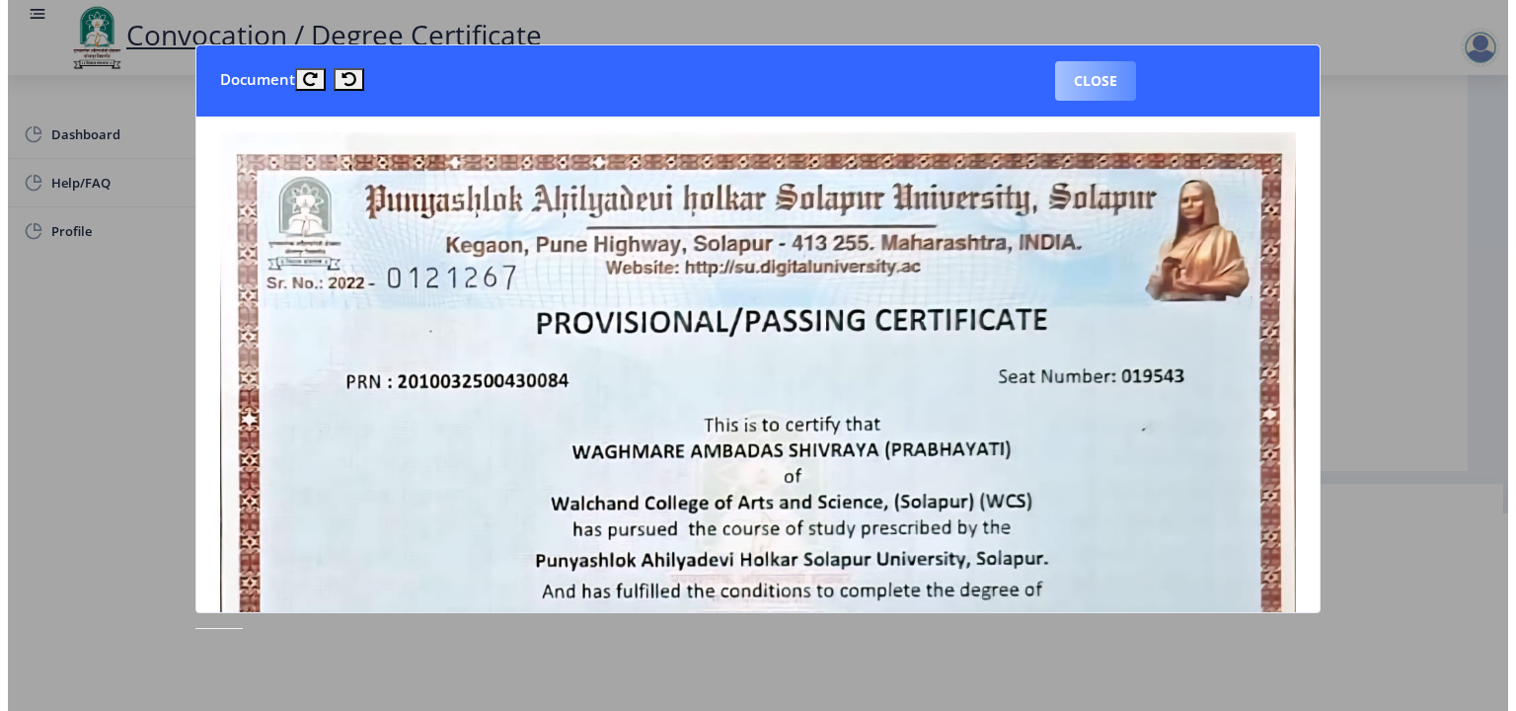
scroll to position [32, 0]
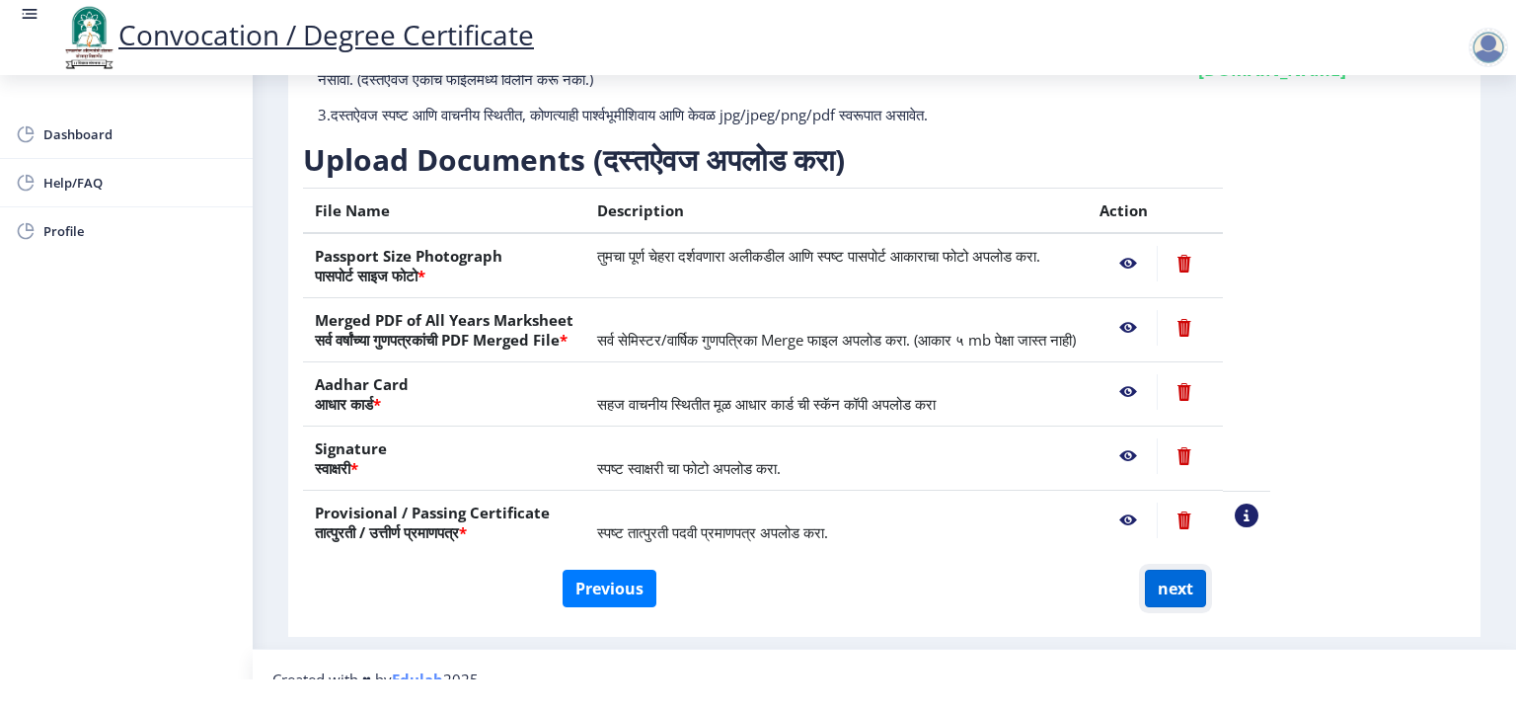
click at [1177, 583] on button "next" at bounding box center [1175, 589] width 61 height 38
select select
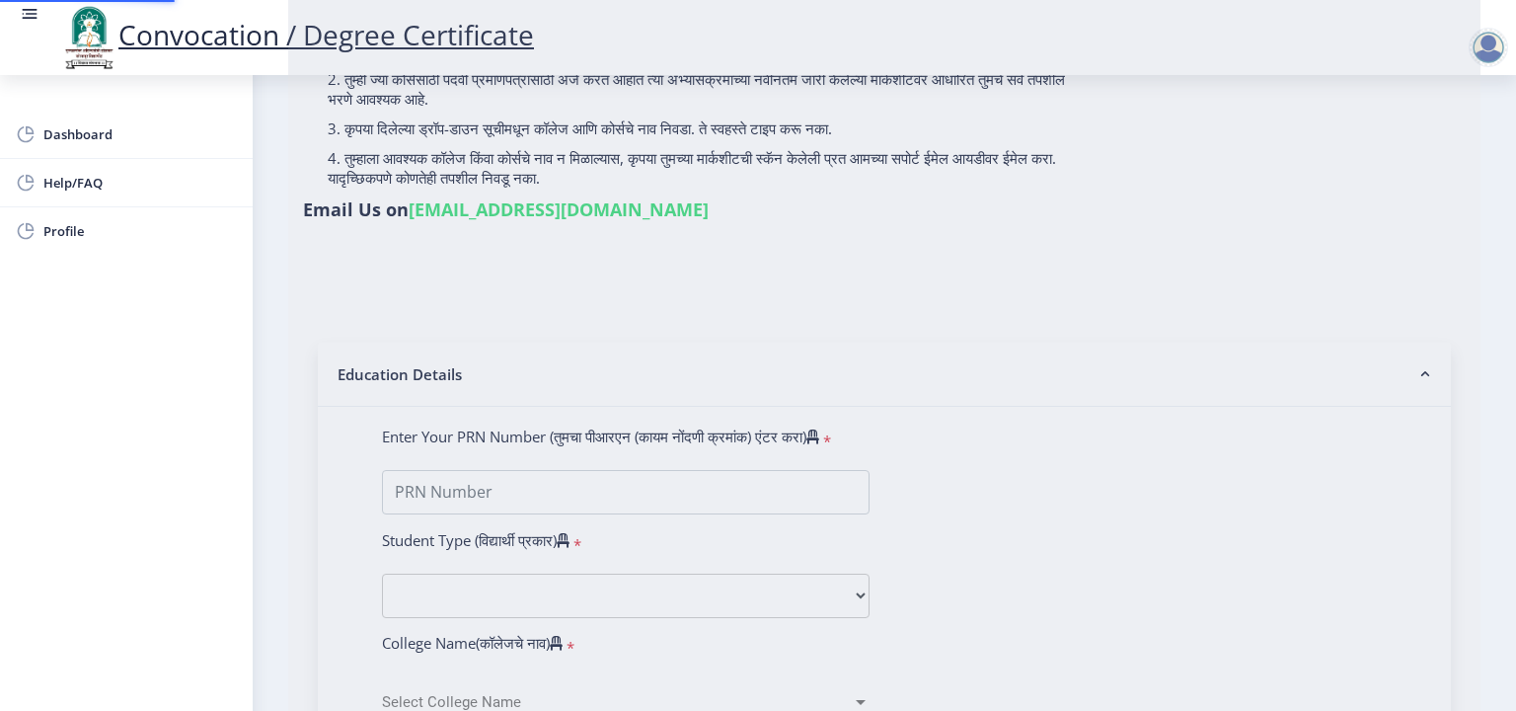
scroll to position [0, 0]
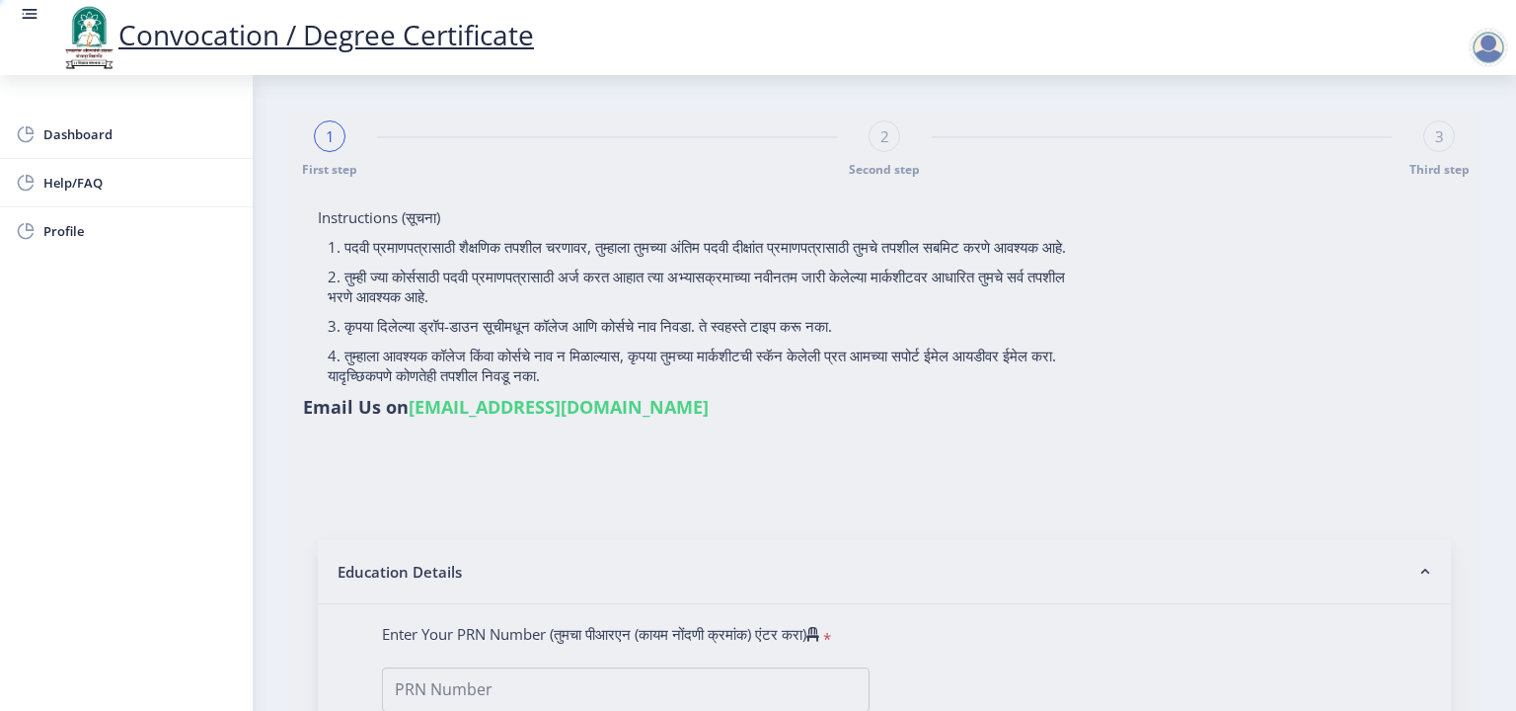
select select
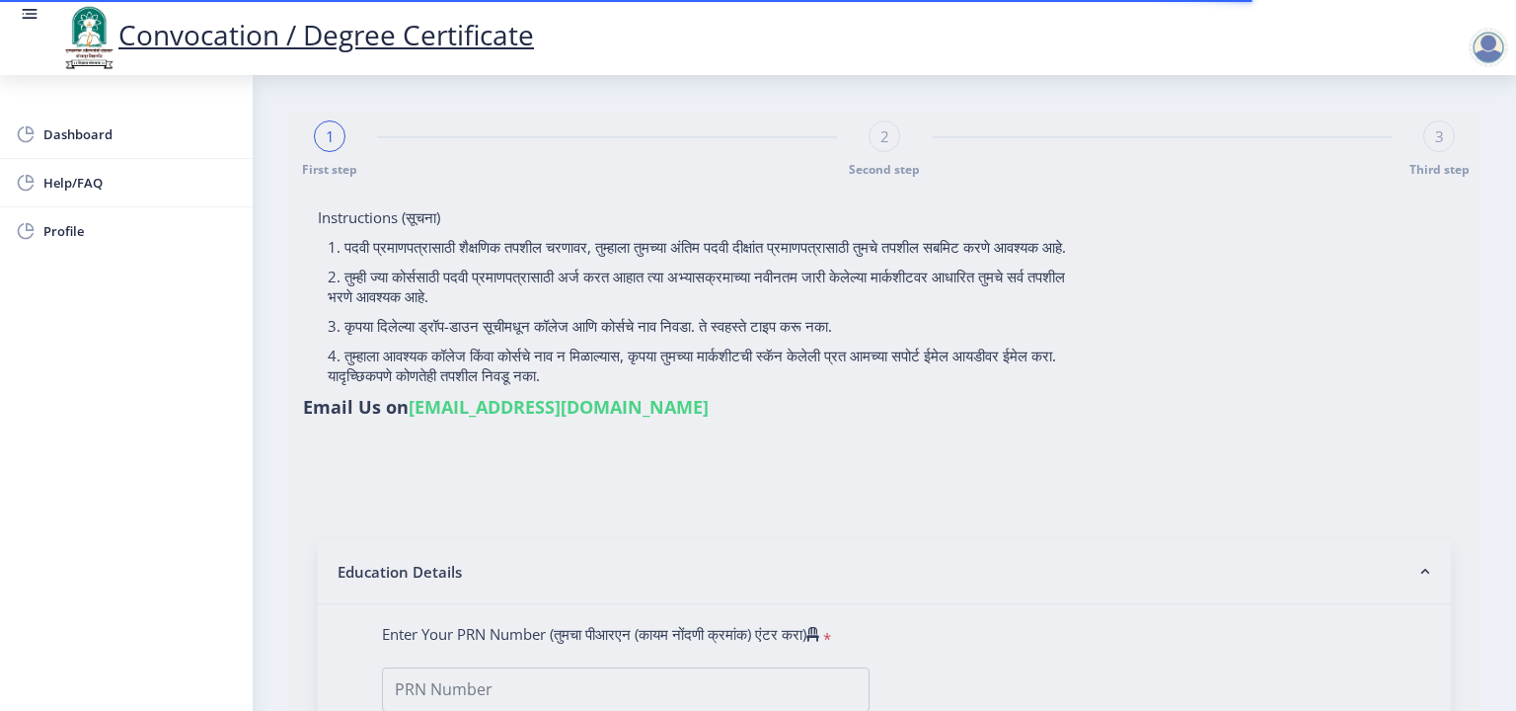
type input "2010032500430084"
select select "Regular"
select select "2012"
select select "March"
select select "HIGHER SECOND CLASS"
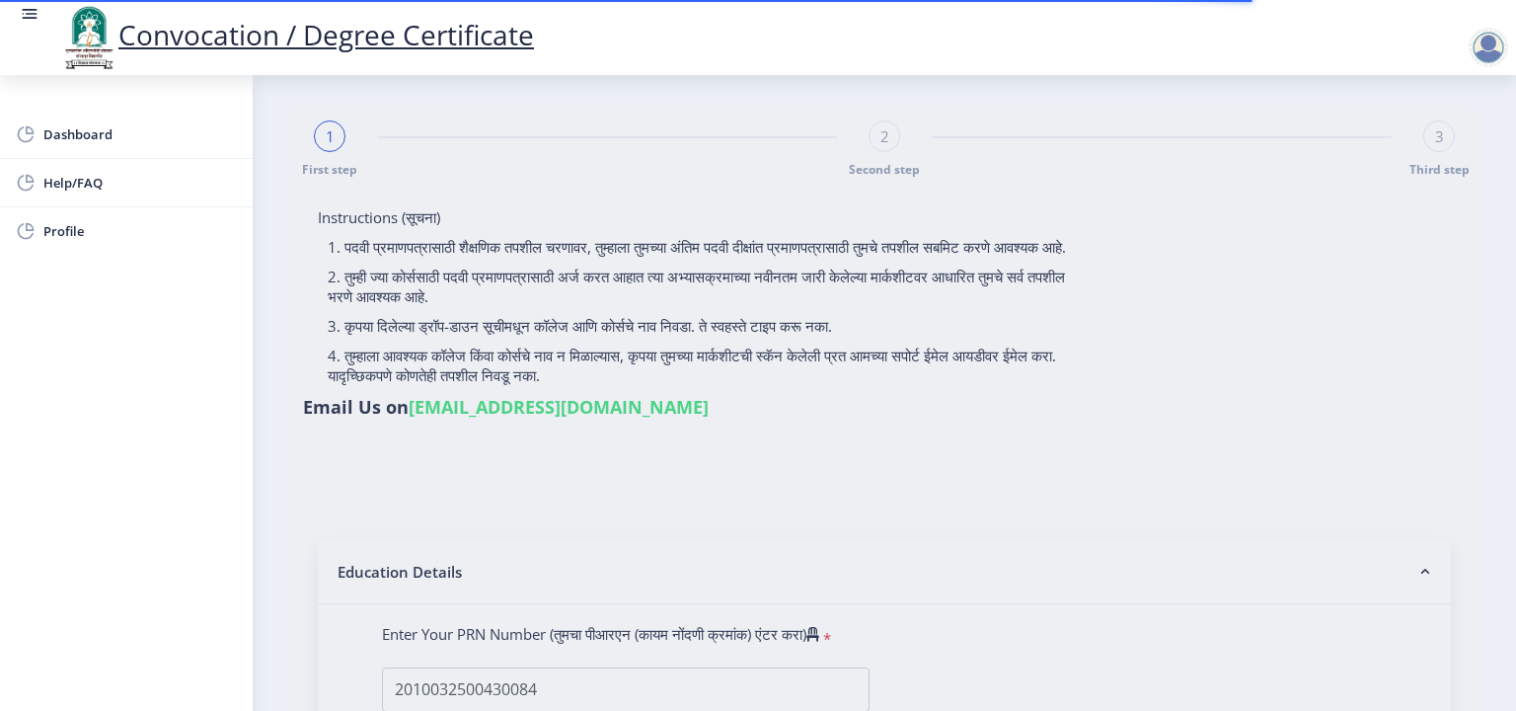
type input "019543"
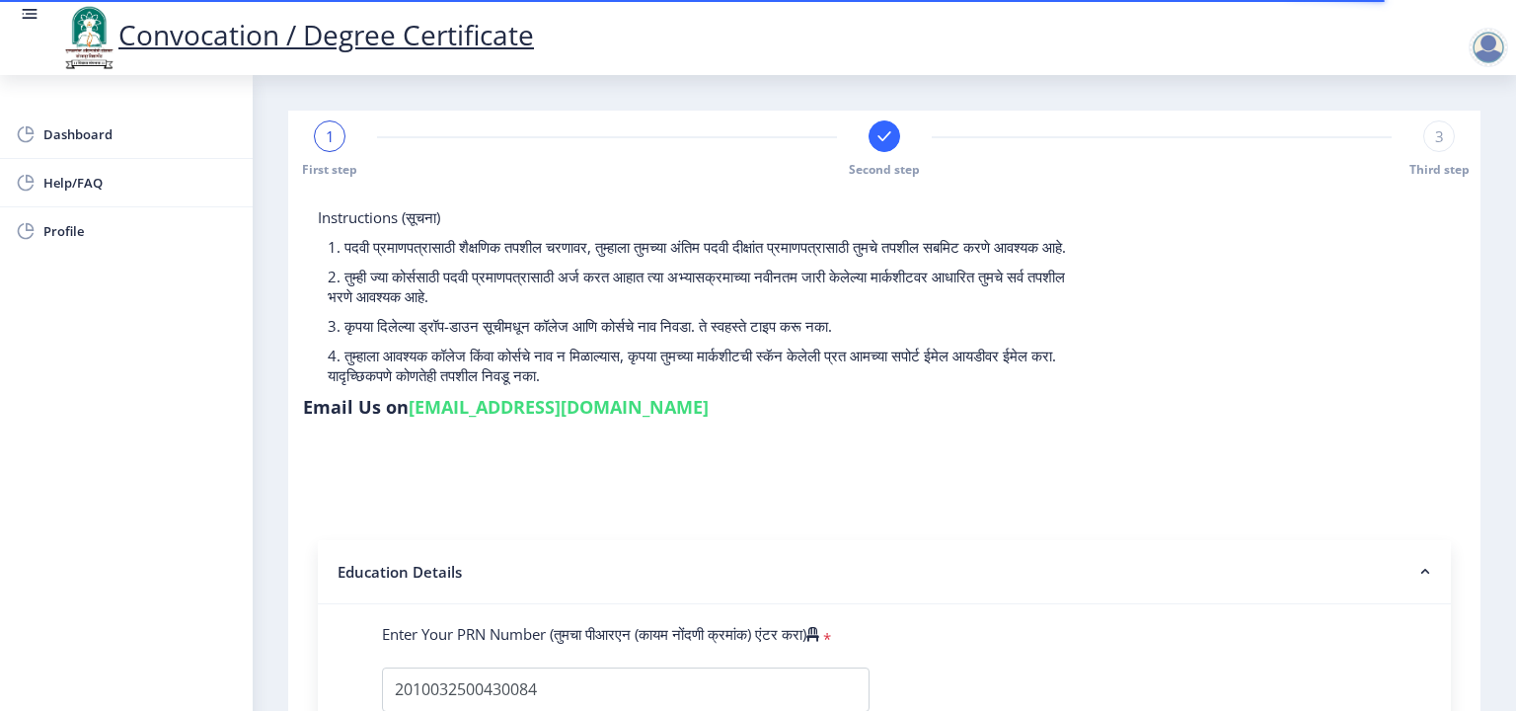
select select
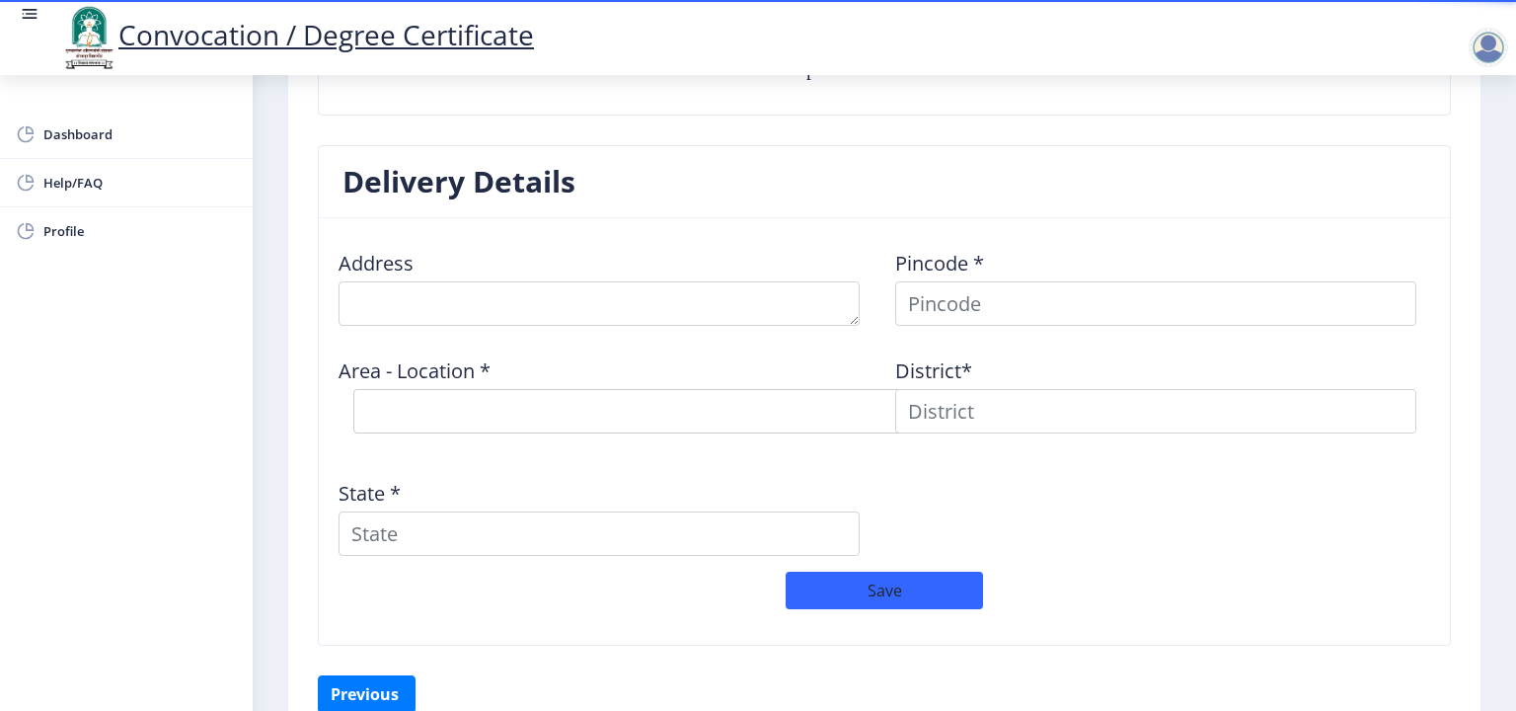
scroll to position [1513, 0]
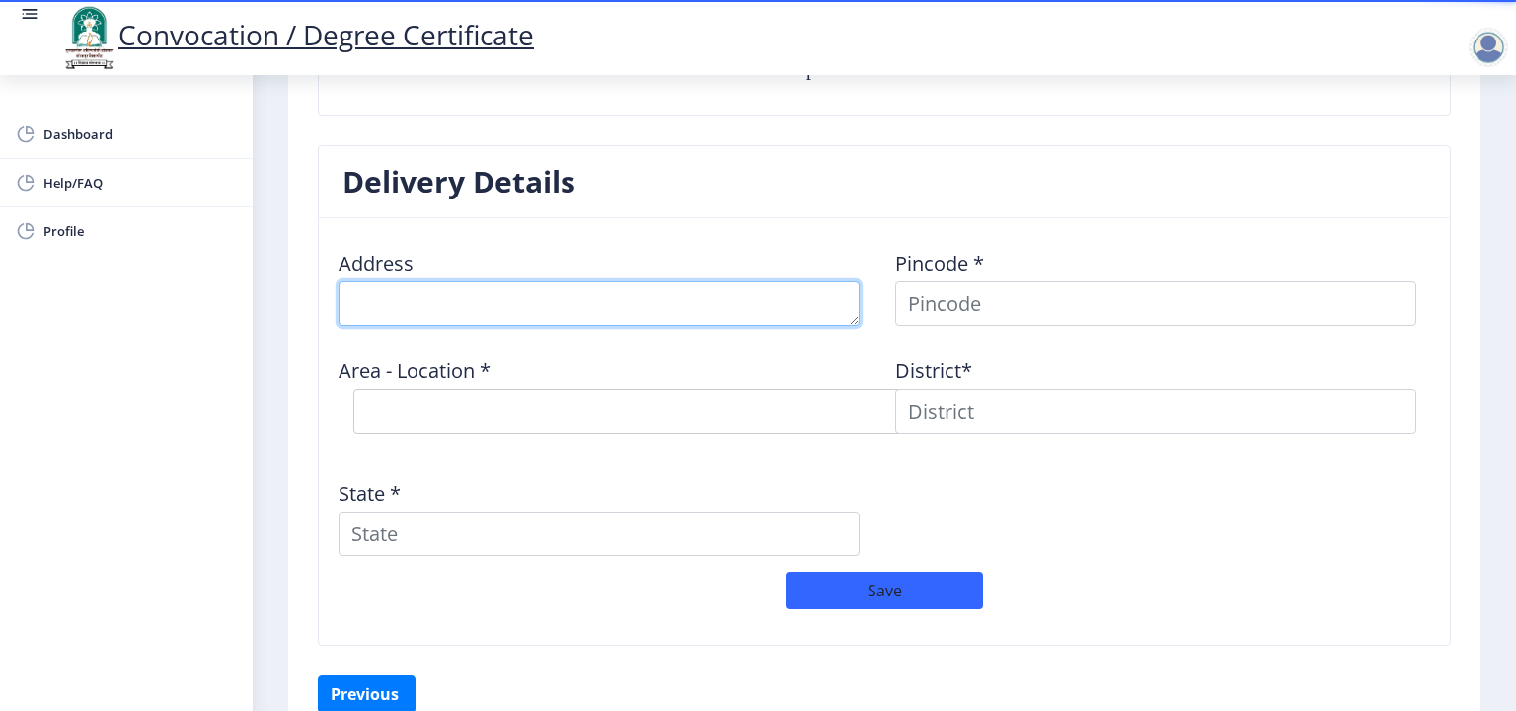
click at [547, 307] on textarea at bounding box center [599, 303] width 521 height 44
type textarea "Plot no 120, Shivganga Nagar Bhag-5, Kumtha Naka"
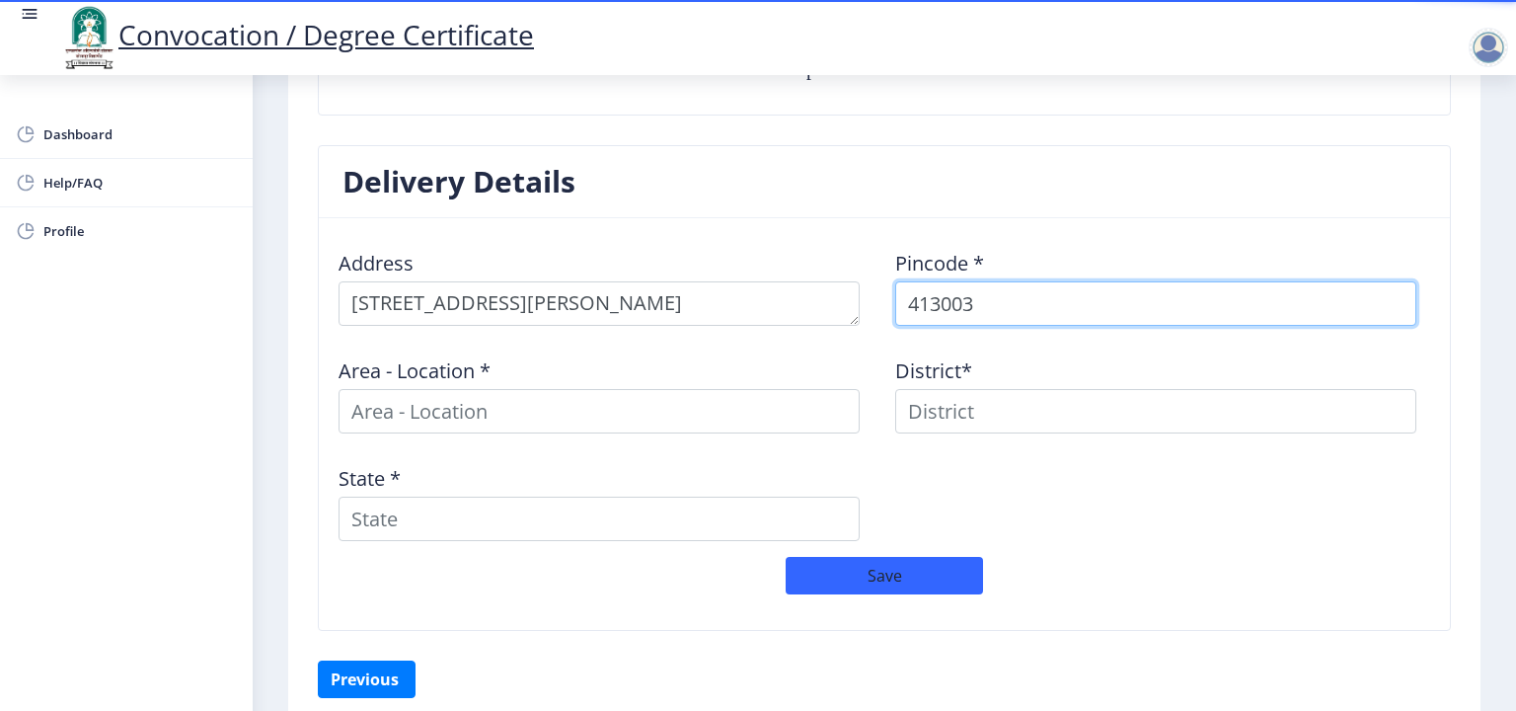
type input "413003"
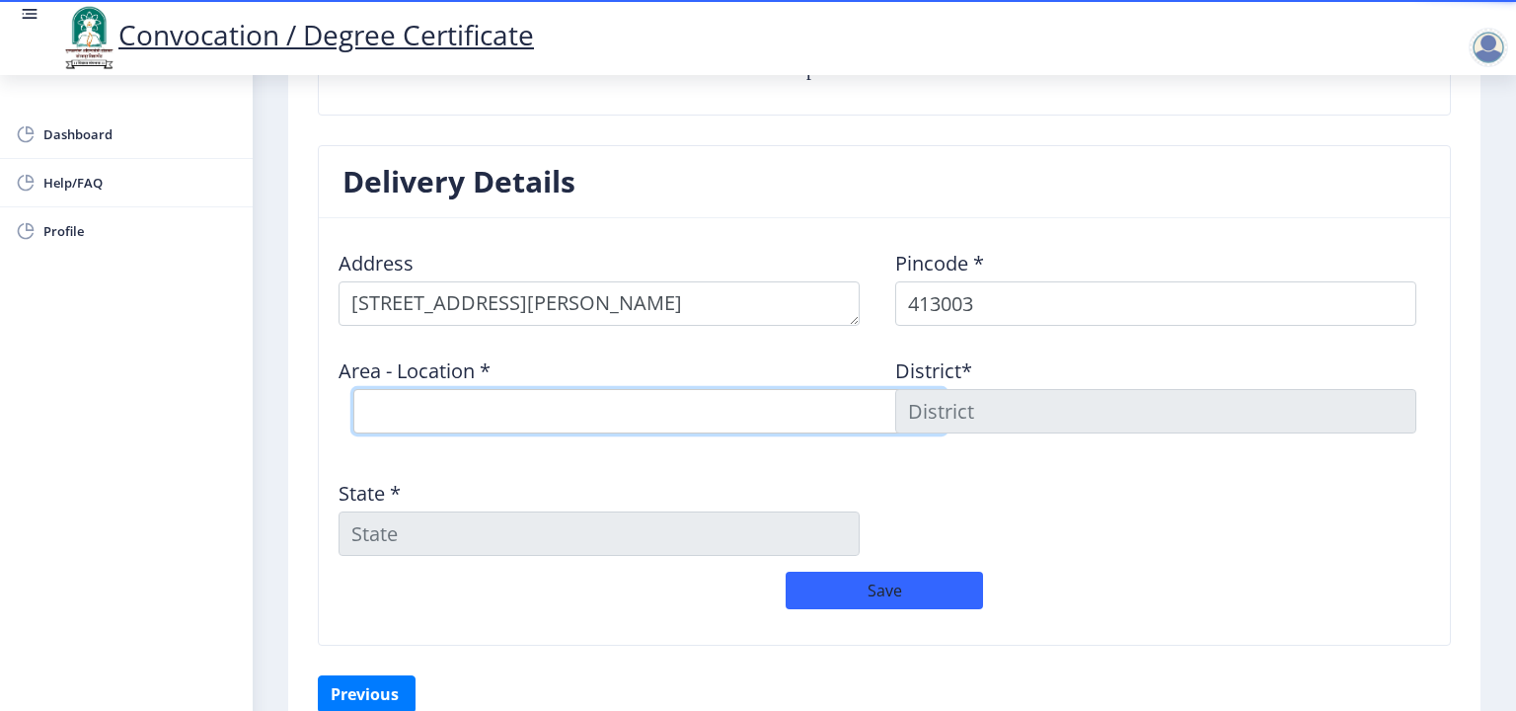
click at [599, 423] on select "Select Area Location Gurunanak Nagar S.O Medical College S.O (Solapur) Sadar Ba…" at bounding box center [649, 411] width 592 height 44
select select "1: Object"
click at [353, 389] on select "Select Area Location Gurunanak Nagar S.O Medical College S.O (Solapur) Sadar Ba…" at bounding box center [649, 411] width 592 height 44
type input "SOLAPUR"
type input "Maharashtra"
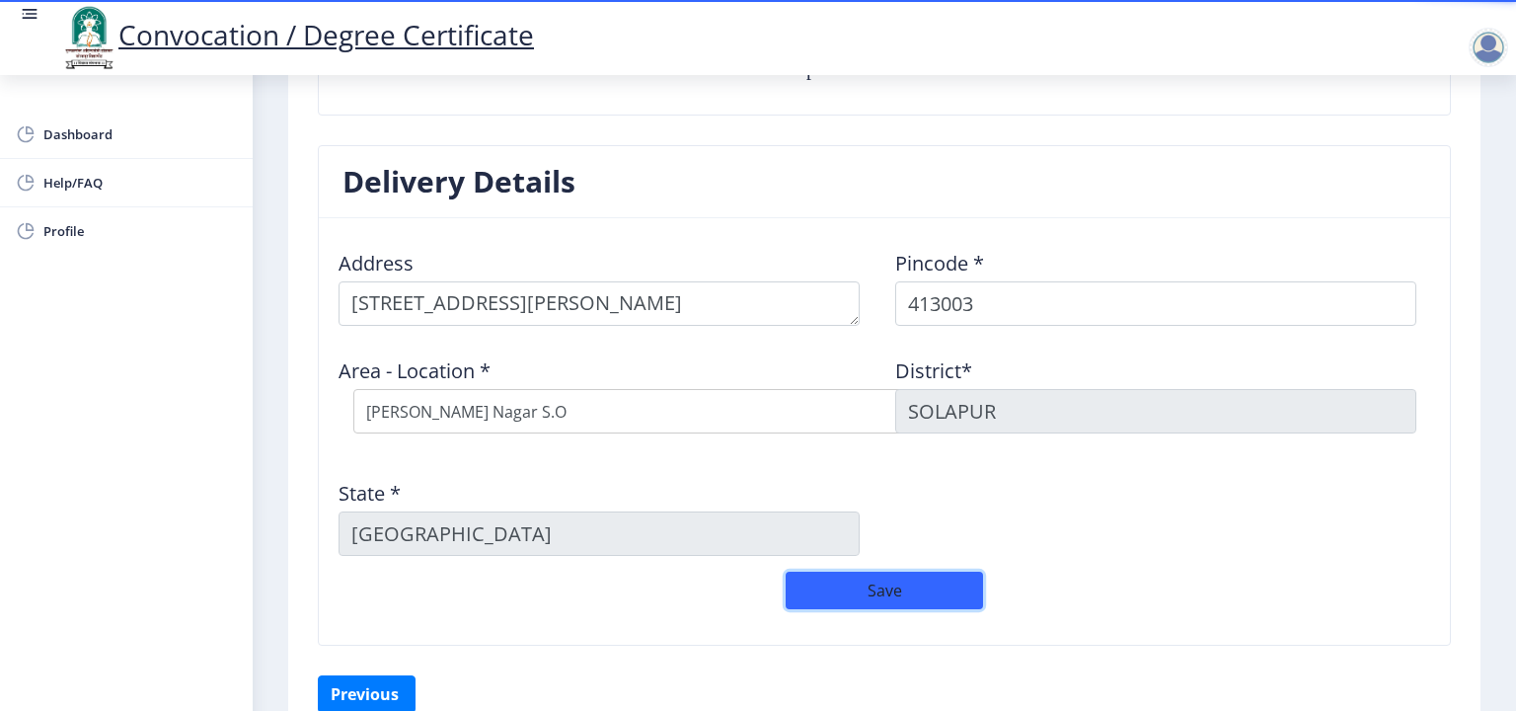
click at [869, 581] on button "Save" at bounding box center [884, 591] width 197 height 38
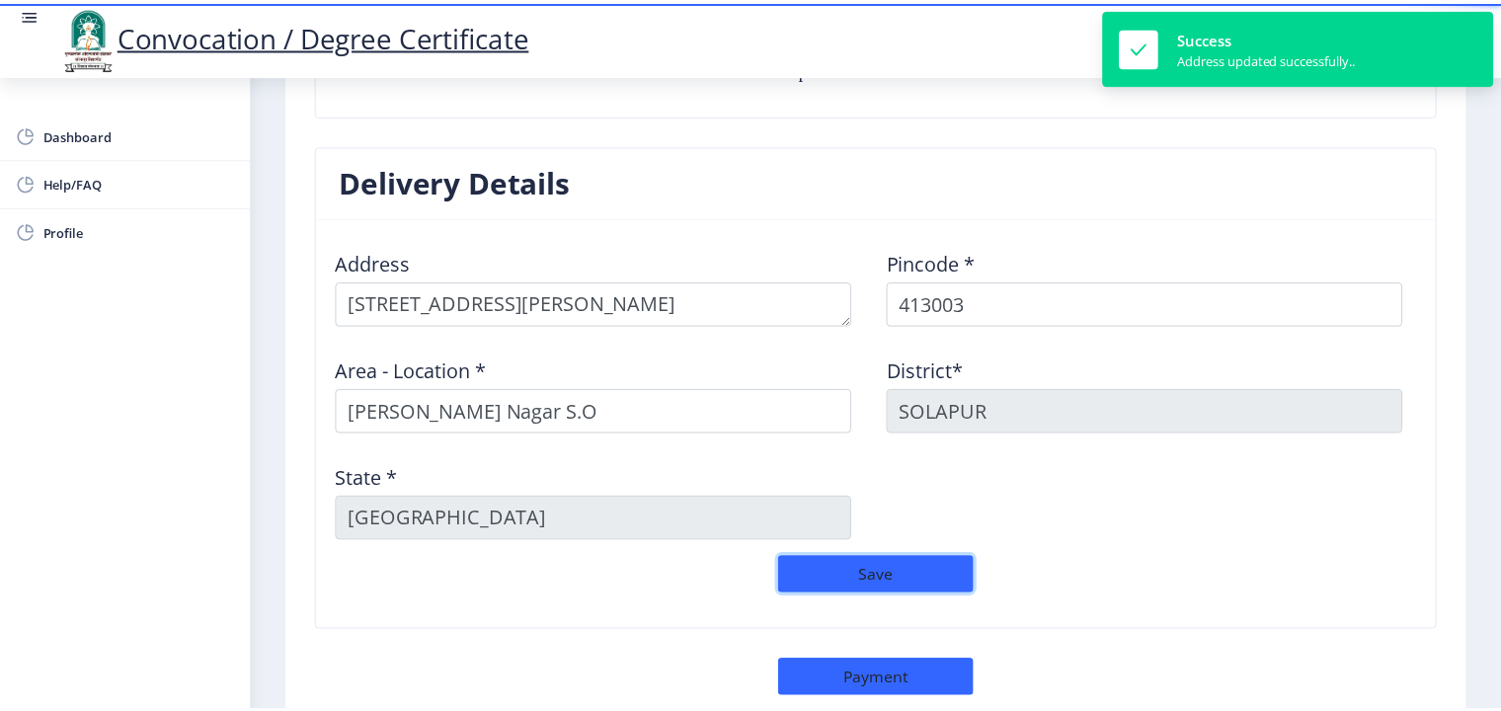
scroll to position [1653, 0]
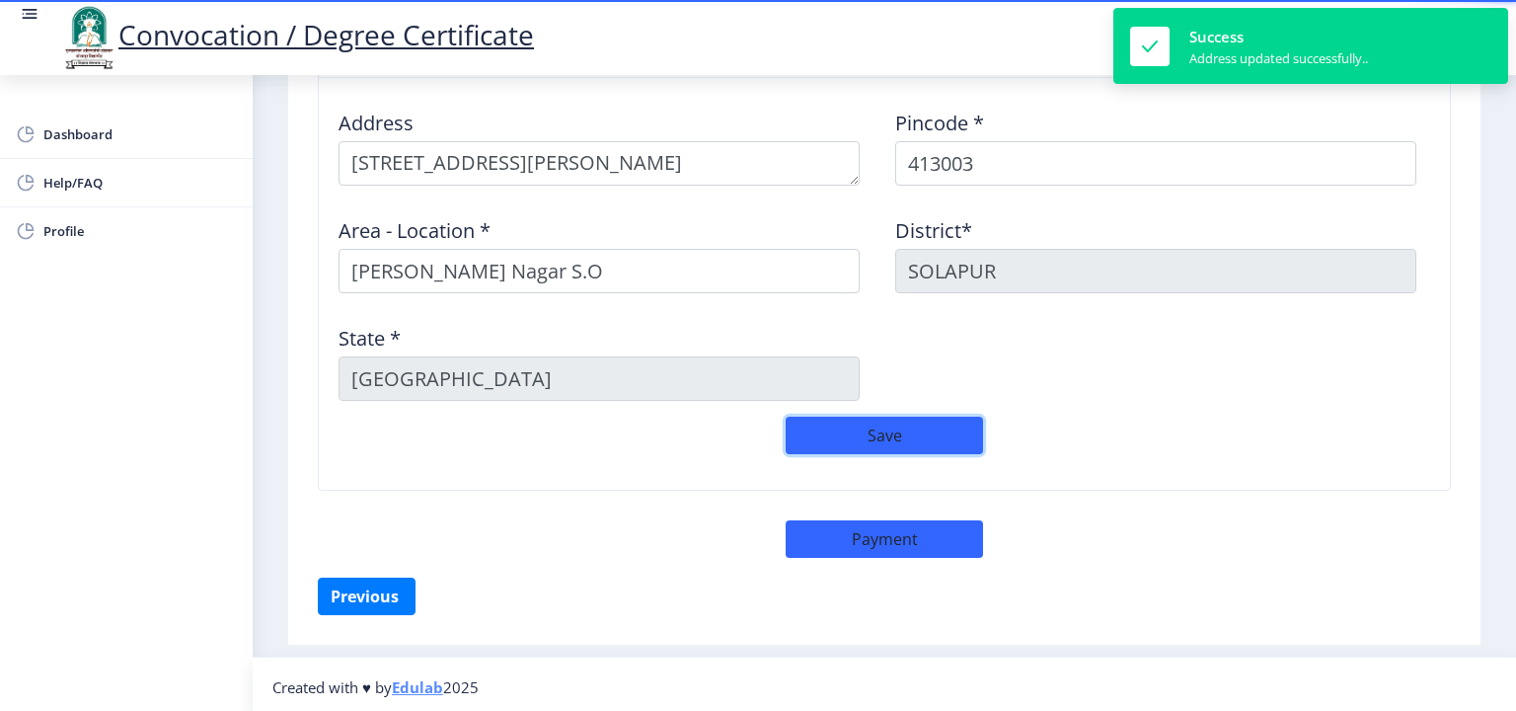
click at [883, 435] on button "Save" at bounding box center [884, 436] width 197 height 38
click at [897, 541] on button "Payment" at bounding box center [884, 539] width 197 height 38
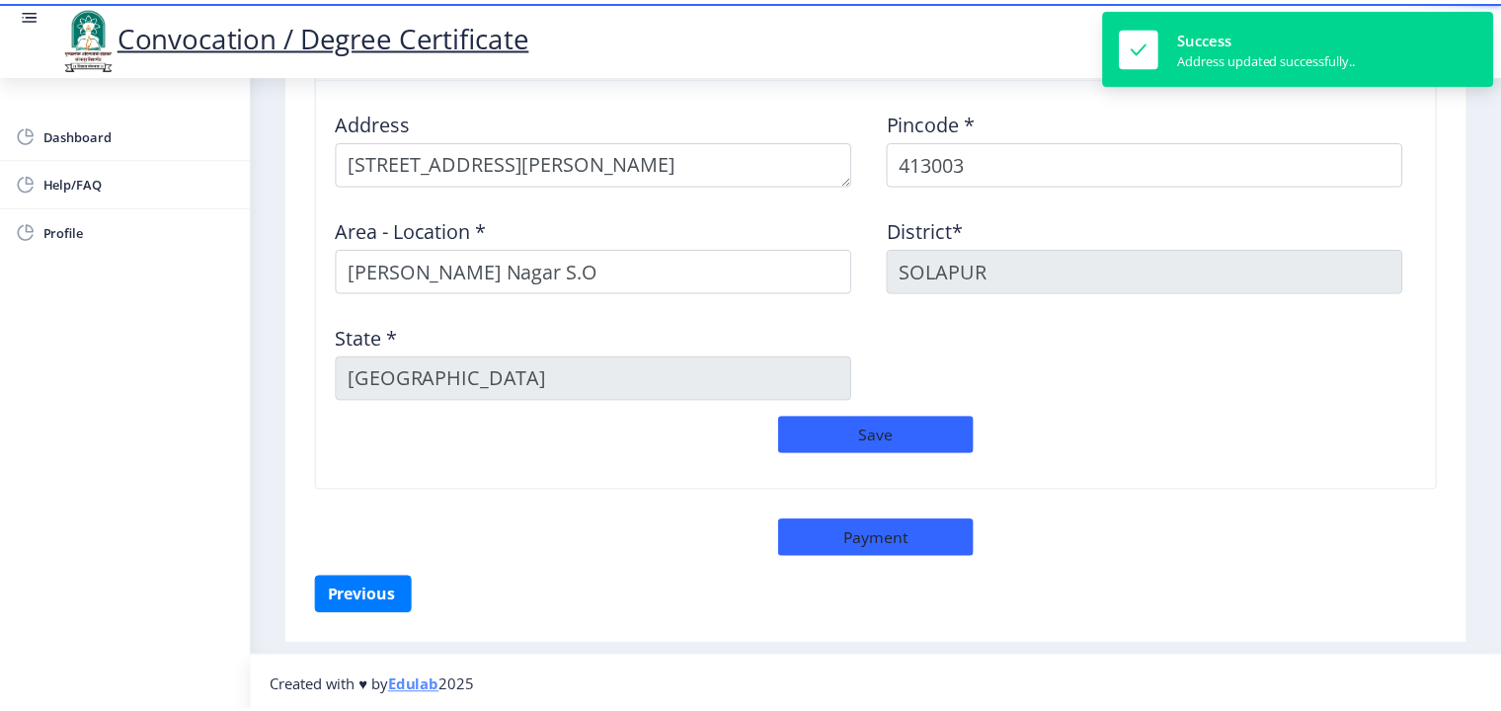
scroll to position [1652, 0]
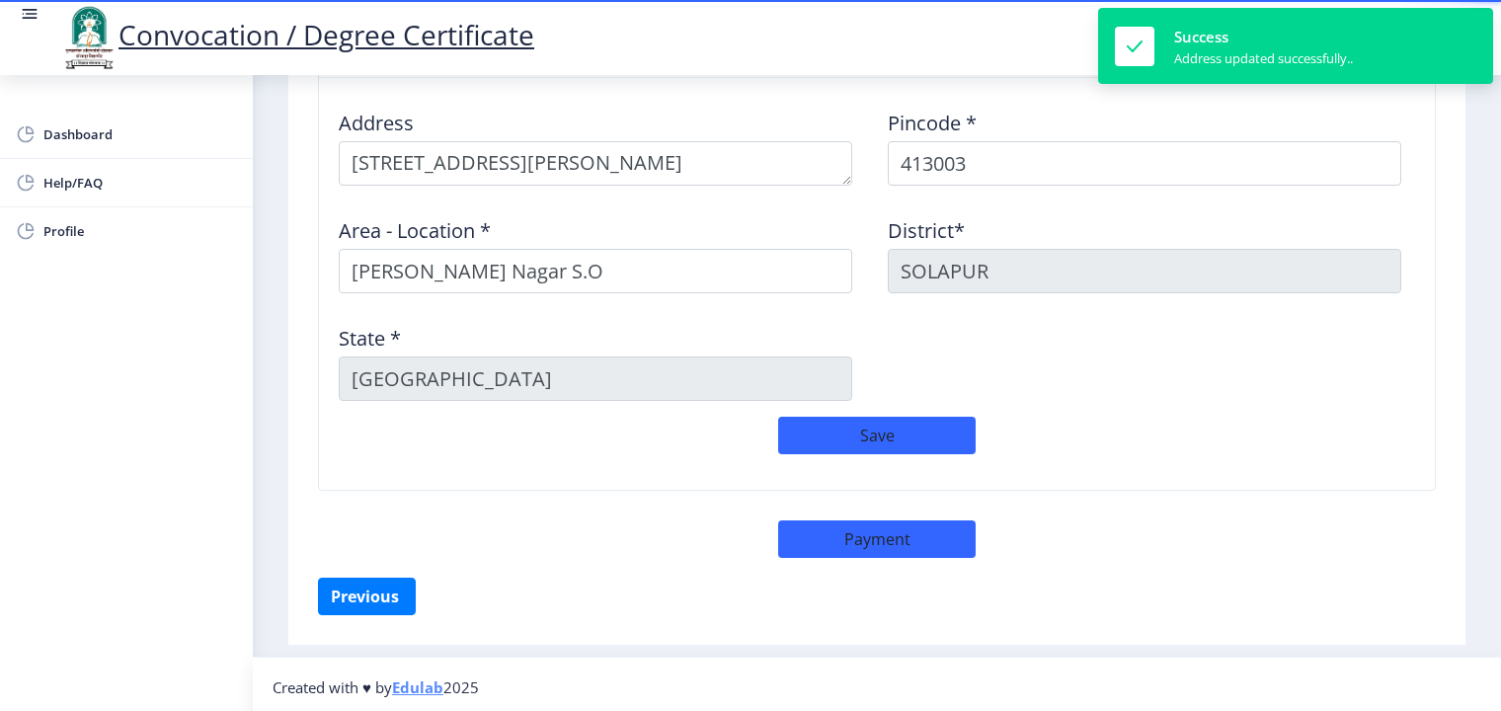
select select "sealed"
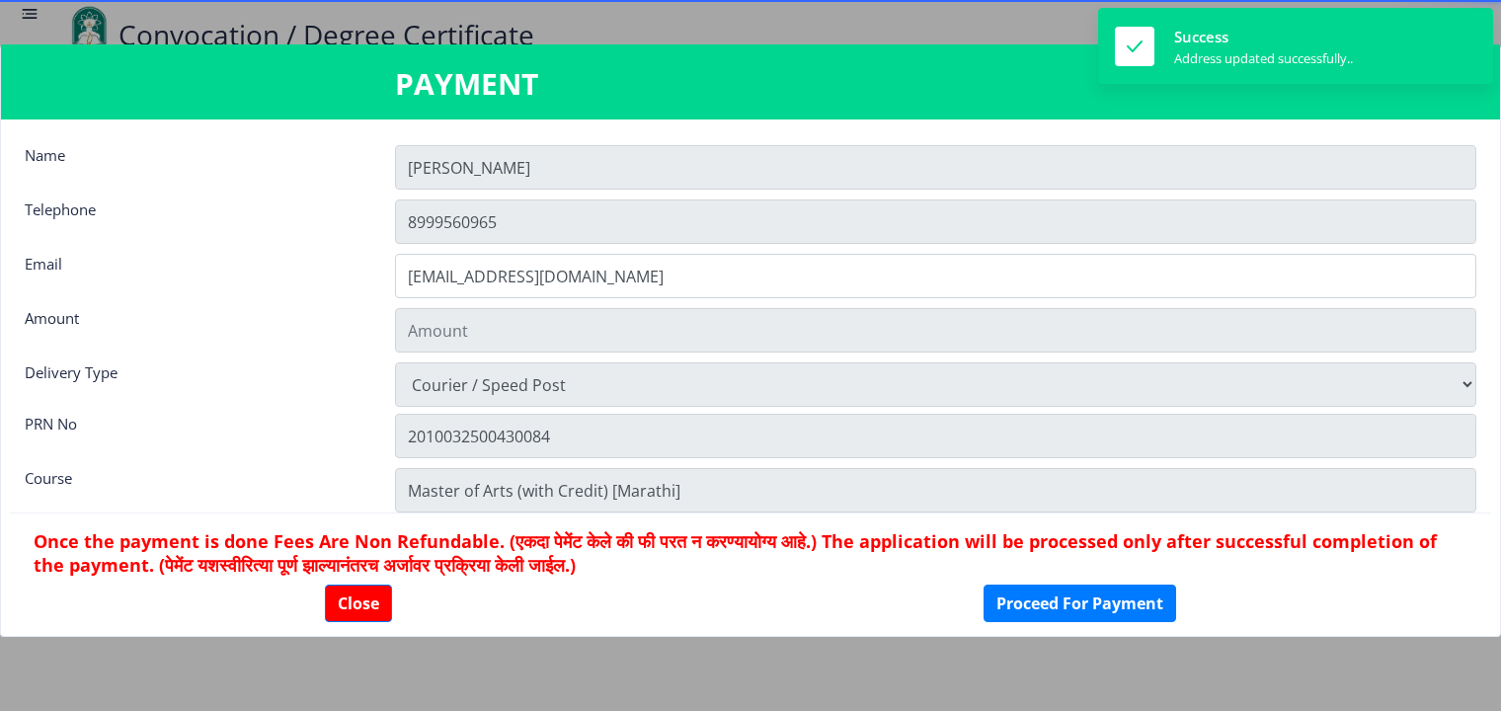
type input "1885"
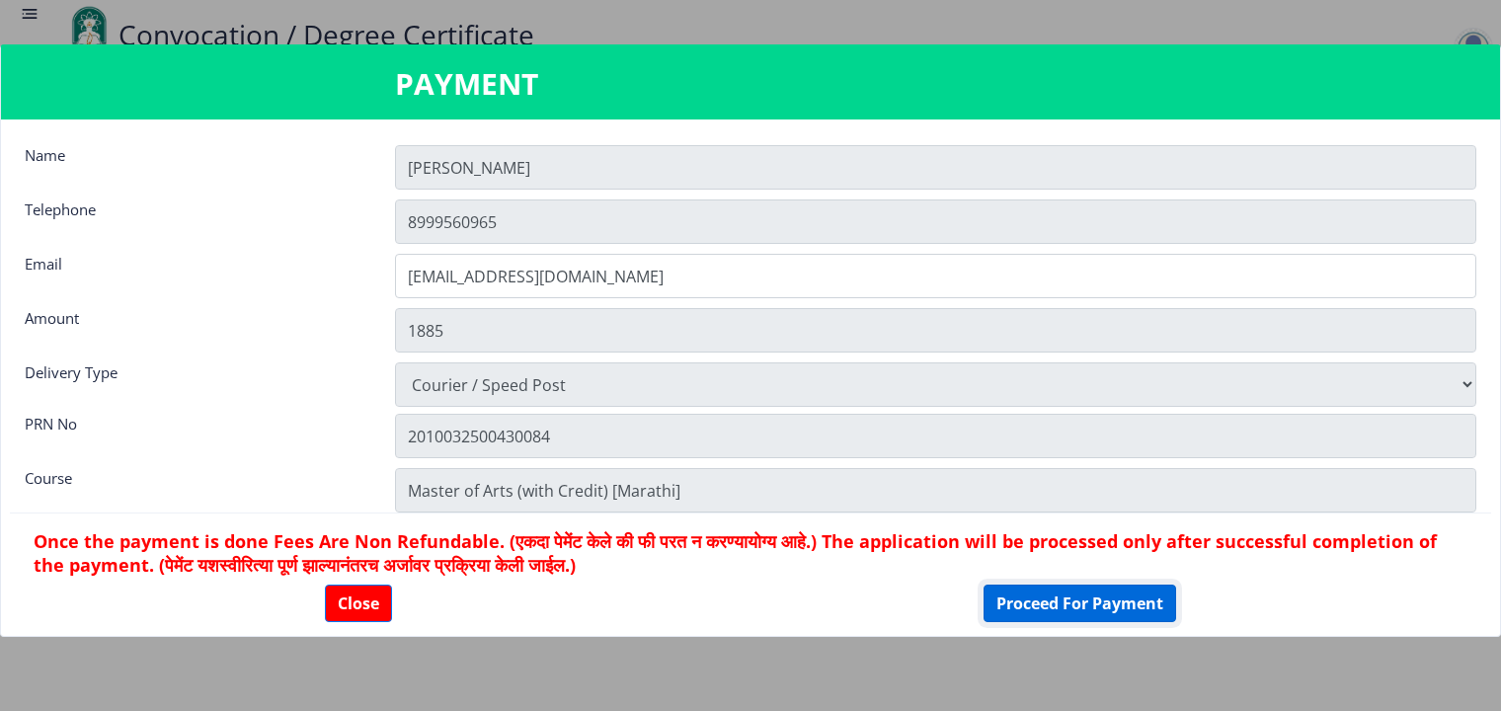
click at [1031, 598] on button "Proceed For Payment" at bounding box center [1079, 603] width 193 height 38
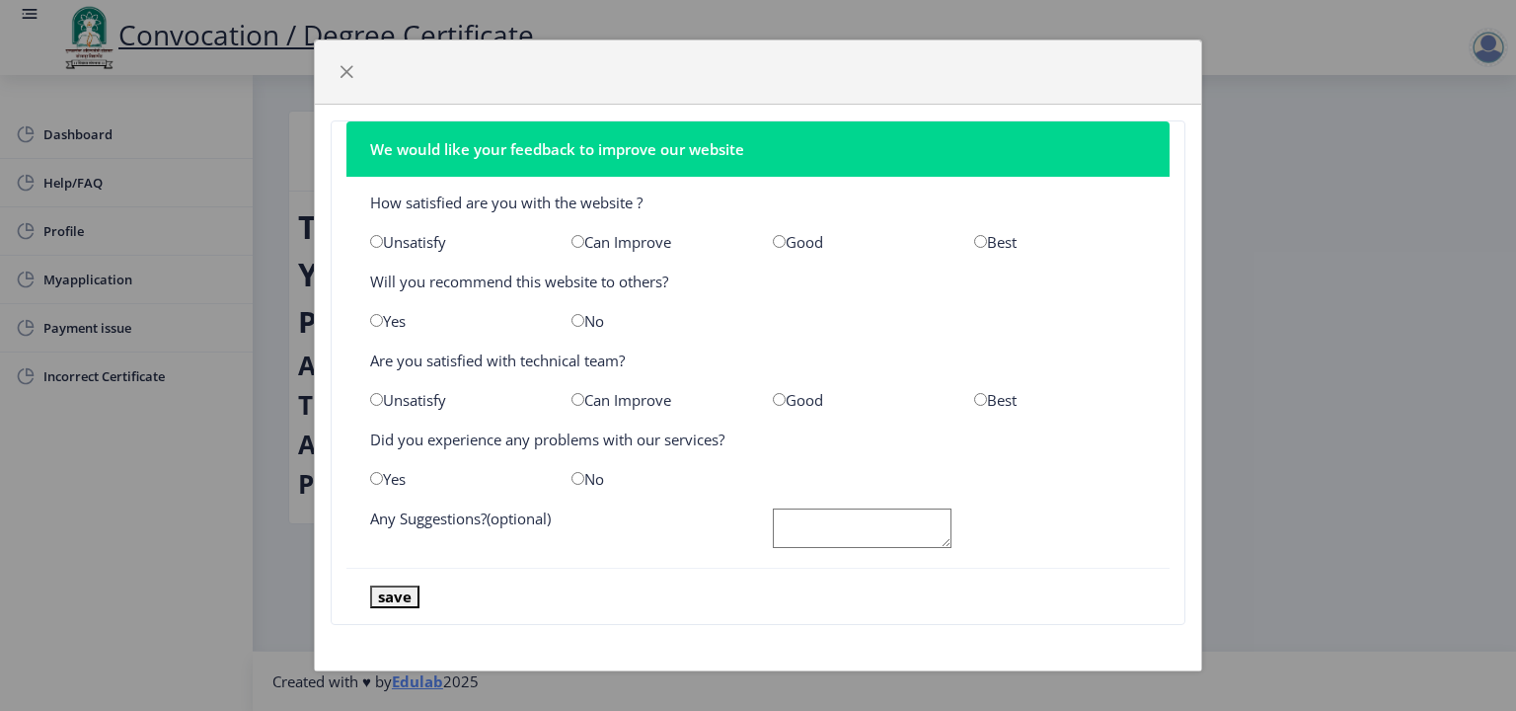
click at [576, 479] on input "radio" at bounding box center [578, 478] width 13 height 13
radio input "true"
click at [394, 604] on button "save" at bounding box center [394, 596] width 49 height 23
click at [403, 600] on button "save" at bounding box center [394, 596] width 49 height 23
click at [340, 69] on span "button" at bounding box center [347, 72] width 16 height 16
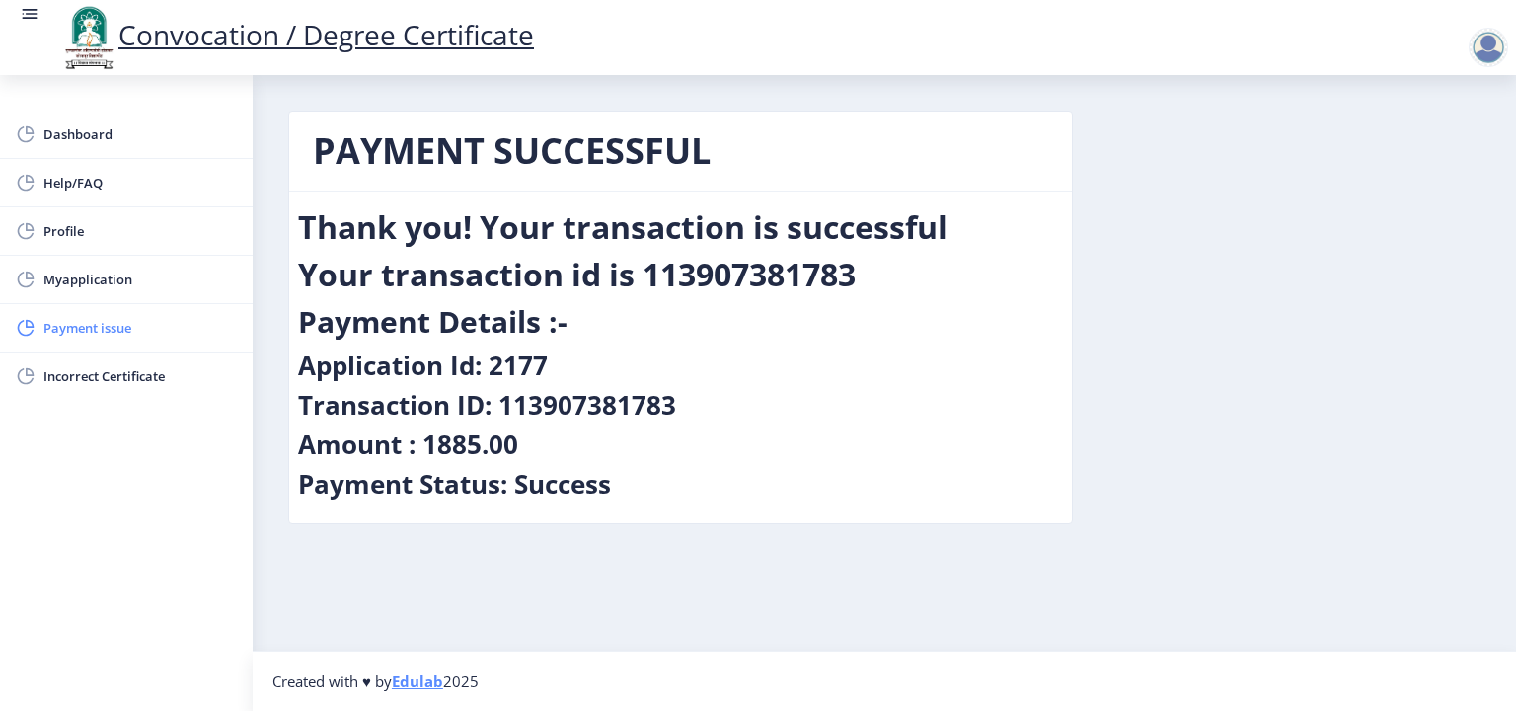
click at [99, 336] on span "Payment issue" at bounding box center [140, 328] width 194 height 24
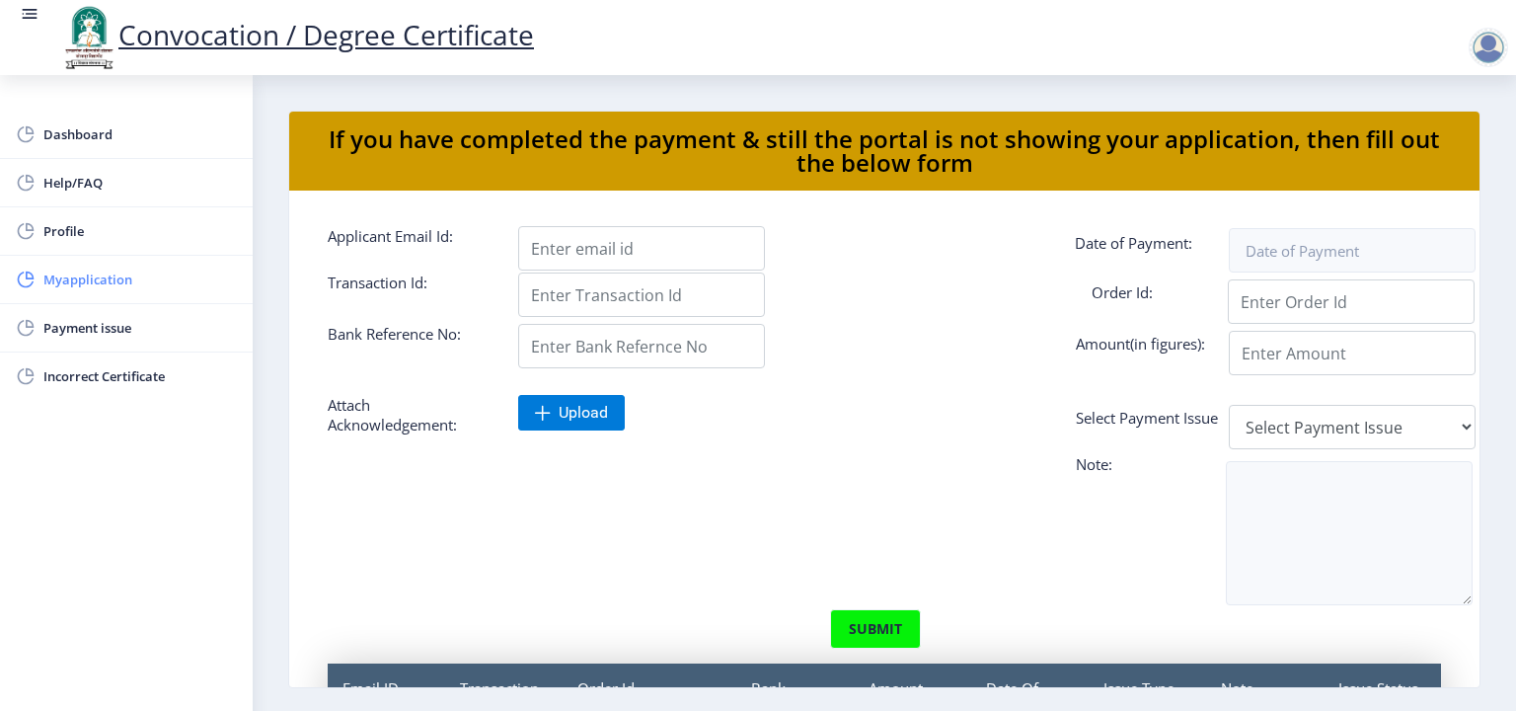
click at [83, 281] on span "Myapplication" at bounding box center [140, 280] width 194 height 24
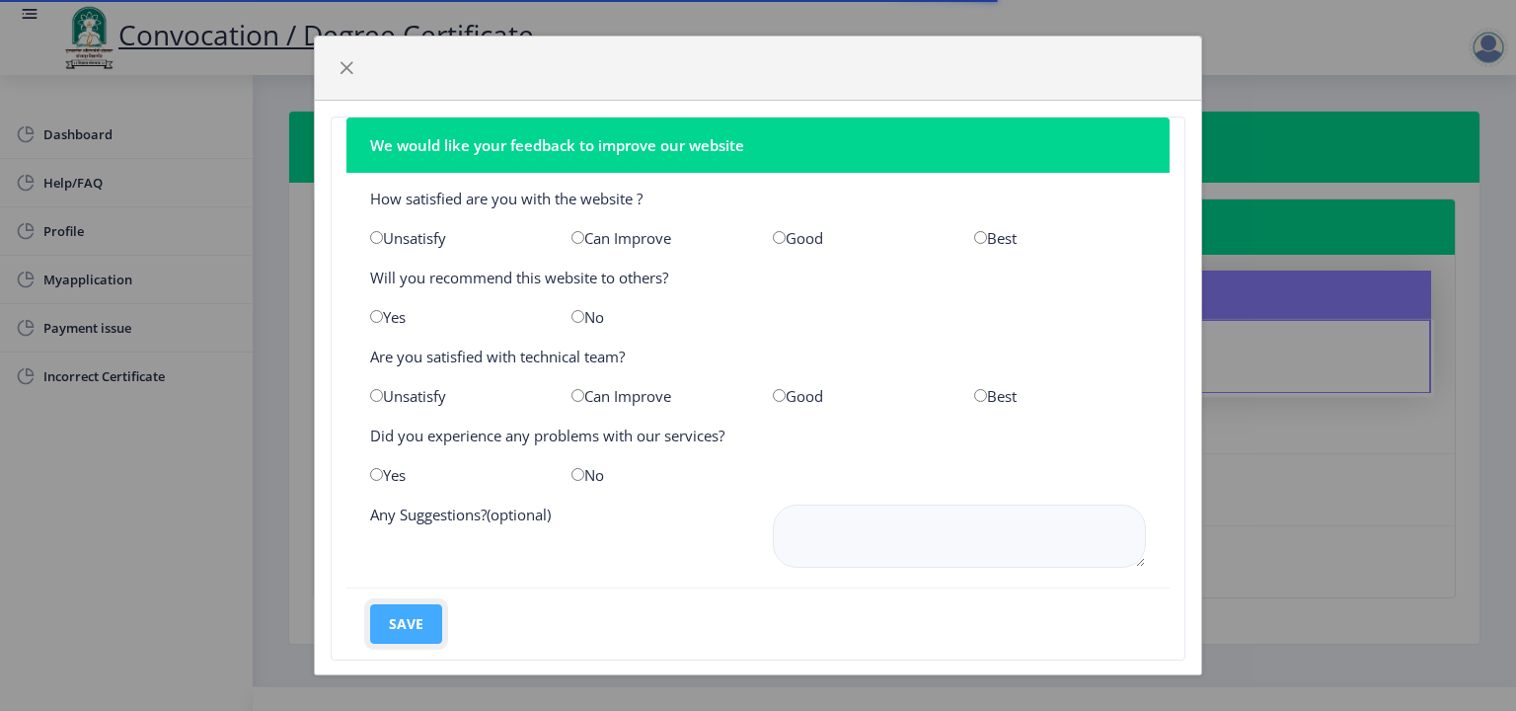
click at [399, 610] on button "save" at bounding box center [406, 623] width 72 height 39
click at [401, 623] on button "save" at bounding box center [406, 623] width 72 height 39
click at [411, 630] on button "save" at bounding box center [406, 623] width 72 height 39
click at [974, 234] on input "radio" at bounding box center [980, 237] width 13 height 13
radio input "true"
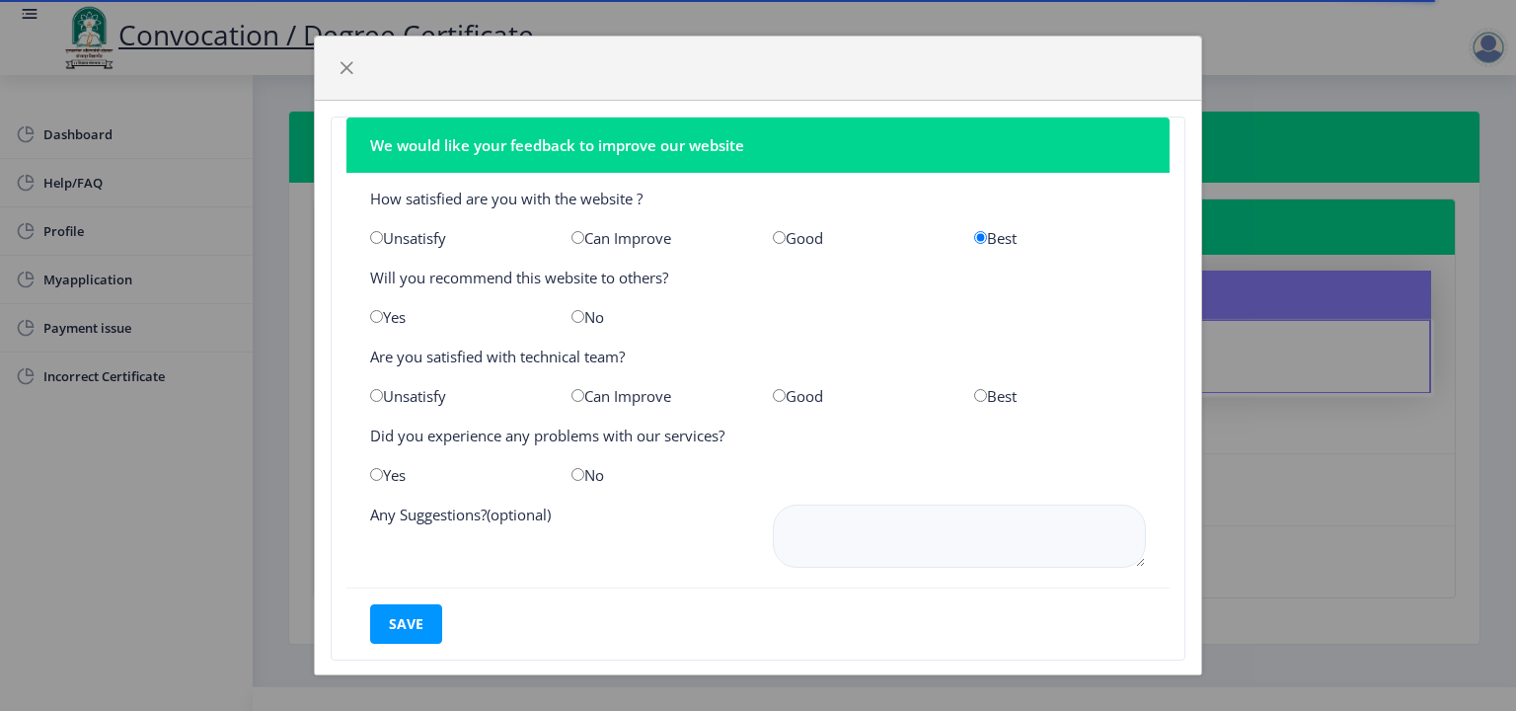
click at [975, 392] on div "Best" at bounding box center [1060, 396] width 201 height 20
click at [974, 396] on input "radio" at bounding box center [980, 395] width 13 height 13
radio input "true"
click at [376, 315] on input "radio" at bounding box center [376, 316] width 13 height 13
radio input "true"
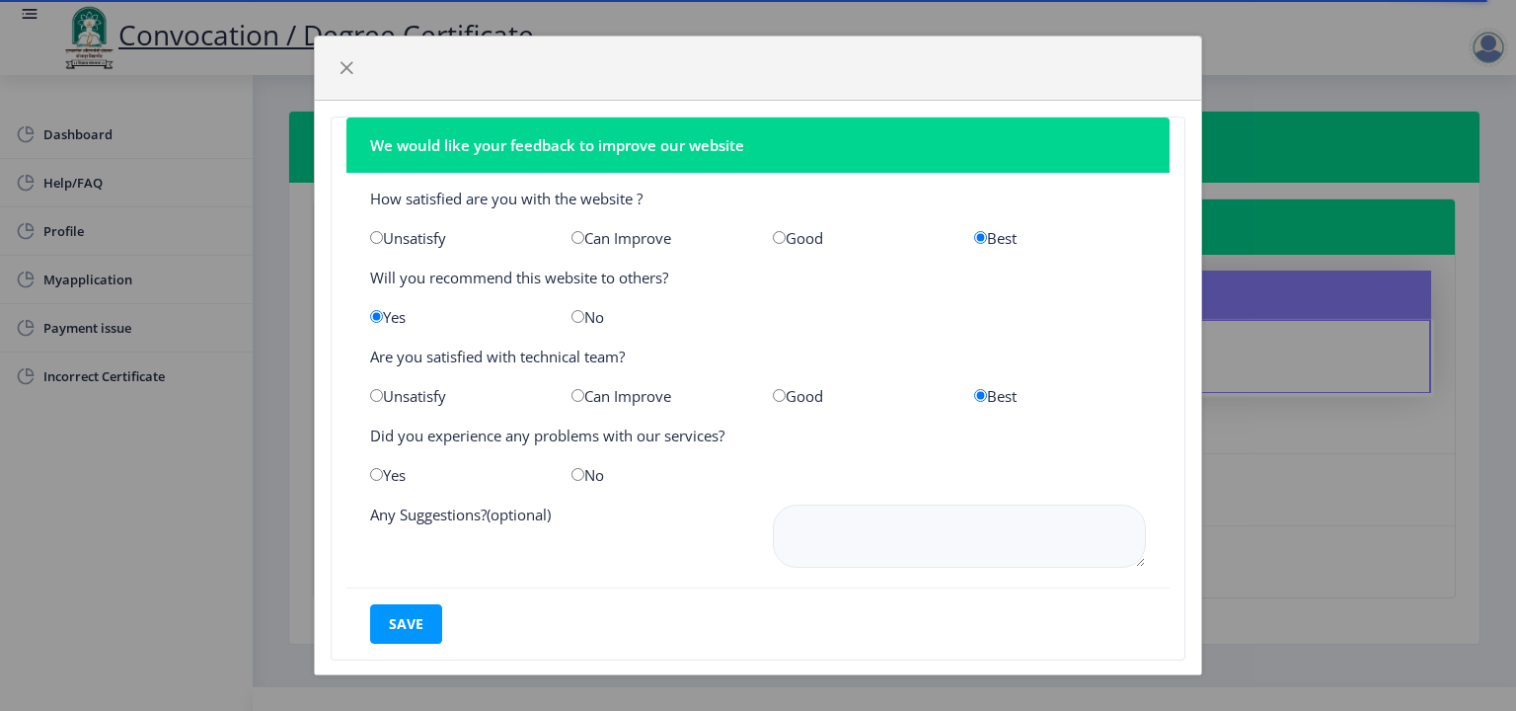
click at [379, 473] on input "radio" at bounding box center [376, 474] width 13 height 13
radio input "true"
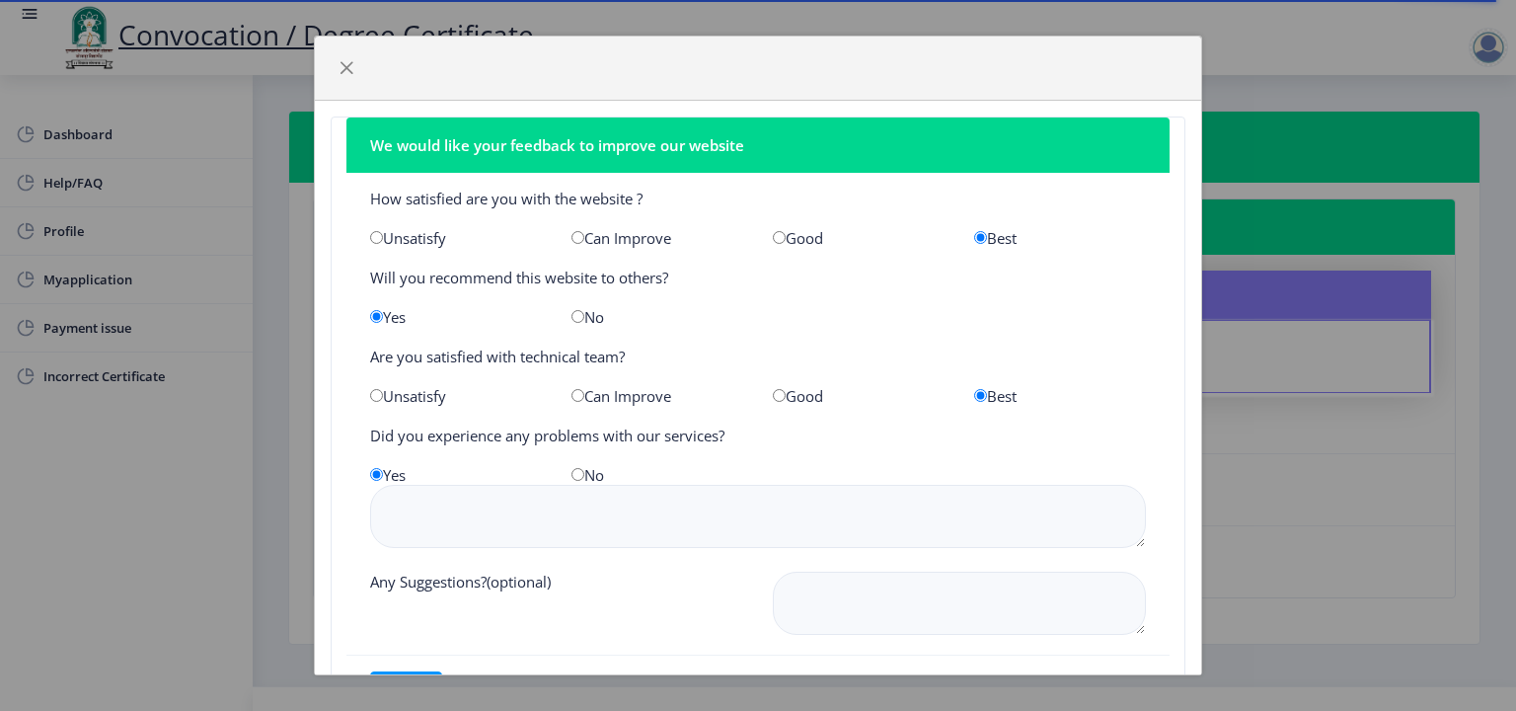
scroll to position [96, 0]
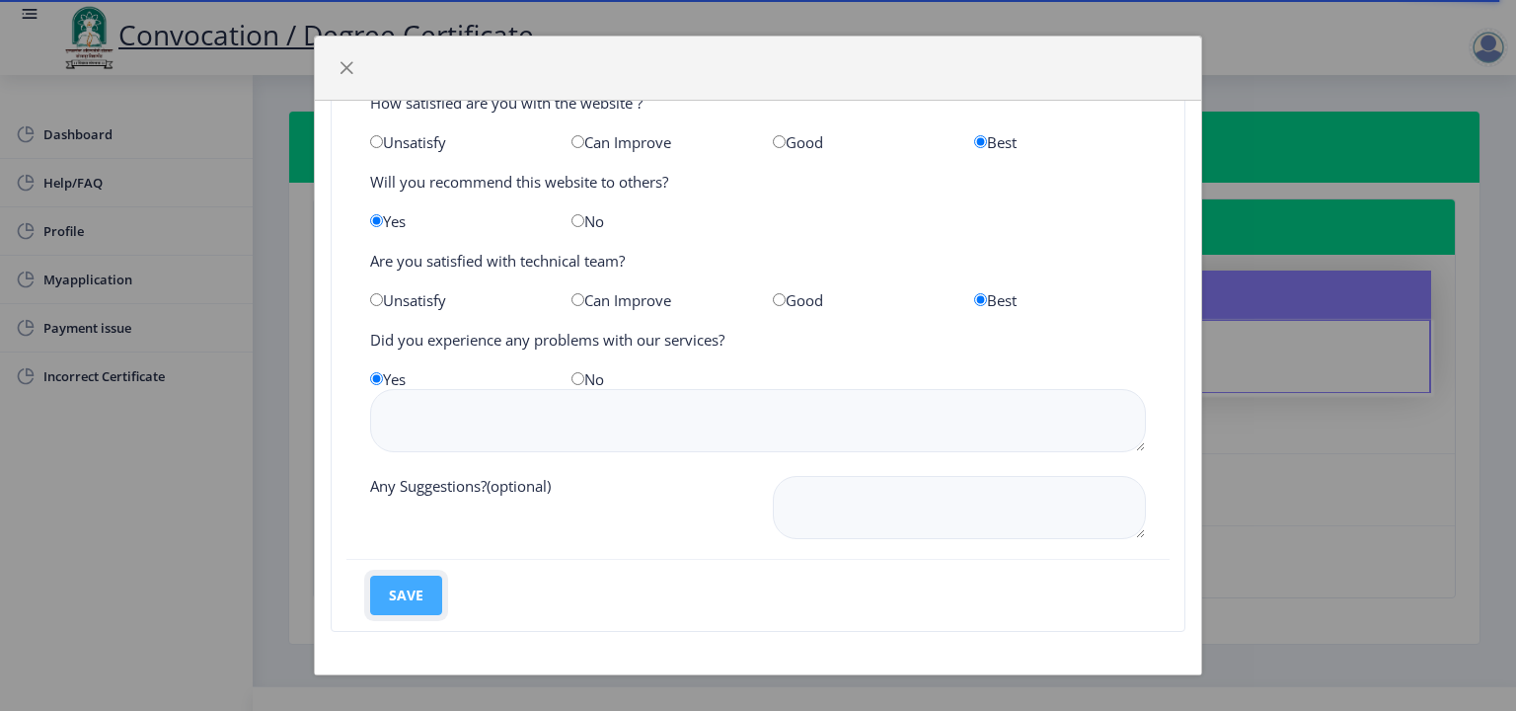
click at [419, 583] on button "save" at bounding box center [406, 595] width 72 height 39
click at [415, 588] on button "save" at bounding box center [406, 595] width 72 height 39
click at [575, 380] on input "radio" at bounding box center [578, 378] width 13 height 13
radio input "true"
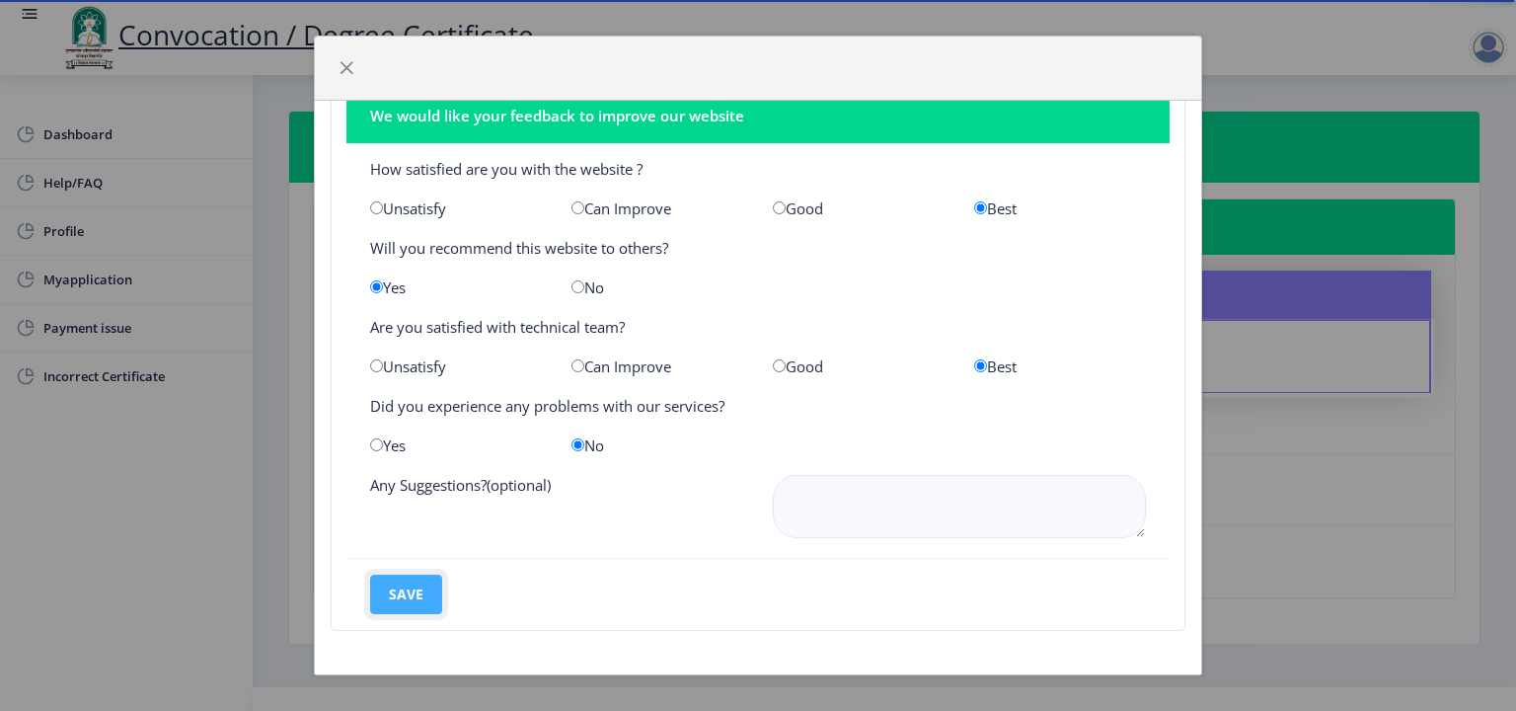
click at [425, 588] on button "save" at bounding box center [406, 594] width 72 height 39
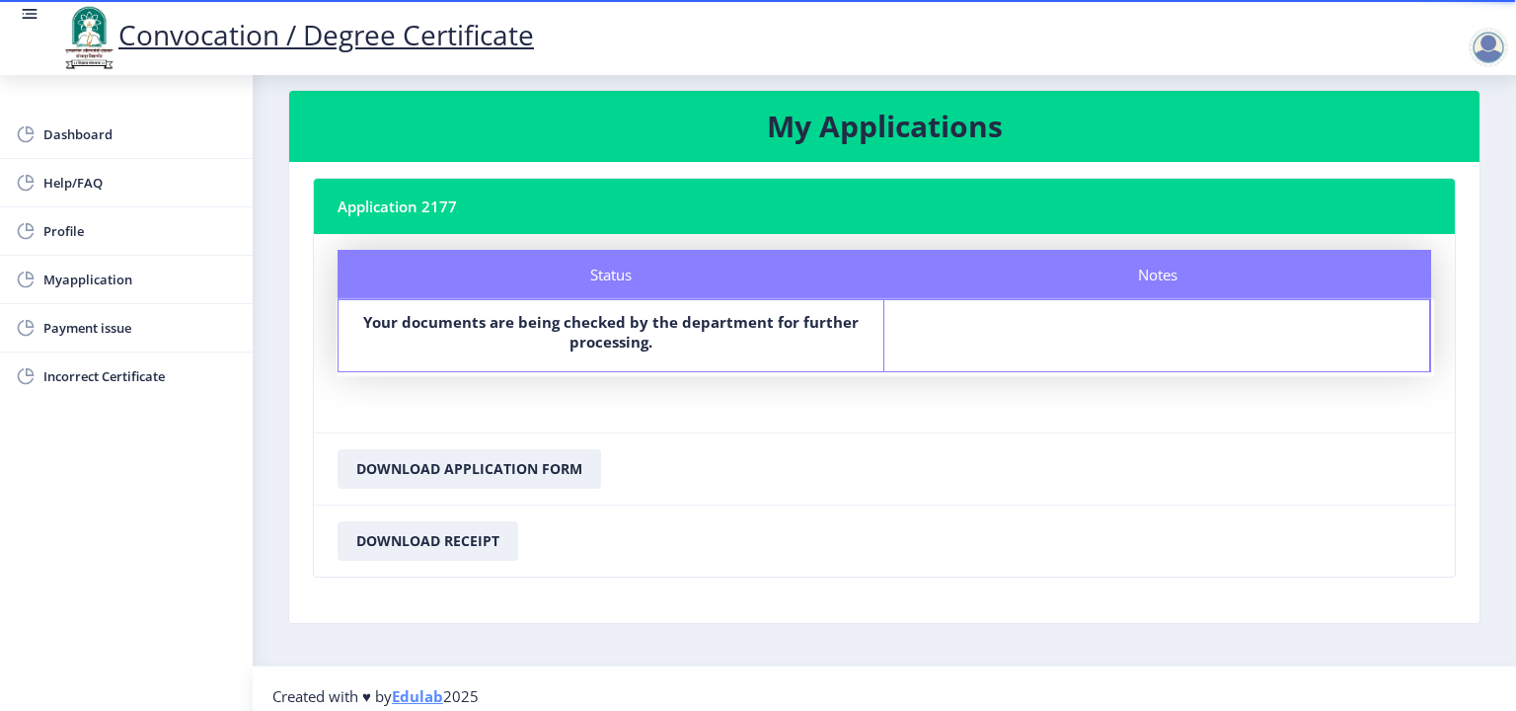
scroll to position [33, 0]
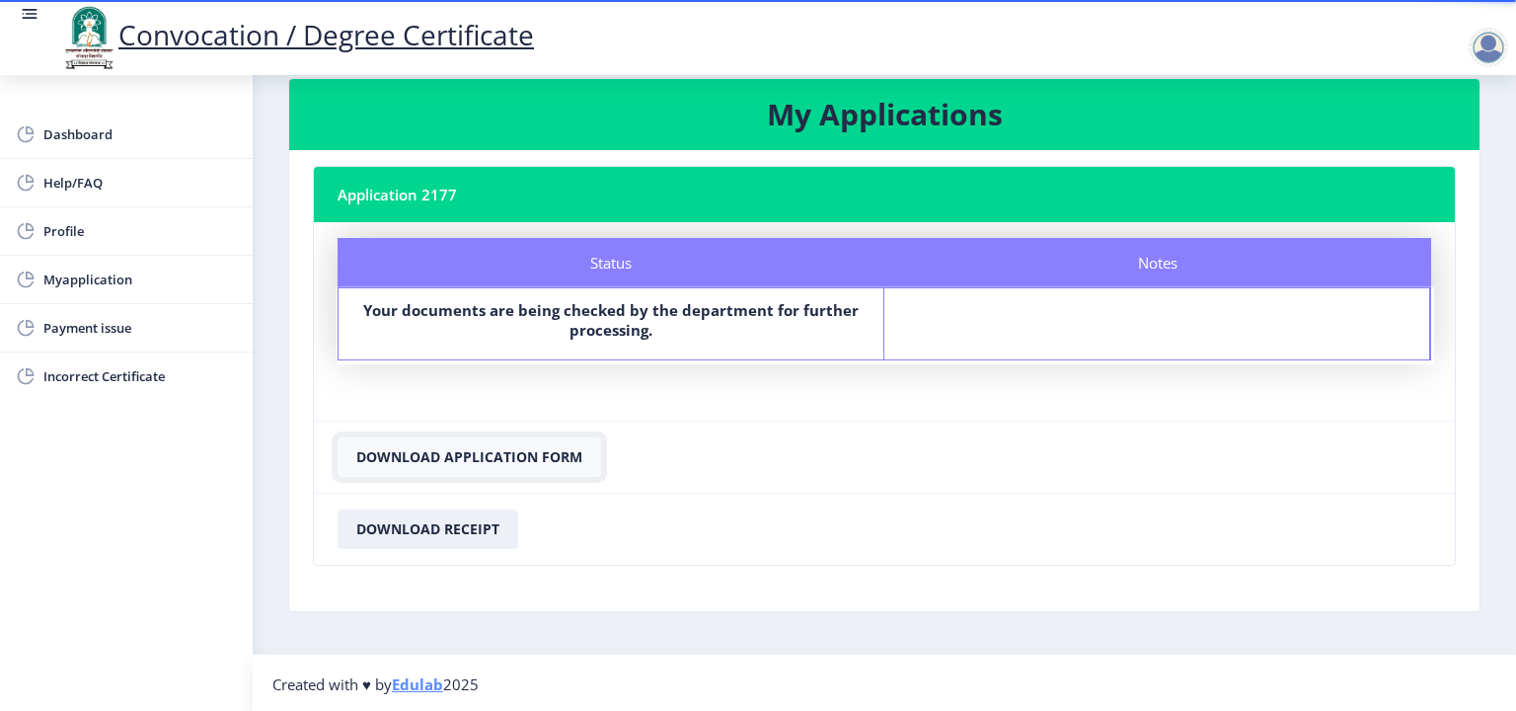
click at [441, 456] on button "Download Application Form" at bounding box center [470, 456] width 264 height 39
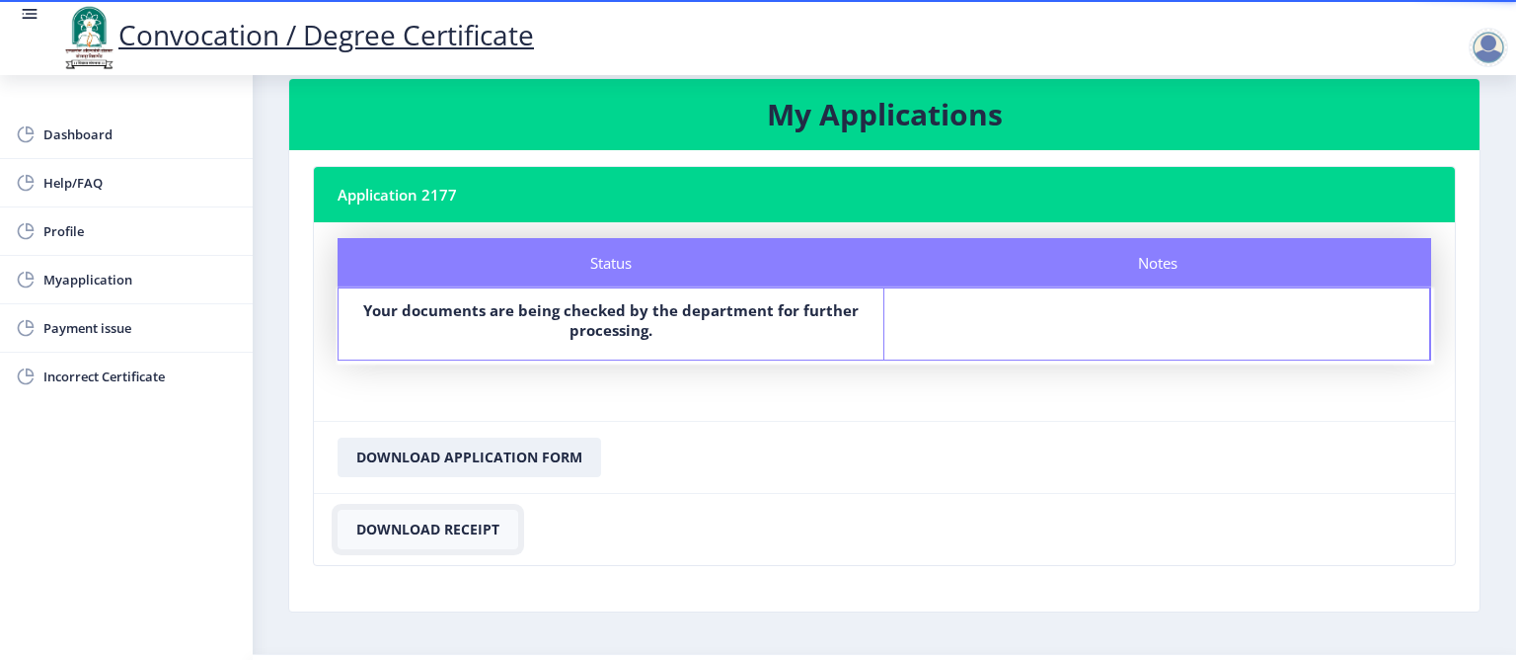
click at [472, 521] on button "Download Receipt" at bounding box center [428, 528] width 181 height 39
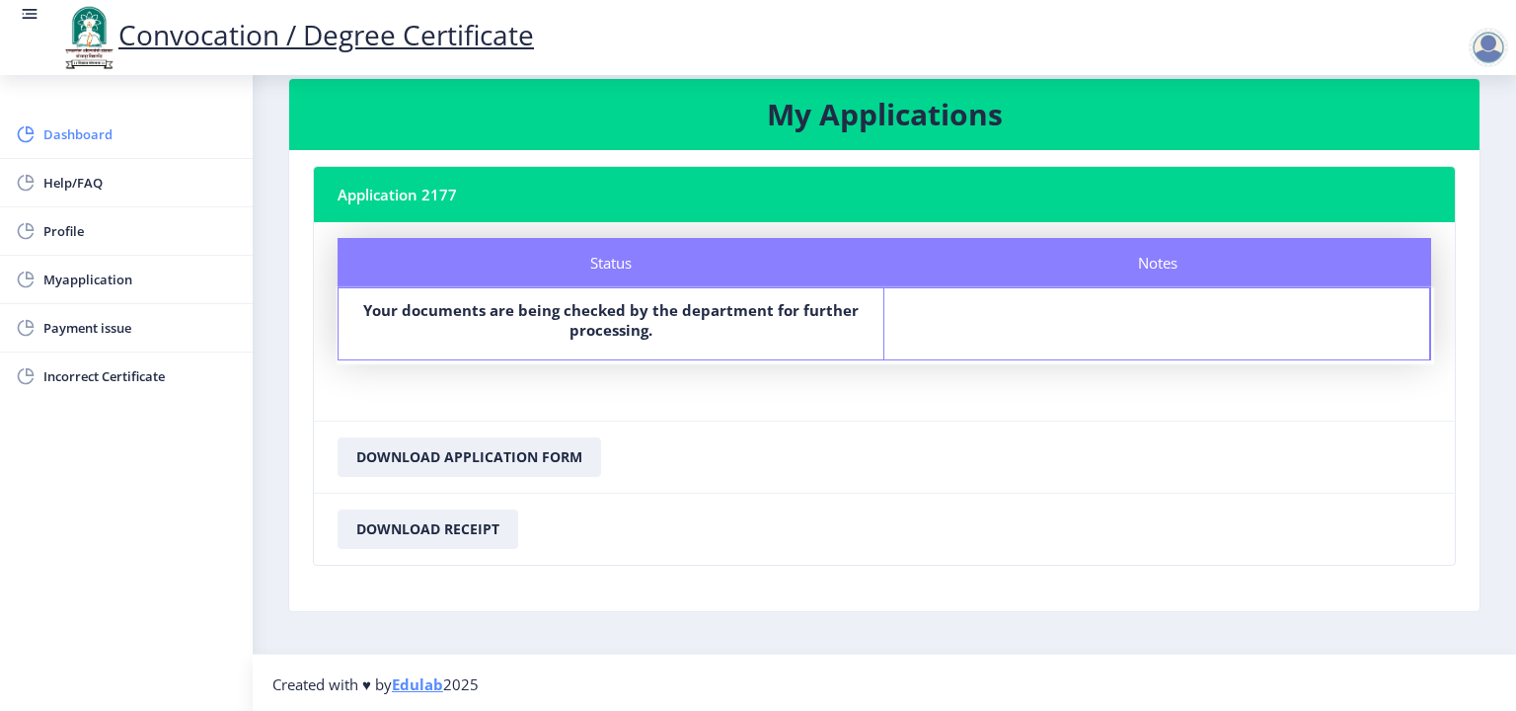
click at [100, 130] on span "Dashboard" at bounding box center [140, 134] width 194 height 24
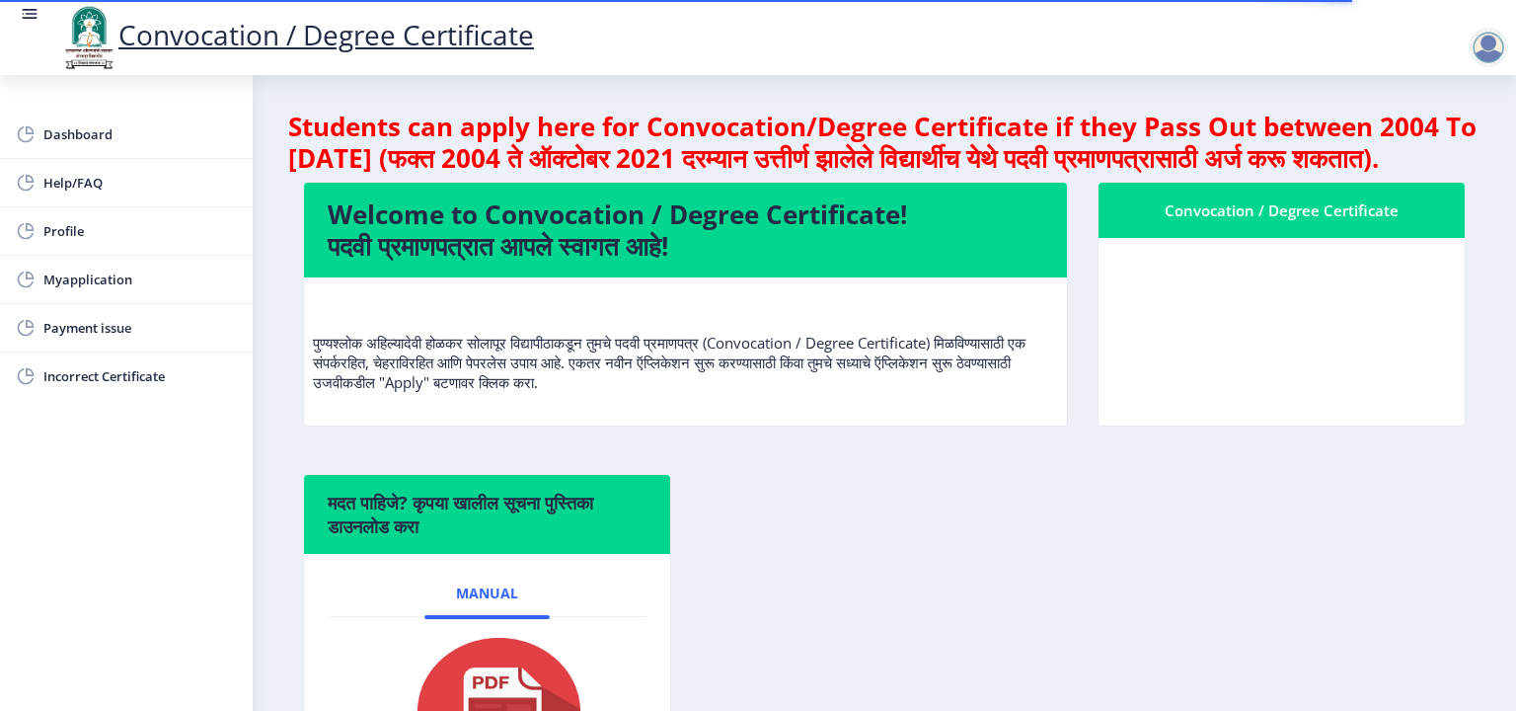
click at [1254, 222] on div "Convocation / Degree Certificate" at bounding box center [1282, 210] width 319 height 24
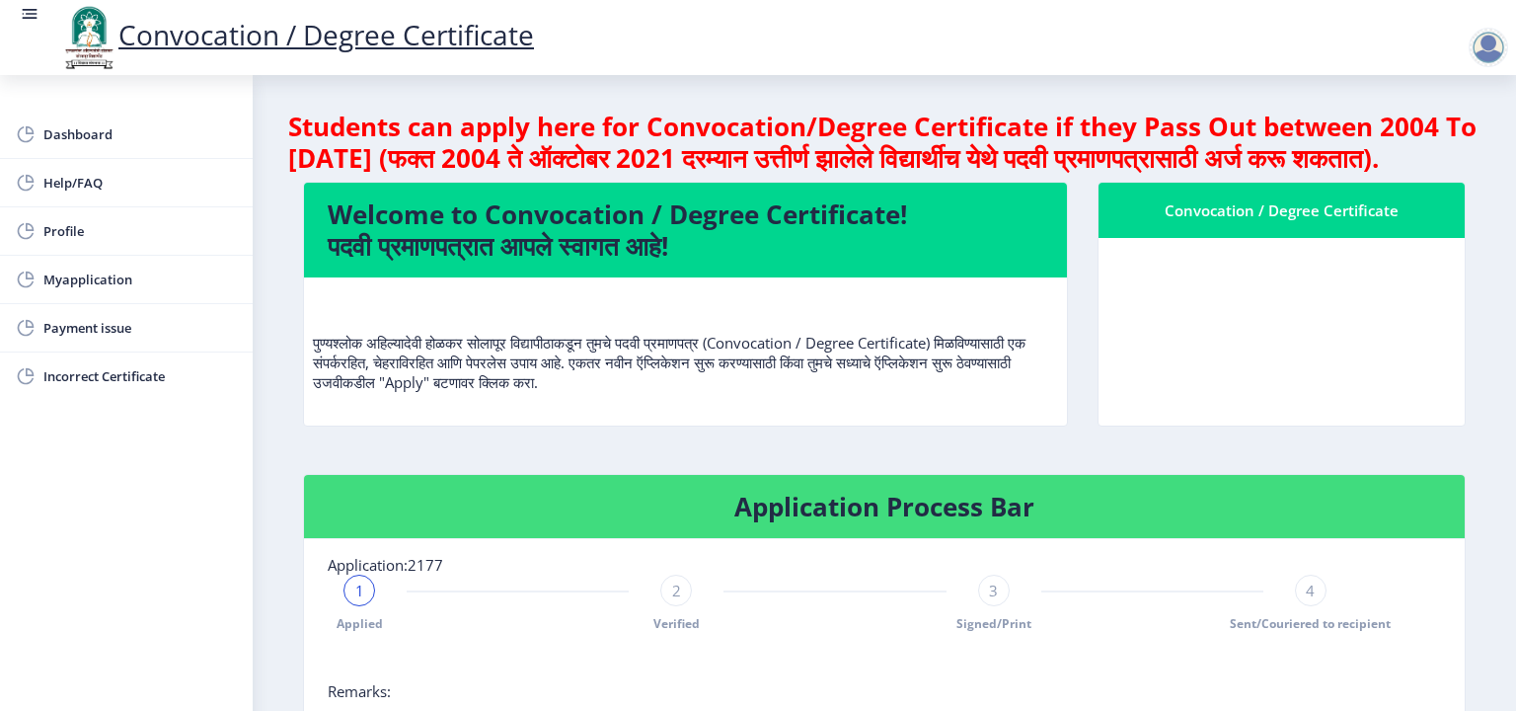
click at [1482, 49] on div at bounding box center [1488, 47] width 39 height 39
click at [1437, 158] on span "Log out" at bounding box center [1437, 154] width 126 height 24
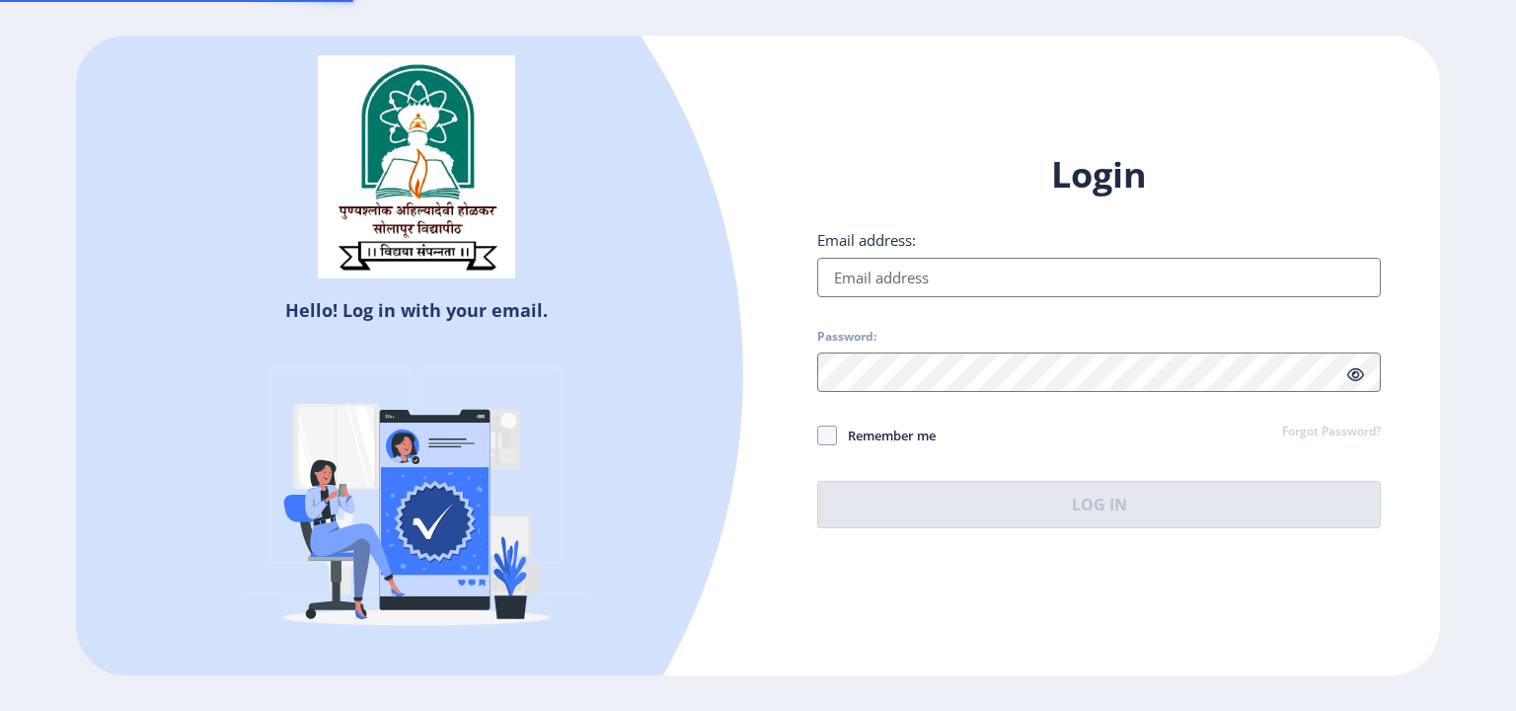
type input "[EMAIL_ADDRESS][DOMAIN_NAME]"
